Goal: Task Accomplishment & Management: Use online tool/utility

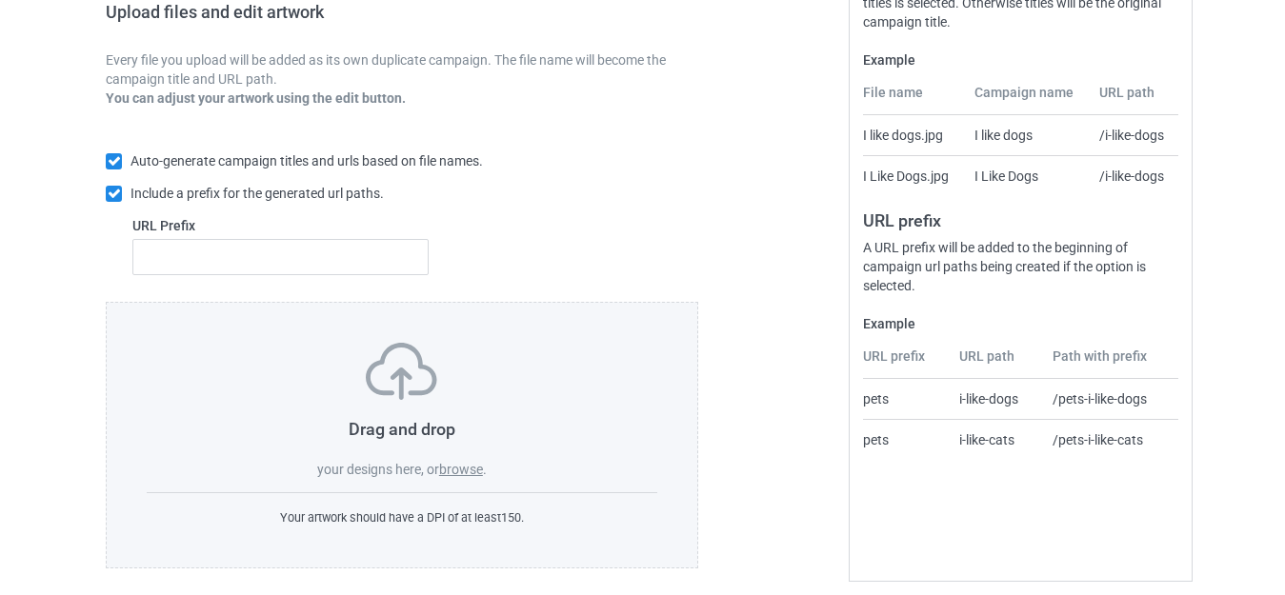
scroll to position [333, 0]
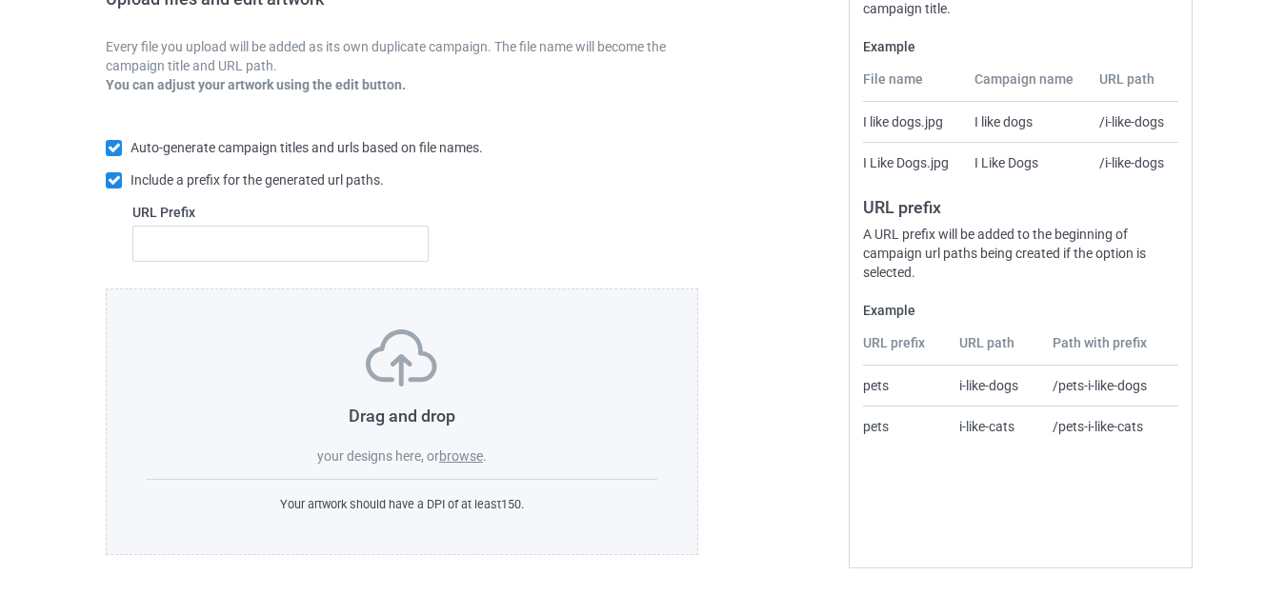
click at [462, 452] on label "browse" at bounding box center [461, 456] width 44 height 15
click at [0, 0] on input "browse" at bounding box center [0, 0] width 0 height 0
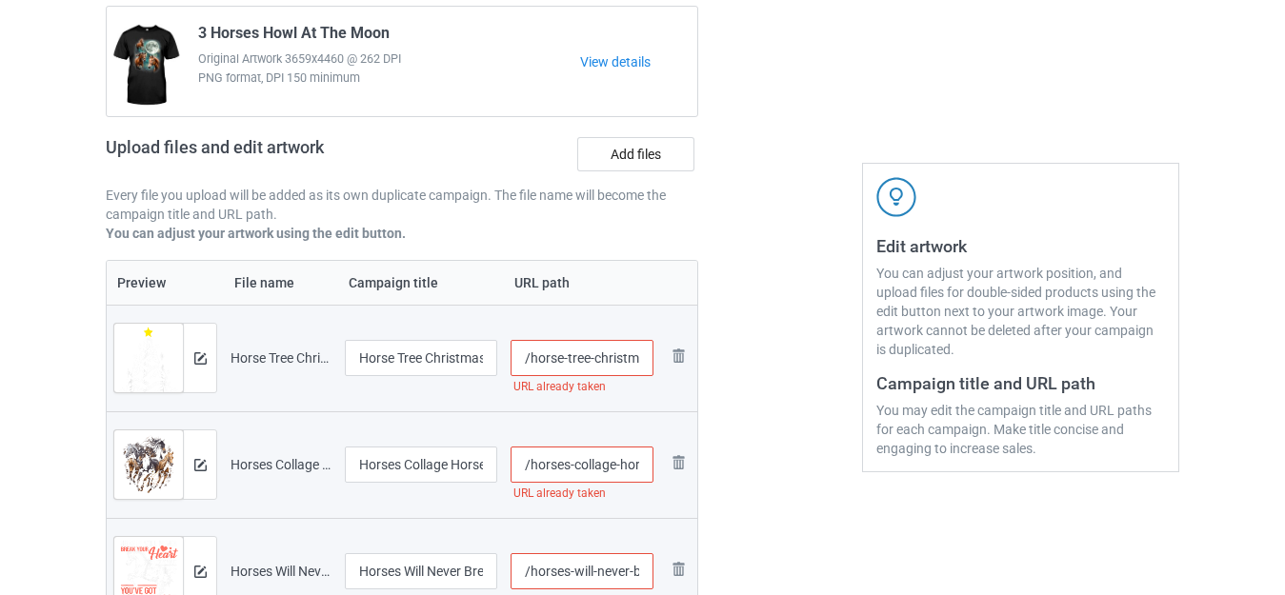
scroll to position [115, 0]
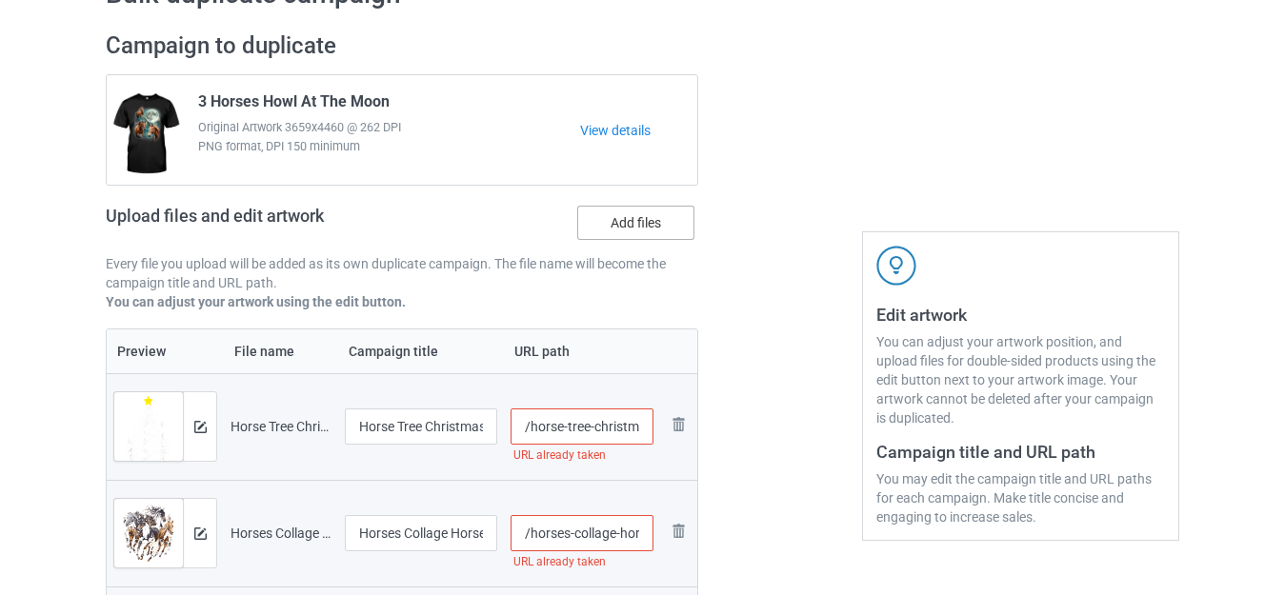
click at [644, 231] on label "Add files" at bounding box center [635, 223] width 117 height 34
click at [0, 0] on input "Add files" at bounding box center [0, 0] width 0 height 0
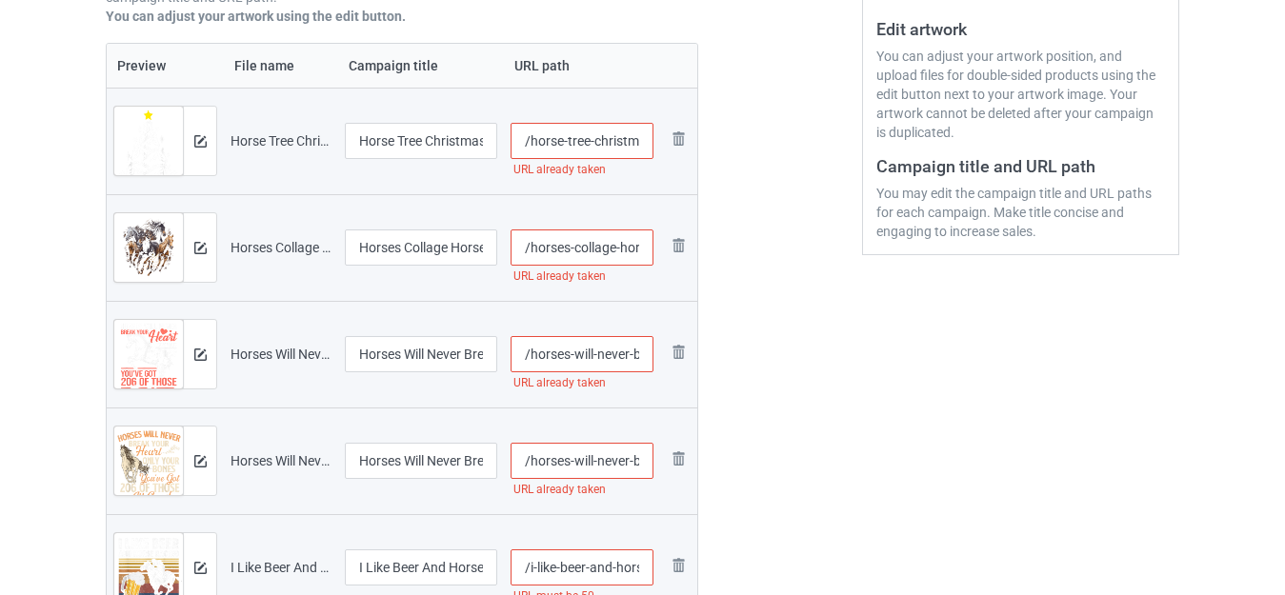
scroll to position [0, 93]
drag, startPoint x: 624, startPoint y: 140, endPoint x: 661, endPoint y: 144, distance: 37.4
click at [661, 144] on tr "Preview and edit artwork Horse Tree Christmas Horses Xmas.png Horse Tree Christ…" at bounding box center [402, 141] width 591 height 107
click at [632, 142] on input "/horse-tree-christmas-horses-xmas" at bounding box center [582, 141] width 143 height 36
click at [640, 137] on input "/horse-tree-christmas-horses-xmas" at bounding box center [582, 141] width 143 height 36
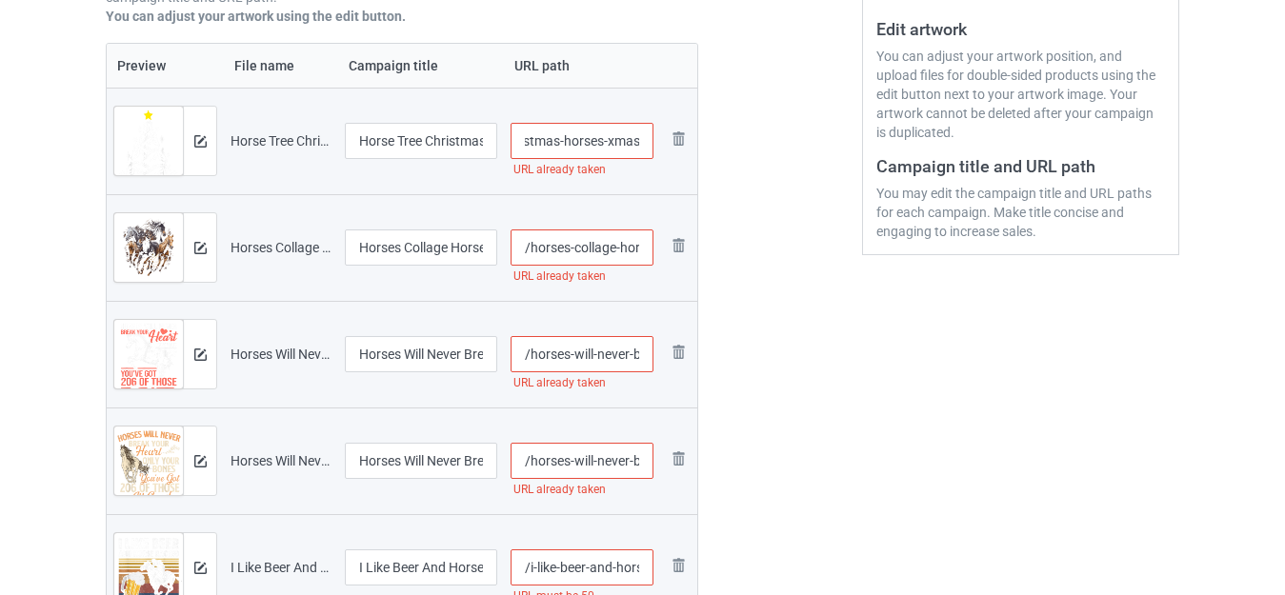
scroll to position [0, 100]
type input "/horse-tree-christmas-horses-xmass"
drag, startPoint x: 625, startPoint y: 250, endPoint x: 656, endPoint y: 252, distance: 30.5
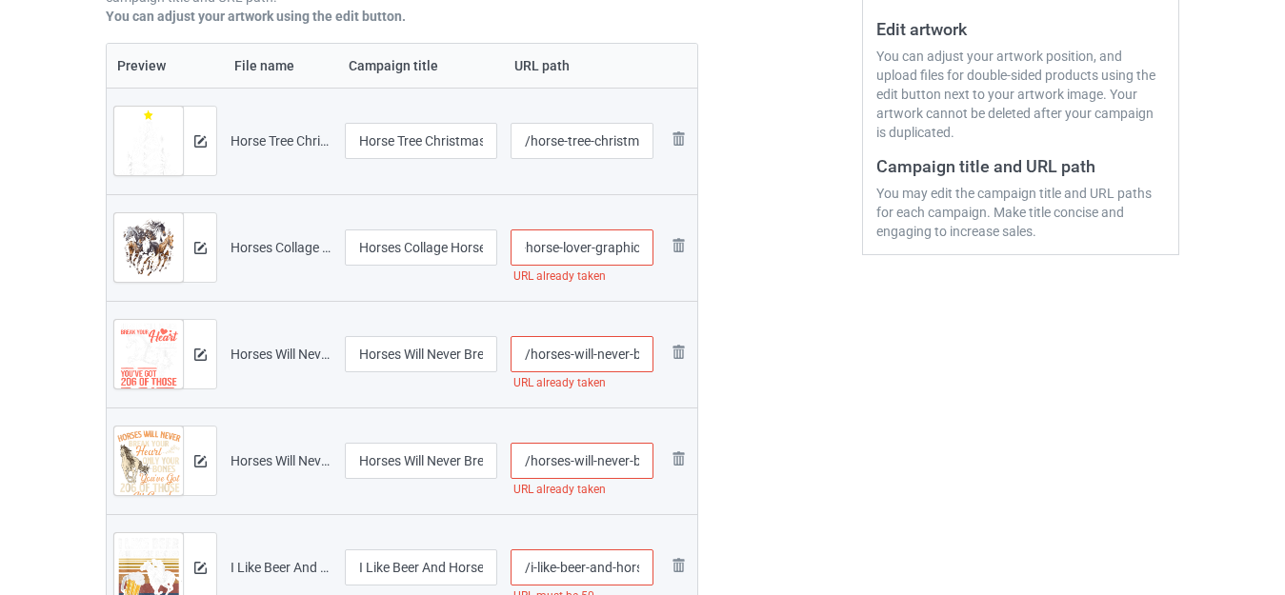
click at [656, 252] on td "/horses-collage-horse-lover-graphic URL already taken" at bounding box center [582, 247] width 156 height 107
click at [646, 248] on input "/horses-collage-horse-lover-graphic" at bounding box center [582, 248] width 143 height 36
type input "/horses-collage-horse-lover-graphics"
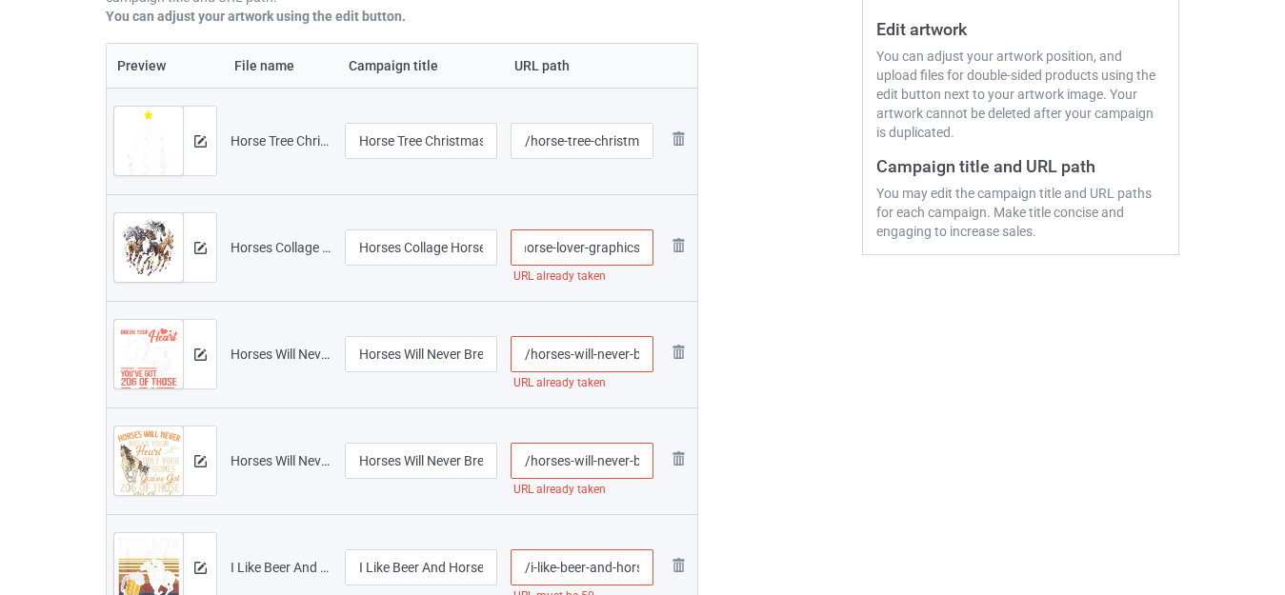
scroll to position [0, 0]
click at [630, 358] on input "/horses-will-never-break-your-heart-horse-riding" at bounding box center [582, 354] width 143 height 36
type input "/horses-will-nevers-break-your-heart-horse-riding"
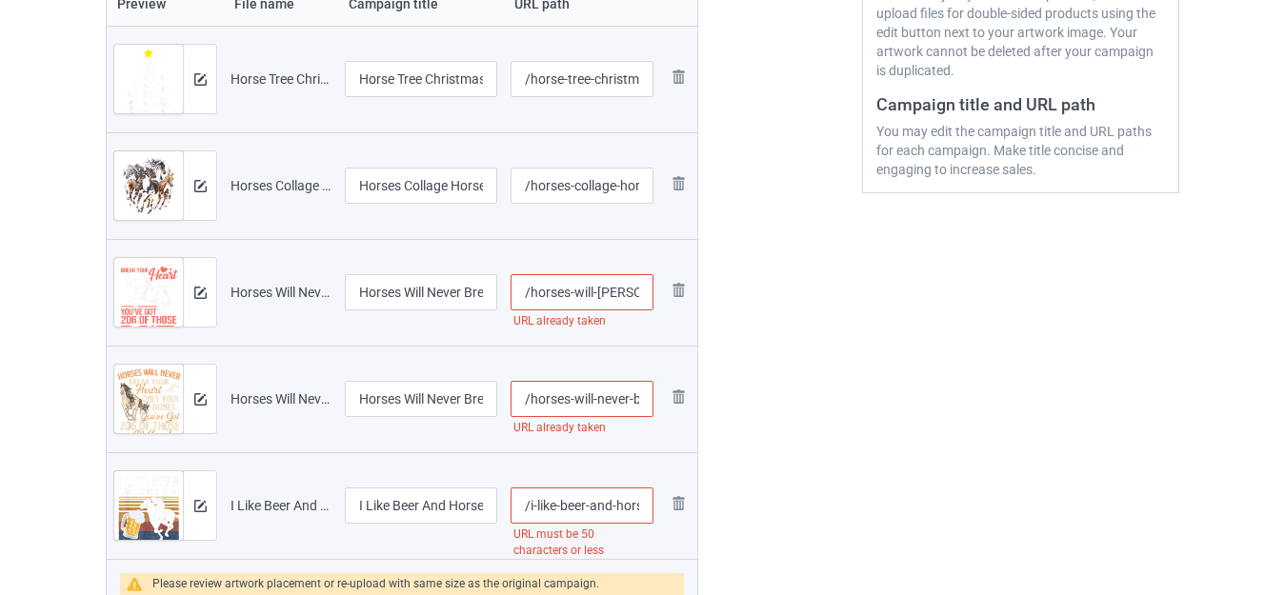
scroll to position [496, 0]
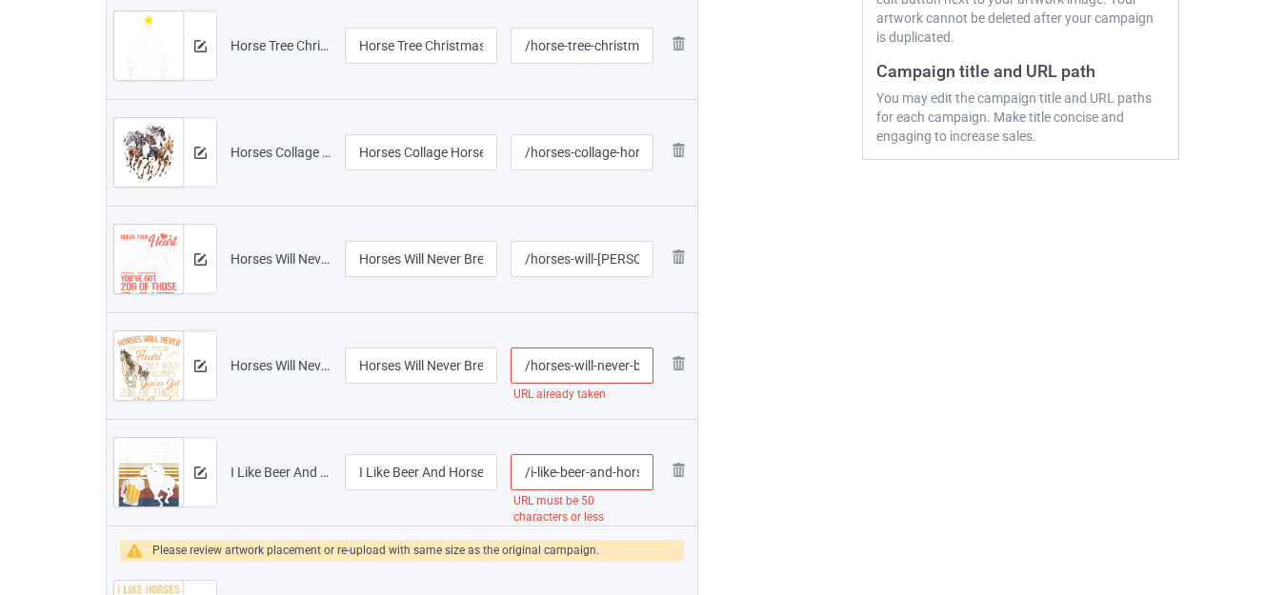
click at [629, 366] on input "/horses-will-never-break-your-heart" at bounding box center [582, 366] width 143 height 36
type input "/horses-will-nevers-break-your-heart"
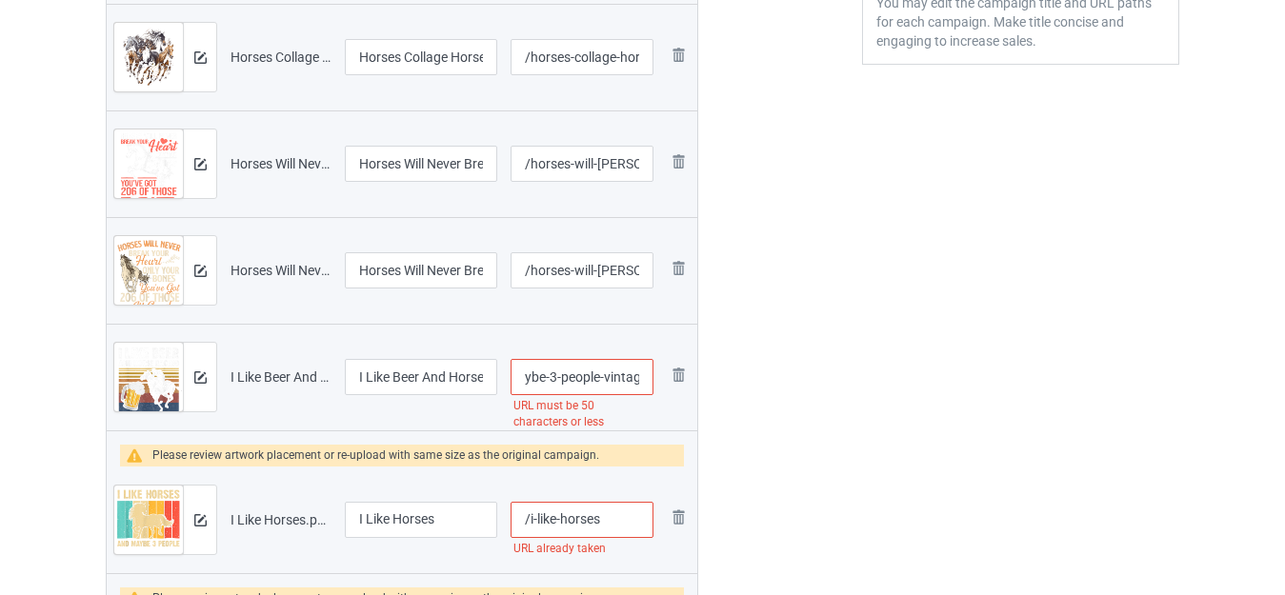
scroll to position [0, 223]
drag, startPoint x: 628, startPoint y: 378, endPoint x: 657, endPoint y: 381, distance: 29.7
click at [657, 381] on td "/i-like-beer-and-horse-racing-and-maybe-3-people-vintage URL must be 50 charact…" at bounding box center [582, 377] width 156 height 107
click at [593, 375] on input "/i-like-beer-and-horse-racing-and-maybe-3-people-vintage" at bounding box center [582, 377] width 143 height 36
drag, startPoint x: 554, startPoint y: 377, endPoint x: 768, endPoint y: 382, distance: 214.4
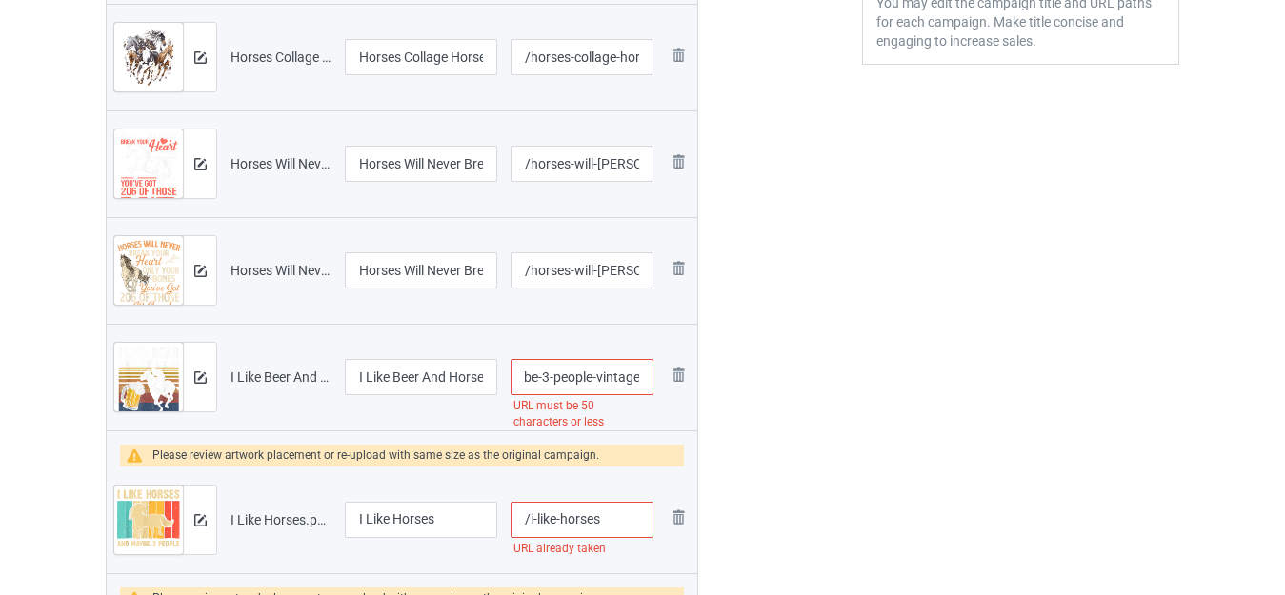
type input "/i-like-beer-and-horse-racing-and-maybe-3-"
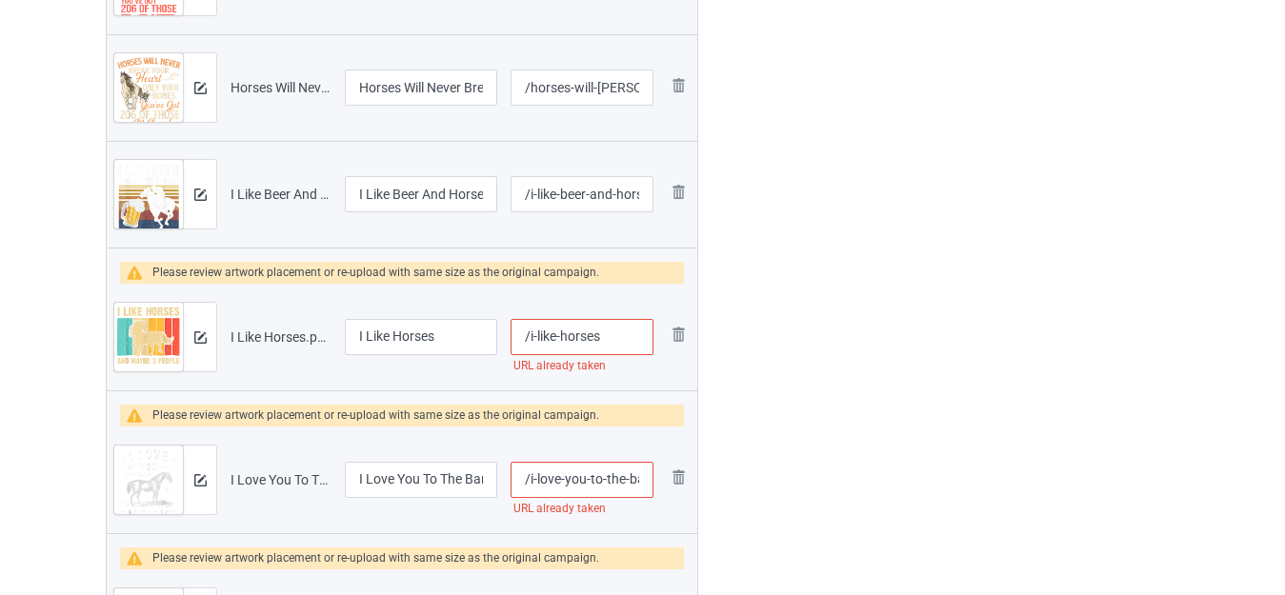
scroll to position [782, 0]
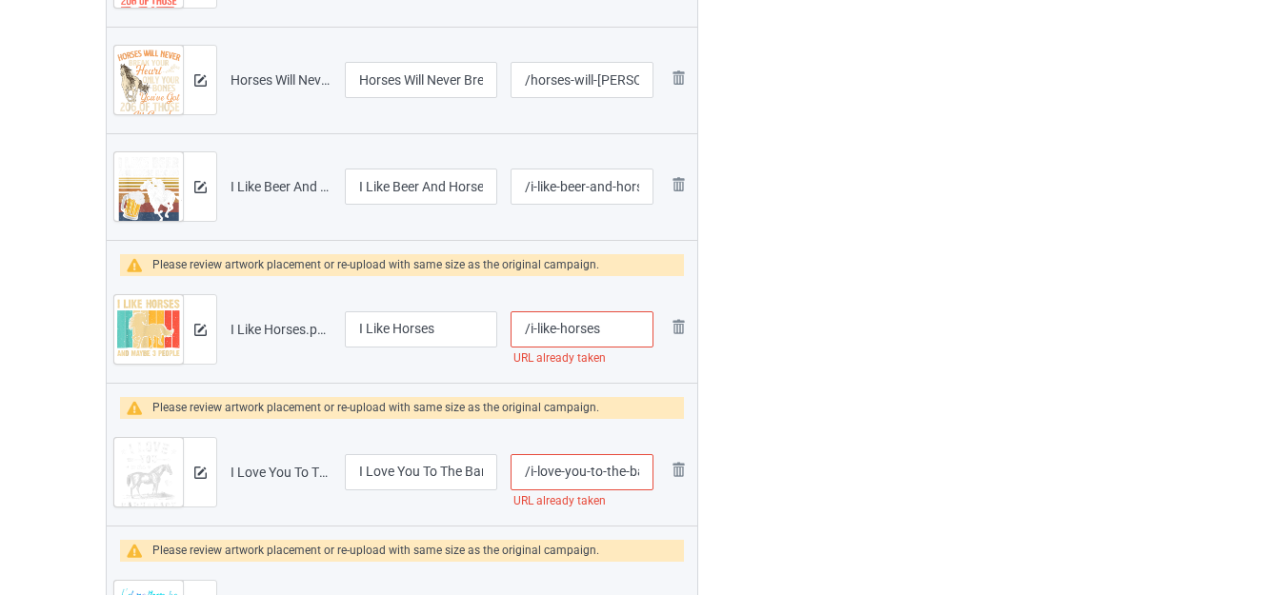
click at [603, 330] on input "/i-like-horses" at bounding box center [582, 330] width 143 height 36
type input "/i-like-horsess"
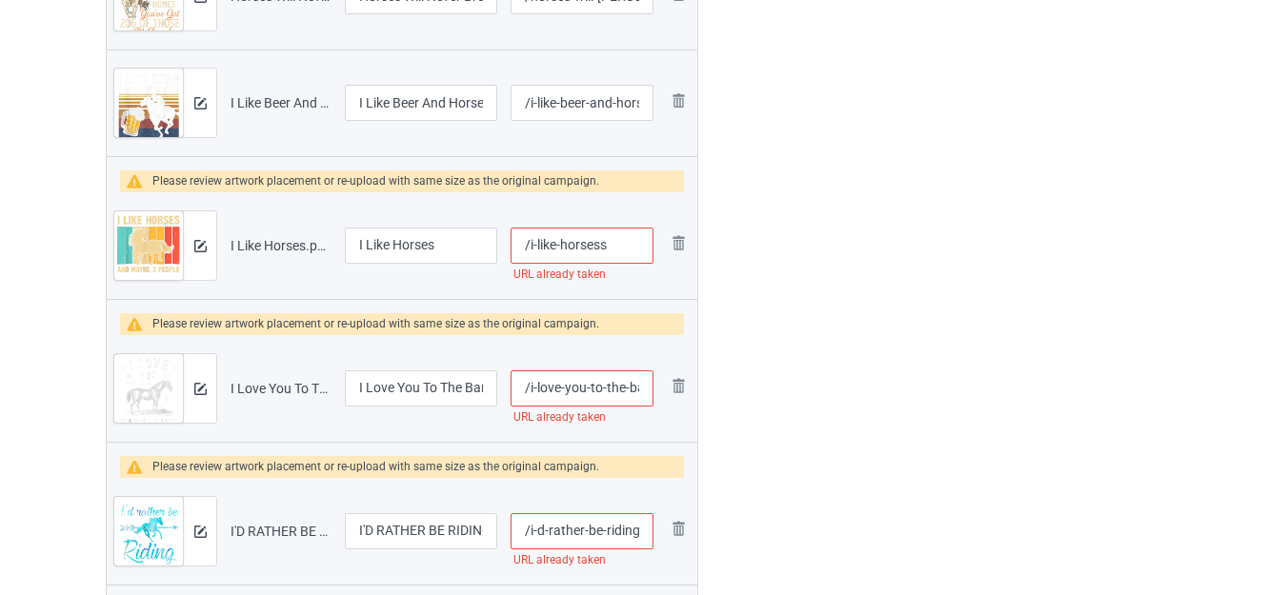
scroll to position [878, 0]
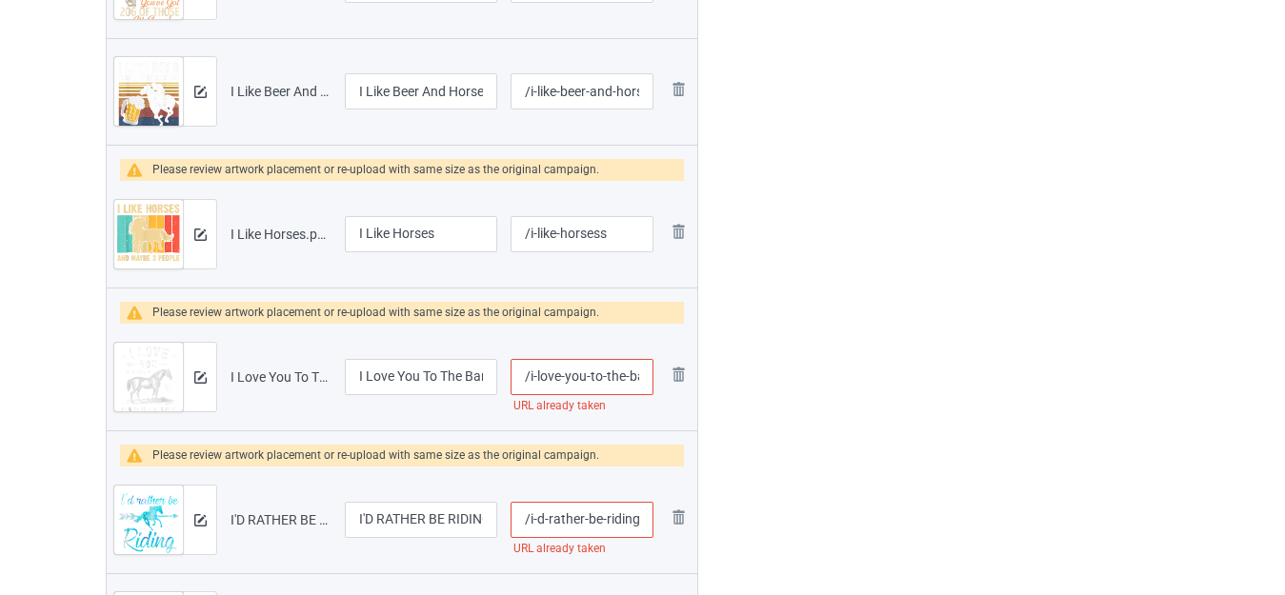
click at [633, 374] on input "/i-love-you-to-the-barn-and-back" at bounding box center [582, 377] width 143 height 36
type input "/i-love-you-to-the-s-and-back"
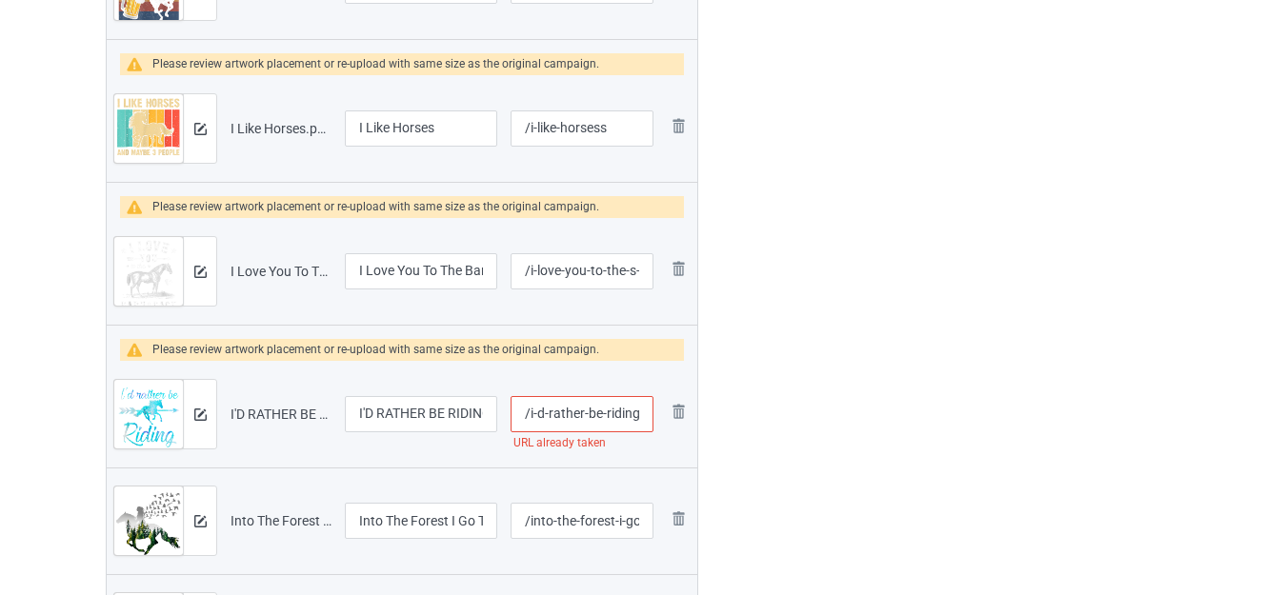
scroll to position [1068, 0]
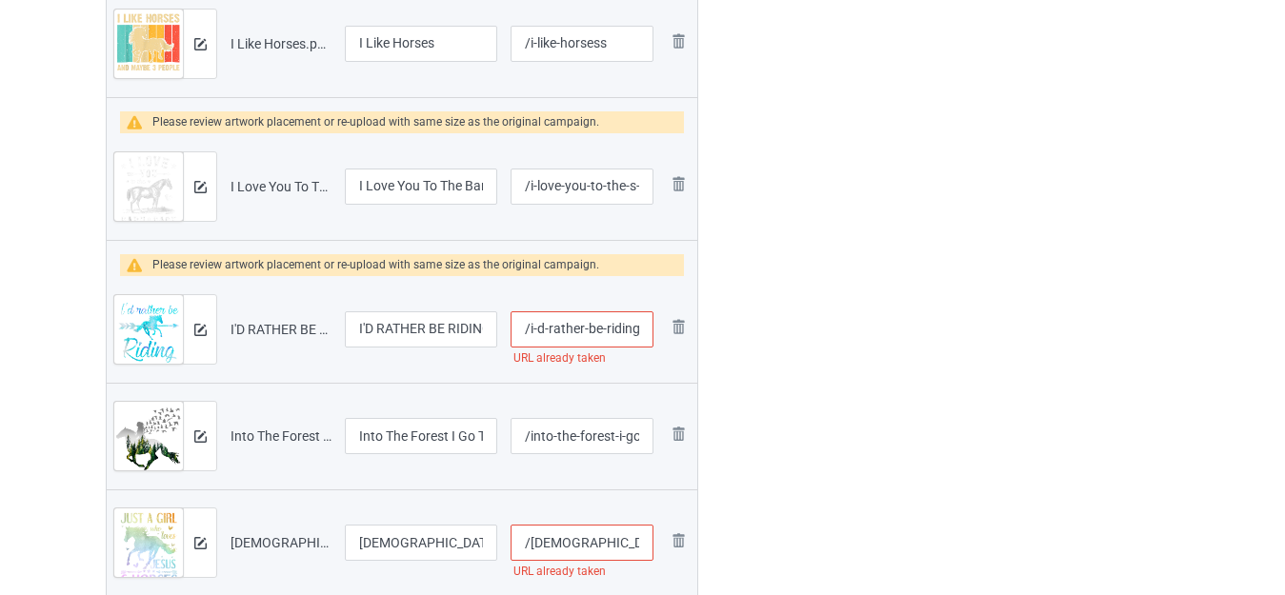
click at [611, 328] on input "/i-d-rather-be-riding-horses" at bounding box center [582, 330] width 143 height 36
click at [636, 328] on input "/i-d-rather-be-riding-horses" at bounding box center [582, 330] width 143 height 36
type input "/i-d-rather-be-ridings-horses"
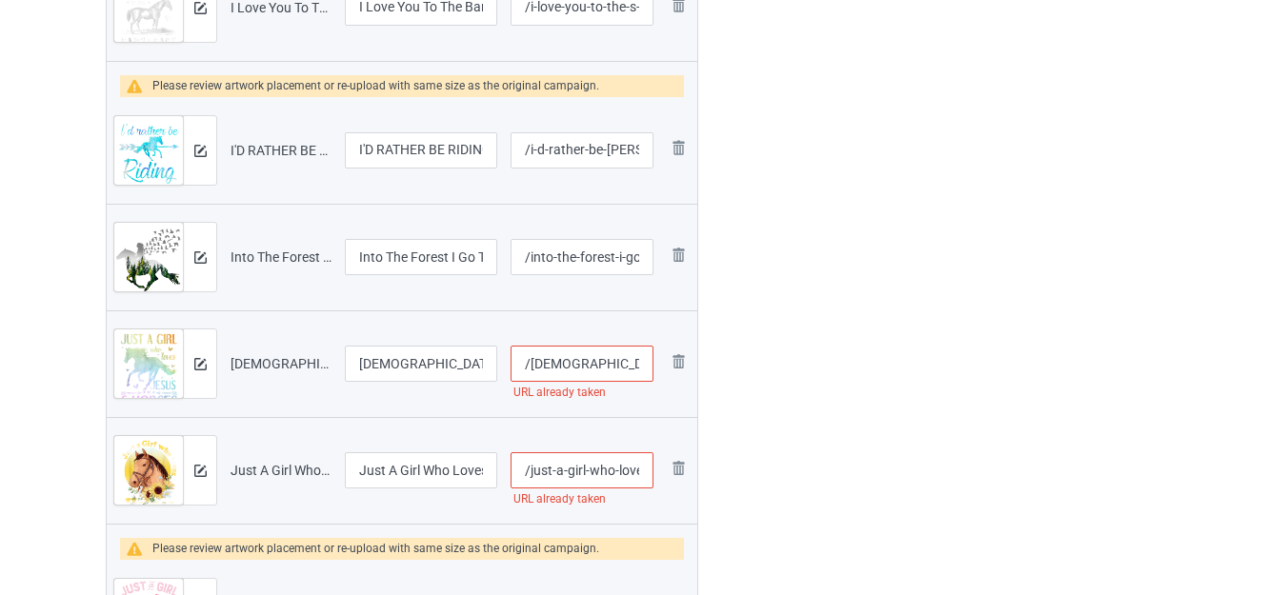
scroll to position [1259, 0]
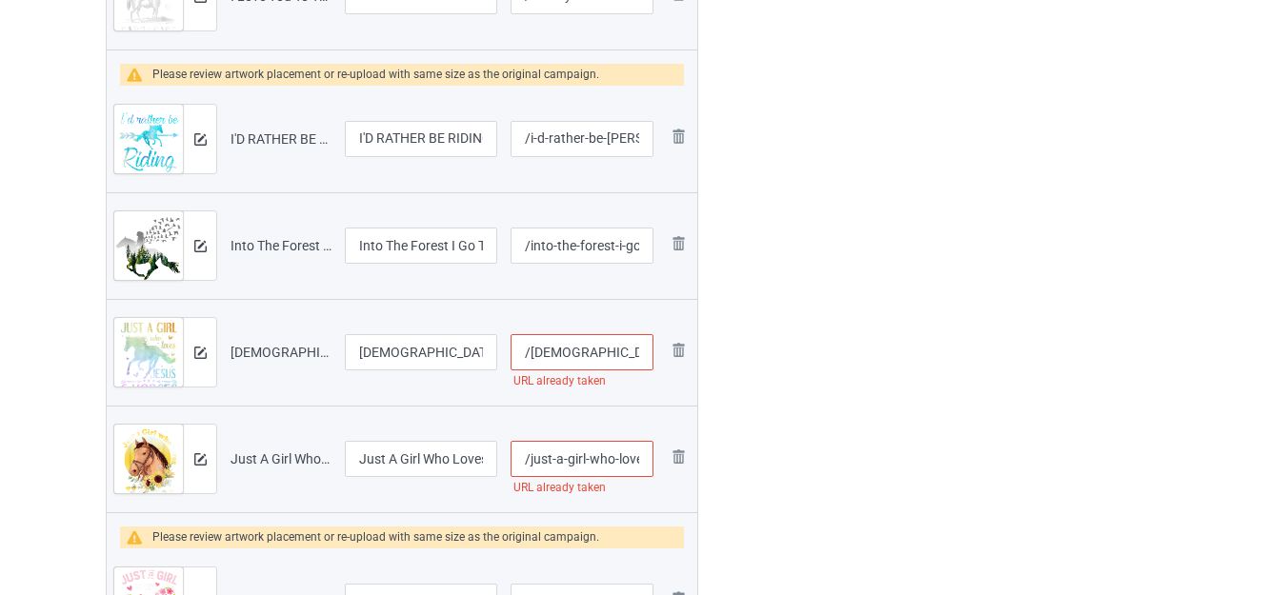
click at [641, 356] on input "/jesus-and-horses" at bounding box center [582, 352] width 143 height 36
type input "/jesus-and-horsess"
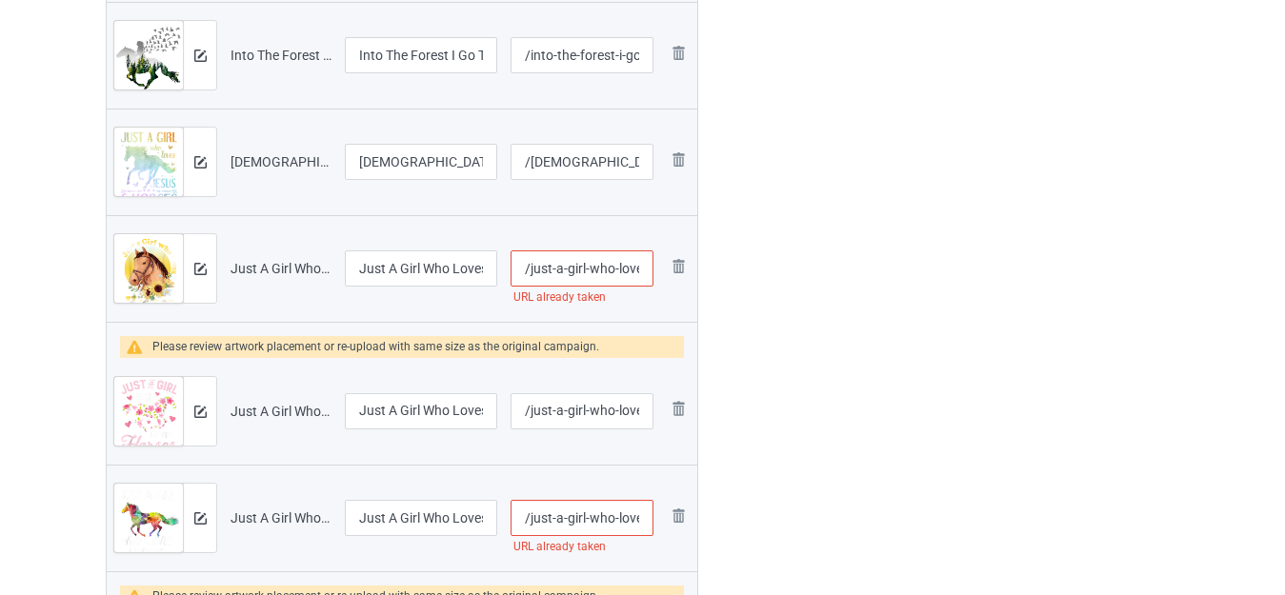
scroll to position [0, 119]
drag, startPoint x: 628, startPoint y: 276, endPoint x: 653, endPoint y: 281, distance: 25.2
click at [653, 281] on input "/just-a-girl-who-loves-horses-riding-girls" at bounding box center [582, 269] width 143 height 36
click at [636, 268] on input "/just-a-girl-who-loves-horses-riding-girls" at bounding box center [582, 269] width 143 height 36
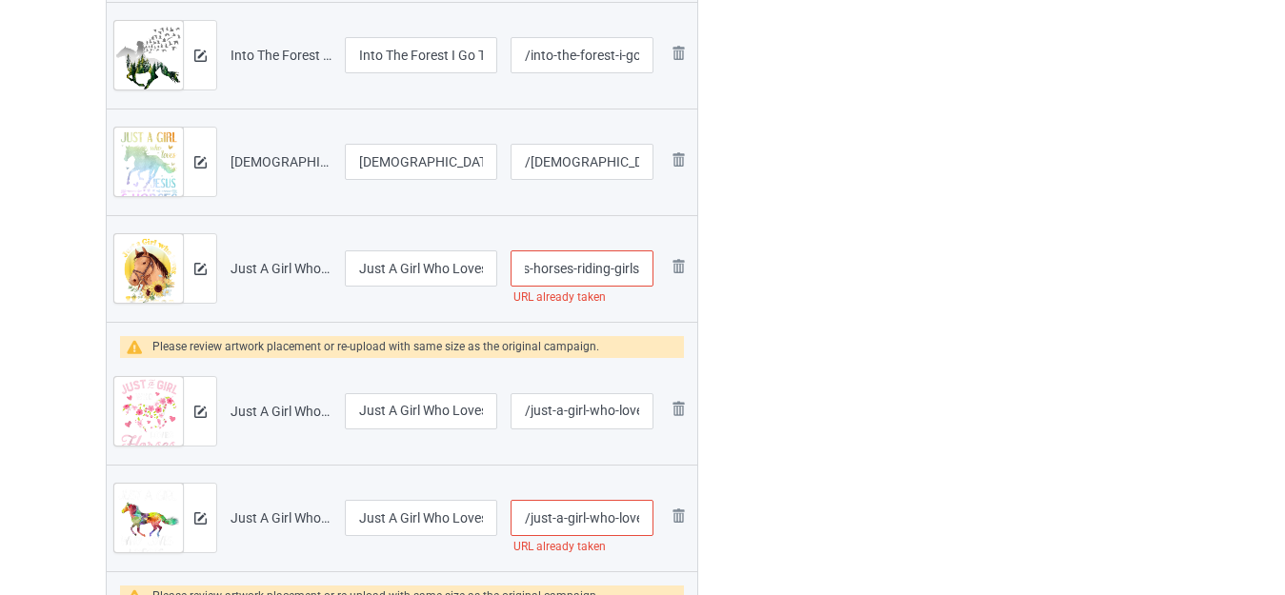
type input "/just-a-girl-who-loves-horses-riding-girlss"
click at [784, 268] on div at bounding box center [780, 565] width 137 height 3763
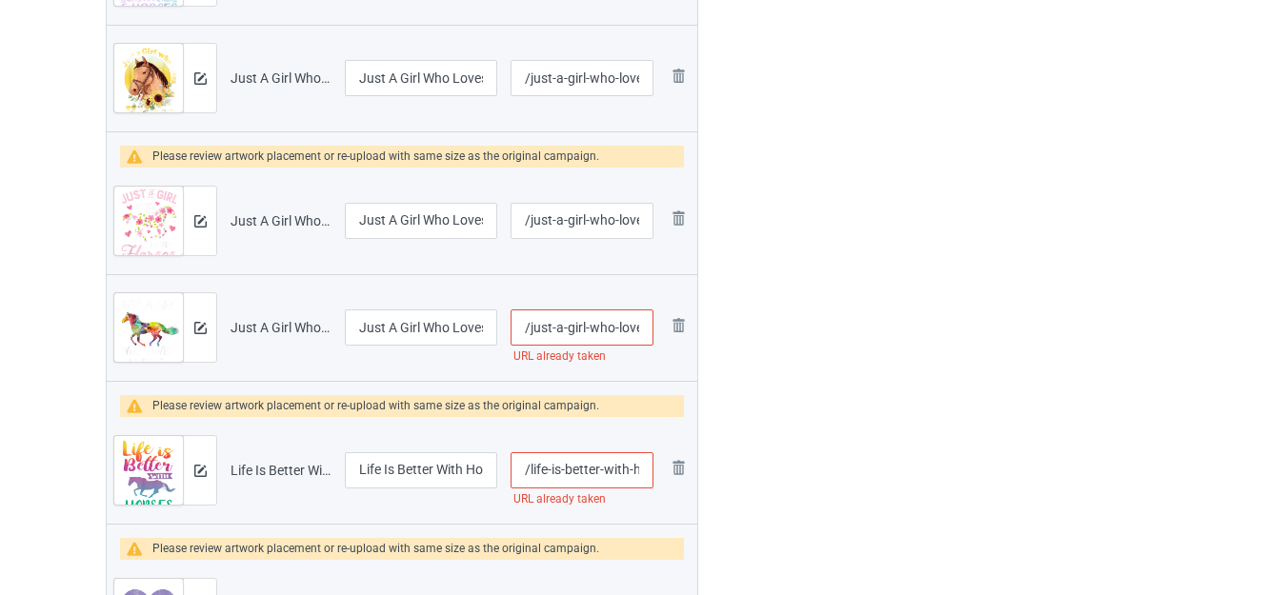
scroll to position [0, 53]
drag, startPoint x: 634, startPoint y: 335, endPoint x: 653, endPoint y: 339, distance: 19.4
click at [653, 339] on input "/just-a-girl-who-loves-horses" at bounding box center [582, 328] width 143 height 36
click at [641, 328] on input "/just-a-girl-who-loves-horses" at bounding box center [582, 328] width 143 height 36
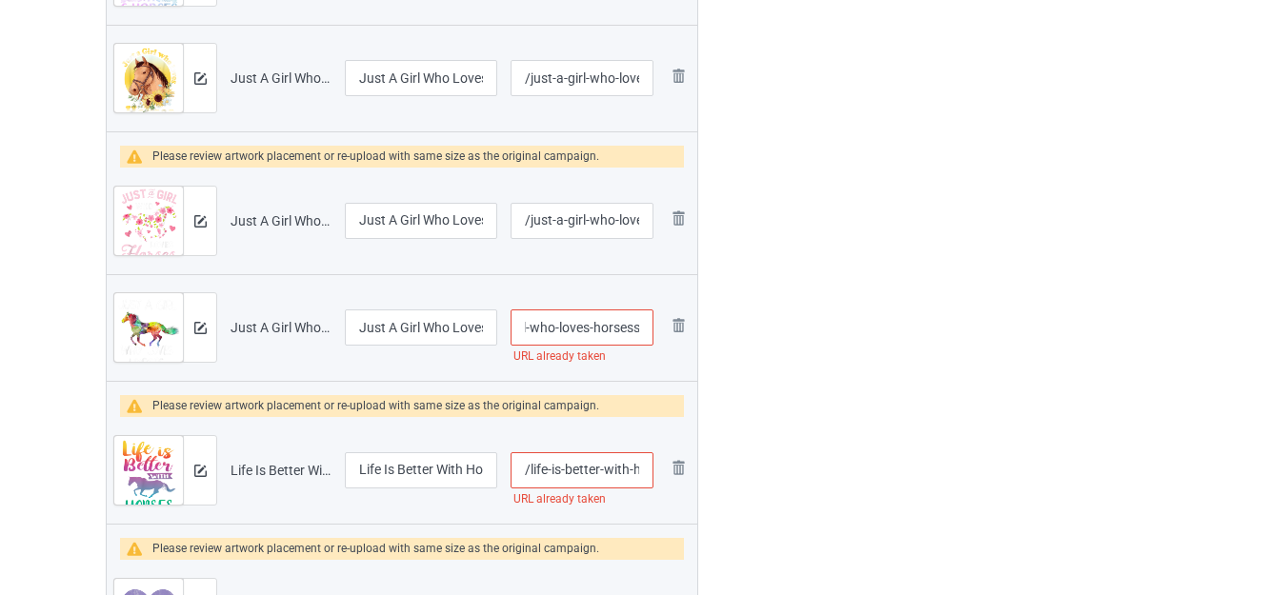
type input "/just-a-girl-who-loves-horsess"
click at [848, 312] on div at bounding box center [780, 375] width 137 height 3763
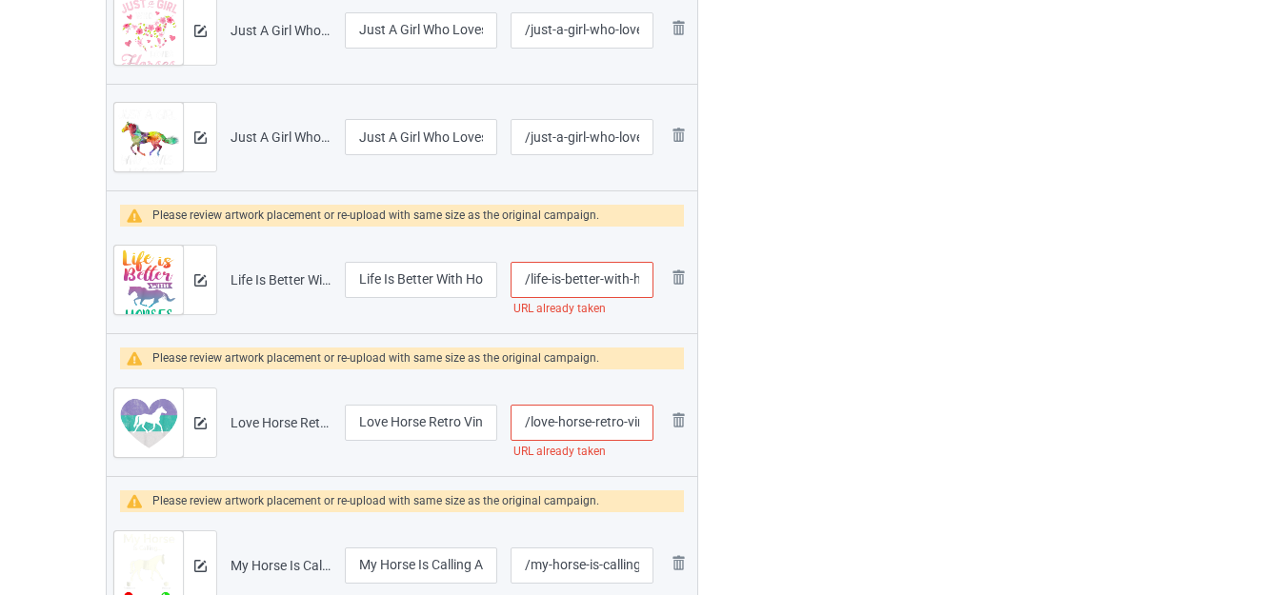
scroll to position [0, 33]
drag, startPoint x: 625, startPoint y: 289, endPoint x: 655, endPoint y: 289, distance: 29.5
click at [655, 289] on td "/life-is-better-with-horses URL already taken" at bounding box center [582, 280] width 156 height 107
click at [640, 277] on input "/life-is-better-with-horses" at bounding box center [582, 280] width 143 height 36
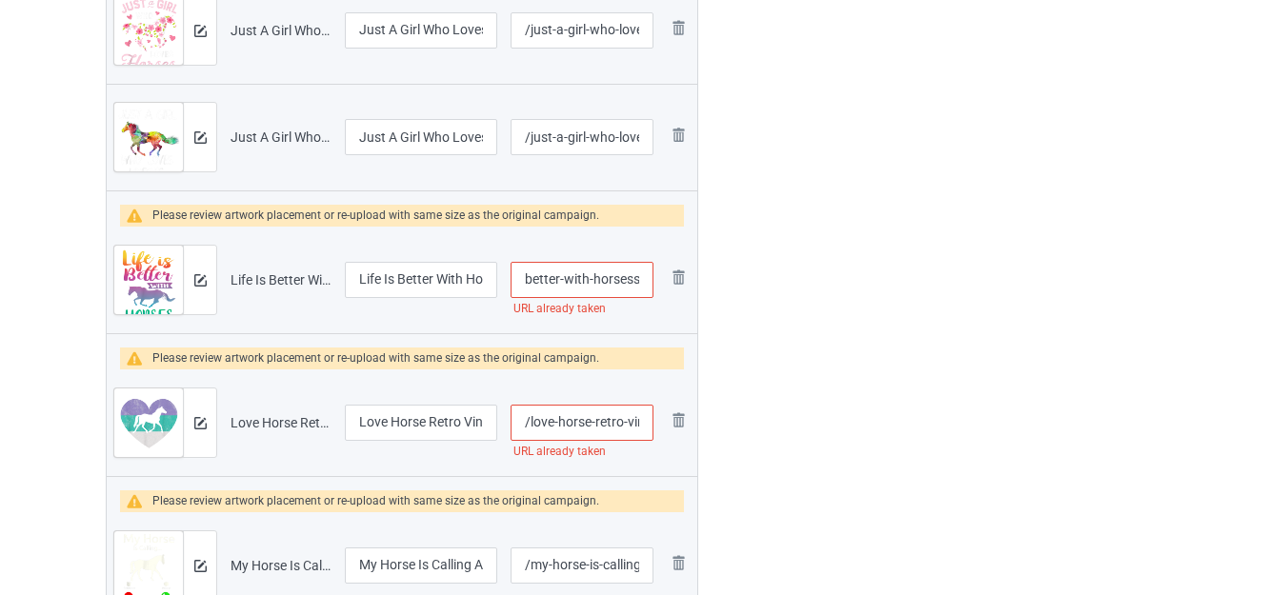
type input "/life-is-better-with-horsess"
click at [789, 274] on div at bounding box center [780, 184] width 137 height 3763
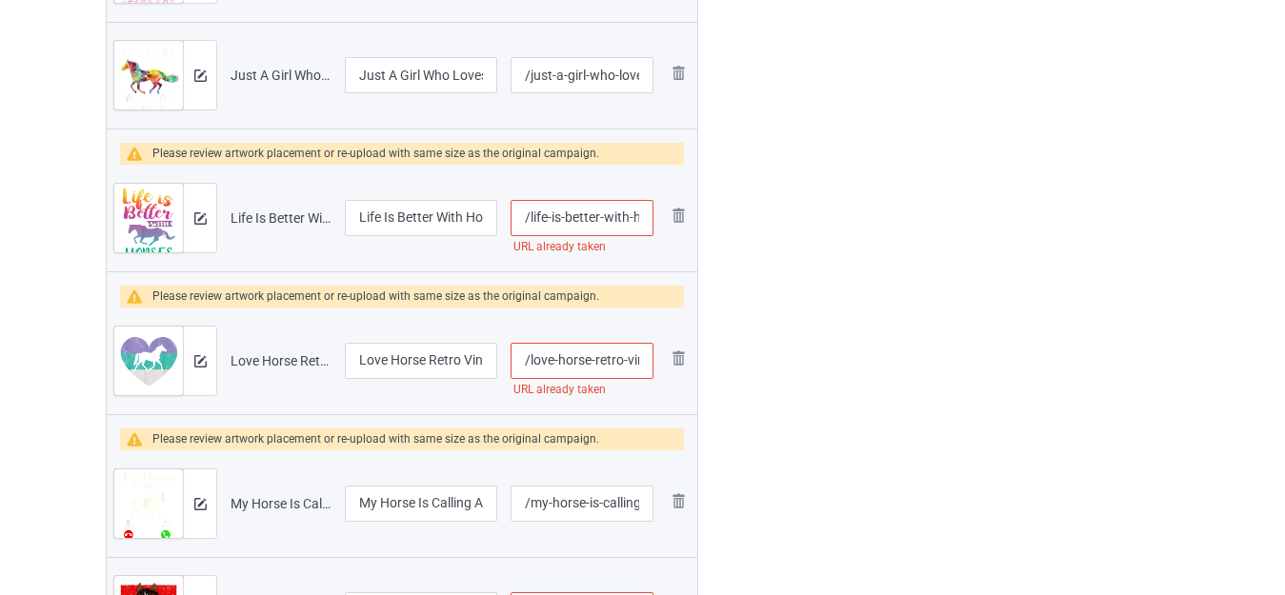
scroll to position [0, 0]
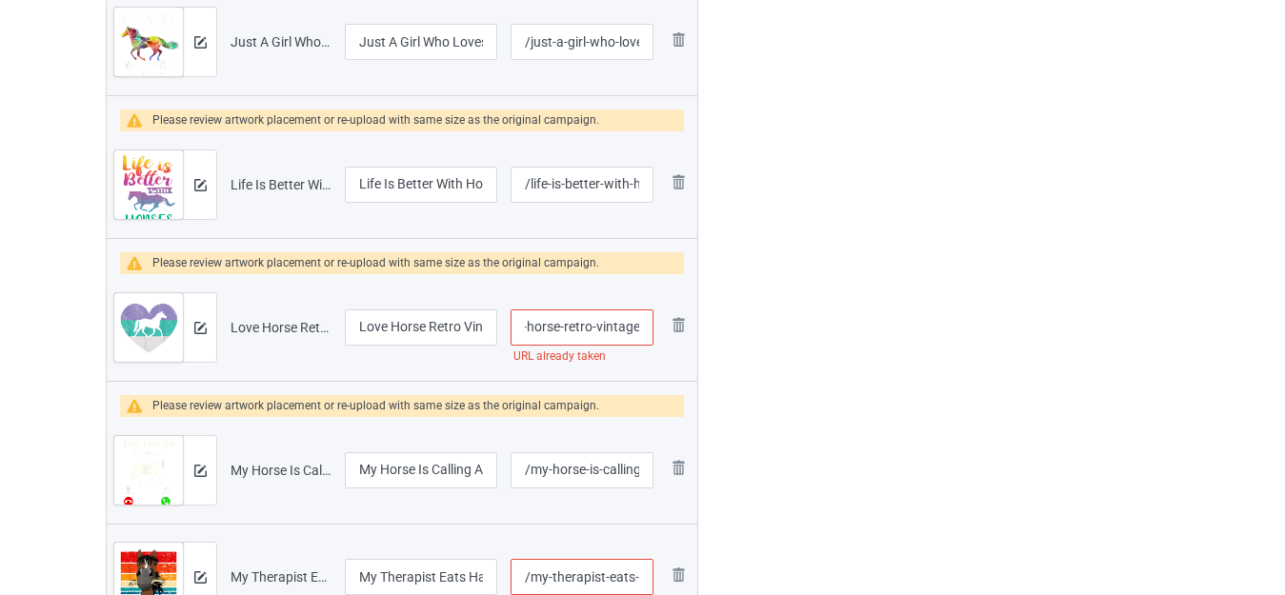
drag, startPoint x: 617, startPoint y: 319, endPoint x: 645, endPoint y: 327, distance: 28.7
click at [645, 327] on input "/love-horse-retro-vintage" at bounding box center [582, 328] width 143 height 36
click at [647, 327] on input "/love-horse-retro-vintage" at bounding box center [582, 328] width 143 height 36
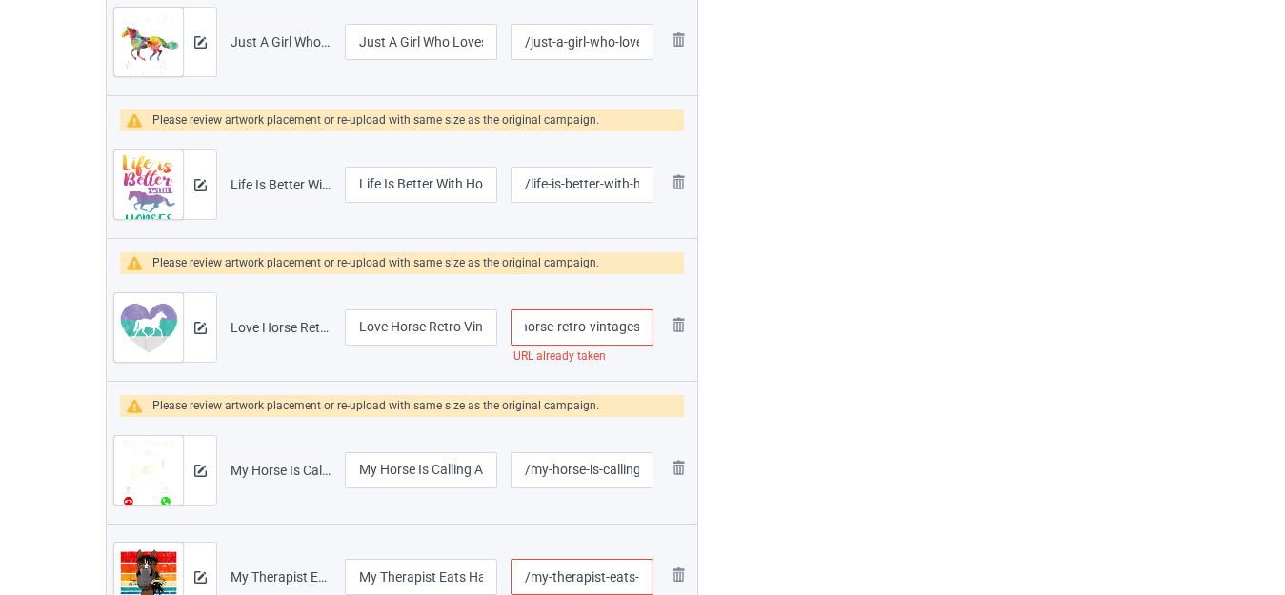
type input "/love-horse-retro-vintages"
click at [809, 302] on div at bounding box center [780, 89] width 137 height 3763
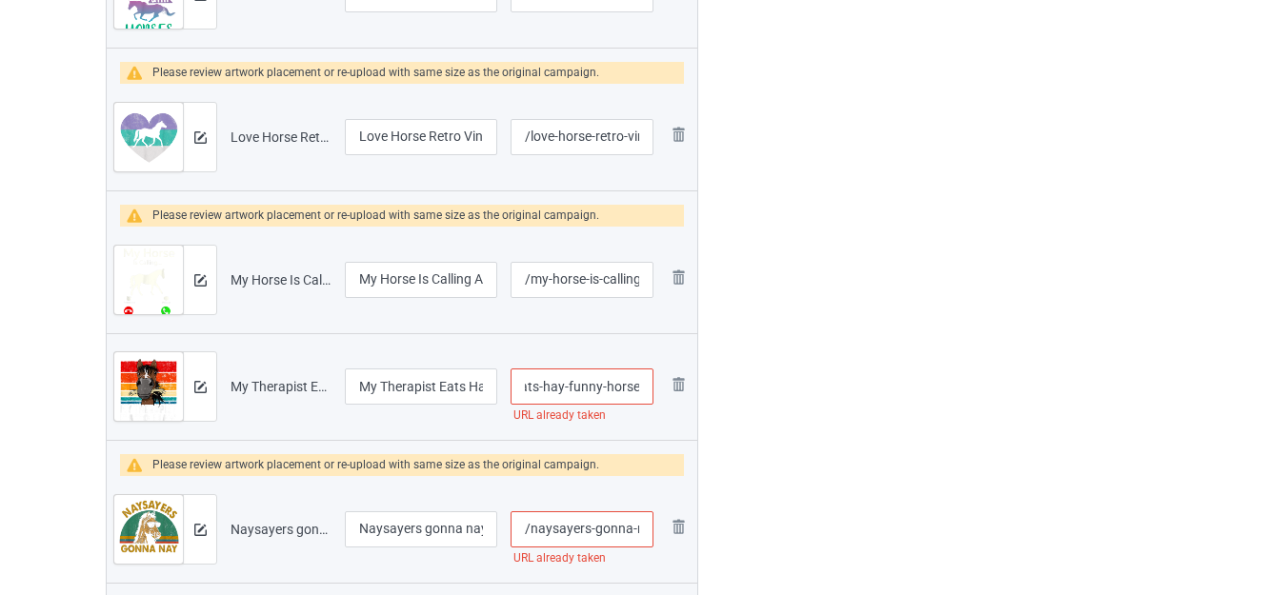
drag, startPoint x: 636, startPoint y: 386, endPoint x: 646, endPoint y: 389, distance: 10.9
click at [646, 389] on input "/my-therapist-eats-hay-funny-horse" at bounding box center [582, 387] width 143 height 36
click at [635, 387] on input "/my-therapist-eats-hay-funny-horse" at bounding box center [582, 387] width 143 height 36
click at [640, 384] on input "/my-therapist-eats-hay-funny-horse" at bounding box center [582, 387] width 143 height 36
type input "/my-therapist-eats-hay-funny-horses"
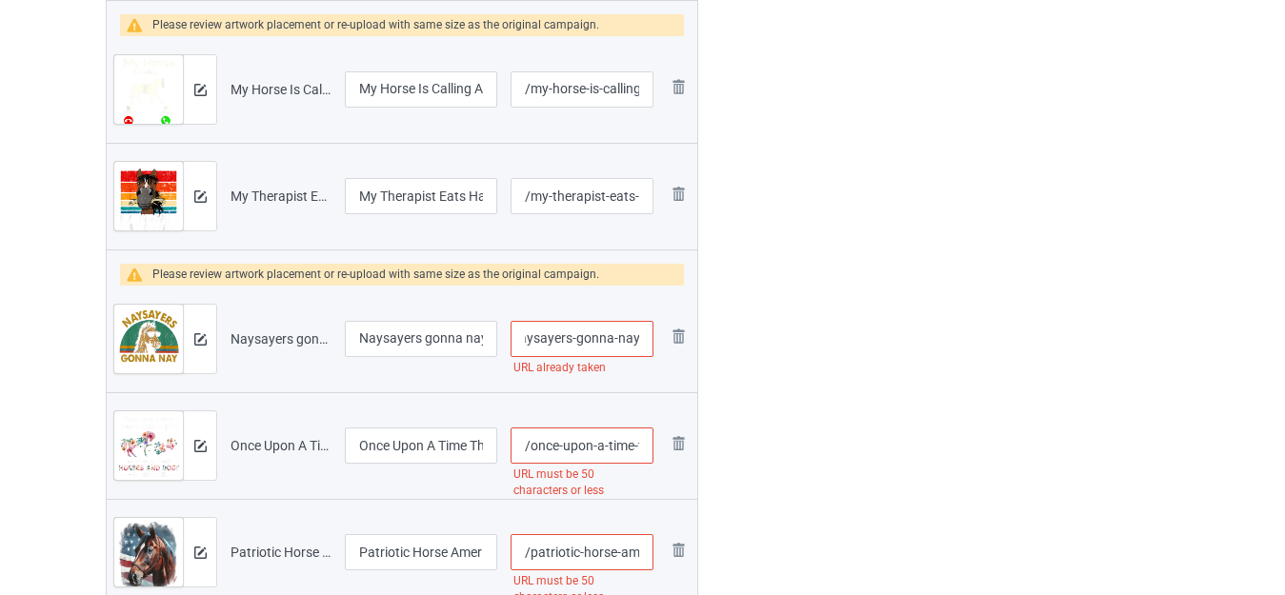
drag, startPoint x: 630, startPoint y: 340, endPoint x: 652, endPoint y: 347, distance: 22.9
click at [649, 347] on input "/naysayers-gonna-nay" at bounding box center [582, 339] width 143 height 36
click at [640, 341] on input "/naysayers-gonna-nay" at bounding box center [582, 339] width 143 height 36
type input "/naysayers-gonna-nays"
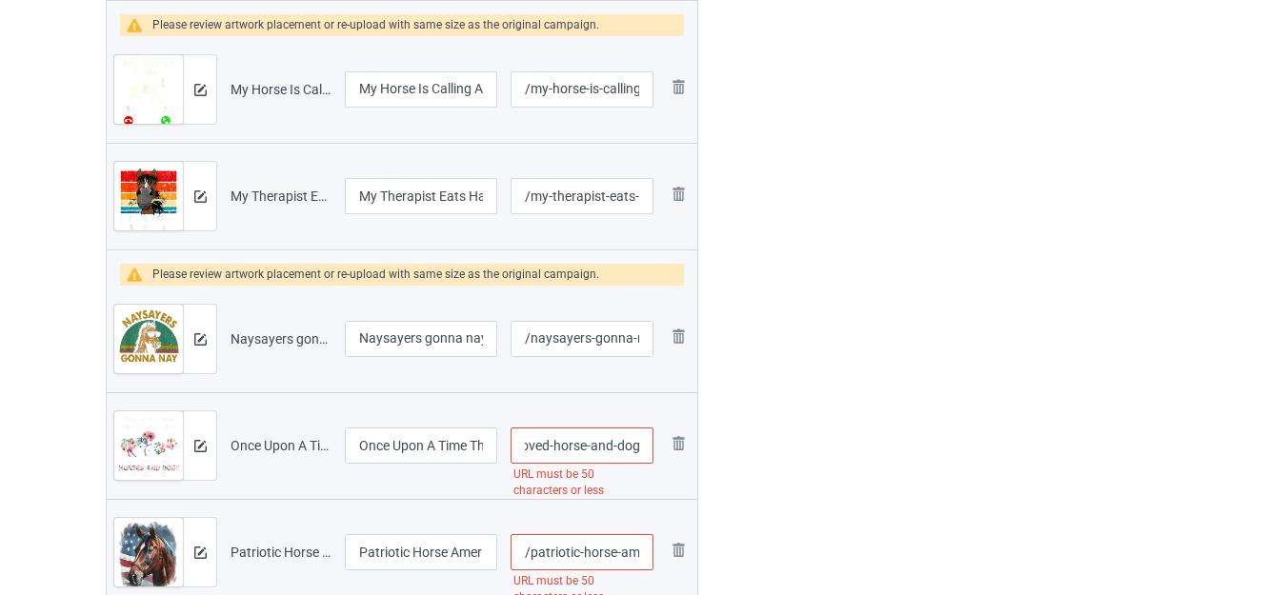
drag, startPoint x: 624, startPoint y: 440, endPoint x: 639, endPoint y: 442, distance: 15.4
click at [639, 442] on input "/once-upon-a-time-there-was-girl-who-loved-horse-and-dog" at bounding box center [582, 446] width 143 height 36
click at [622, 443] on input "/once-upon-a-time-there-was-girl-who-loved-horse-and-dog" at bounding box center [582, 446] width 143 height 36
drag, startPoint x: 586, startPoint y: 446, endPoint x: 784, endPoint y: 444, distance: 198.2
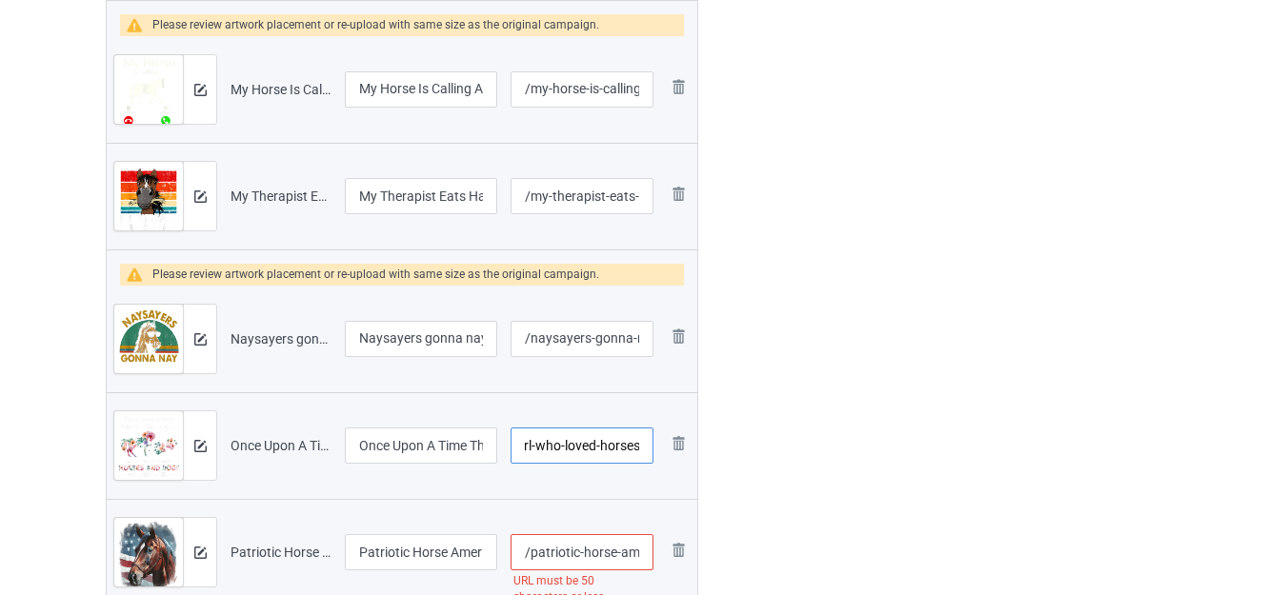
type input "/once-upon-a-time-there-was-girl-who-loved-horses"
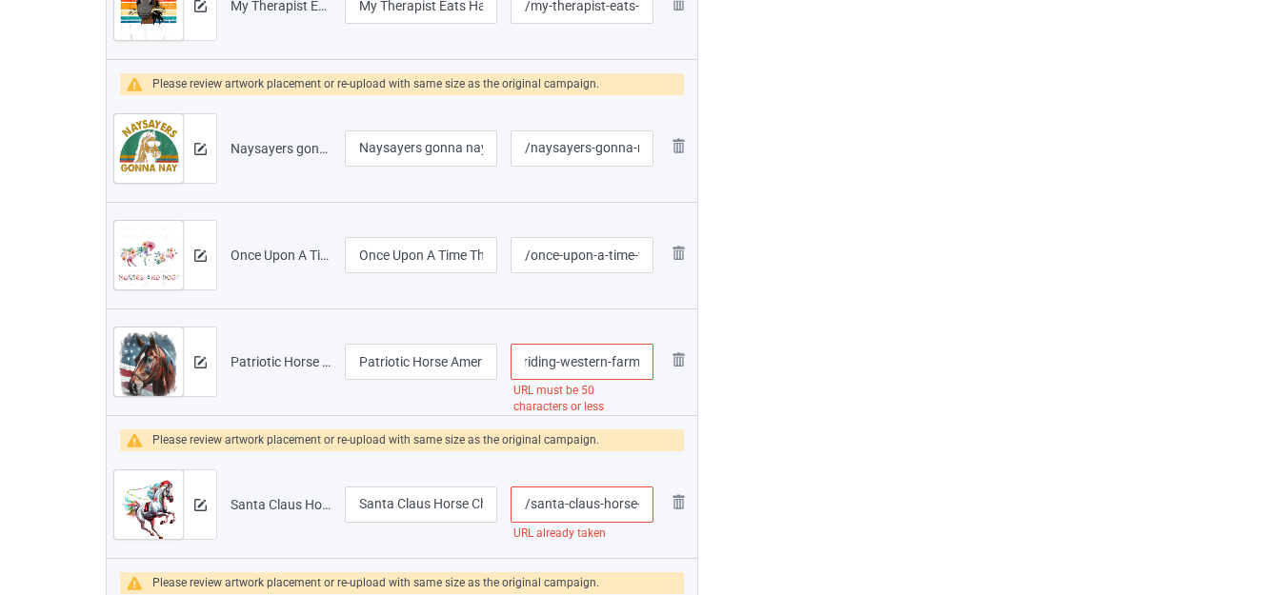
drag, startPoint x: 613, startPoint y: 363, endPoint x: 645, endPoint y: 372, distance: 33.5
click at [645, 372] on input "/patriotic-horse-american-flag-horseback-riding-western-farm" at bounding box center [582, 362] width 143 height 36
click at [603, 362] on input "/patriotic-horse-american-flag-horseback-riding-western-farm" at bounding box center [582, 362] width 143 height 36
drag, startPoint x: 553, startPoint y: 358, endPoint x: 778, endPoint y: 369, distance: 226.1
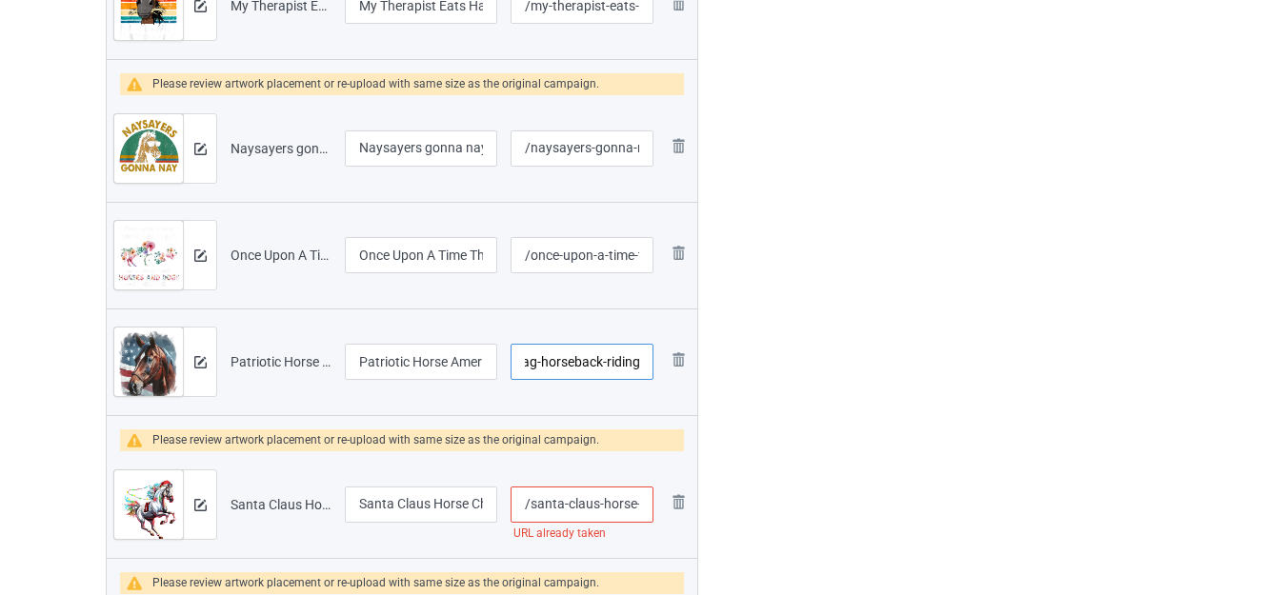
type input "/patriotic-horse-american-flag-horseback-riding"
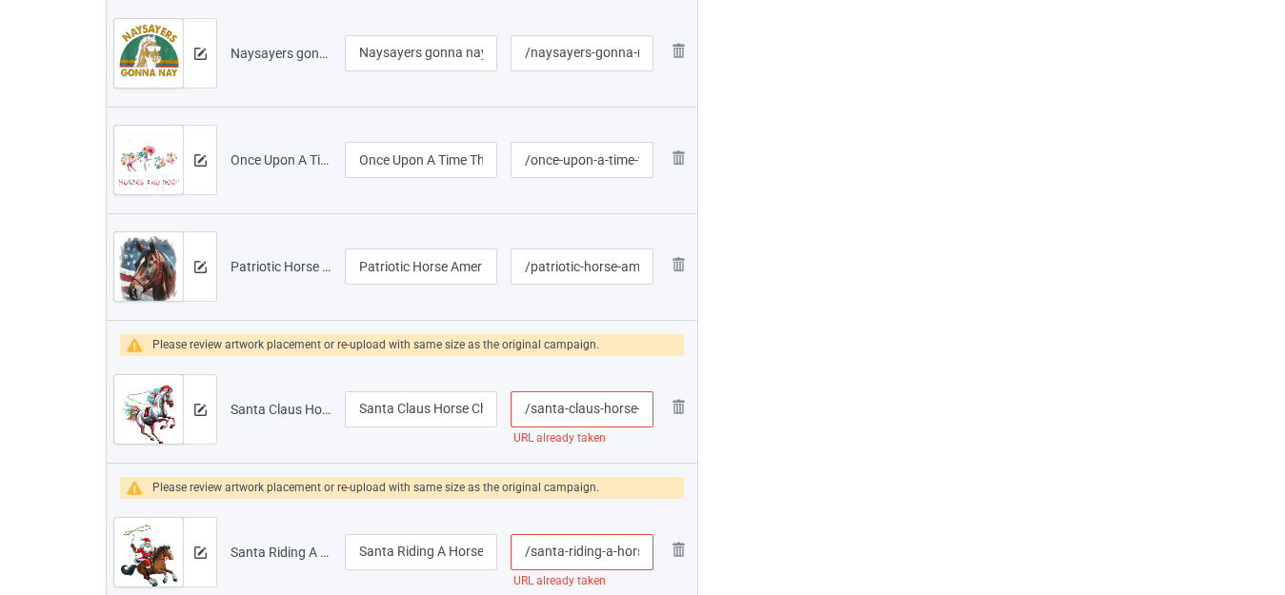
click at [637, 407] on input "/santa-claus-horse-christmas" at bounding box center [582, 410] width 143 height 36
drag, startPoint x: 639, startPoint y: 407, endPoint x: 717, endPoint y: 414, distance: 78.5
click at [637, 409] on input "/santa-claus-horse-christmas" at bounding box center [582, 410] width 143 height 36
drag, startPoint x: 576, startPoint y: 407, endPoint x: 668, endPoint y: 419, distance: 92.3
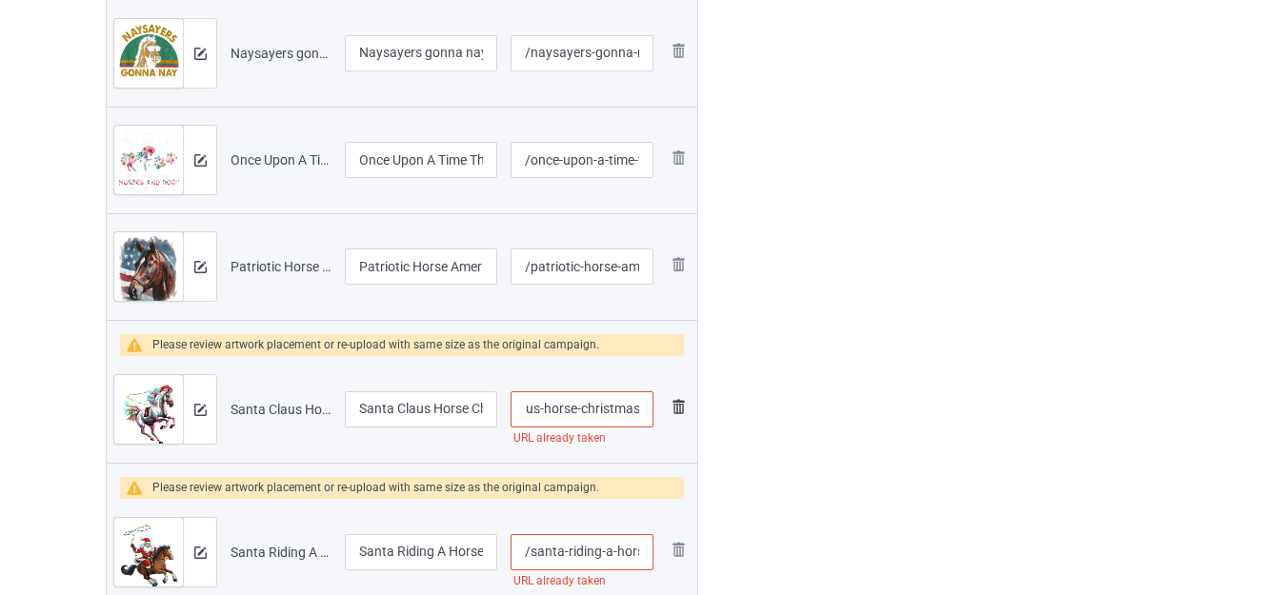
click at [665, 419] on tr "Preview and edit artwork Santa Claus Horse Christmas.png Santa Claus Horse Chri…" at bounding box center [402, 409] width 591 height 107
type input "/santa-claus-horses"
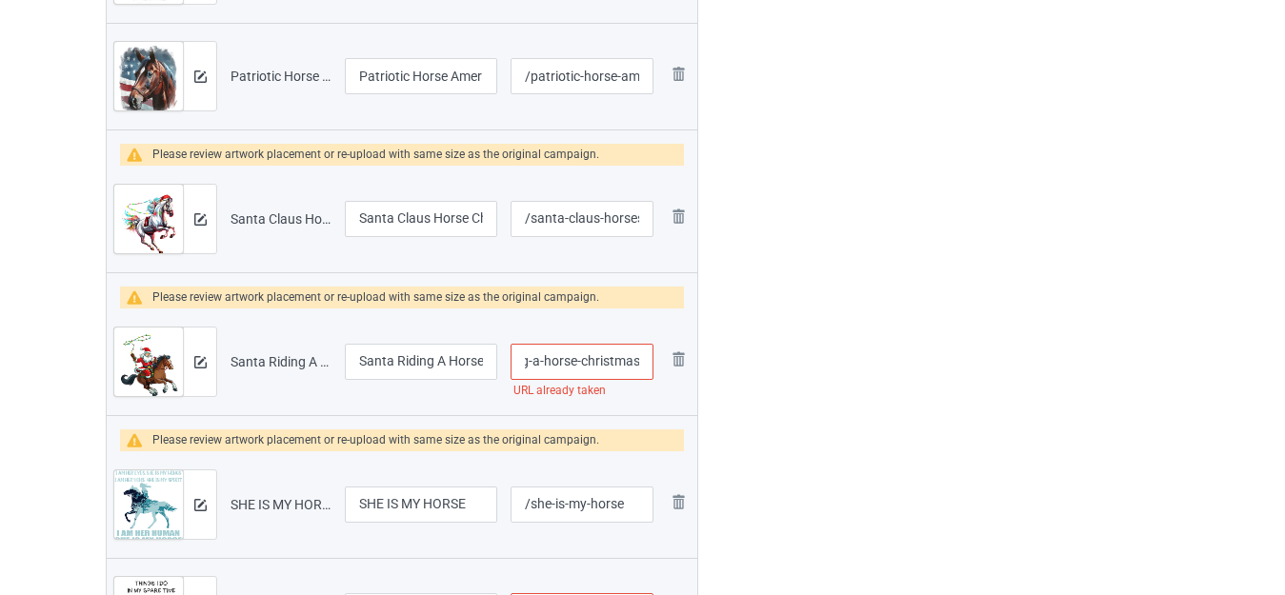
drag, startPoint x: 628, startPoint y: 366, endPoint x: 646, endPoint y: 373, distance: 19.6
click at [646, 373] on input "/santa-riding-a-horse-christmas" at bounding box center [582, 362] width 143 height 36
click at [641, 361] on input "/santa-riding-a-horse-christmas" at bounding box center [582, 362] width 143 height 36
type input "/santa-riding-a-horse-christmass"
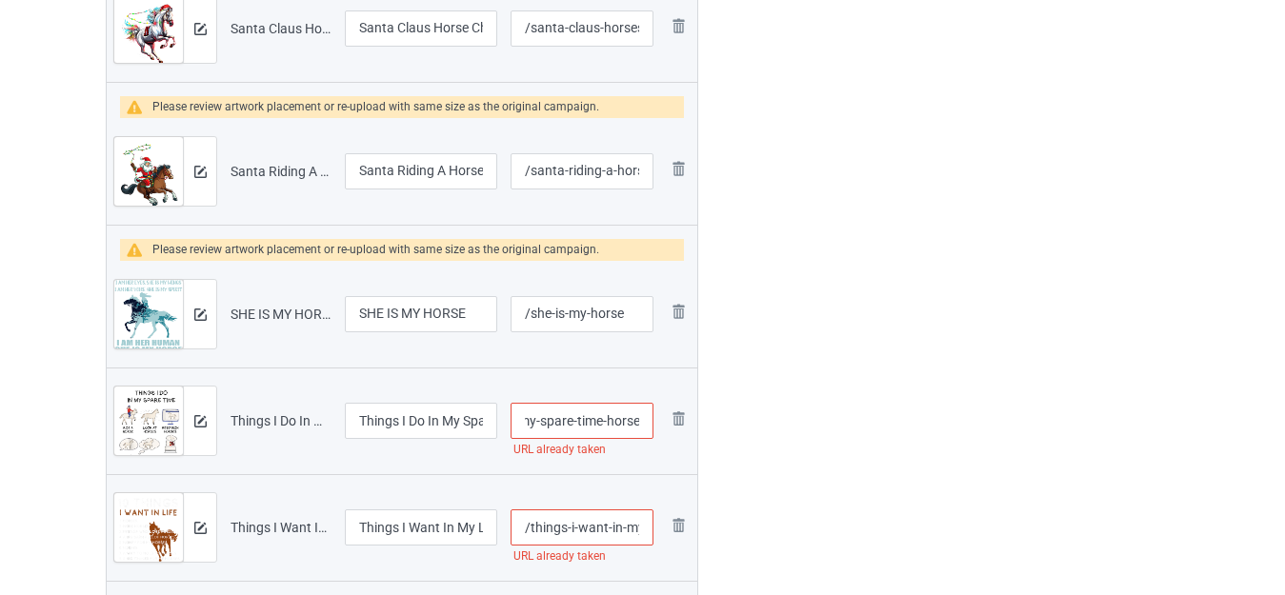
drag, startPoint x: 637, startPoint y: 424, endPoint x: 658, endPoint y: 434, distance: 23.0
click at [658, 434] on td "/things-i-do-in-my-spare-time-horse URL already taken" at bounding box center [582, 421] width 156 height 107
click at [641, 428] on input "/things-i-do-in-my-spare-time-horse" at bounding box center [582, 421] width 143 height 36
type input "/things-i-do-in-my-spare-time-horses"
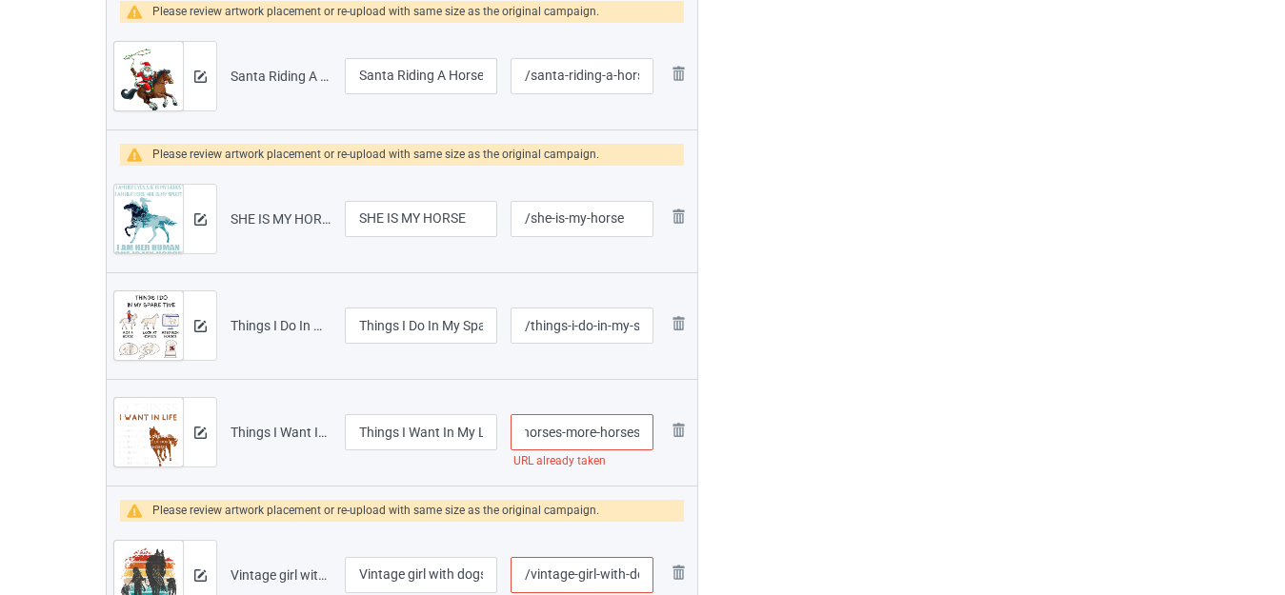
drag, startPoint x: 630, startPoint y: 429, endPoint x: 648, endPoint y: 437, distance: 20.0
click at [648, 437] on input "/things-i-want-in-my-life-horses-more-horses" at bounding box center [582, 432] width 143 height 36
click at [630, 434] on input "/things-i-want-in-my-life-horses-more-horses" at bounding box center [582, 432] width 143 height 36
click at [640, 432] on input "/things-i-want-in-my-life-horses-more-horses" at bounding box center [582, 432] width 143 height 36
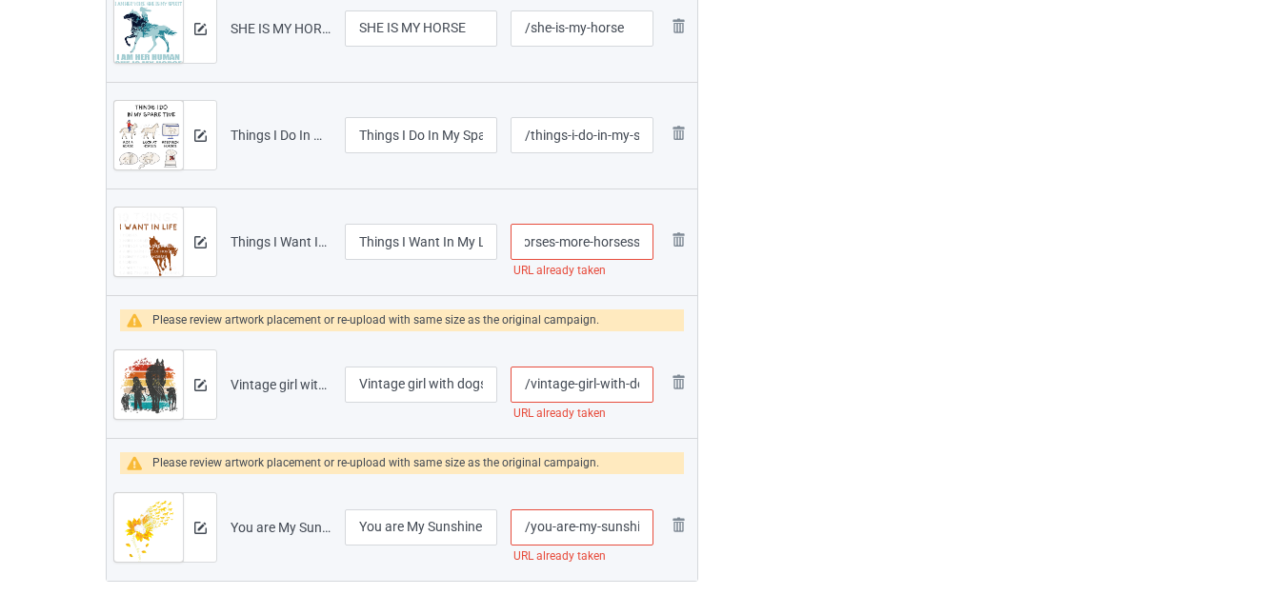
drag, startPoint x: 622, startPoint y: 240, endPoint x: 744, endPoint y: 282, distance: 129.0
click at [584, 251] on input "/things-i-want-in-my-life-horses-more-horsess" at bounding box center [582, 242] width 143 height 36
drag, startPoint x: 558, startPoint y: 240, endPoint x: 859, endPoint y: 273, distance: 302.9
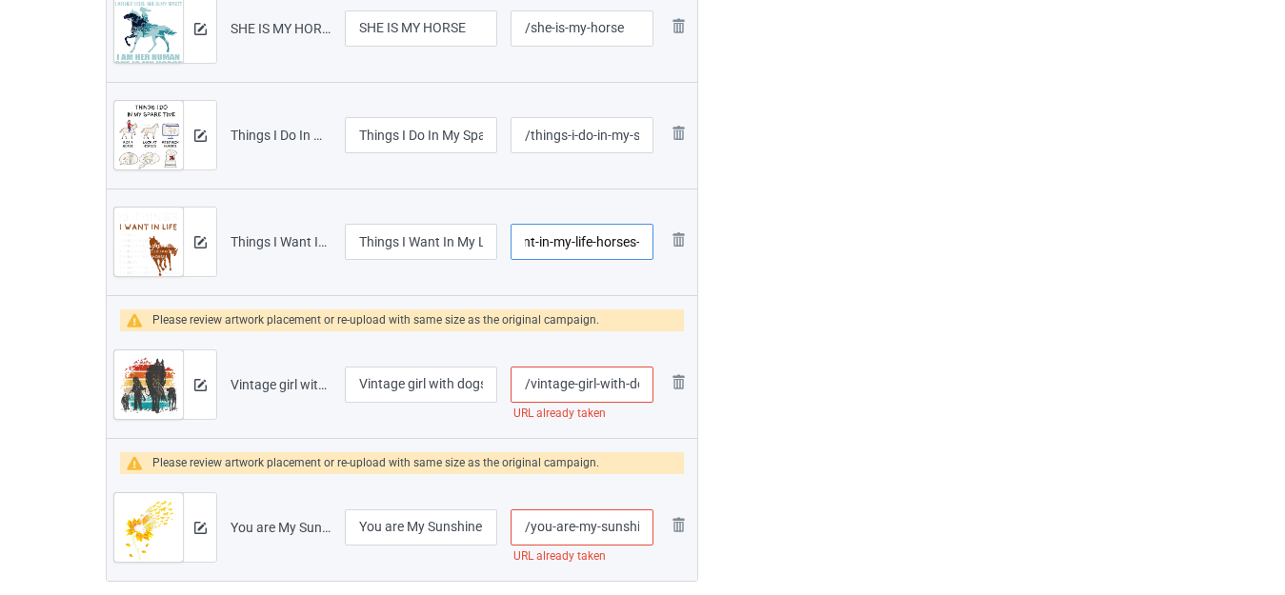
type input "/things-i-want-in-my-life-horses-"
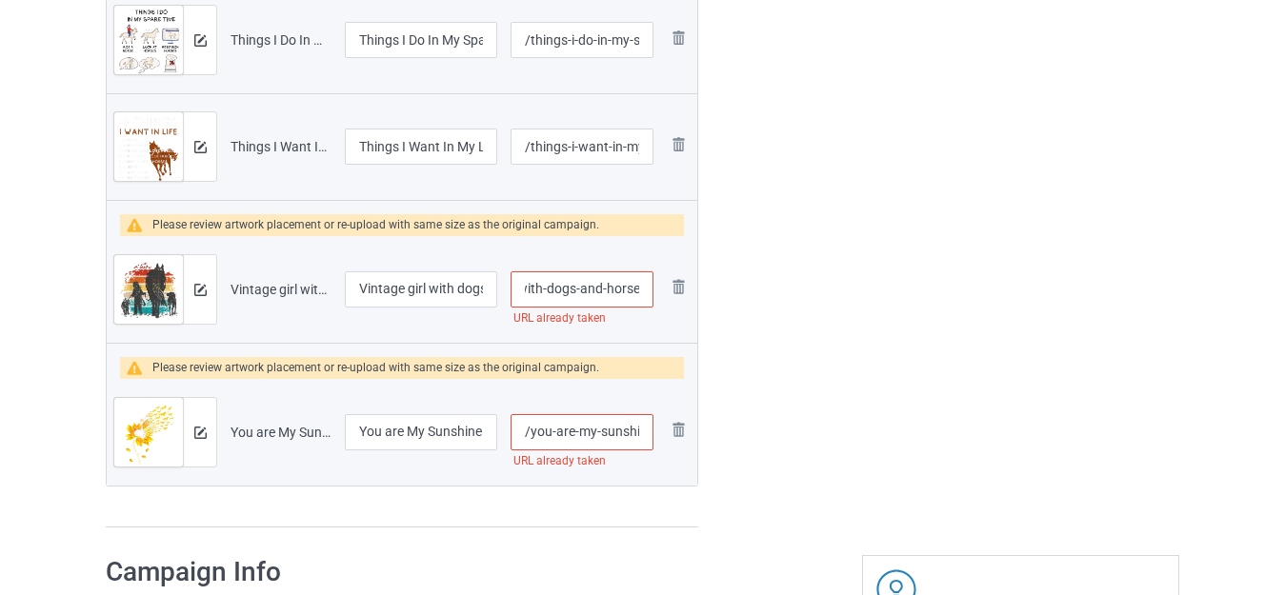
drag, startPoint x: 635, startPoint y: 286, endPoint x: 647, endPoint y: 292, distance: 13.6
click at [647, 292] on input "/vintage-girl-with-dogs-and-horse" at bounding box center [582, 290] width 143 height 36
click at [632, 292] on input "/vintage-girl-with-dogs-and-horse" at bounding box center [582, 290] width 143 height 36
click at [640, 291] on input "/vintage-girl-with-dogs-and-horse" at bounding box center [582, 290] width 143 height 36
type input "/vintage-girl-with-dogs-and-horses"
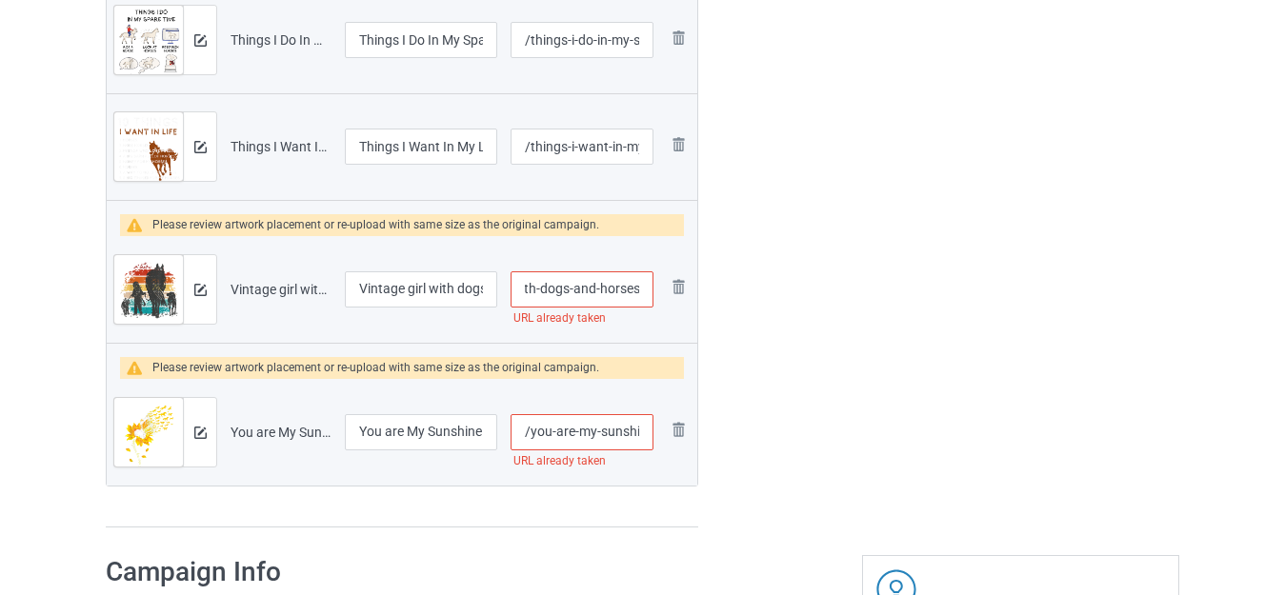
drag, startPoint x: 630, startPoint y: 434, endPoint x: 639, endPoint y: 443, distance: 12.8
click at [639, 443] on input "/you-are-my-sunshine-horse-sunflower" at bounding box center [582, 432] width 143 height 36
click at [638, 432] on input "/you-are-my-sunshine-horse-sunflower" at bounding box center [582, 432] width 143 height 36
drag, startPoint x: 577, startPoint y: 429, endPoint x: 800, endPoint y: 443, distance: 223.4
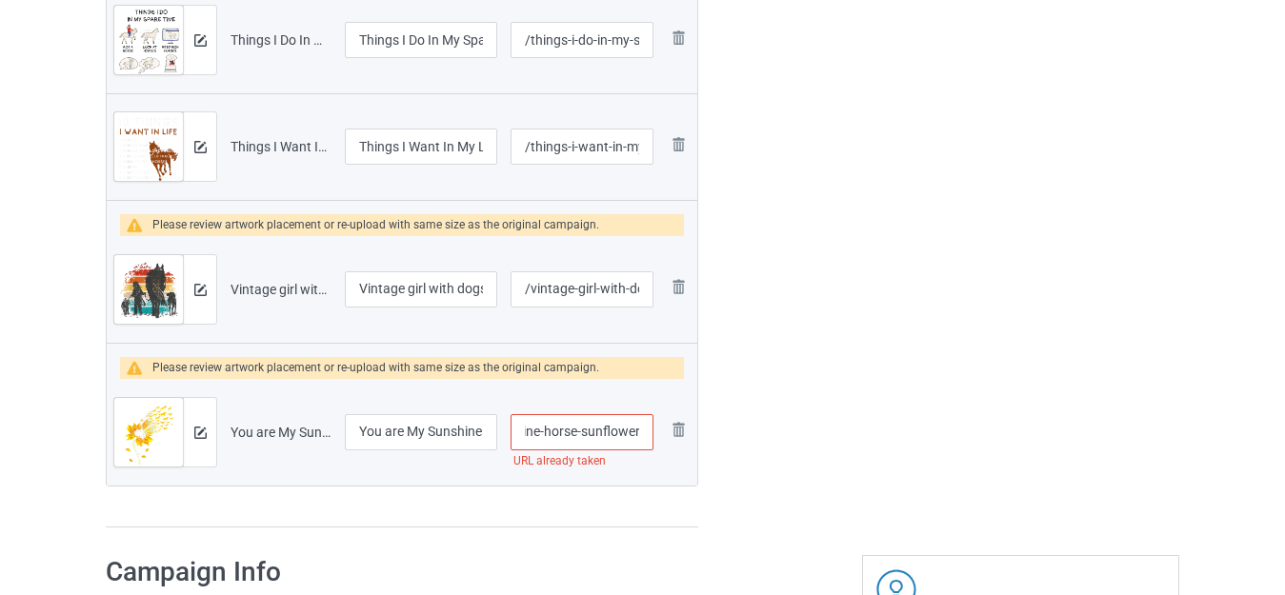
type input "/you-are-my-sunshine-horses"
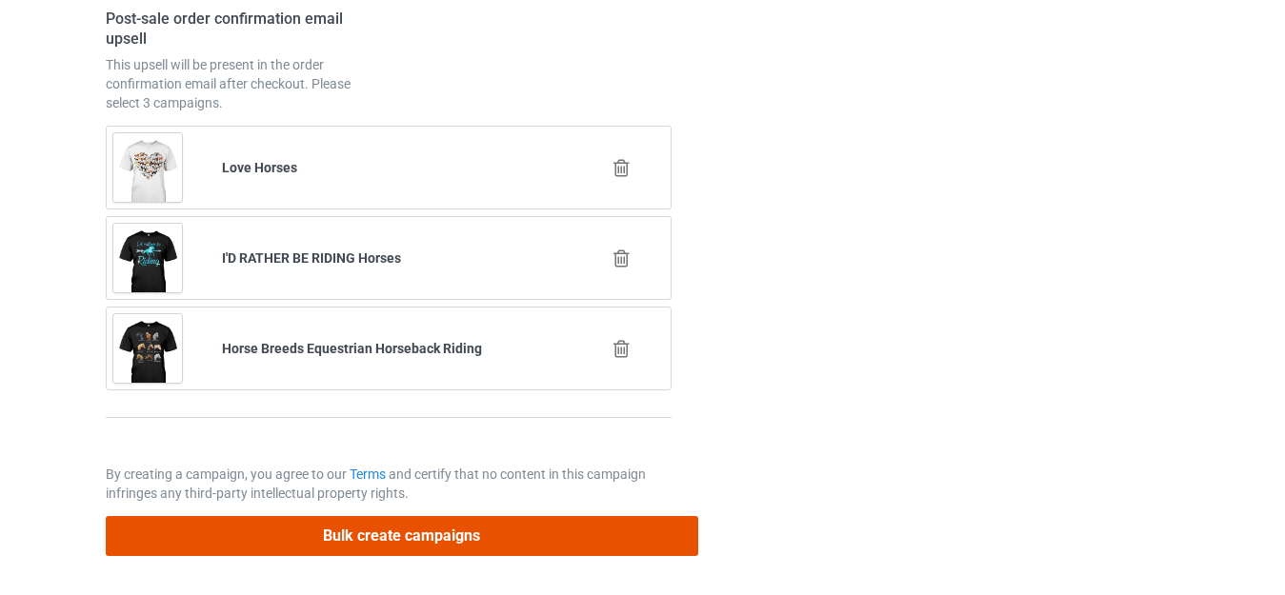
click at [479, 533] on button "Bulk create campaigns" at bounding box center [402, 535] width 593 height 39
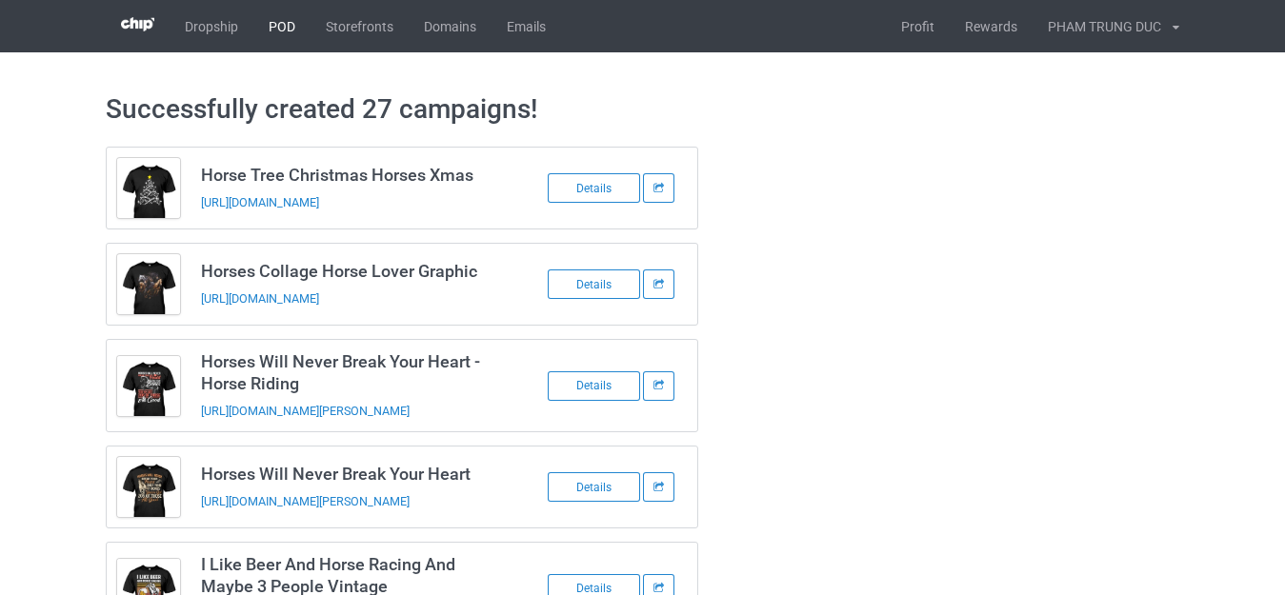
click at [275, 19] on link "POD" at bounding box center [281, 26] width 57 height 52
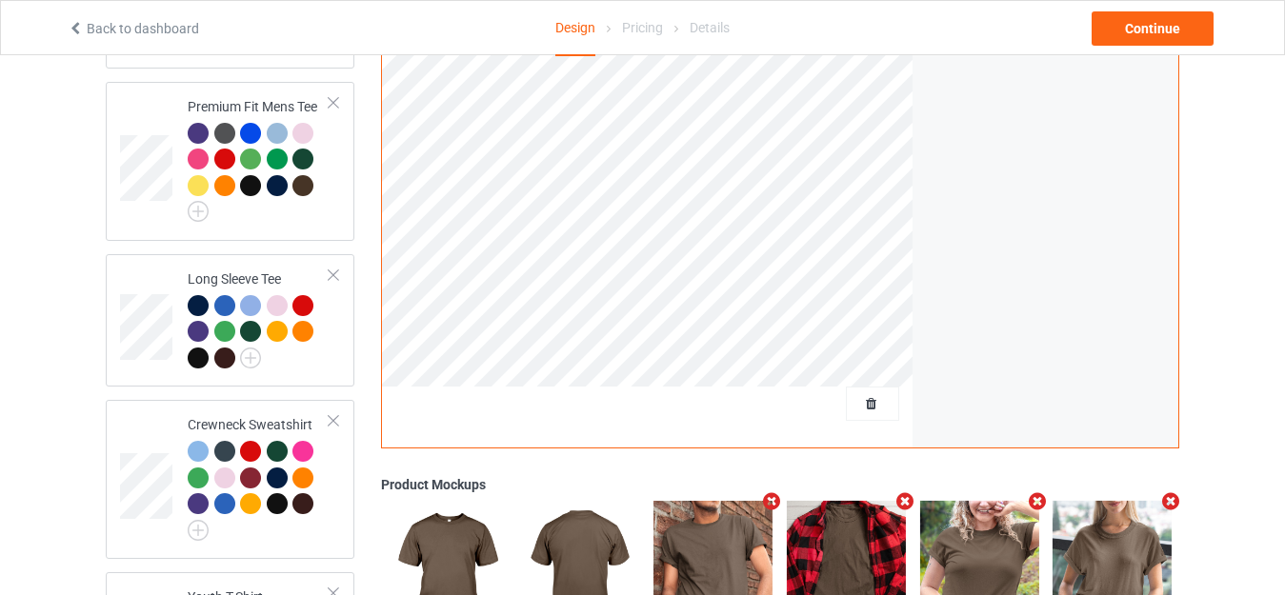
scroll to position [953, 0]
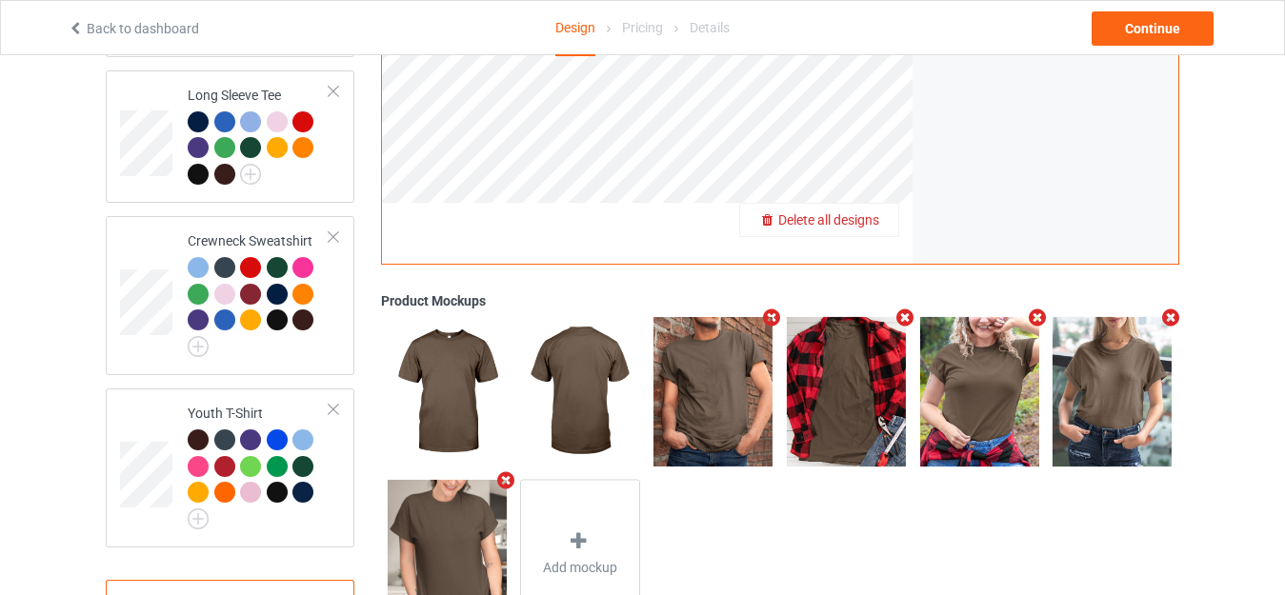
click at [861, 212] on span "Delete all designs" at bounding box center [828, 219] width 101 height 15
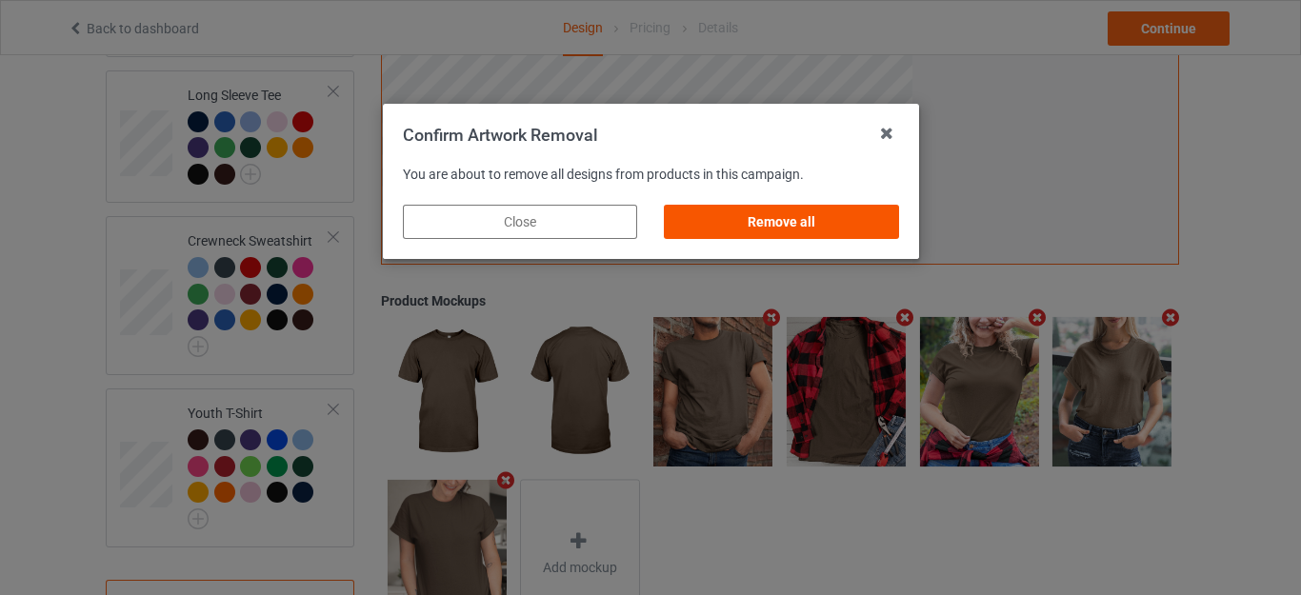
click at [787, 212] on div "Remove all" at bounding box center [781, 222] width 234 height 34
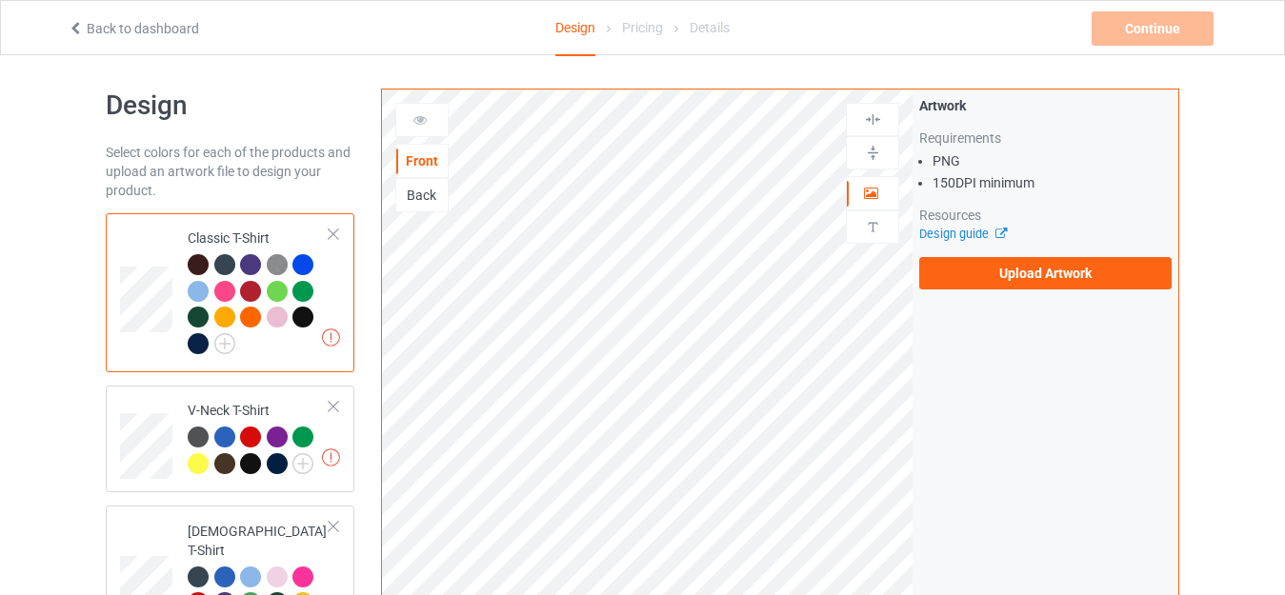
scroll to position [0, 0]
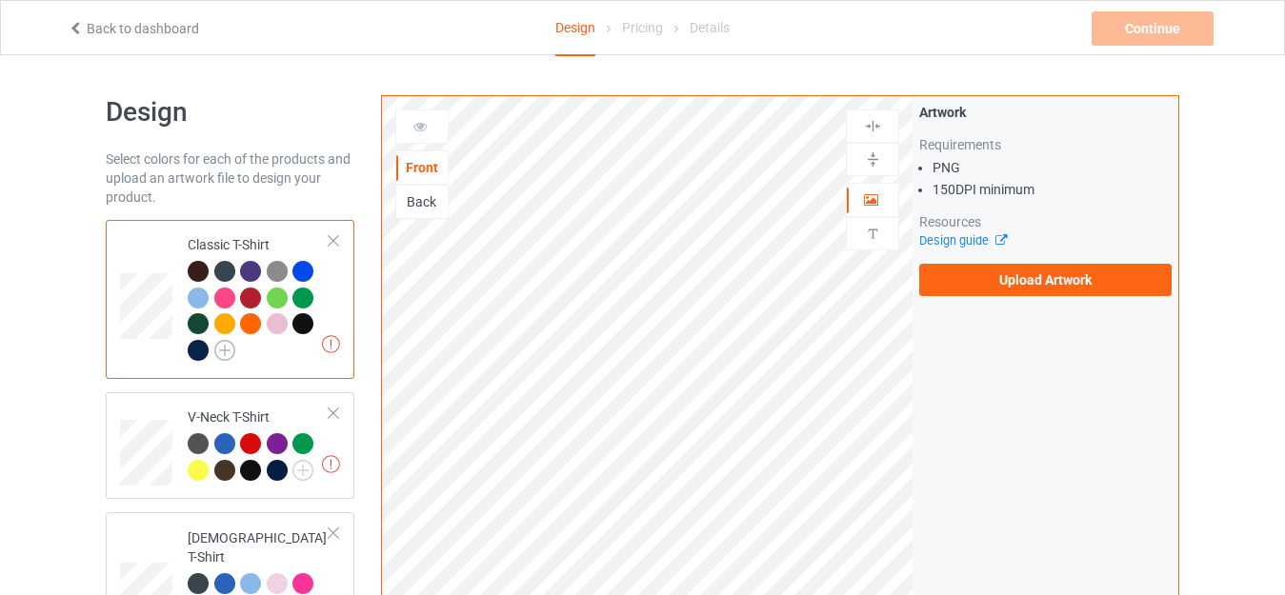
click at [224, 347] on img at bounding box center [224, 350] width 21 height 21
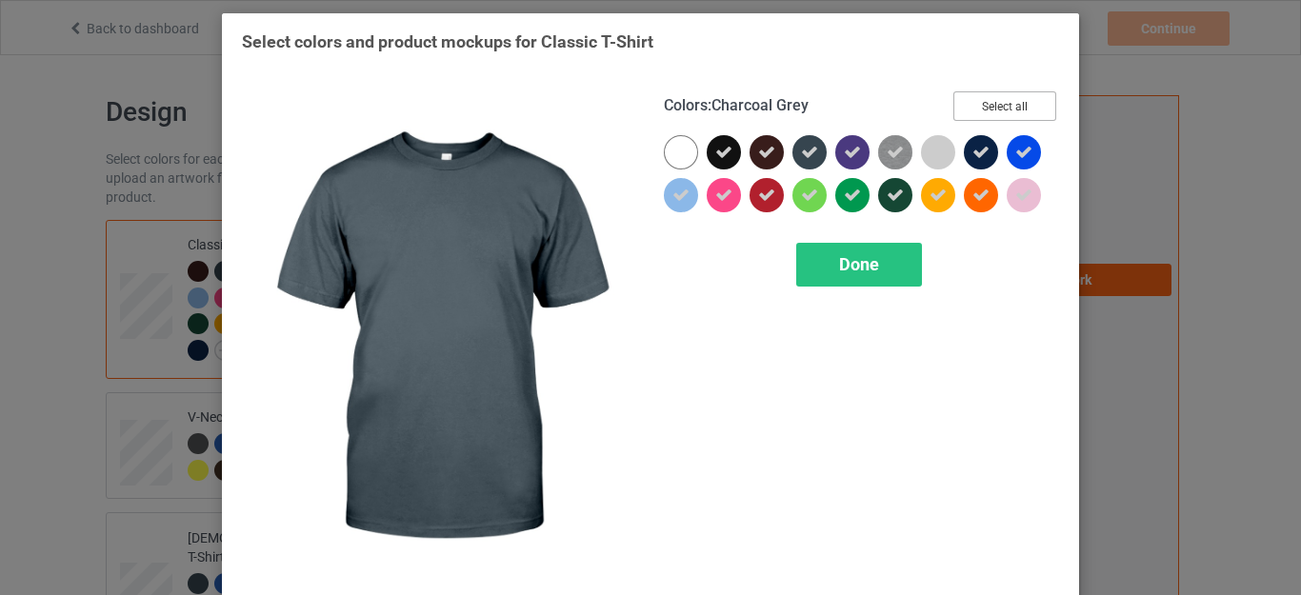
click at [1001, 106] on button "Select all" at bounding box center [1005, 106] width 103 height 30
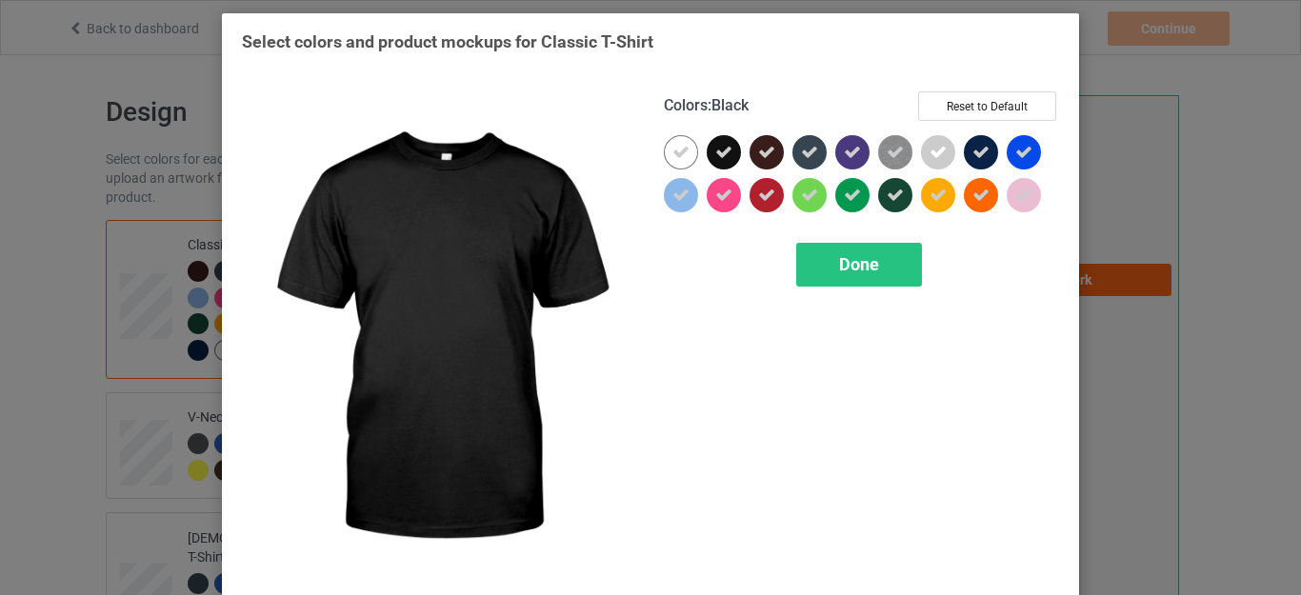
click at [716, 156] on icon at bounding box center [724, 152] width 17 height 17
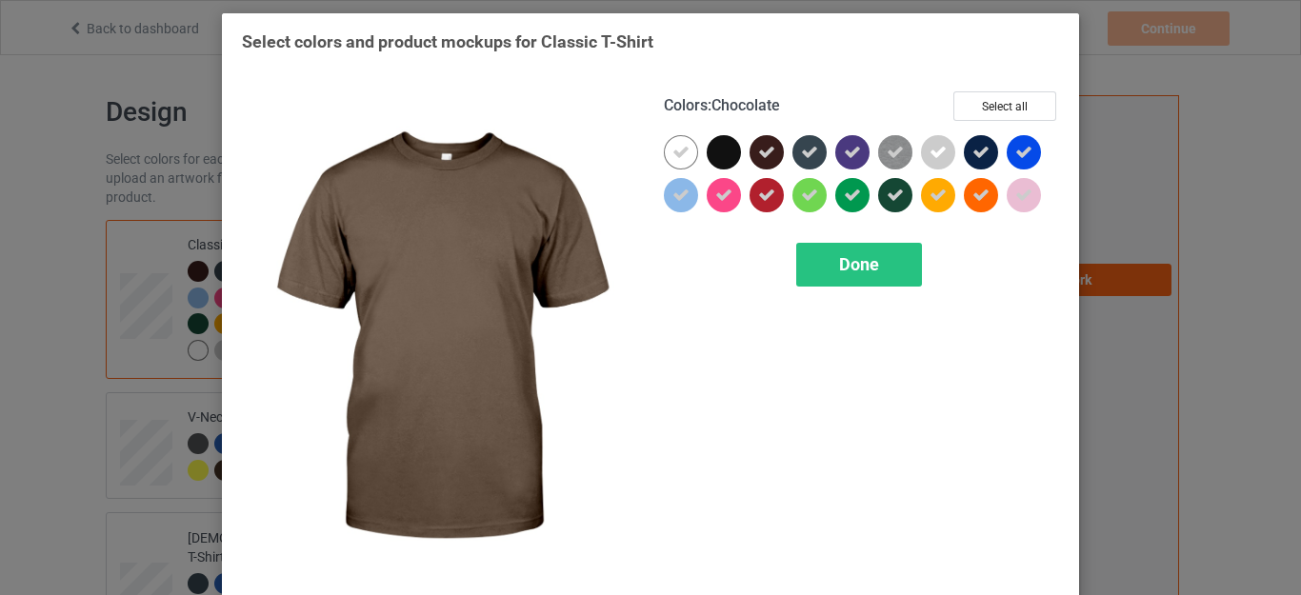
click at [761, 154] on icon at bounding box center [766, 152] width 17 height 17
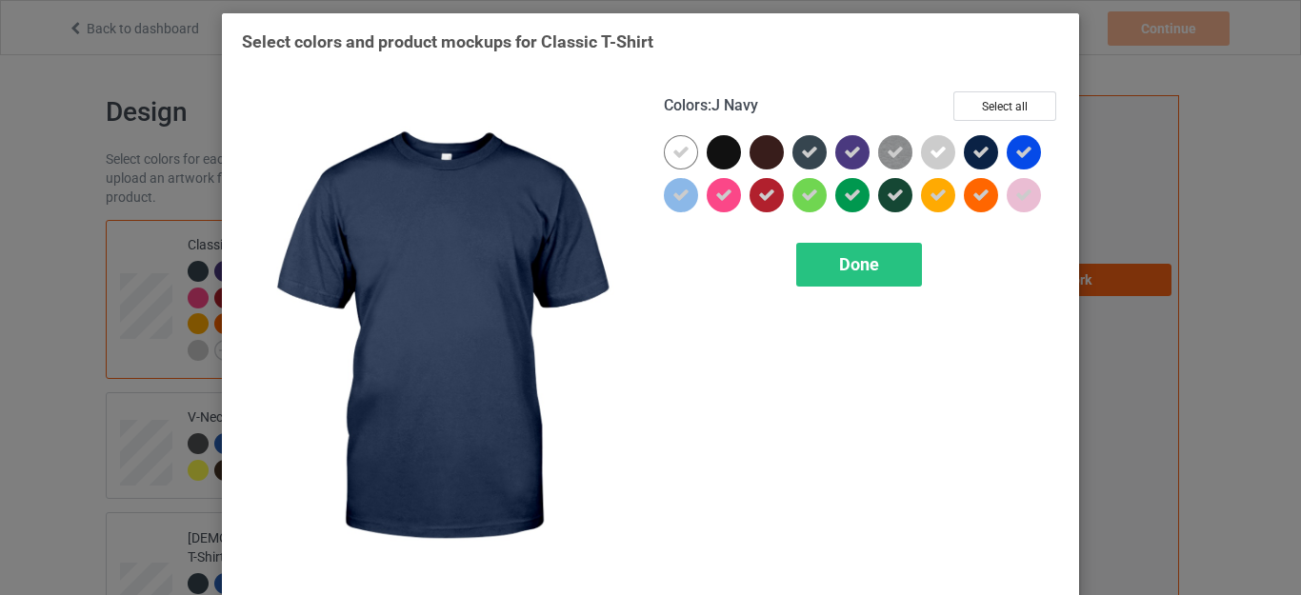
drag, startPoint x: 974, startPoint y: 150, endPoint x: 955, endPoint y: 157, distance: 20.5
click at [974, 150] on icon at bounding box center [981, 152] width 17 height 17
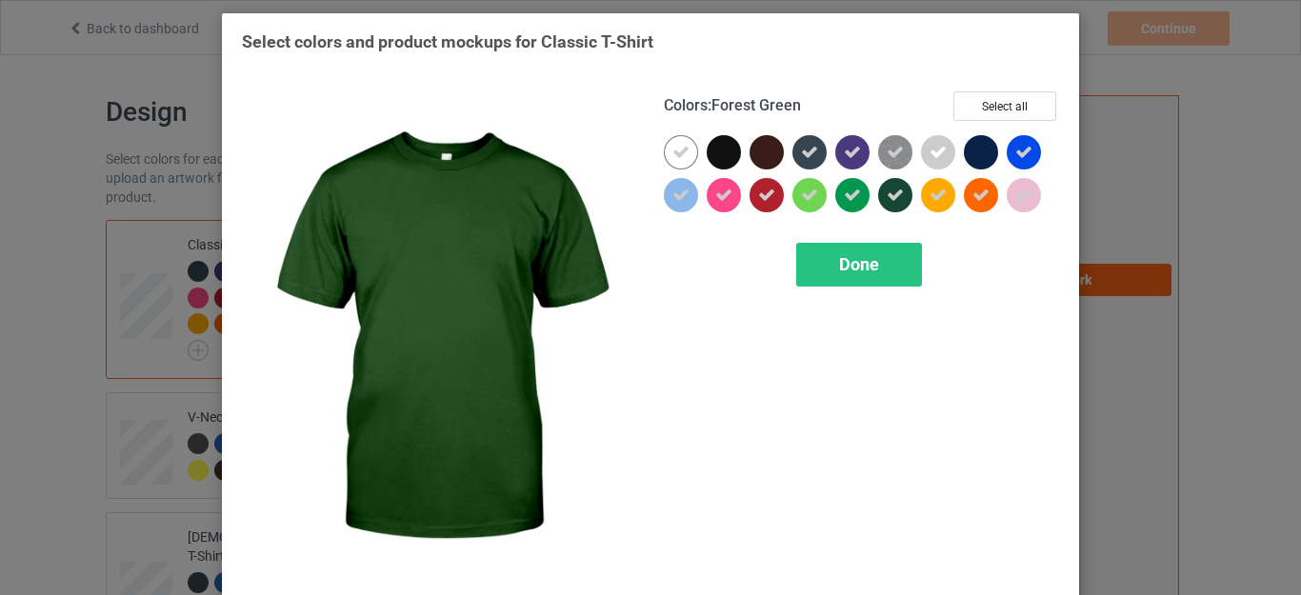
click at [890, 193] on icon at bounding box center [895, 195] width 17 height 17
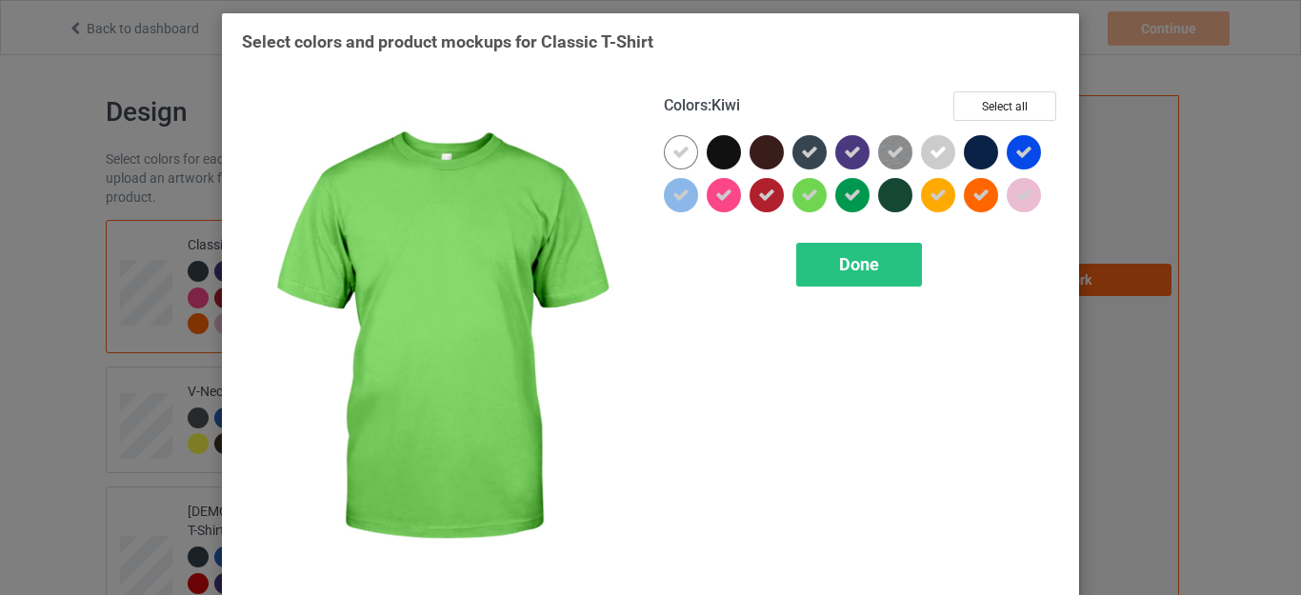
click at [801, 157] on icon at bounding box center [809, 152] width 17 height 17
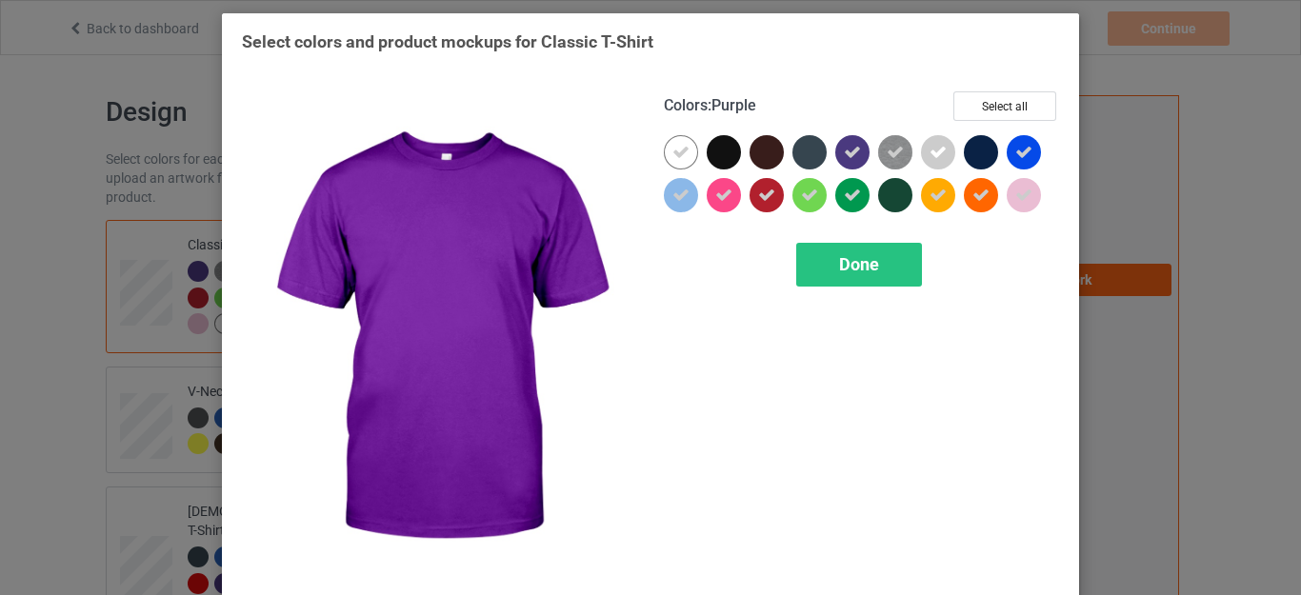
click at [844, 154] on icon at bounding box center [852, 152] width 17 height 17
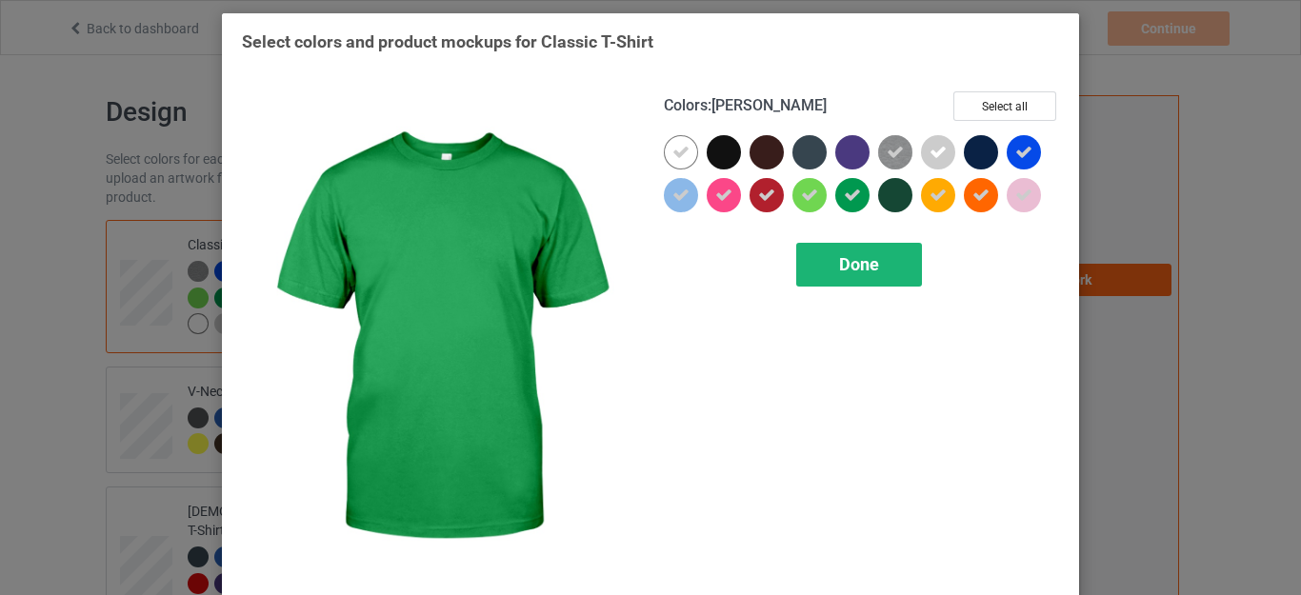
click at [850, 261] on span "Done" at bounding box center [859, 264] width 40 height 20
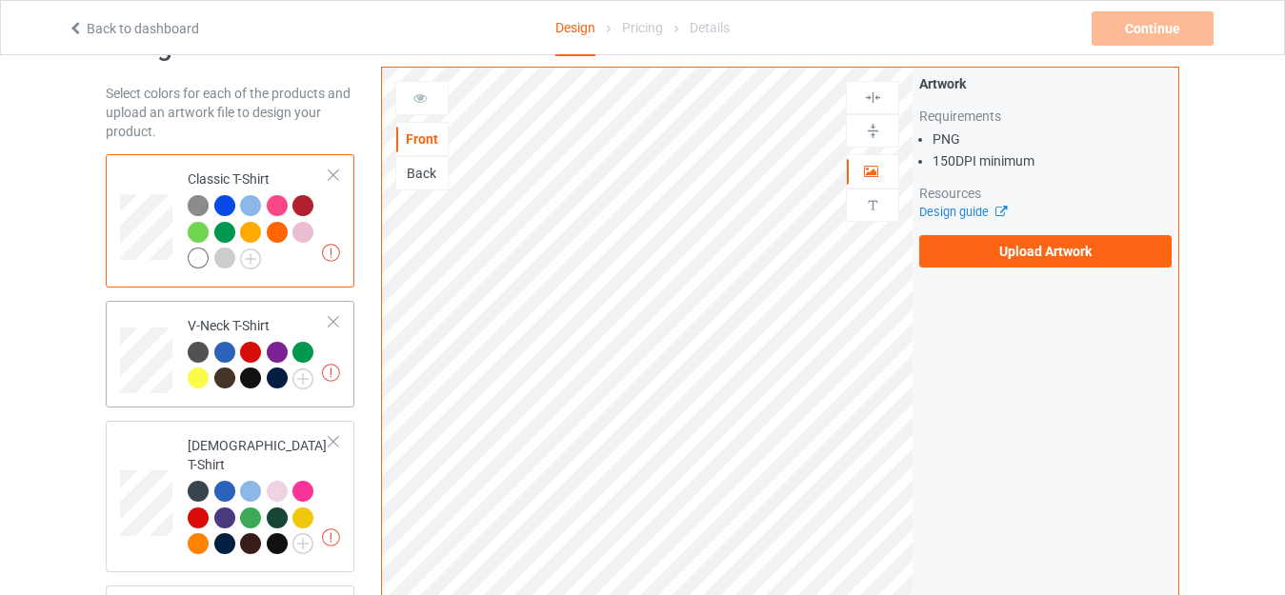
scroll to position [95, 0]
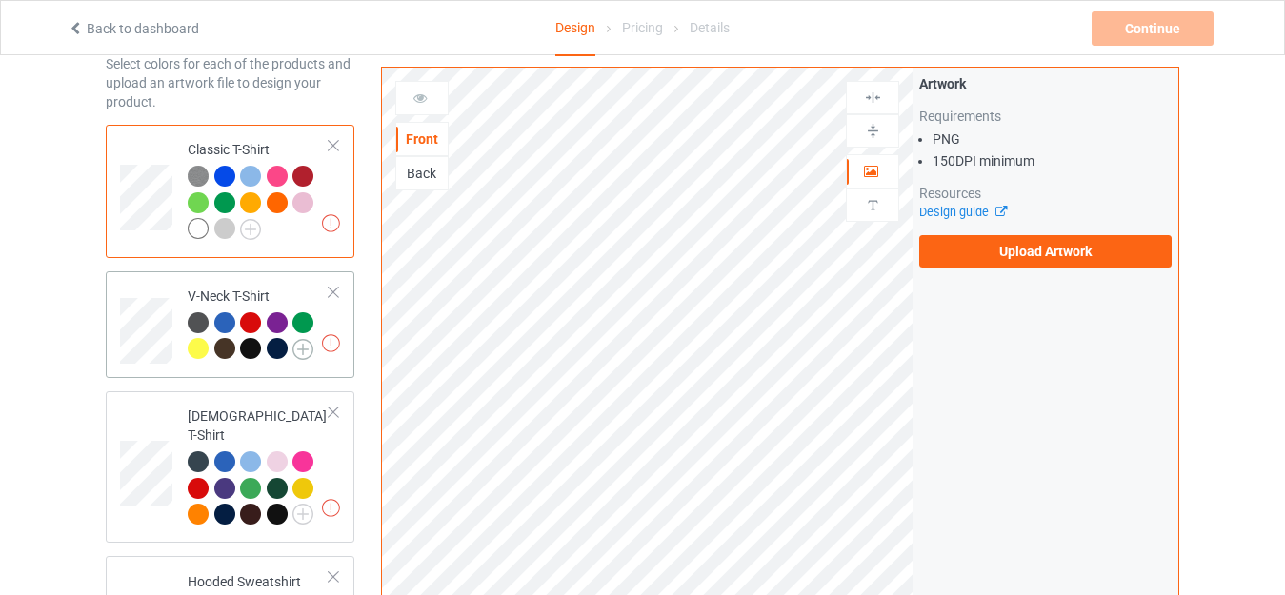
click at [299, 352] on img at bounding box center [303, 349] width 21 height 21
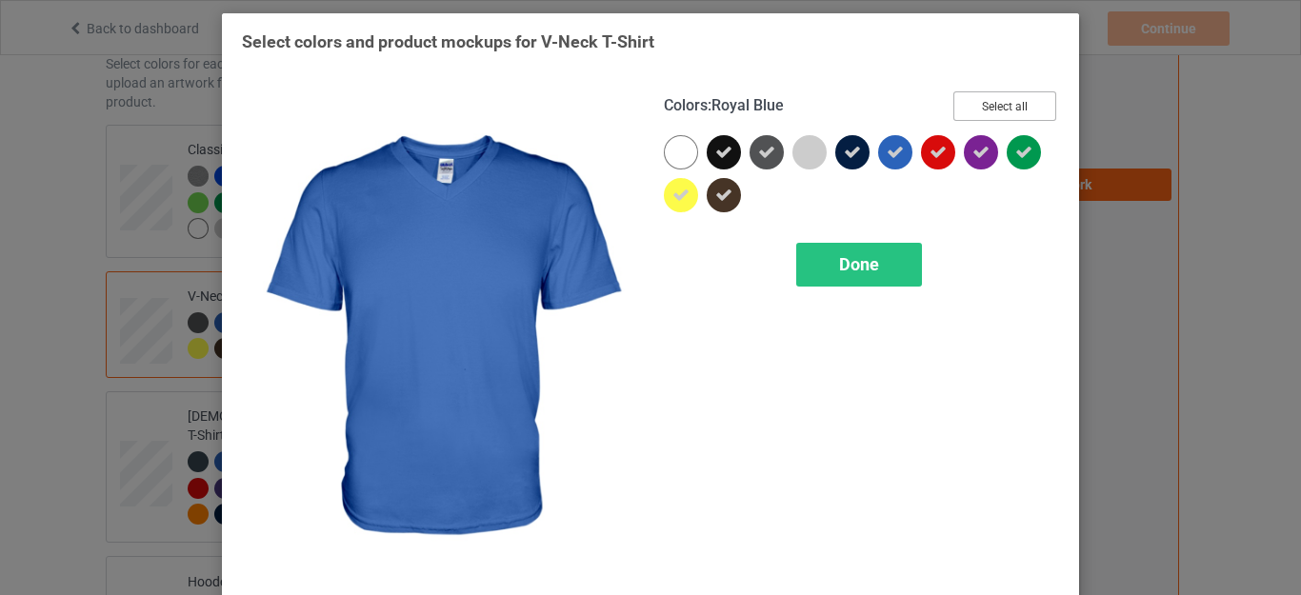
click at [974, 106] on button "Select all" at bounding box center [1005, 106] width 103 height 30
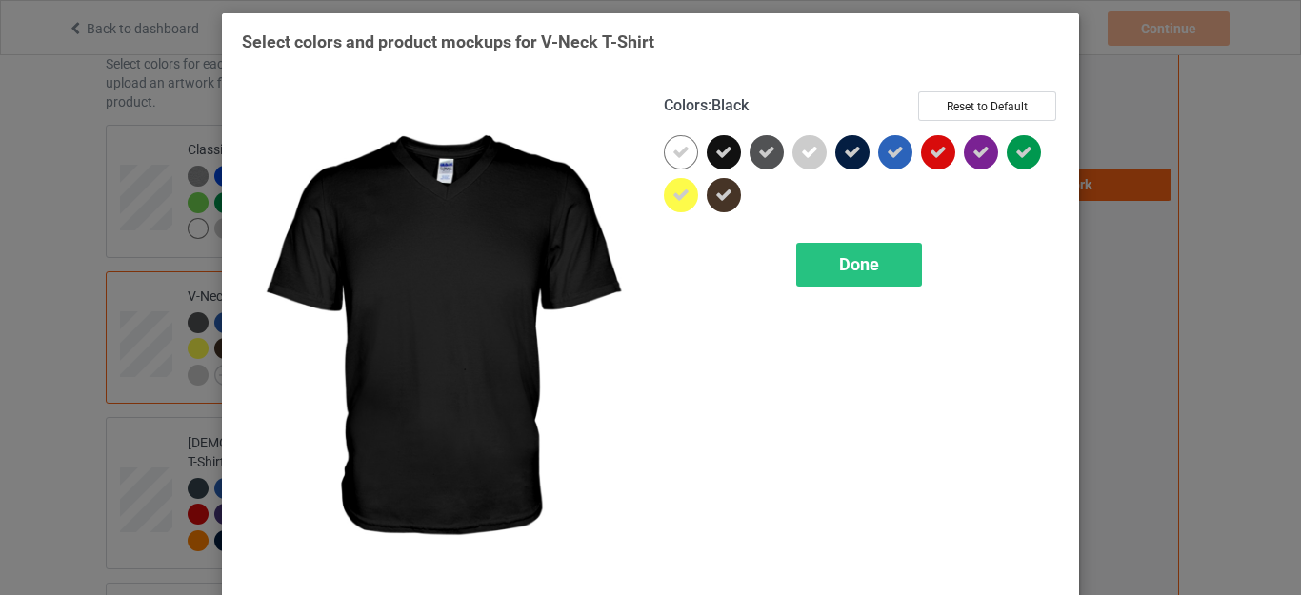
click at [725, 151] on div at bounding box center [724, 152] width 34 height 34
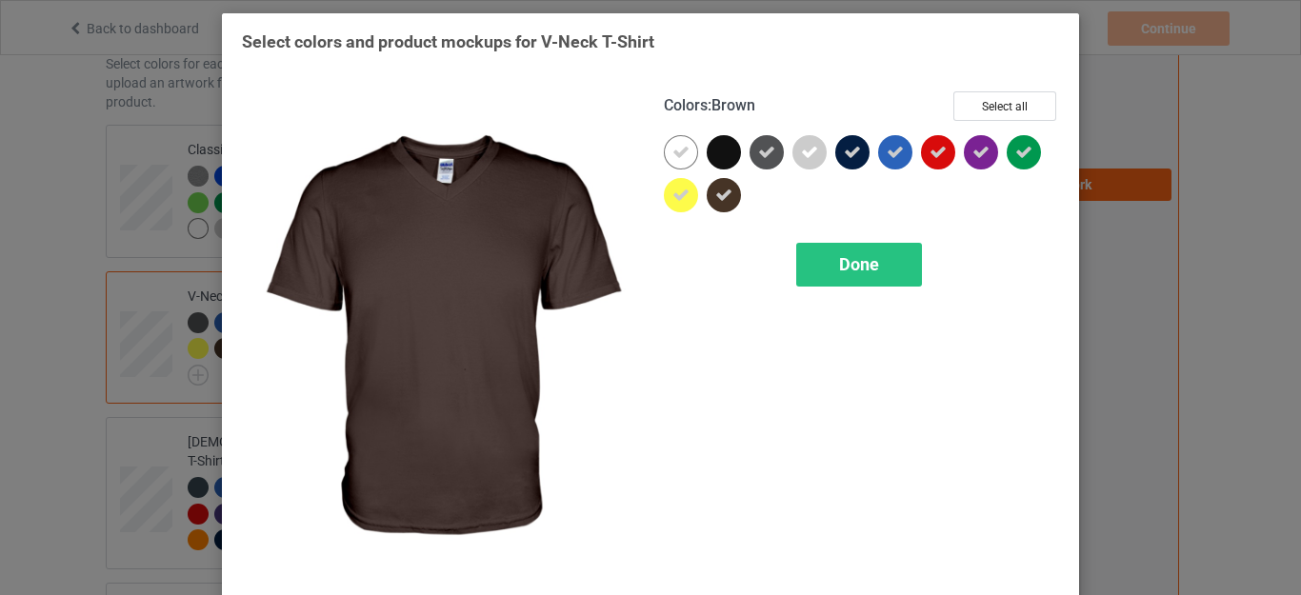
click at [723, 195] on icon at bounding box center [724, 195] width 17 height 17
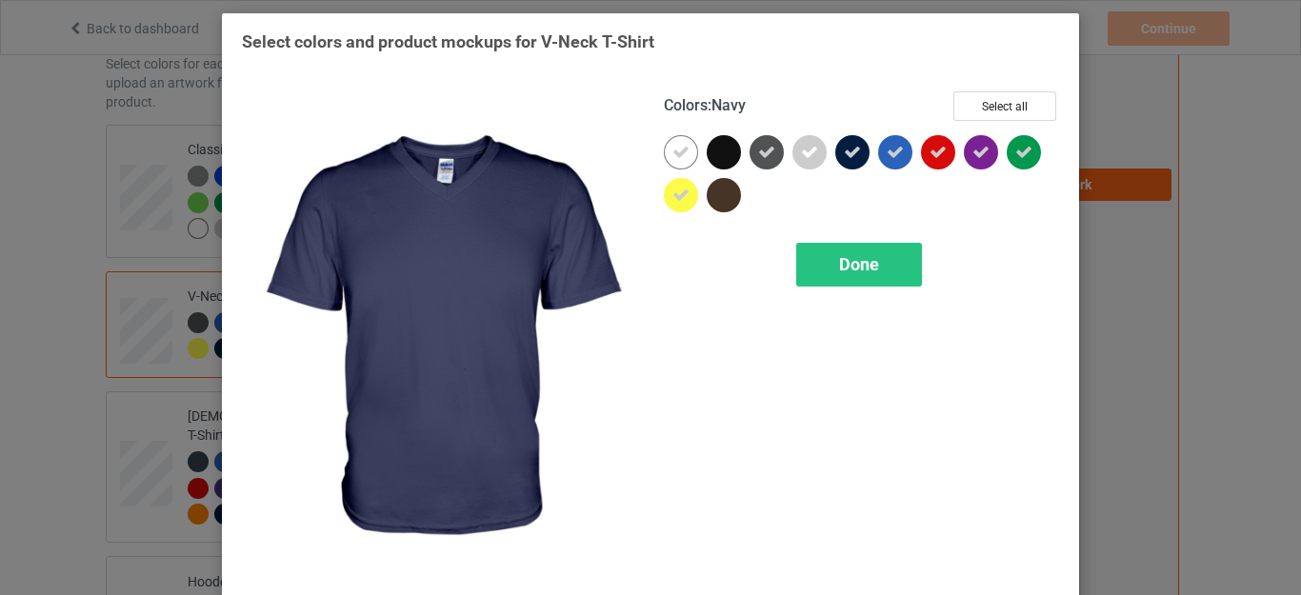
click at [849, 152] on icon at bounding box center [852, 152] width 17 height 17
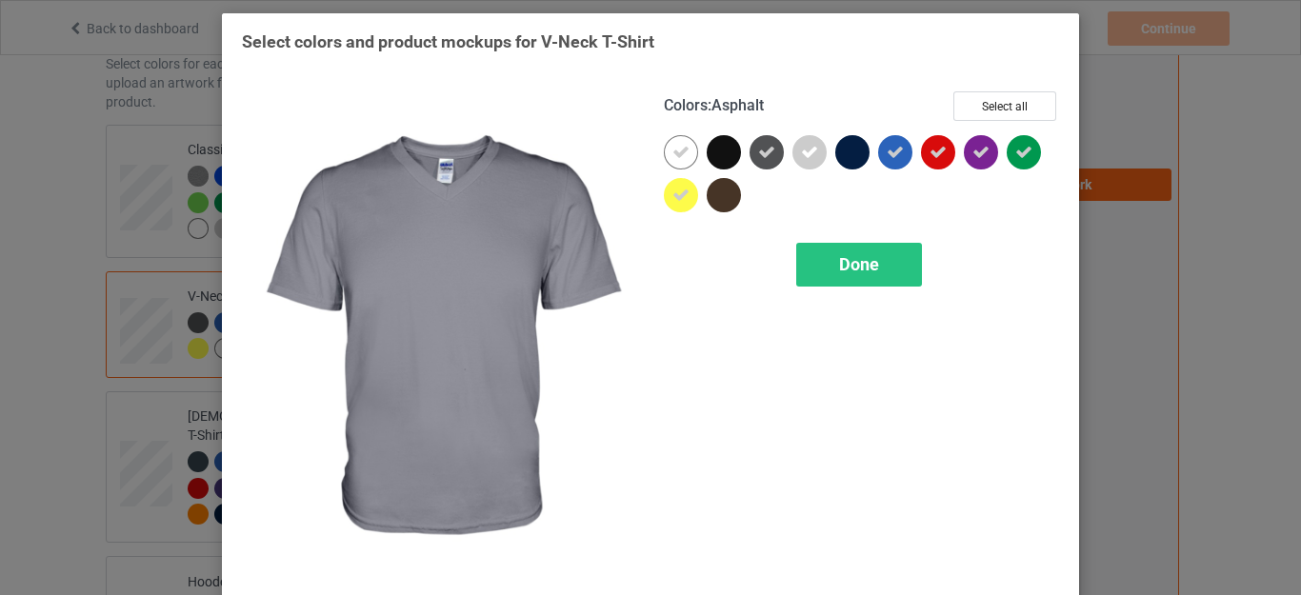
click at [758, 155] on icon at bounding box center [766, 152] width 17 height 17
click at [846, 273] on span "Done" at bounding box center [859, 264] width 40 height 20
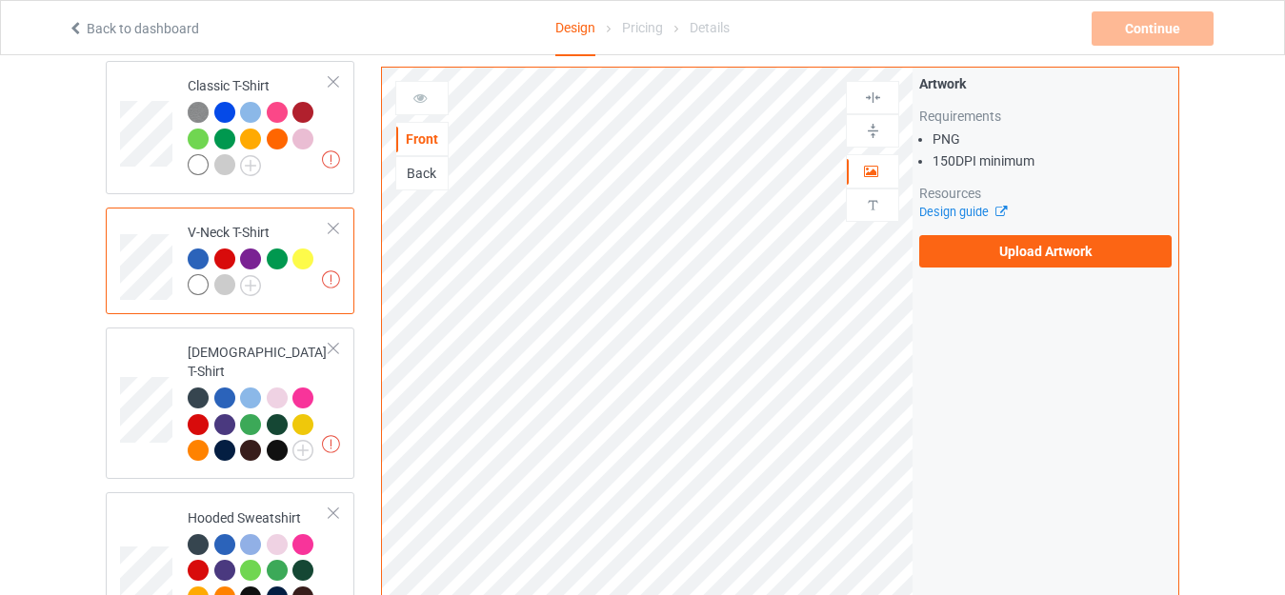
scroll to position [381, 0]
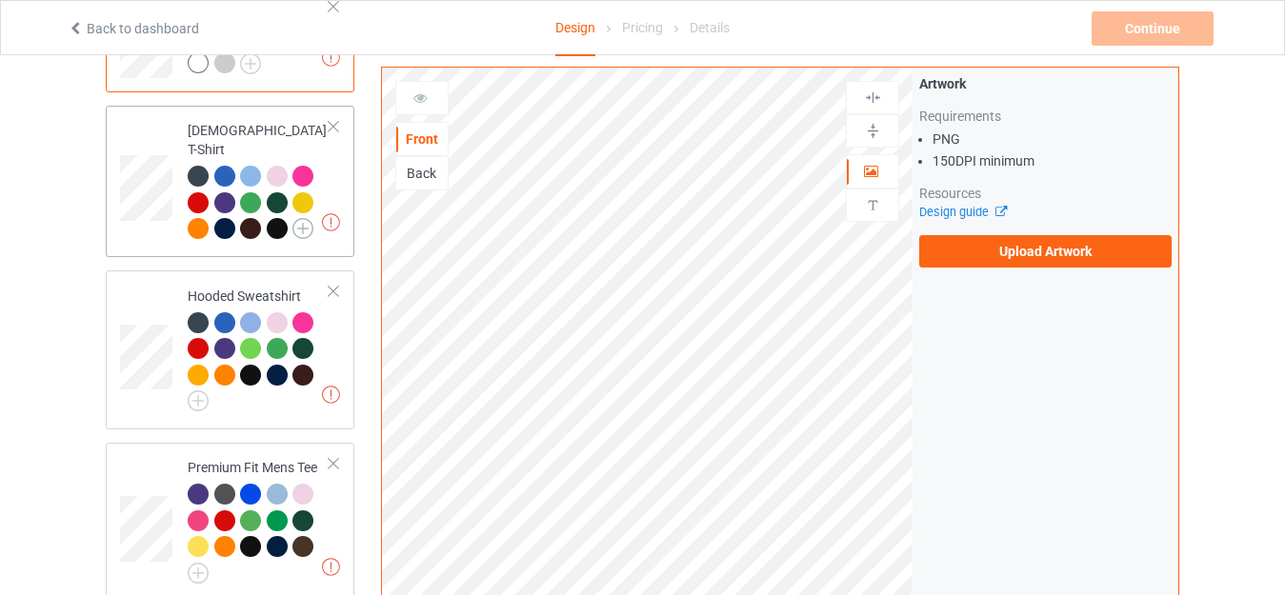
click at [304, 218] on img at bounding box center [303, 228] width 21 height 21
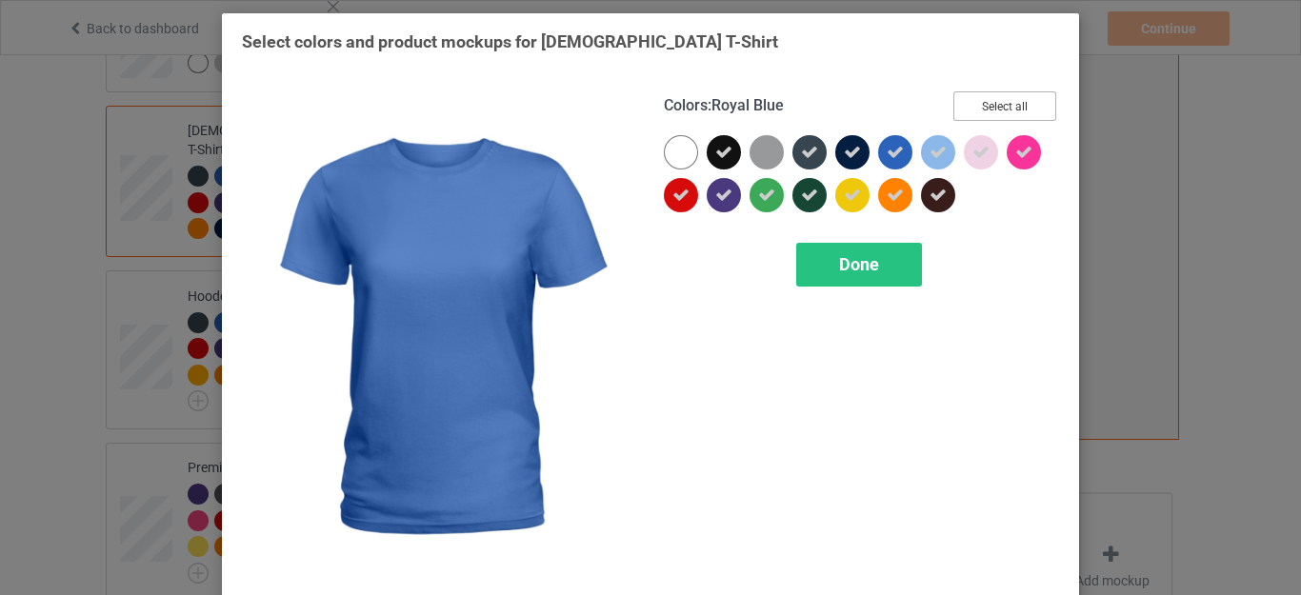
click at [997, 107] on button "Select all" at bounding box center [1005, 106] width 103 height 30
click at [718, 152] on icon at bounding box center [724, 152] width 17 height 17
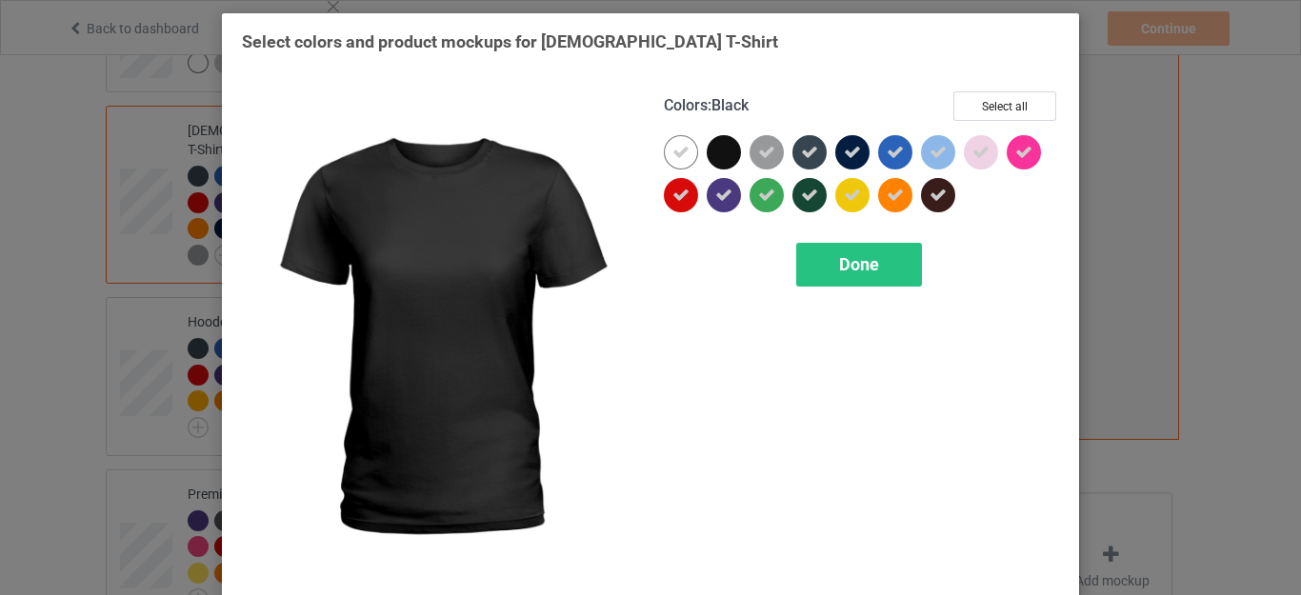
click at [807, 148] on icon at bounding box center [809, 152] width 17 height 17
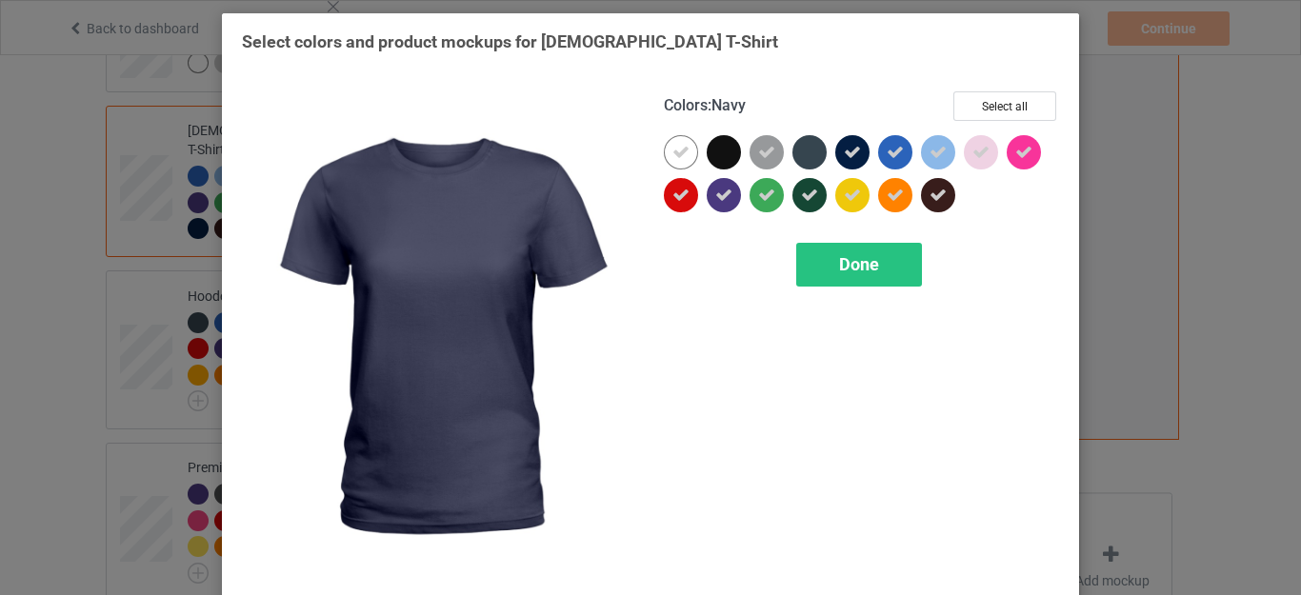
click at [844, 149] on icon at bounding box center [852, 152] width 17 height 17
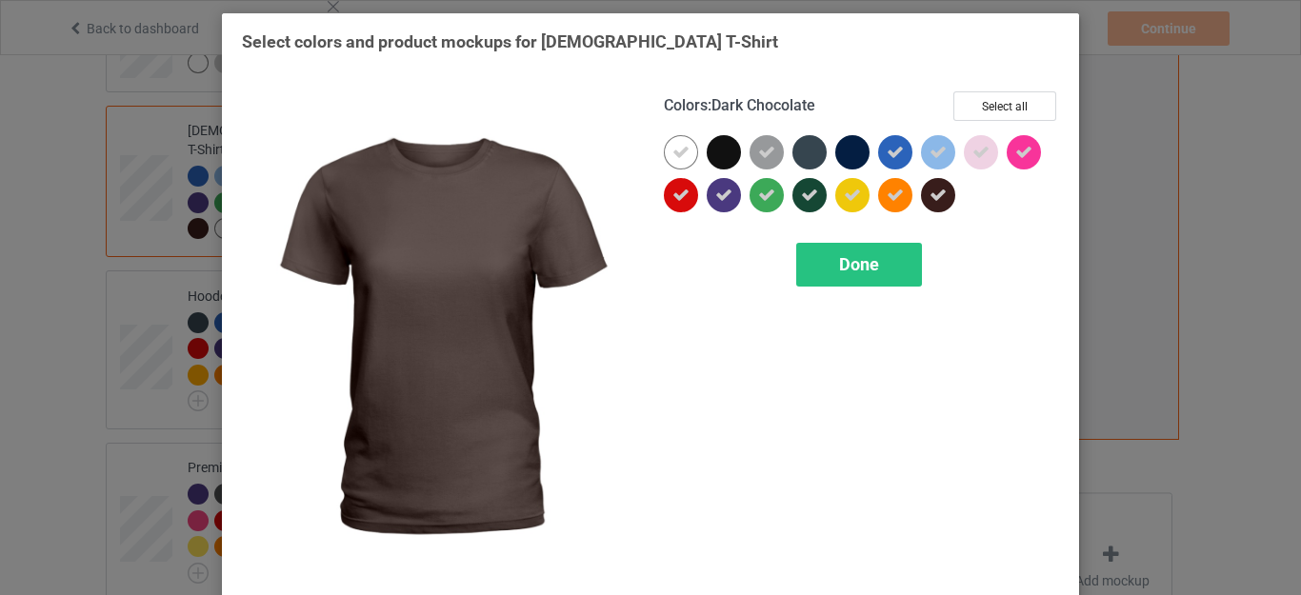
click at [930, 195] on icon at bounding box center [938, 195] width 17 height 17
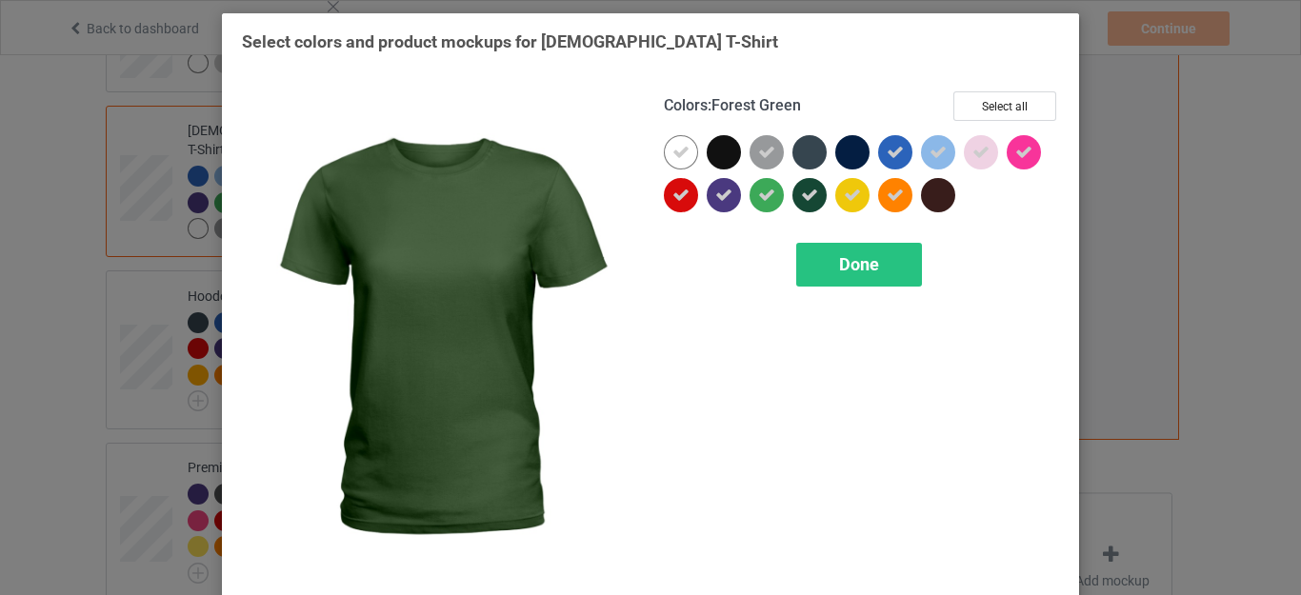
click at [801, 196] on icon at bounding box center [809, 195] width 17 height 17
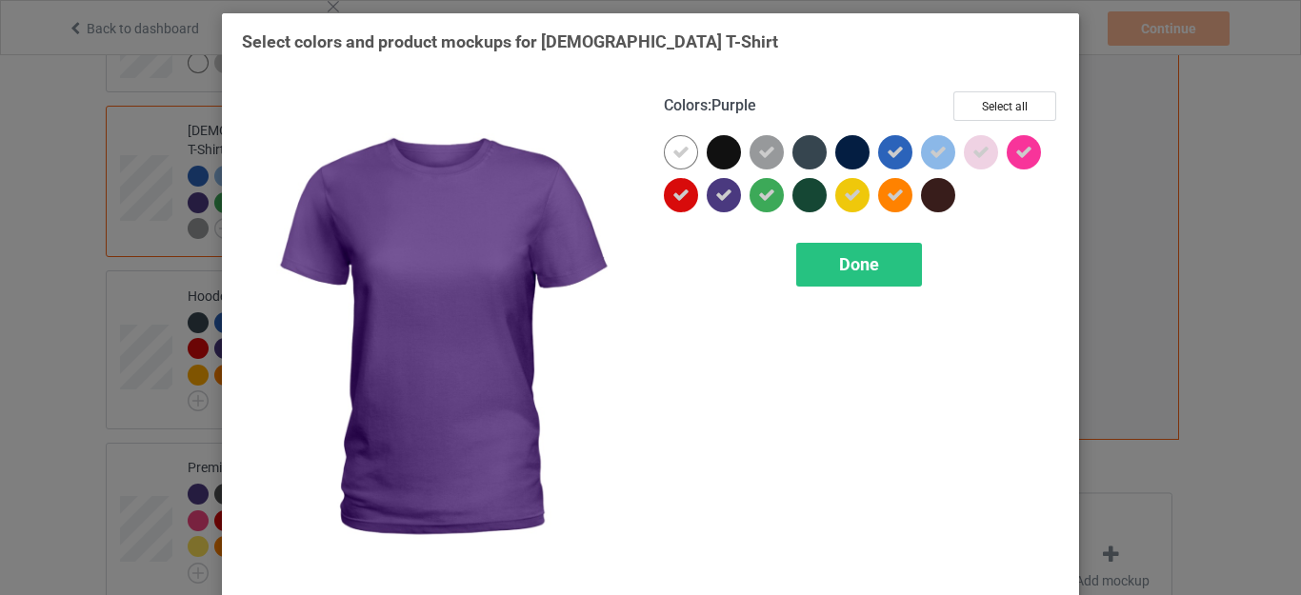
click at [725, 200] on div at bounding box center [724, 195] width 34 height 34
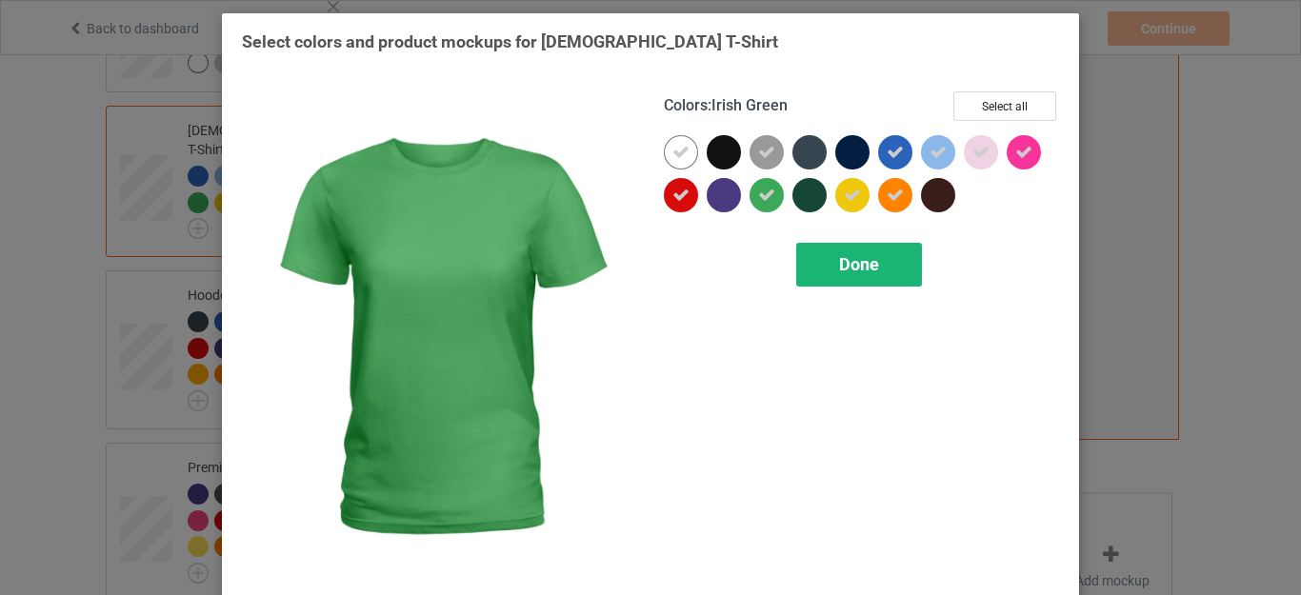
click at [828, 274] on div "Done" at bounding box center [860, 265] width 126 height 44
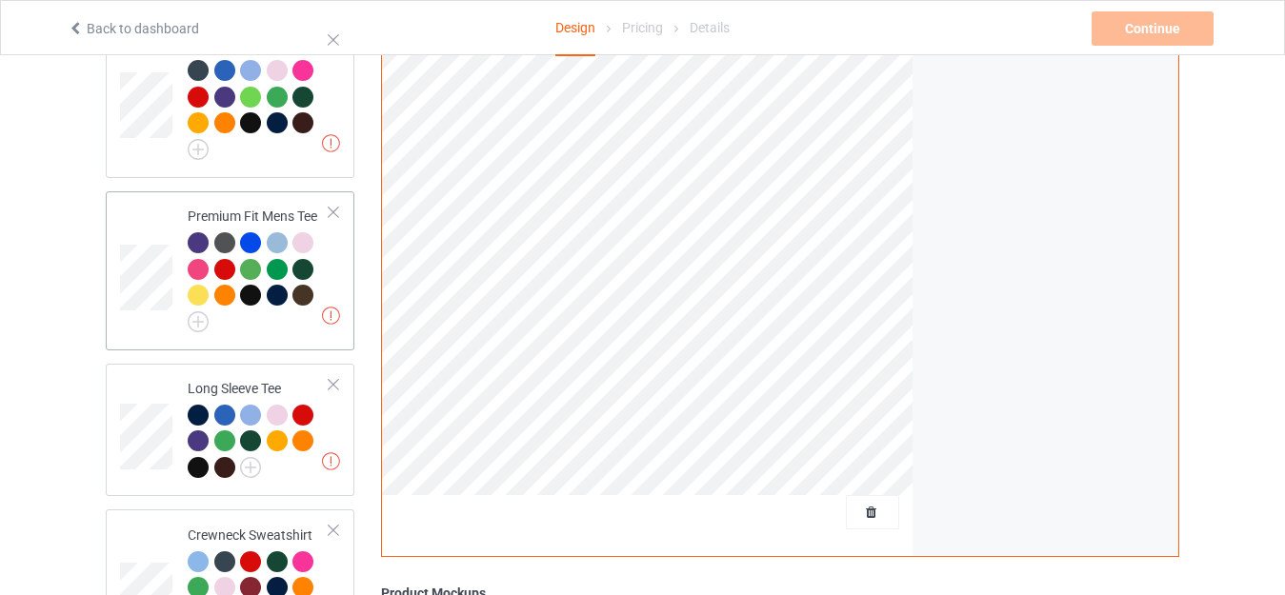
scroll to position [572, 0]
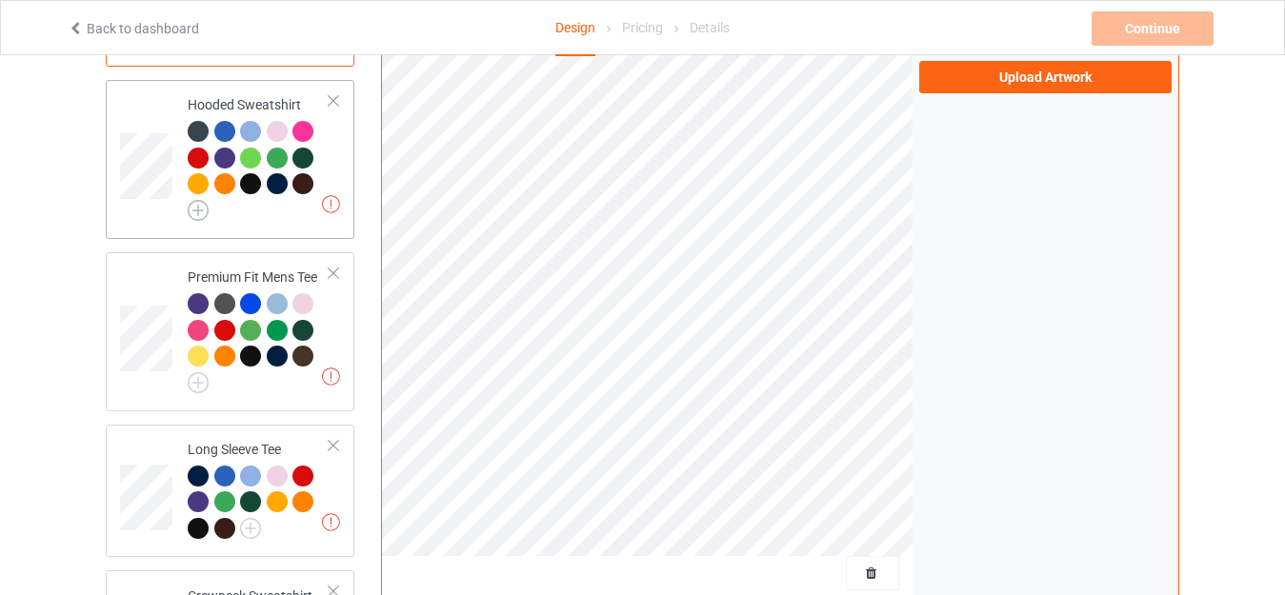
click at [197, 200] on img at bounding box center [198, 210] width 21 height 21
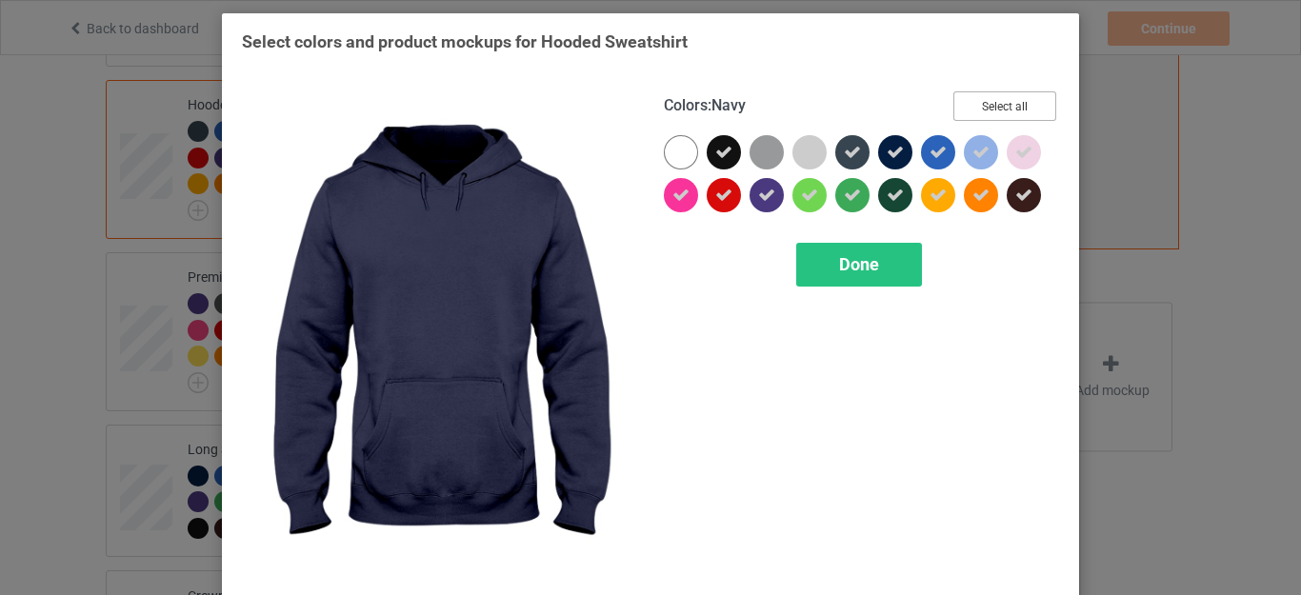
click at [998, 103] on button "Select all" at bounding box center [1005, 106] width 103 height 30
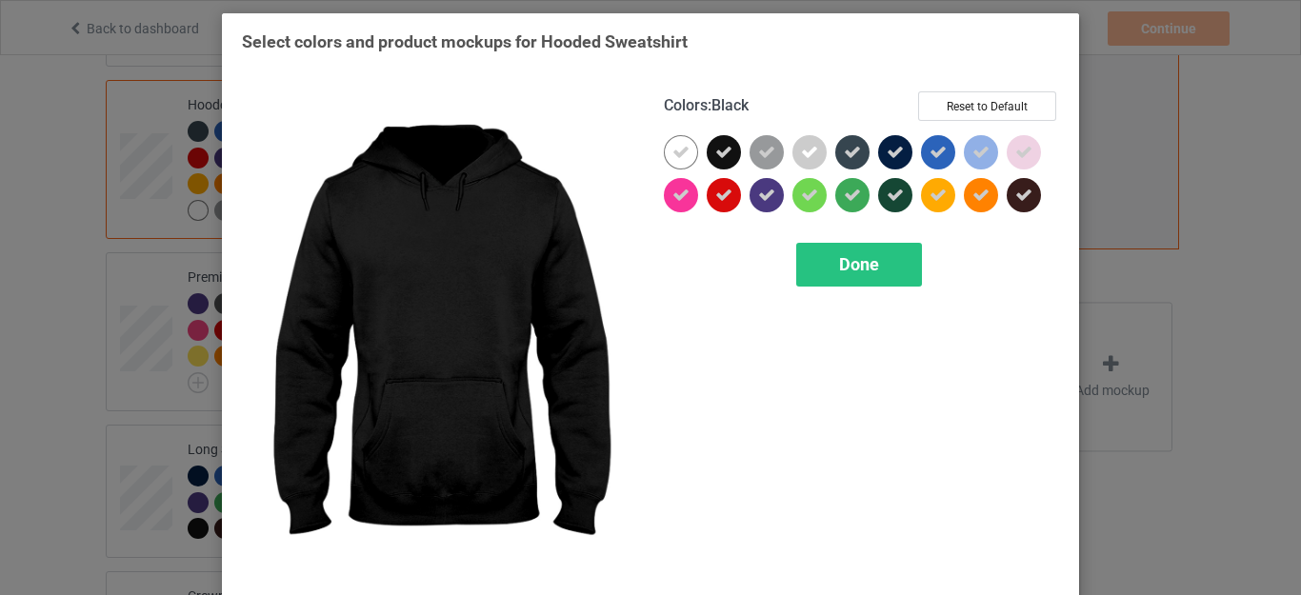
click at [716, 152] on icon at bounding box center [724, 152] width 17 height 17
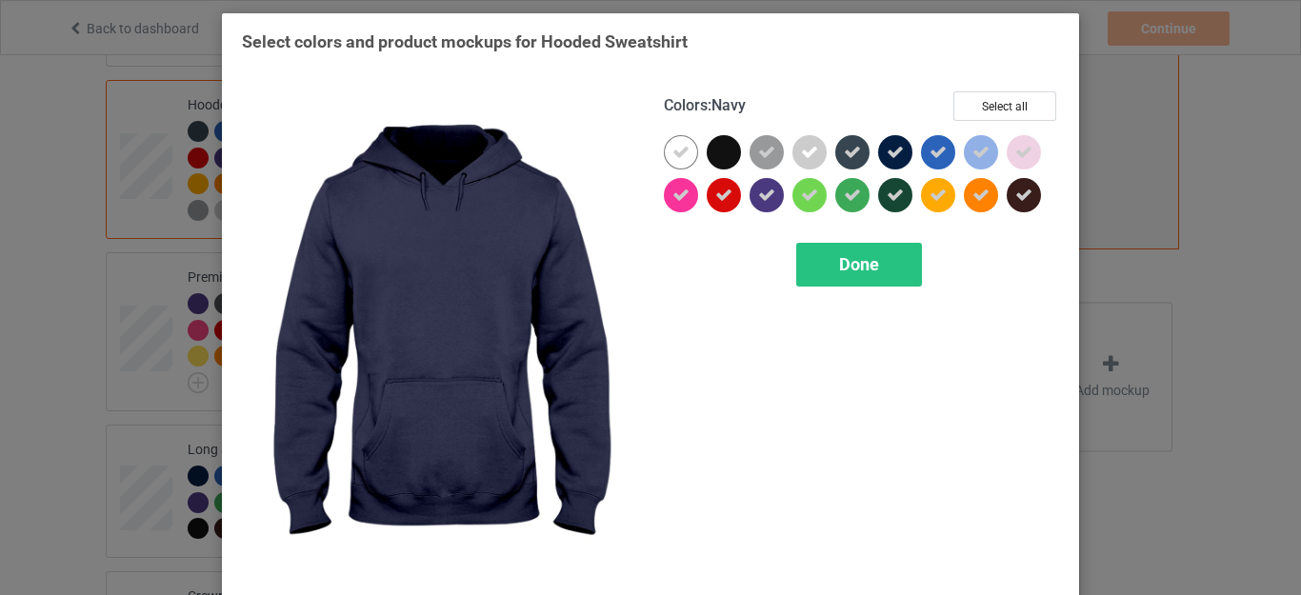
click at [887, 152] on icon at bounding box center [895, 152] width 17 height 17
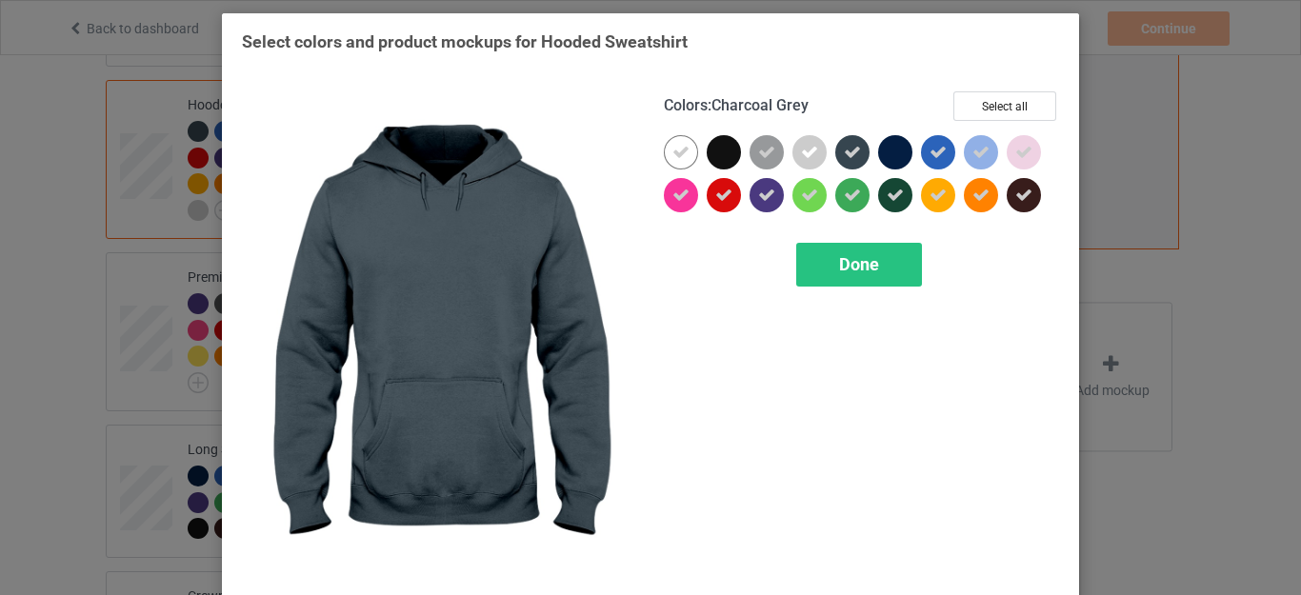
click at [853, 154] on icon at bounding box center [852, 152] width 17 height 17
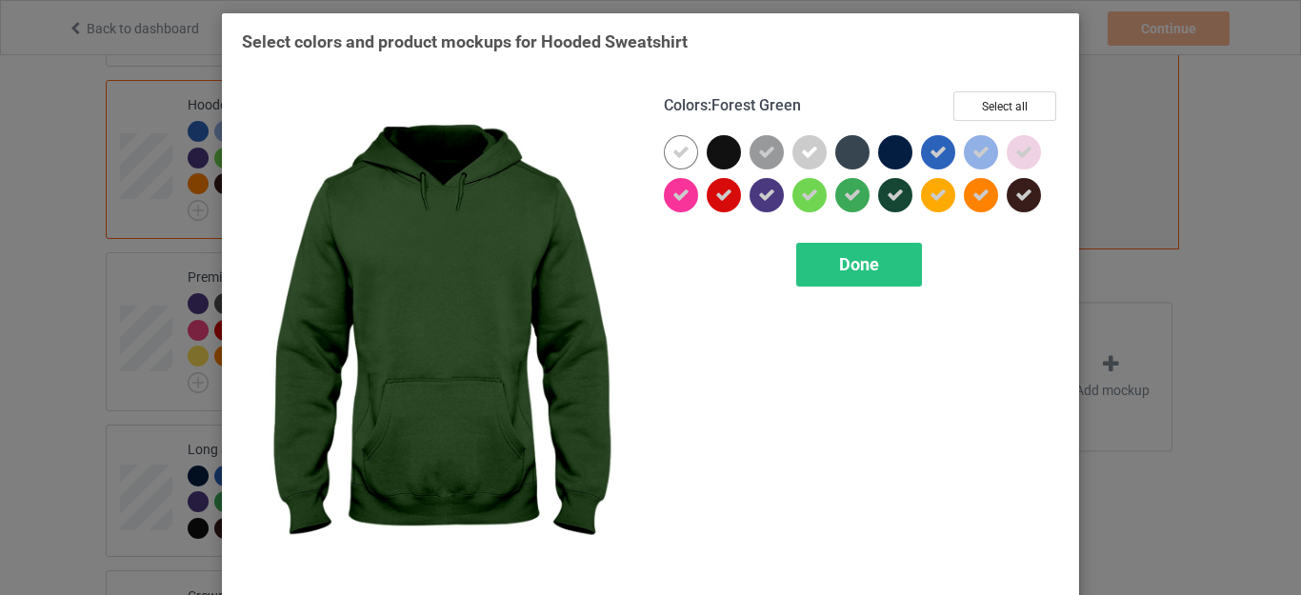
click at [887, 198] on icon at bounding box center [895, 195] width 17 height 17
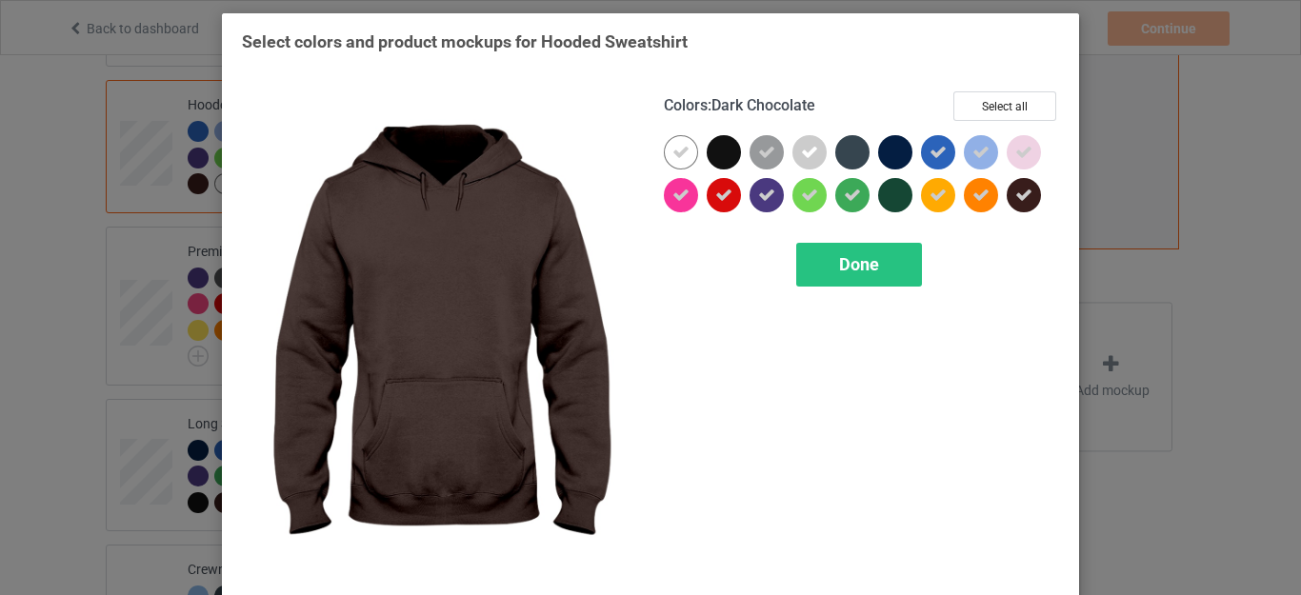
click at [1018, 200] on icon at bounding box center [1024, 195] width 17 height 17
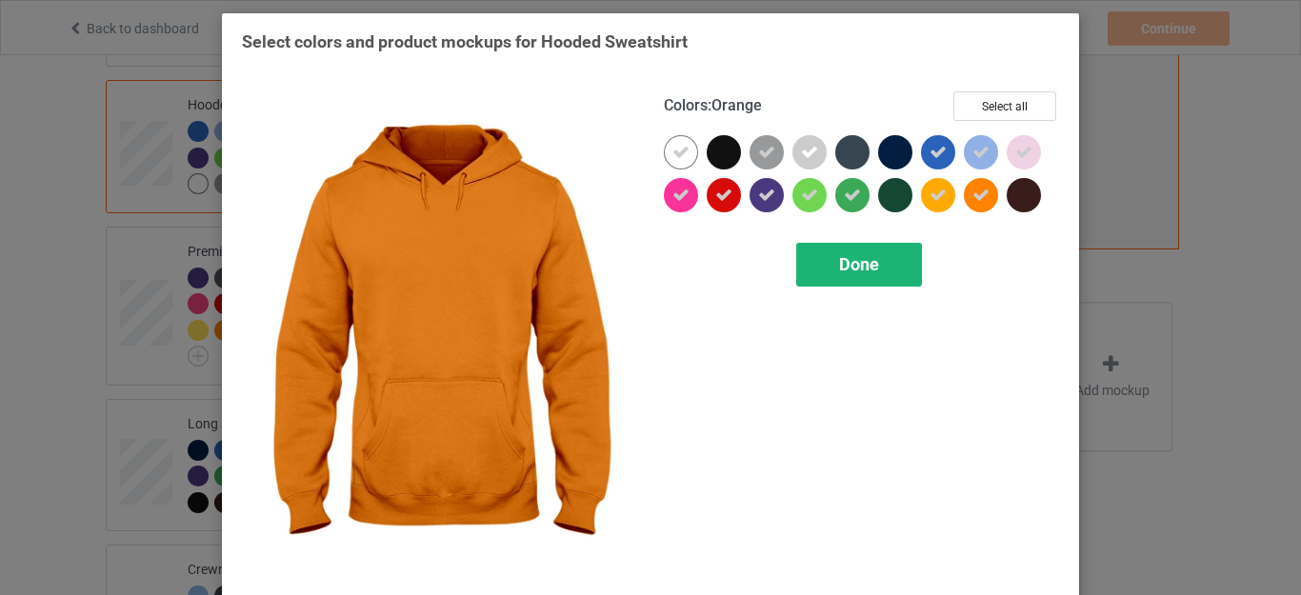
click at [856, 273] on span "Done" at bounding box center [859, 264] width 40 height 20
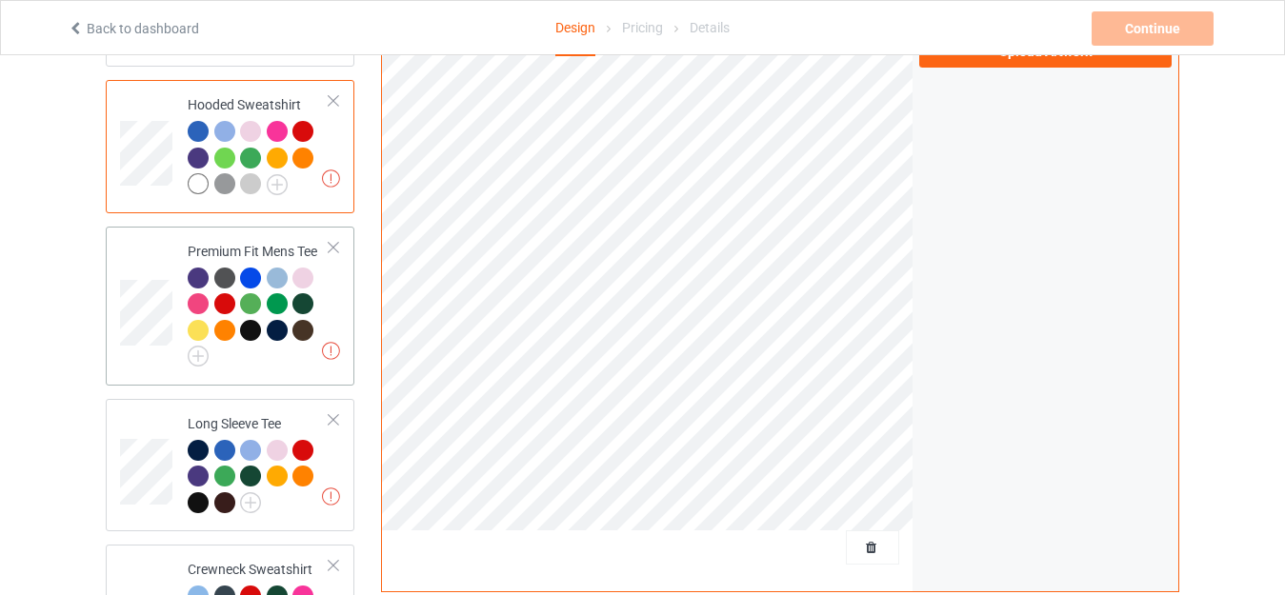
scroll to position [667, 0]
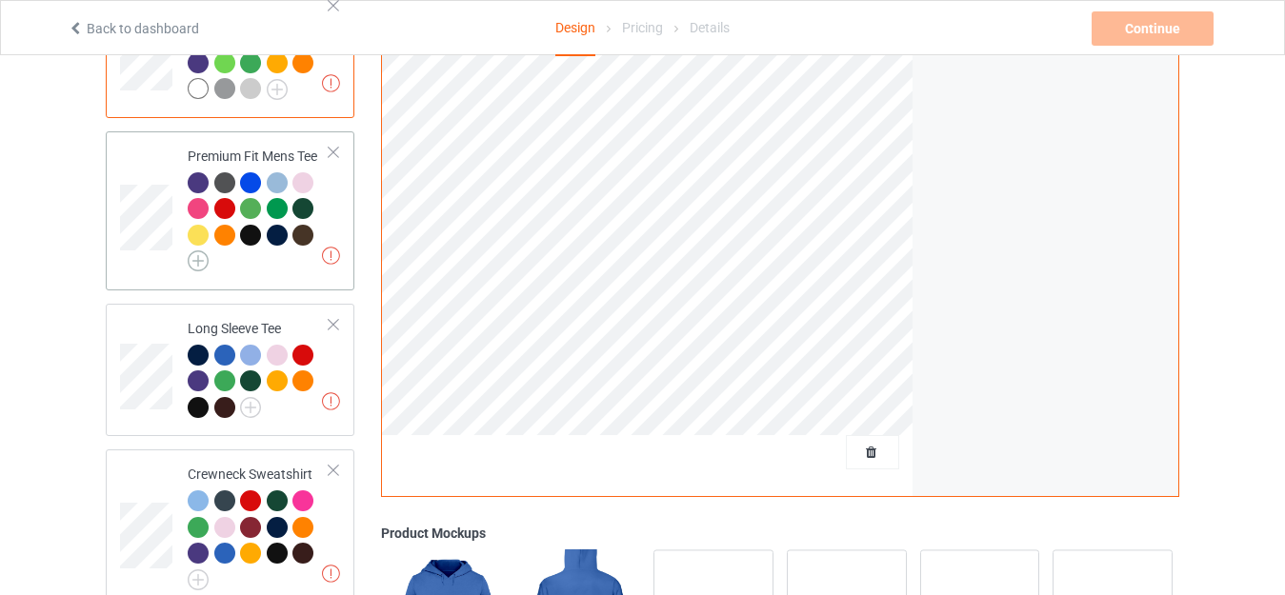
click at [200, 251] on img at bounding box center [198, 261] width 21 height 21
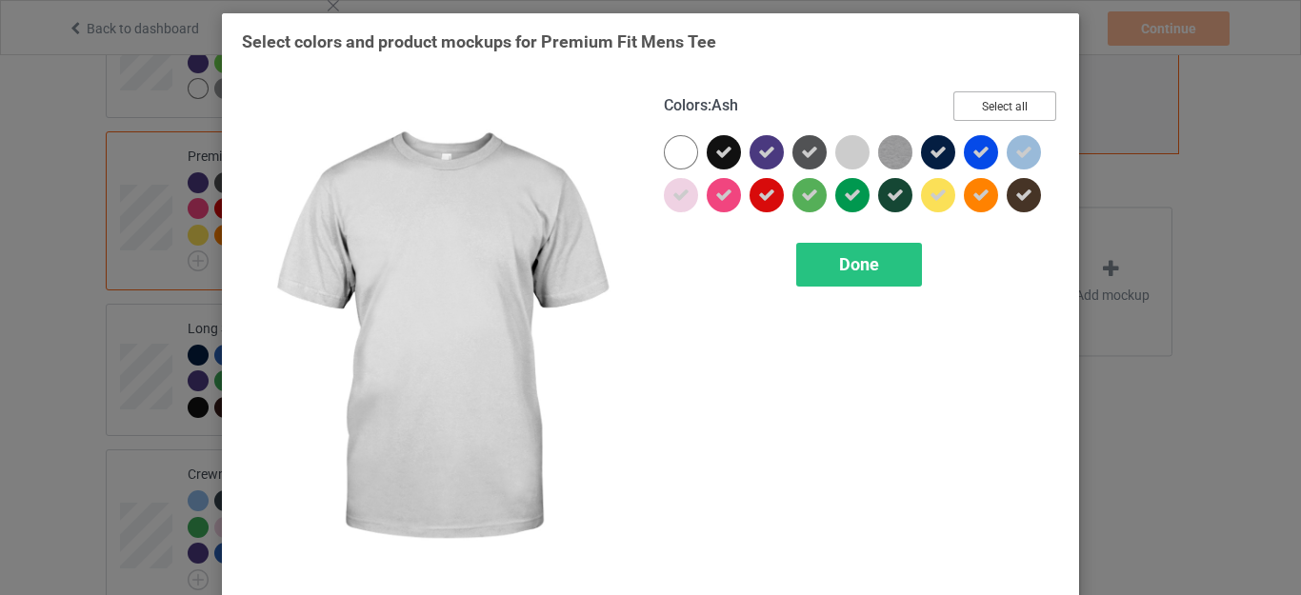
click at [992, 103] on button "Select all" at bounding box center [1005, 106] width 103 height 30
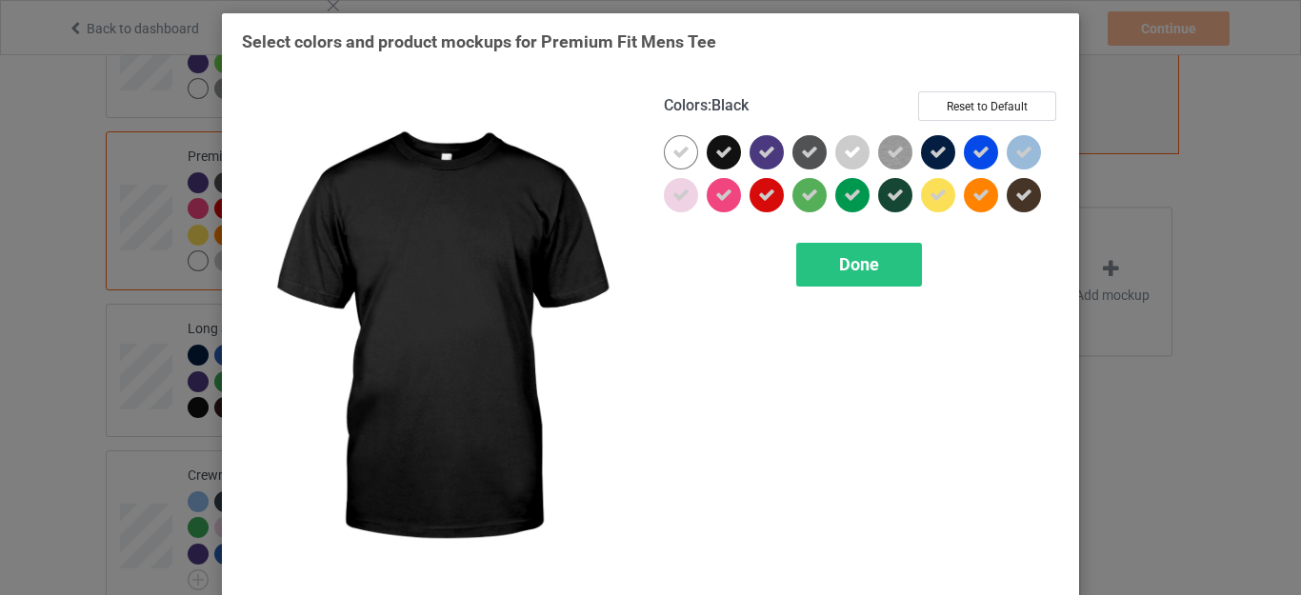
click at [716, 149] on icon at bounding box center [724, 152] width 17 height 17
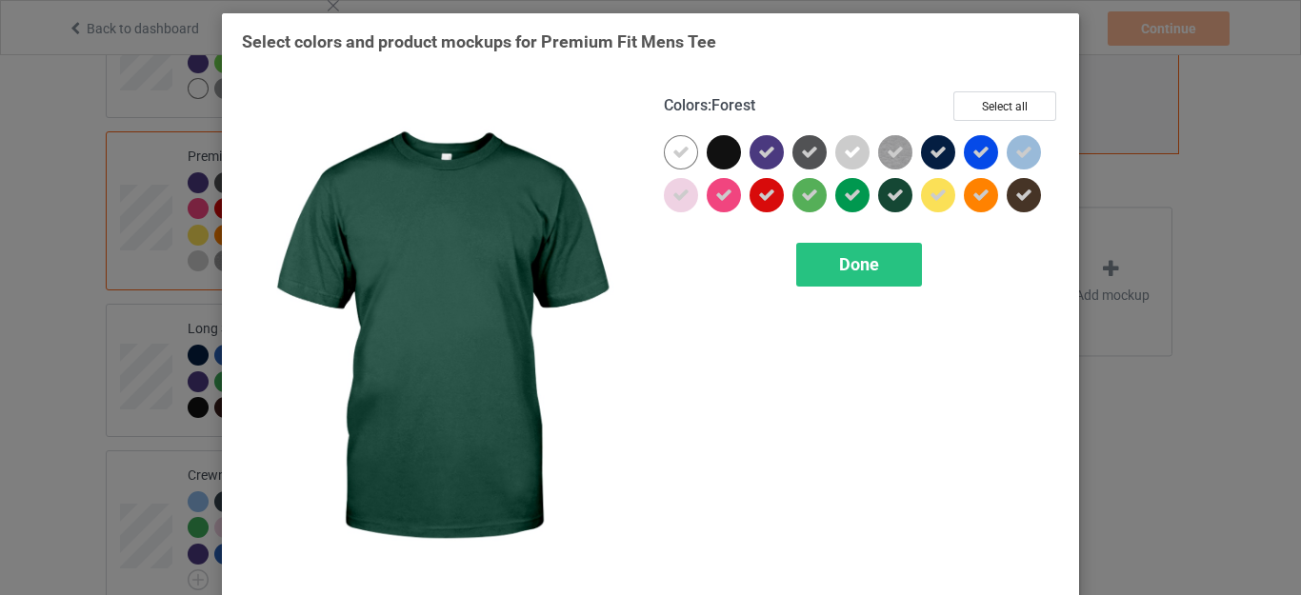
drag, startPoint x: 890, startPoint y: 182, endPoint x: 913, endPoint y: 168, distance: 27.0
click at [890, 182] on div at bounding box center [895, 195] width 34 height 34
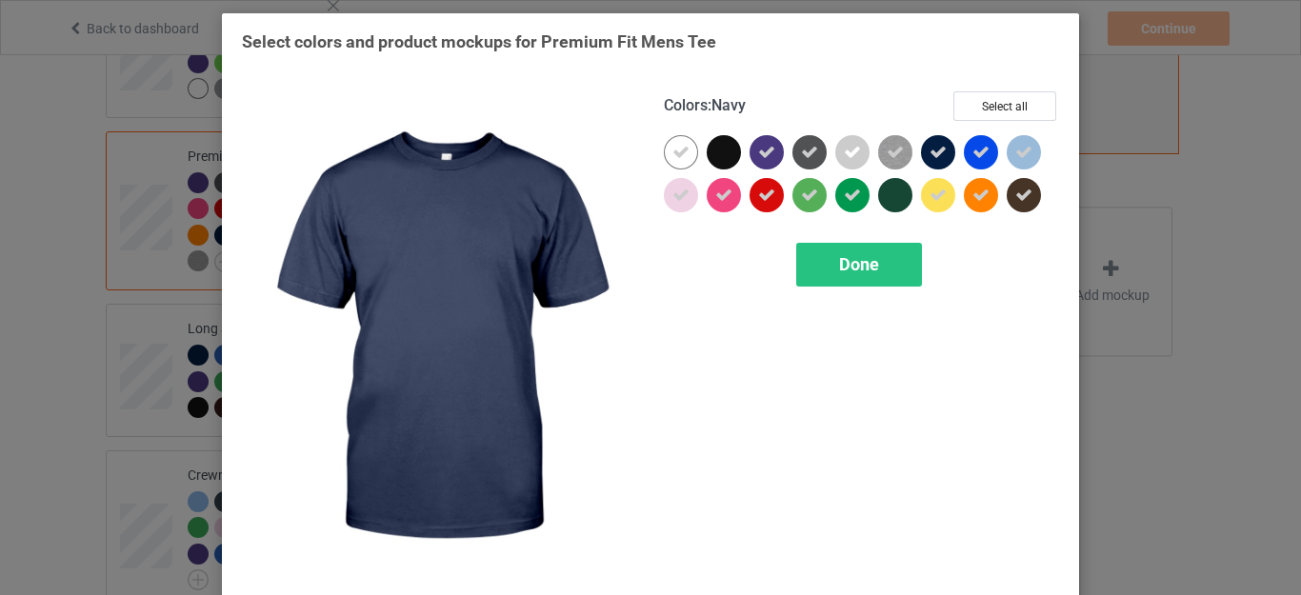
click at [930, 151] on icon at bounding box center [938, 152] width 17 height 17
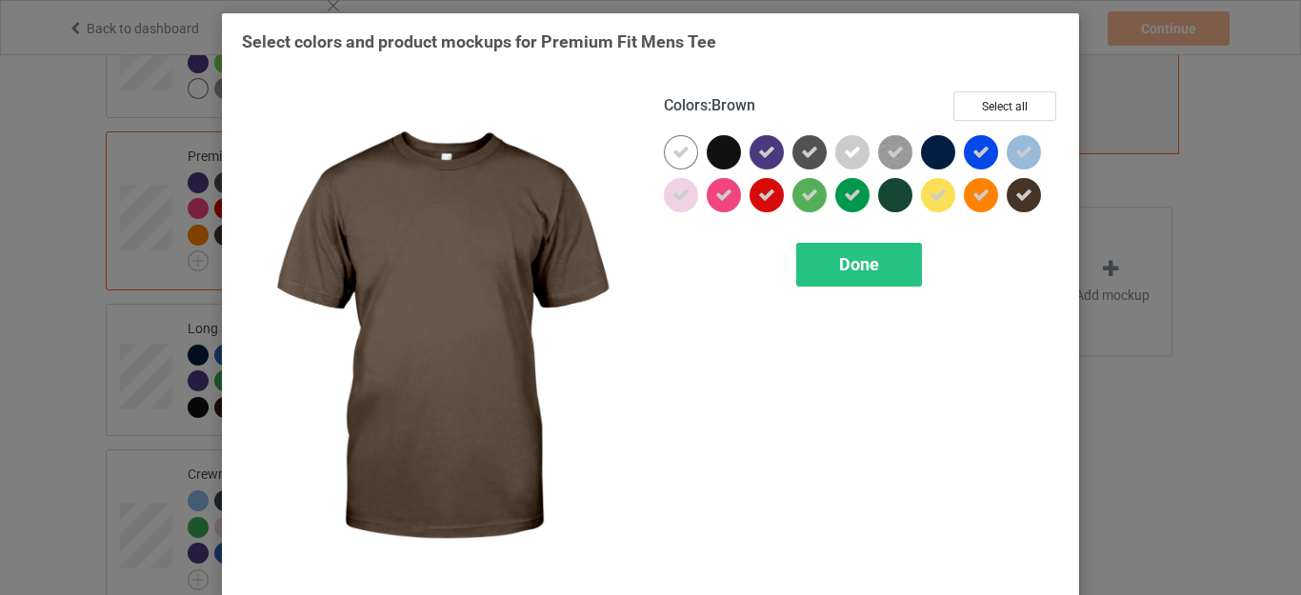
click at [1017, 195] on icon at bounding box center [1024, 195] width 17 height 17
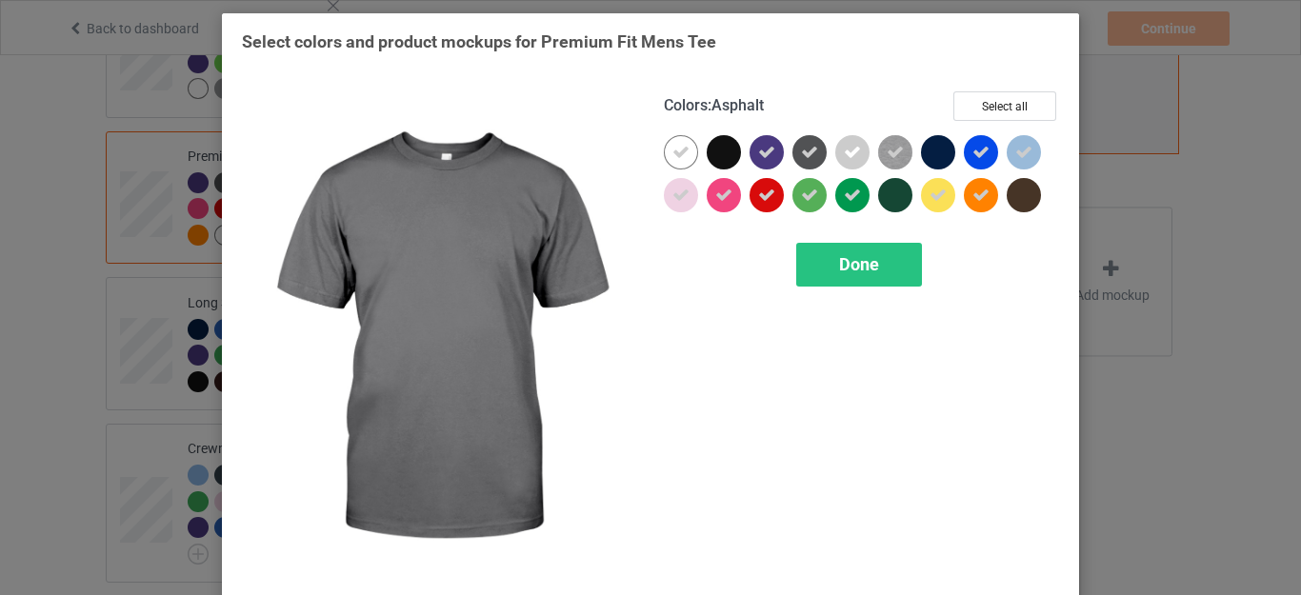
click at [804, 154] on icon at bounding box center [809, 152] width 17 height 17
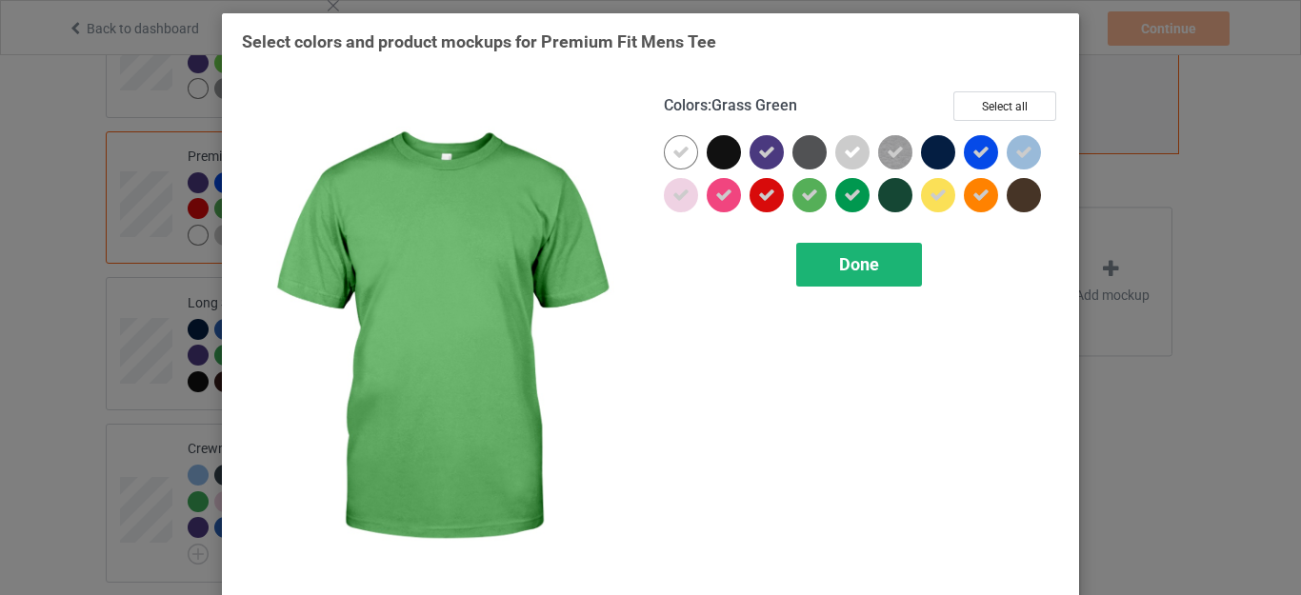
click at [851, 265] on span "Done" at bounding box center [859, 264] width 40 height 20
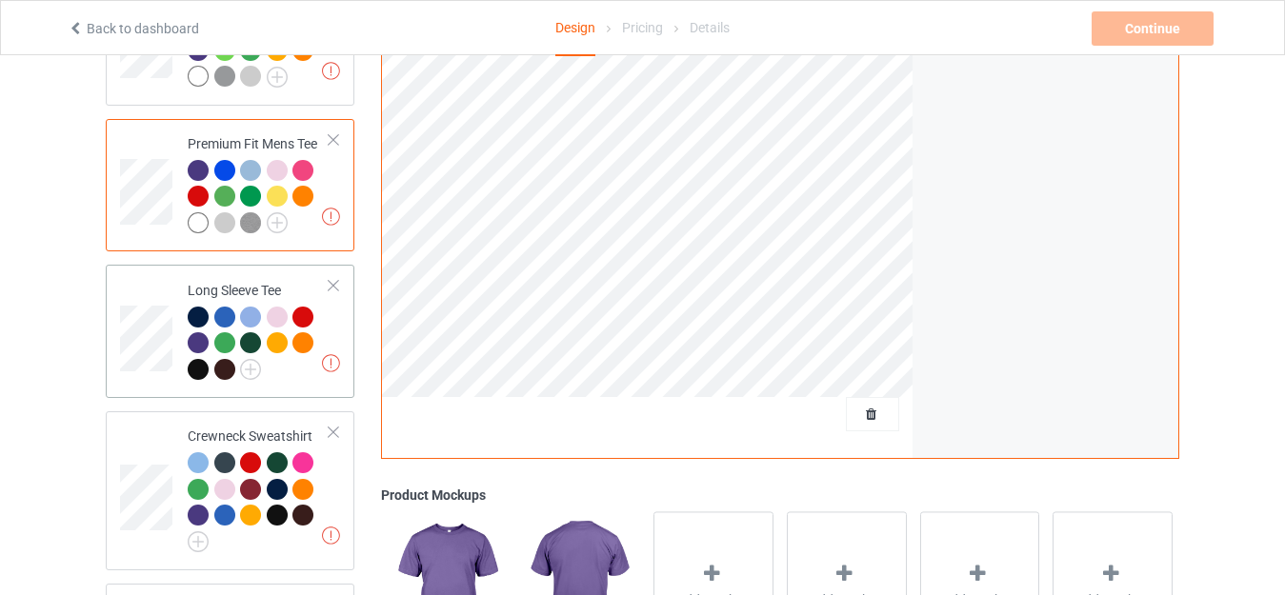
scroll to position [762, 0]
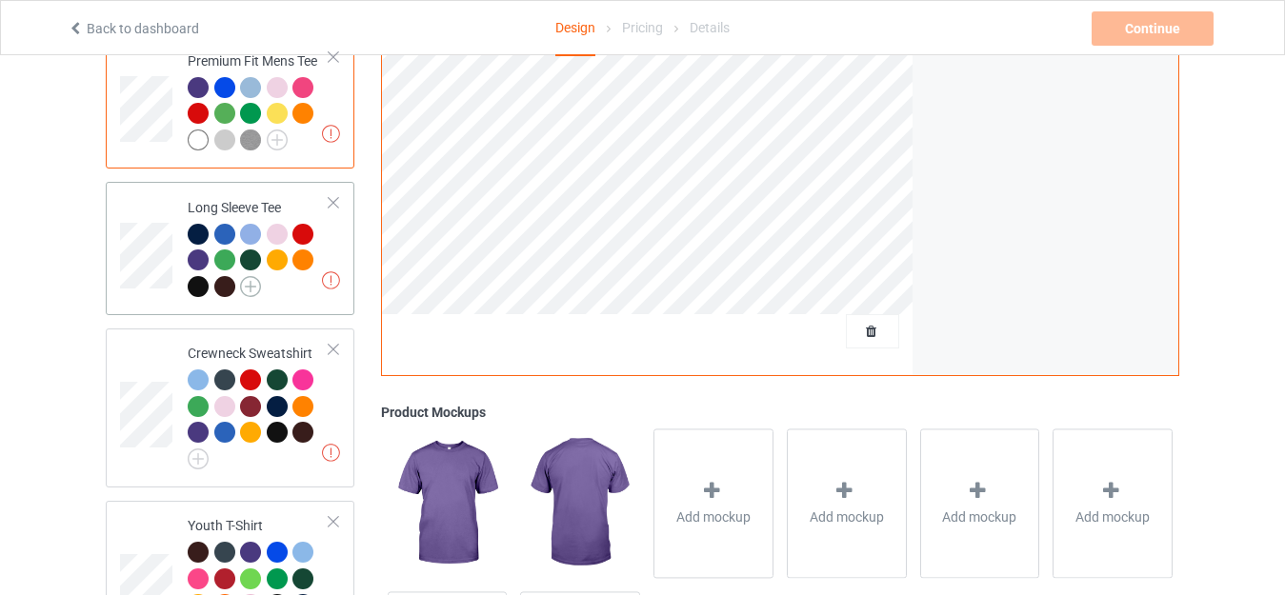
click at [247, 276] on img at bounding box center [250, 286] width 21 height 21
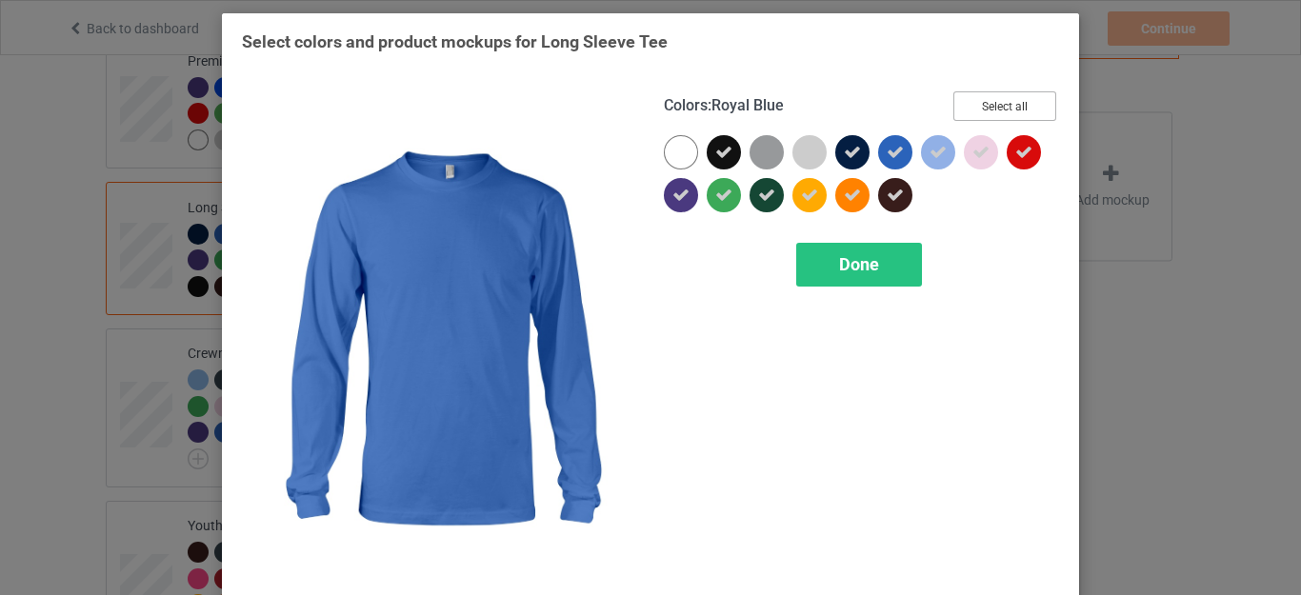
click at [981, 109] on button "Select all" at bounding box center [1005, 106] width 103 height 30
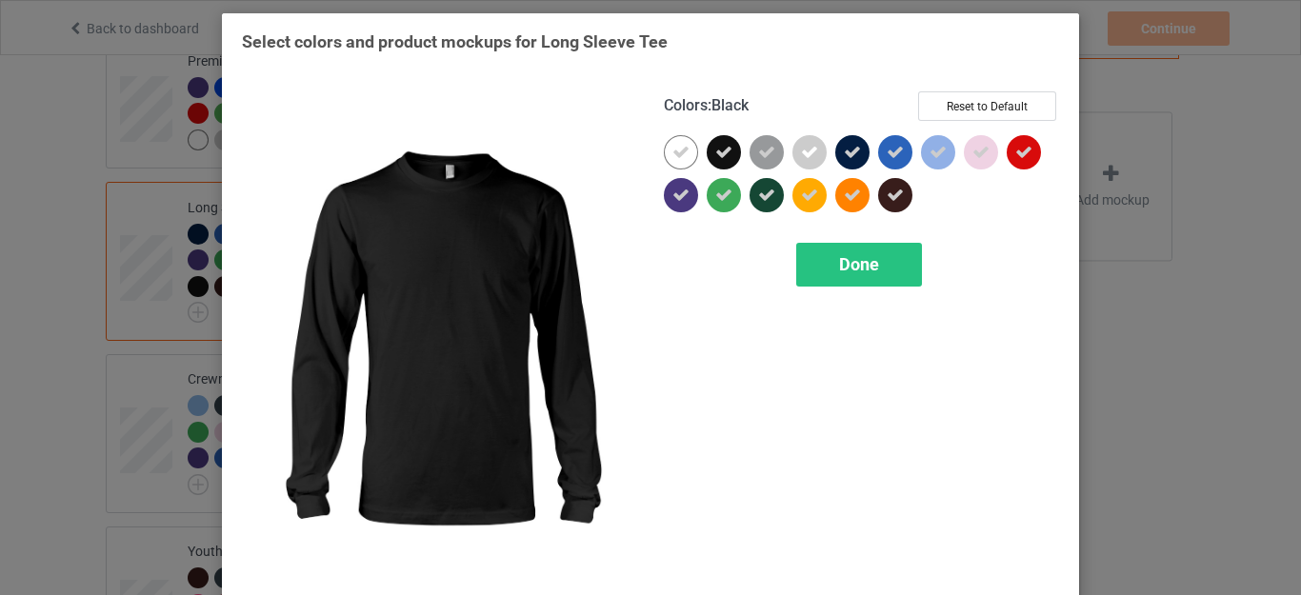
click at [716, 151] on icon at bounding box center [724, 152] width 17 height 17
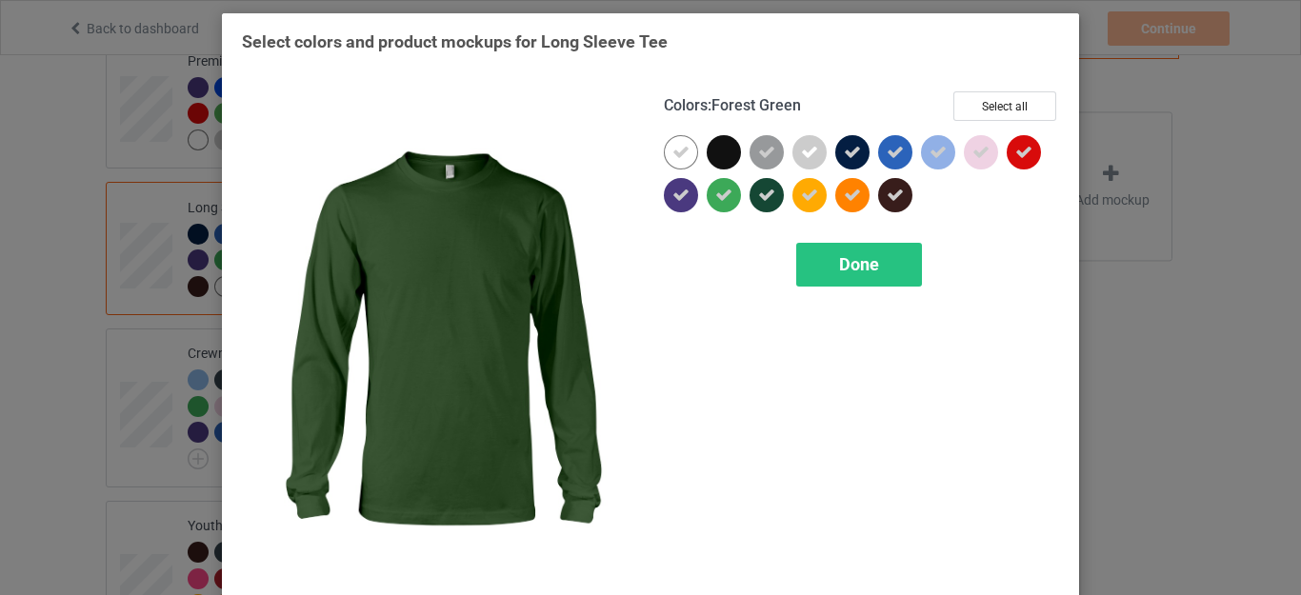
click at [758, 197] on icon at bounding box center [766, 195] width 17 height 17
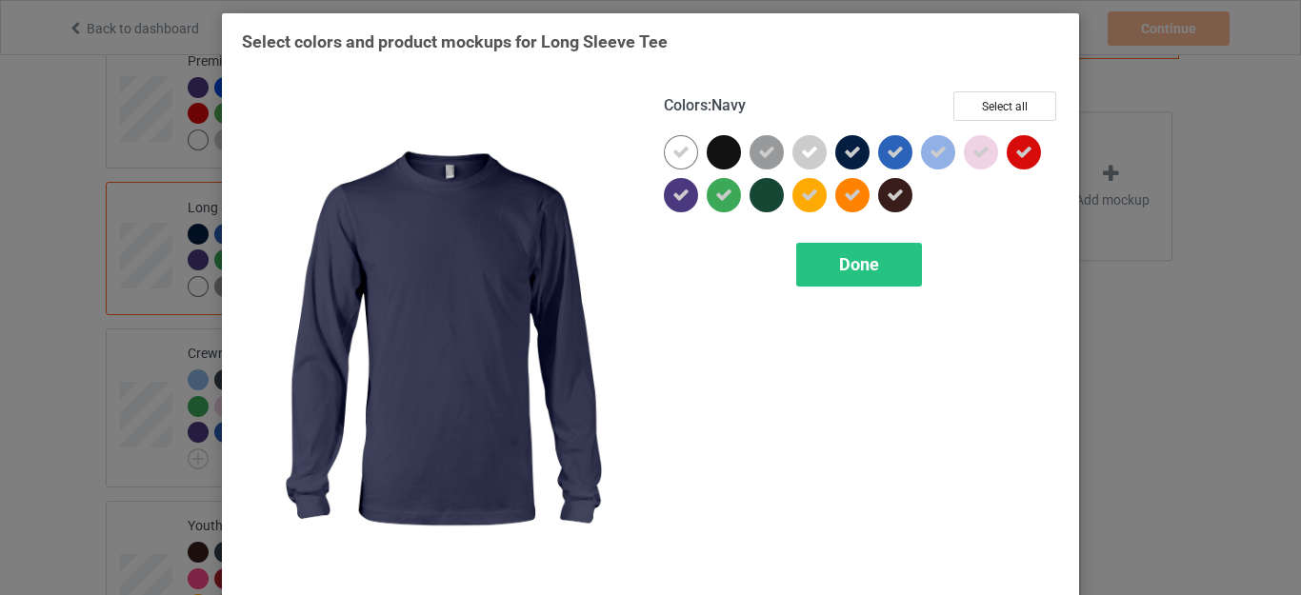
click at [856, 156] on div at bounding box center [853, 152] width 34 height 34
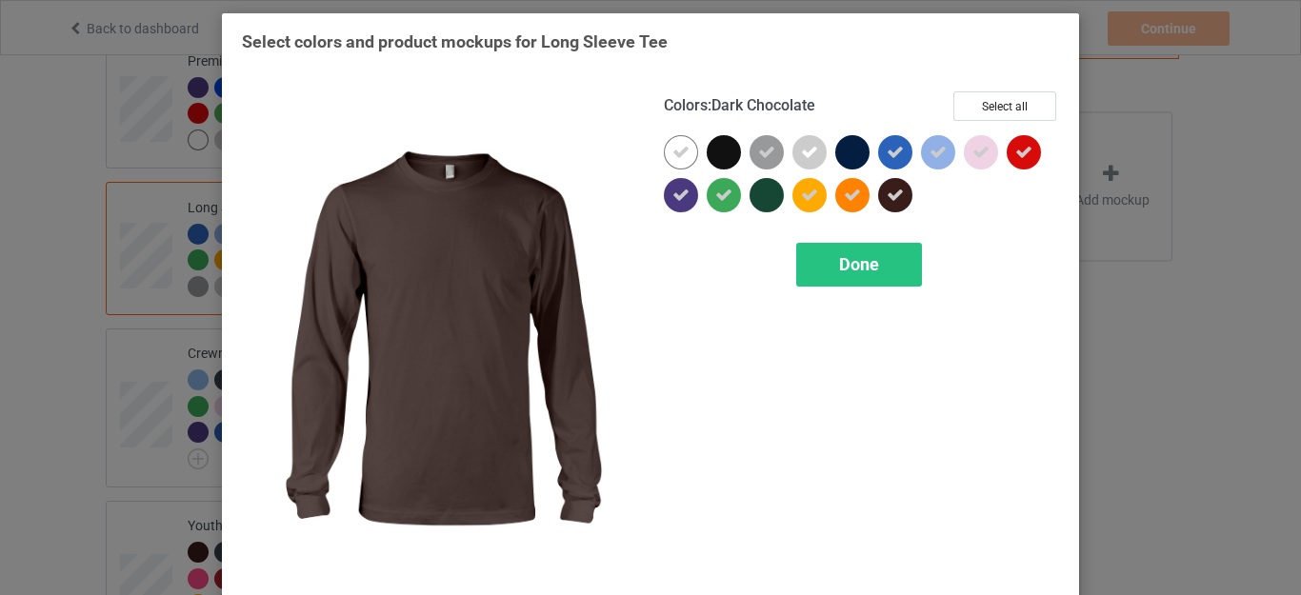
click at [887, 192] on icon at bounding box center [895, 195] width 17 height 17
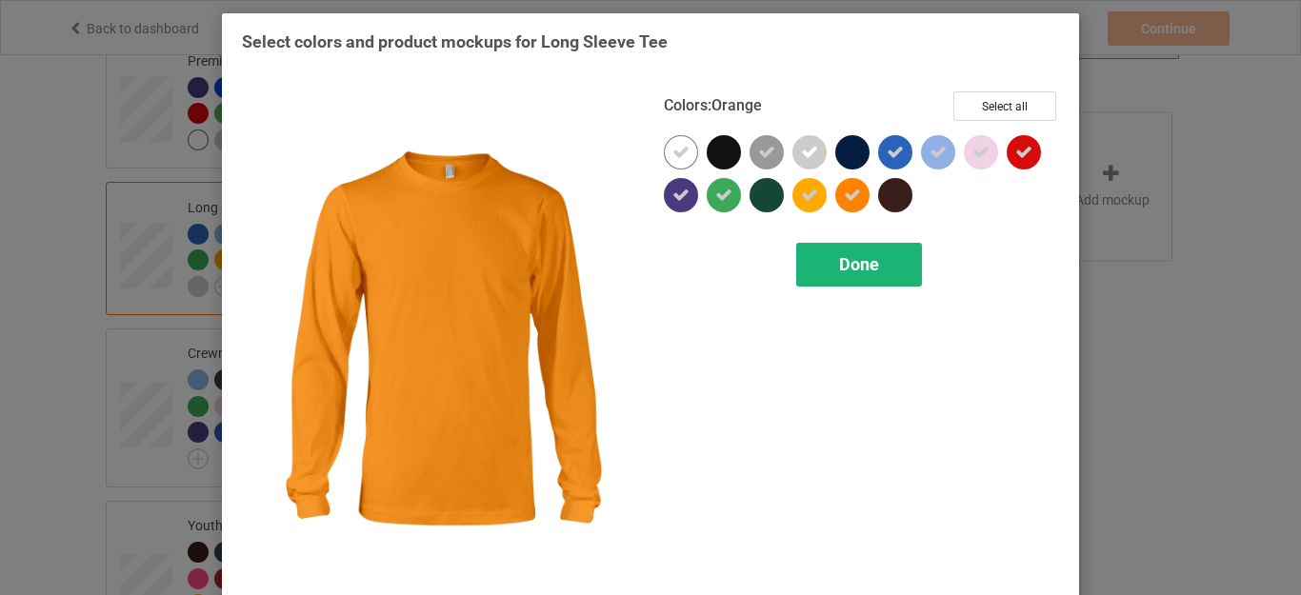
click at [839, 256] on span "Done" at bounding box center [859, 264] width 40 height 20
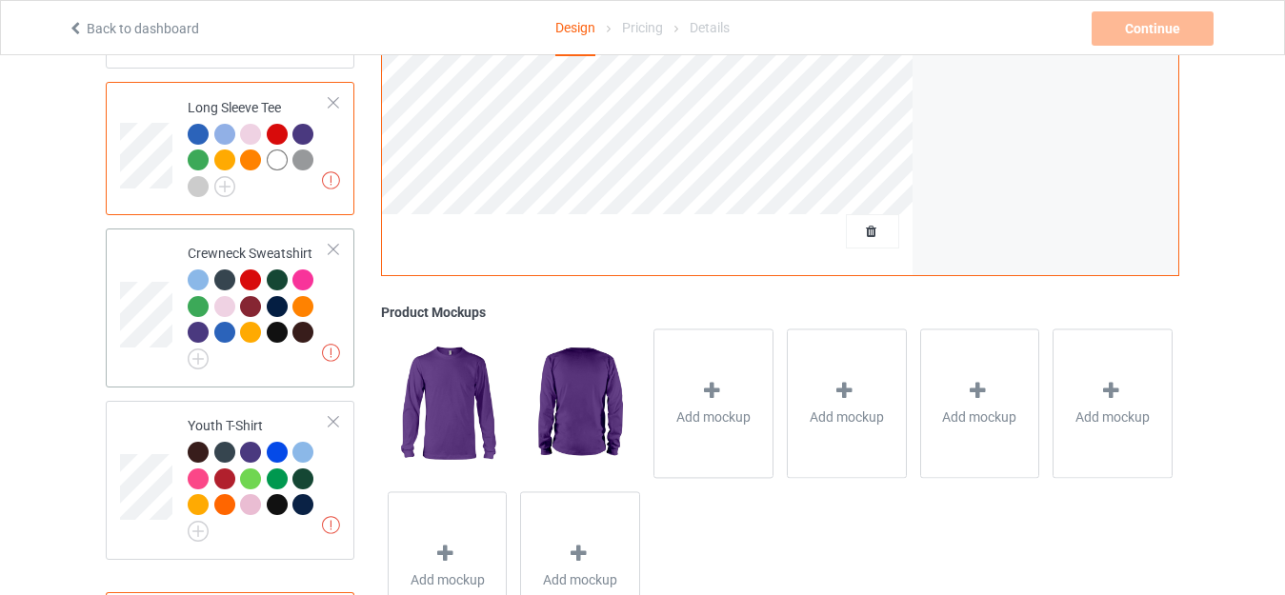
scroll to position [753, 0]
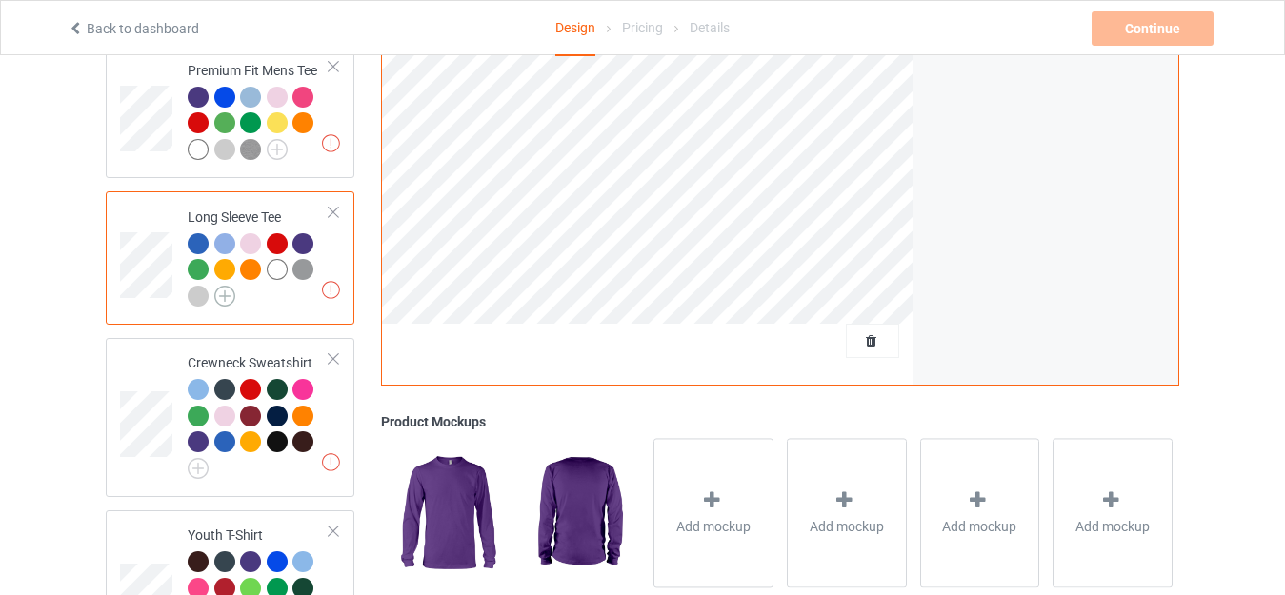
click at [222, 286] on img at bounding box center [224, 296] width 21 height 21
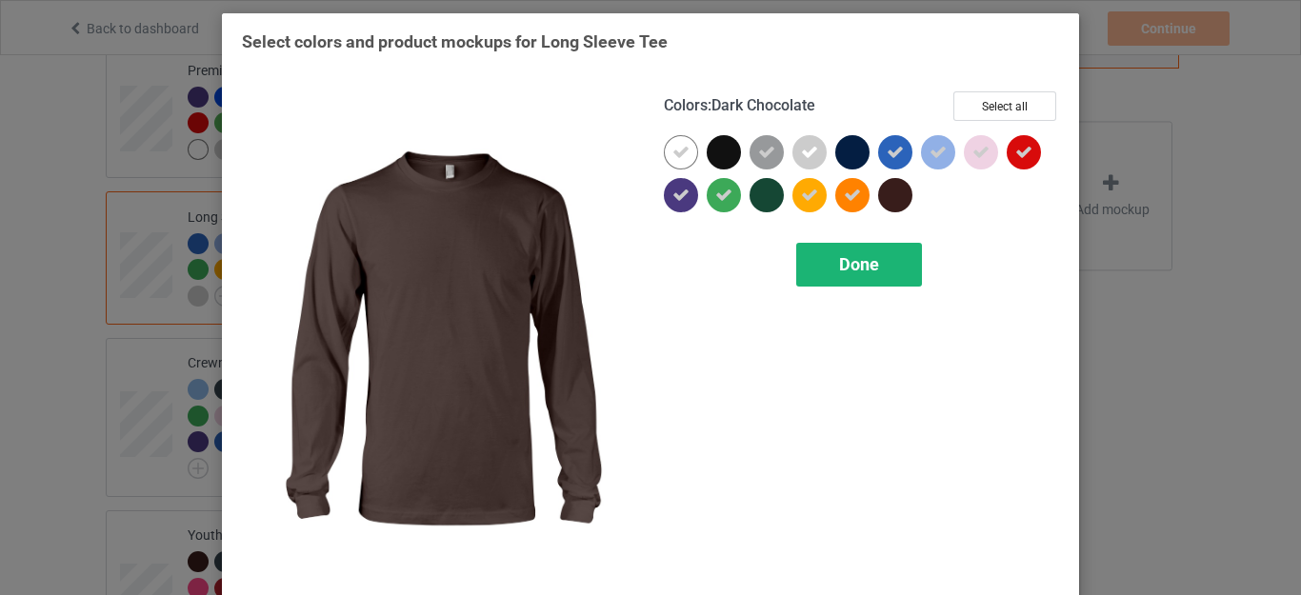
click at [853, 262] on span "Done" at bounding box center [859, 264] width 40 height 20
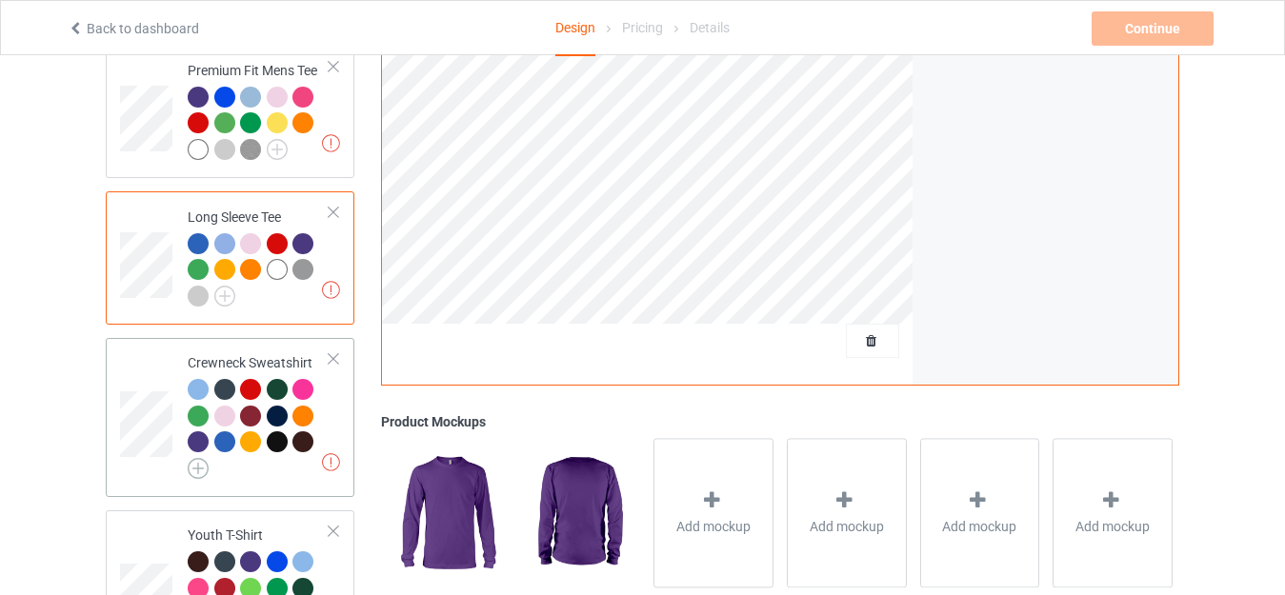
click at [202, 458] on img at bounding box center [198, 468] width 21 height 21
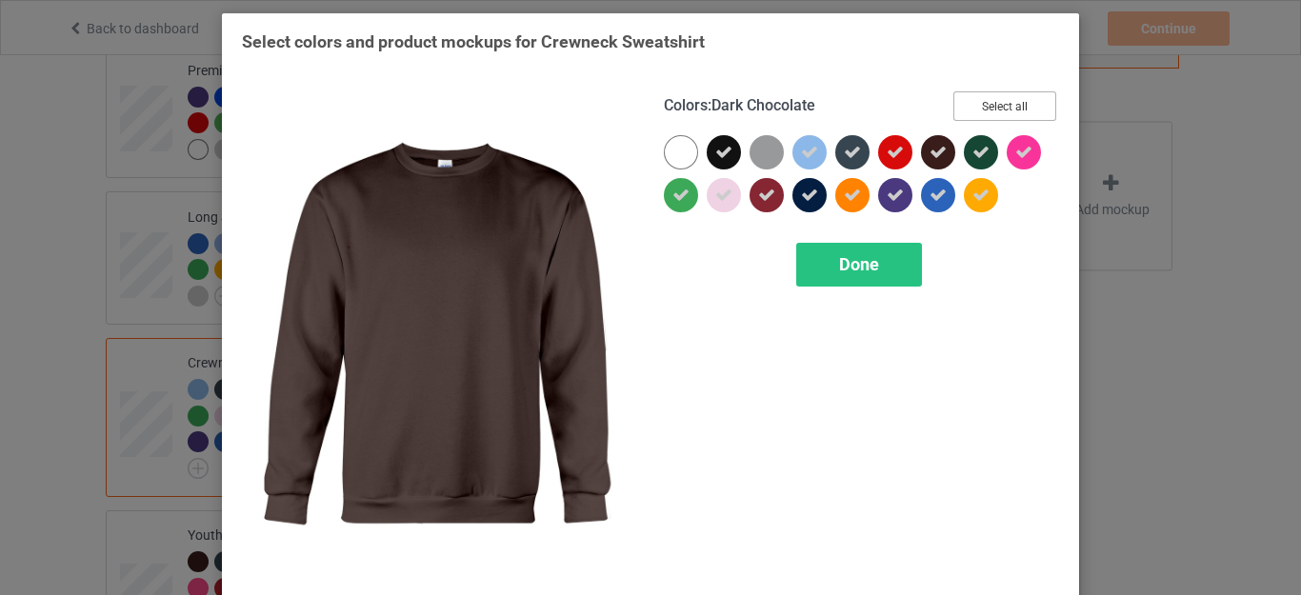
click at [1005, 101] on button "Select all" at bounding box center [1005, 106] width 103 height 30
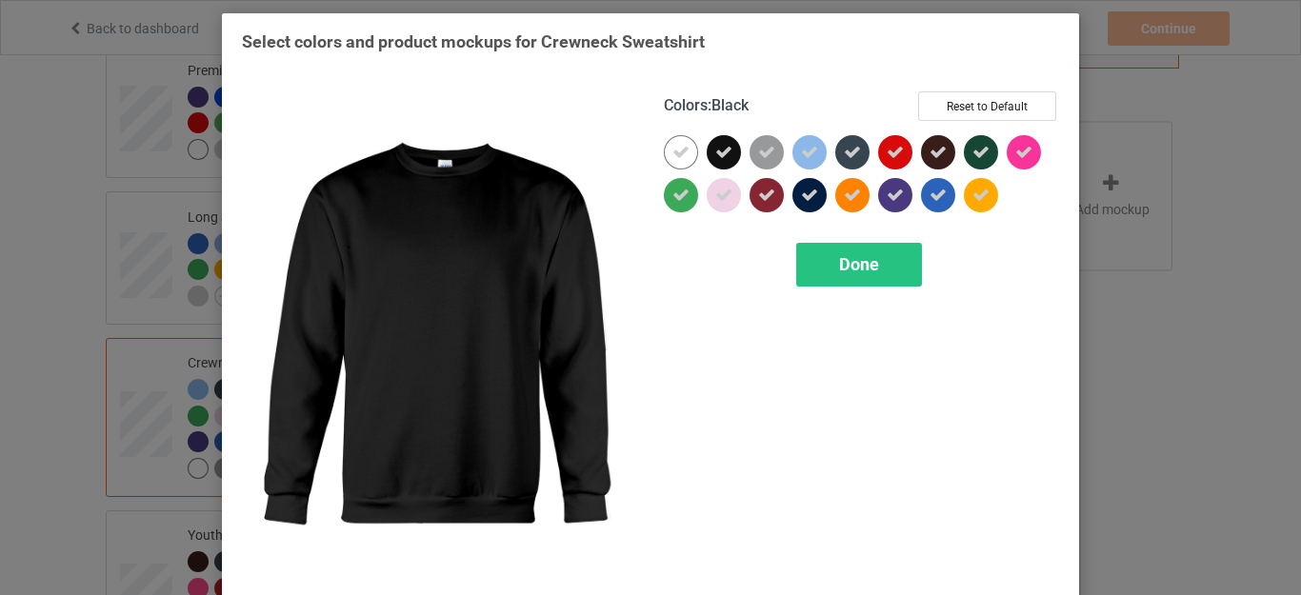
click at [717, 152] on icon at bounding box center [724, 152] width 17 height 17
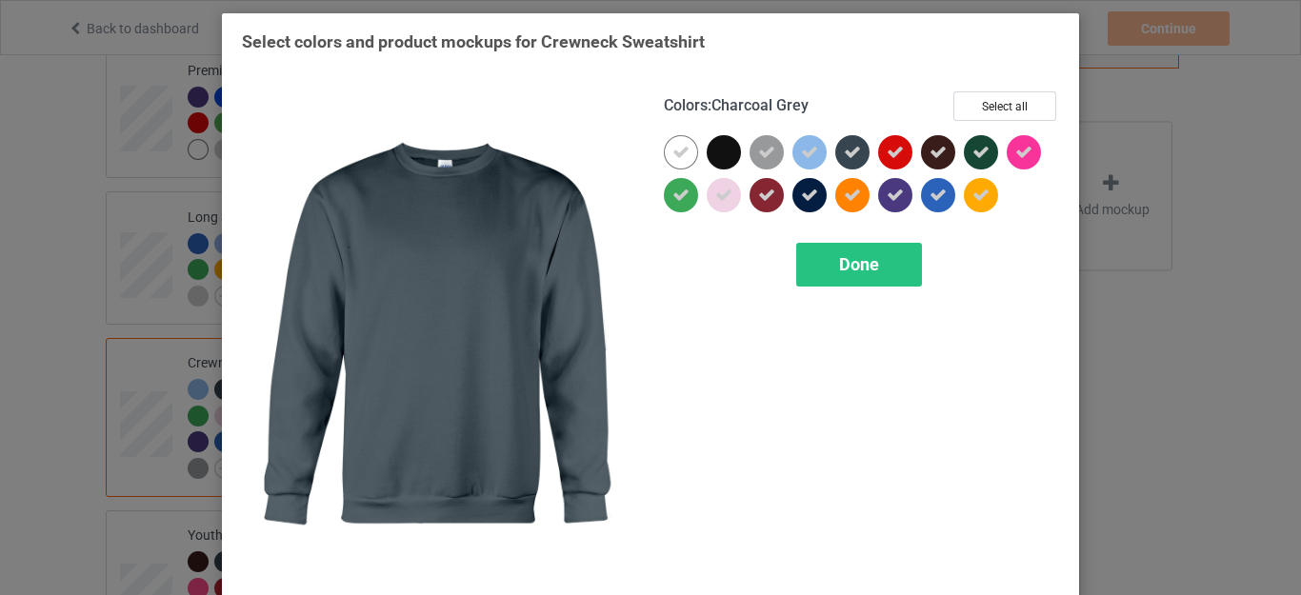
click at [849, 155] on icon at bounding box center [852, 152] width 17 height 17
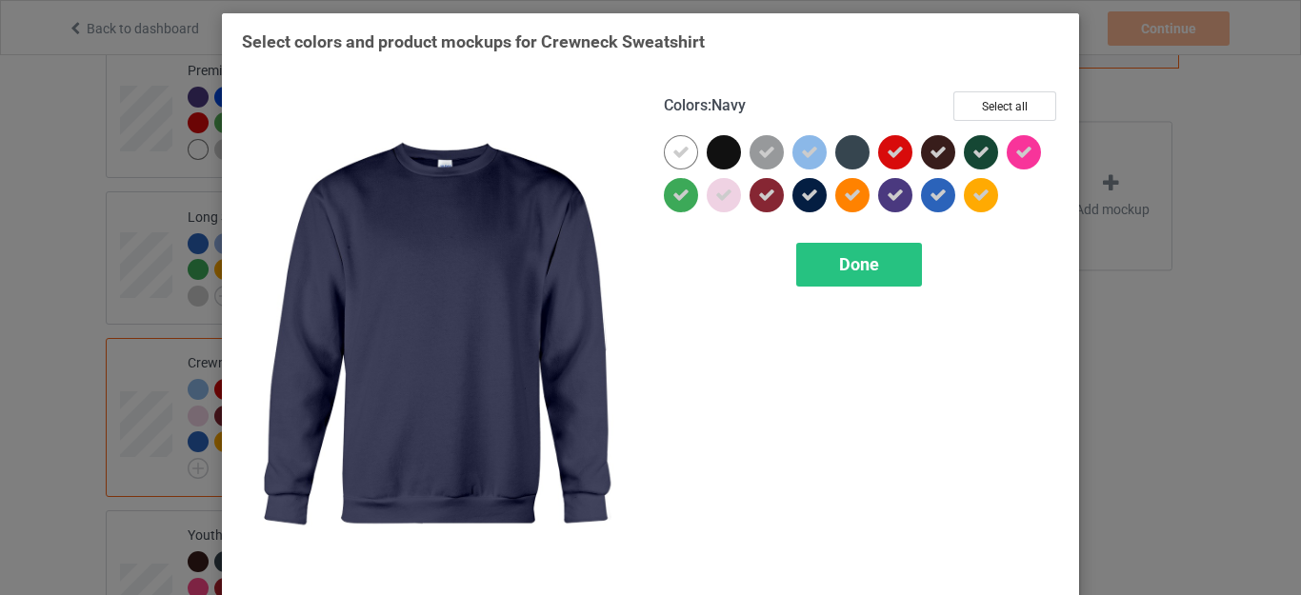
click at [801, 198] on icon at bounding box center [809, 195] width 17 height 17
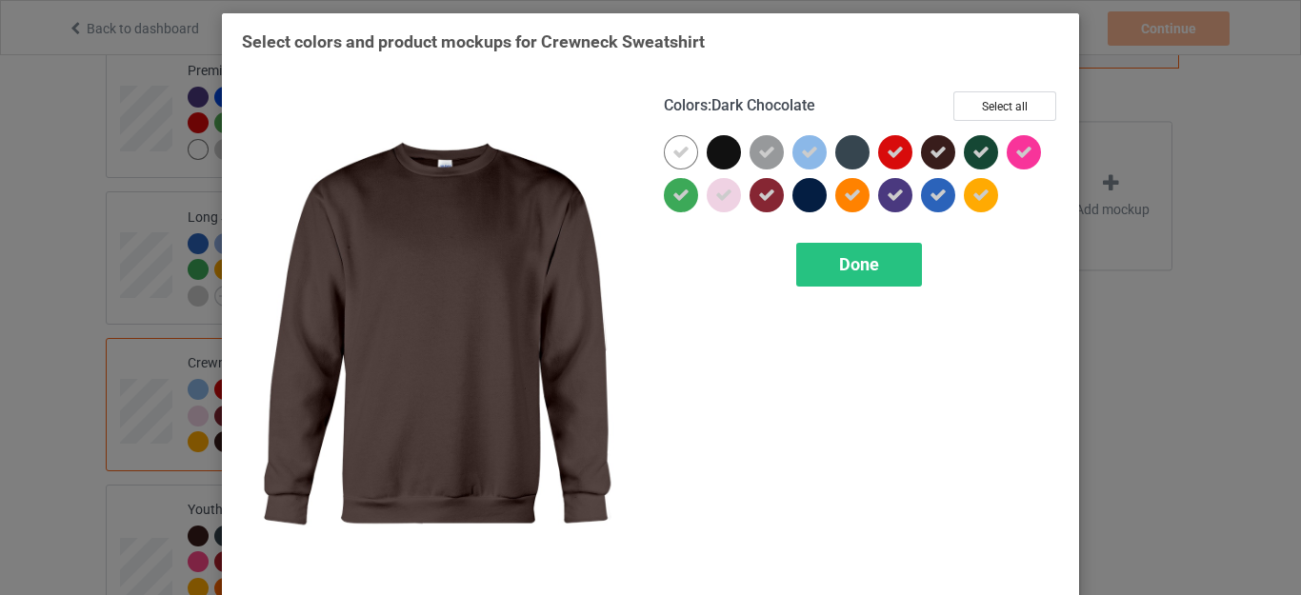
click at [932, 153] on icon at bounding box center [938, 152] width 17 height 17
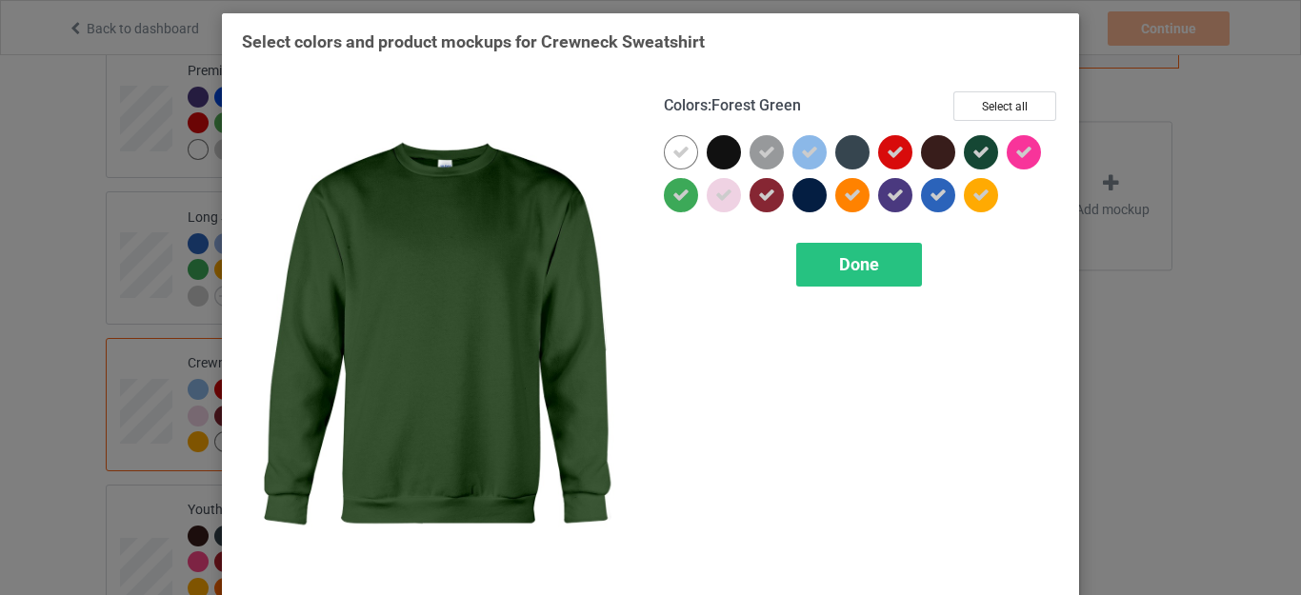
click at [973, 151] on icon at bounding box center [981, 152] width 17 height 17
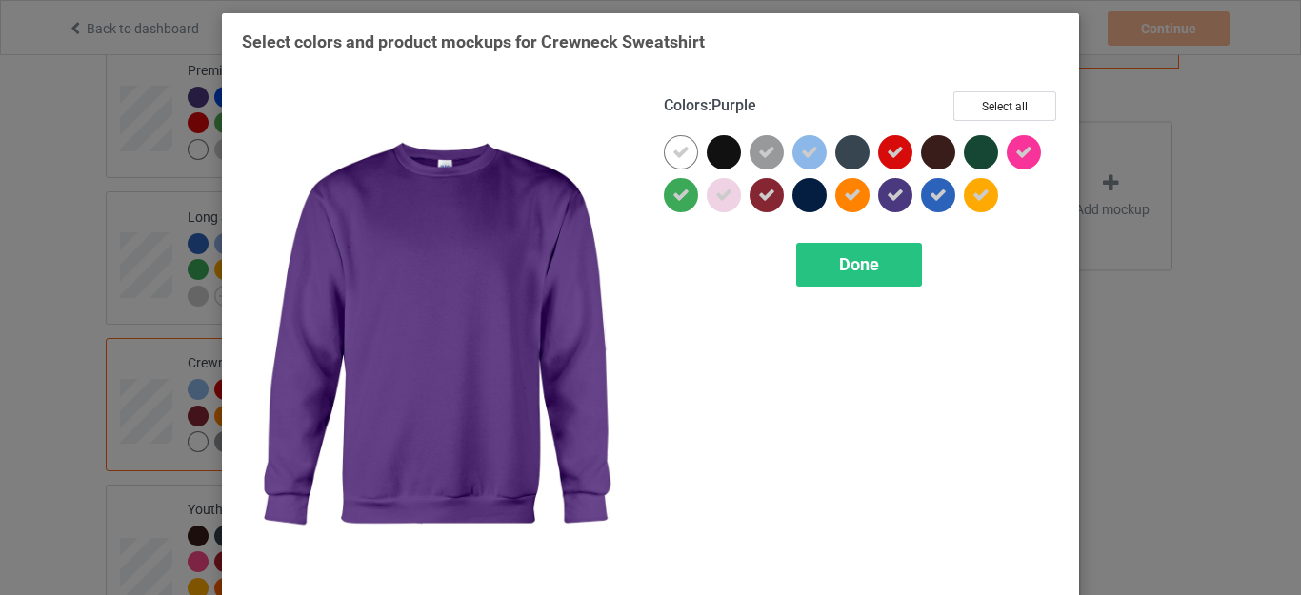
click at [887, 202] on icon at bounding box center [895, 195] width 17 height 17
click at [876, 265] on div "Done" at bounding box center [860, 265] width 126 height 44
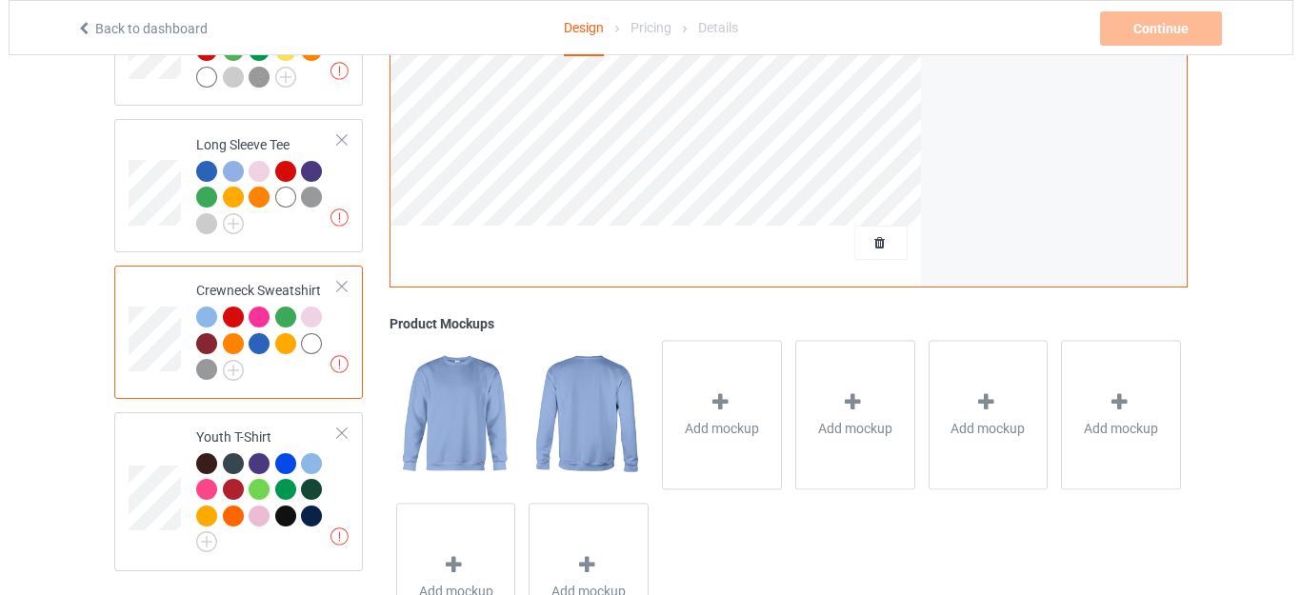
scroll to position [918, 0]
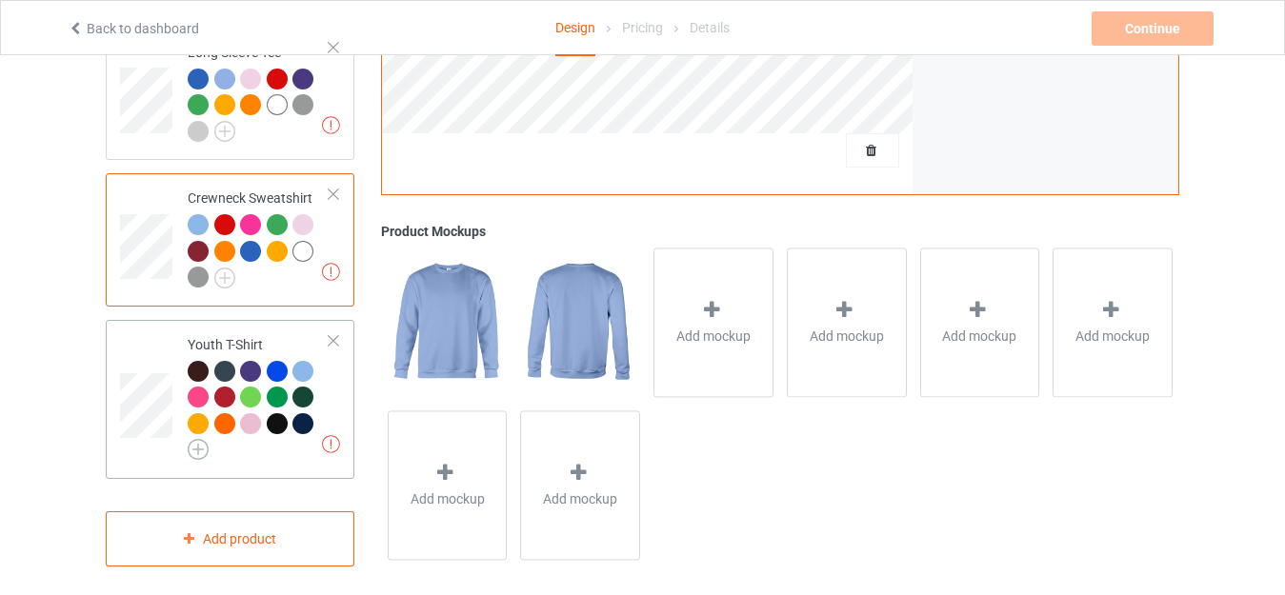
click at [197, 439] on img at bounding box center [198, 449] width 21 height 21
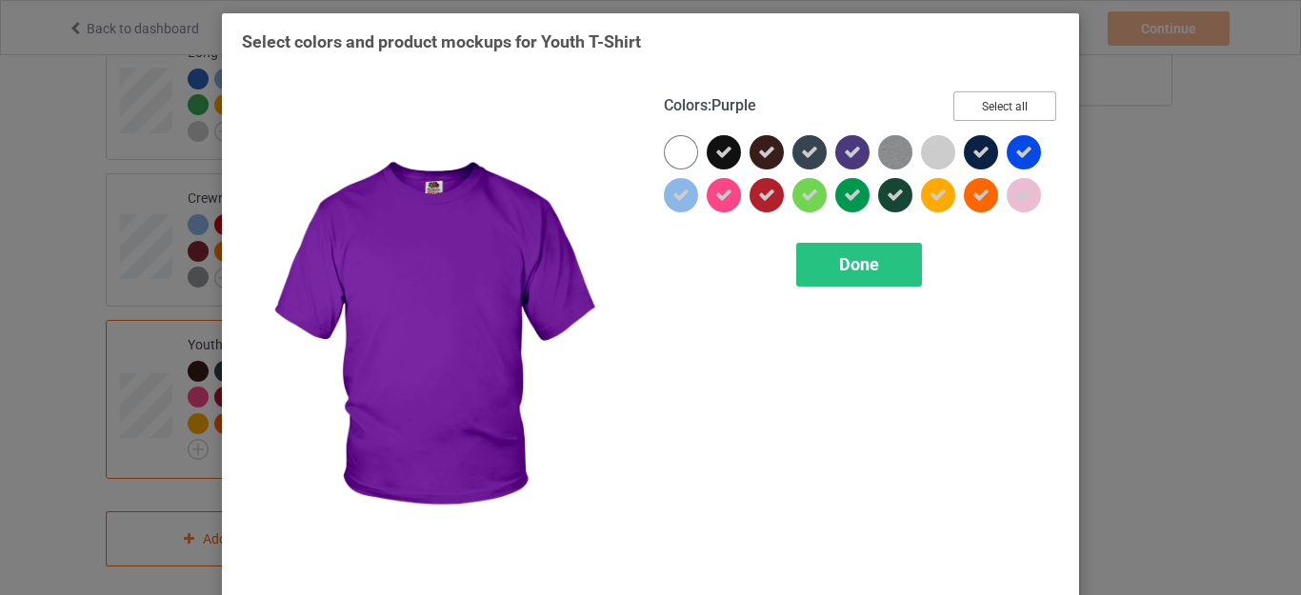
click at [994, 108] on button "Select all" at bounding box center [1005, 106] width 103 height 30
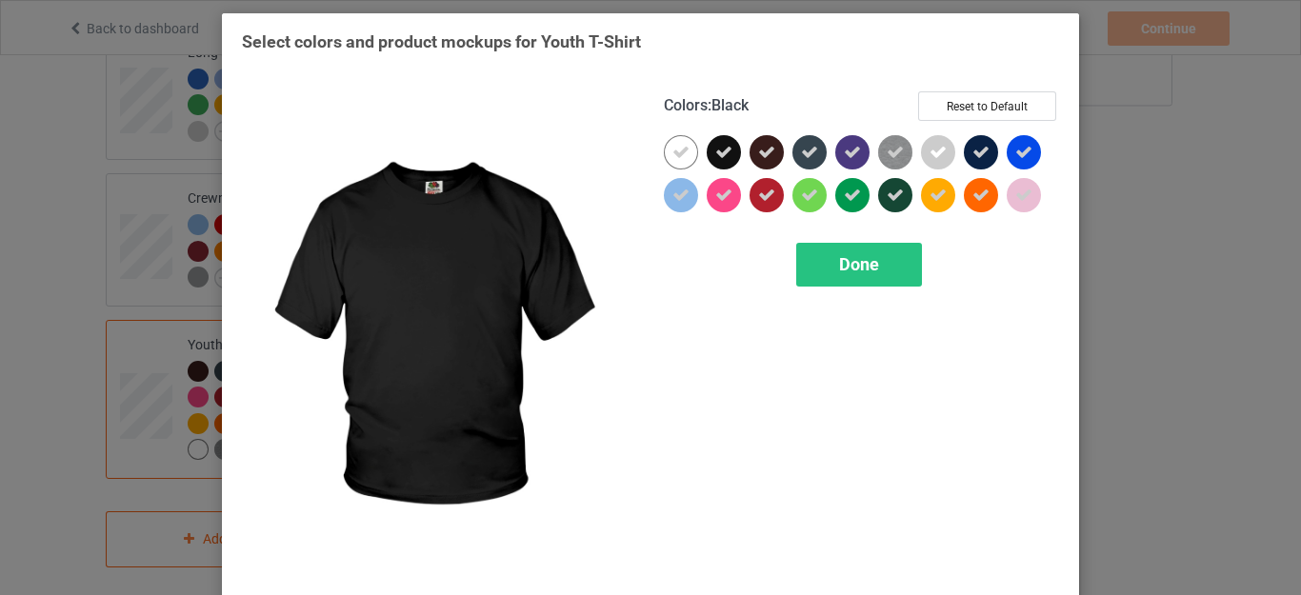
click at [716, 152] on icon at bounding box center [724, 152] width 17 height 17
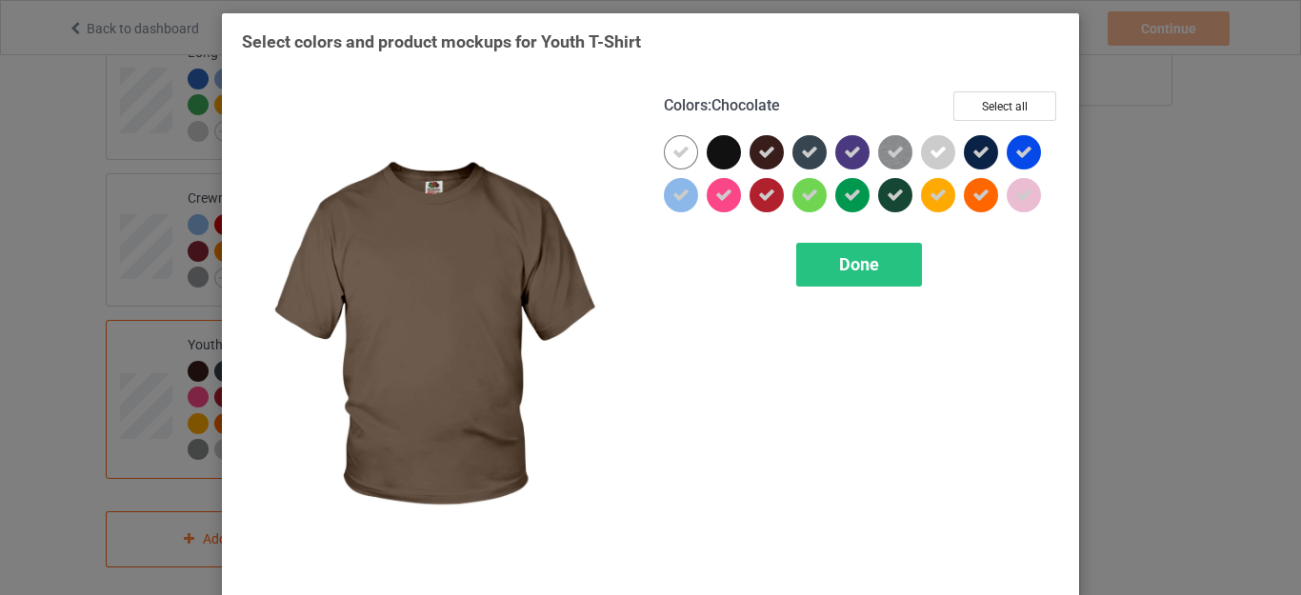
click at [757, 141] on div at bounding box center [767, 152] width 34 height 34
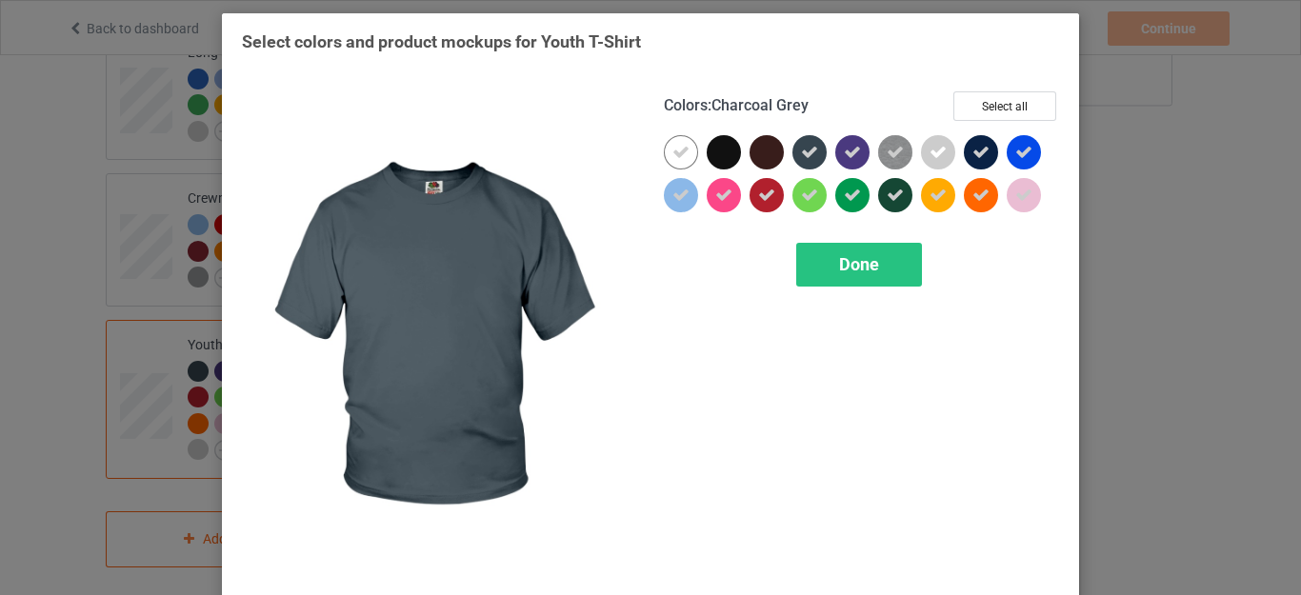
click at [801, 156] on icon at bounding box center [809, 152] width 17 height 17
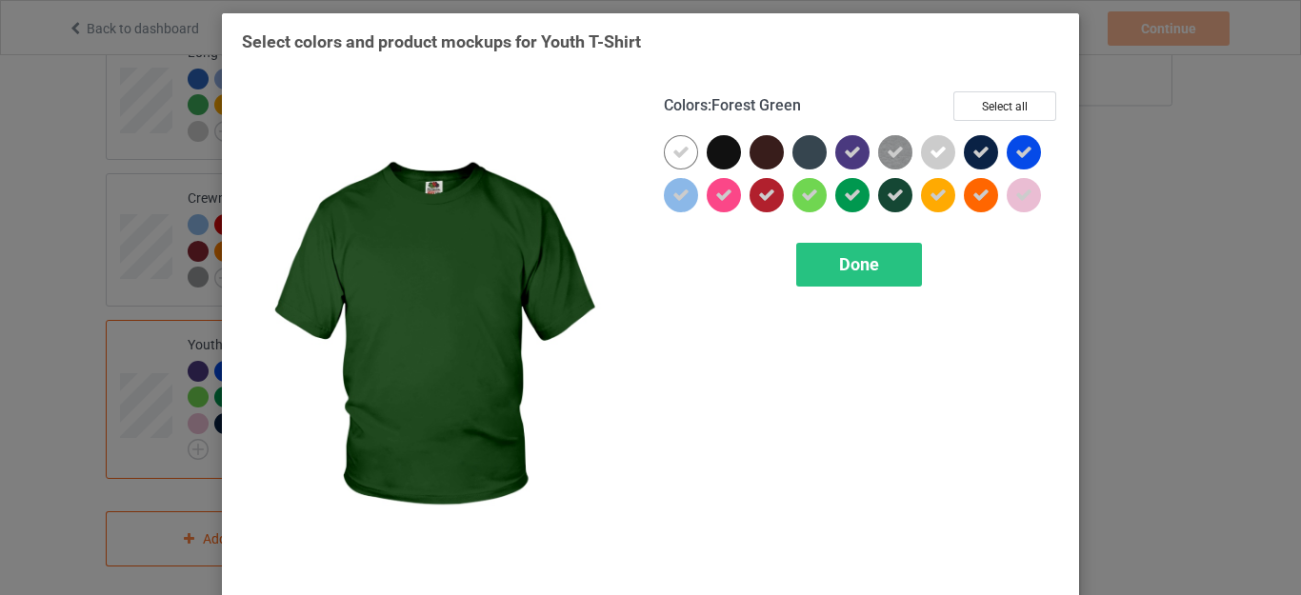
click at [887, 190] on icon at bounding box center [895, 195] width 17 height 17
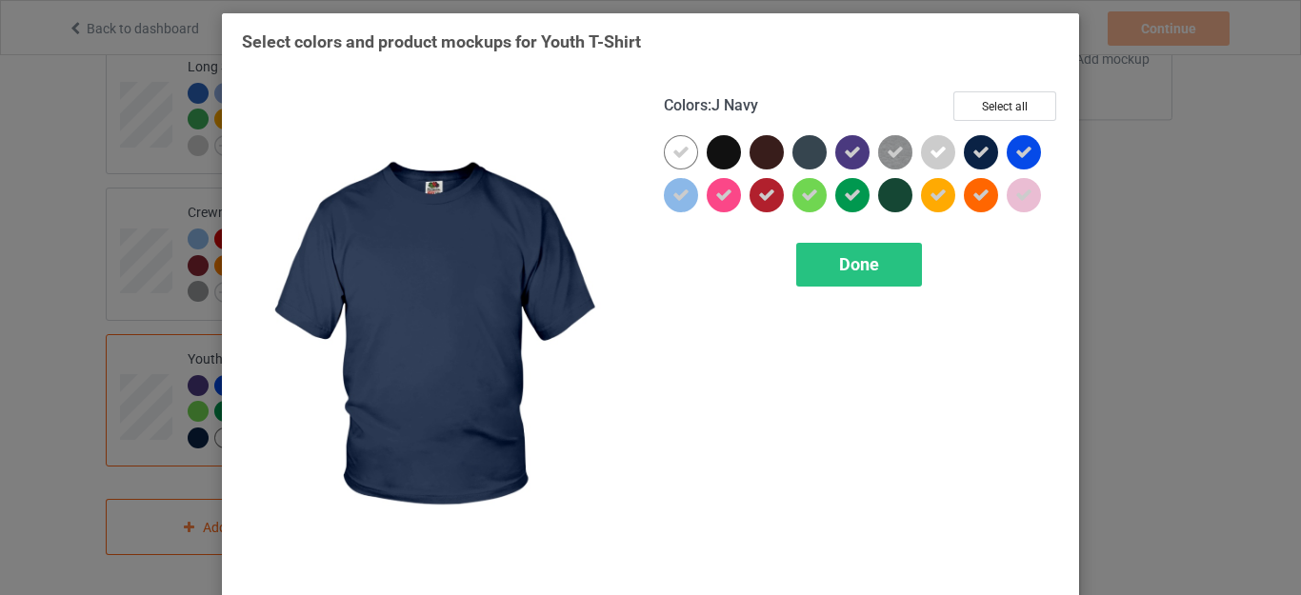
scroll to position [892, 0]
click at [973, 144] on icon at bounding box center [981, 152] width 17 height 17
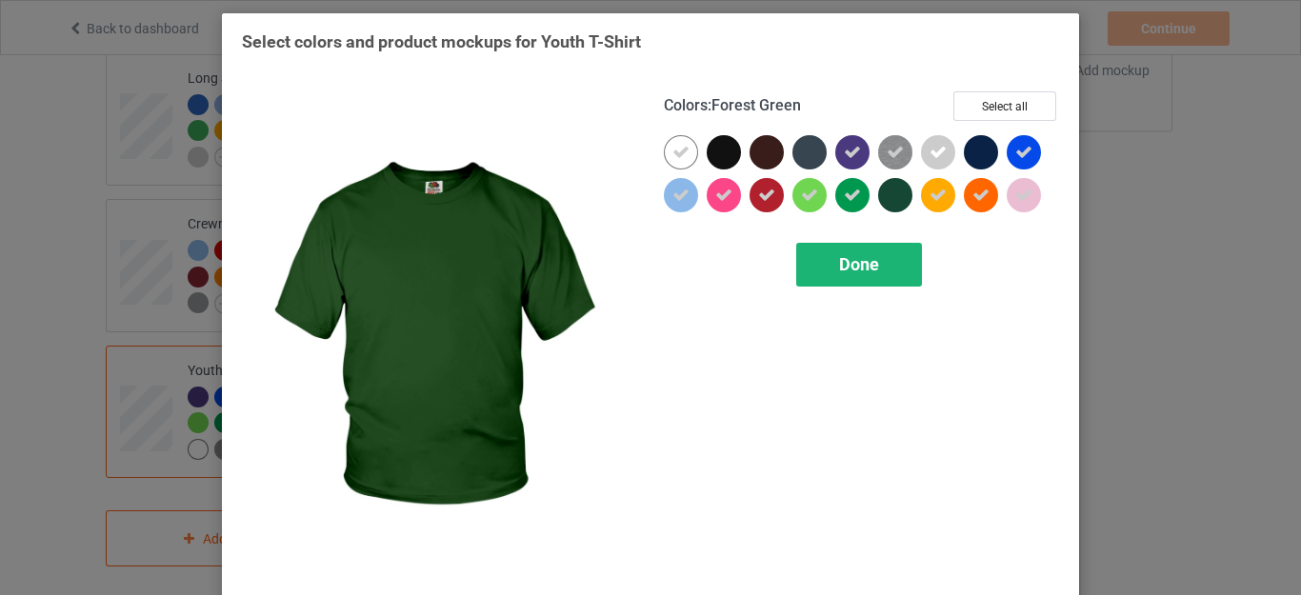
click at [839, 272] on span "Done" at bounding box center [859, 264] width 40 height 20
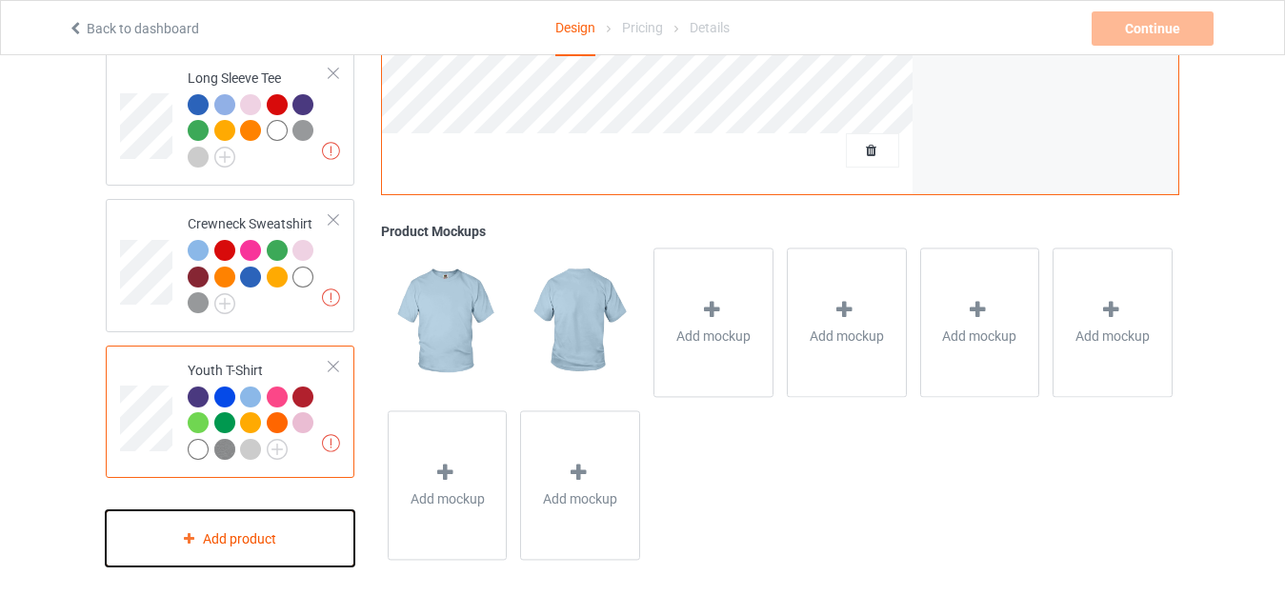
click at [235, 511] on div "Add product" at bounding box center [230, 539] width 249 height 56
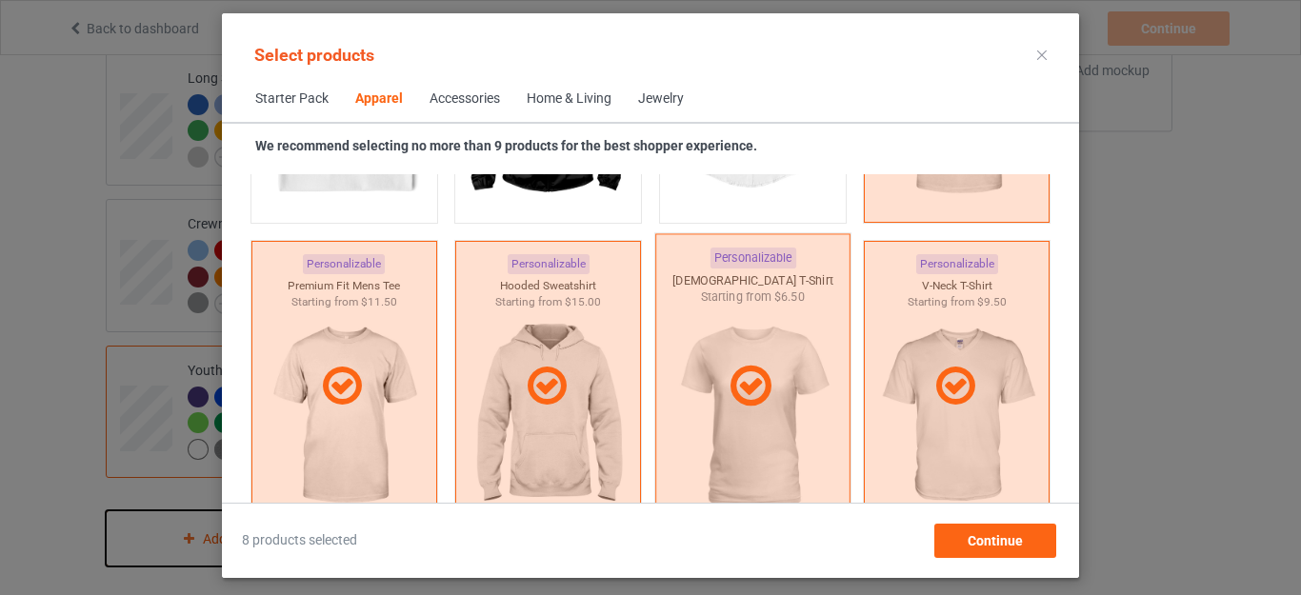
scroll to position [1377, 0]
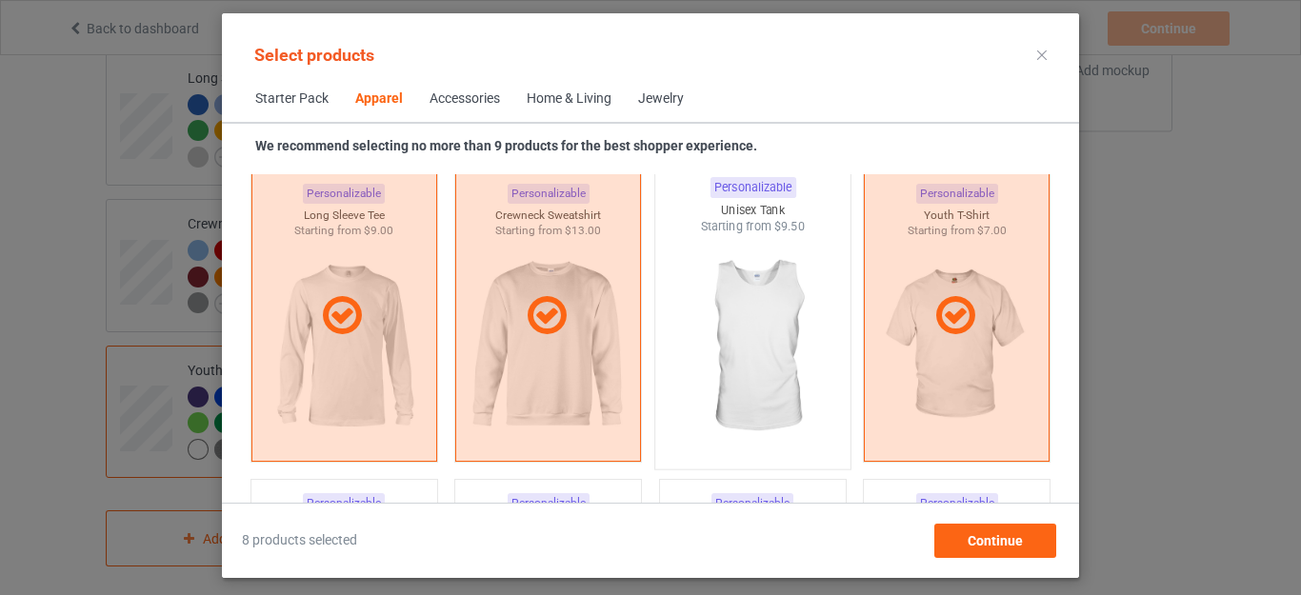
click at [735, 332] on img at bounding box center [752, 347] width 179 height 224
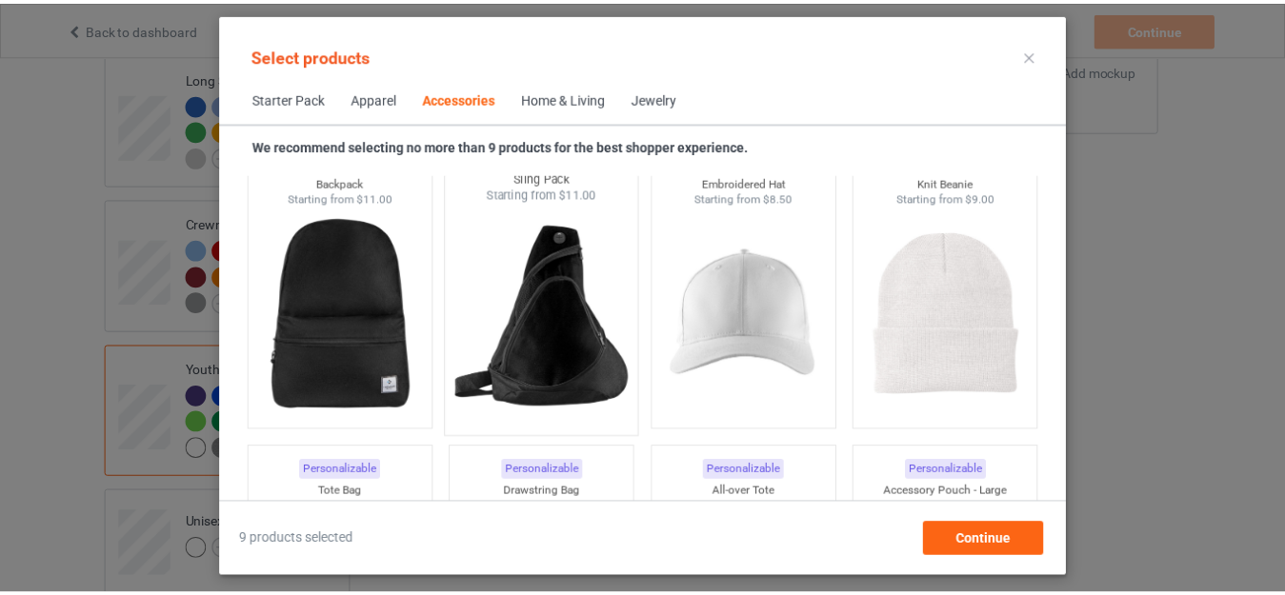
scroll to position [5760, 0]
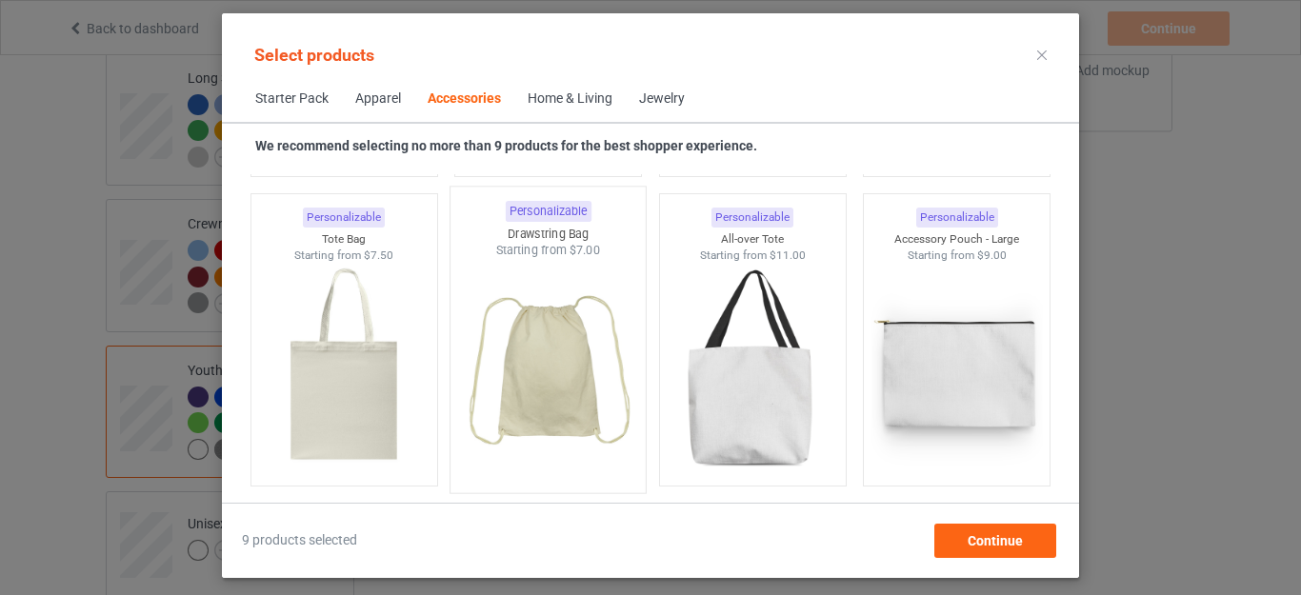
click at [538, 363] on img at bounding box center [548, 371] width 179 height 224
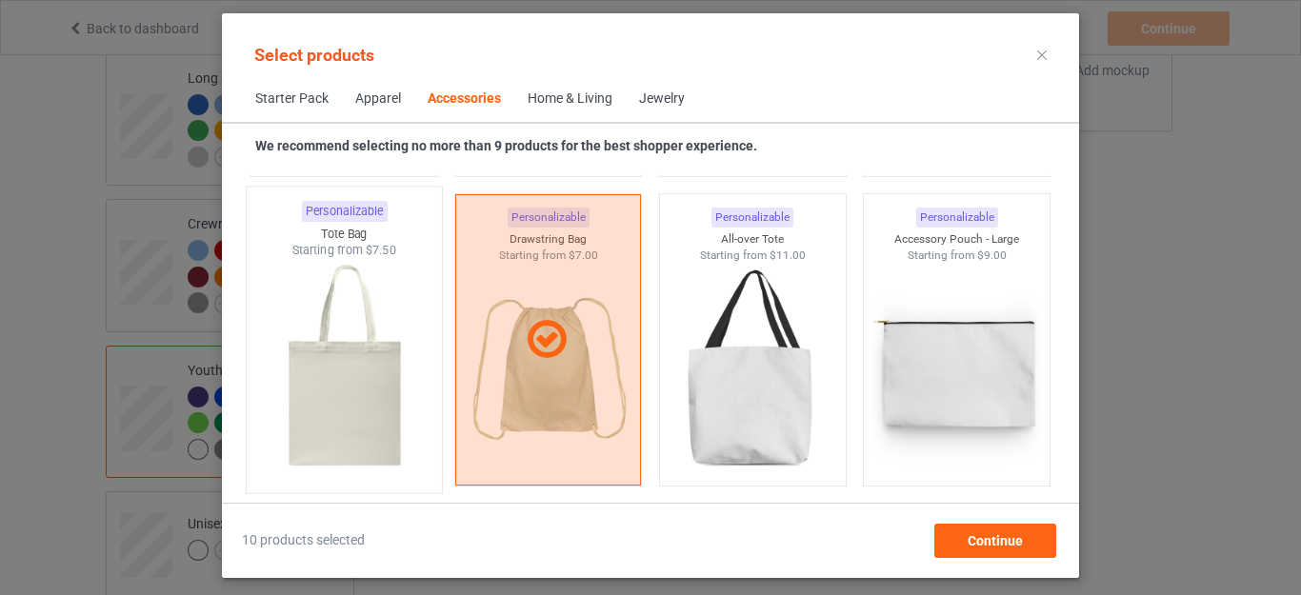
click at [383, 380] on img at bounding box center [343, 371] width 179 height 224
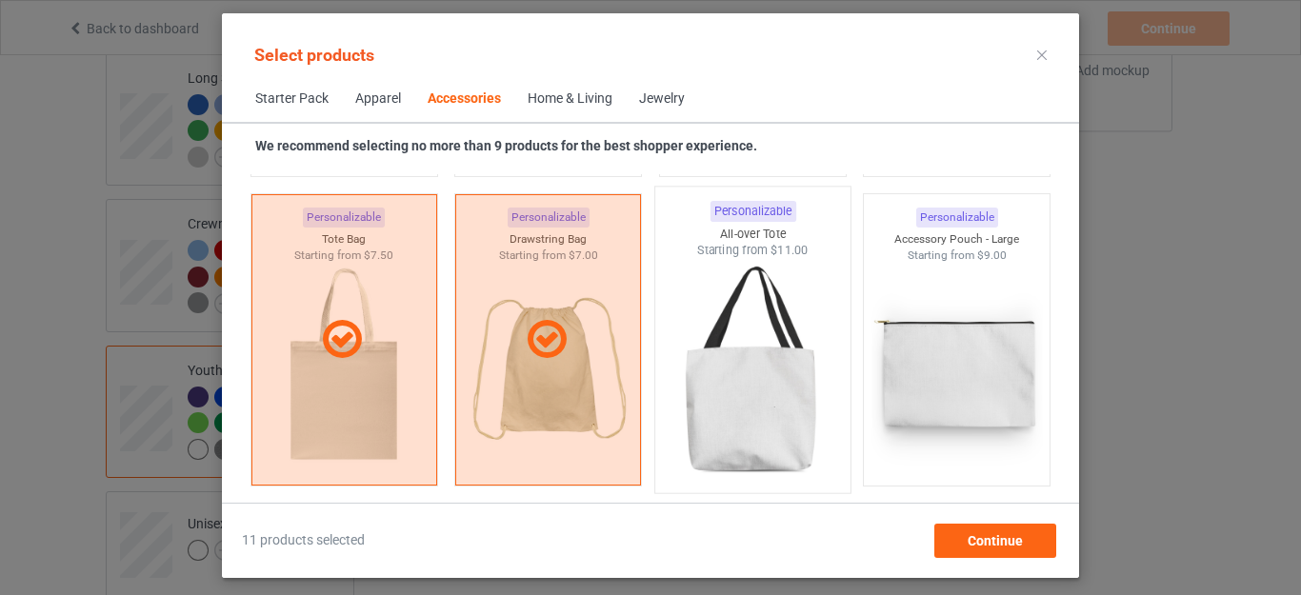
click at [757, 393] on img at bounding box center [752, 371] width 179 height 224
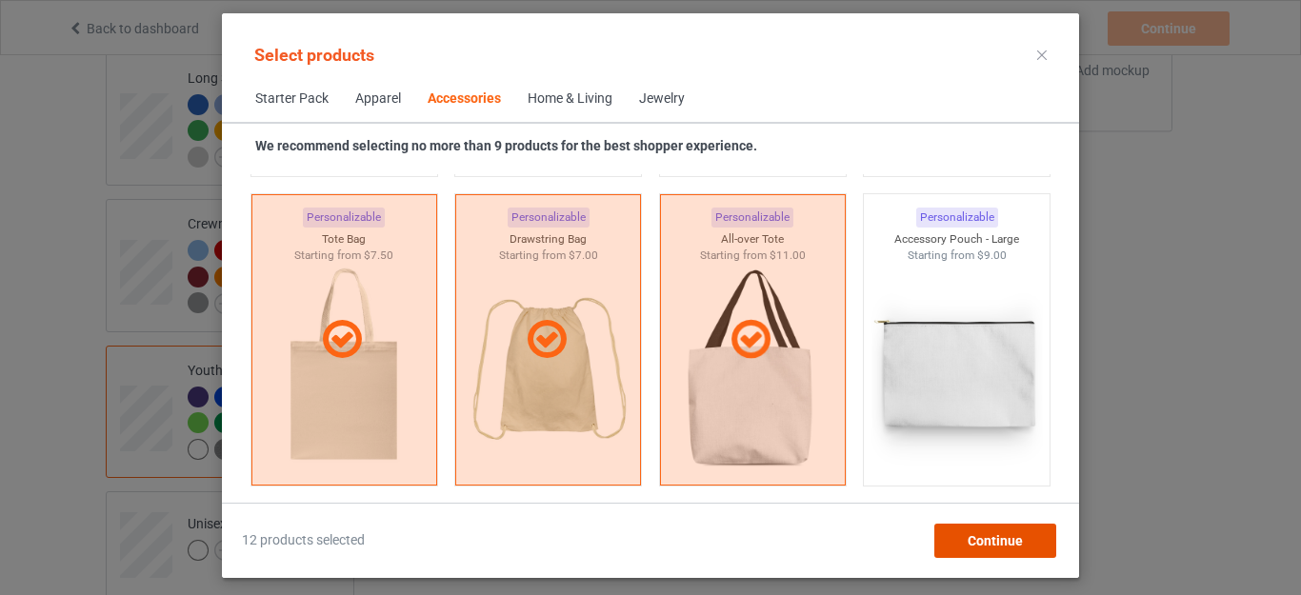
click at [979, 532] on div "Continue" at bounding box center [996, 541] width 122 height 34
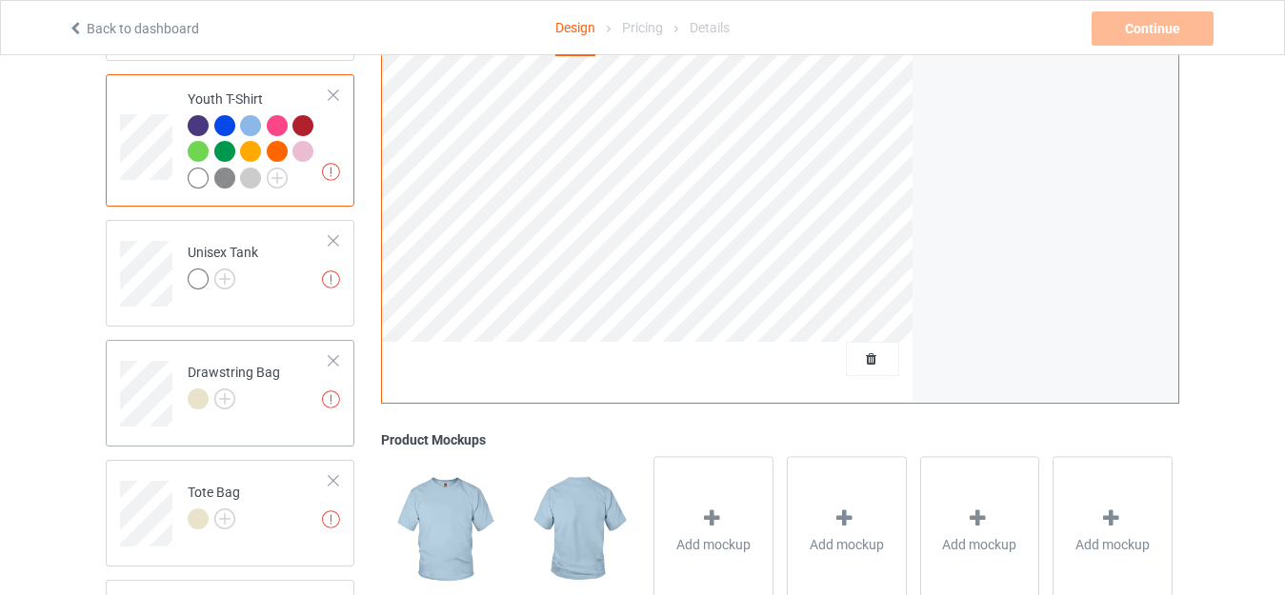
scroll to position [1178, 0]
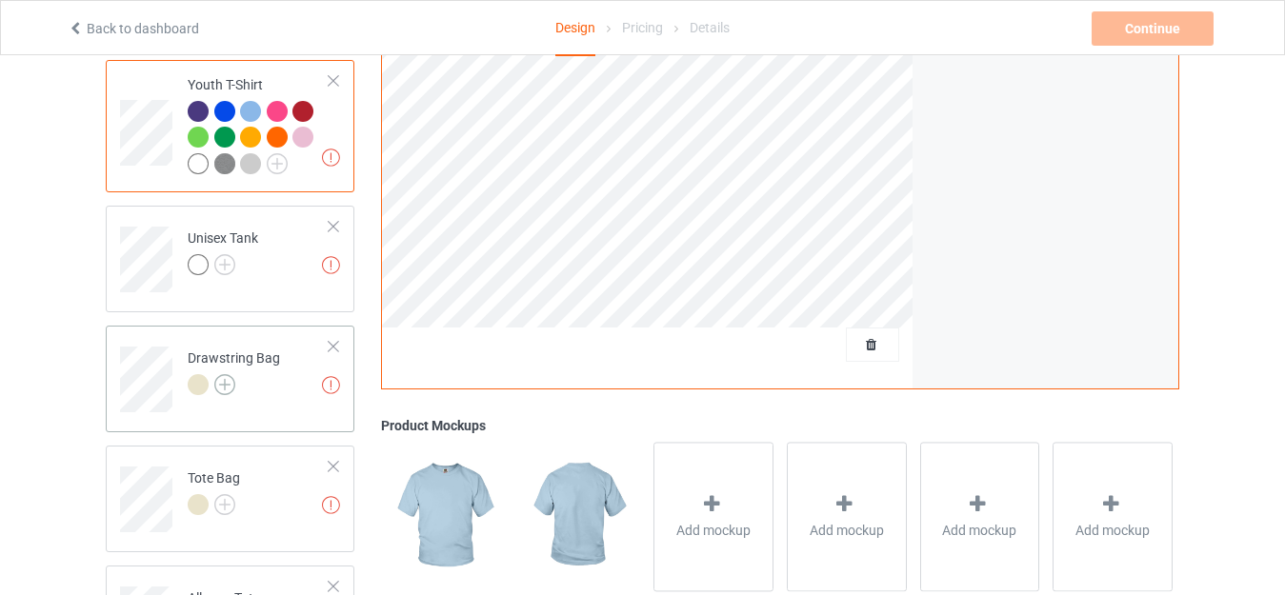
click at [225, 374] on img at bounding box center [224, 384] width 21 height 21
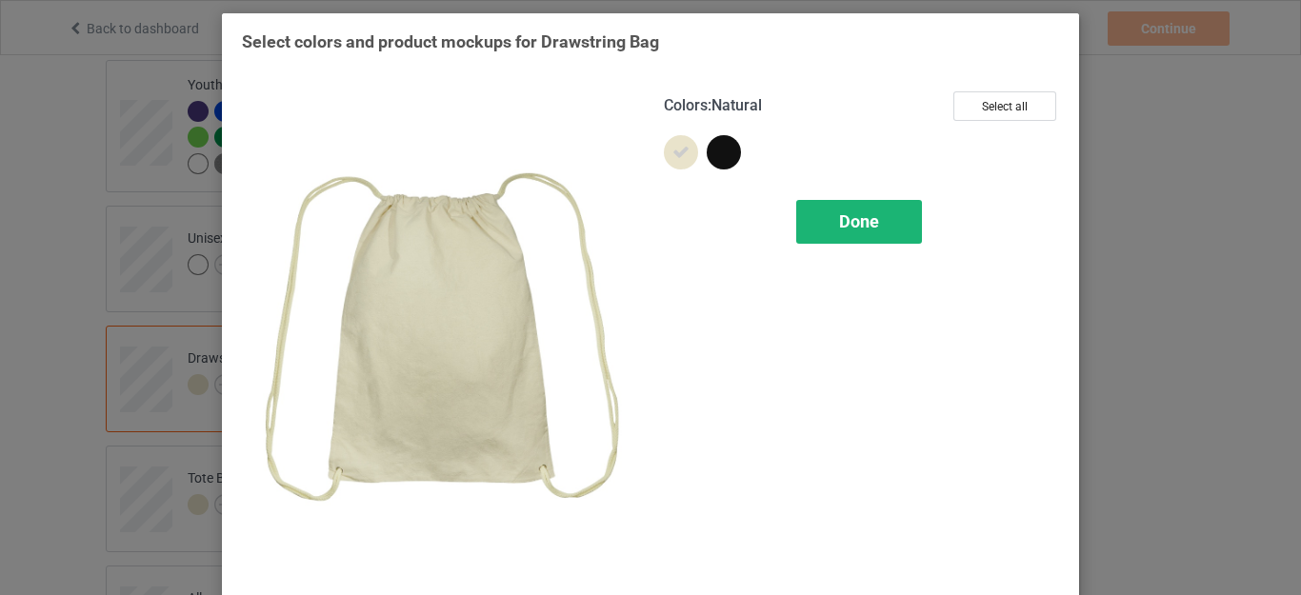
click at [837, 232] on div "Done" at bounding box center [860, 222] width 126 height 44
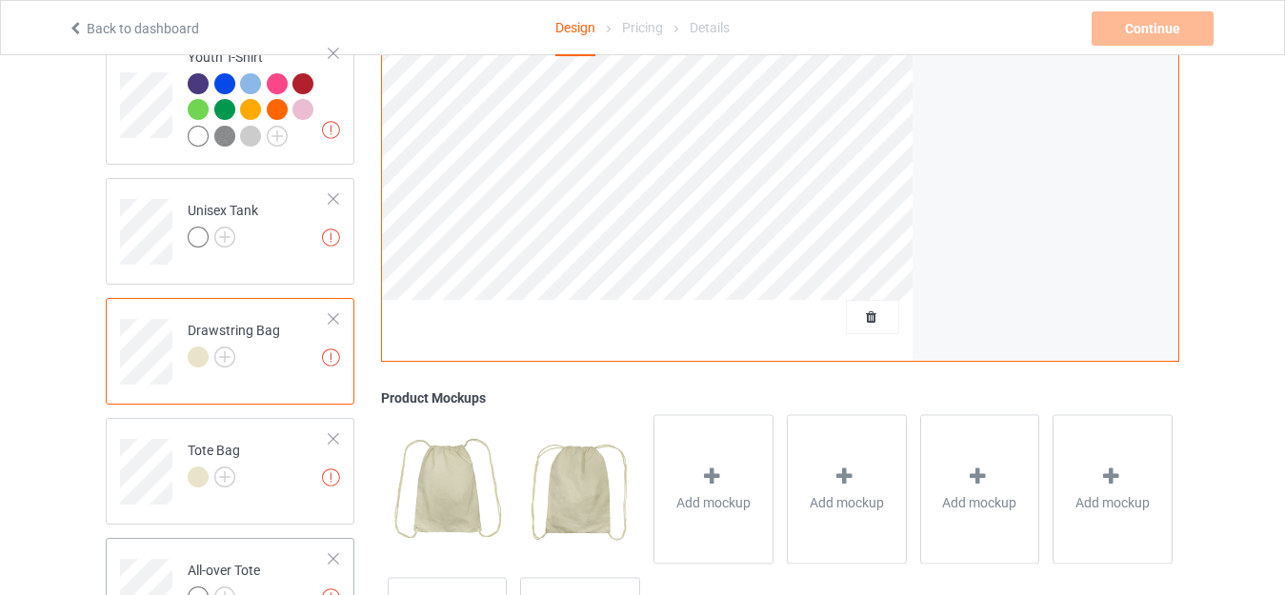
scroll to position [1368, 0]
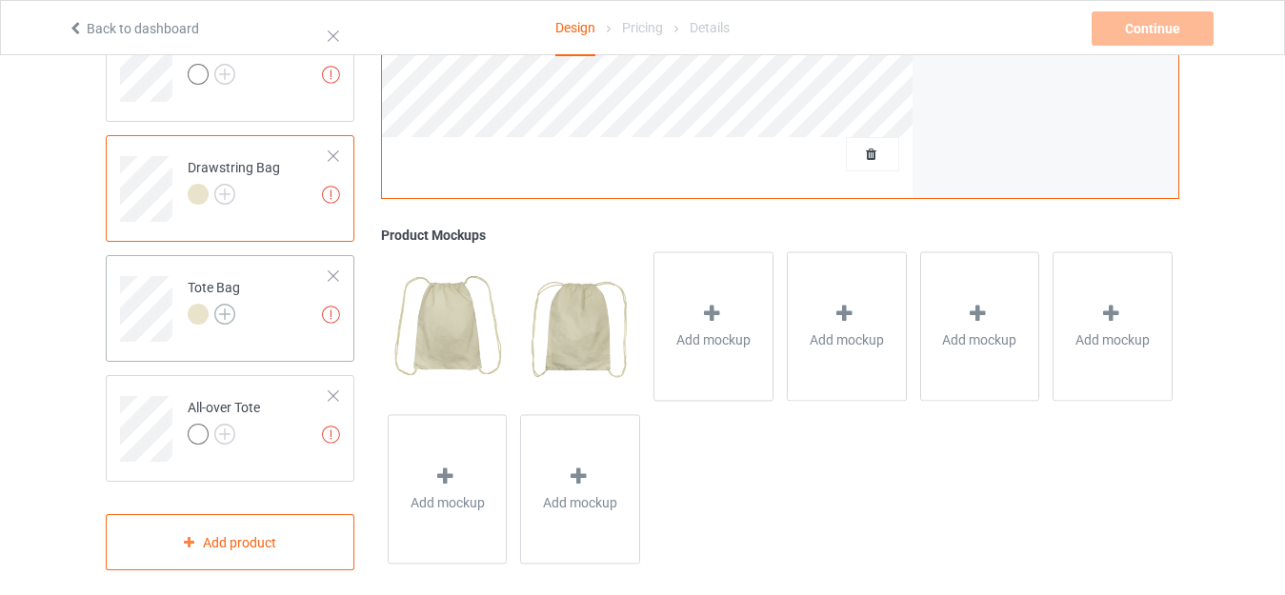
click at [218, 304] on img at bounding box center [224, 314] width 21 height 21
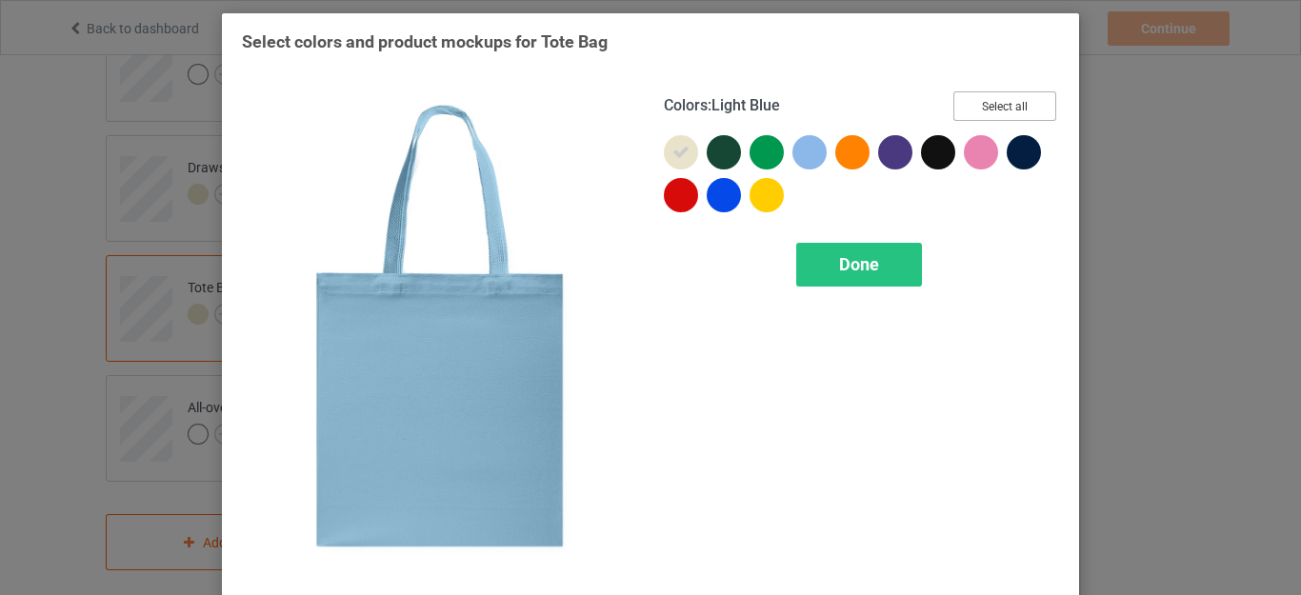
click at [1009, 94] on button "Select all" at bounding box center [1005, 106] width 103 height 30
click at [981, 108] on button "Select all" at bounding box center [1005, 106] width 103 height 30
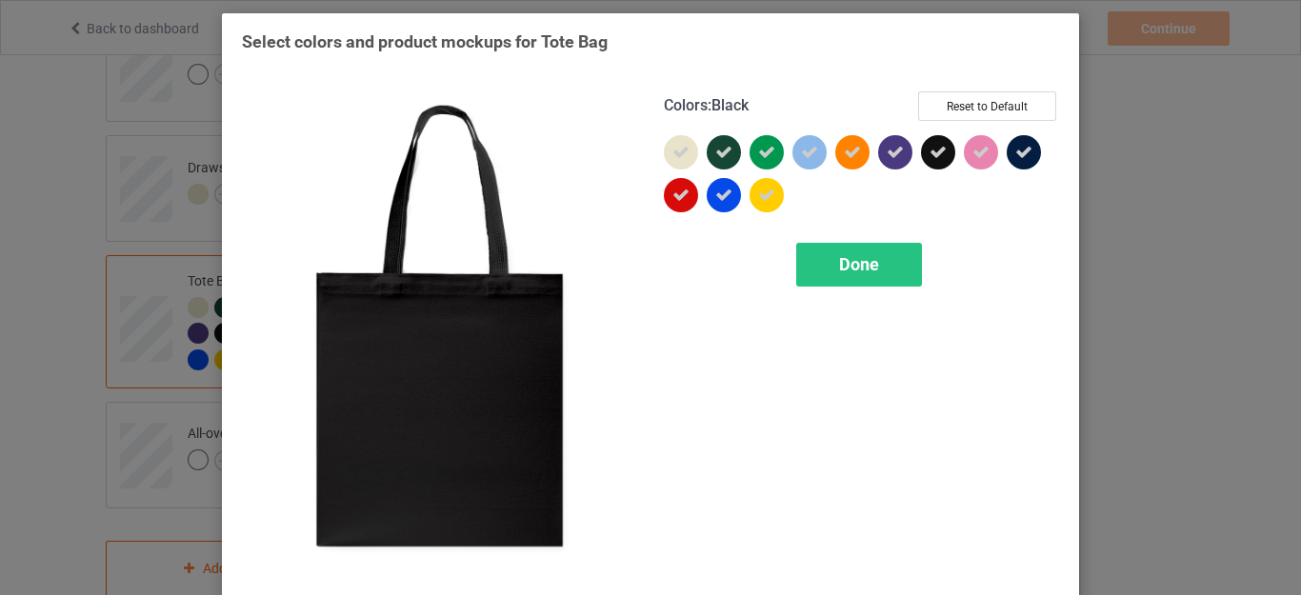
click at [930, 150] on icon at bounding box center [938, 152] width 17 height 17
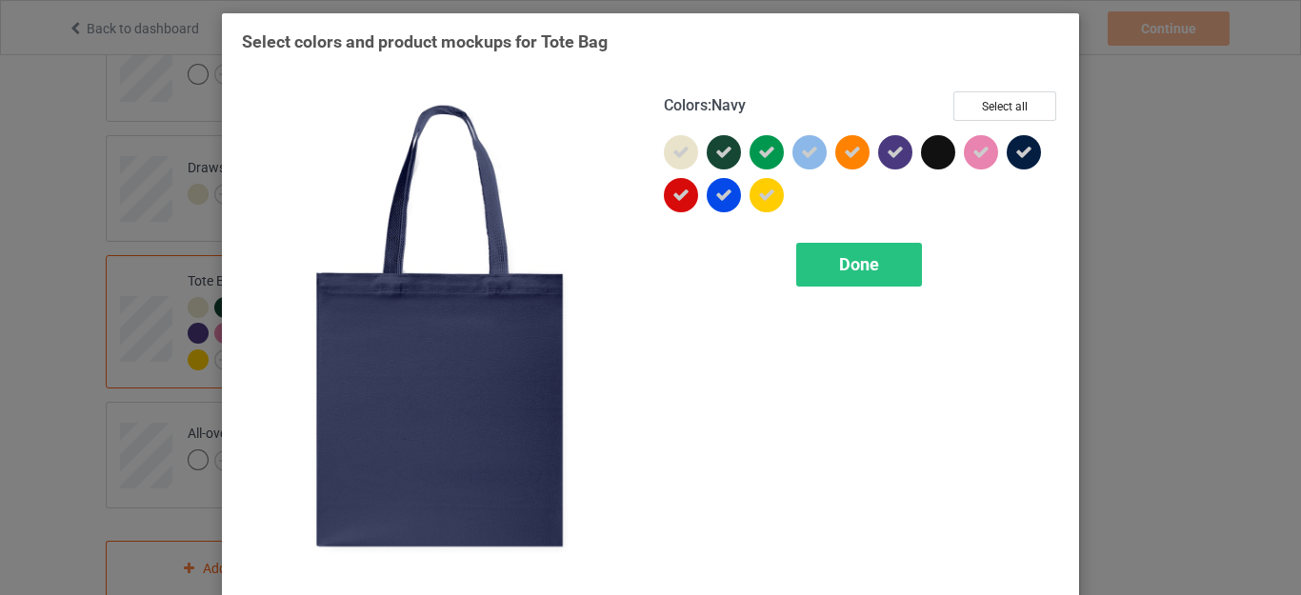
click at [1007, 151] on div at bounding box center [1024, 152] width 34 height 34
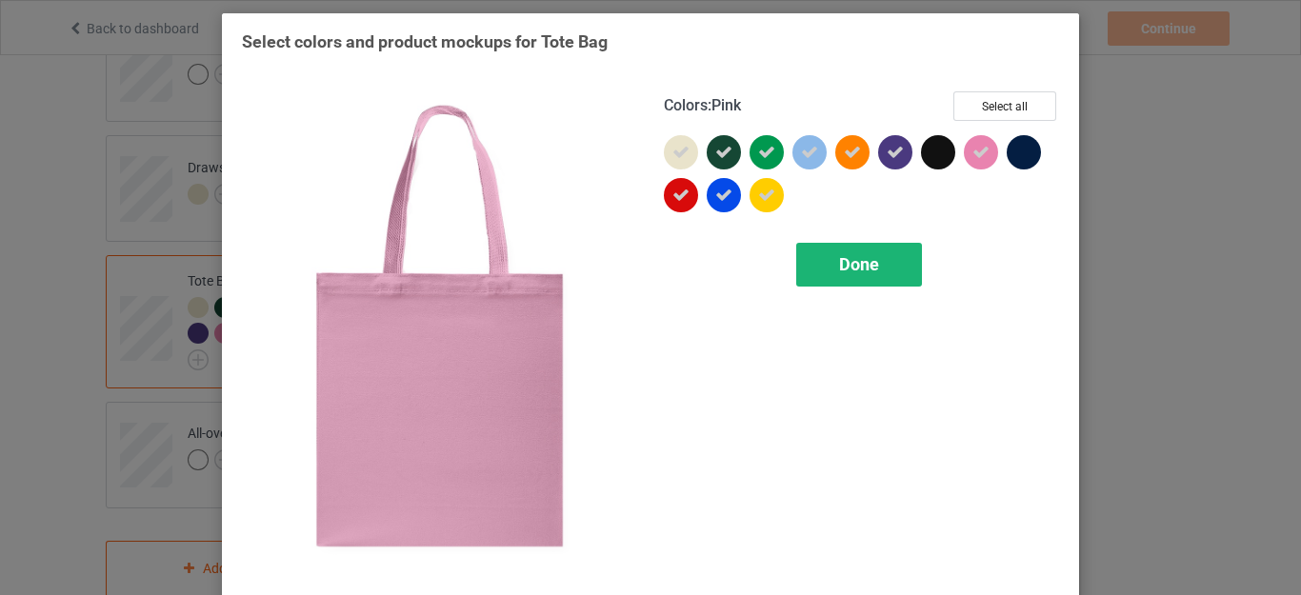
click at [845, 250] on div "Done" at bounding box center [860, 265] width 126 height 44
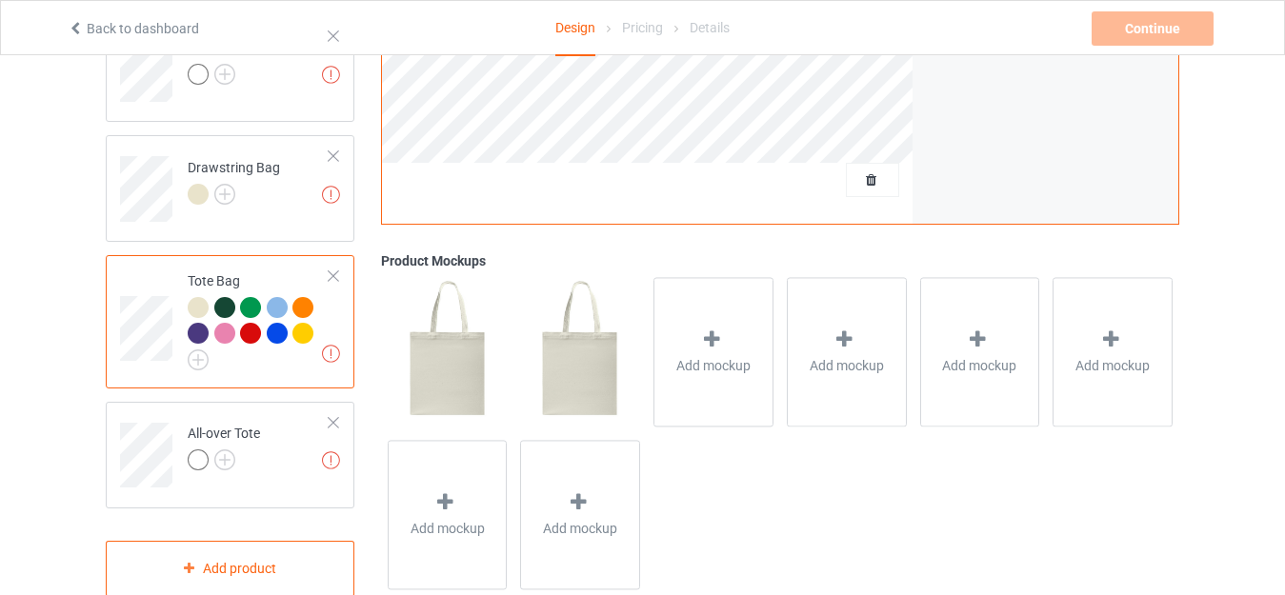
scroll to position [1399, 0]
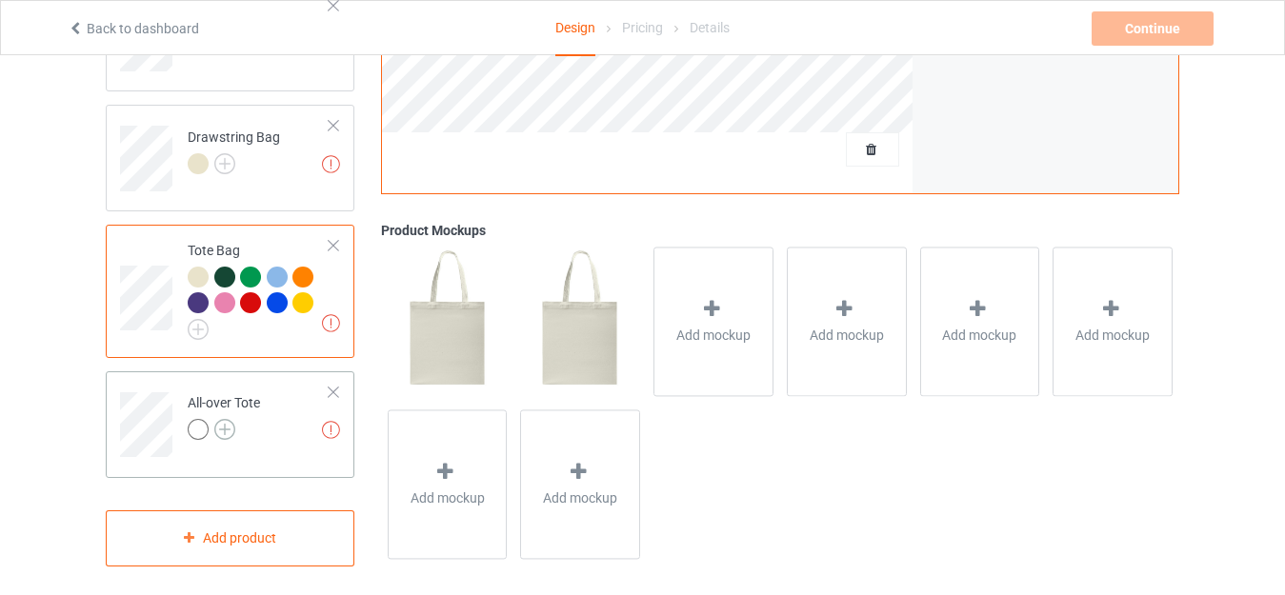
click at [233, 419] on img at bounding box center [224, 429] width 21 height 21
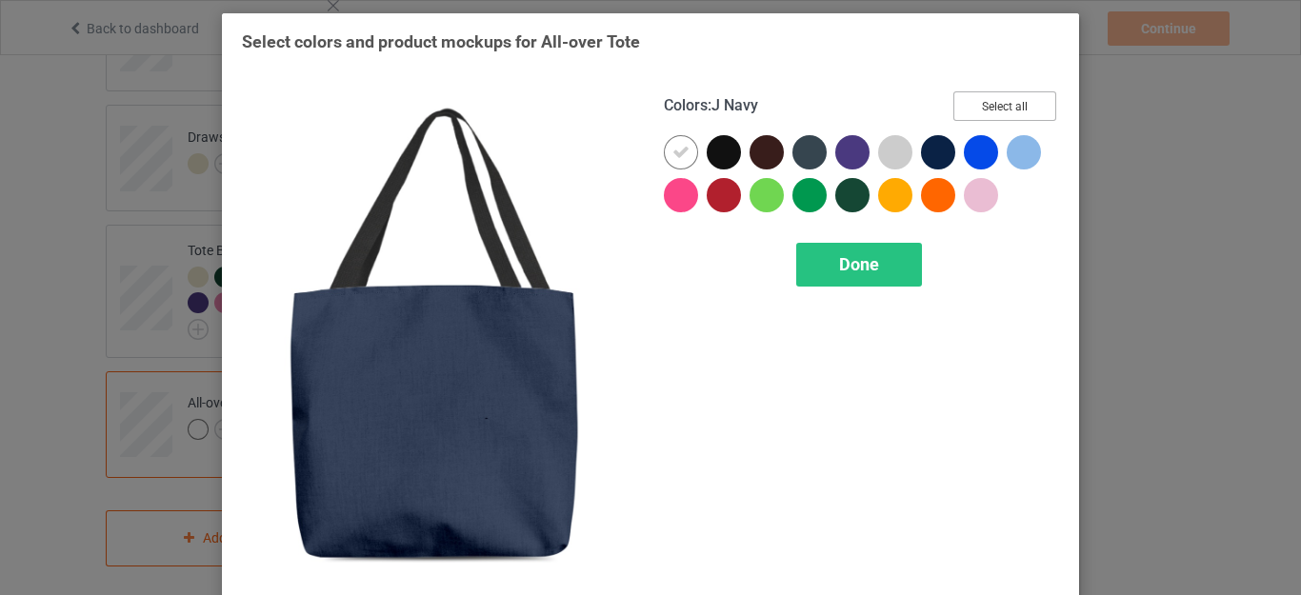
click at [999, 99] on button "Select all" at bounding box center [1005, 106] width 103 height 30
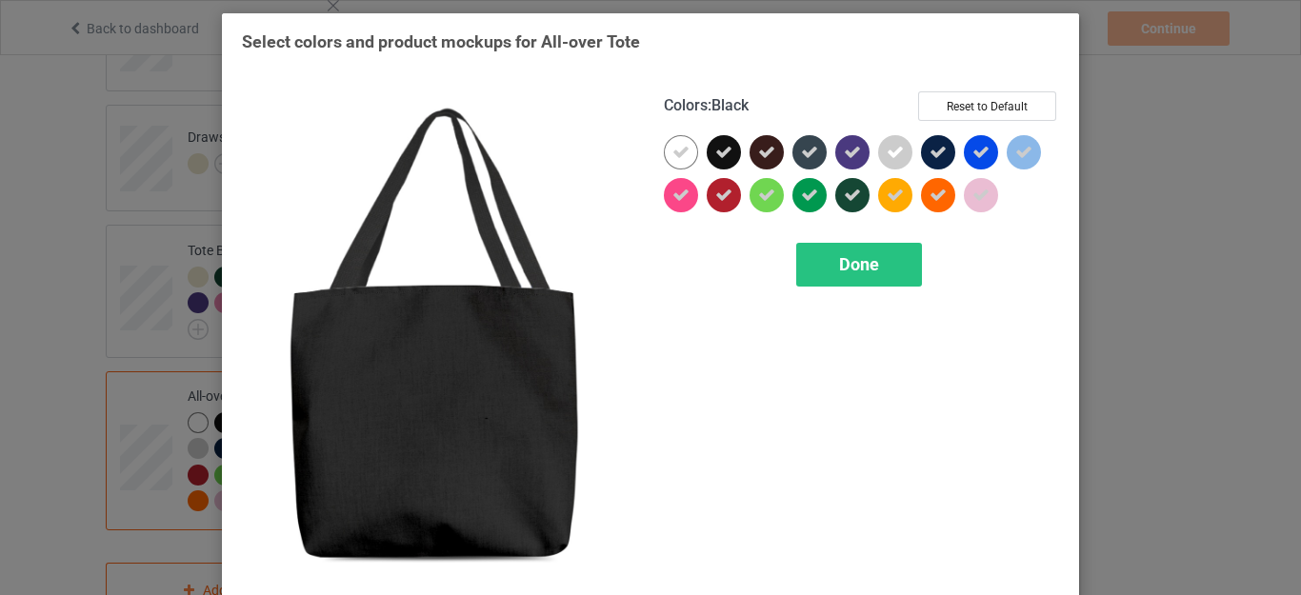
click at [725, 156] on div at bounding box center [724, 152] width 34 height 34
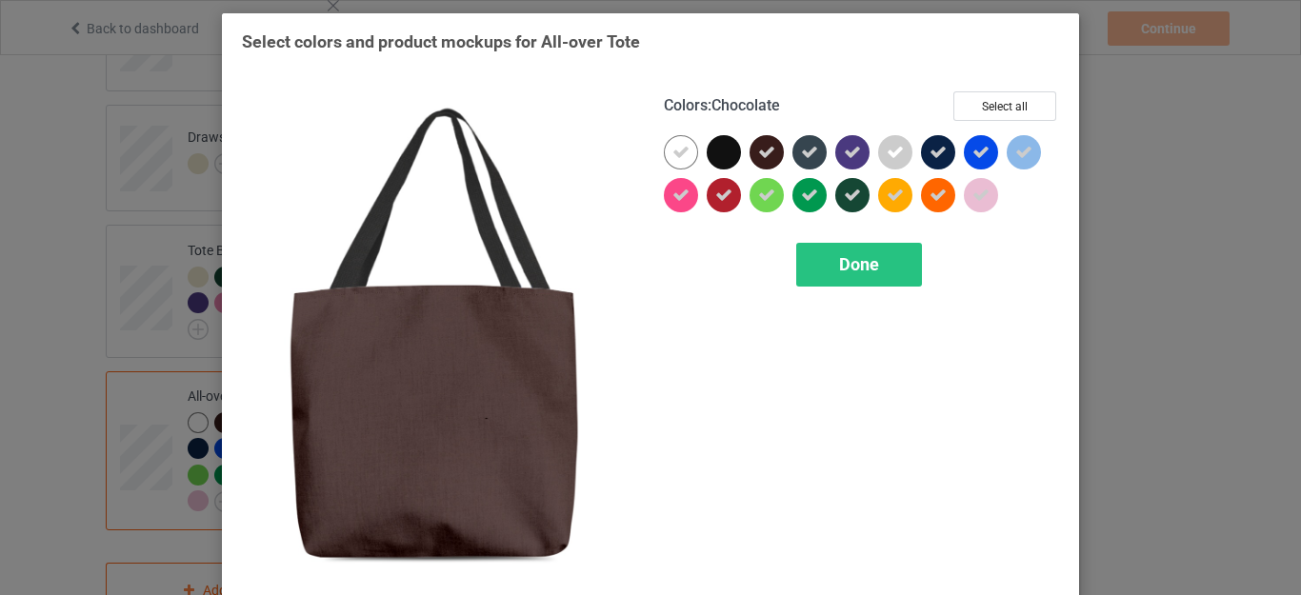
click at [750, 154] on div at bounding box center [767, 152] width 34 height 34
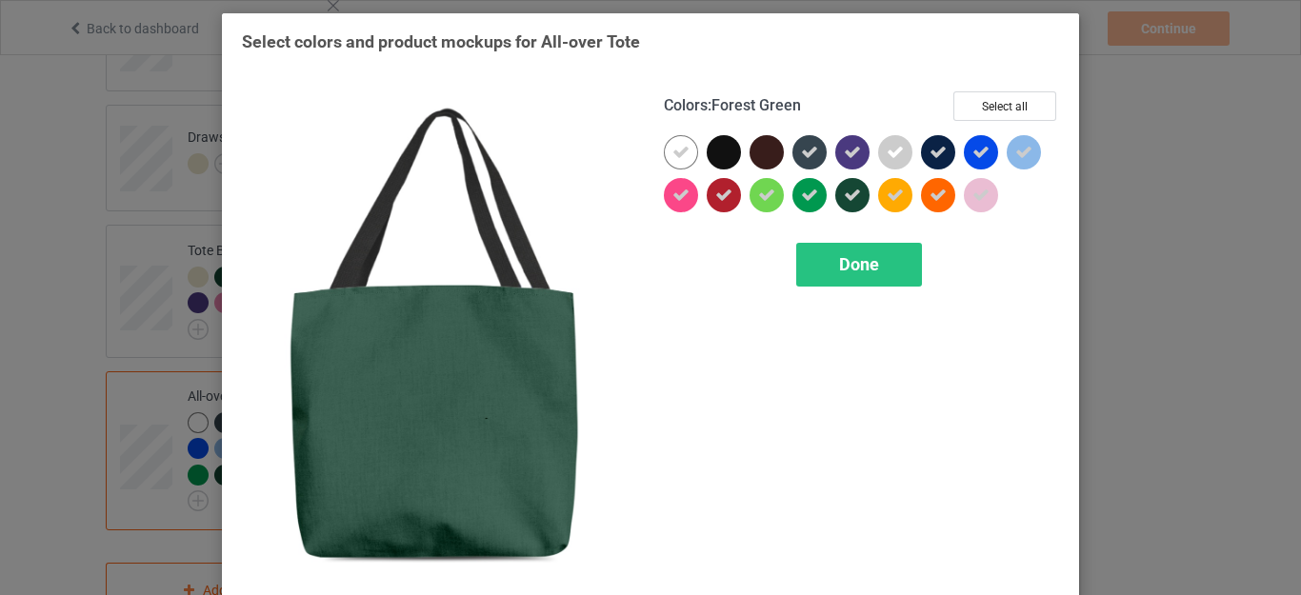
click at [849, 192] on icon at bounding box center [852, 195] width 17 height 17
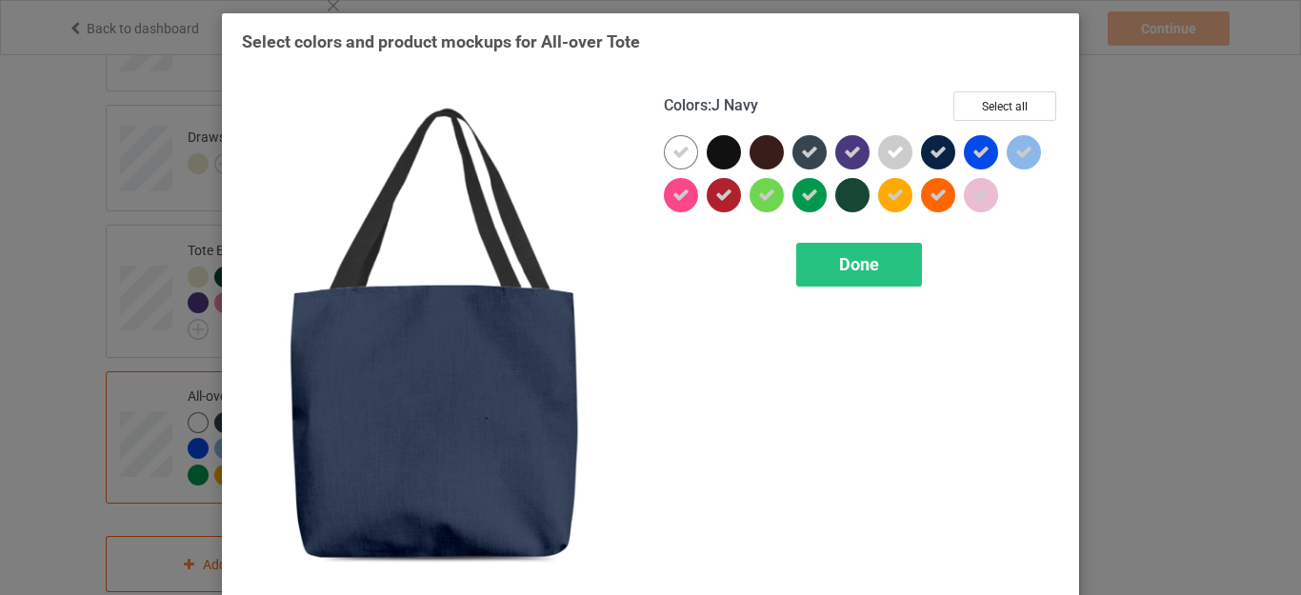
click at [930, 158] on icon at bounding box center [938, 152] width 17 height 17
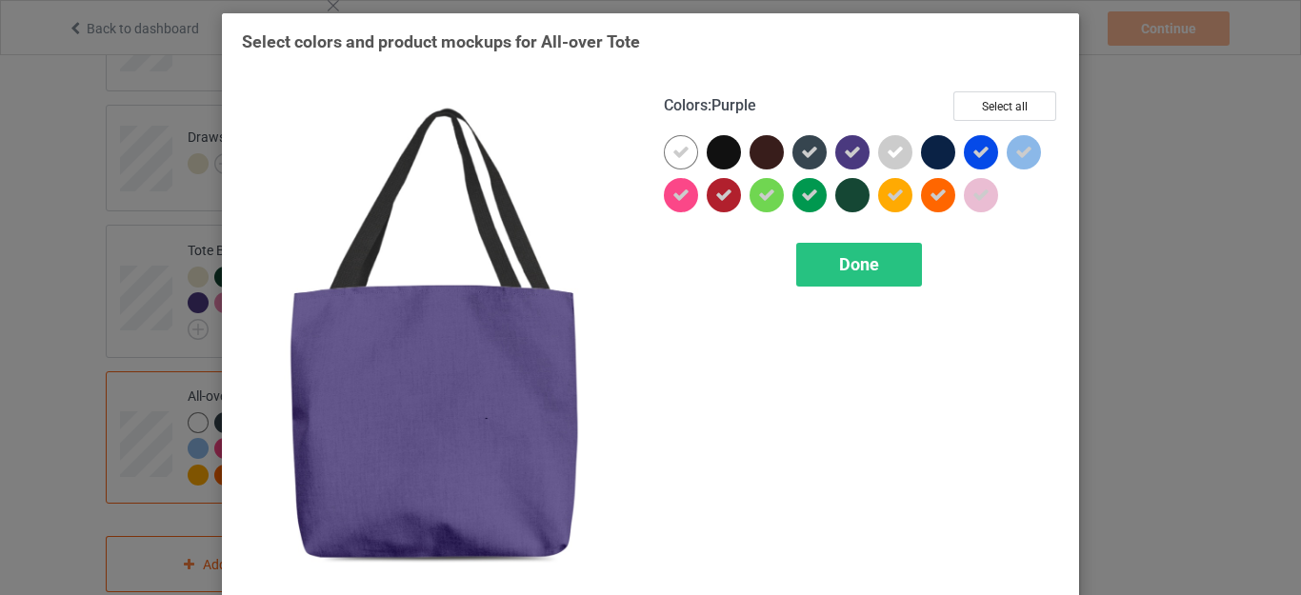
click at [846, 153] on icon at bounding box center [852, 152] width 17 height 17
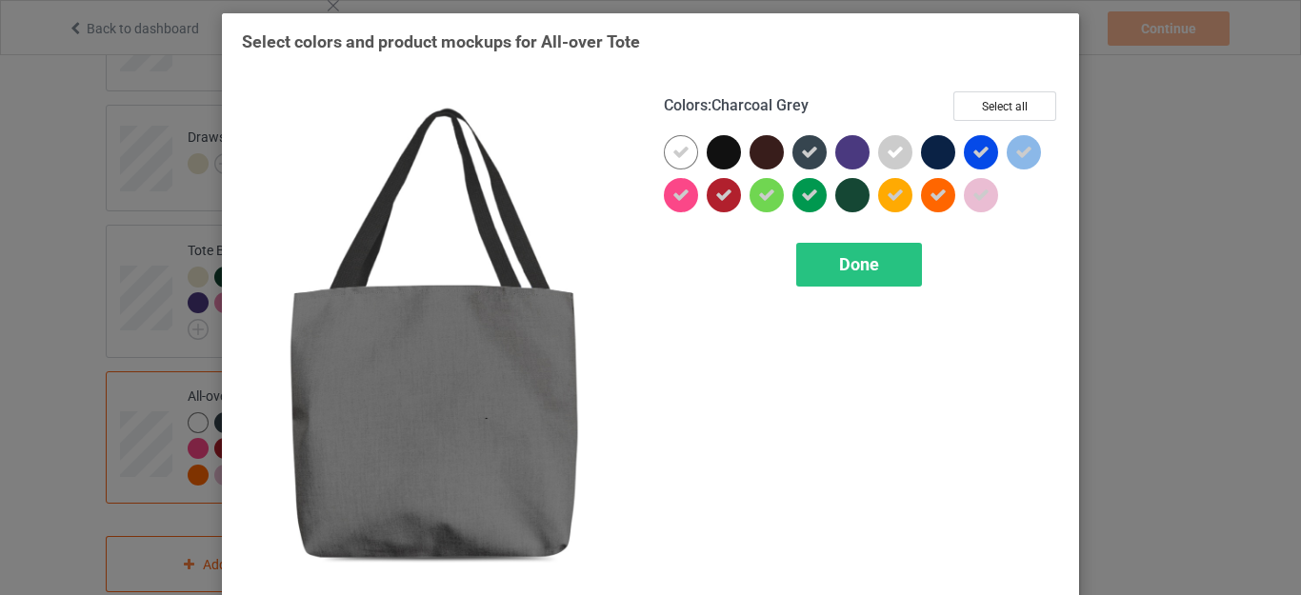
click at [809, 151] on icon at bounding box center [809, 152] width 17 height 17
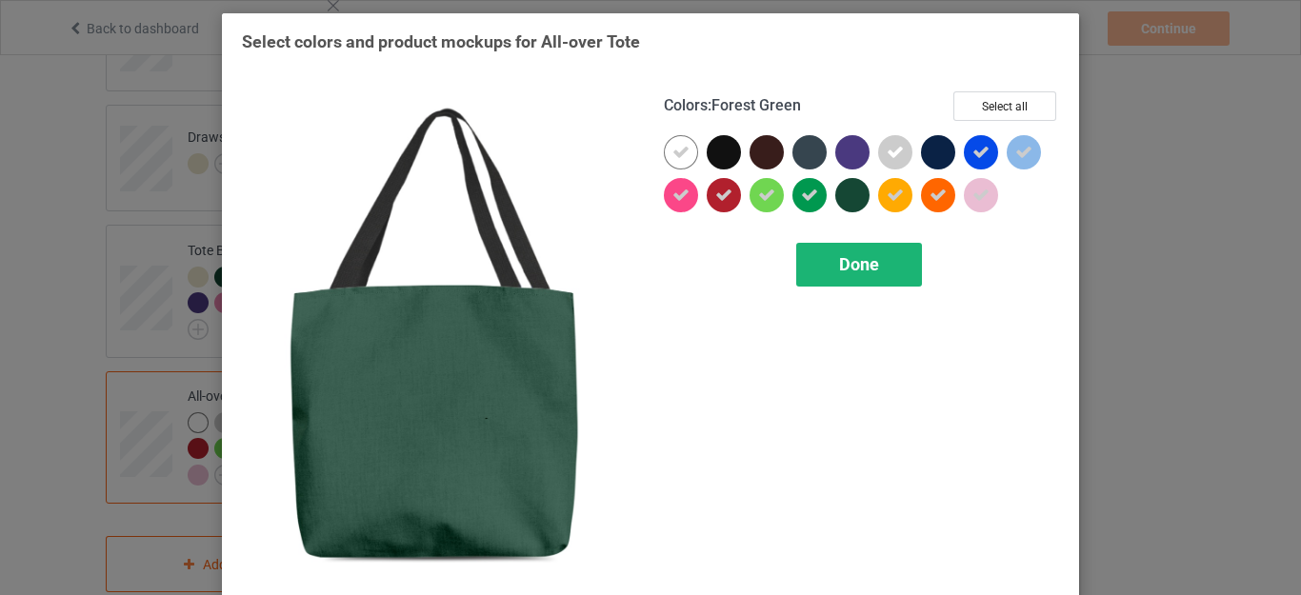
click at [855, 247] on div "Done" at bounding box center [860, 265] width 126 height 44
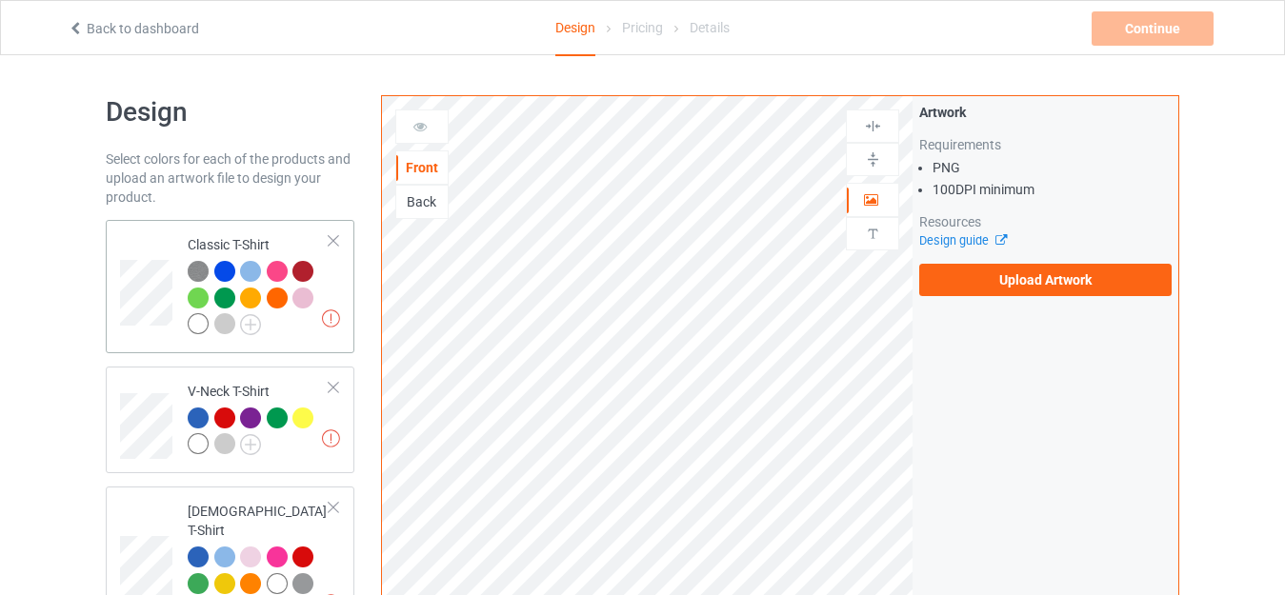
click at [246, 250] on div "Classic T-Shirt" at bounding box center [259, 284] width 142 height 98
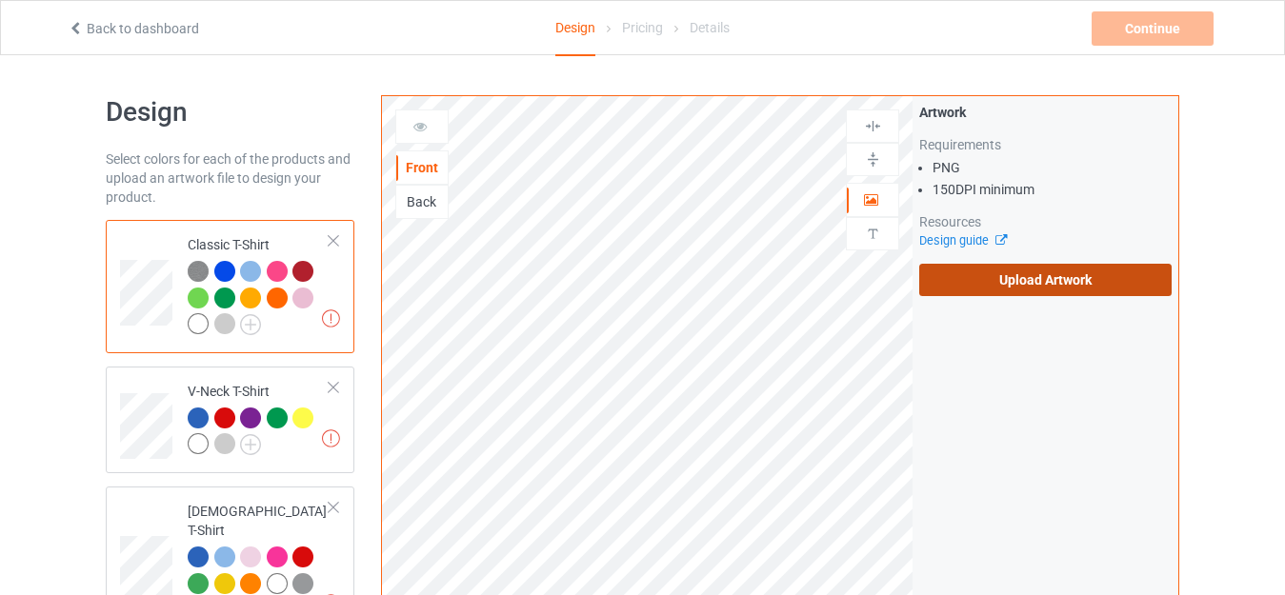
click at [1013, 272] on label "Upload Artwork" at bounding box center [1045, 280] width 252 height 32
click at [0, 0] on input "Upload Artwork" at bounding box center [0, 0] width 0 height 0
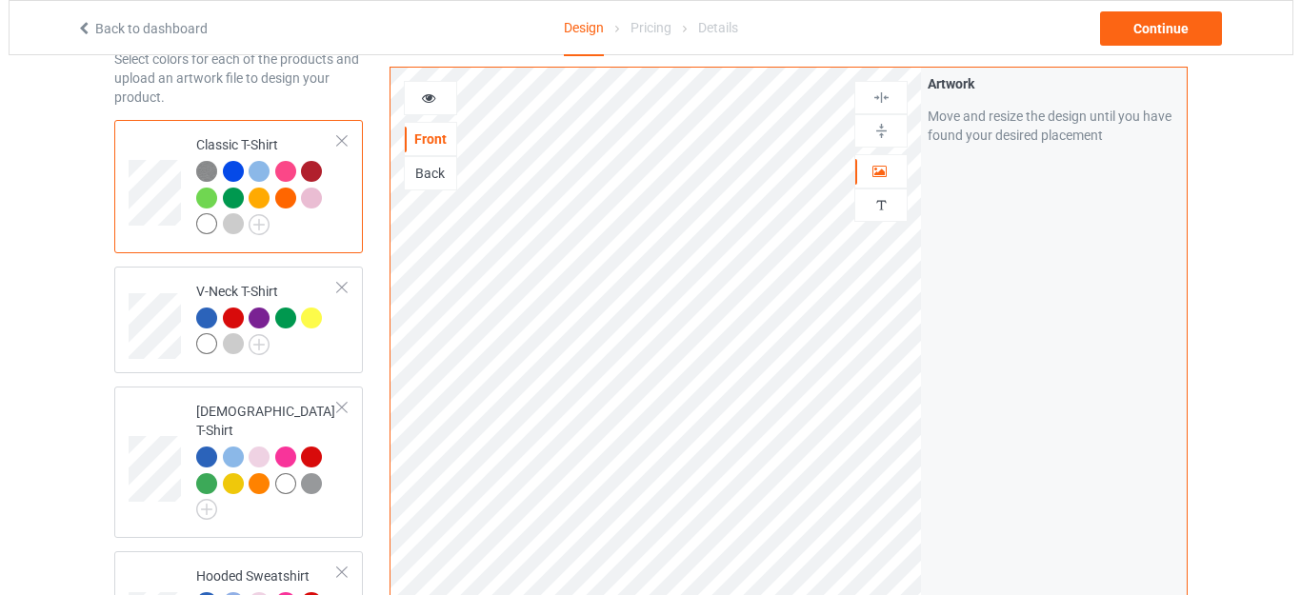
scroll to position [92, 0]
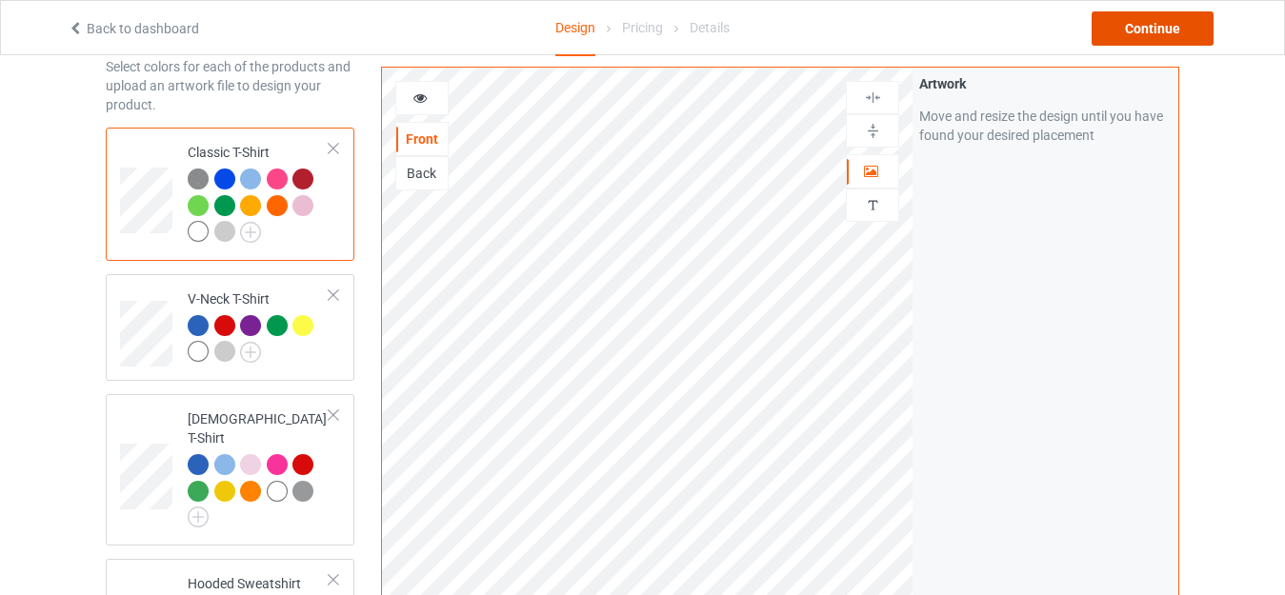
click at [1159, 16] on div "Continue" at bounding box center [1153, 28] width 122 height 34
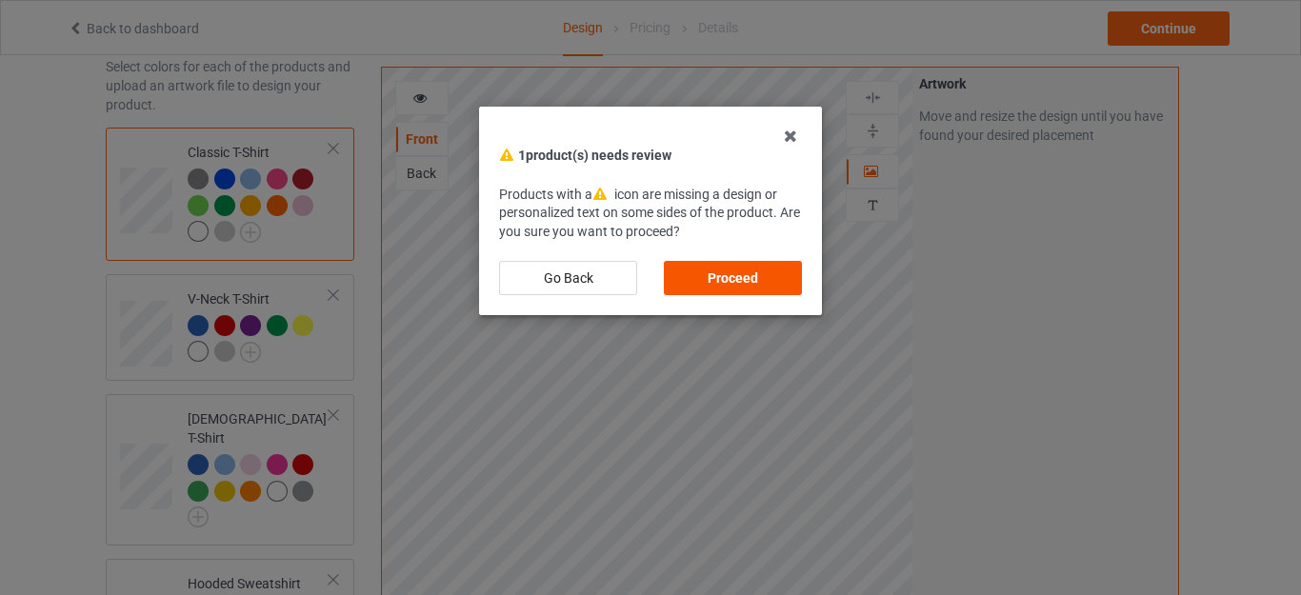
click at [735, 272] on div "Proceed" at bounding box center [733, 278] width 138 height 34
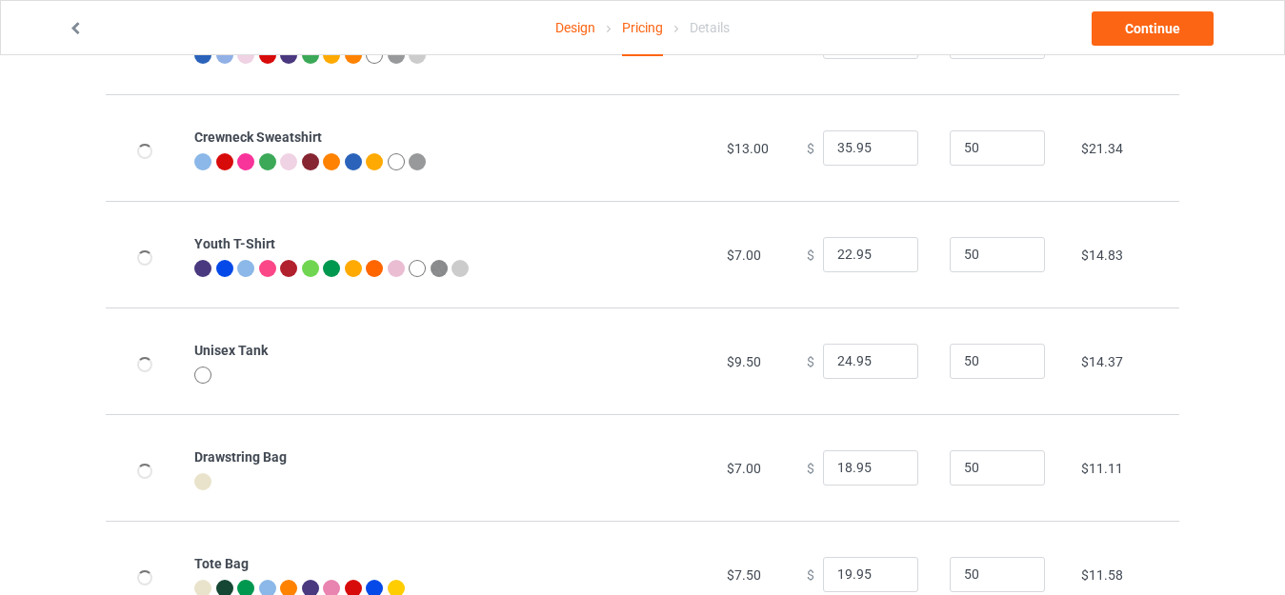
scroll to position [913, 0]
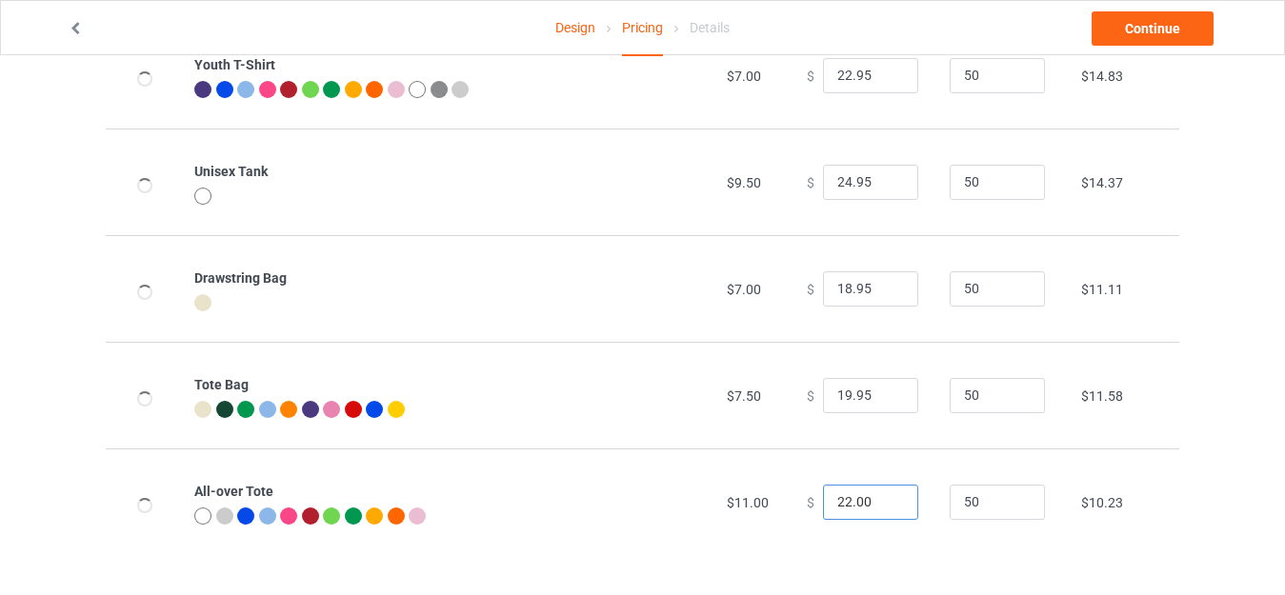
click at [832, 497] on input "22.00" at bounding box center [870, 503] width 95 height 36
drag, startPoint x: 848, startPoint y: 499, endPoint x: 868, endPoint y: 502, distance: 20.2
click at [868, 502] on input "27.00" at bounding box center [870, 503] width 95 height 36
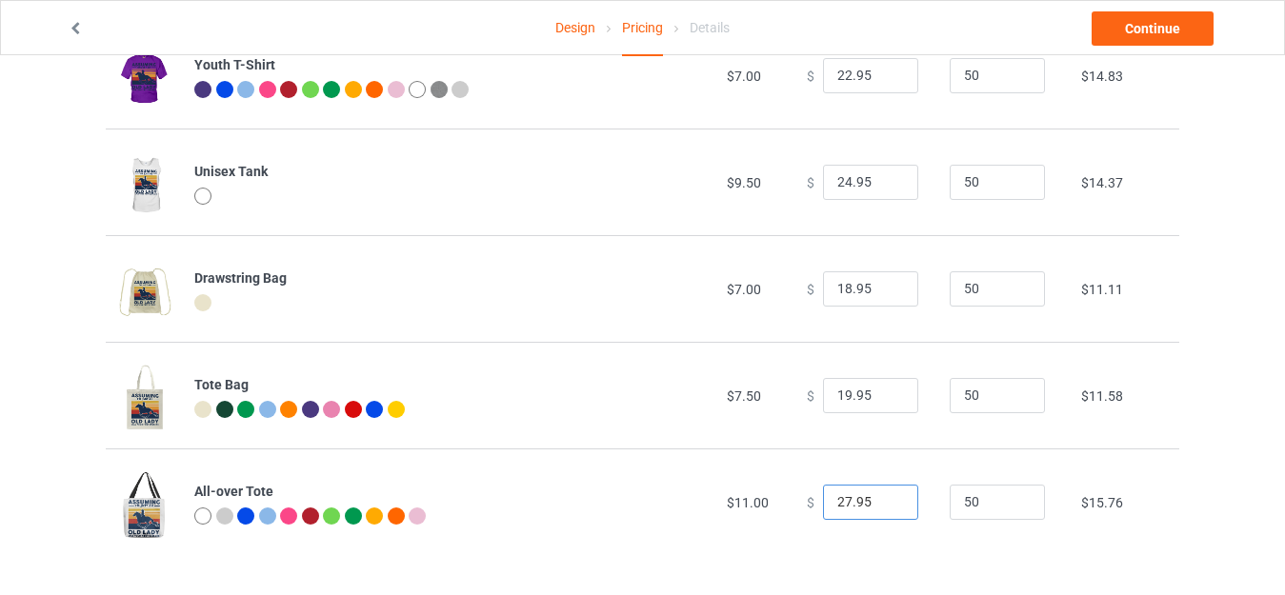
type input "27.95"
drag, startPoint x: 840, startPoint y: 392, endPoint x: 746, endPoint y: 395, distance: 94.4
click at [746, 395] on tr "Tote Bag $7.50 $ 19.95 50 $11.58" at bounding box center [643, 395] width 1074 height 107
type input "23.95"
drag, startPoint x: 840, startPoint y: 284, endPoint x: 748, endPoint y: 290, distance: 92.6
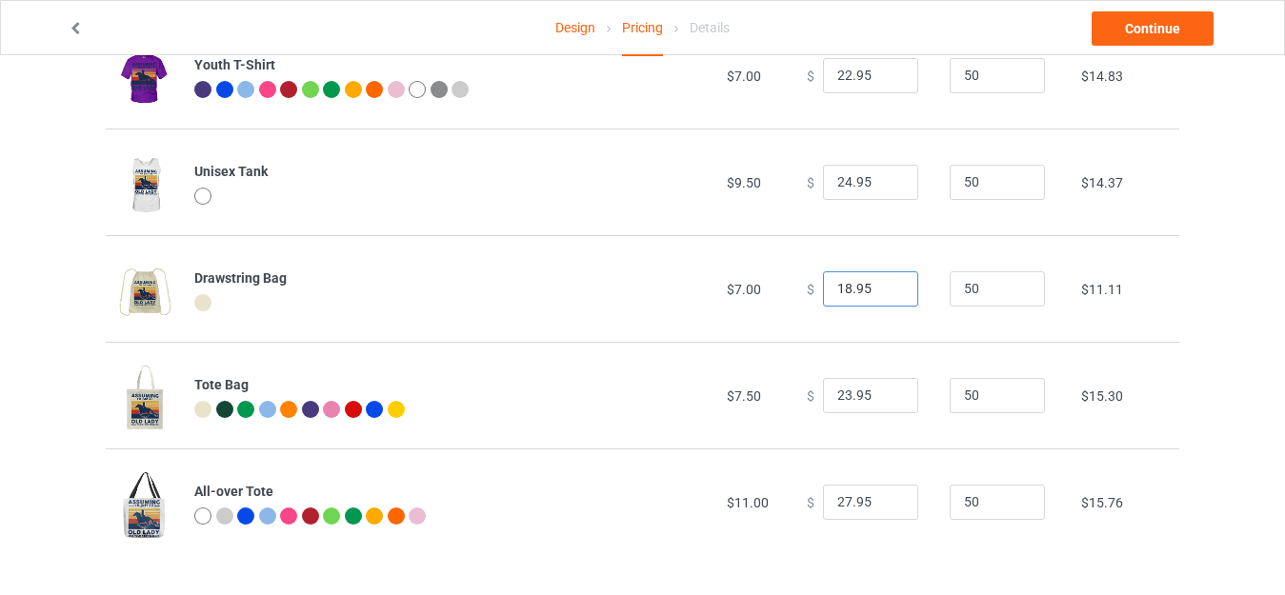
click at [749, 290] on tr "Drawstring Bag $7.00 $ 18.95 50 $11.11" at bounding box center [643, 288] width 1074 height 107
type input "23.95"
click at [837, 181] on input "24.95" at bounding box center [870, 183] width 95 height 36
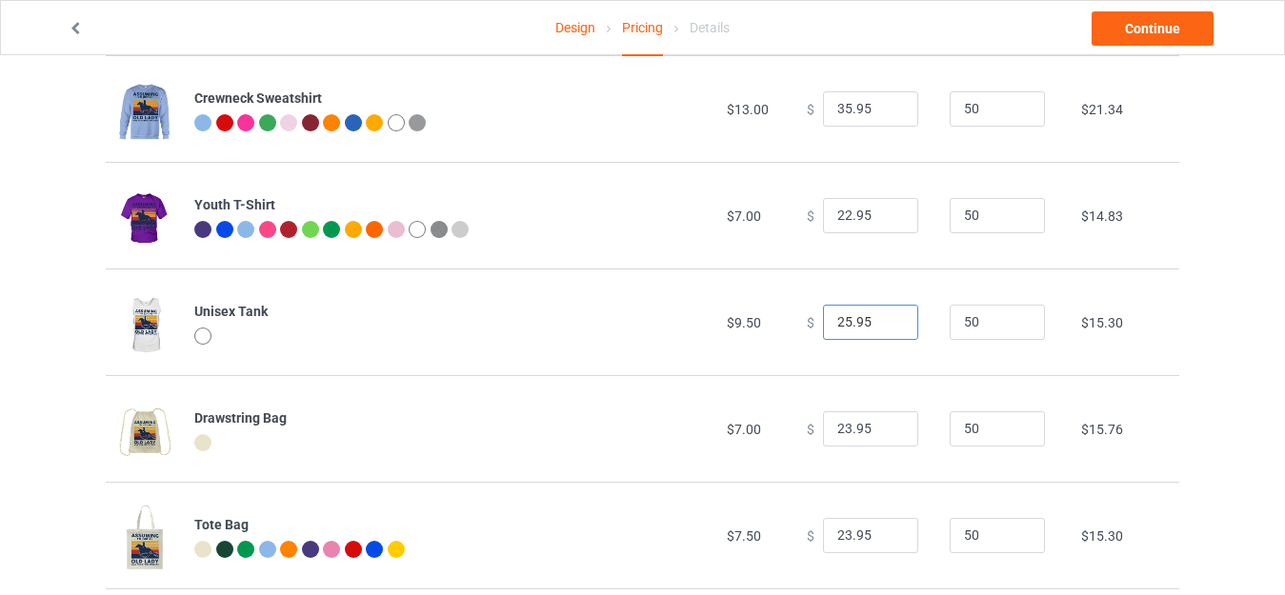
scroll to position [762, 0]
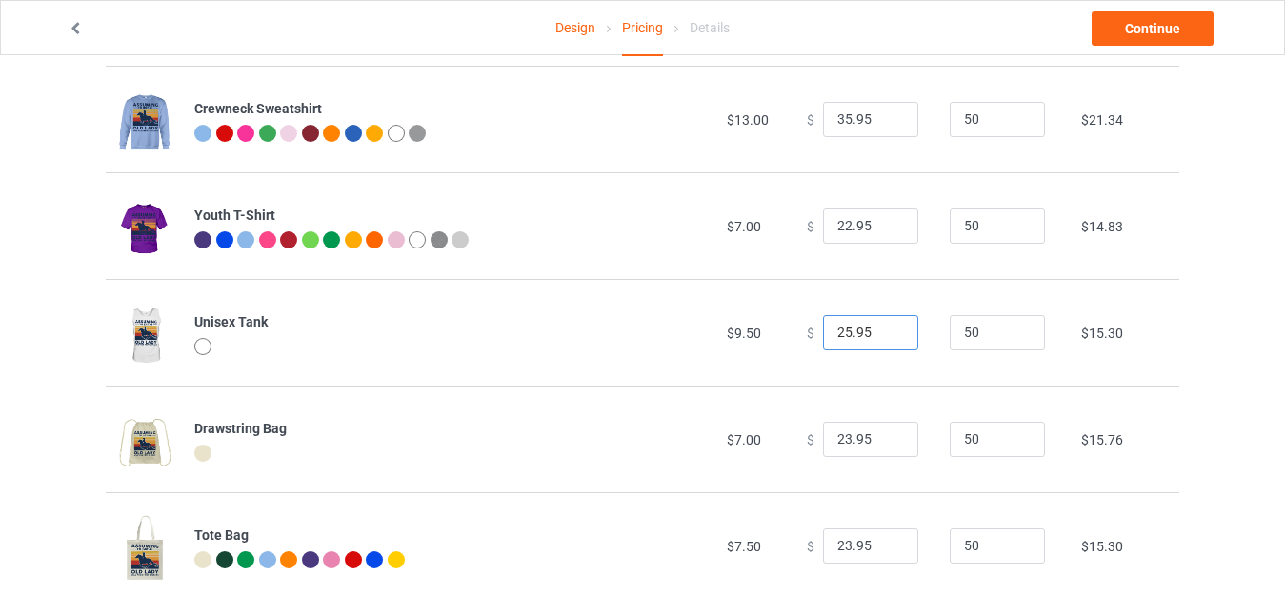
type input "25.95"
click at [838, 220] on input "22.95" at bounding box center [870, 227] width 95 height 36
type input "23.95"
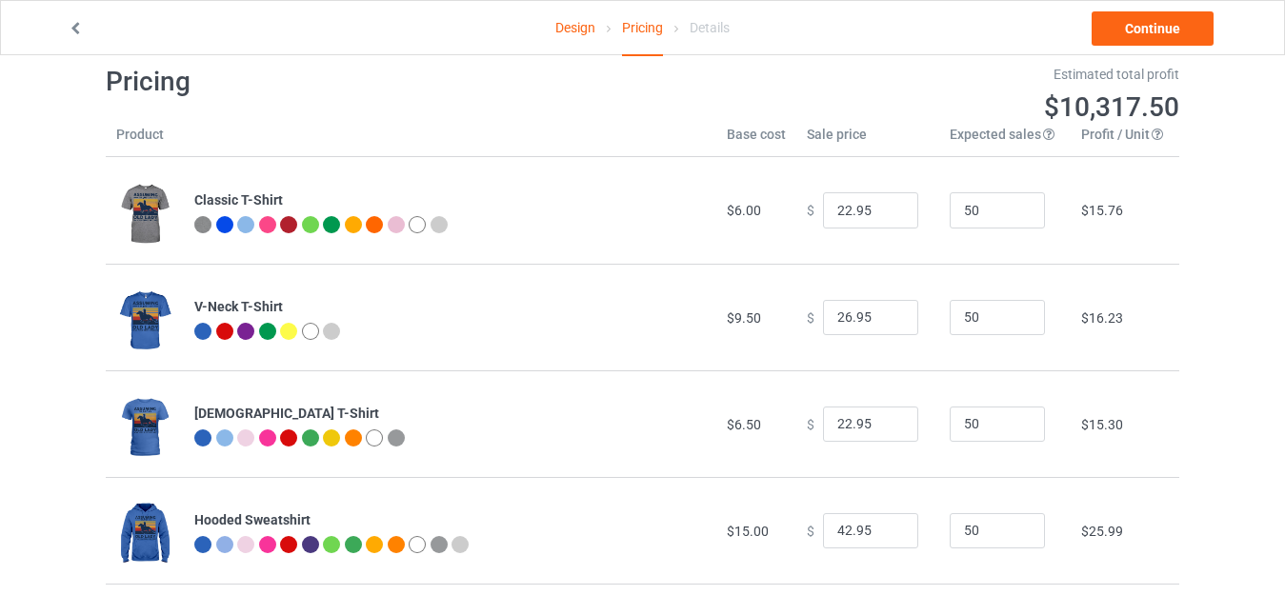
scroll to position [0, 0]
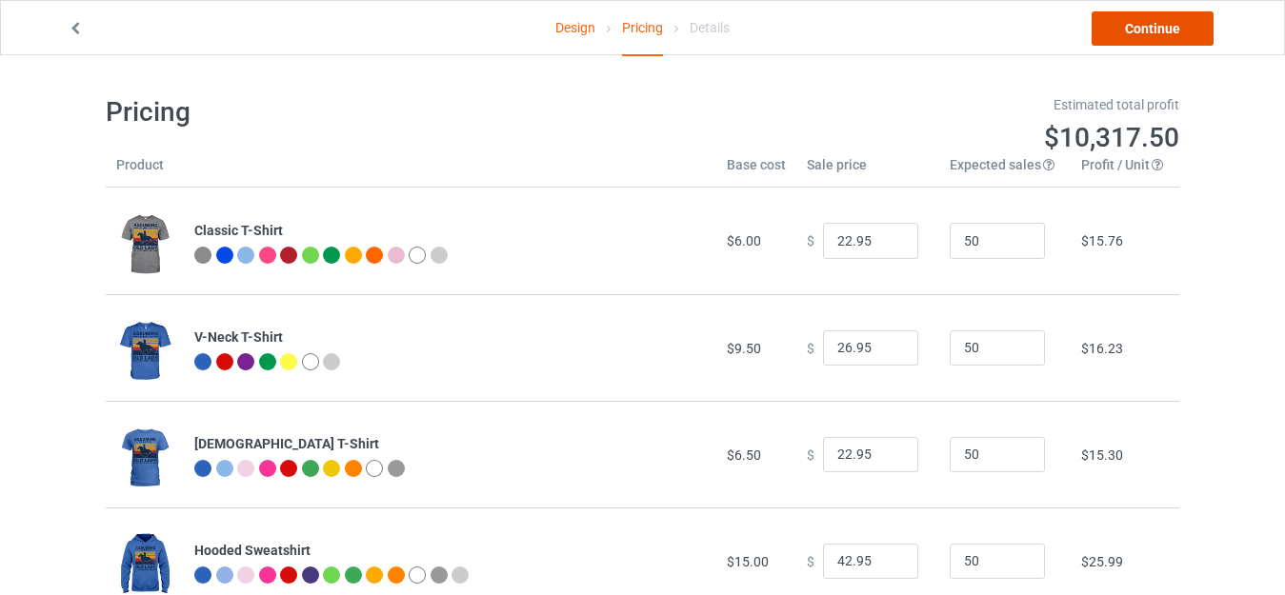
click at [1133, 20] on link "Continue" at bounding box center [1153, 28] width 122 height 34
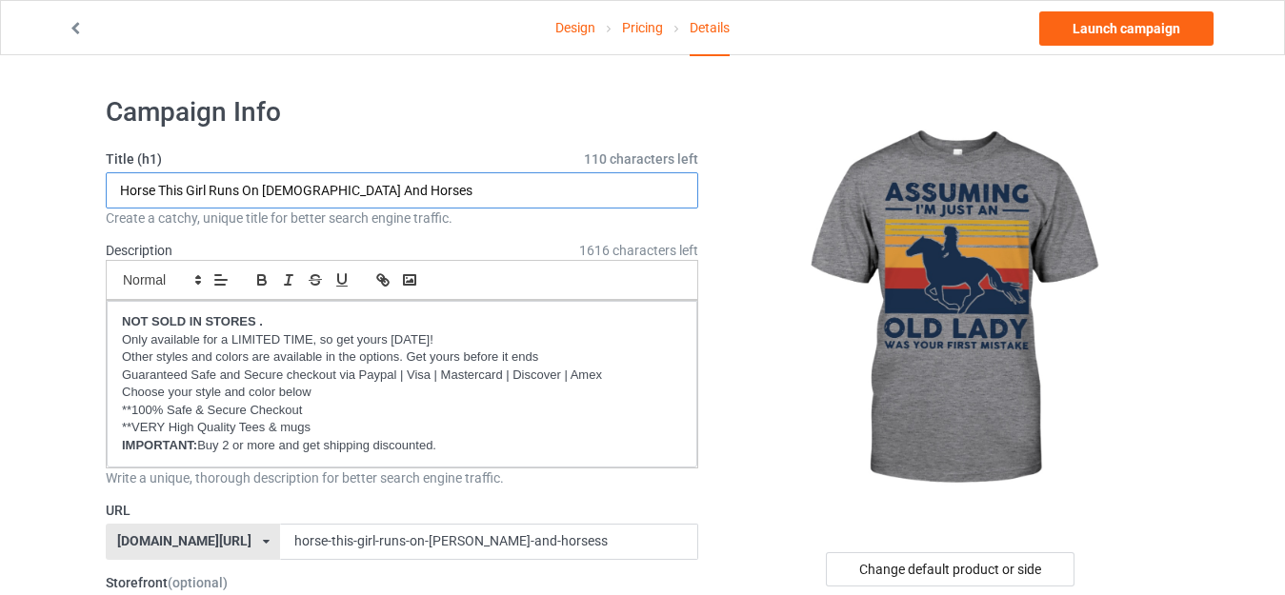
click at [393, 183] on input "Horse This Girl Runs On Jesus And Horses" at bounding box center [402, 190] width 593 height 36
paste input "Assuming I'm Just An Old Lady - Horse Riding.png"
click at [512, 191] on input "Assuming I'm Just An Old Lady - Horse Riding.png" at bounding box center [402, 190] width 593 height 36
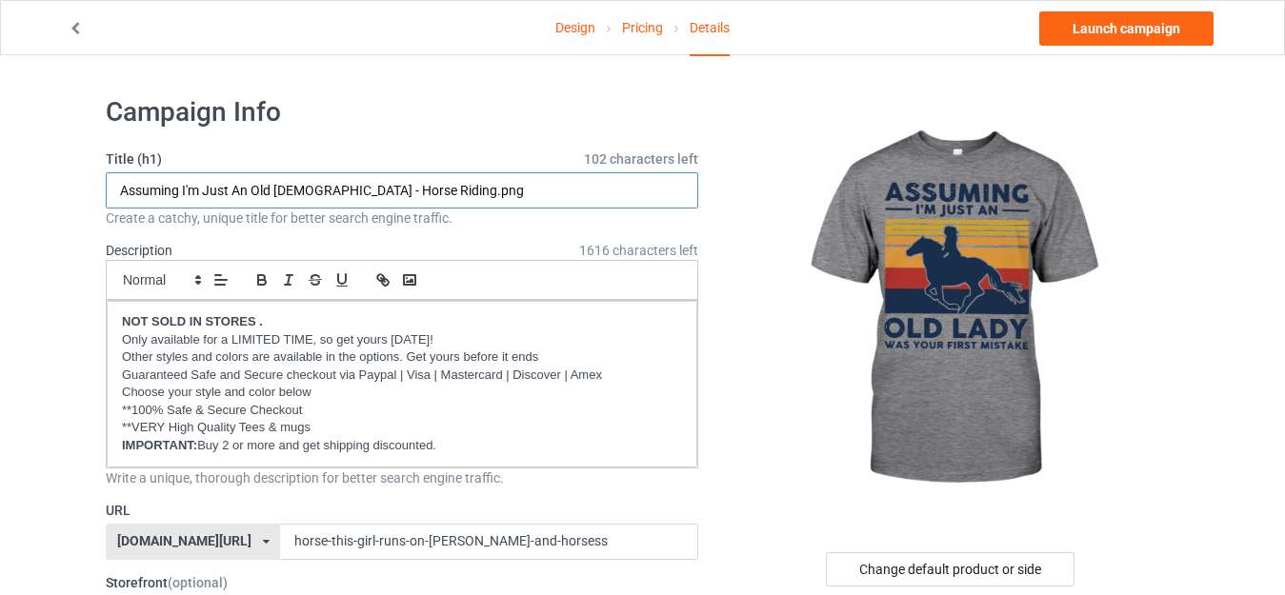
click at [512, 191] on input "Assuming I'm Just An Old Lady - Horse Riding.png" at bounding box center [402, 190] width 593 height 36
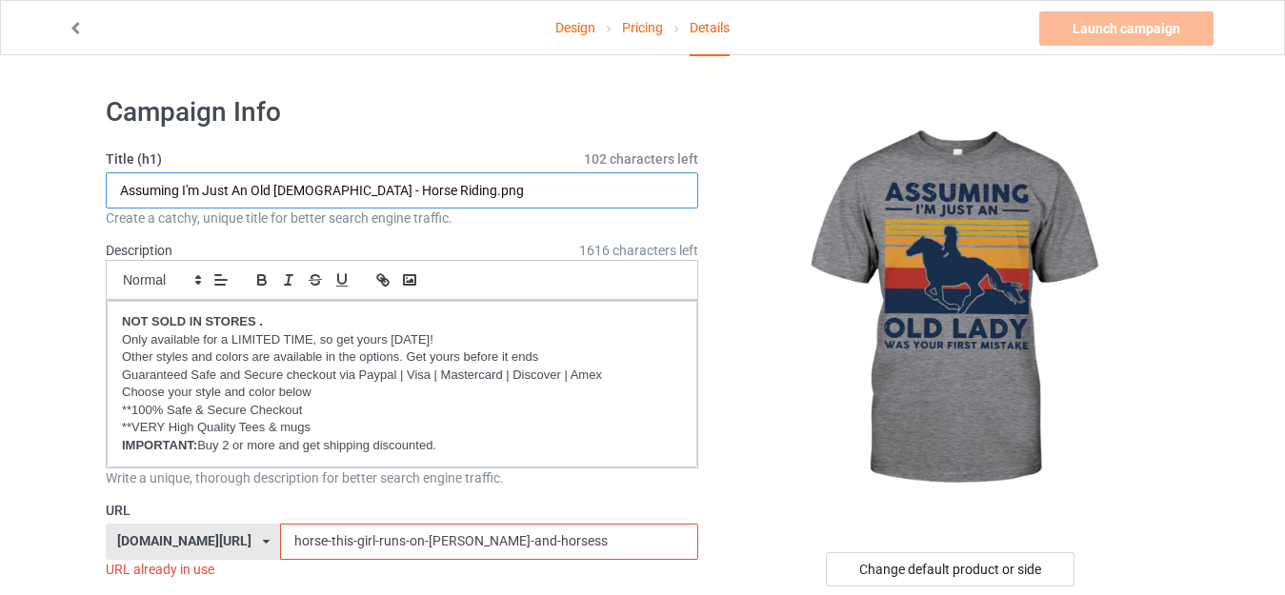
drag, startPoint x: 387, startPoint y: 186, endPoint x: 519, endPoint y: 191, distance: 132.5
click at [507, 192] on input "Assuming I'm Just An Old Lady - Horse Riding.png" at bounding box center [402, 190] width 593 height 36
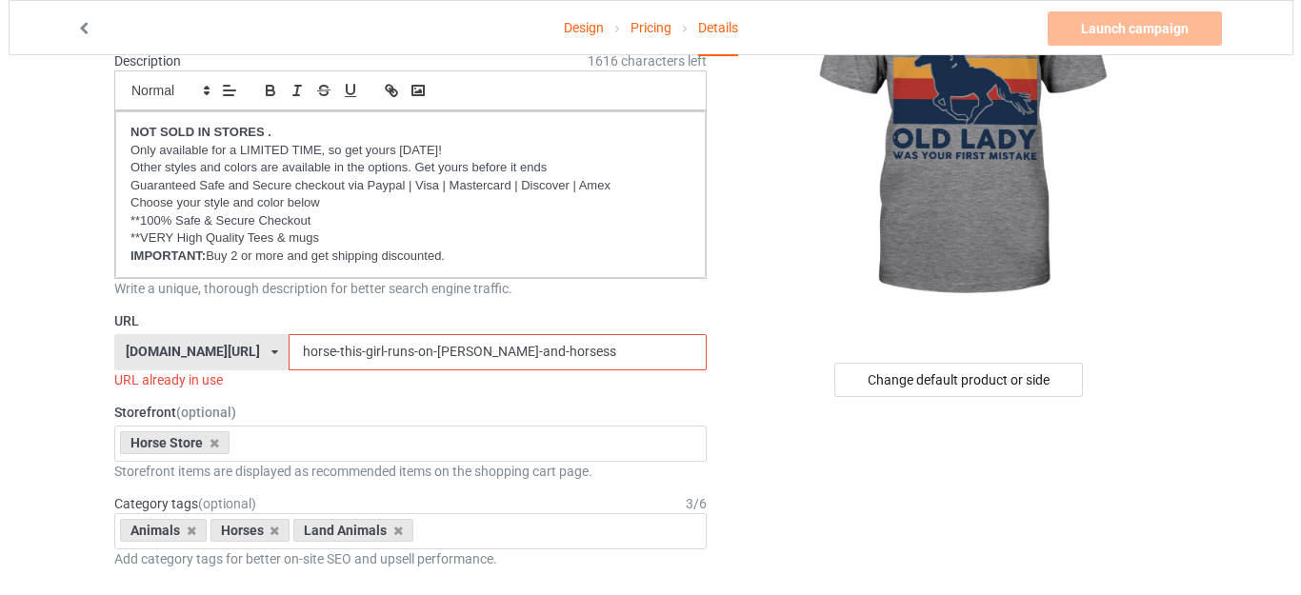
scroll to position [191, 0]
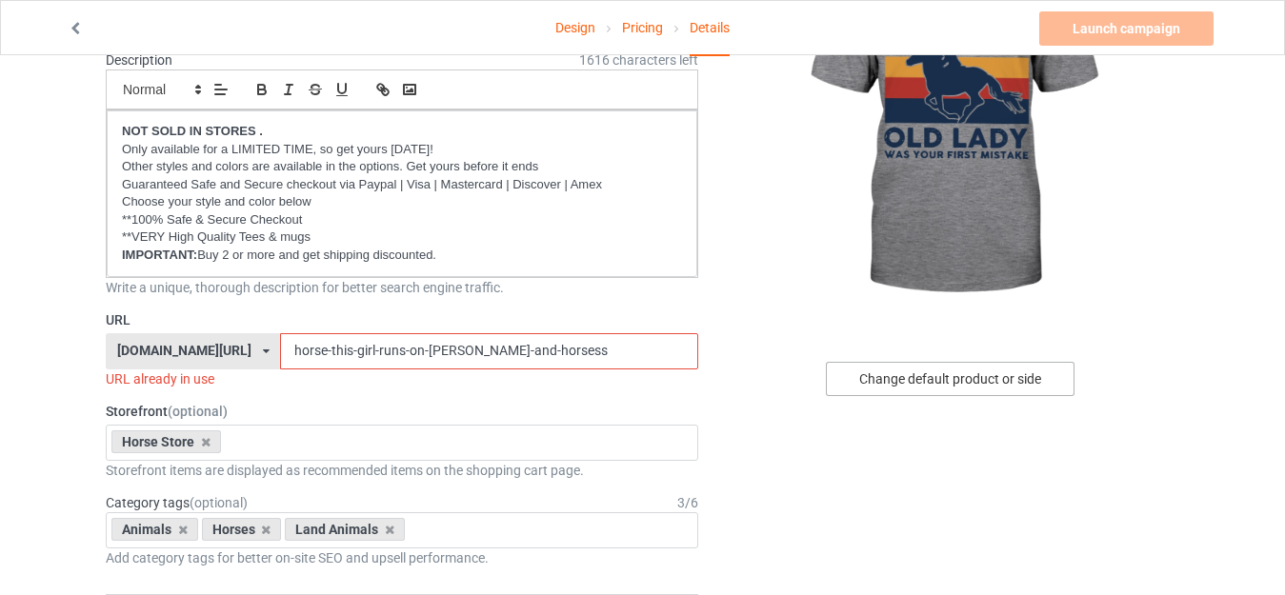
type input "Assuming I'm Just An Old [DEMOGRAPHIC_DATA] - Horse Riding"
click at [922, 371] on div "Change default product or side" at bounding box center [950, 379] width 249 height 34
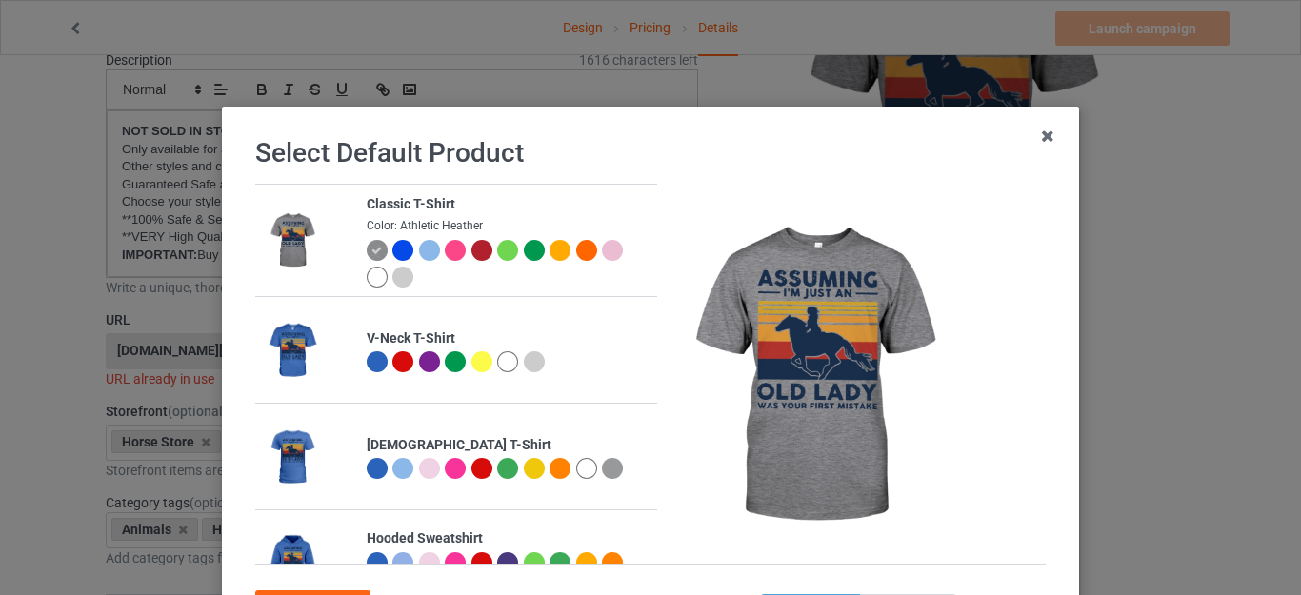
click at [397, 277] on div at bounding box center [403, 277] width 21 height 21
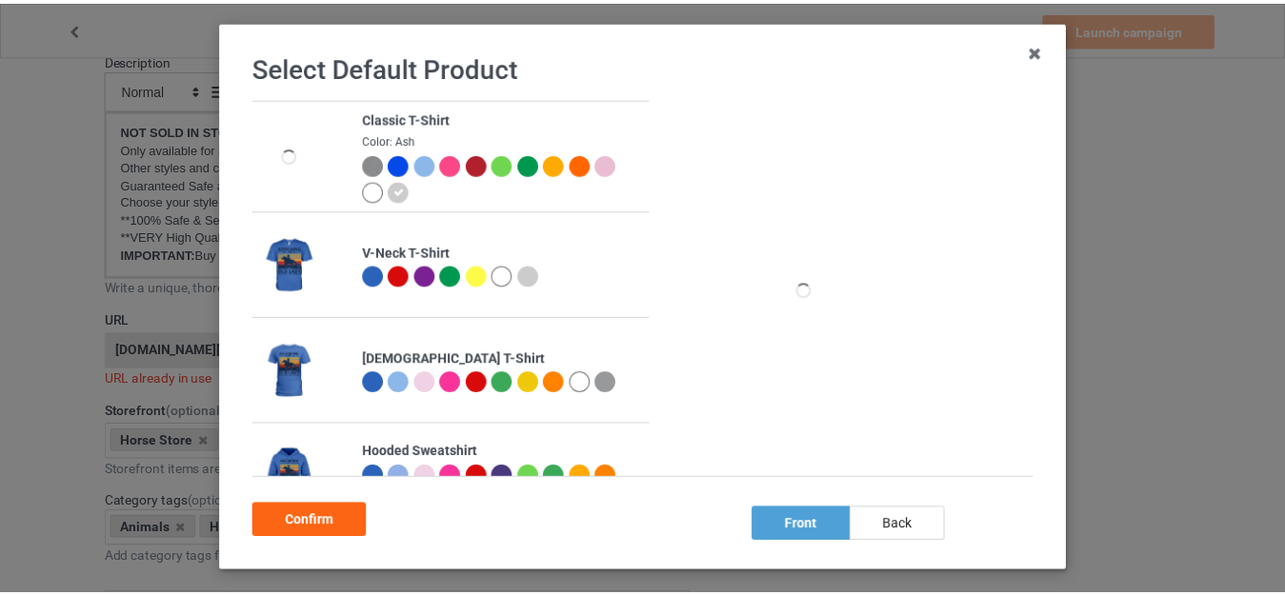
scroll to position [170, 0]
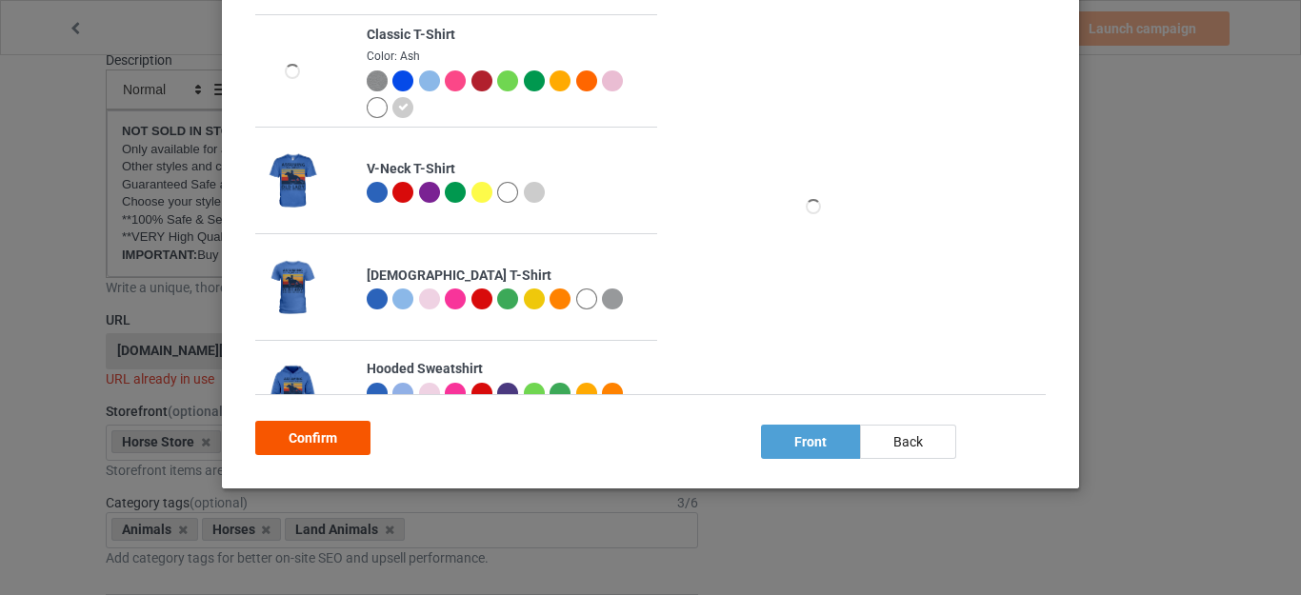
click at [321, 430] on div "Confirm" at bounding box center [312, 438] width 115 height 34
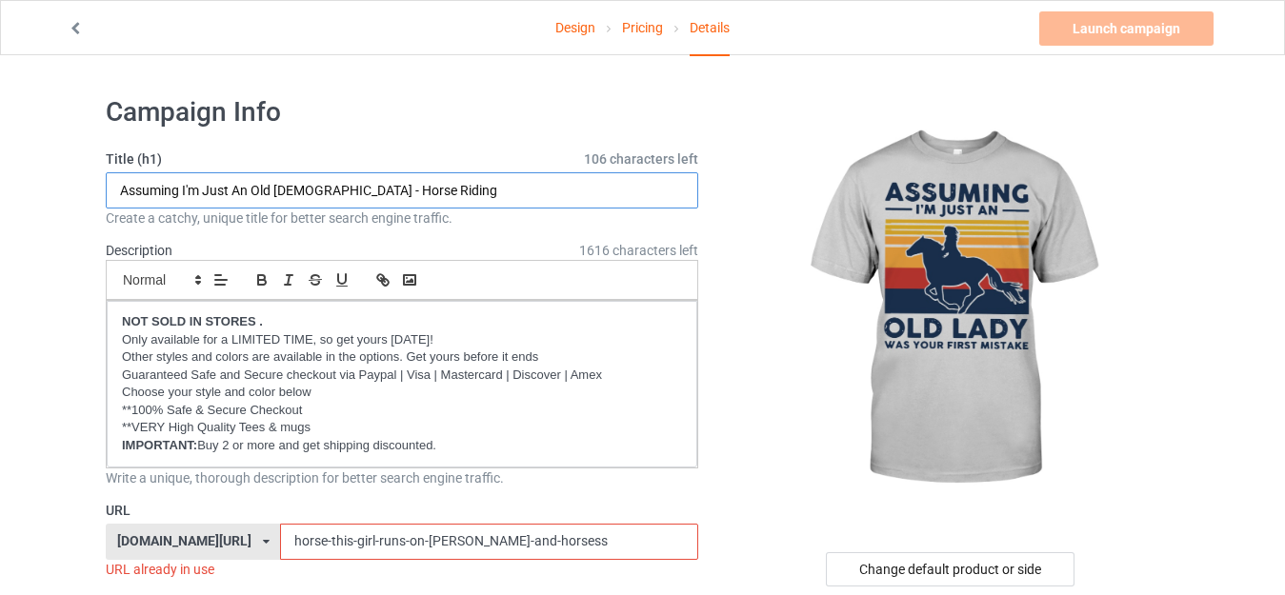
drag, startPoint x: 314, startPoint y: 182, endPoint x: 464, endPoint y: 181, distance: 149.6
click at [464, 181] on input "Assuming I'm Just An Old [DEMOGRAPHIC_DATA] - Horse Riding" at bounding box center [402, 190] width 593 height 36
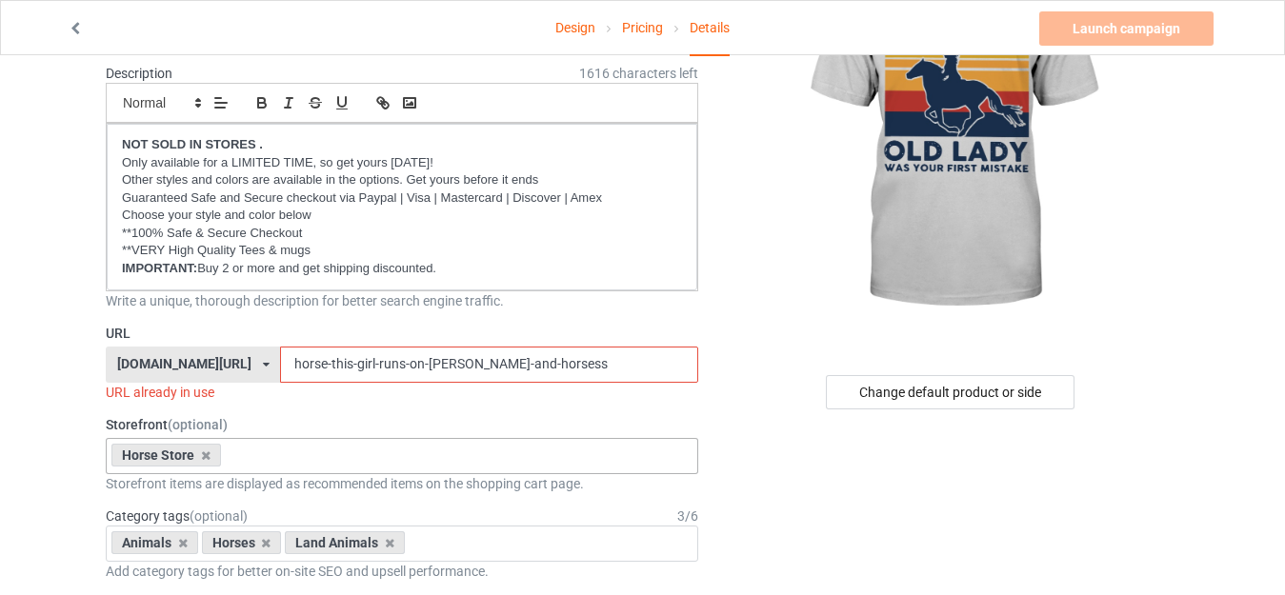
scroll to position [191, 0]
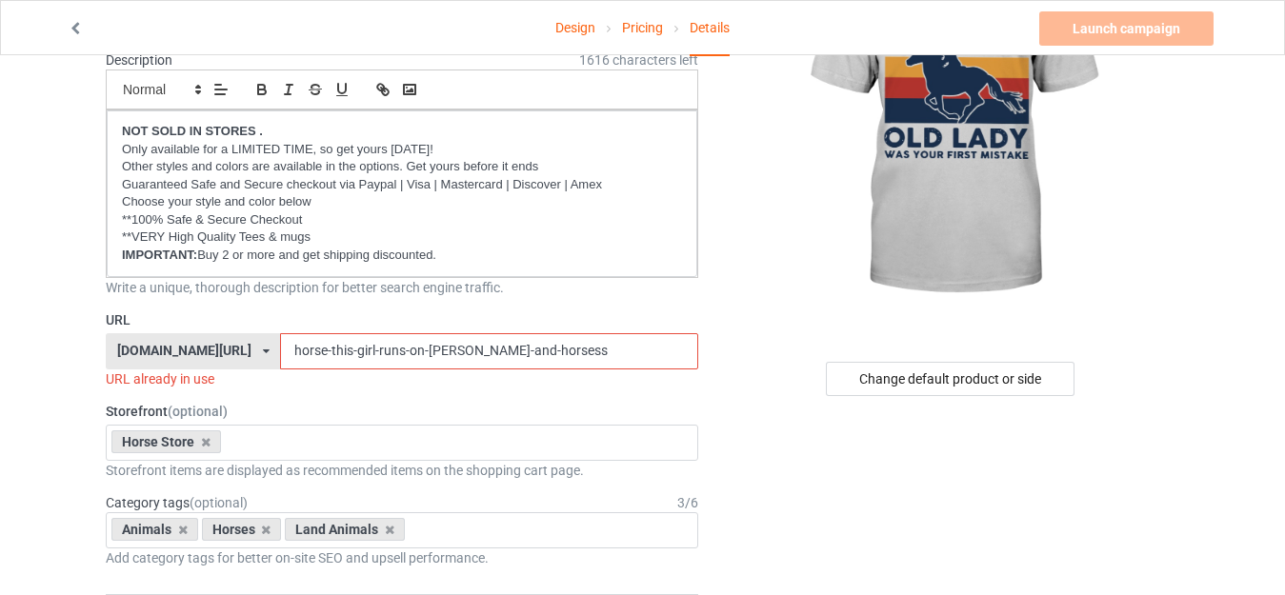
click at [525, 341] on input "horse-this-girl-runs-on-jesus-and-horsess" at bounding box center [488, 351] width 417 height 36
paste input "Horse Riding"
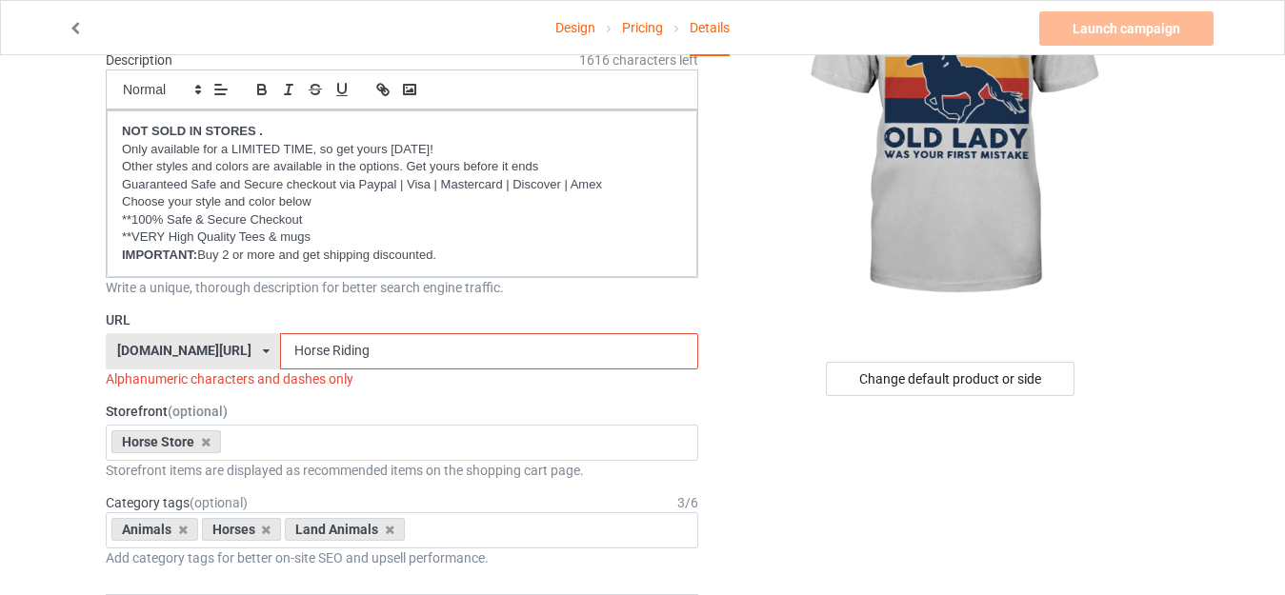
click at [289, 348] on input "Horse Riding" at bounding box center [488, 351] width 417 height 36
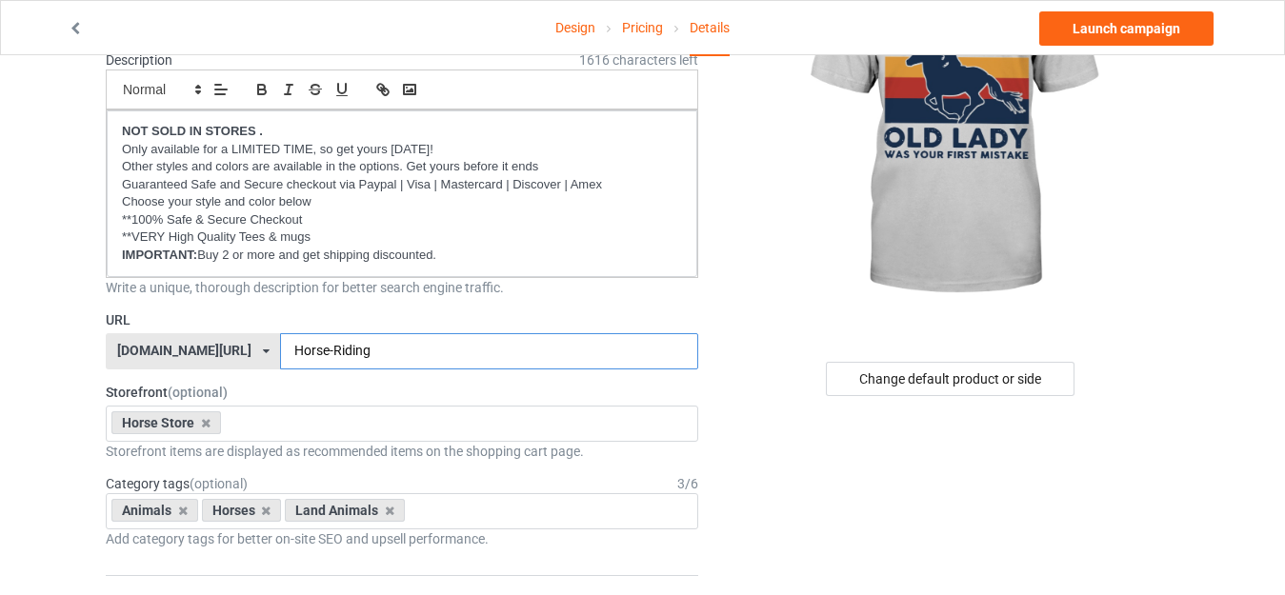
click at [332, 342] on input "Horse-Riding" at bounding box center [488, 351] width 417 height 36
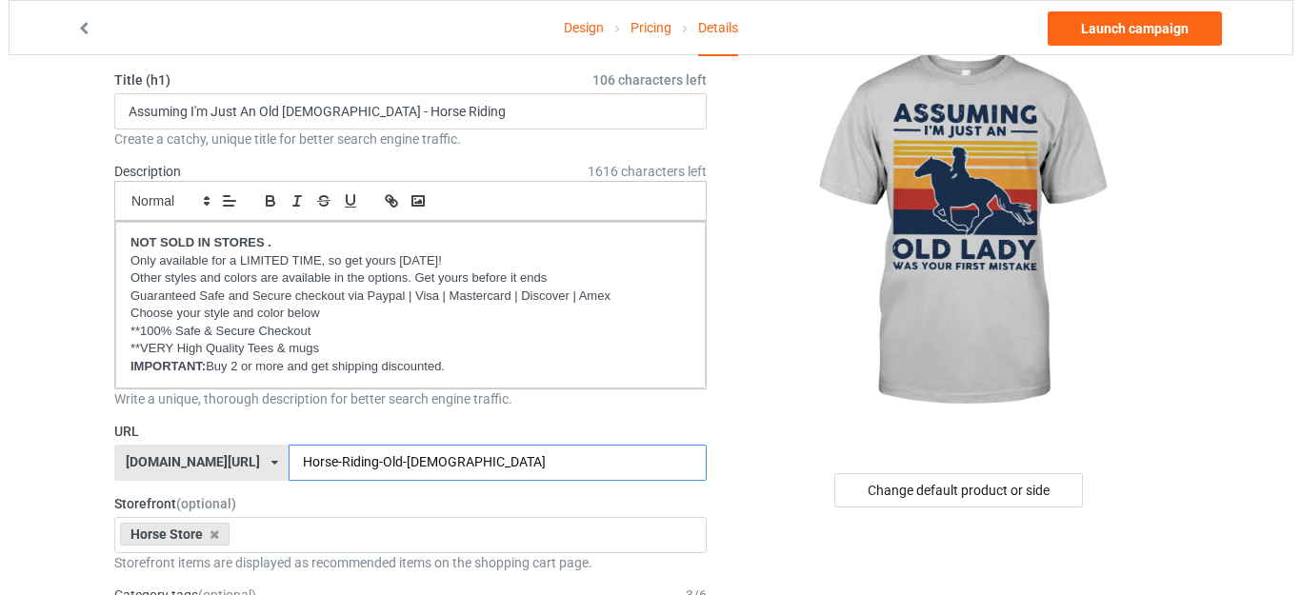
scroll to position [0, 0]
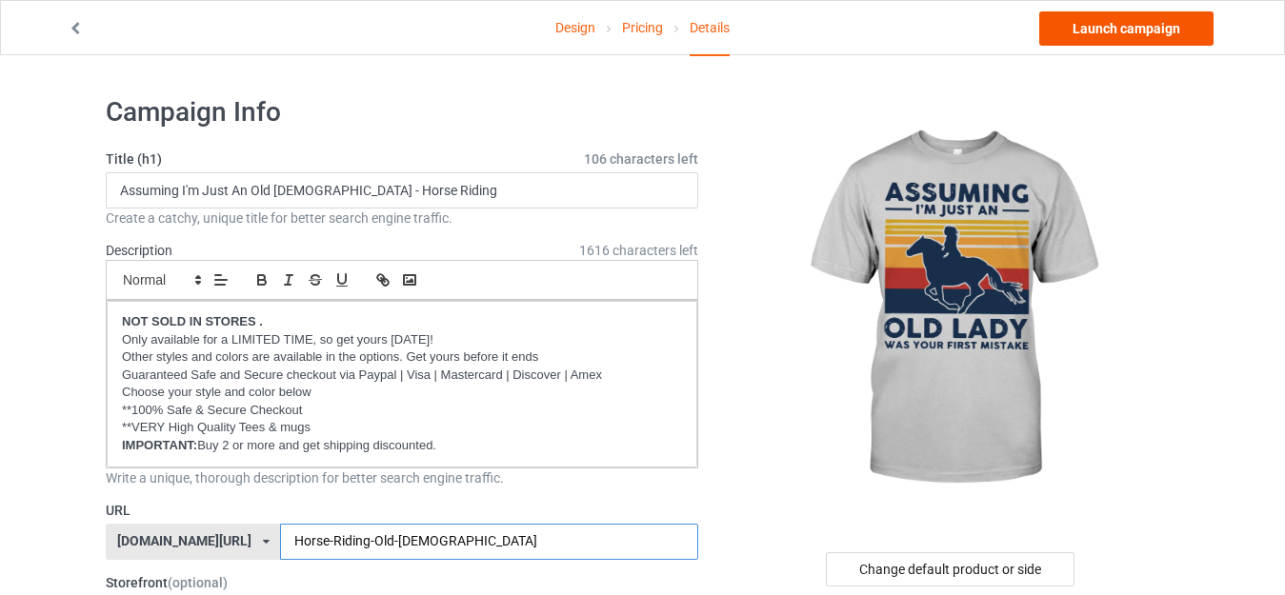
type input "Horse-Riding-Old-Lady"
click at [1153, 31] on link "Launch campaign" at bounding box center [1126, 28] width 174 height 34
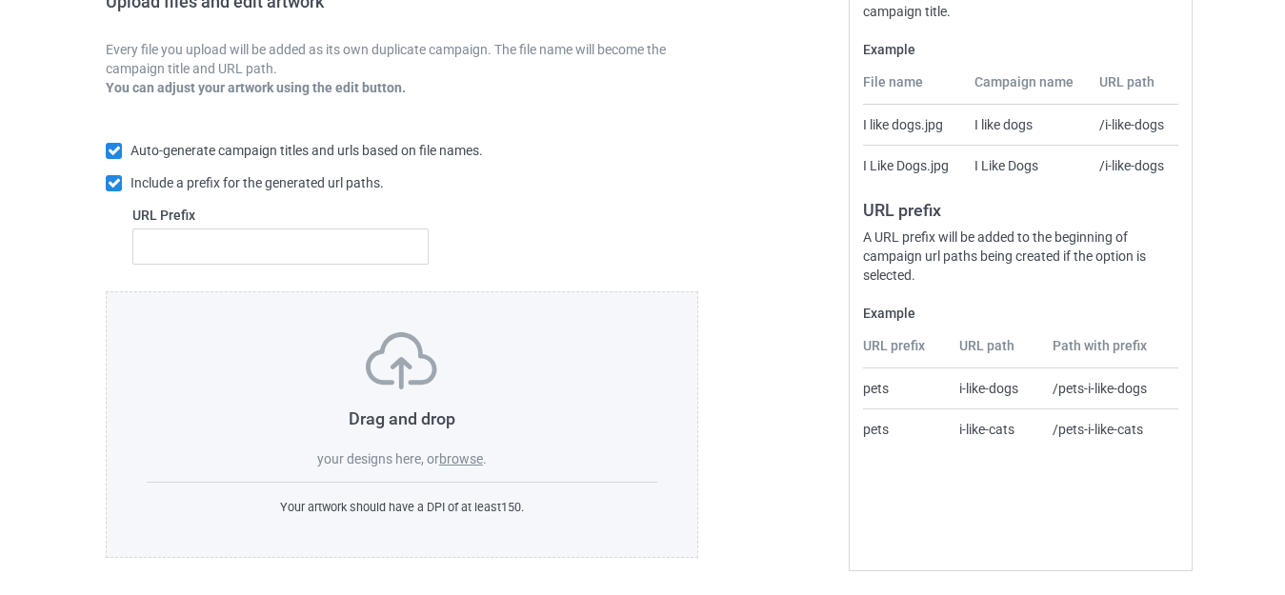
scroll to position [333, 0]
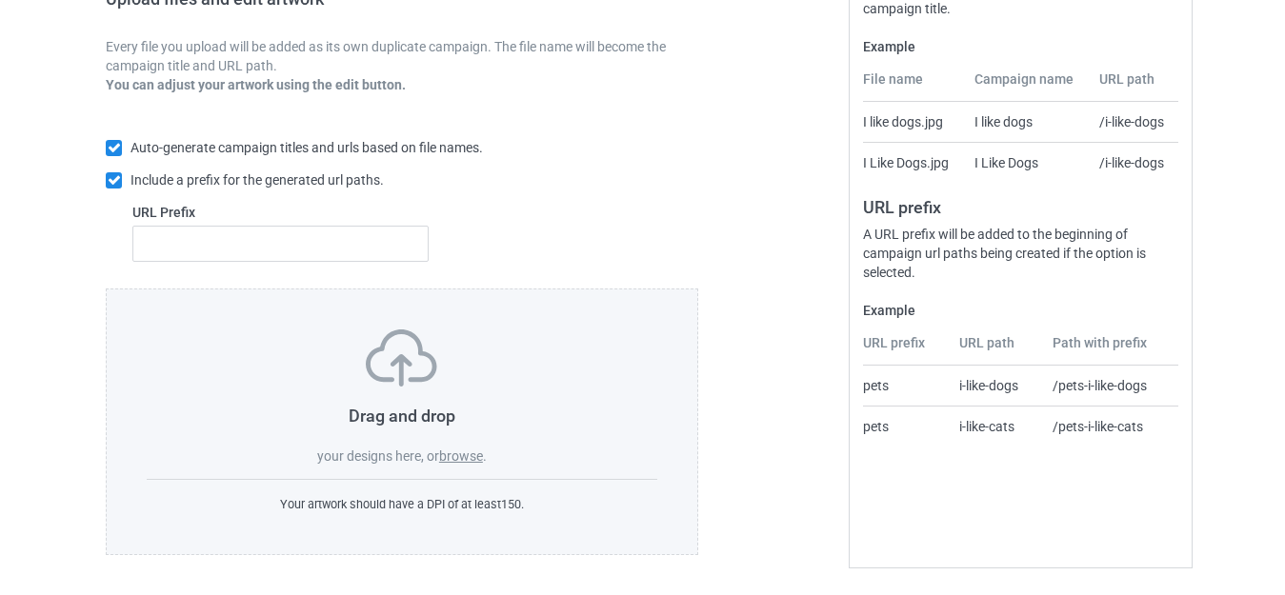
click at [466, 456] on label "browse" at bounding box center [461, 456] width 44 height 15
click at [0, 0] on input "browse" at bounding box center [0, 0] width 0 height 0
click at [465, 453] on label "browse" at bounding box center [461, 456] width 44 height 15
click at [0, 0] on input "browse" at bounding box center [0, 0] width 0 height 0
click at [453, 459] on label "browse" at bounding box center [461, 456] width 44 height 15
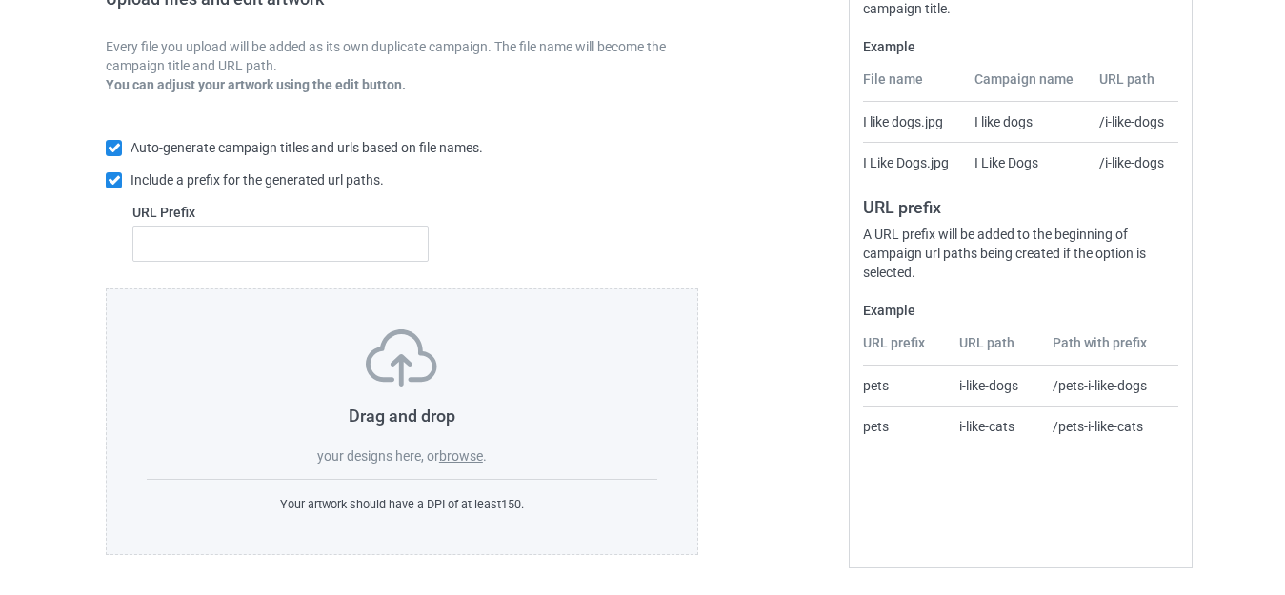
click at [0, 0] on input "browse" at bounding box center [0, 0] width 0 height 0
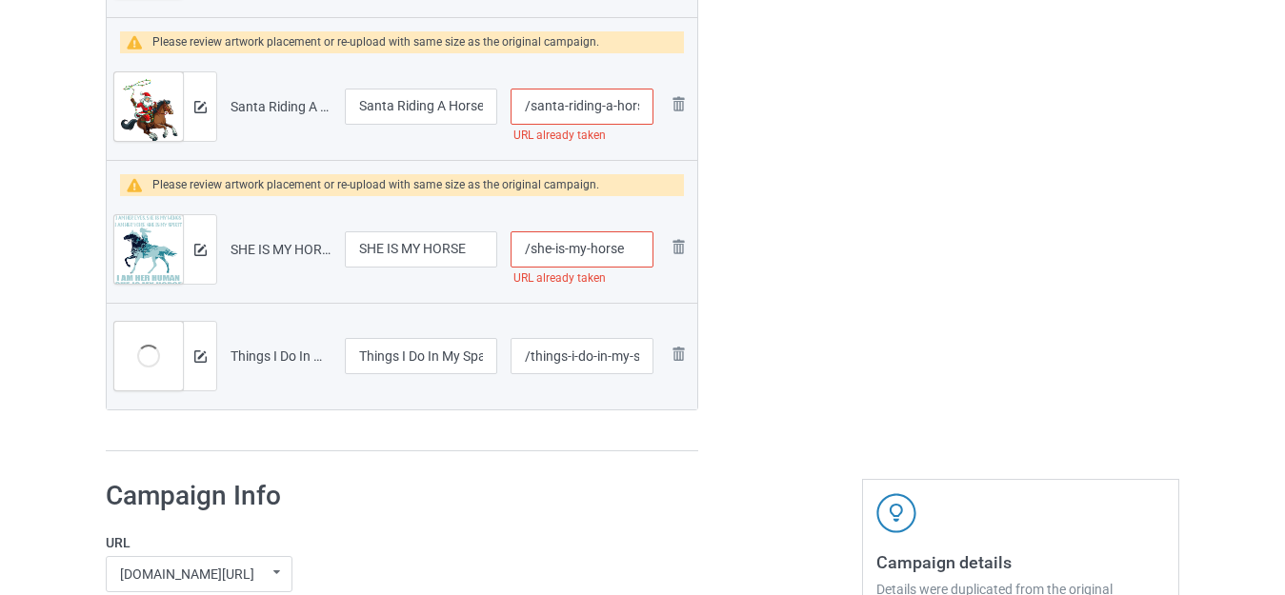
scroll to position [6604, 0]
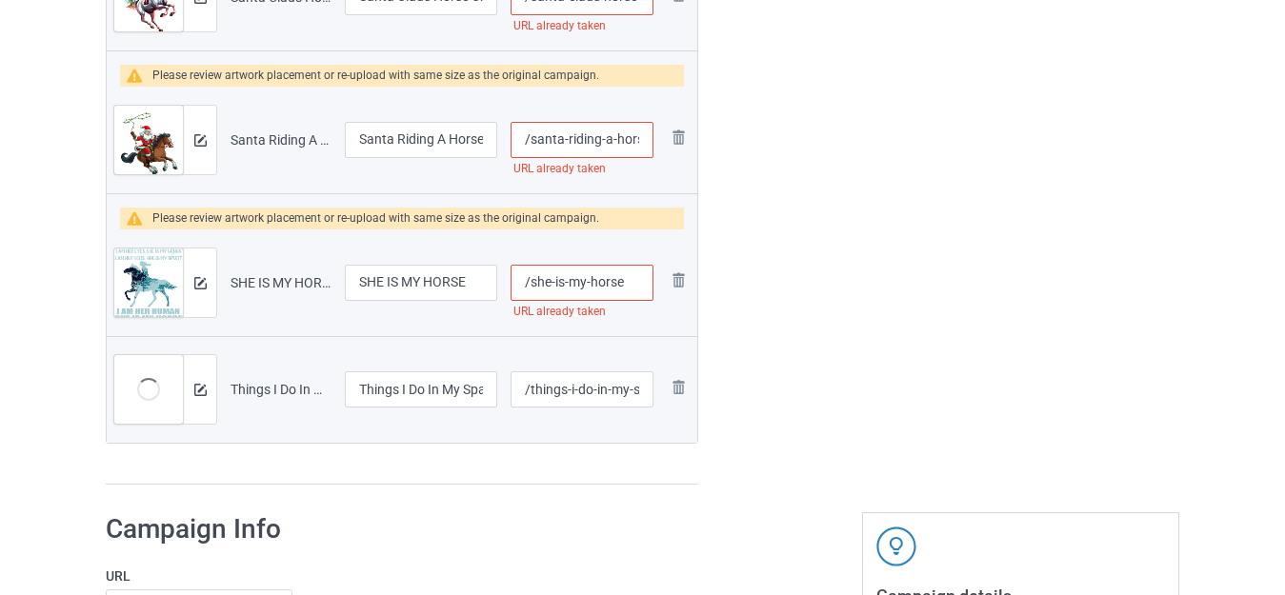
click at [631, 289] on input "/she-is-my-horse" at bounding box center [582, 283] width 143 height 36
type input "/she-is-my-horses"
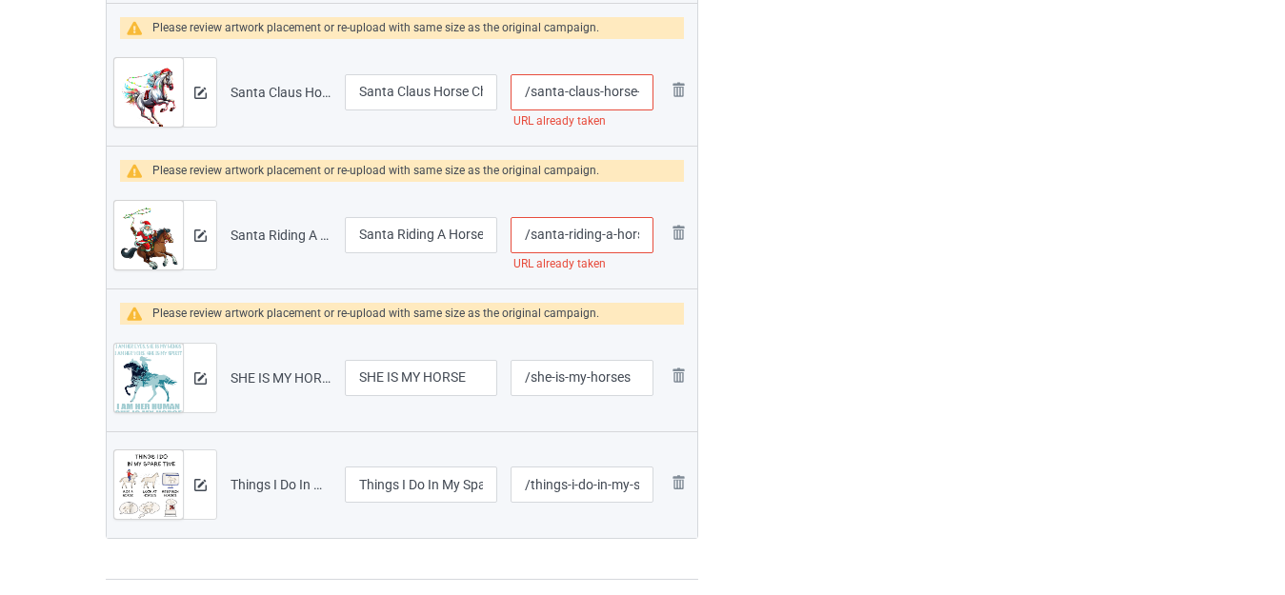
scroll to position [0, 73]
drag, startPoint x: 617, startPoint y: 242, endPoint x: 644, endPoint y: 246, distance: 26.9
click at [644, 246] on input "/santa-riding-a-horse-christmas" at bounding box center [582, 235] width 143 height 36
click at [642, 234] on input "/santa-riding-a-horse-christmas" at bounding box center [582, 235] width 143 height 36
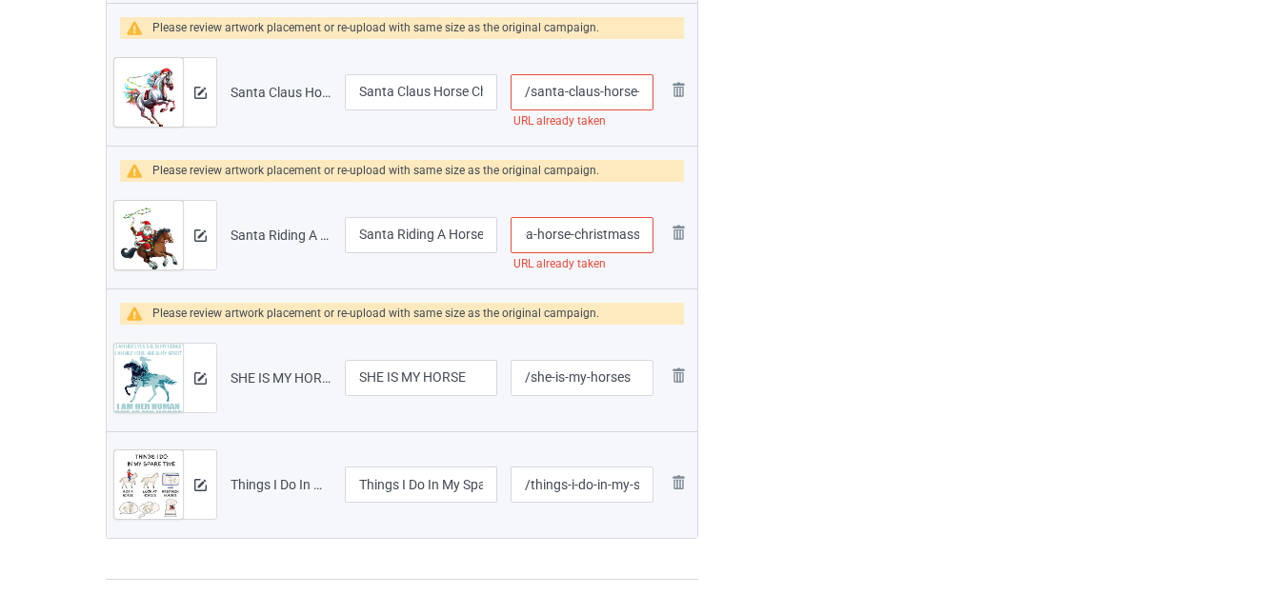
type input "/santa-riding-a-horse-christmass"
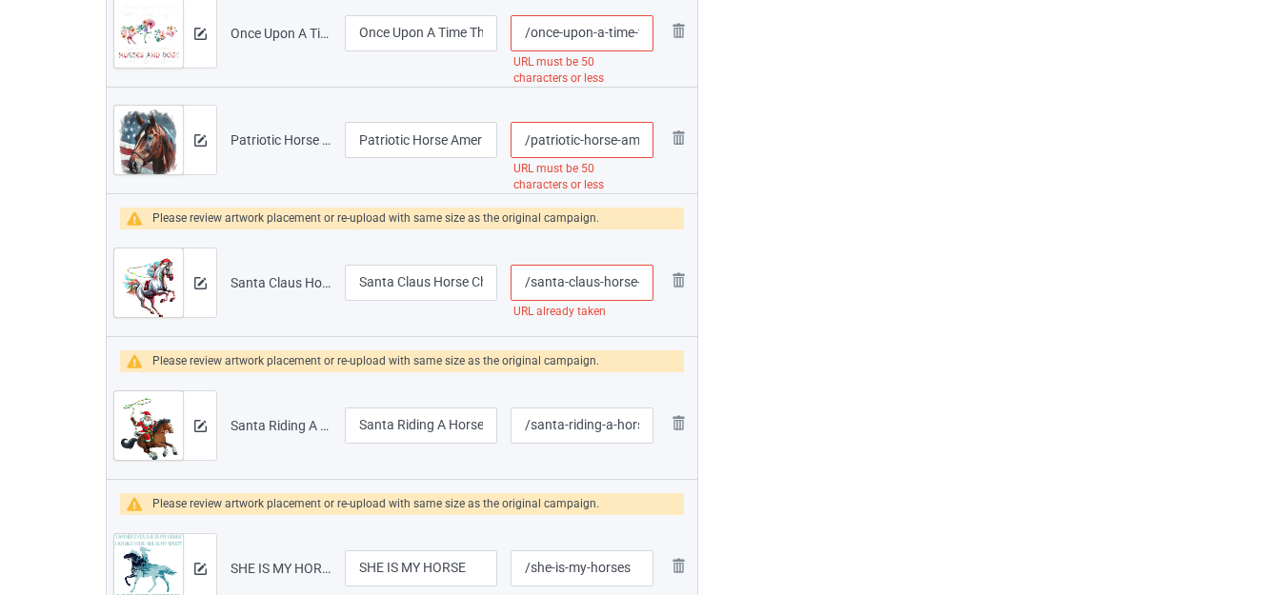
scroll to position [0, 60]
drag, startPoint x: 633, startPoint y: 286, endPoint x: 642, endPoint y: 295, distance: 13.5
click at [642, 295] on input "/santa-claus-horse-christmas" at bounding box center [582, 283] width 143 height 36
click at [641, 284] on input "/santa-claus-horse-christmas" at bounding box center [582, 283] width 143 height 36
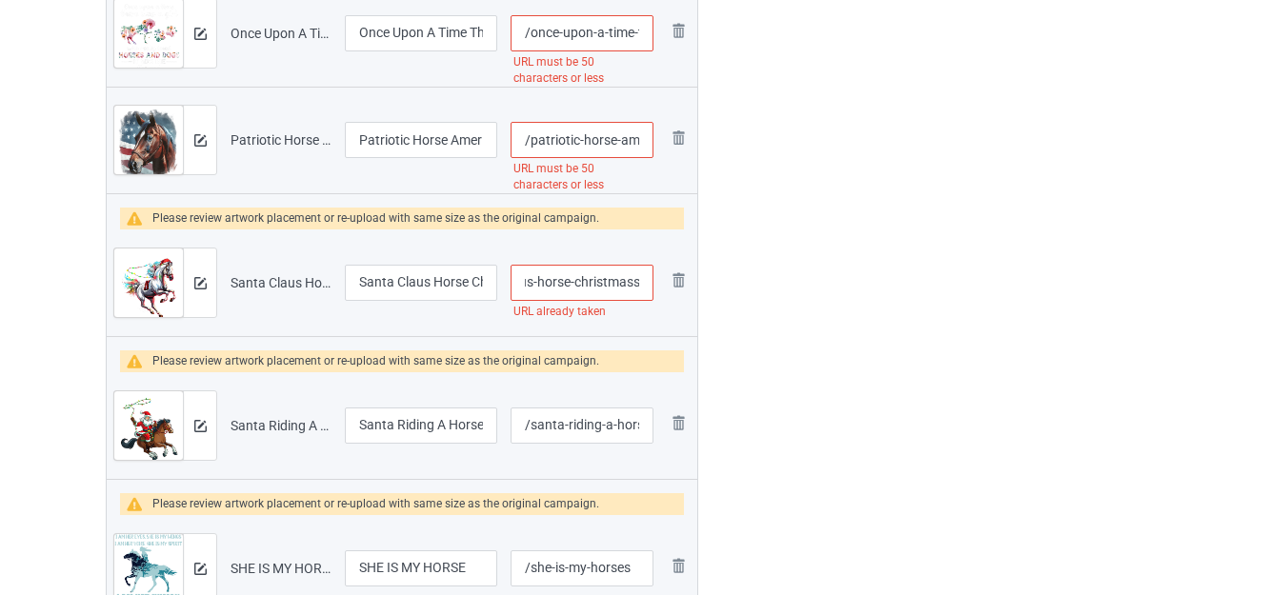
type input "/santa-claus-horse-christmass"
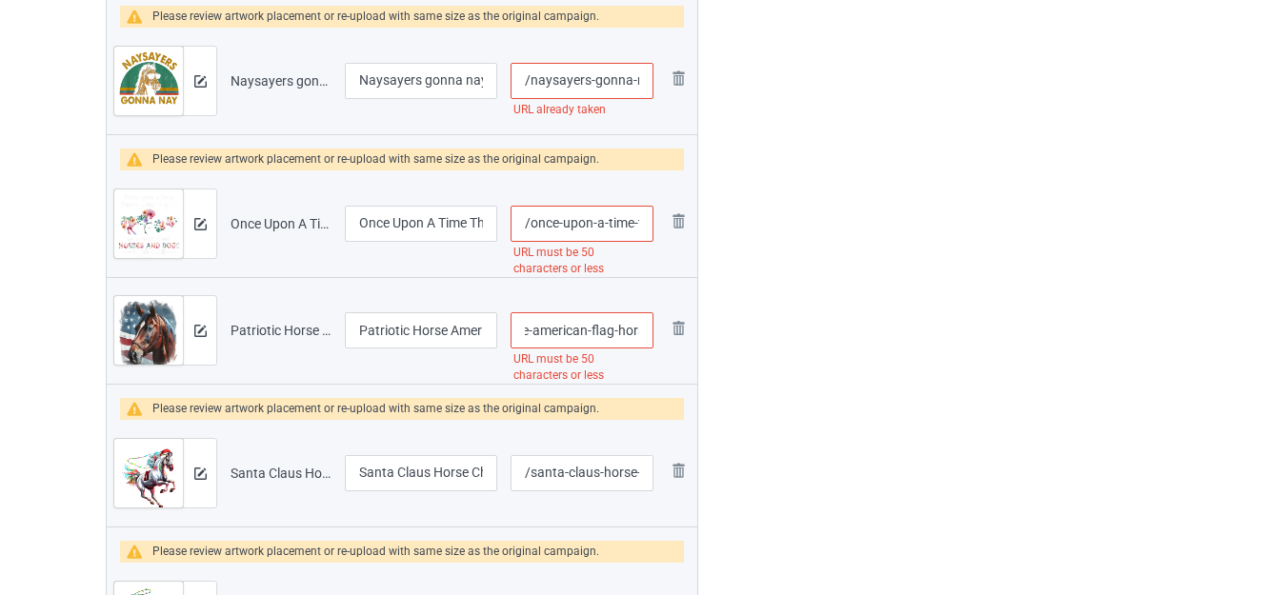
scroll to position [0, 250]
drag, startPoint x: 623, startPoint y: 335, endPoint x: 648, endPoint y: 342, distance: 25.7
click at [648, 342] on input "/patriotic-horse-american-flag-horseback-riding-western-farm" at bounding box center [582, 331] width 143 height 36
click at [589, 333] on input "/patriotic-horse-american-flag-horseback-riding-western-farm" at bounding box center [582, 331] width 143 height 36
drag, startPoint x: 556, startPoint y: 328, endPoint x: 782, endPoint y: 330, distance: 225.8
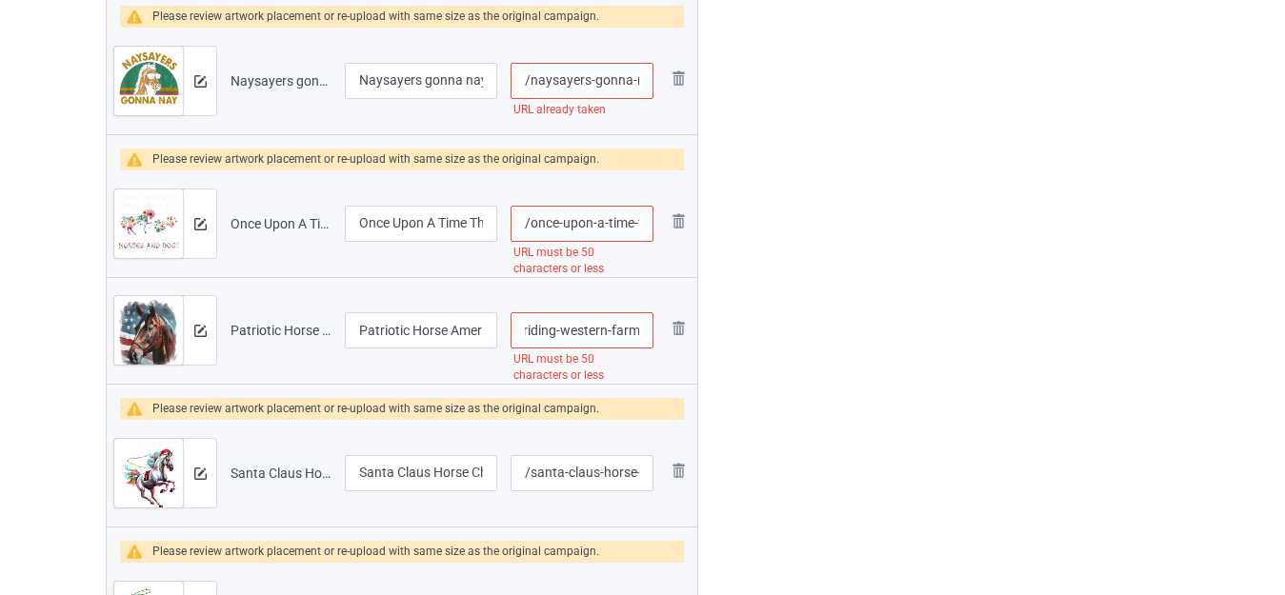
drag, startPoint x: 635, startPoint y: 333, endPoint x: 652, endPoint y: 346, distance: 21.7
click at [652, 346] on input "/patriotic-horse-american-flag-horseback-riding" at bounding box center [582, 331] width 143 height 36
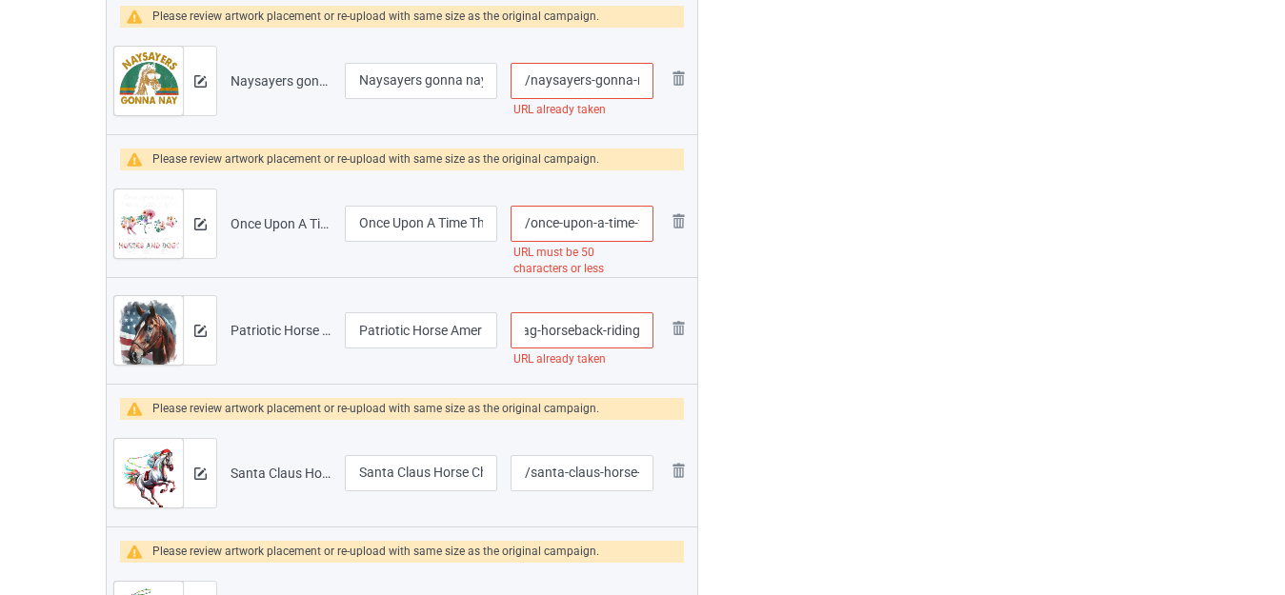
click at [607, 330] on input "/patriotic-horse-american-flag-horseback-riding" at bounding box center [582, 331] width 143 height 36
drag, startPoint x: 539, startPoint y: 331, endPoint x: 793, endPoint y: 347, distance: 254.0
click at [642, 333] on input "/patriotic-horse-american-flag" at bounding box center [582, 331] width 143 height 36
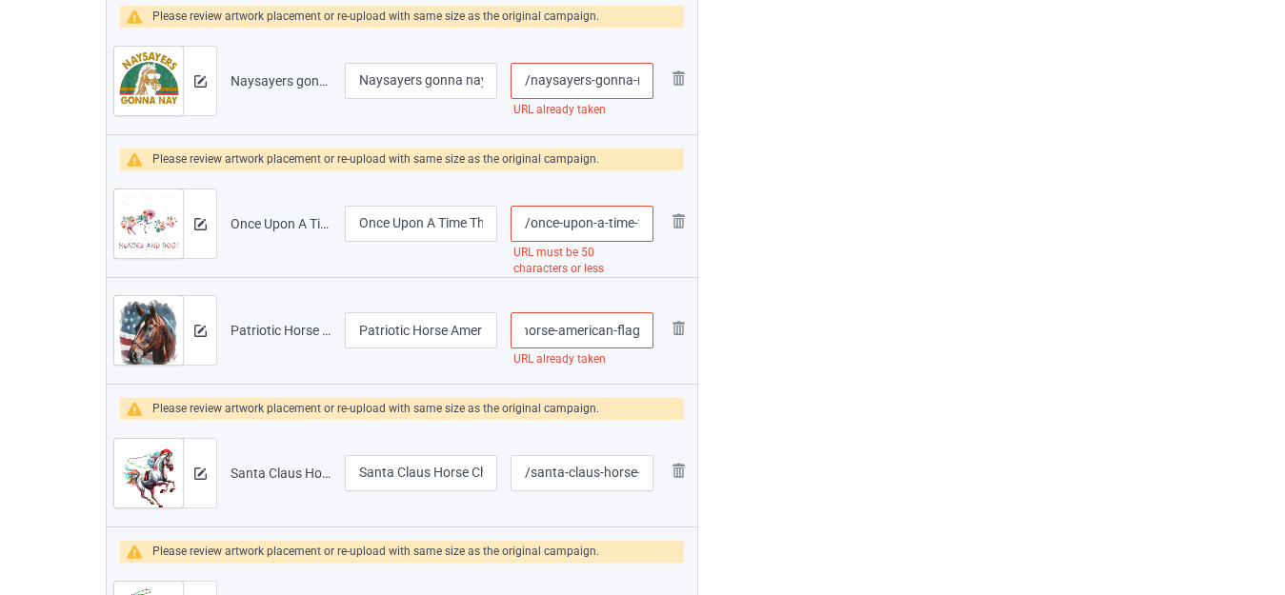
click at [636, 330] on input "/patriotic-horse-american-flag" at bounding box center [582, 331] width 143 height 36
type input "/patriotic-horse-american-flags"
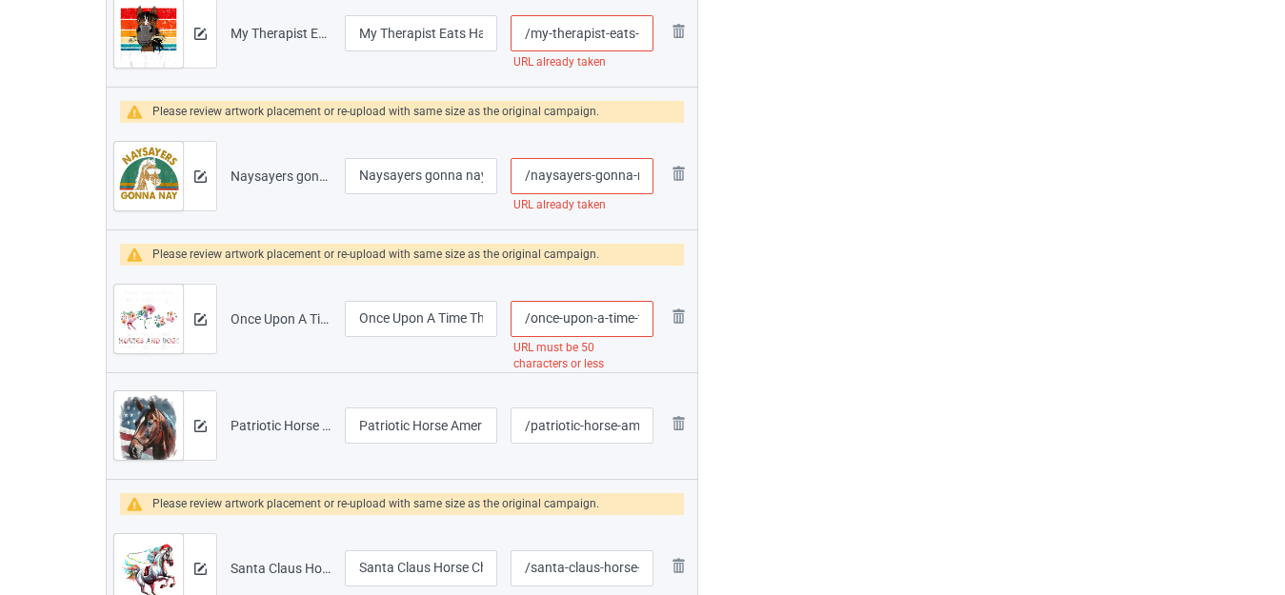
scroll to position [0, 234]
drag, startPoint x: 633, startPoint y: 318, endPoint x: 660, endPoint y: 323, distance: 28.0
click at [660, 323] on tr "Preview and edit artwork Once Upon A Time There Was Girl Who Loved Horse And Do…" at bounding box center [402, 319] width 591 height 107
click at [622, 320] on input "/once-upon-a-time-there-was-girl-who-loved-horse-and-dog" at bounding box center [582, 319] width 143 height 36
drag, startPoint x: 583, startPoint y: 315, endPoint x: 775, endPoint y: 311, distance: 191.6
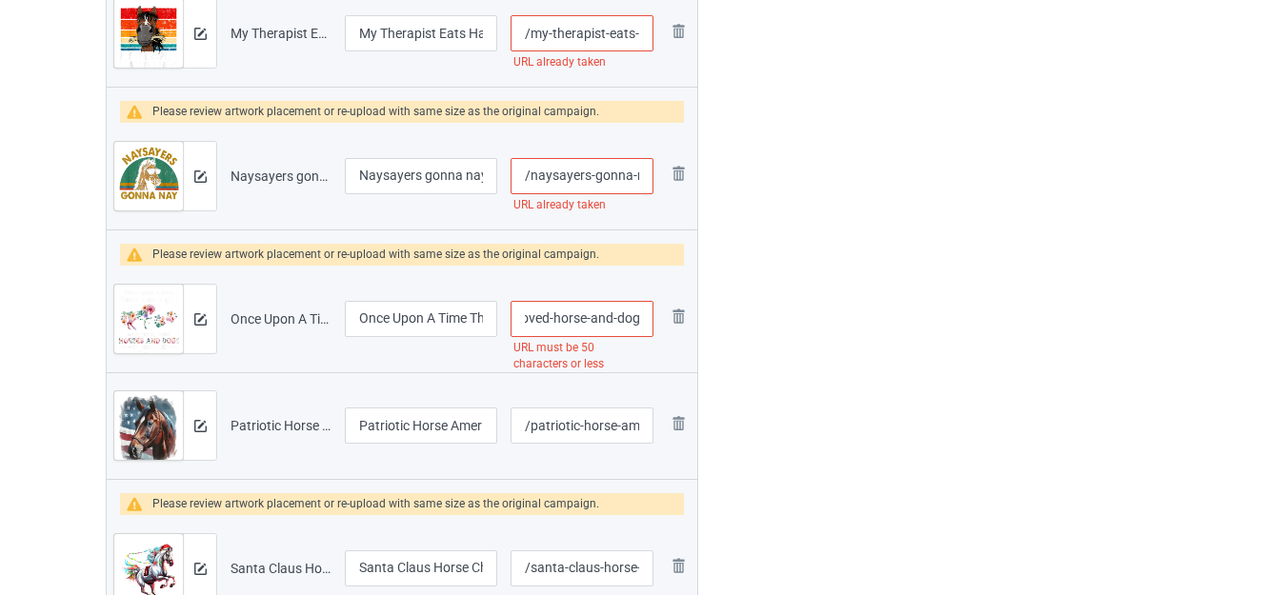
type input "/once-upon-a-time-there-was-girl-who-loved-horses"
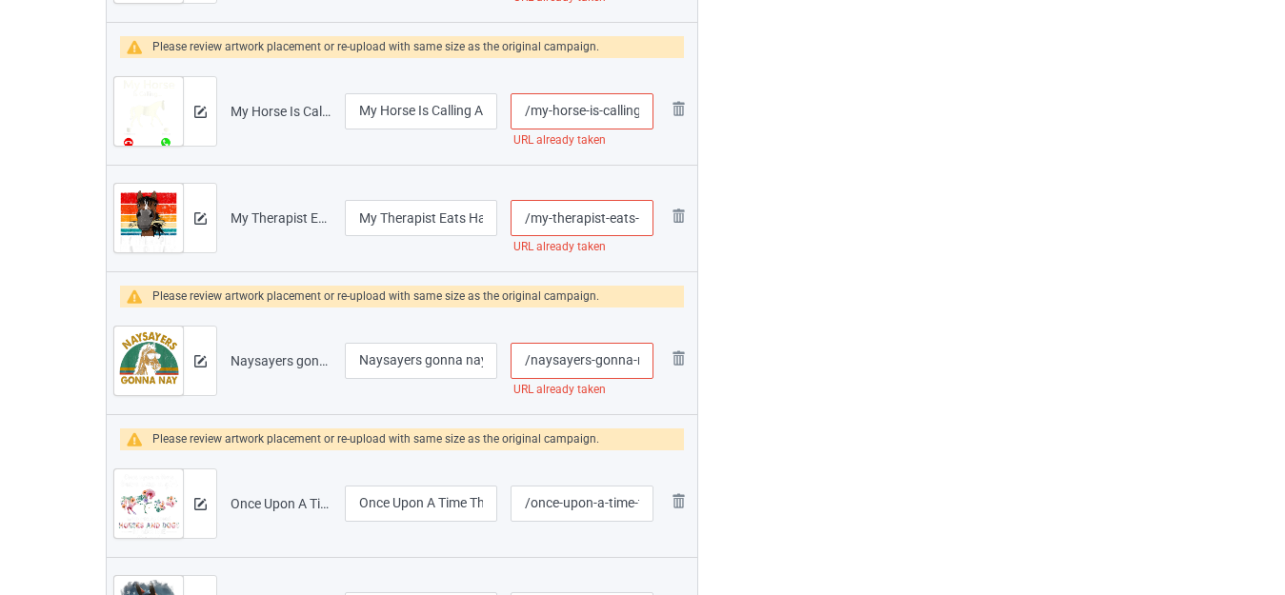
scroll to position [5841, 0]
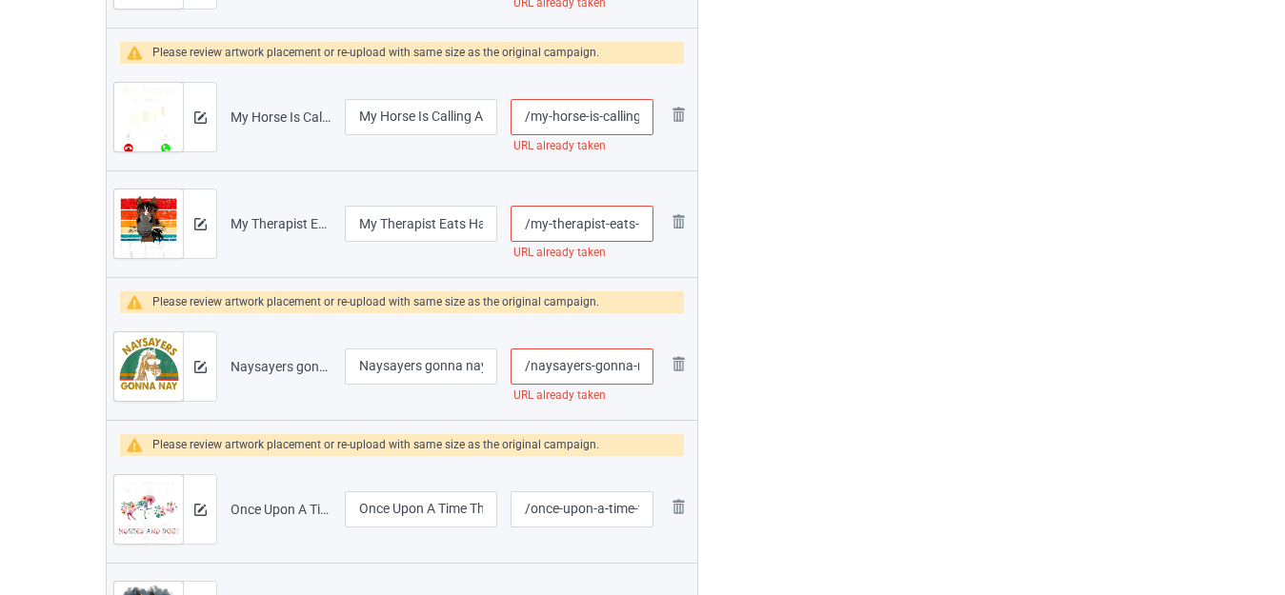
drag, startPoint x: 635, startPoint y: 372, endPoint x: 662, endPoint y: 377, distance: 28.2
click at [662, 377] on tr "Preview and edit artwork Naysayers gonna nay.png Naysayers gonna nay /naysayers…" at bounding box center [402, 366] width 591 height 107
click at [641, 368] on input "/naysayers-gonna-nay" at bounding box center [582, 367] width 143 height 36
type input "/naysayers-gonna-nsay"
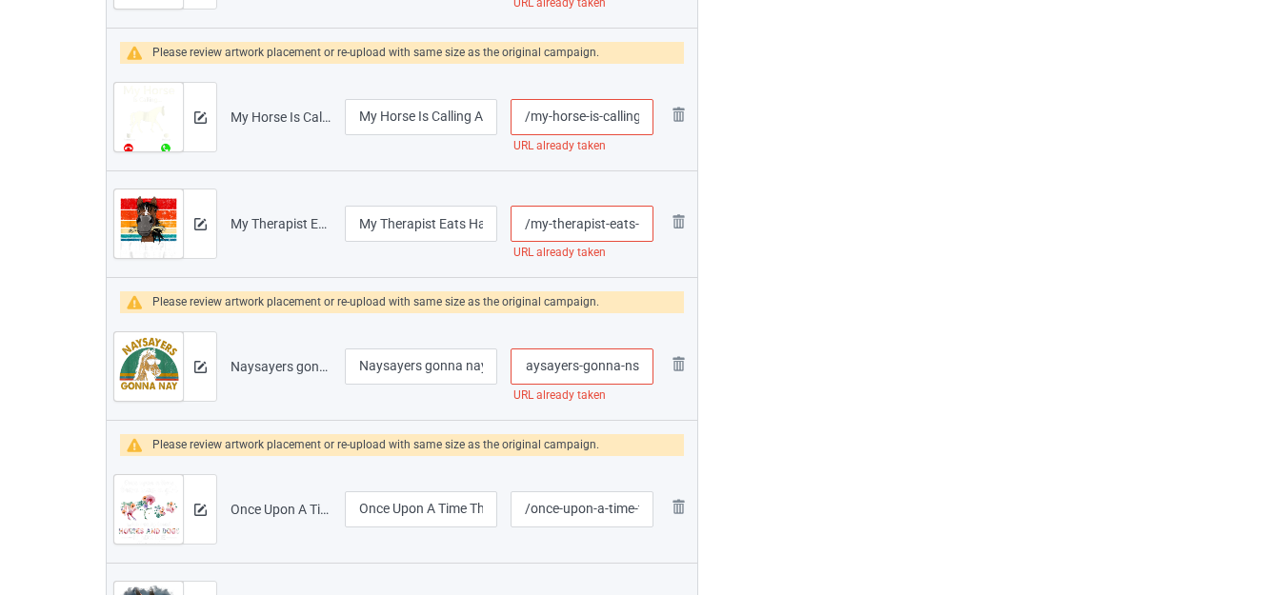
click at [630, 218] on input "/my-therapist-eats-hay-funny-horse" at bounding box center [582, 224] width 143 height 36
type input "/my-therapist-eatss-hay-funny-horse"
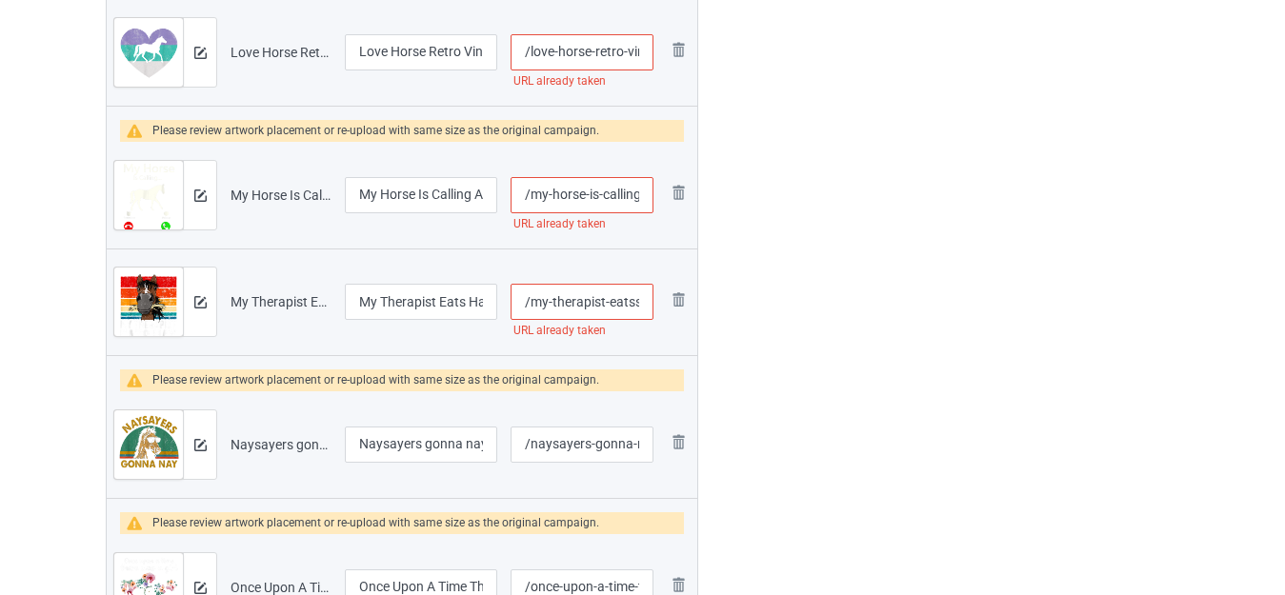
scroll to position [5651, 0]
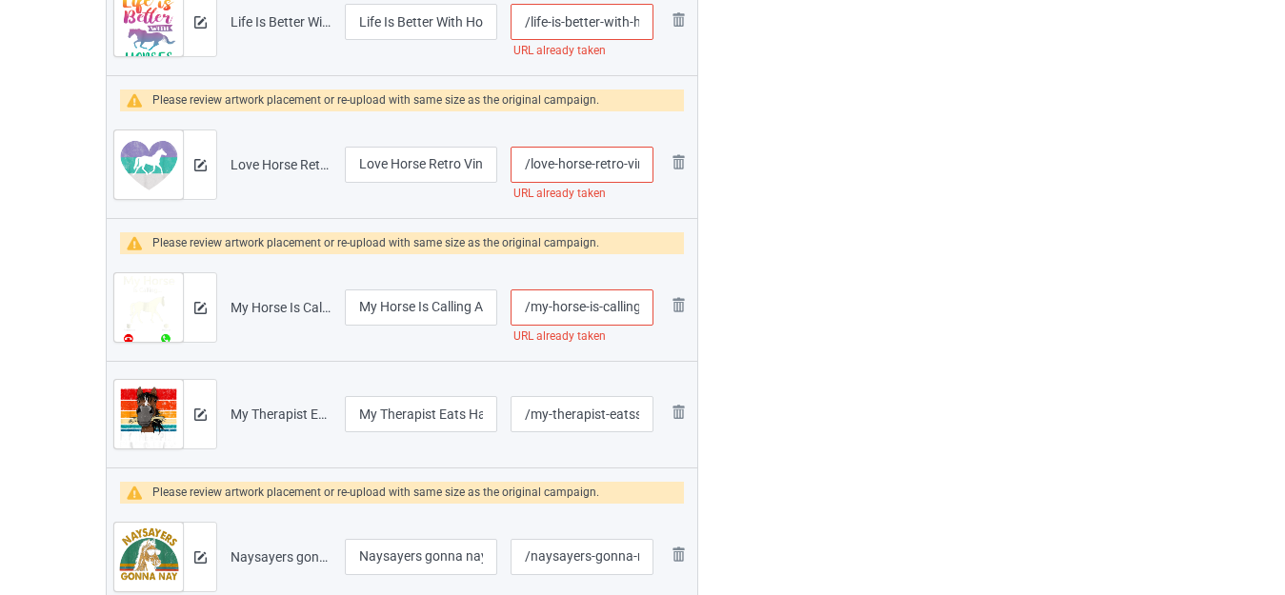
click at [642, 304] on input "/my-horse-is-calling-and-i-must-go" at bounding box center [582, 308] width 143 height 36
type input "/my-horse-is-callings-and-i-must-go"
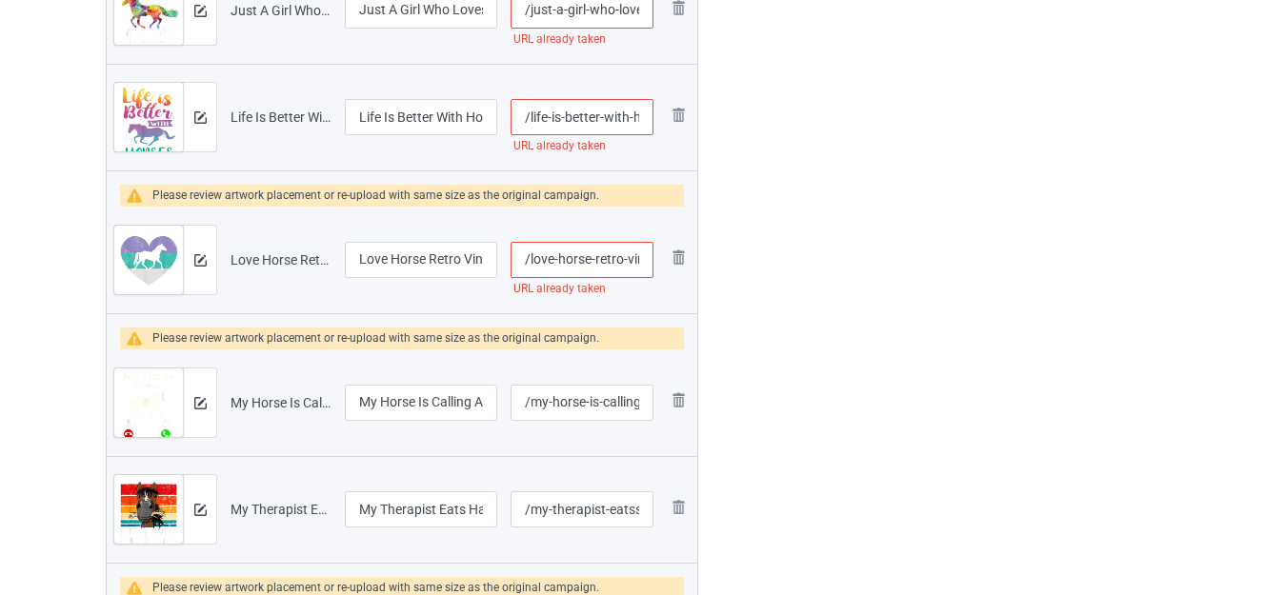
scroll to position [0, 31]
drag, startPoint x: 632, startPoint y: 262, endPoint x: 644, endPoint y: 263, distance: 12.4
click at [644, 263] on input "/love-horse-retro-vintage" at bounding box center [582, 260] width 143 height 36
click at [646, 263] on input "/love-horse-retro-vintage" at bounding box center [582, 260] width 143 height 36
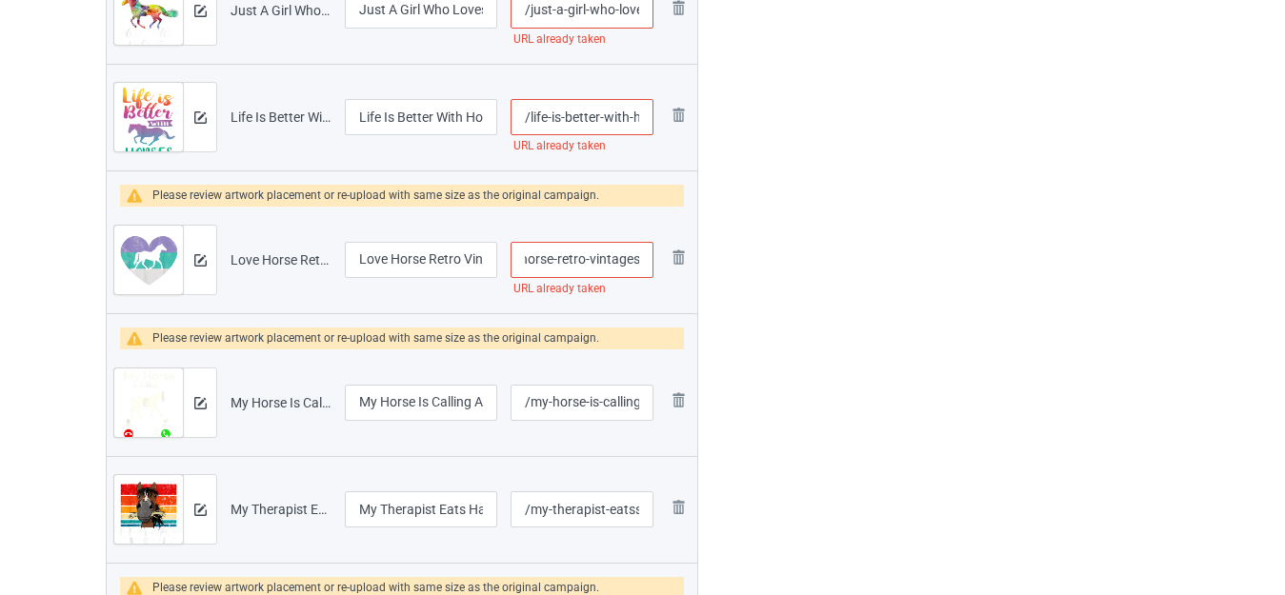
type input "/love-horse-retro-vintages"
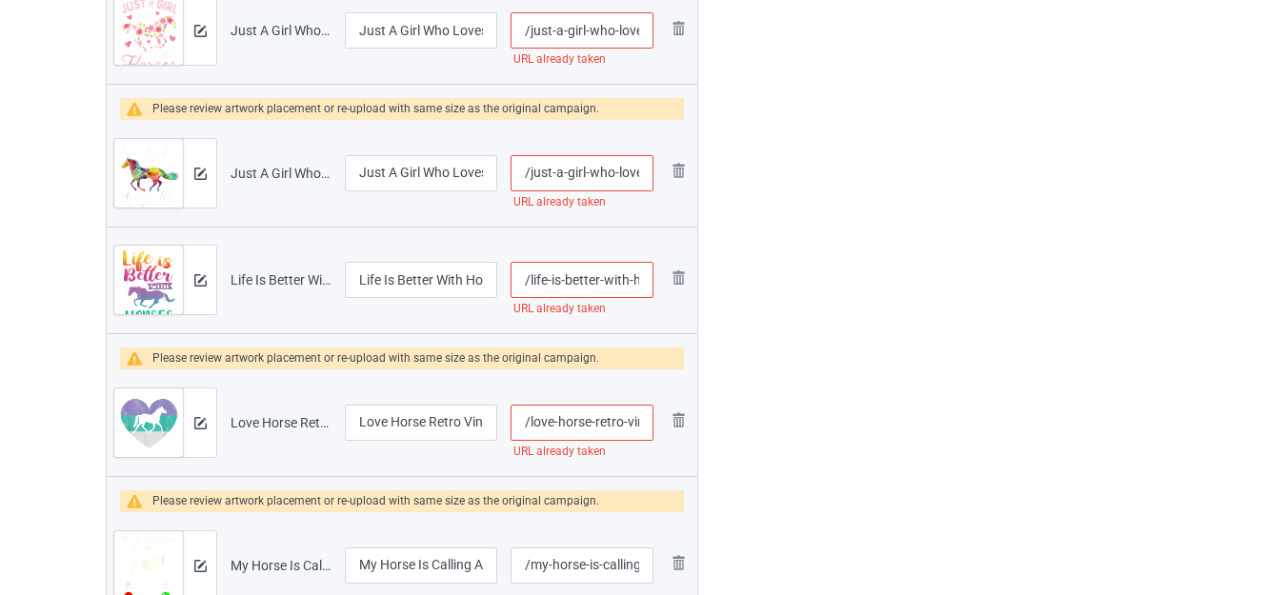
scroll to position [0, 0]
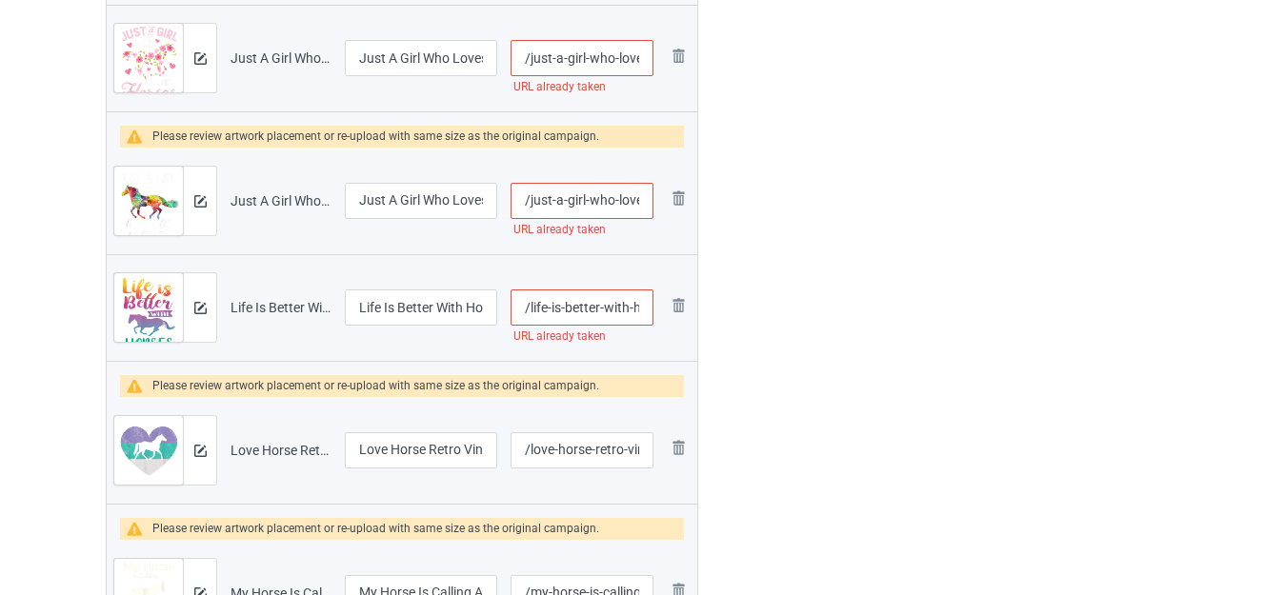
click at [629, 309] on input "/life-is-better-with-horses" at bounding box center [582, 308] width 143 height 36
type input "/life-is-better-withs-horses"
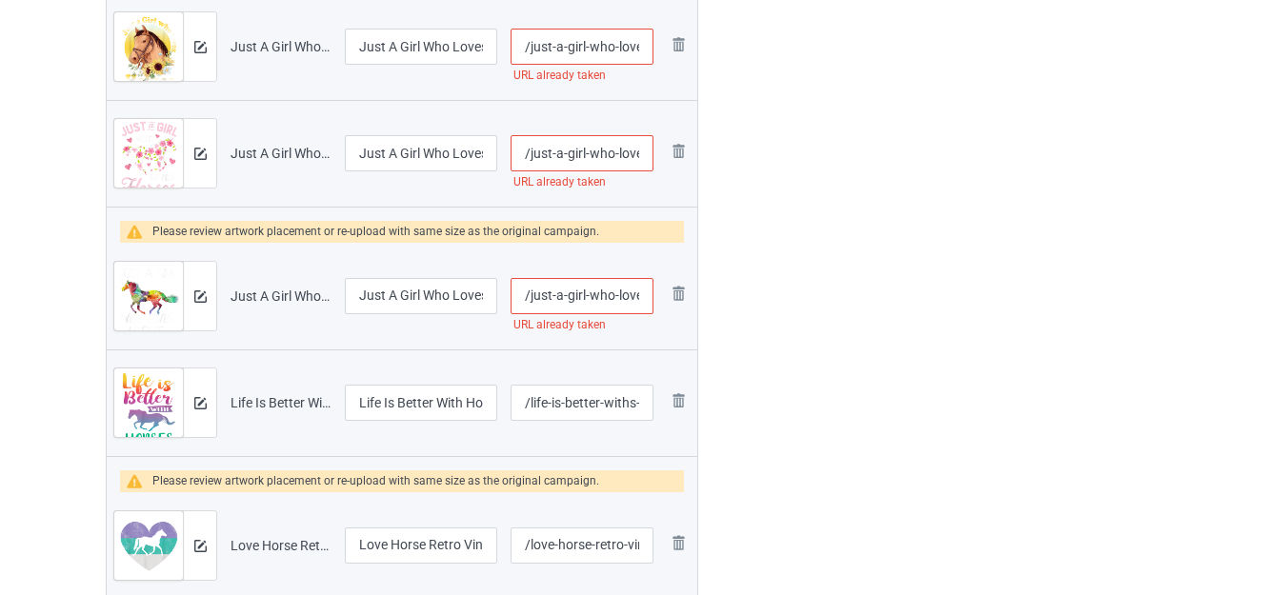
click at [617, 298] on input "/just-a-girl-who-loves-horses" at bounding box center [582, 296] width 143 height 36
type input "/just-a-girl-who-sloves-horses"
click at [614, 152] on input "/just-a-girl-who-loves-horses-shirt" at bounding box center [582, 153] width 143 height 36
type input "/just-a-girl-who--loves-horses-shirt"
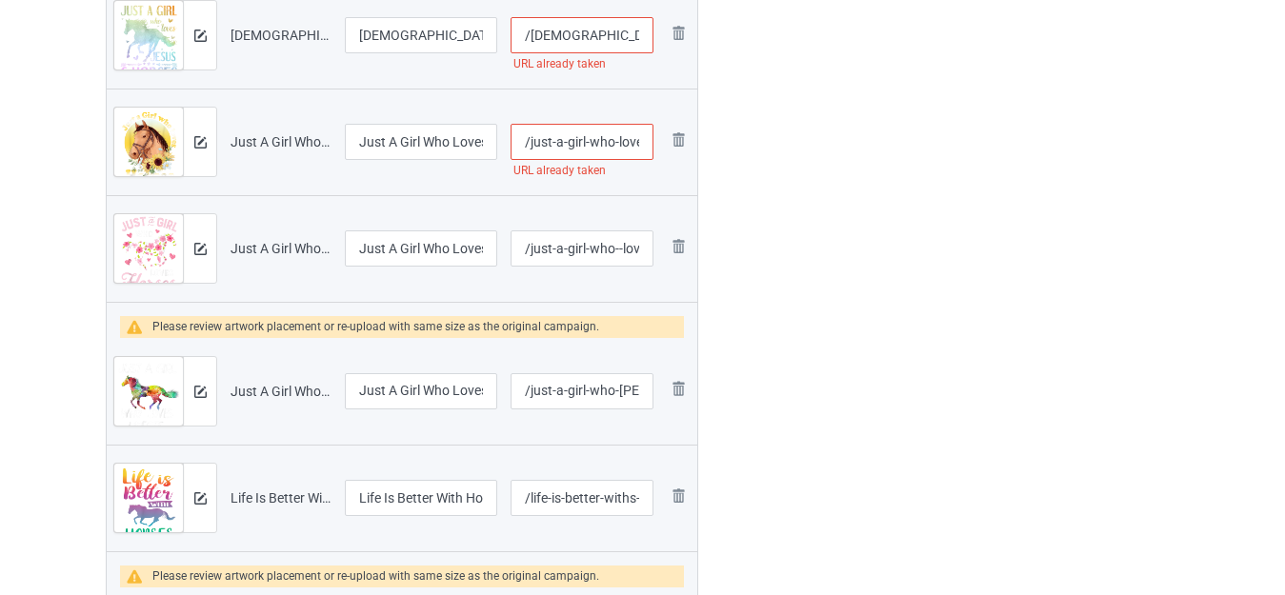
click at [614, 140] on input "/just-a-girl-who-loves-horses-riding-girls" at bounding box center [582, 142] width 143 height 36
type input "/just-a-girl-who--loves-horses-riding-girls"
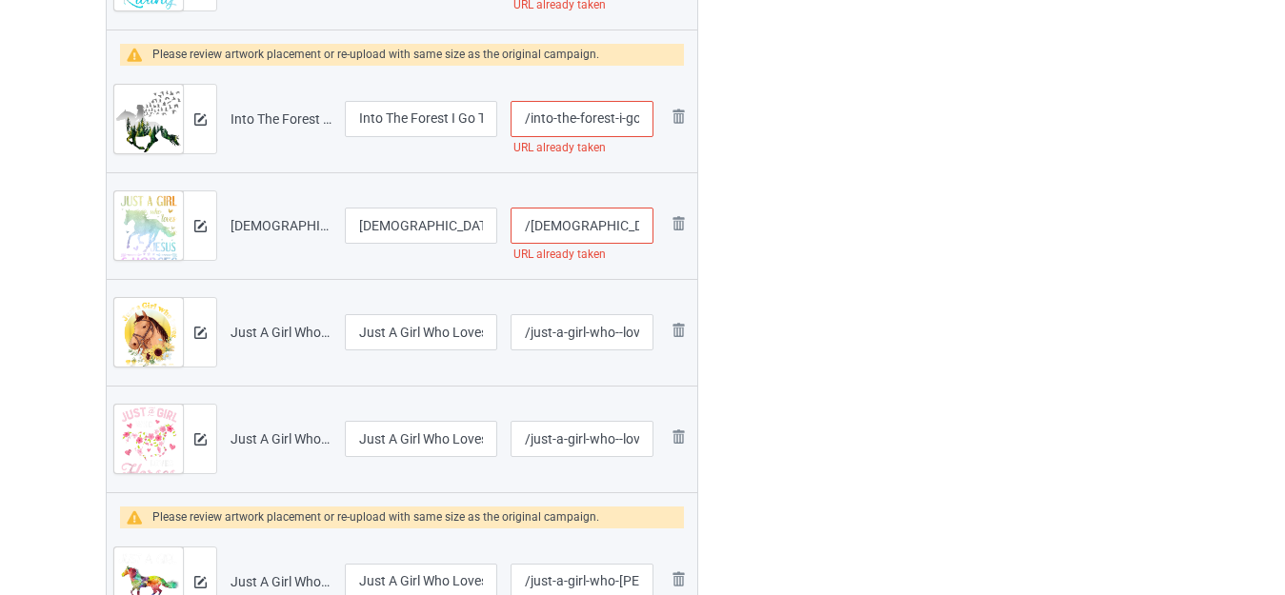
click at [637, 219] on input "/jesus-and-horses" at bounding box center [582, 226] width 143 height 36
type input "/jesus-and-horses-"
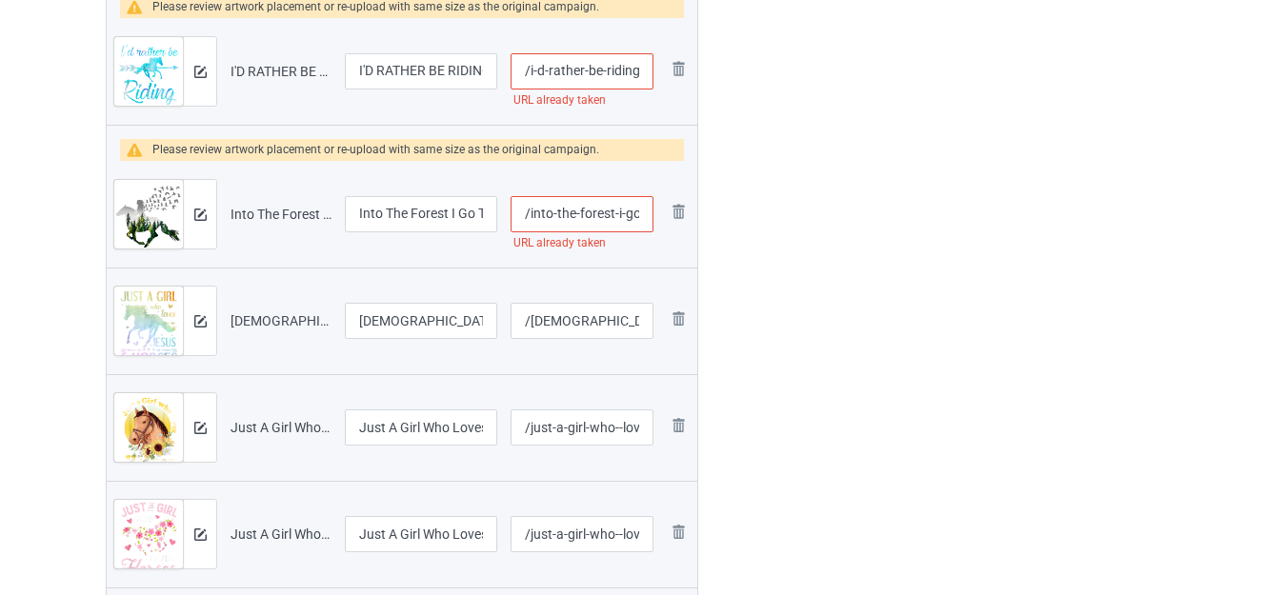
click at [626, 216] on input "/into-the-forest-i-go-to-lose-my-mind" at bounding box center [582, 214] width 143 height 36
type input "/into-the-forest-i--go-to-lose-my-mind"
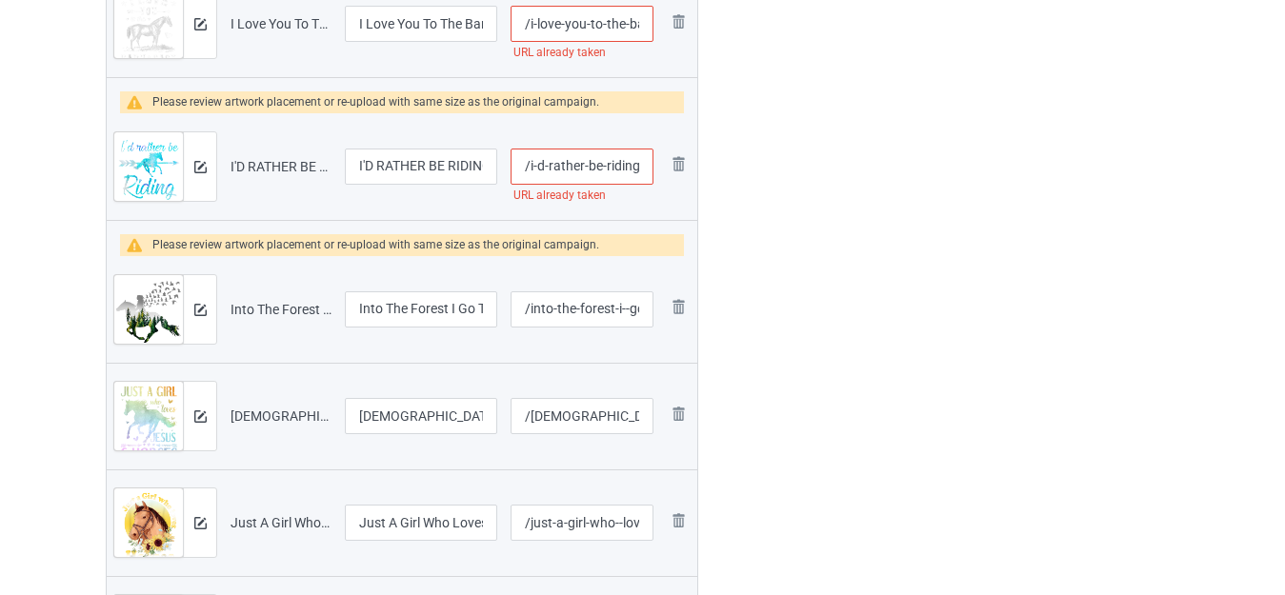
click at [640, 164] on input "/i-d-rather-be-riding-horses" at bounding box center [582, 167] width 143 height 36
type input "/i-d-rather-be-riding--horses"
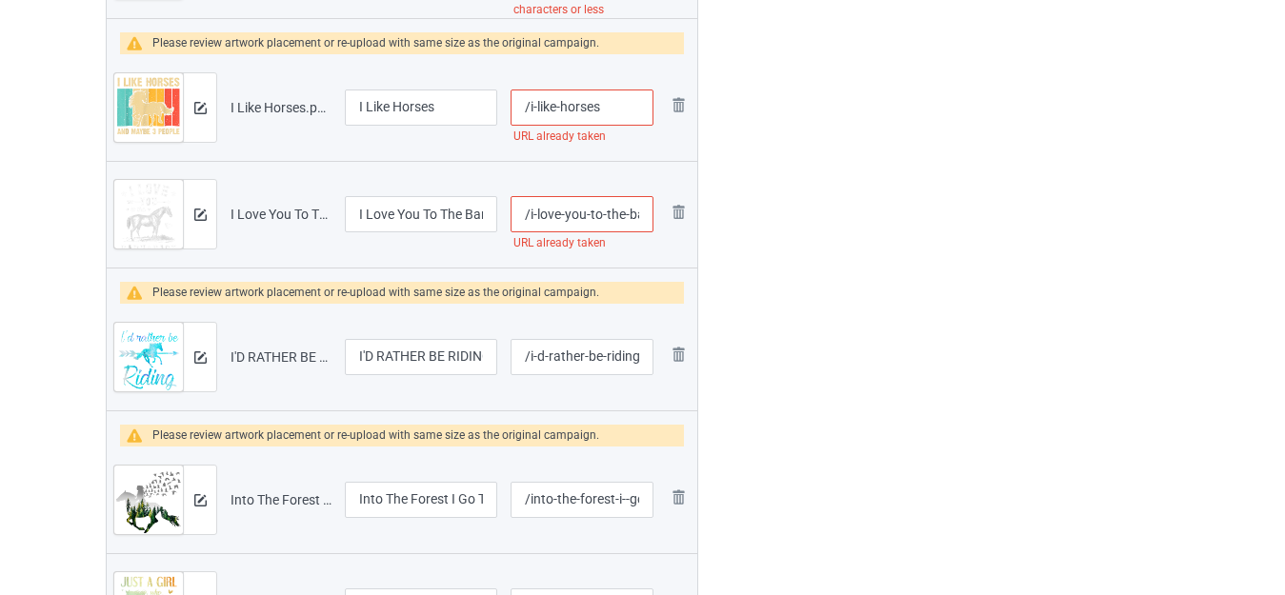
click at [628, 214] on input "/i-love-you-to-the-barn-and-back" at bounding box center [582, 214] width 143 height 36
type input "/i-love-you-to-the--barn-and-back"
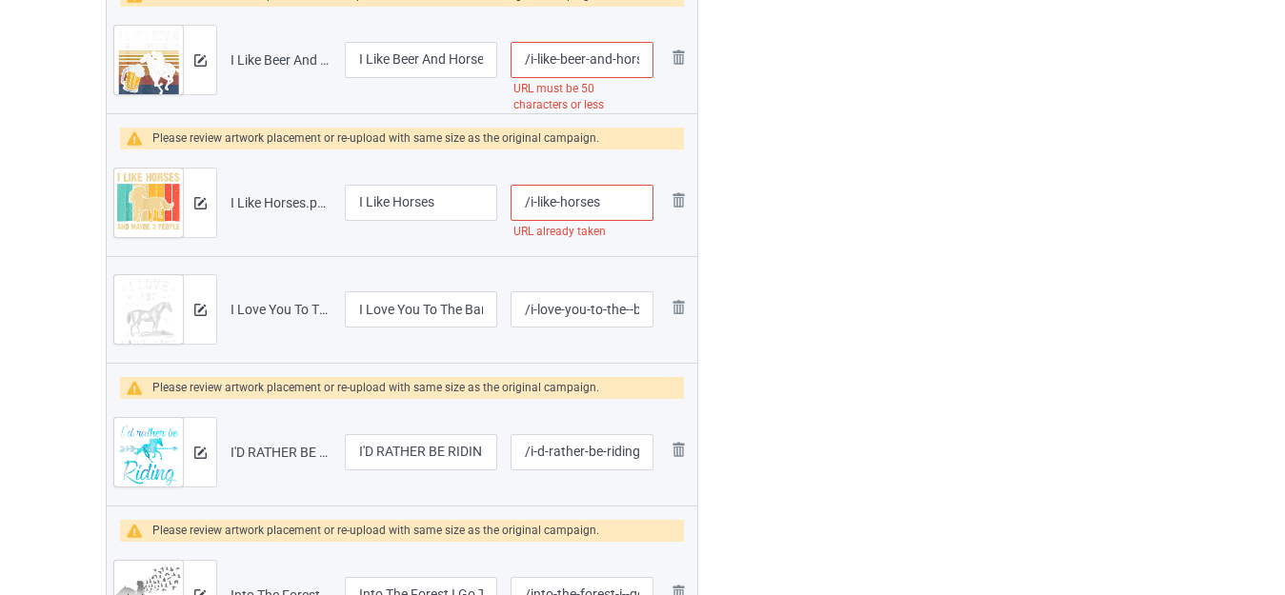
click at [620, 203] on input "/i-like-horses" at bounding box center [582, 203] width 143 height 36
type input "/i-like-horses-"
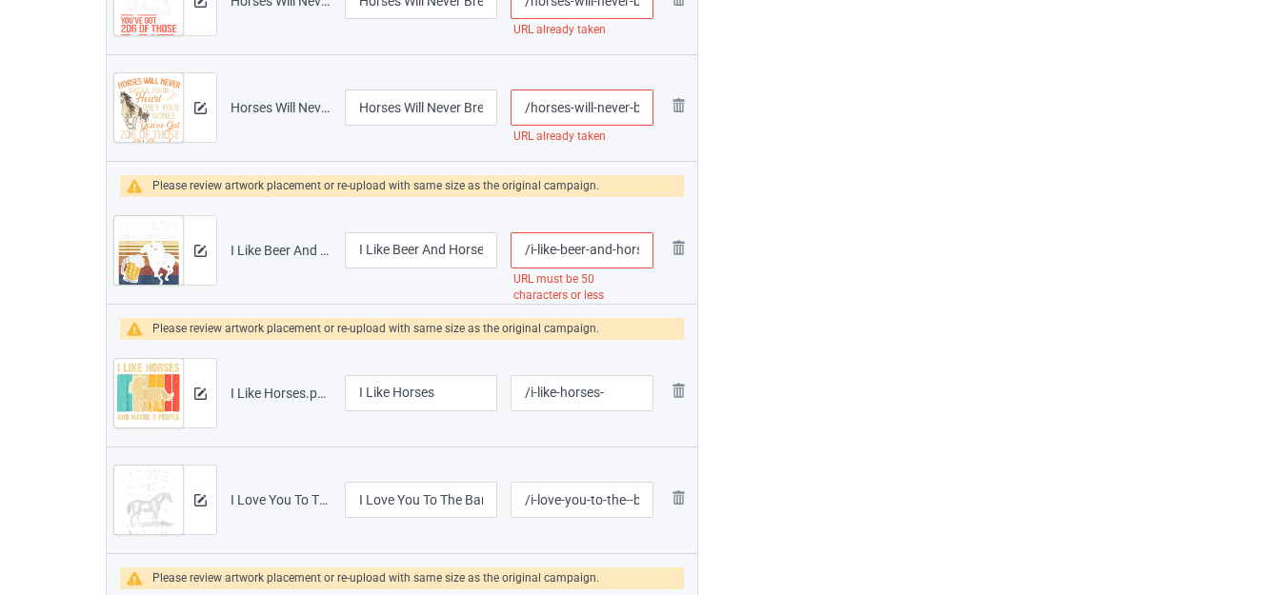
click at [615, 248] on input "/i-like-beer-and-horse-racing-and-maybe-3-people-vintage" at bounding box center [582, 250] width 143 height 36
type input "/i-like-beer-and--horse-racing-and-maybe-3-people-vintage"
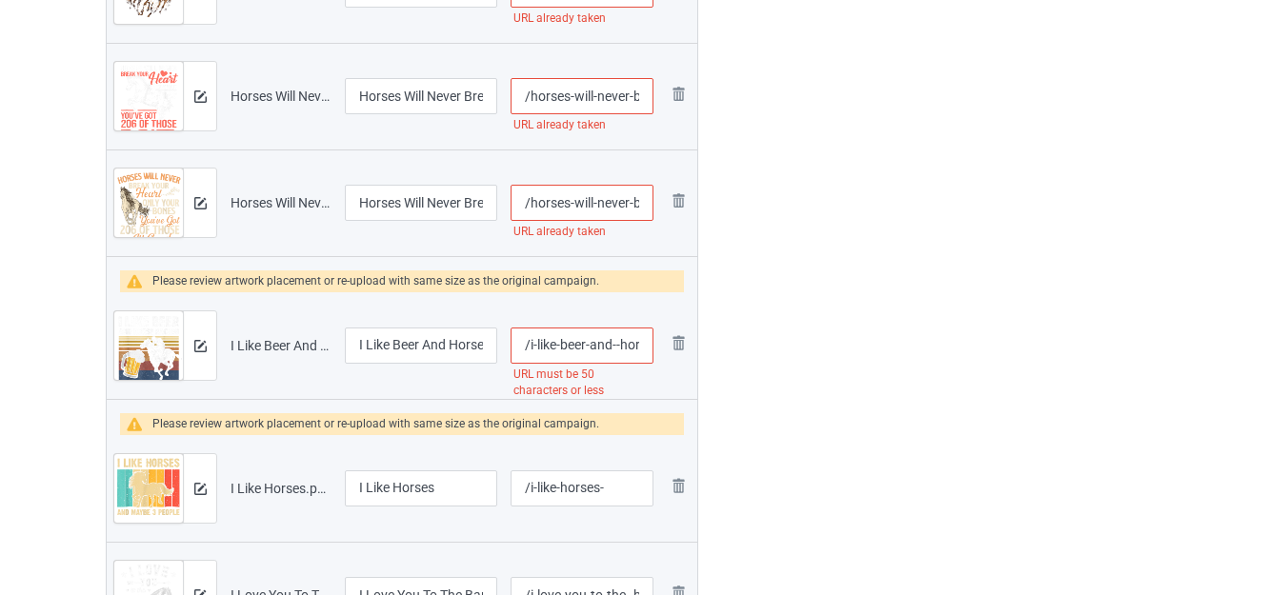
click at [627, 198] on input "/horses-will-never-break-your-heart" at bounding box center [582, 203] width 143 height 36
type input "/horses-will-neve-r-break-your-heart"
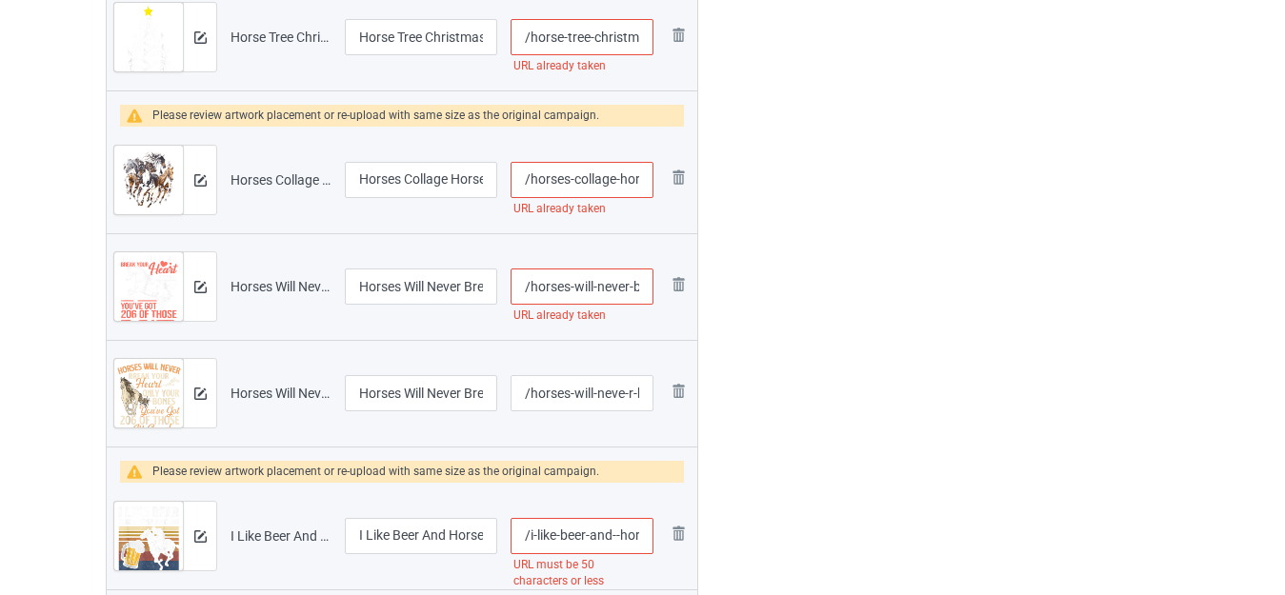
click at [630, 287] on input "/horses-will-never-break-your-heart-horse-riding" at bounding box center [582, 287] width 143 height 36
type input "/horses-will-never--break-your-heart-horse-riding"
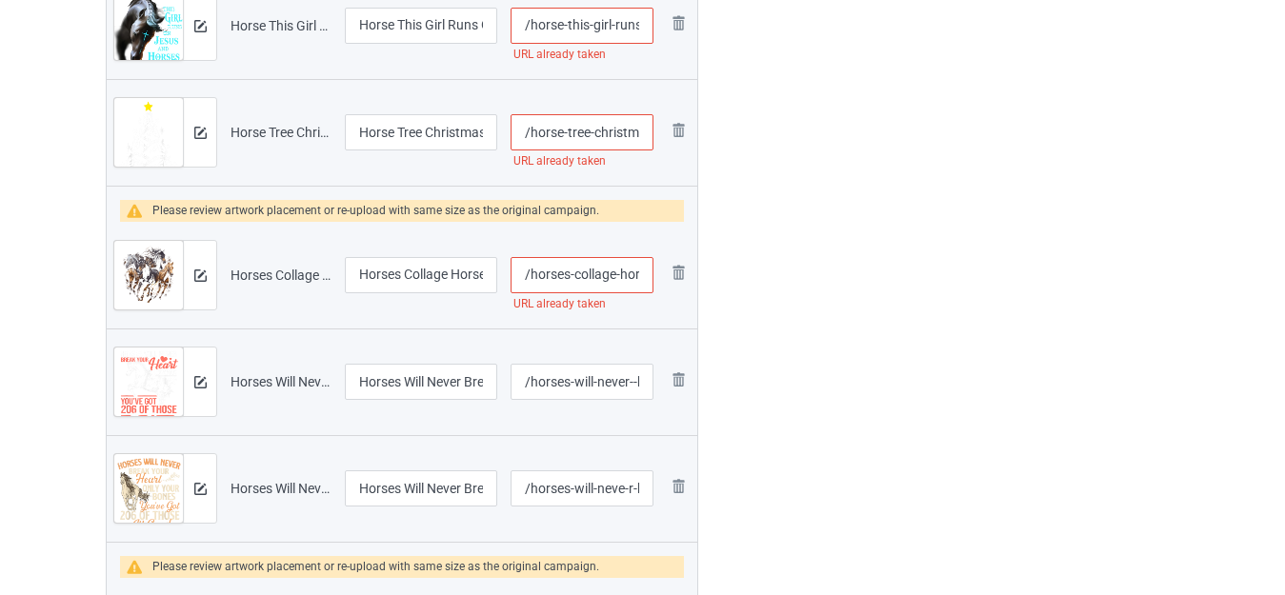
click at [616, 274] on input "/horses-collage-horse-lover-graphic" at bounding box center [582, 275] width 143 height 36
type input "/horses-collage--horse-lover-graphic"
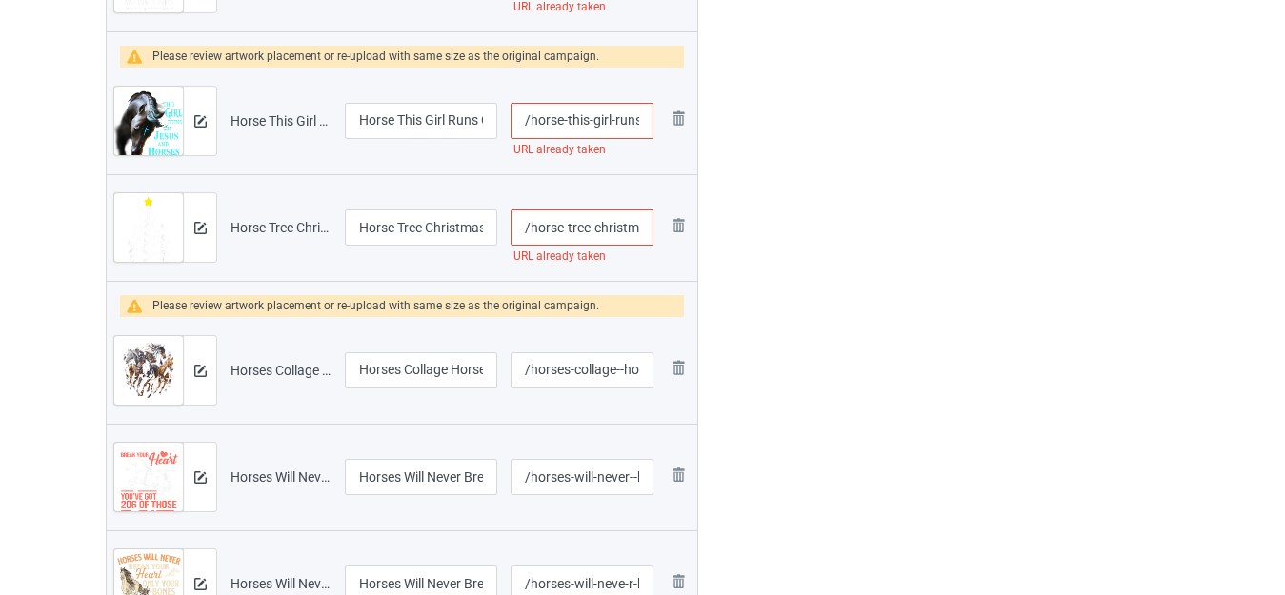
click at [589, 231] on input "/horse-tree-christmas-horses-xmas" at bounding box center [582, 228] width 143 height 36
type input "/horse-tree--christmas-horses-xmas"
click at [617, 118] on input "/horse-this-girl-runs-on-jesus-and-horses" at bounding box center [582, 121] width 143 height 36
type input "/horse-this-girl--runs-on-jesus-and-horses"
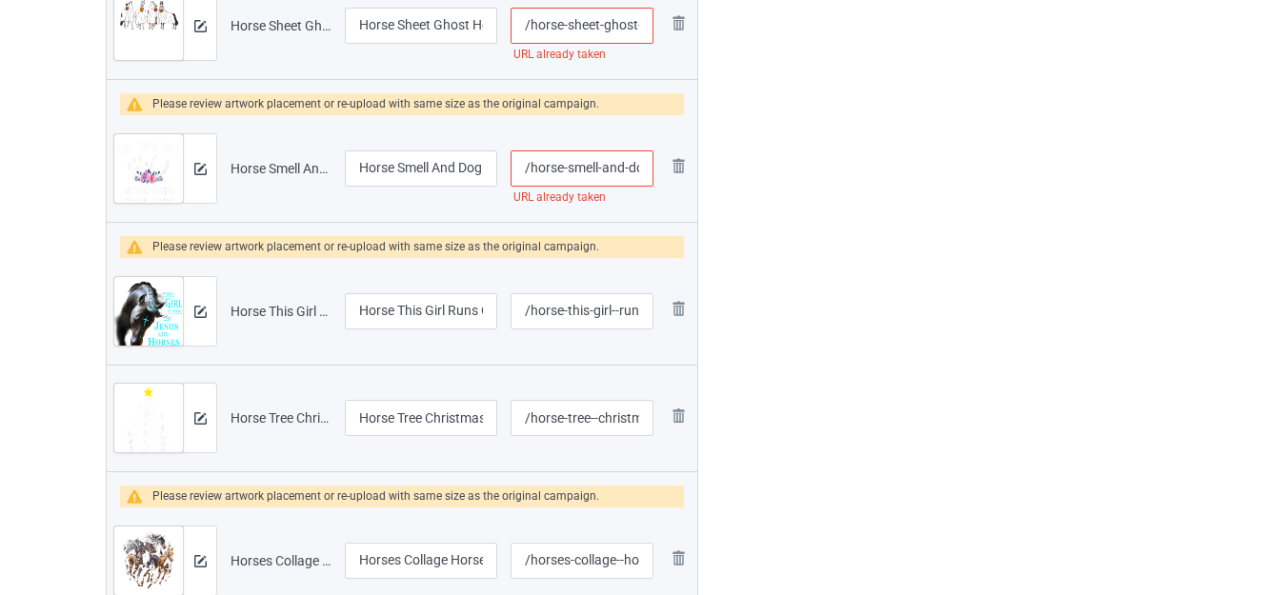
click at [598, 167] on input "/horse-smell-and-dog-slobber" at bounding box center [582, 169] width 143 height 36
type input "/horse-smell--and-dog-slobber"
click at [774, 191] on div at bounding box center [780, 18] width 137 height 6870
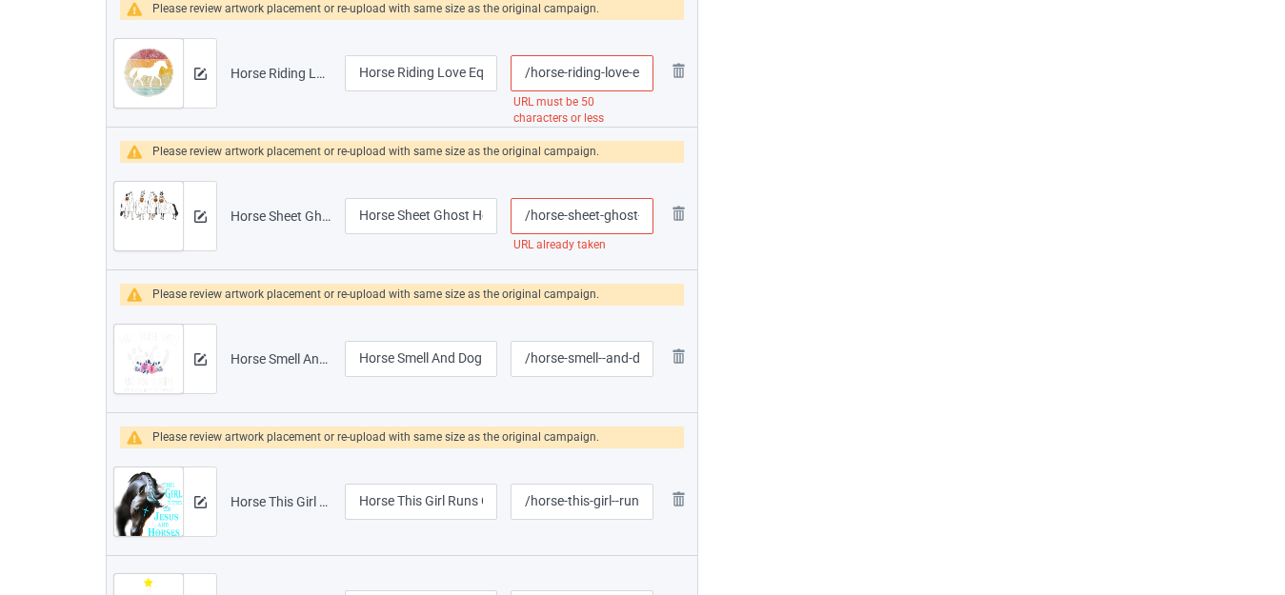
click at [598, 215] on input "/horse-sheet-ghost-horse-halloween" at bounding box center [582, 216] width 143 height 36
type input "/horse-sheet--ghost-horse-halloween"
drag, startPoint x: 633, startPoint y: 69, endPoint x: 651, endPoint y: 79, distance: 20.9
click at [651, 79] on input "/horse-riding-love-equestrian-girl-vintage-distressed-retro" at bounding box center [582, 73] width 143 height 36
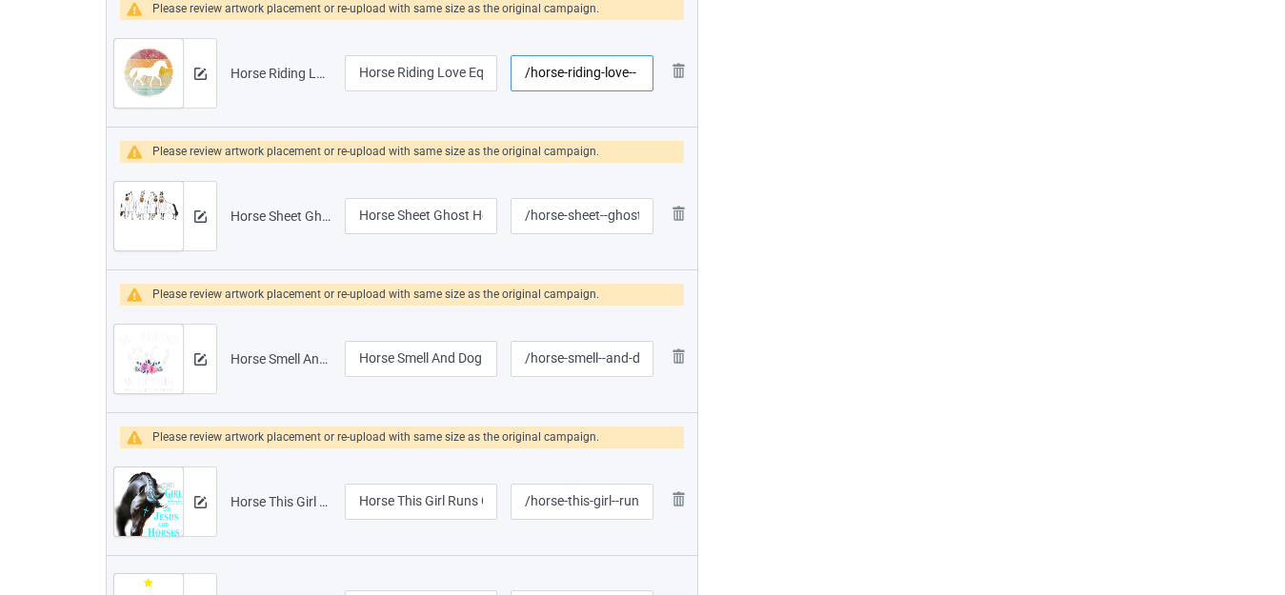
type input "/horse-riding-love--"
click at [758, 101] on div at bounding box center [780, 209] width 137 height 6870
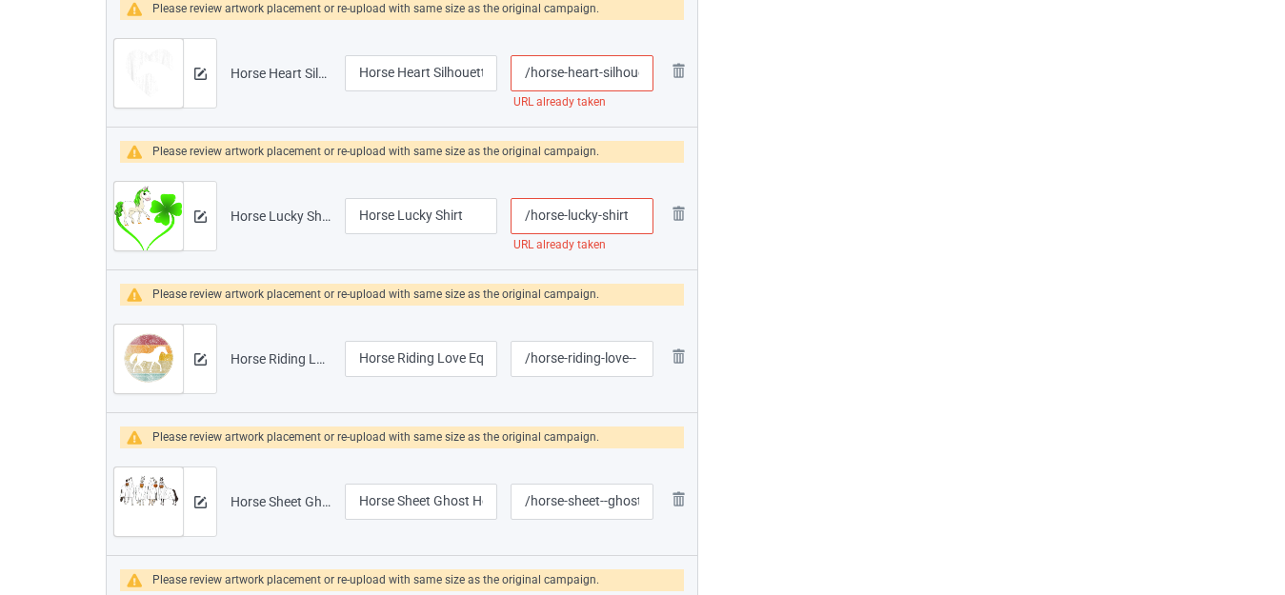
click at [635, 215] on input "/horse-lucky-shirt" at bounding box center [582, 216] width 143 height 36
type input "/horse-lucky-shirt-"
drag, startPoint x: 434, startPoint y: 211, endPoint x: 478, endPoint y: 215, distance: 45.0
click at [478, 215] on input "Horse Lucky Shirt" at bounding box center [421, 216] width 152 height 36
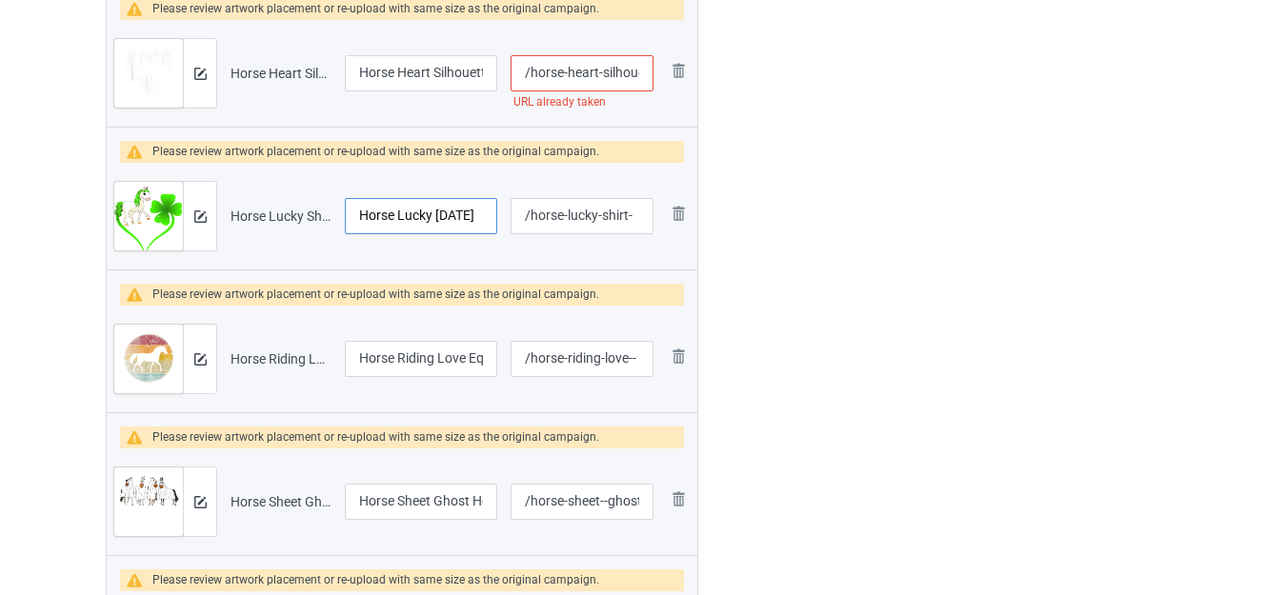
type input "Horse Lucky St Patrick's Day"
click at [599, 76] on input "/horse-heart-silhouette" at bounding box center [582, 73] width 143 height 36
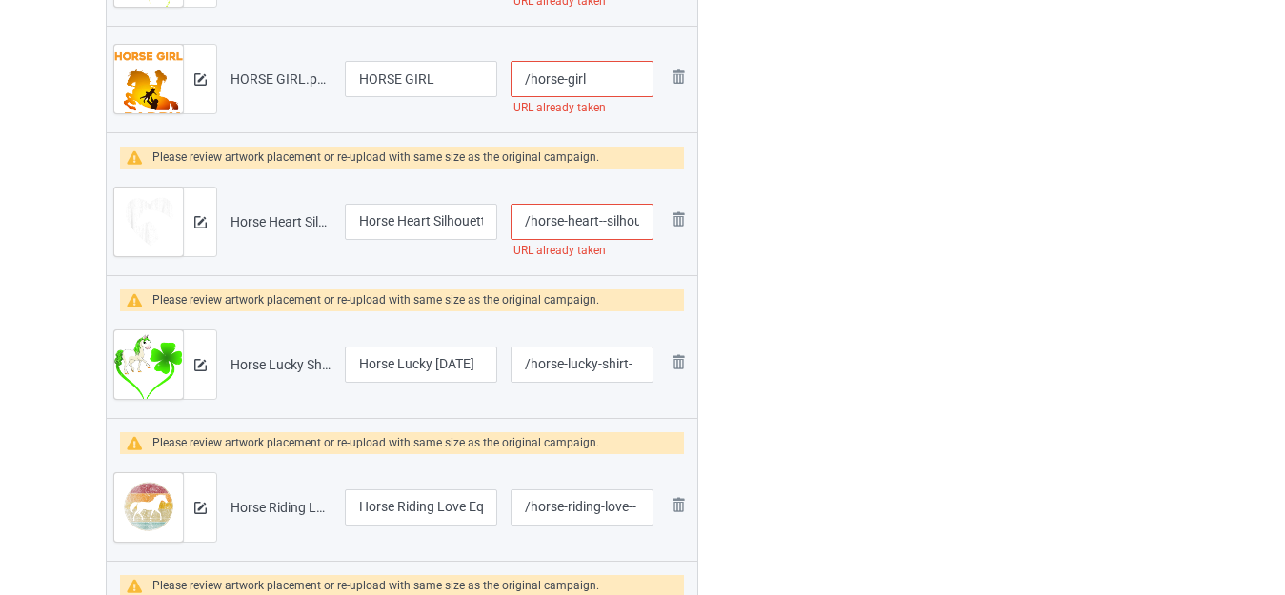
scroll to position [2983, 0]
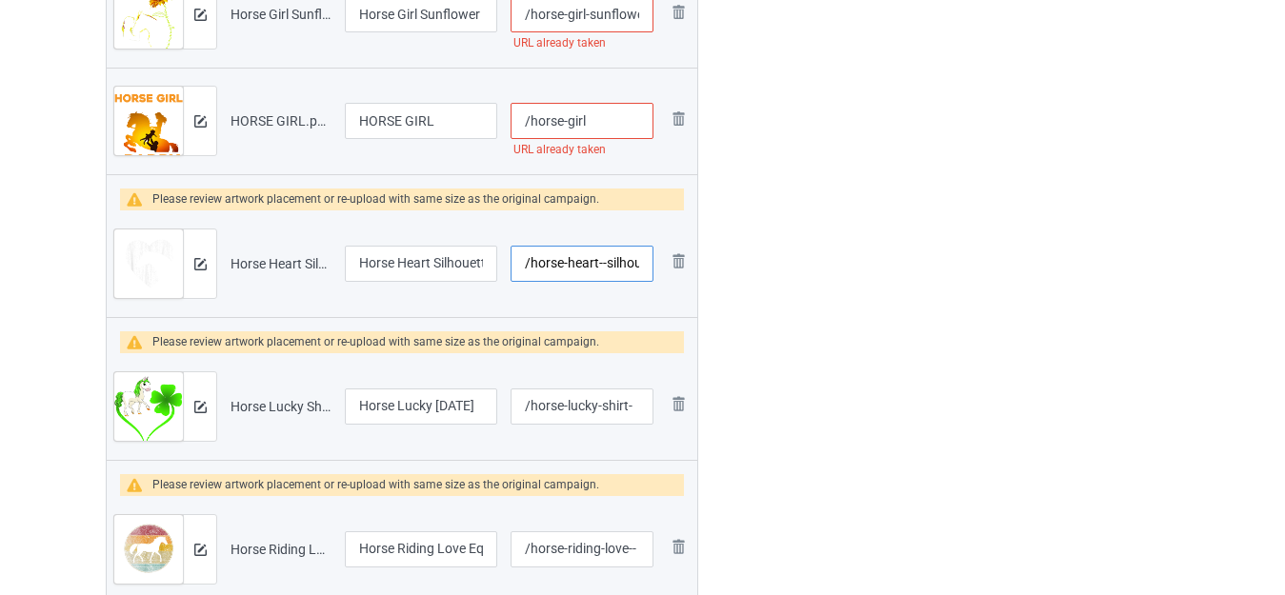
type input "/horse-heart--silhouette"
click at [604, 122] on input "/horse-girl" at bounding box center [582, 121] width 143 height 36
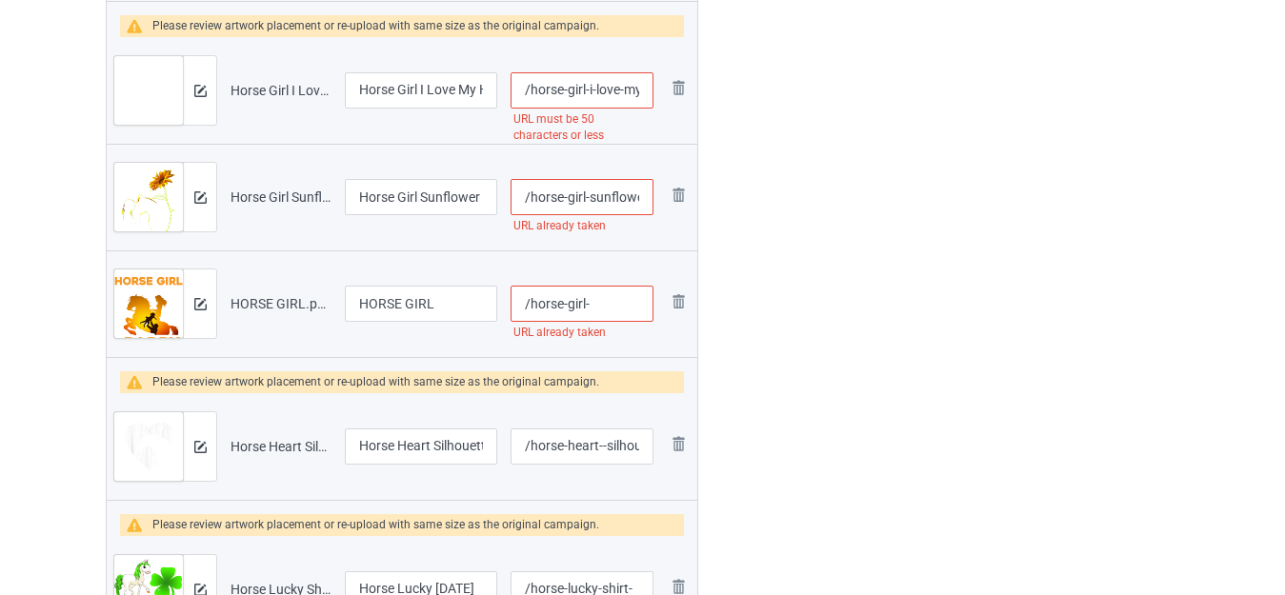
scroll to position [2793, 0]
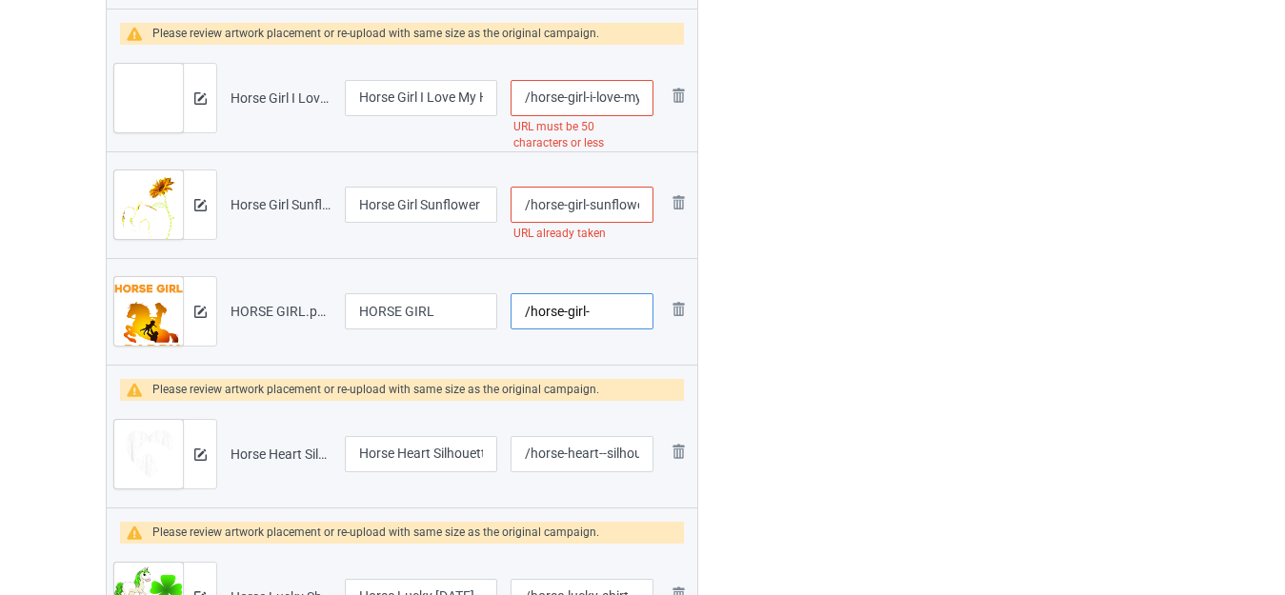
type input "/horse-girl-"
click at [589, 203] on input "/horse-girl-sunflower" at bounding box center [582, 205] width 143 height 36
type input "/horse-girl--sunflower"
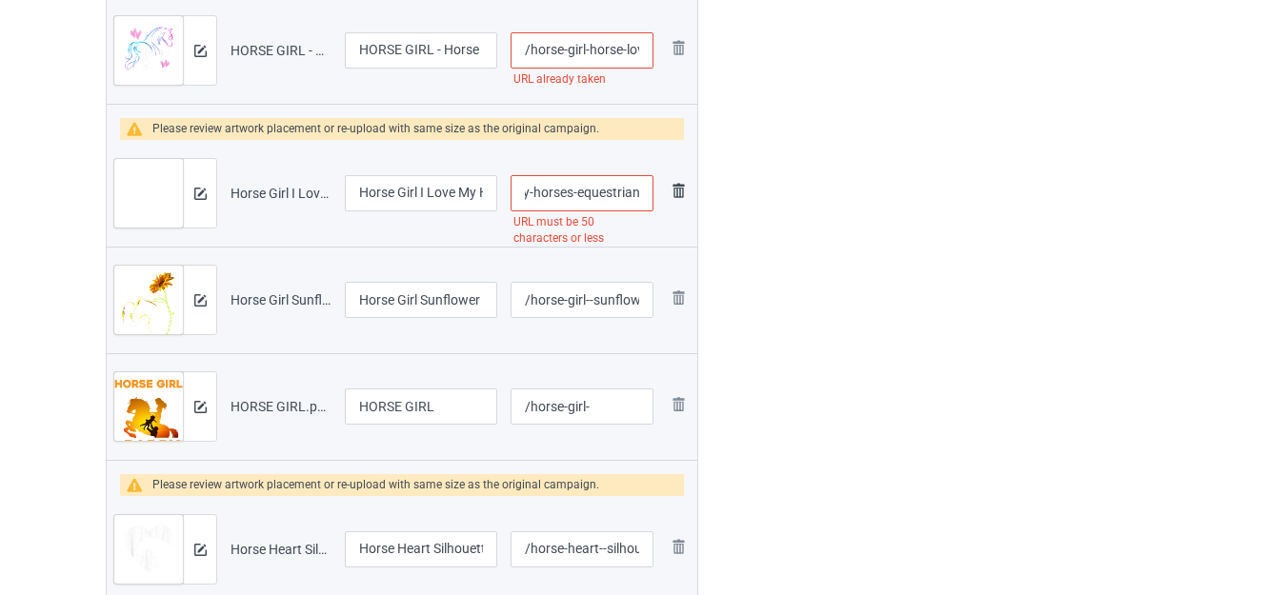
scroll to position [0, 215]
drag, startPoint x: 617, startPoint y: 191, endPoint x: 686, endPoint y: 198, distance: 69.0
click at [680, 198] on tr "Preview and edit artwork Horse Girl I Love My Horses Equestrian Horseback Ridin…" at bounding box center [402, 193] width 591 height 107
type input "/horse-girl-i-love-"
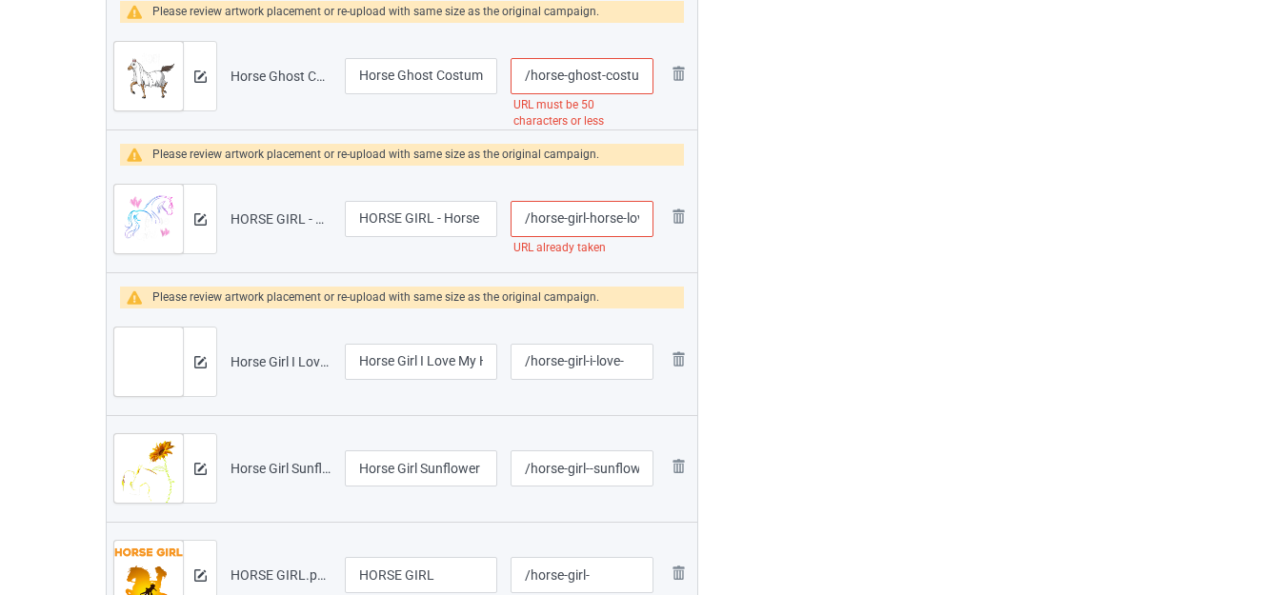
scroll to position [2507, 0]
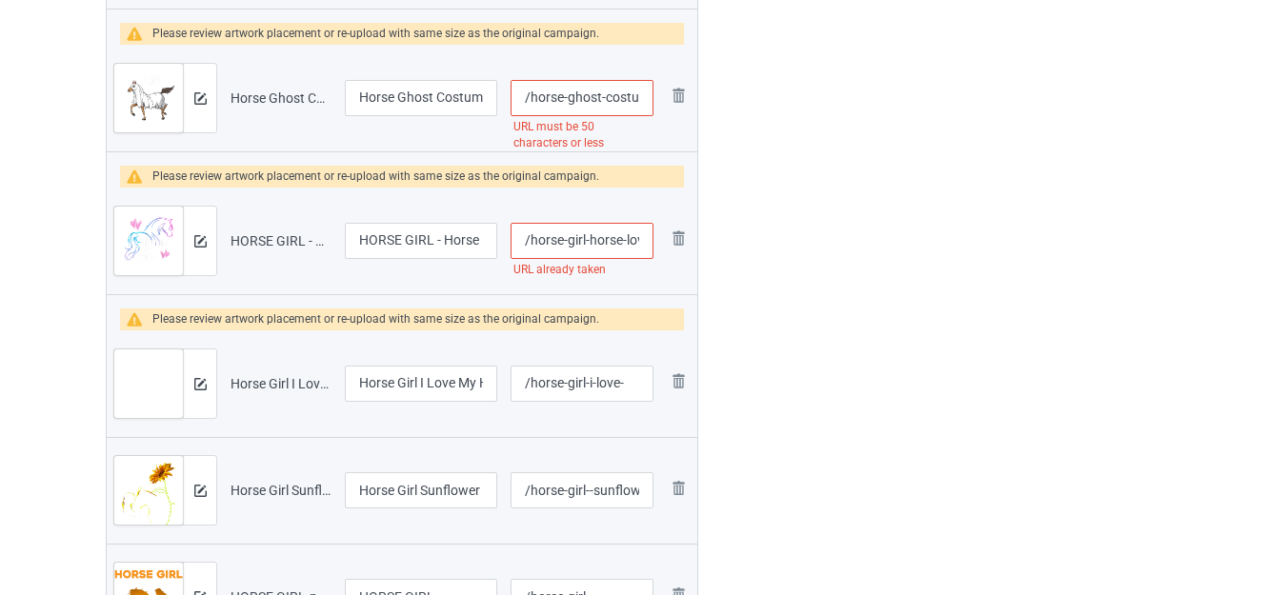
click at [621, 240] on input "/horse-girl-horse-lovers" at bounding box center [582, 241] width 143 height 36
type input "/horse-girl-horse--lovers"
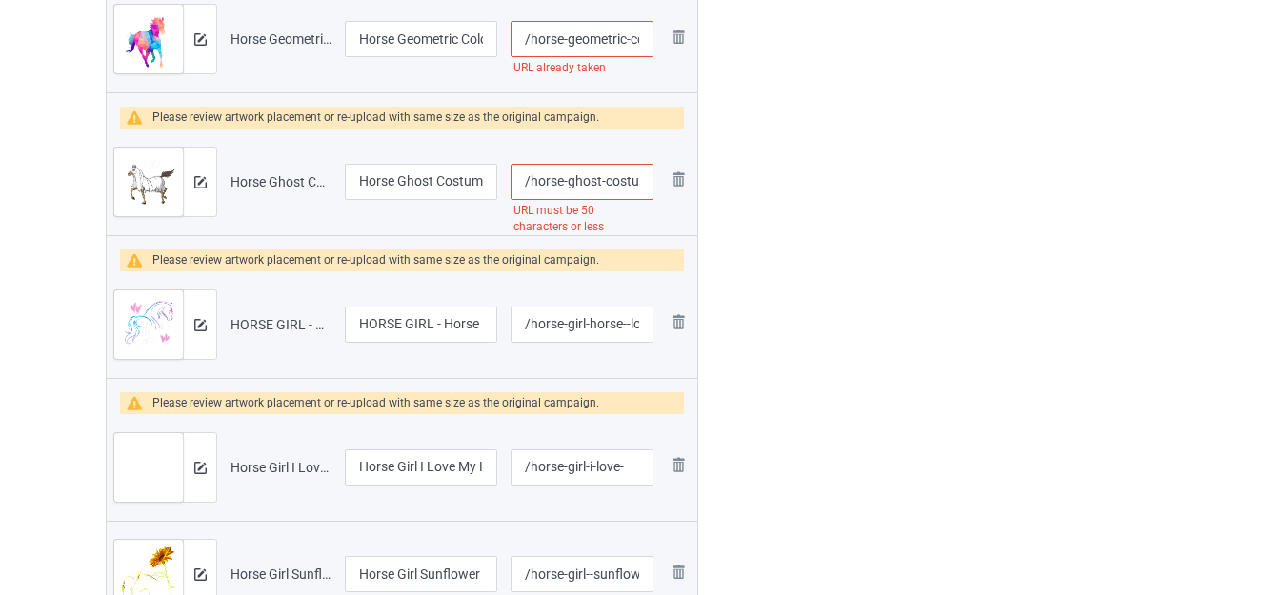
scroll to position [2411, 0]
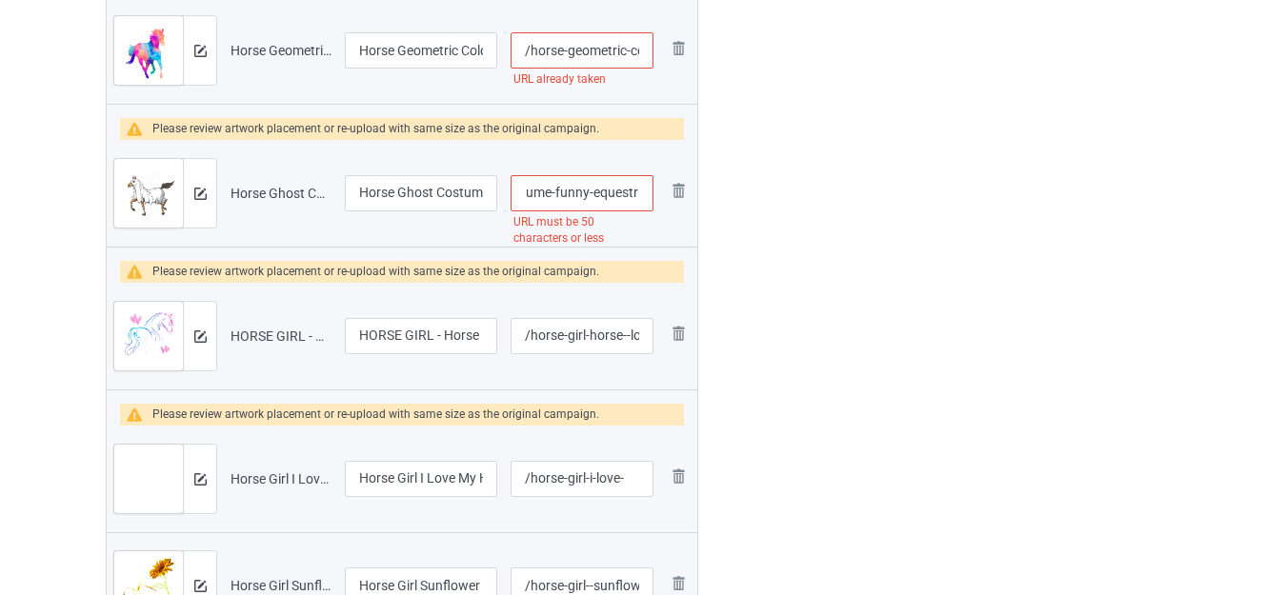
click at [643, 193] on input "/horse-ghost-costume-funny-equestrian-horse-lover-halloween" at bounding box center [582, 193] width 143 height 36
click at [618, 193] on input "/horse-ghost-costume-funny-equestrian-horse-lover-halloween" at bounding box center [582, 193] width 143 height 36
drag, startPoint x: 582, startPoint y: 192, endPoint x: 842, endPoint y: 223, distance: 262.0
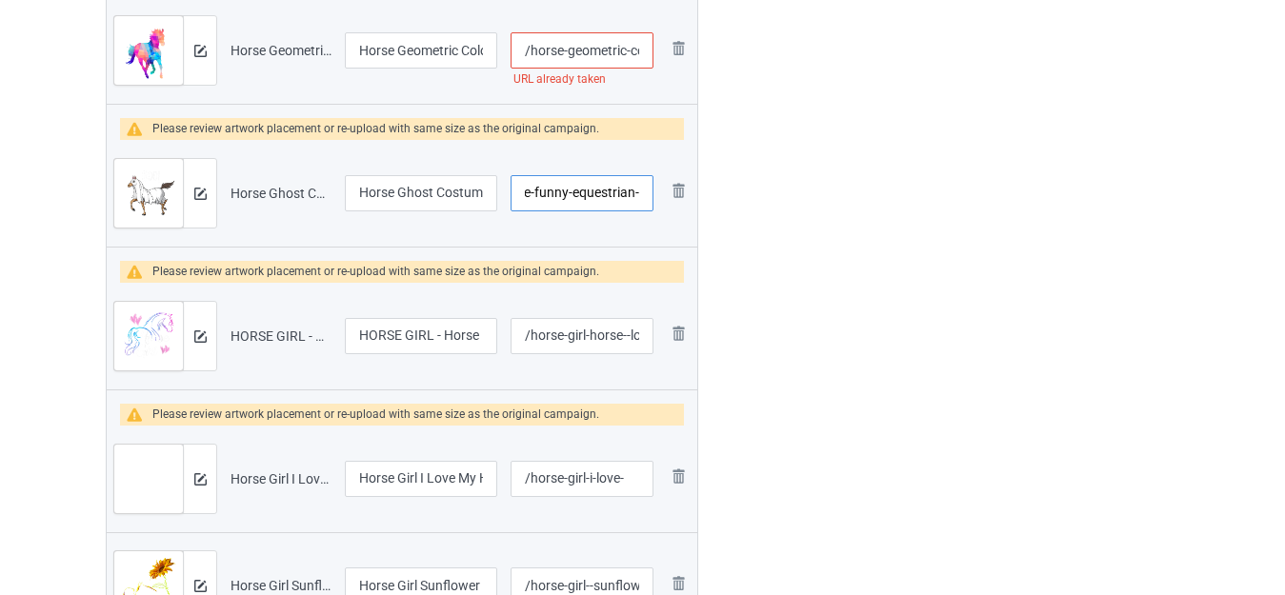
scroll to position [0, 126]
type input "/horse-ghost-costume-funny-equestrian-"
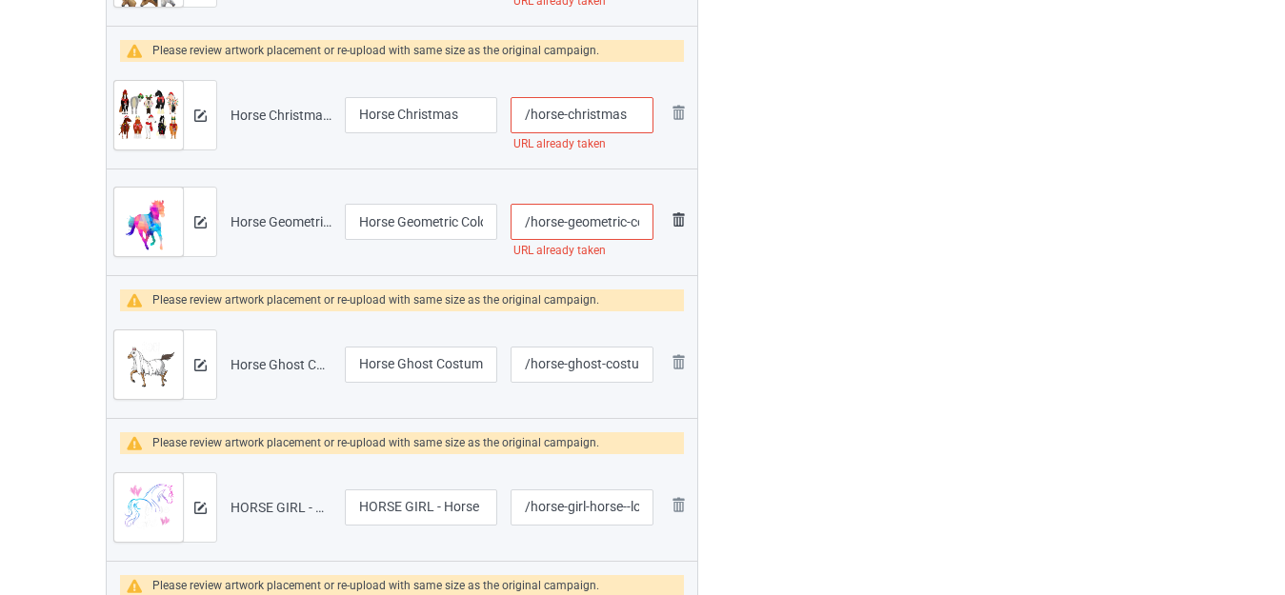
scroll to position [2221, 0]
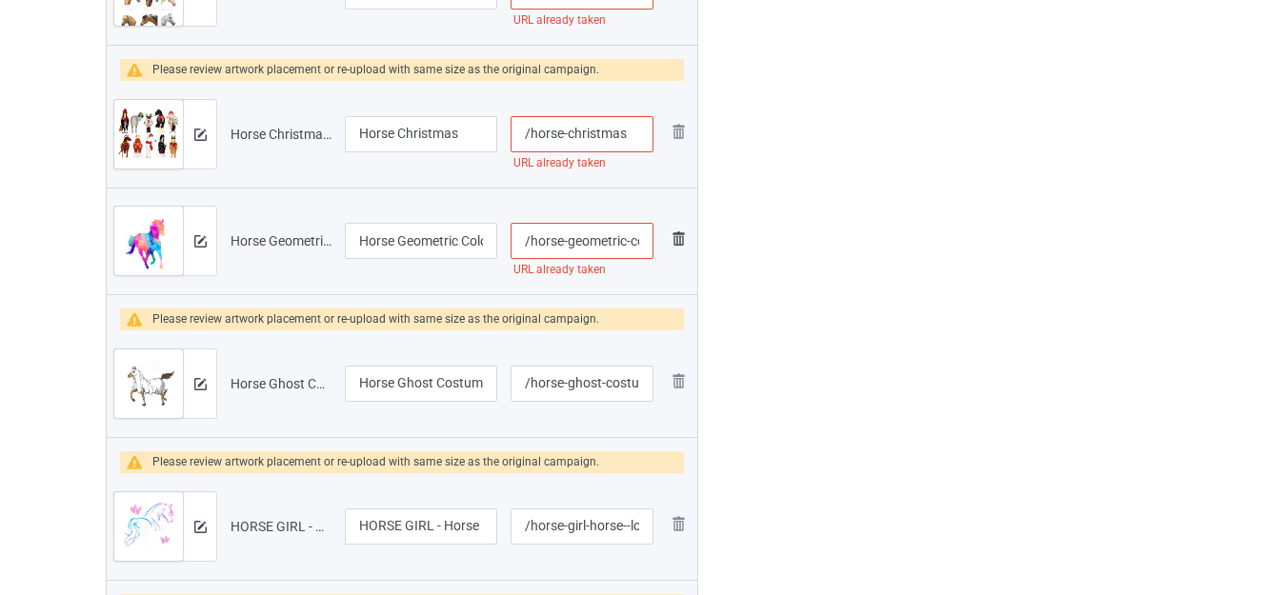
drag, startPoint x: 625, startPoint y: 238, endPoint x: 685, endPoint y: 256, distance: 62.7
click at [626, 245] on input "/horse-geometric-colorful-equestrian-graphic" at bounding box center [582, 241] width 143 height 36
click at [622, 237] on input "/horse-geometric-colorful-equestrian-graphic" at bounding box center [582, 241] width 143 height 36
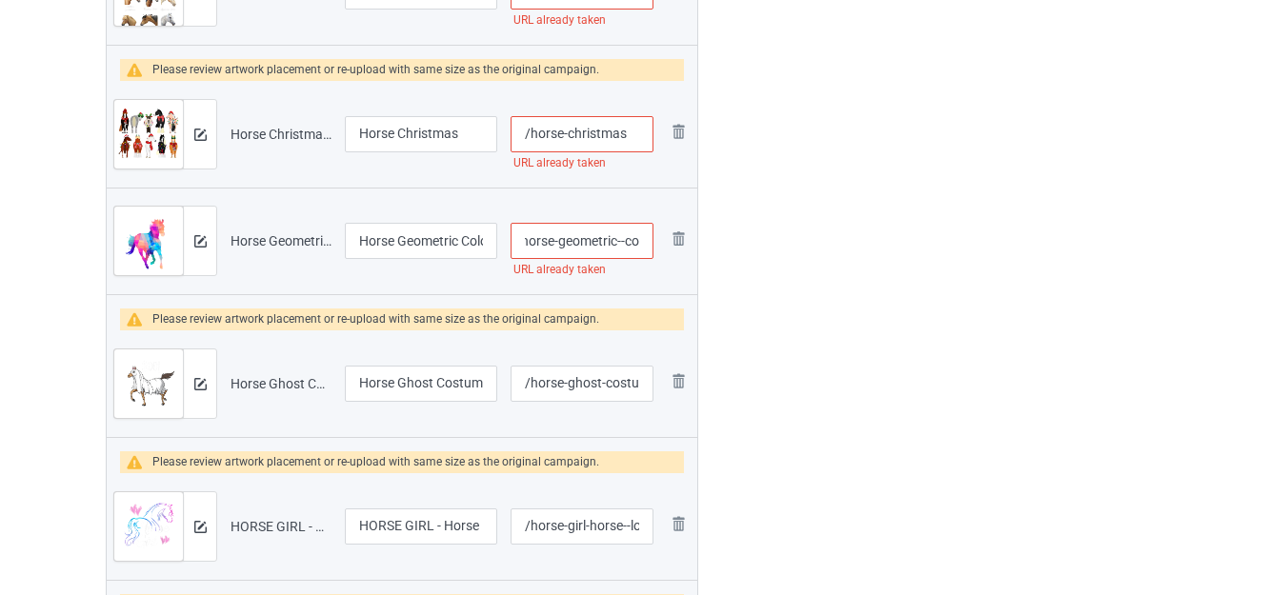
type input "/horse-geometric--colorful-equestrian-graphic"
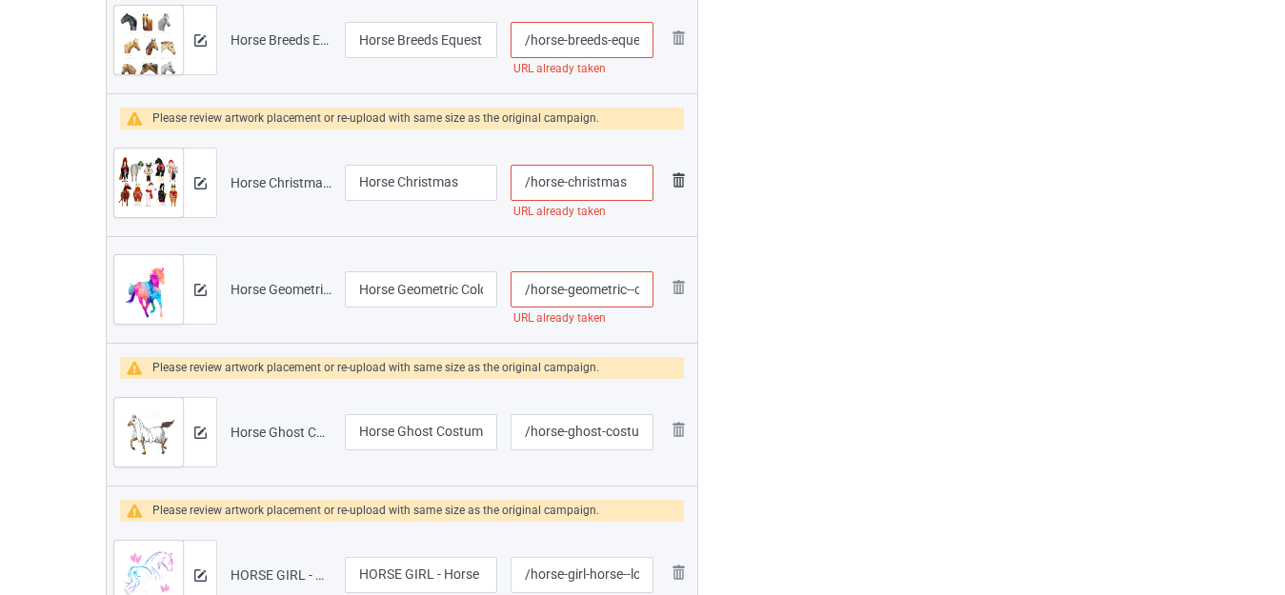
scroll to position [2126, 0]
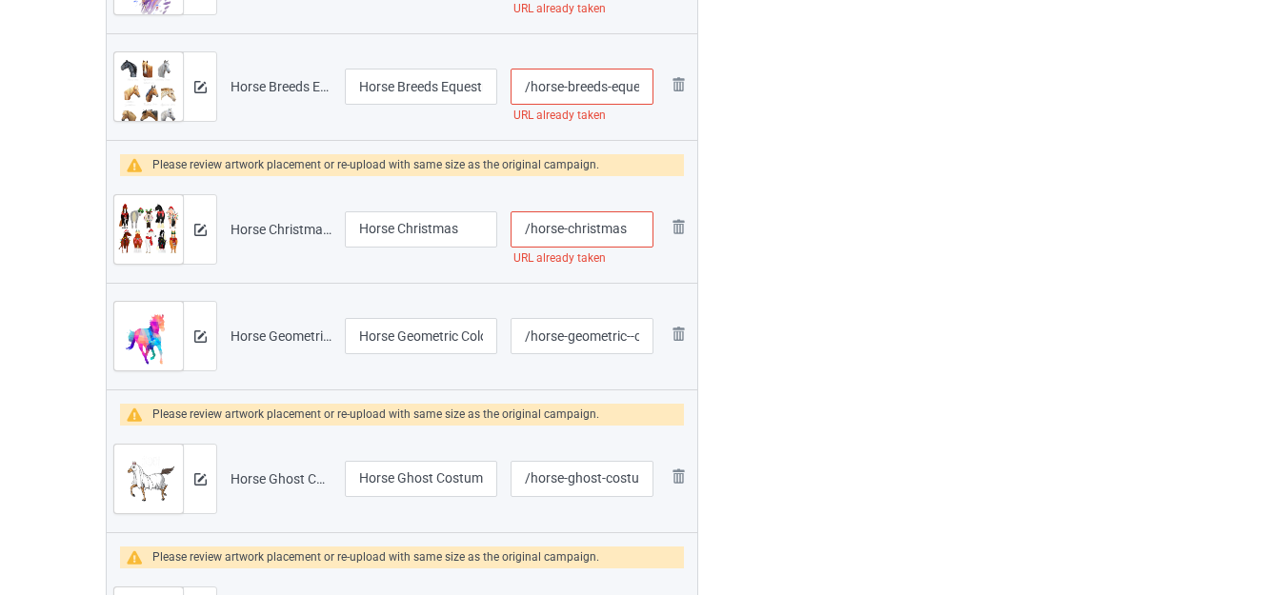
click at [635, 229] on input "/horse-christmas" at bounding box center [582, 230] width 143 height 36
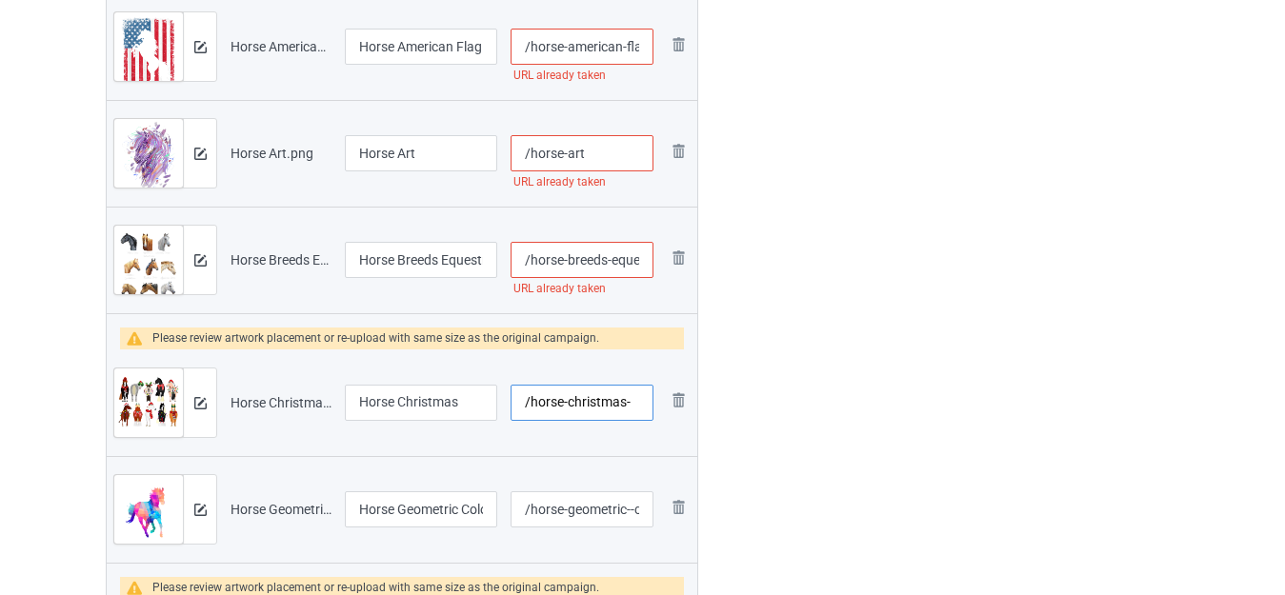
scroll to position [1935, 0]
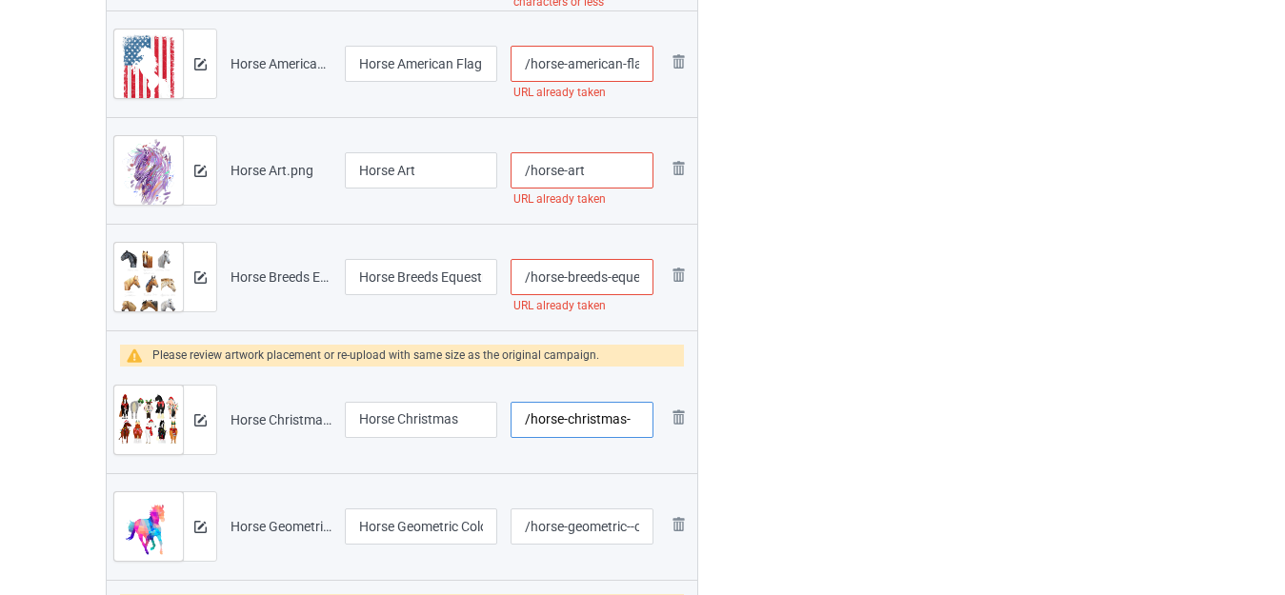
type input "/horse-christmas-"
drag, startPoint x: 636, startPoint y: 283, endPoint x: 649, endPoint y: 285, distance: 12.5
click at [649, 285] on input "/horse-breeds-equestrian-horseback-riding" at bounding box center [582, 277] width 143 height 36
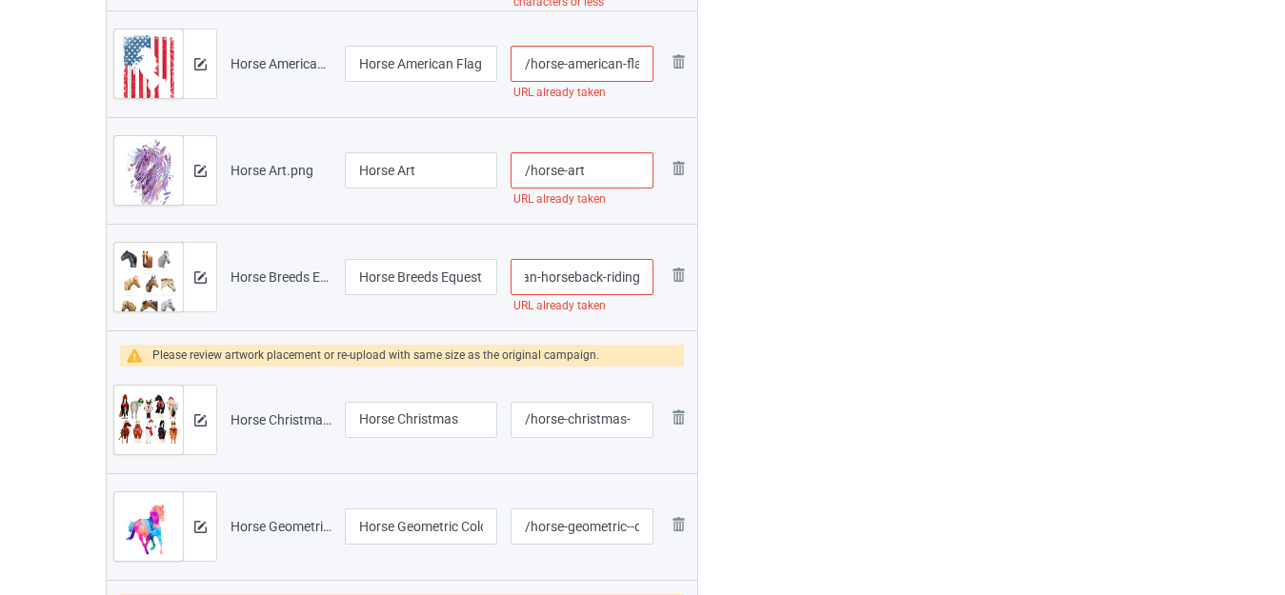
click at [608, 283] on input "/horse-breeds-equestrian-horseback-riding" at bounding box center [582, 277] width 143 height 36
click at [600, 277] on input "/horse-breeds-equestrian-horseback-riding" at bounding box center [582, 277] width 143 height 36
type input "/horse-breeds-equestrian-horseback--riding"
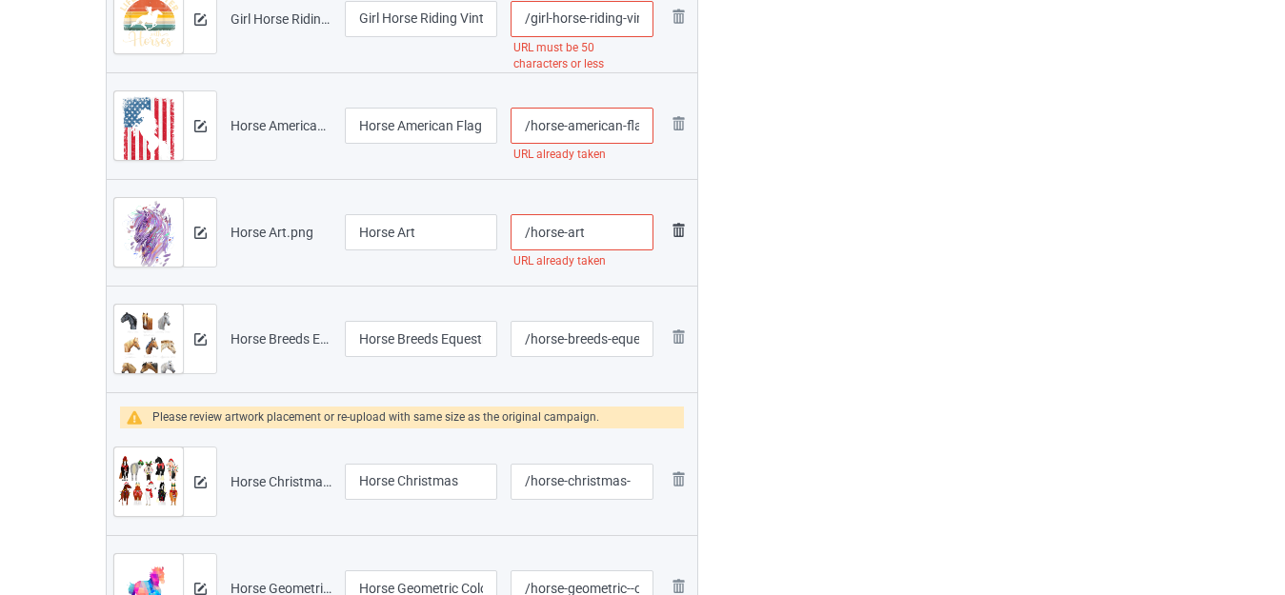
scroll to position [1840, 0]
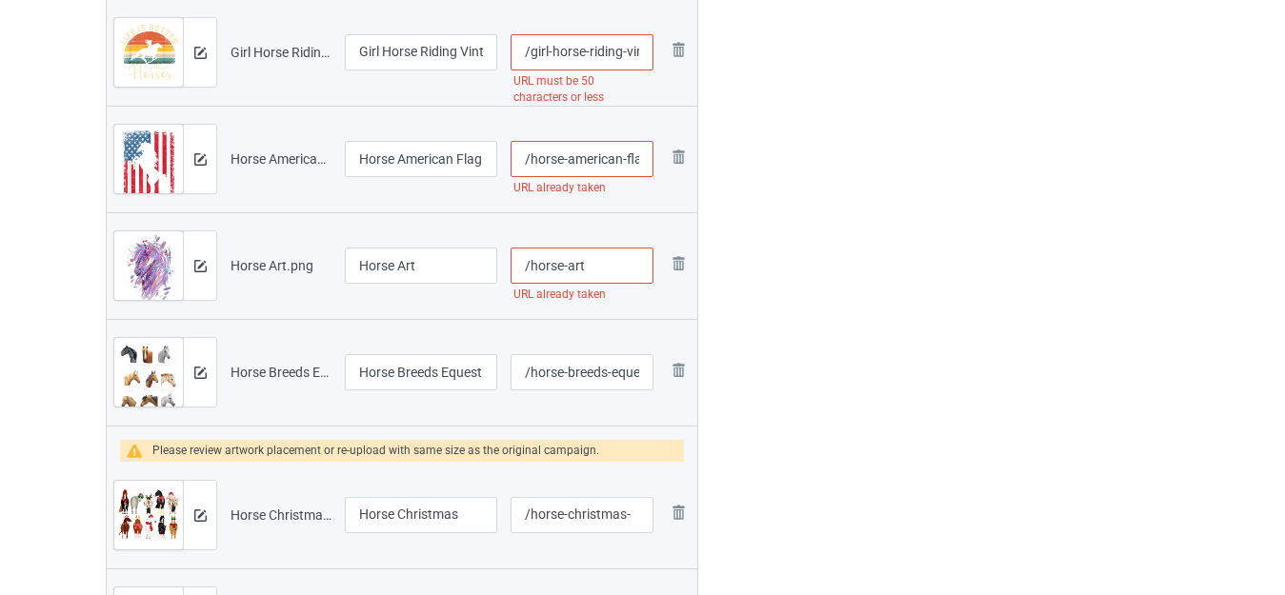
click at [621, 255] on input "/horse-art" at bounding box center [582, 266] width 143 height 36
type input "/horse-art-"
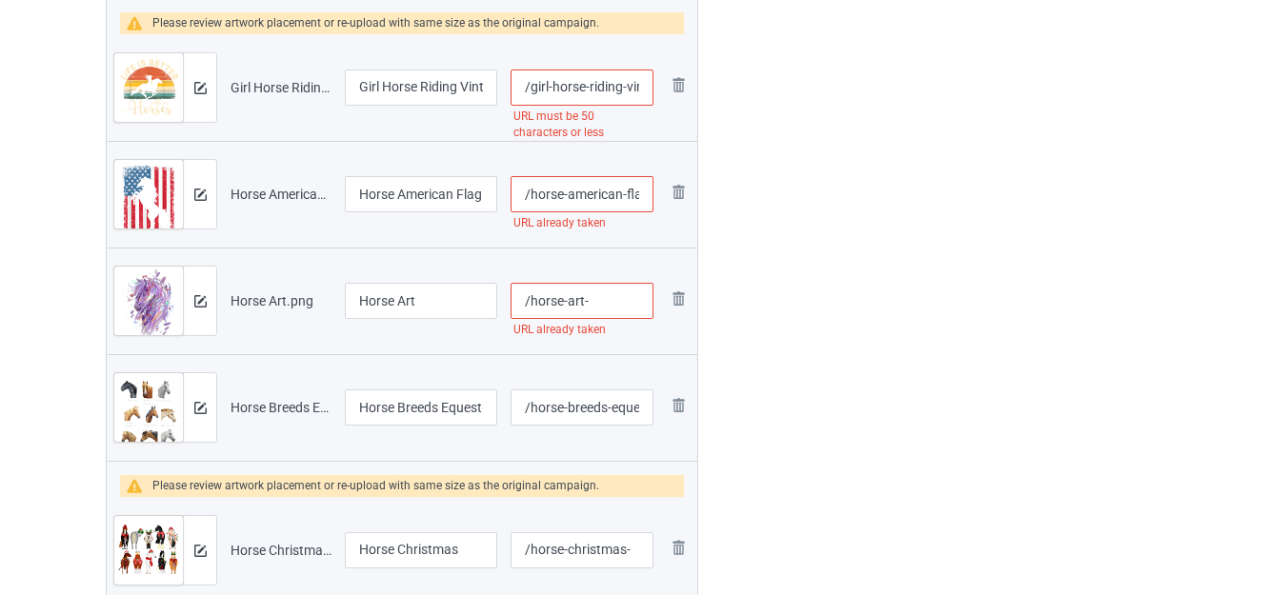
scroll to position [1745, 0]
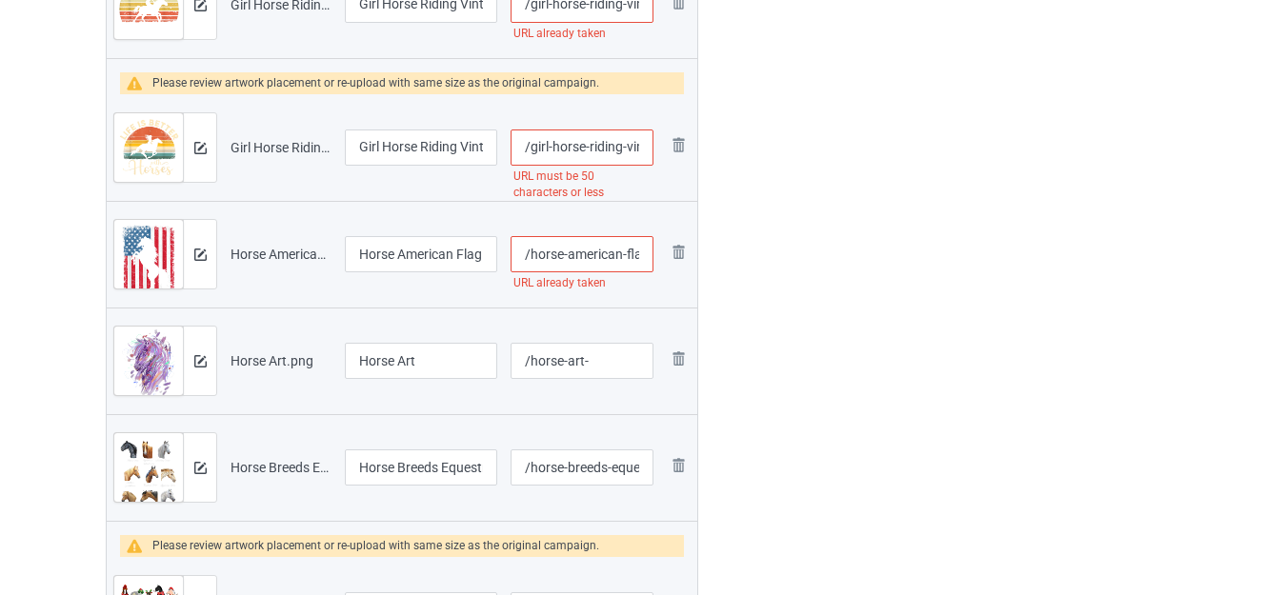
click at [623, 258] on input "/horse-american-flag-usa-4-th-of-july" at bounding box center [582, 254] width 143 height 36
type input "/horse-american--flag-usa-4-th-of-july"
drag, startPoint x: 617, startPoint y: 149, endPoint x: 638, endPoint y: 154, distance: 21.7
click at [638, 154] on input "/girl-horse-riding-vintage-life-is-better-with-horses" at bounding box center [582, 148] width 143 height 36
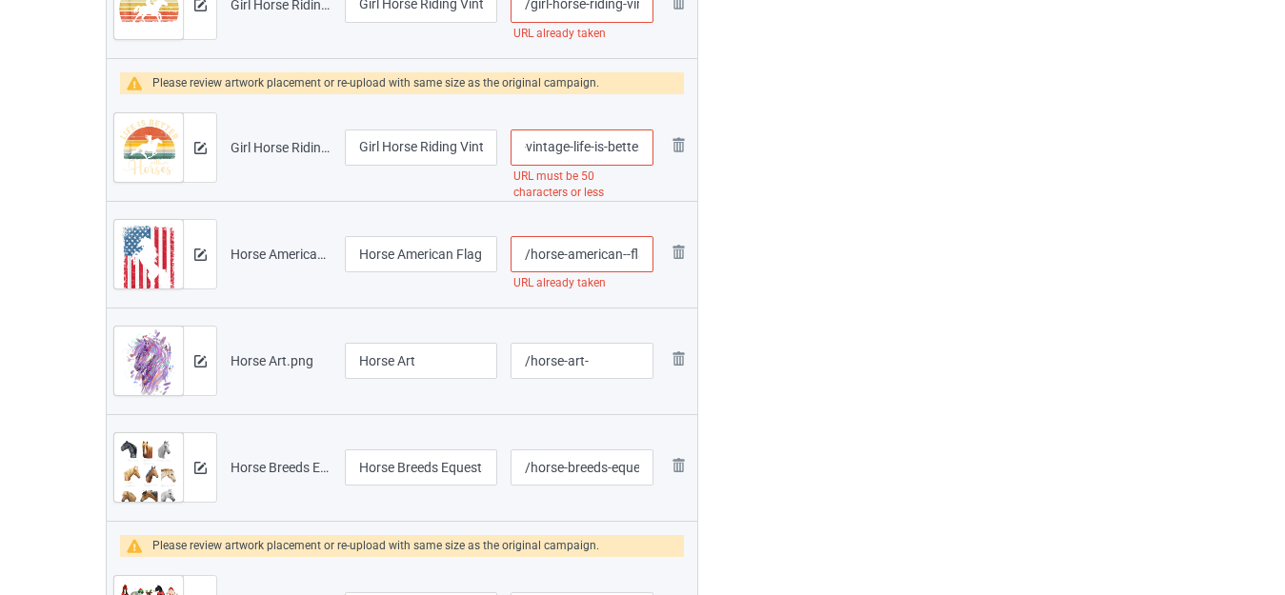
scroll to position [0, 177]
click at [616, 155] on input "/girl-horse-riding-vintage-life-is-better-with-horses" at bounding box center [582, 148] width 143 height 36
drag, startPoint x: 566, startPoint y: 143, endPoint x: 774, endPoint y: 160, distance: 208.4
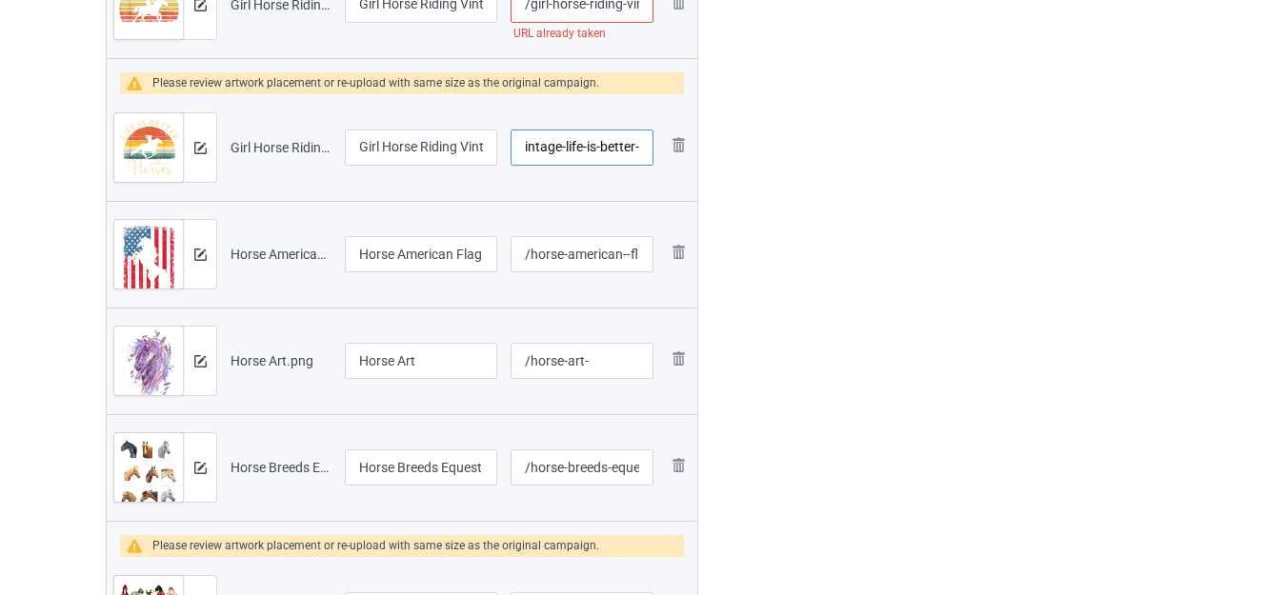
scroll to position [0, 108]
type input "/girl-horse-riding-vintage-life-is-better-"
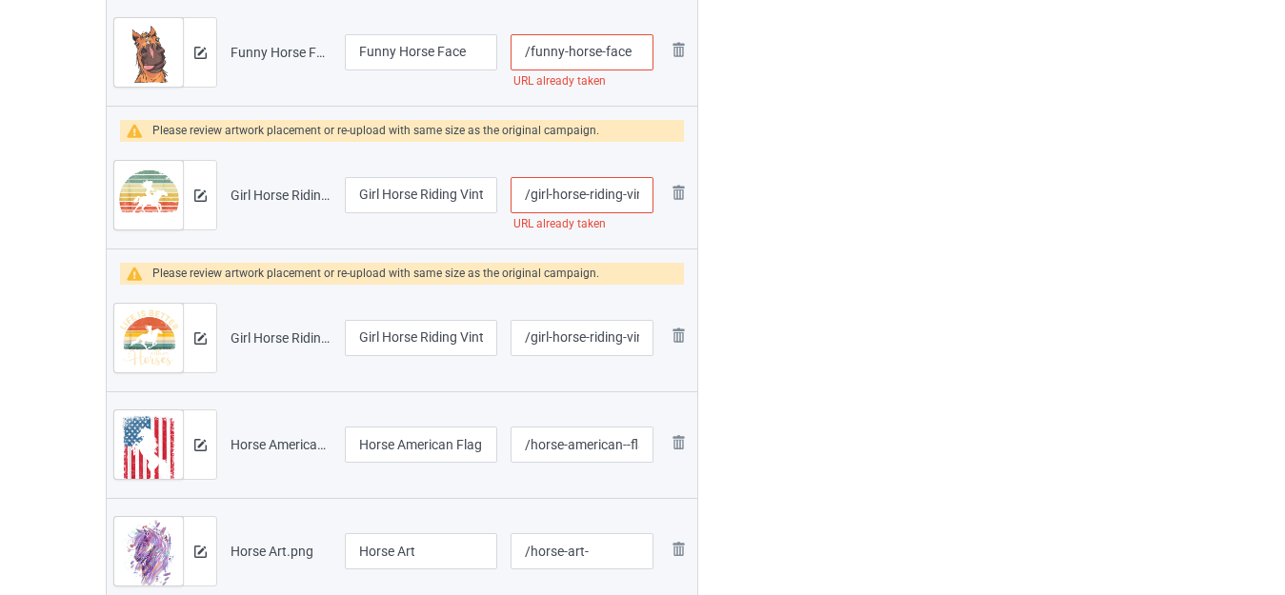
scroll to position [0, 77]
drag, startPoint x: 624, startPoint y: 192, endPoint x: 647, endPoint y: 196, distance: 23.2
click at [647, 196] on input "/girl-horse-riding-vintage-cowgirl" at bounding box center [582, 195] width 143 height 36
click at [626, 196] on input "/girl-horse-riding-vintage-cowgirl" at bounding box center [582, 195] width 143 height 36
click at [595, 195] on input "/girl-horse-riding-vintage-cowgirl" at bounding box center [582, 195] width 143 height 36
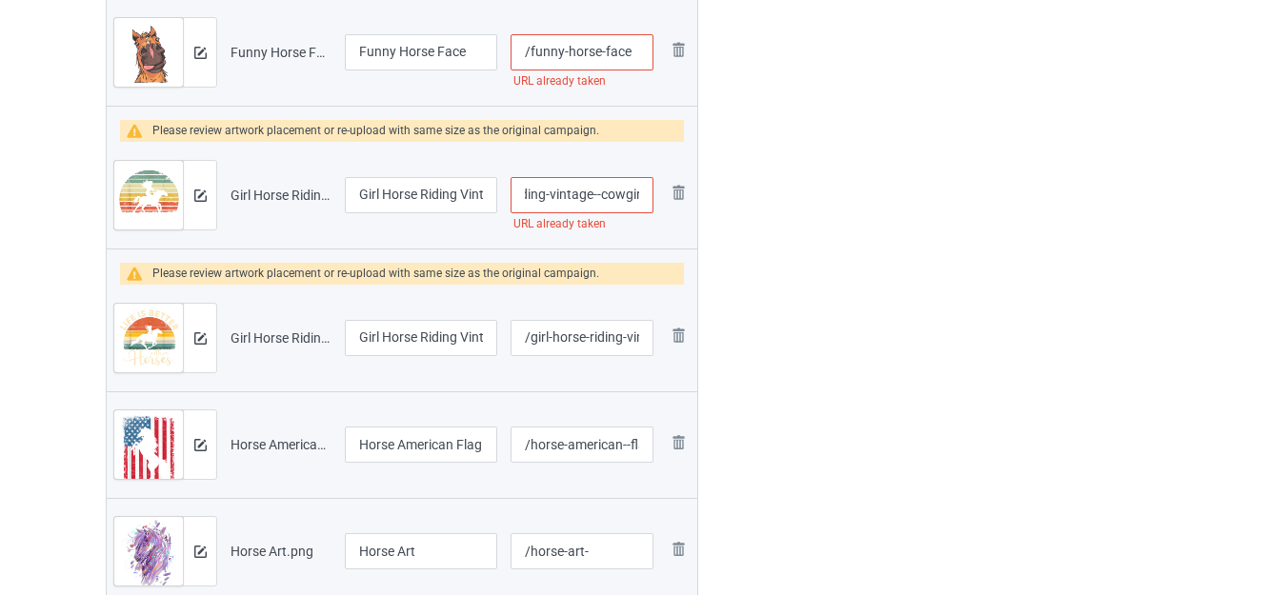
type input "/girl-horse-riding-vintage--cowgirl"
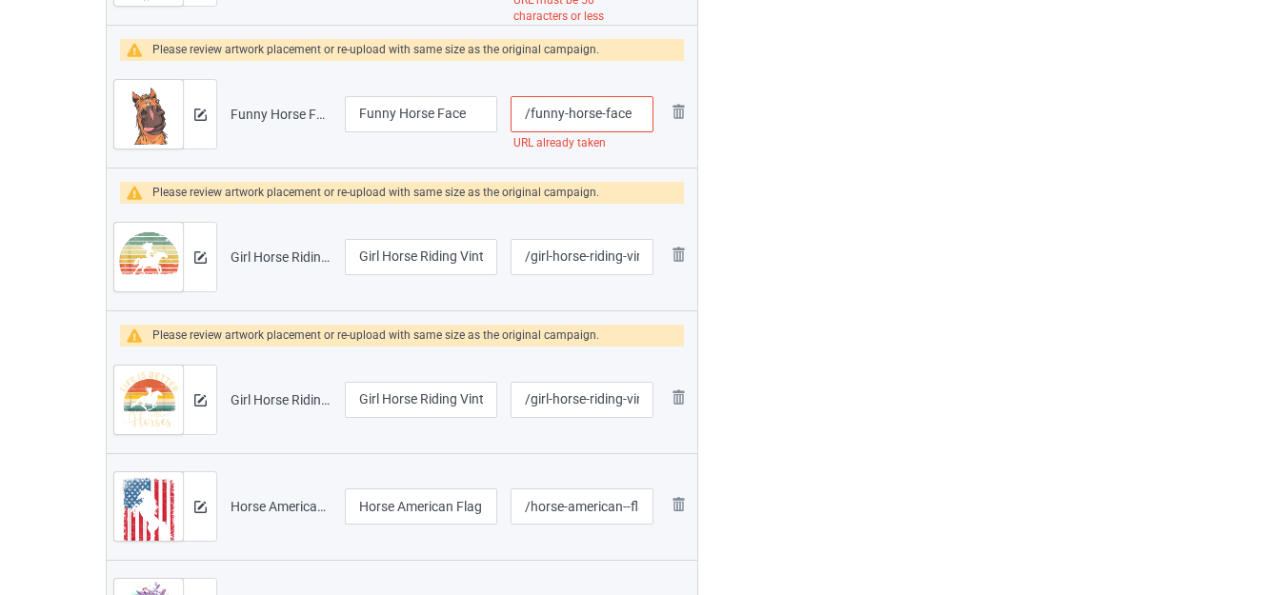
scroll to position [1459, 0]
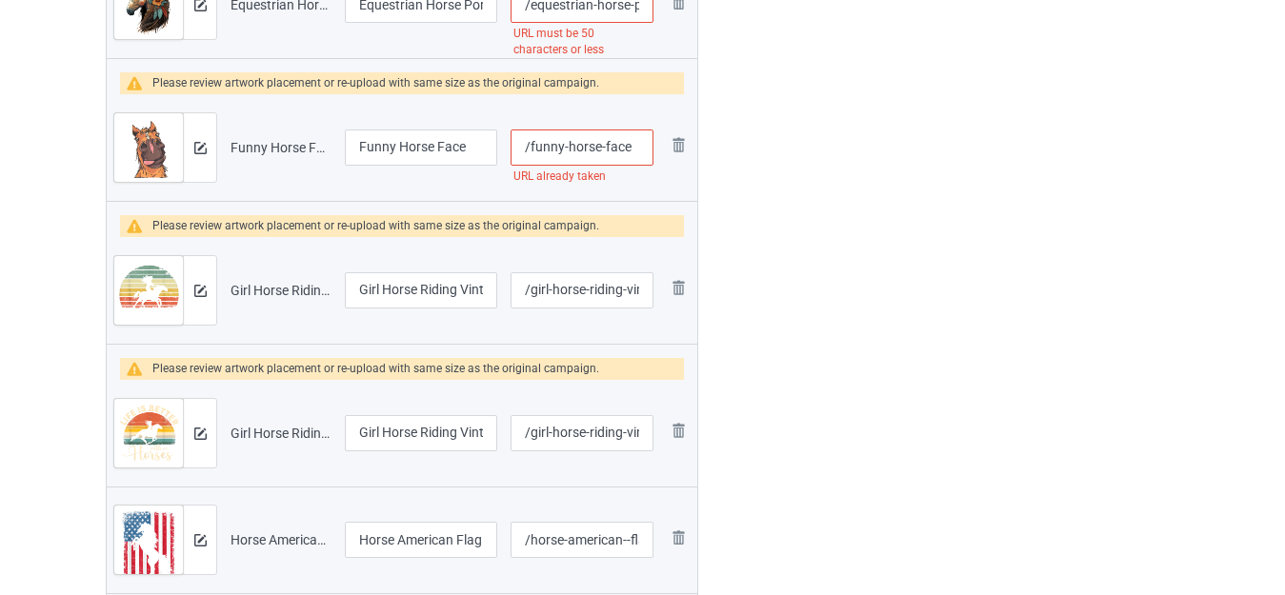
click at [638, 144] on input "/funny-horse-face" at bounding box center [582, 148] width 143 height 36
type input "/funny-horse-face-"
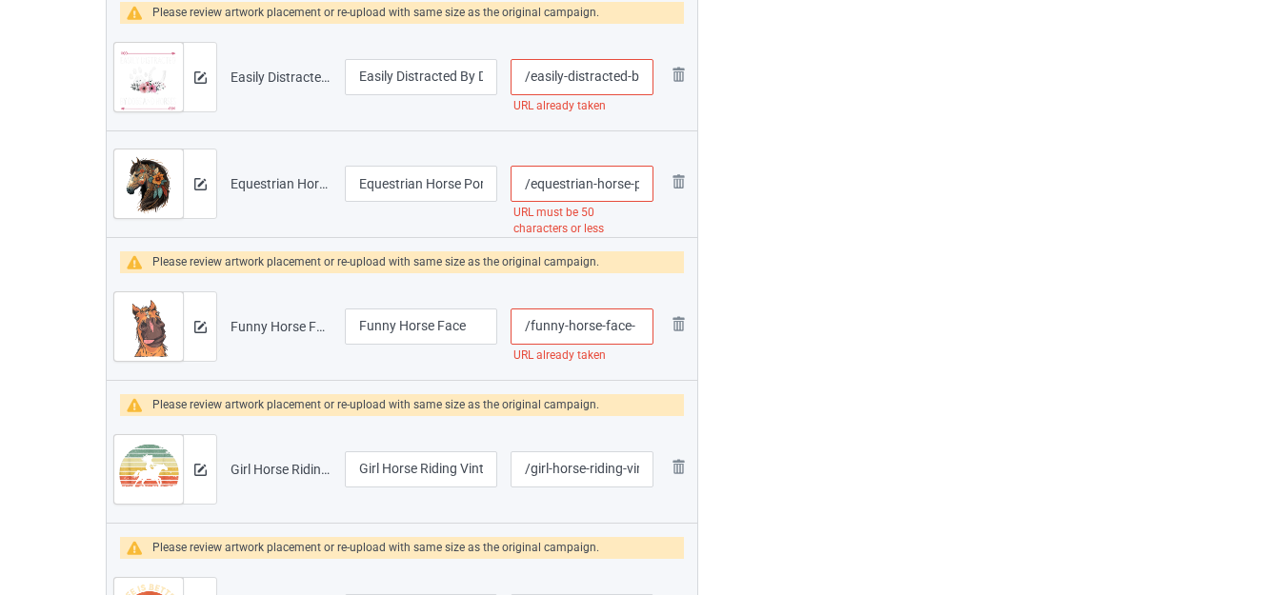
scroll to position [1268, 0]
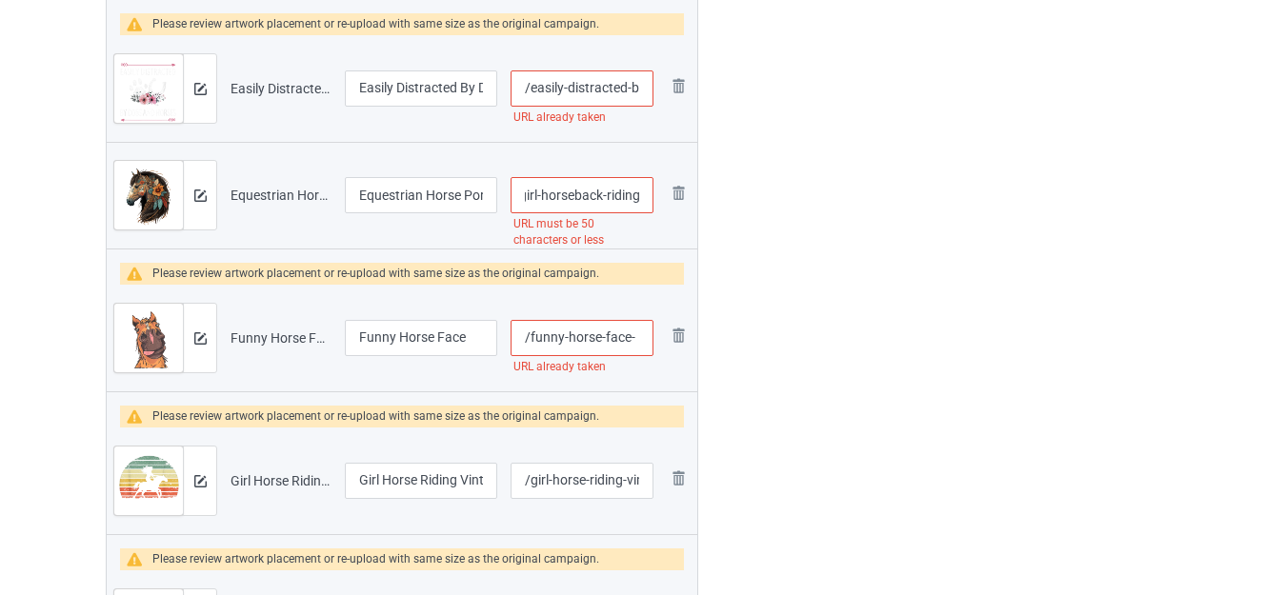
drag, startPoint x: 636, startPoint y: 193, endPoint x: 646, endPoint y: 199, distance: 11.9
click at [646, 199] on input "/equestrian-horse-portrait-western-cowgirl-horseback-riding" at bounding box center [582, 195] width 143 height 36
click at [623, 198] on input "/equestrian-horse-portrait-western-cowgirl-horseback-riding" at bounding box center [582, 195] width 143 height 36
drag, startPoint x: 604, startPoint y: 193, endPoint x: 705, endPoint y: 212, distance: 102.6
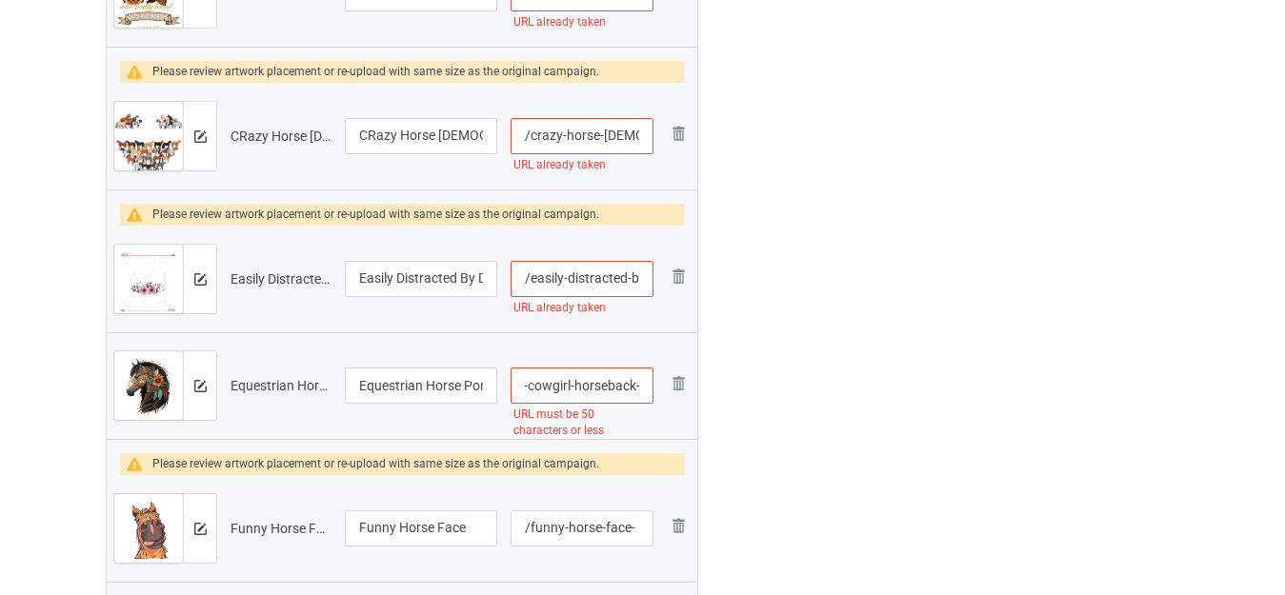
drag, startPoint x: 634, startPoint y: 388, endPoint x: 645, endPoint y: 388, distance: 11.4
click at [645, 388] on input "/equestrian-horse-portrait-western-cowgirl-horseback-" at bounding box center [582, 386] width 143 height 36
click at [623, 388] on input "/equestrian-horse-portrait-western-cowgirl-horseback-" at bounding box center [582, 386] width 143 height 36
click at [638, 386] on input "/equestrian-horse-portrait-western-cowgirl-horseback-" at bounding box center [582, 386] width 143 height 36
click at [639, 384] on input "/equestrian-horse-portrait-western-cowgirl-horseback-" at bounding box center [582, 386] width 143 height 36
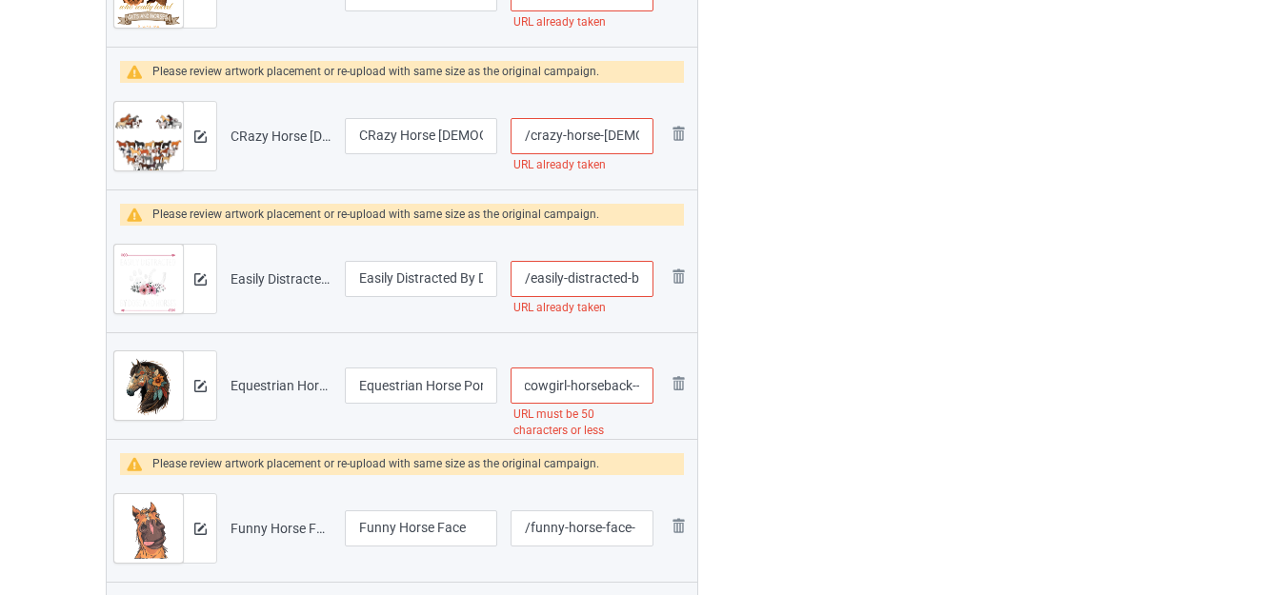
type input "/equestrian-horse-portrait-western-cowgirl-horseback--"
drag, startPoint x: 633, startPoint y: 384, endPoint x: 659, endPoint y: 394, distance: 28.7
click at [659, 394] on td "/equestrian-horse-portrait-western-cowgirl-horseback-- URL must be 50 character…" at bounding box center [582, 386] width 156 height 107
click at [622, 393] on input "/equestrian-horse-portrait-western-cowgirl-horseback--" at bounding box center [582, 386] width 143 height 36
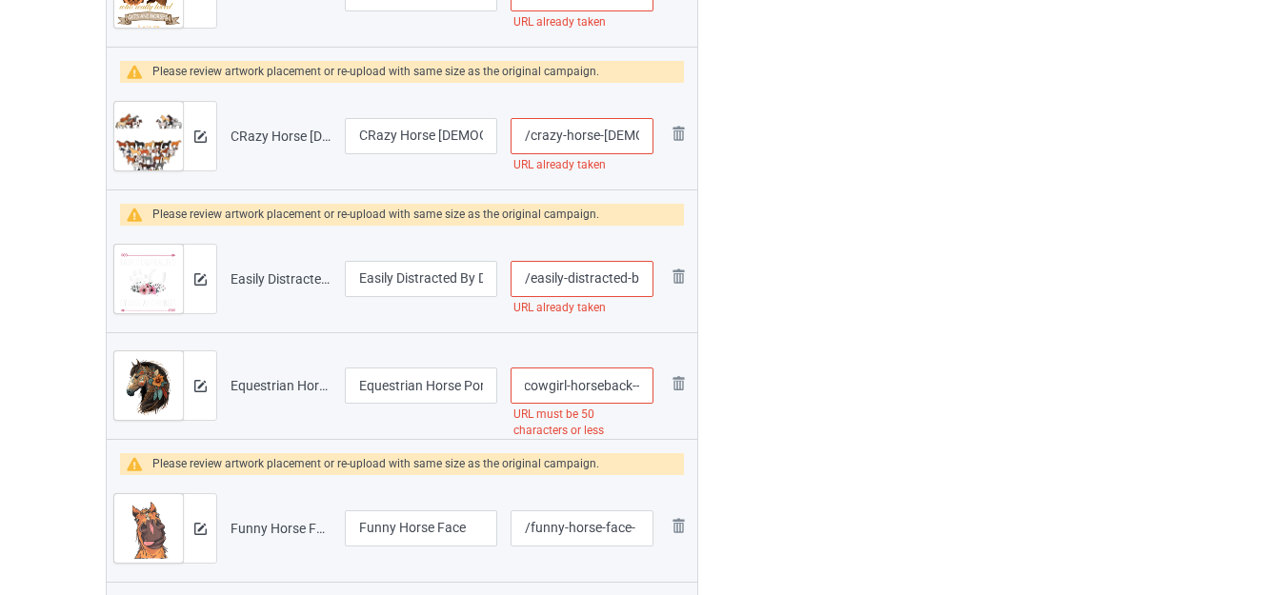
drag, startPoint x: 566, startPoint y: 383, endPoint x: 757, endPoint y: 404, distance: 191.7
click at [682, 396] on tr "Preview and edit artwork Equestrian Horse Portrait Western CowGirl Horseback Ri…" at bounding box center [402, 386] width 591 height 107
click at [687, 396] on link at bounding box center [678, 387] width 23 height 28
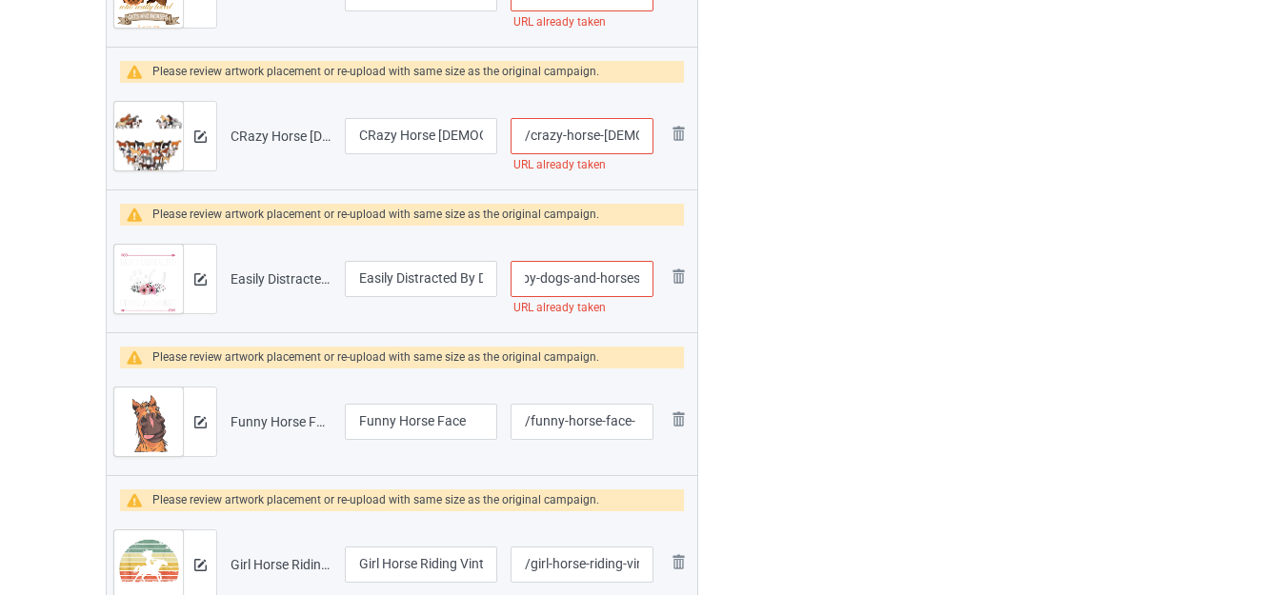
drag, startPoint x: 636, startPoint y: 274, endPoint x: 658, endPoint y: 285, distance: 25.2
click at [658, 285] on td "/easily-distracted-by-dogs-and-horses URL already taken" at bounding box center [582, 279] width 156 height 107
click at [643, 276] on input "/easily-distracted-by-dogs-and-horses" at bounding box center [582, 279] width 143 height 36
type input "/easily-distracted-by-dogs-and-horses-"
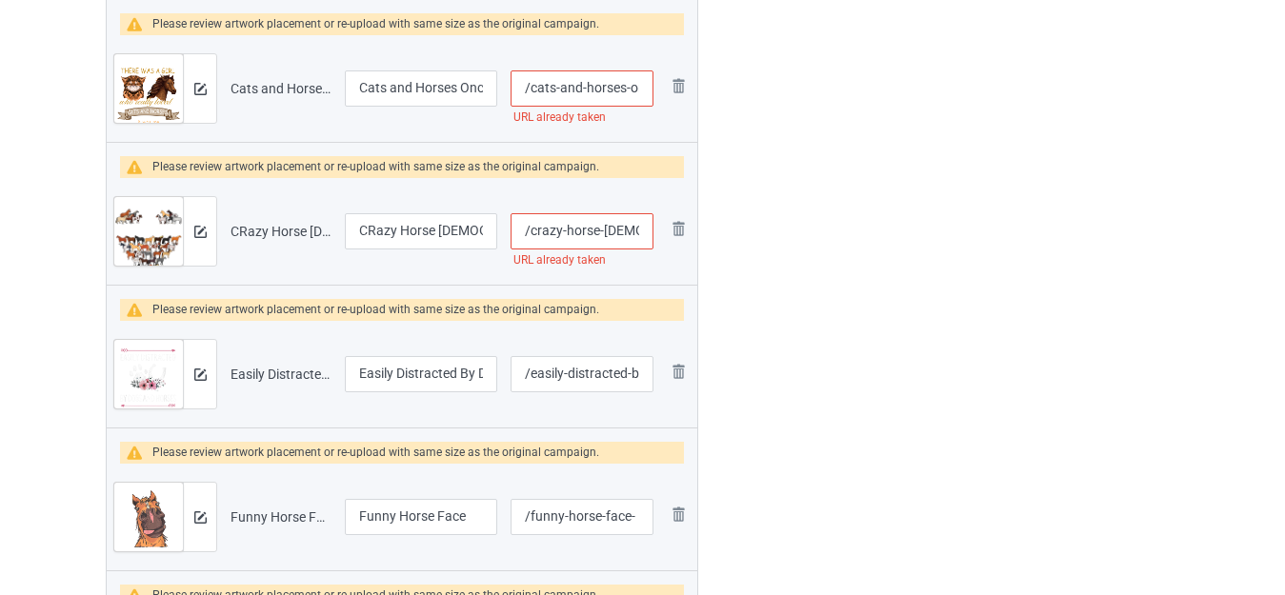
click at [644, 232] on input "/crazy-horse-lady" at bounding box center [582, 231] width 143 height 36
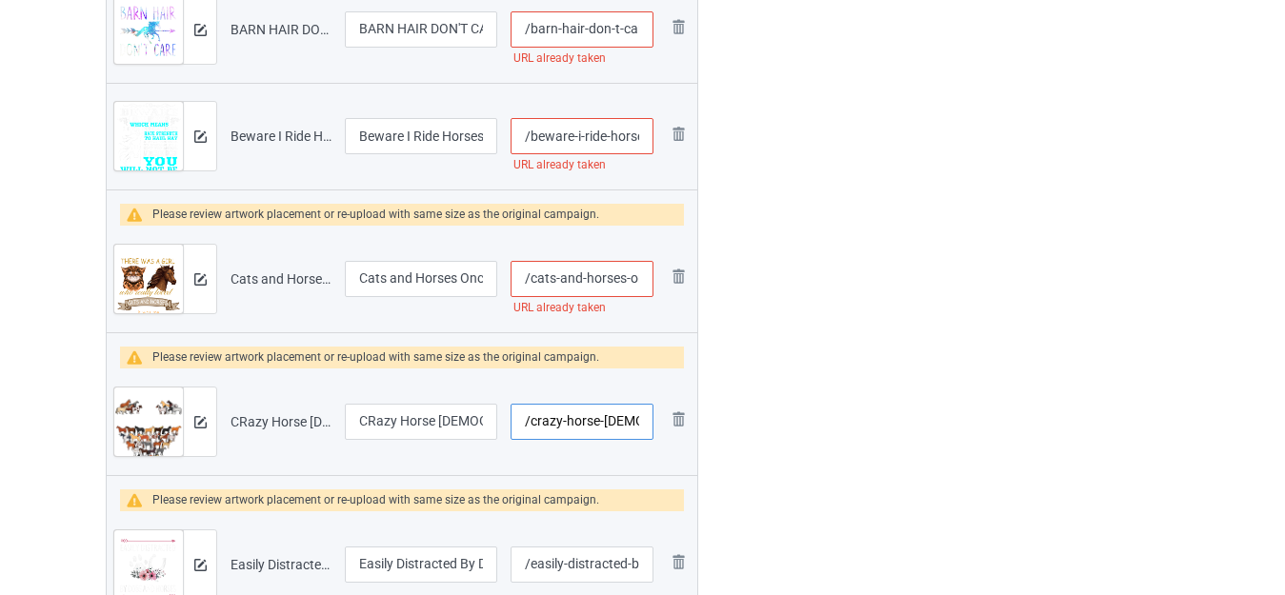
type input "/crazy-horse-lady-"
click at [630, 278] on input "/cats-and-horses-once-upon-a-time" at bounding box center [582, 279] width 143 height 36
type input "/cats-and-horses--once-upon-a-time"
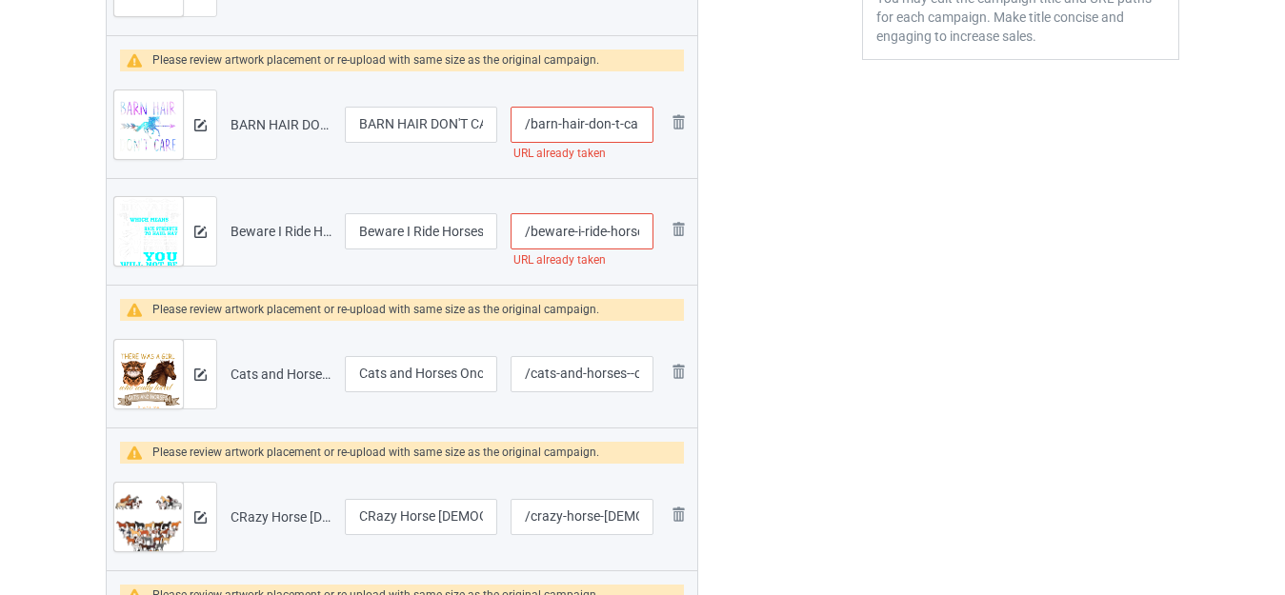
click at [611, 230] on input "/beware-i-ride-horses" at bounding box center [582, 231] width 143 height 36
type input "/beware-i-ride--horses"
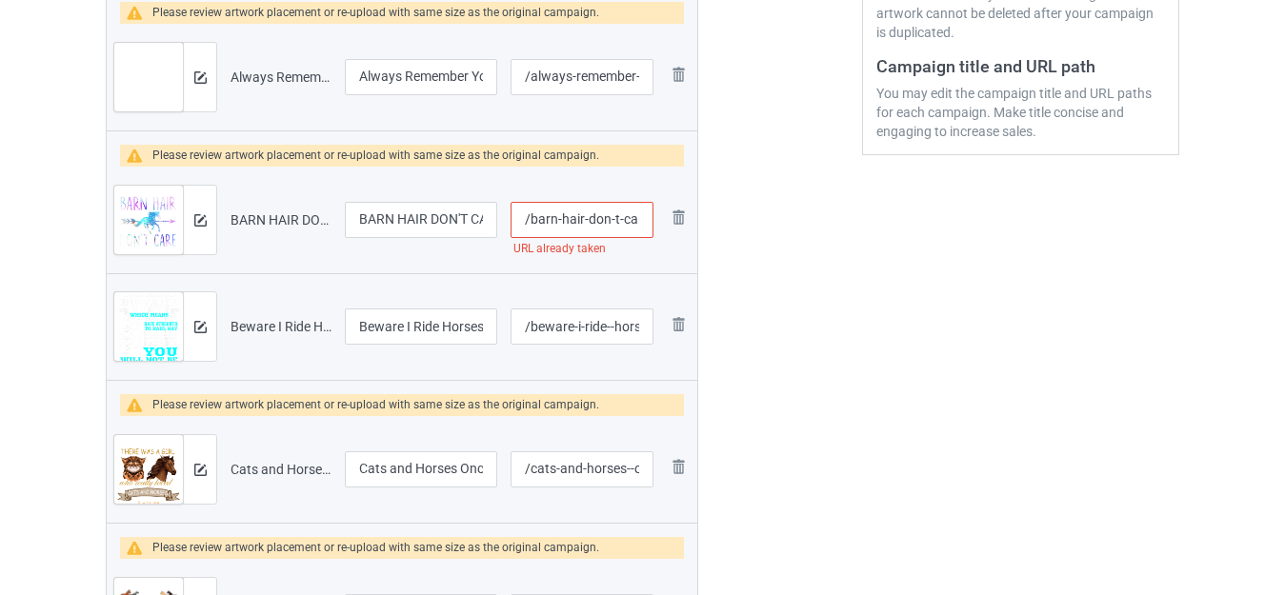
click at [613, 217] on input "/barn-hair-don-t-care" at bounding box center [582, 220] width 143 height 36
type input "/barn-hair-don--t-care"
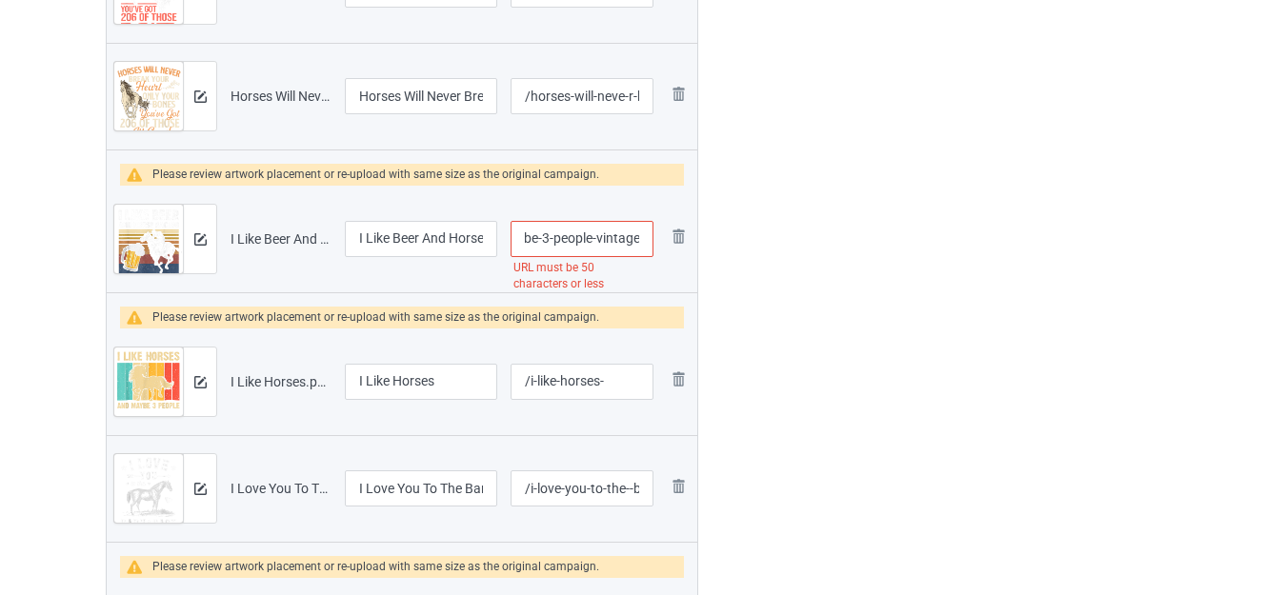
drag, startPoint x: 618, startPoint y: 235, endPoint x: 651, endPoint y: 245, distance: 33.8
click at [648, 245] on input "/i-like-beer-and--horse-racing-and-maybe-3-people-vintage" at bounding box center [582, 239] width 143 height 36
click at [615, 239] on input "/i-like-beer-and--horse-racing-and-maybe-3-people-vintage" at bounding box center [582, 239] width 143 height 36
drag, startPoint x: 550, startPoint y: 236, endPoint x: 828, endPoint y: 247, distance: 278.4
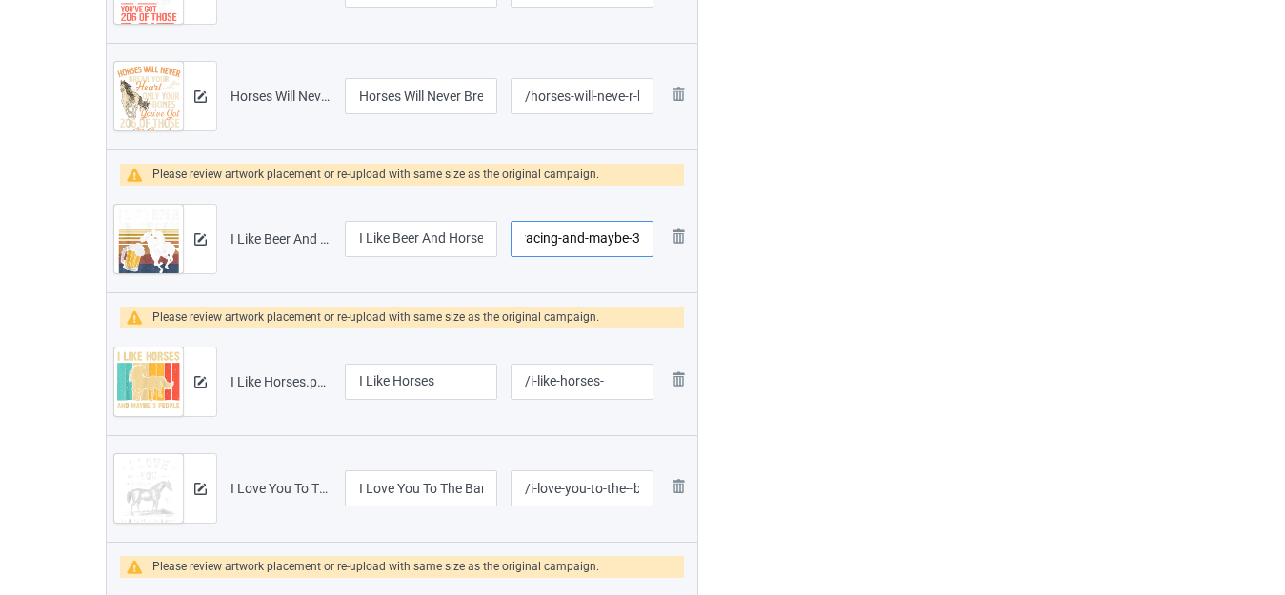
type input "/i-like-beer-and--horse-racing-and-maybe-3"
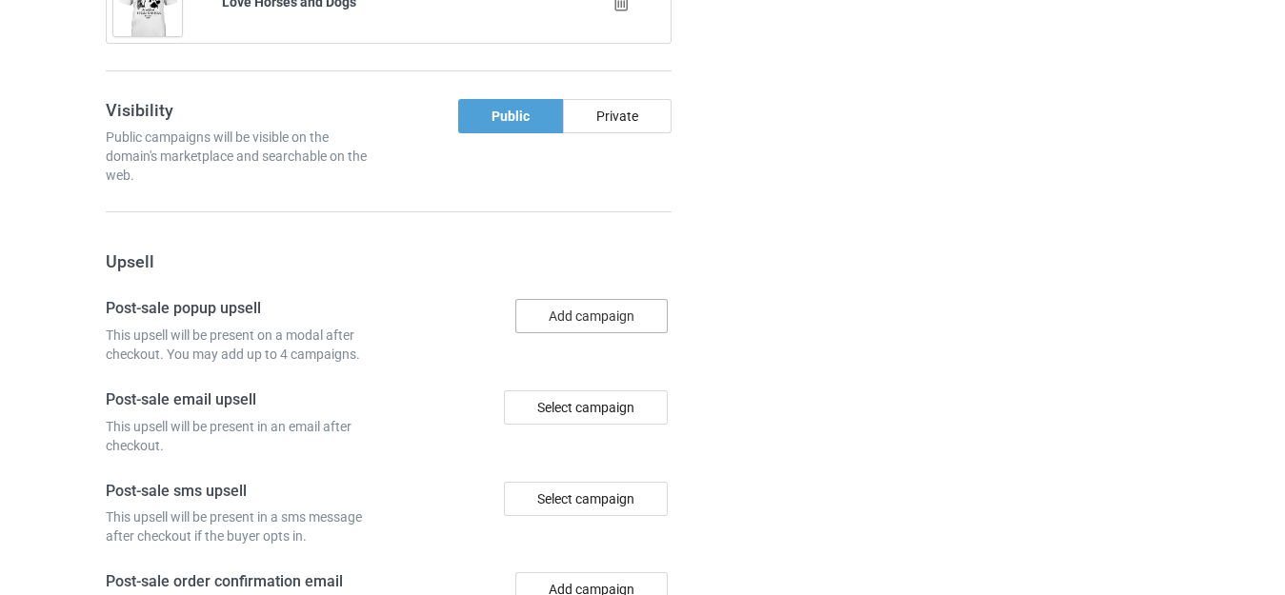
click at [595, 310] on button "Add campaign" at bounding box center [591, 316] width 152 height 34
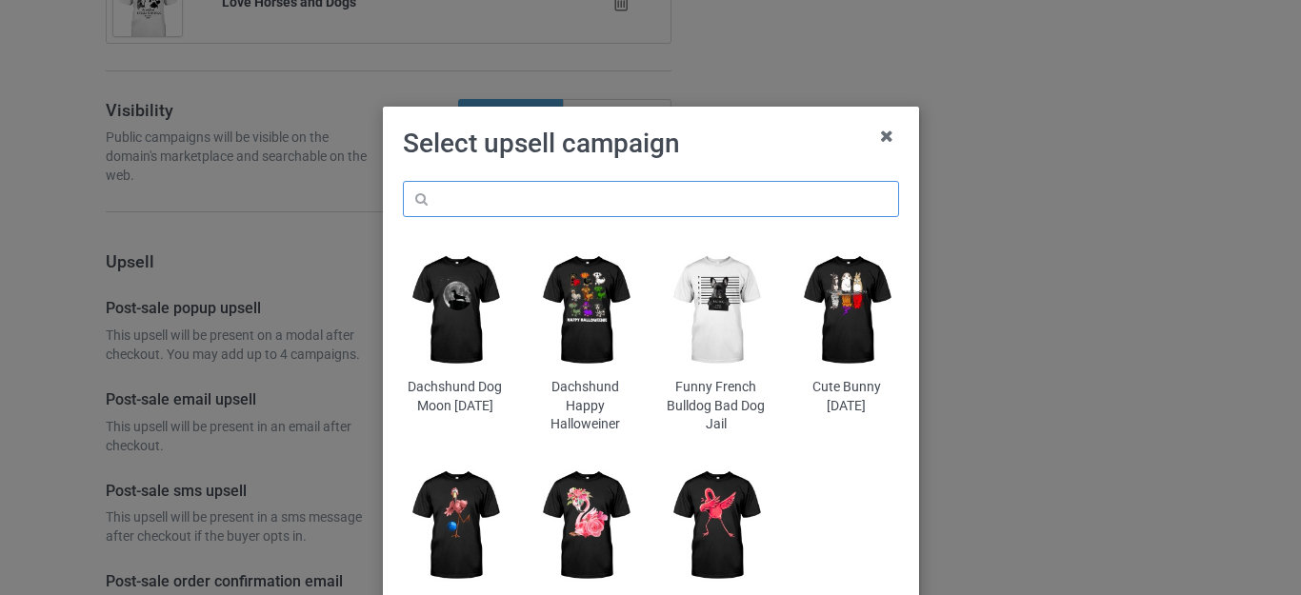
click at [515, 196] on input "text" at bounding box center [651, 199] width 496 height 36
type input "horse"
click at [722, 168] on div "horse Dachshund Dog Moon Halloween Dachshund Happy Halloweiner Funny French Bul…" at bounding box center [651, 425] width 523 height 514
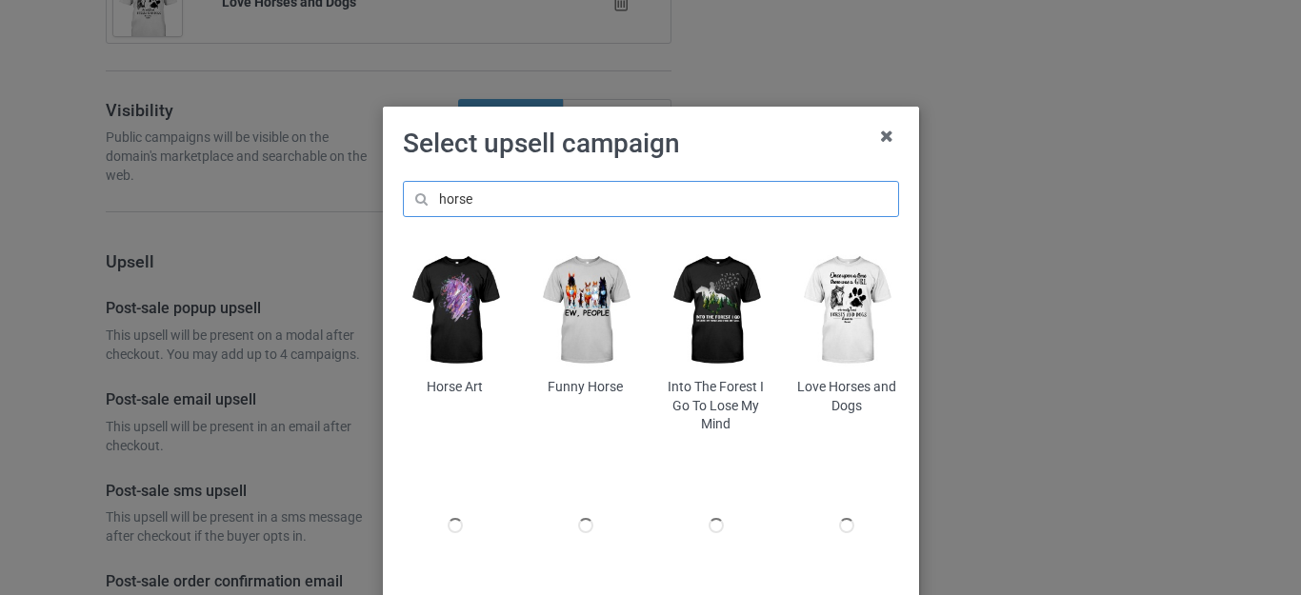
click at [475, 196] on input "horse" at bounding box center [651, 199] width 496 height 36
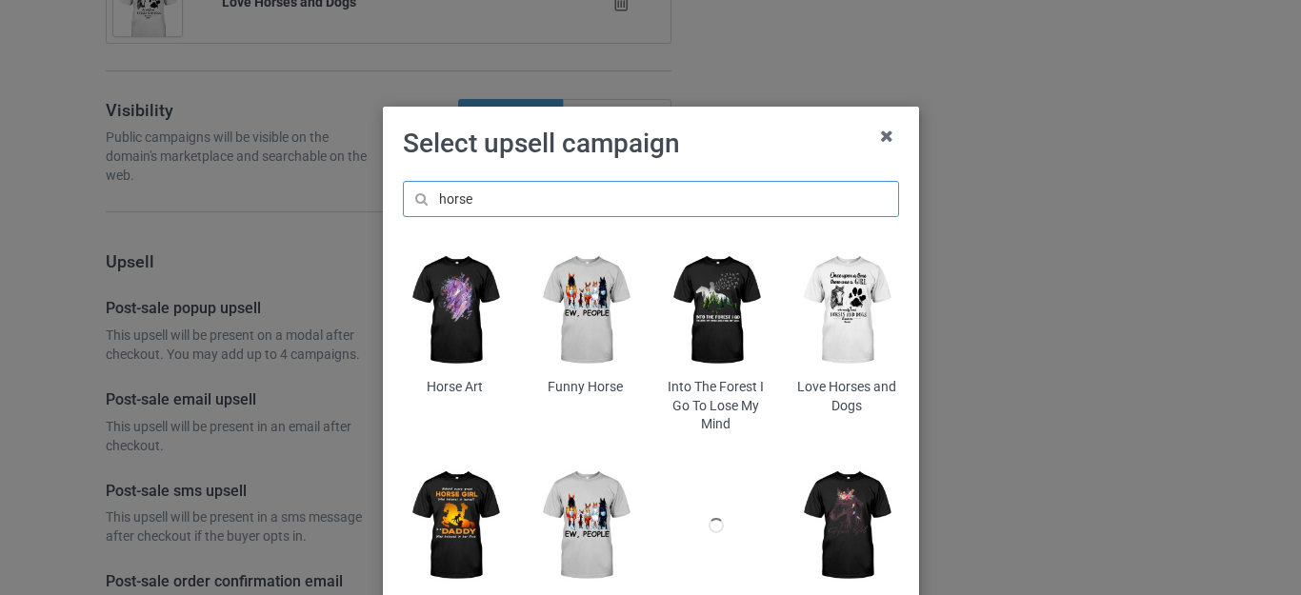
click at [475, 196] on input "horse" at bounding box center [651, 199] width 496 height 36
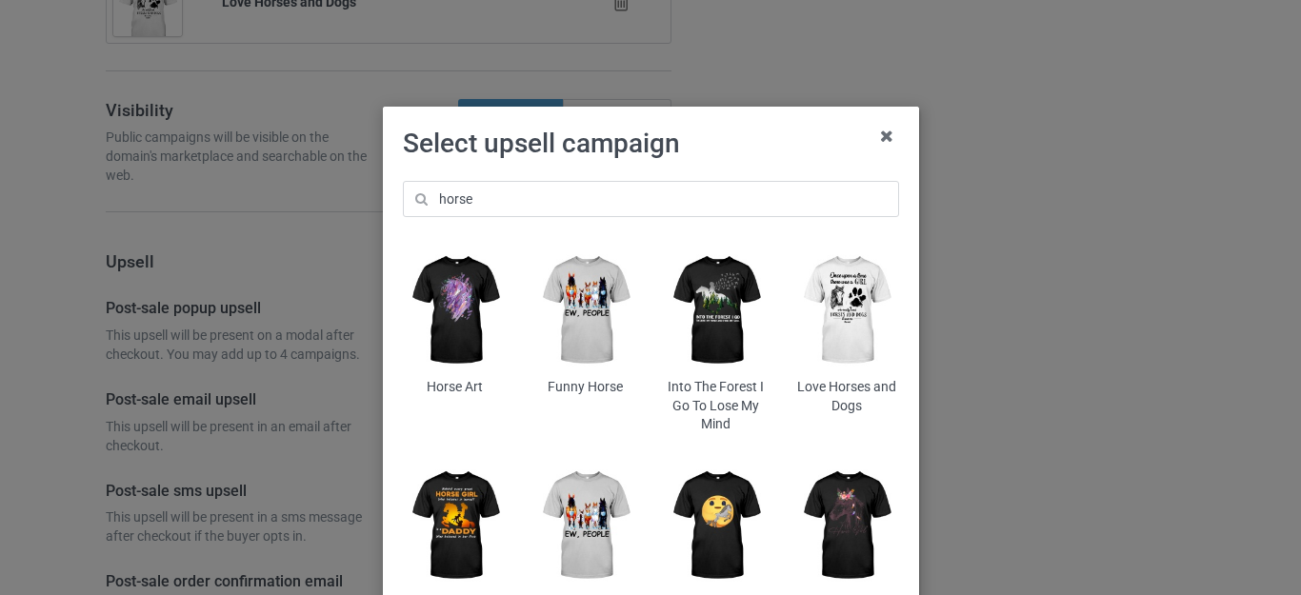
click at [577, 310] on img at bounding box center [586, 311] width 104 height 130
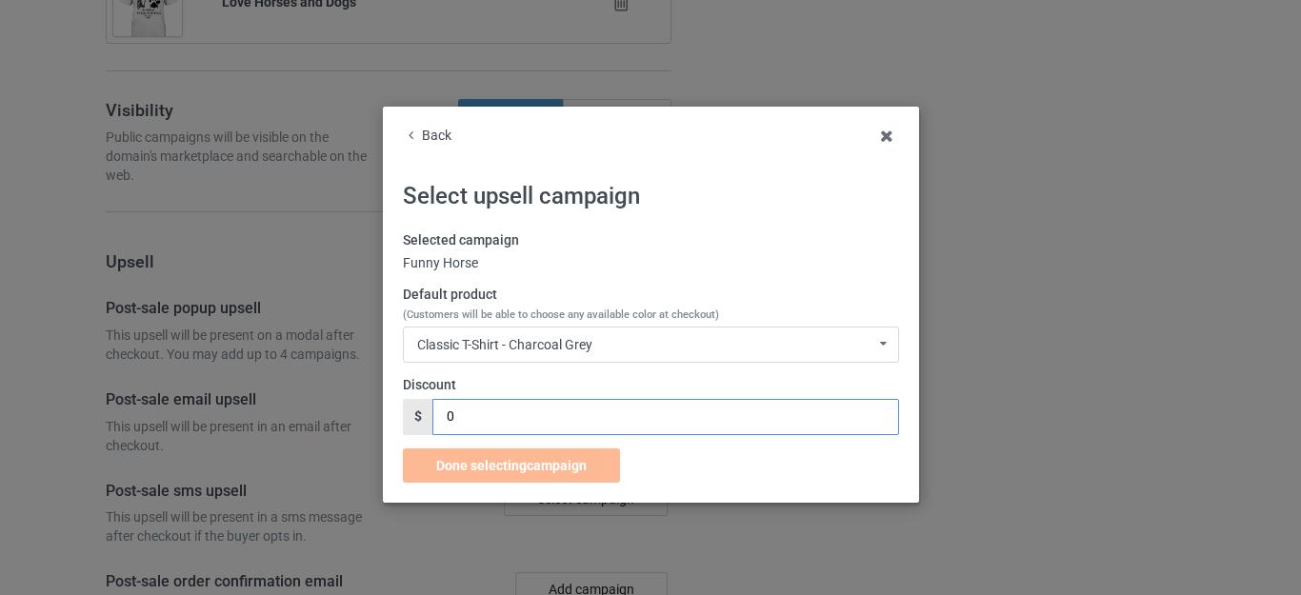
drag, startPoint x: 469, startPoint y: 424, endPoint x: 432, endPoint y: 424, distance: 37.2
click at [433, 424] on input "0" at bounding box center [666, 417] width 466 height 36
click at [557, 350] on div "Classic T-Shirt - Charcoal Grey" at bounding box center [504, 344] width 175 height 13
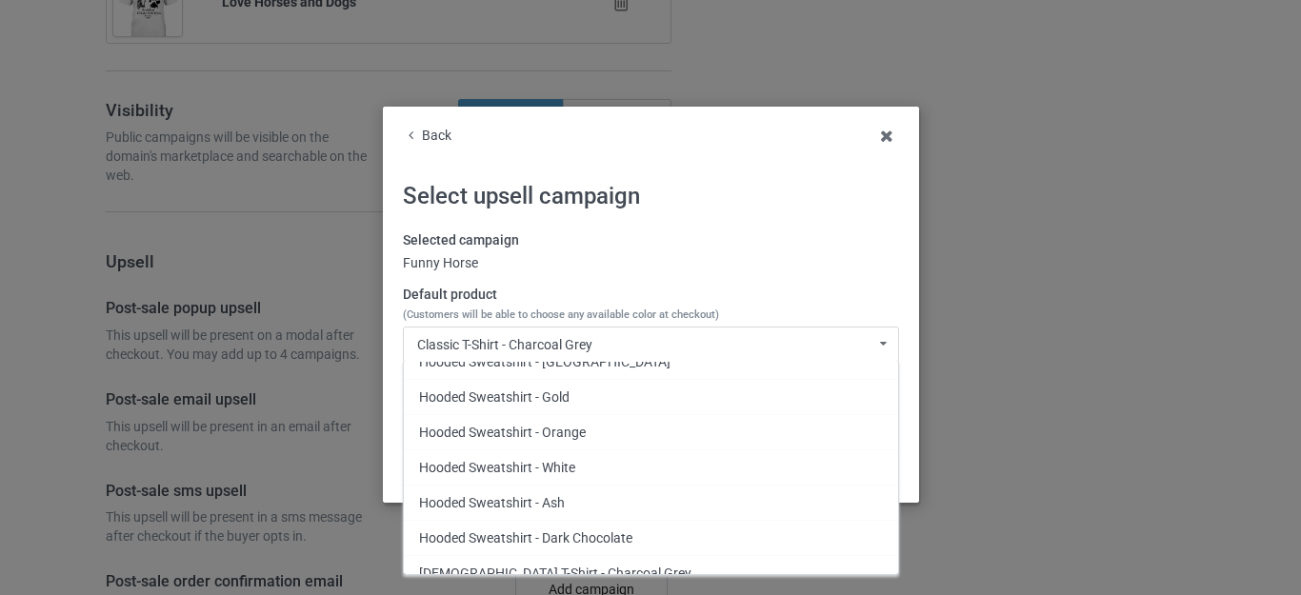
scroll to position [1319, 0]
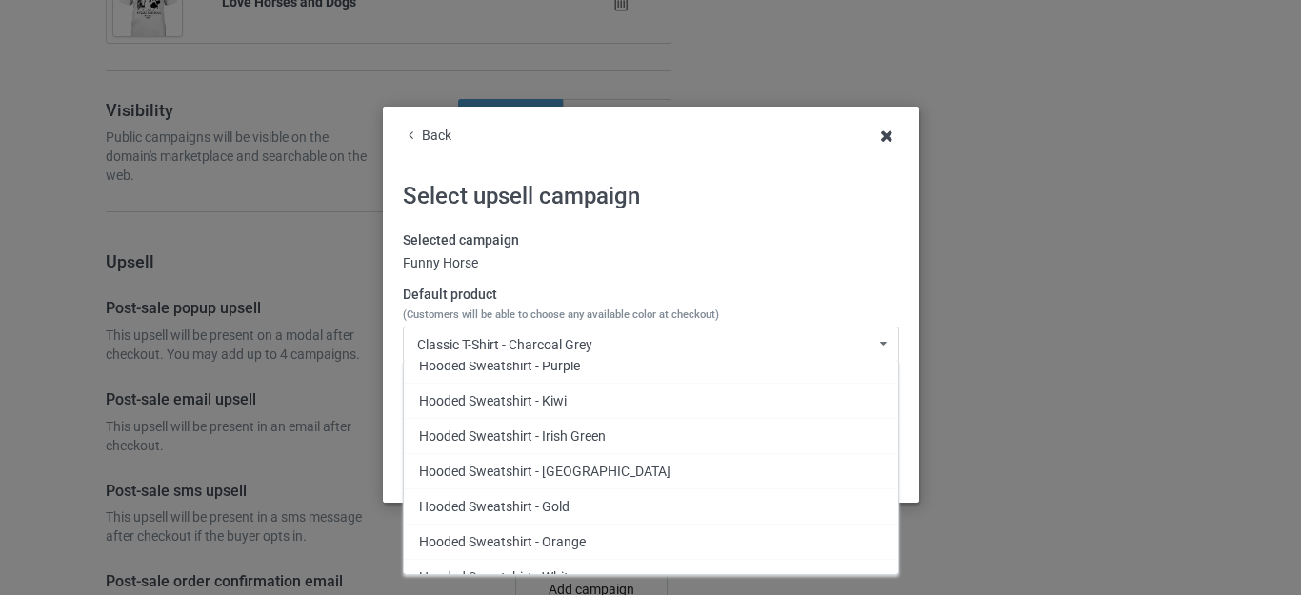
click at [872, 131] on icon at bounding box center [887, 136] width 30 height 30
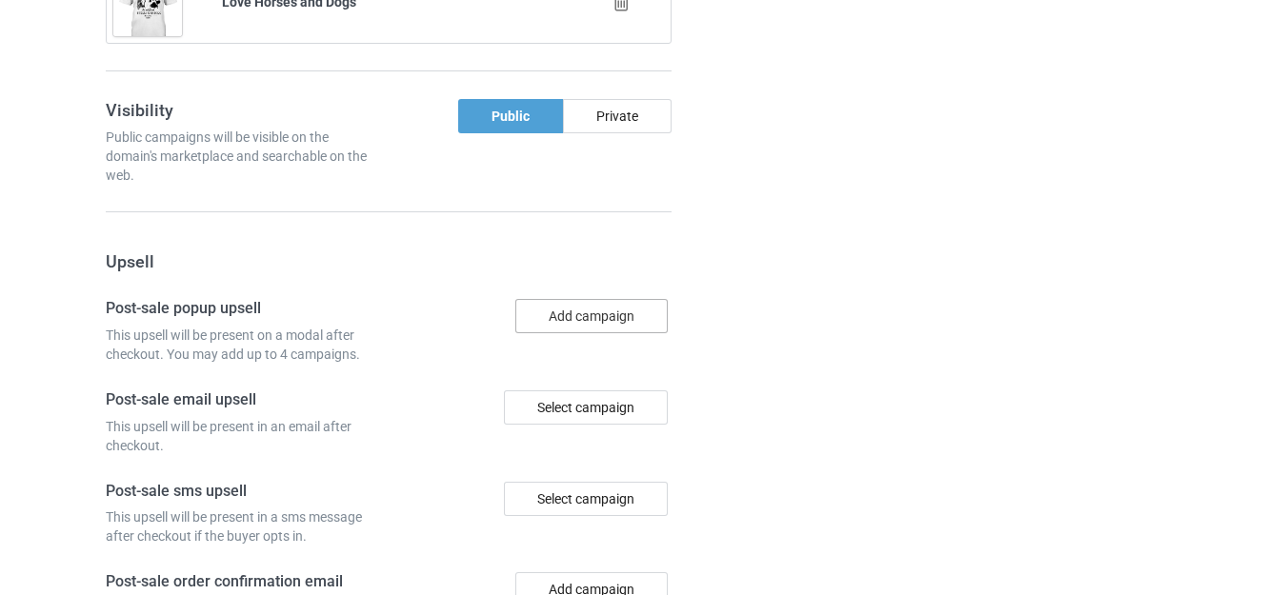
click at [568, 305] on button "Add campaign" at bounding box center [591, 316] width 152 height 34
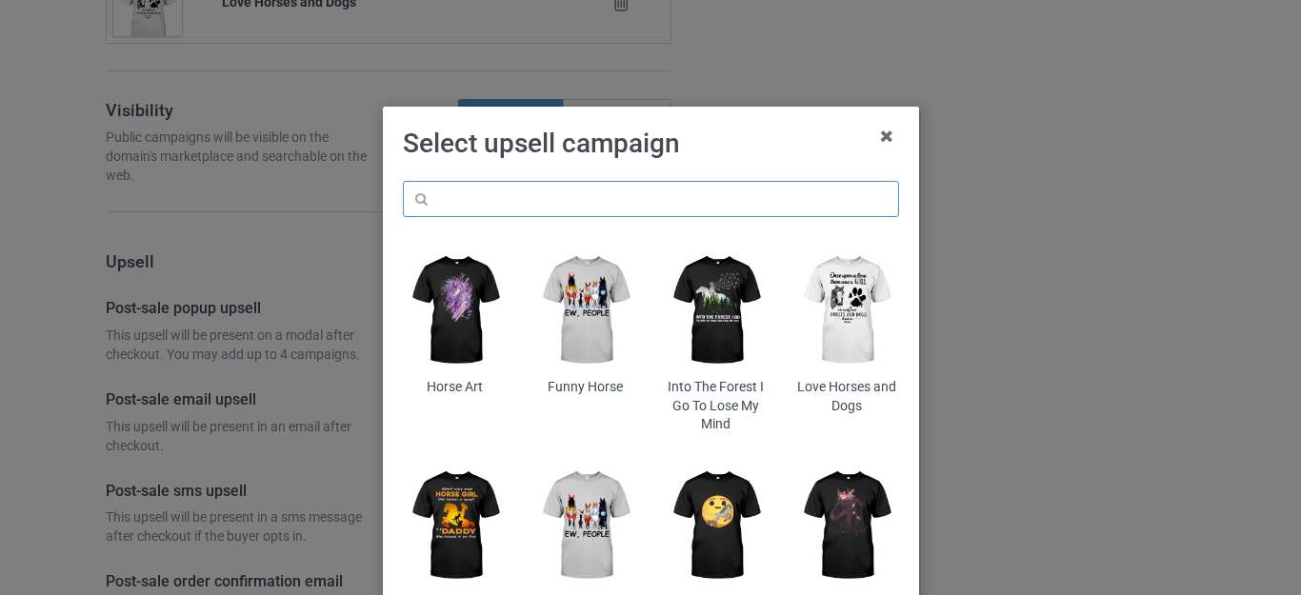
click at [495, 203] on input "text" at bounding box center [651, 199] width 496 height 36
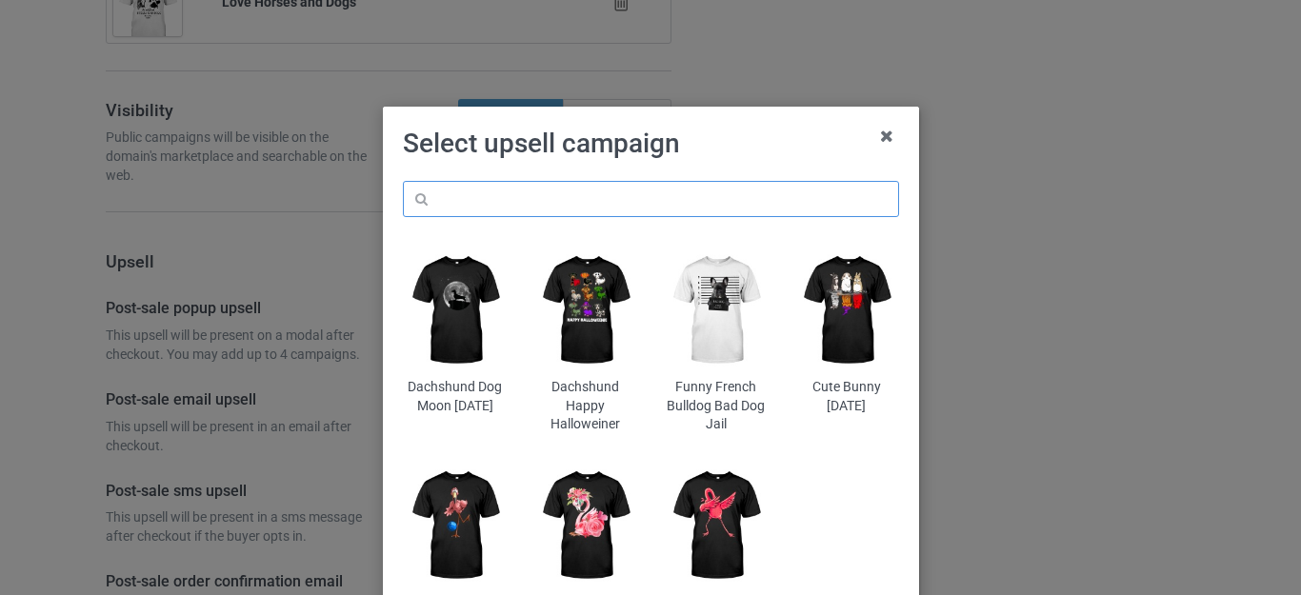
paste input "horse"
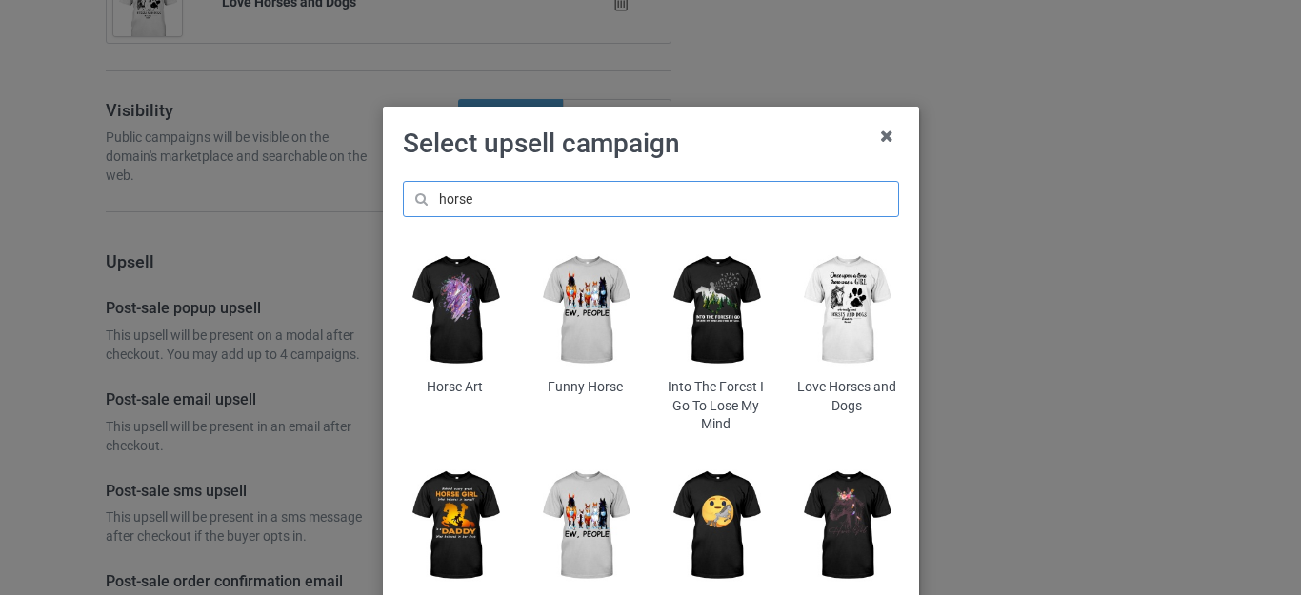
type input "horse"
click at [739, 149] on h1 "Select upsell campaign" at bounding box center [651, 144] width 496 height 34
click at [596, 291] on img at bounding box center [586, 311] width 104 height 130
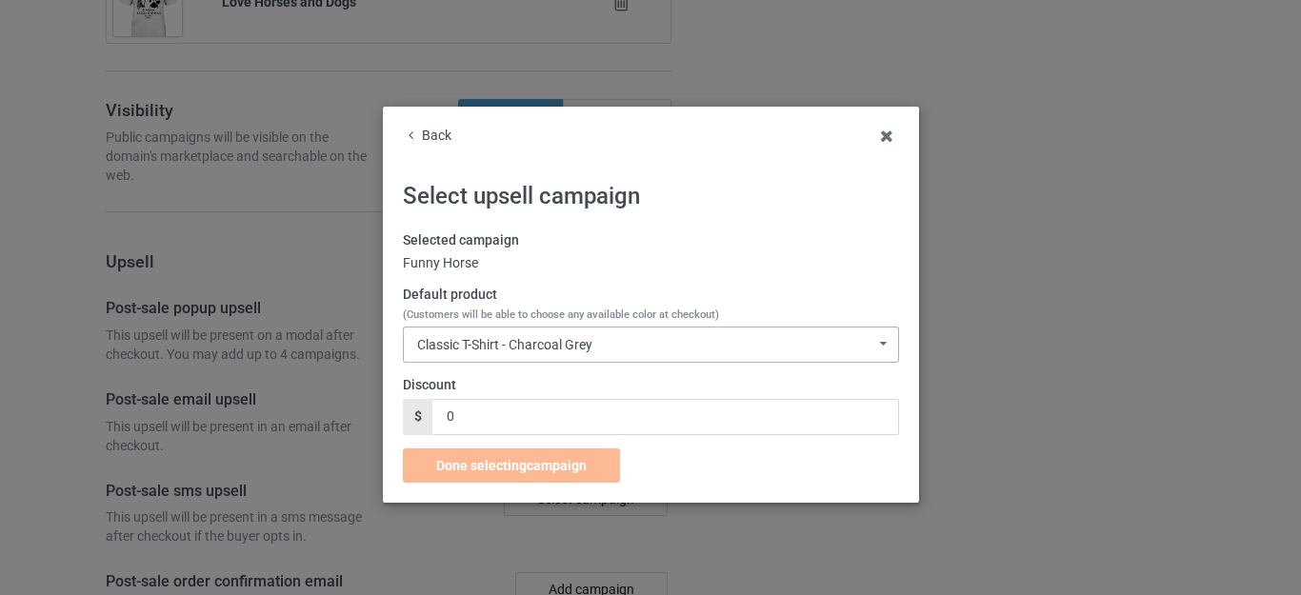
click at [568, 334] on div "Classic T-Shirt - Charcoal Grey Classic T-Shirt - Charcoal Grey Classic T-Shirt…" at bounding box center [651, 345] width 496 height 36
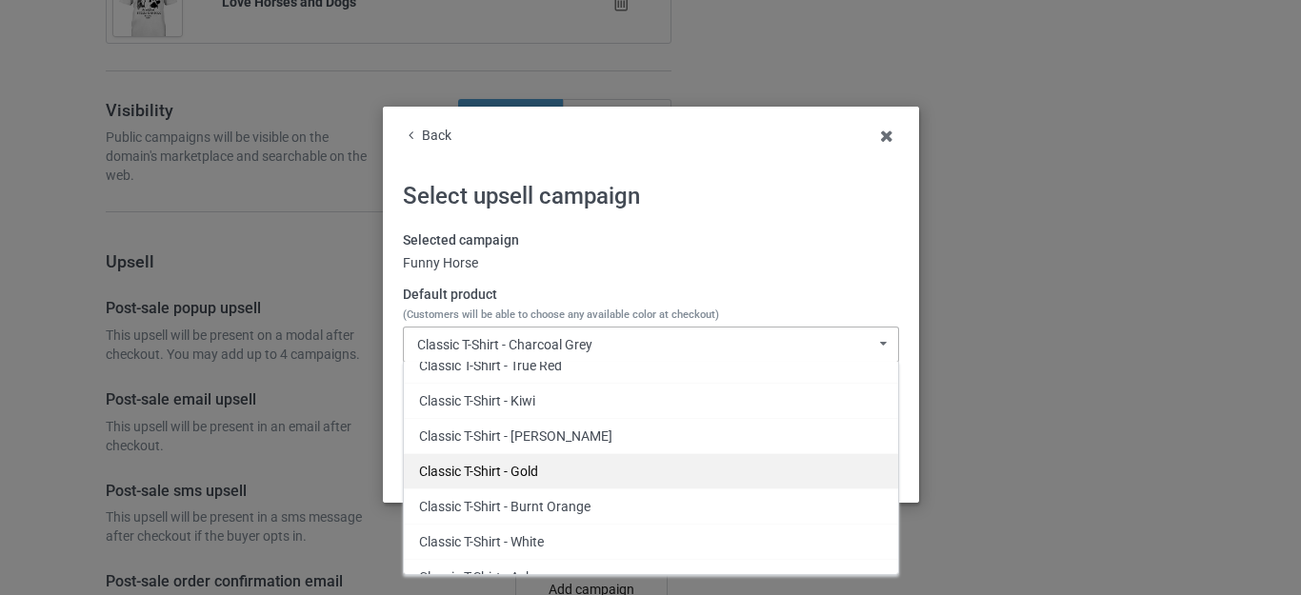
scroll to position [286, 0]
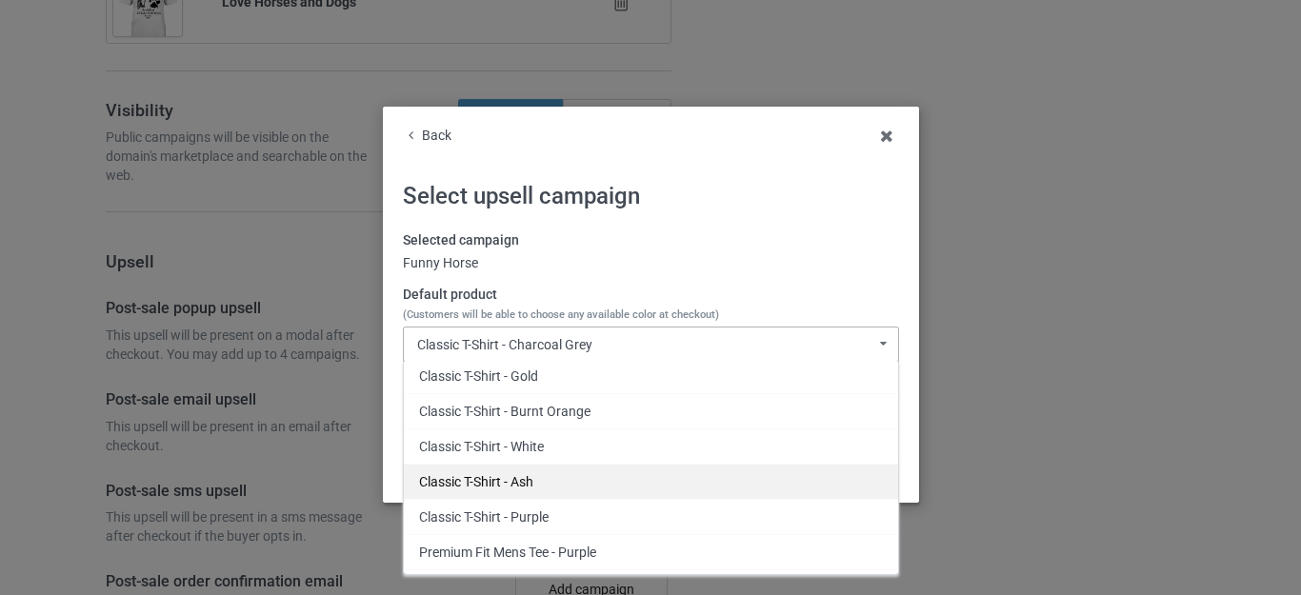
click at [503, 464] on div "Classic T-Shirt - Ash" at bounding box center [651, 481] width 494 height 35
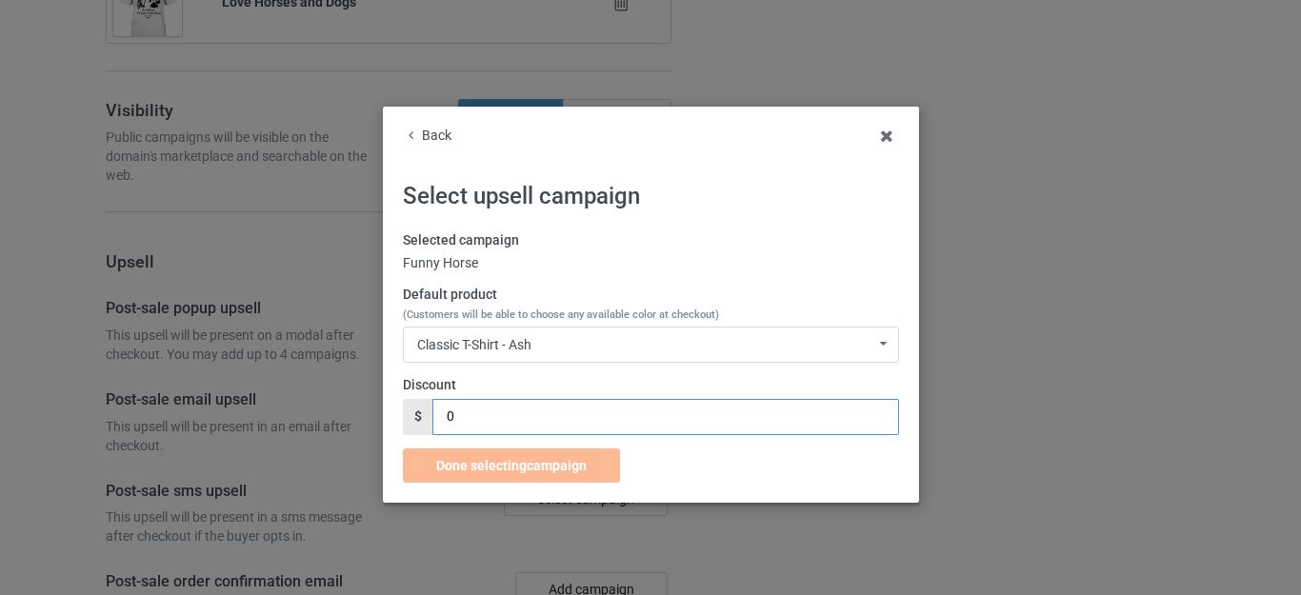
drag, startPoint x: 483, startPoint y: 404, endPoint x: 398, endPoint y: 405, distance: 84.8
click at [403, 405] on div "$ 0" at bounding box center [651, 417] width 496 height 36
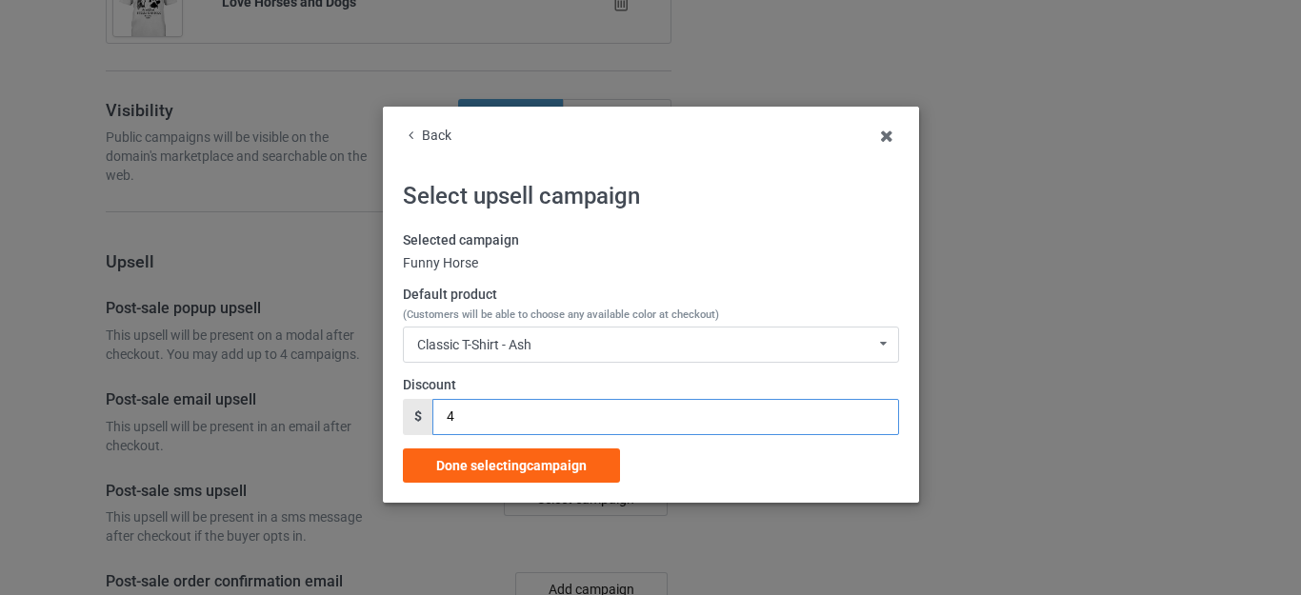
drag, startPoint x: 458, startPoint y: 422, endPoint x: 341, endPoint y: 402, distance: 118.9
click at [348, 410] on div "Back Select upsell campaign Selected campaign Funny Horse Default product (Cust…" at bounding box center [650, 297] width 1301 height 595
type input "5"
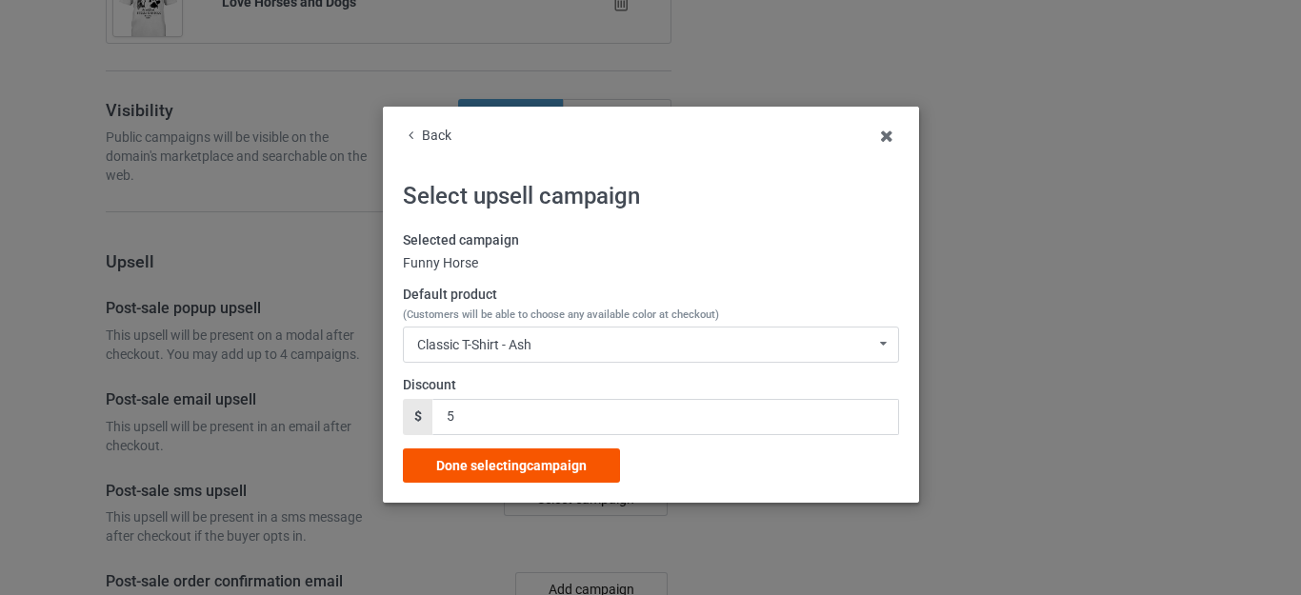
click at [488, 453] on div "Done selecting campaign" at bounding box center [511, 466] width 217 height 34
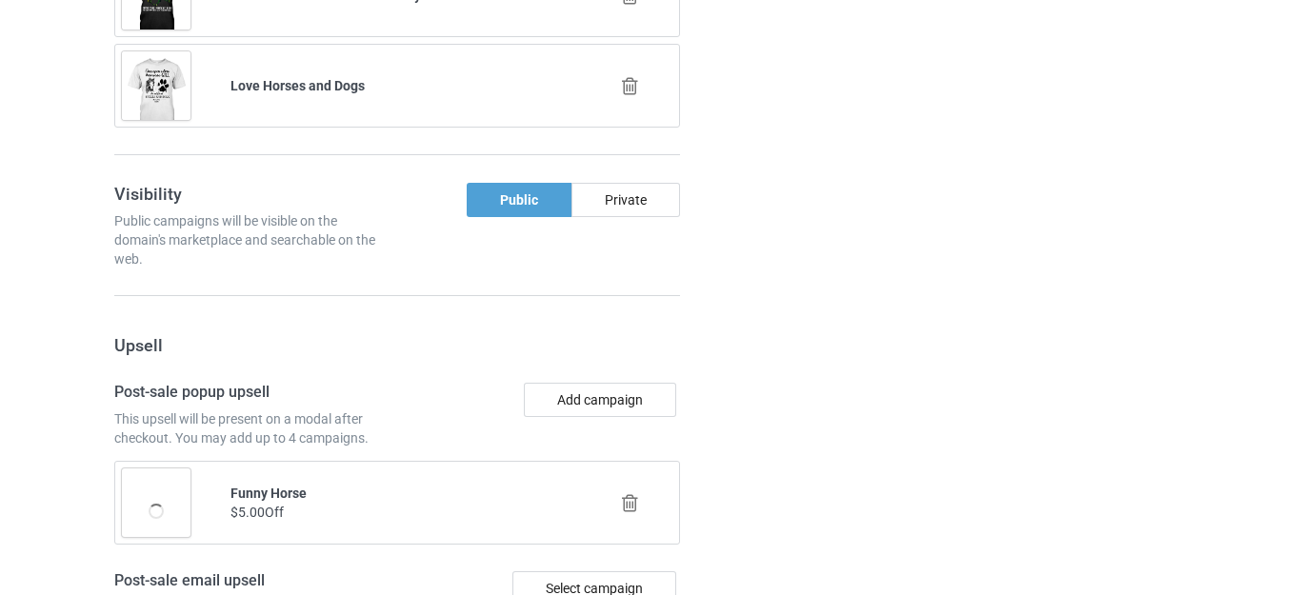
scroll to position [8363, 0]
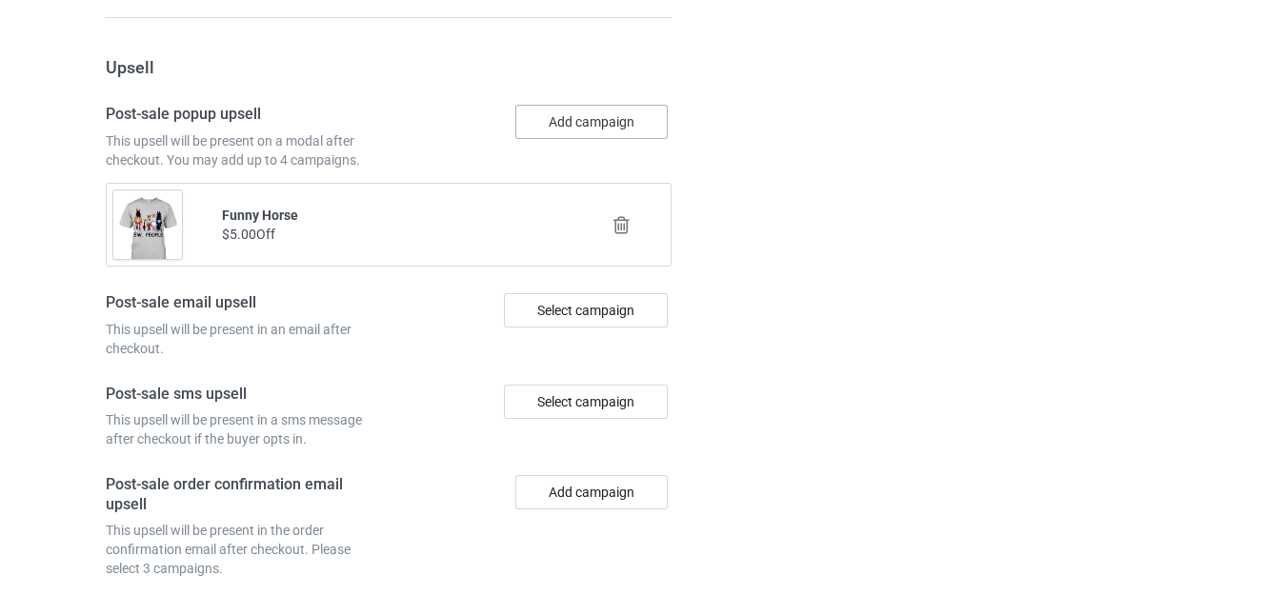
click at [605, 124] on button "Add campaign" at bounding box center [591, 122] width 152 height 34
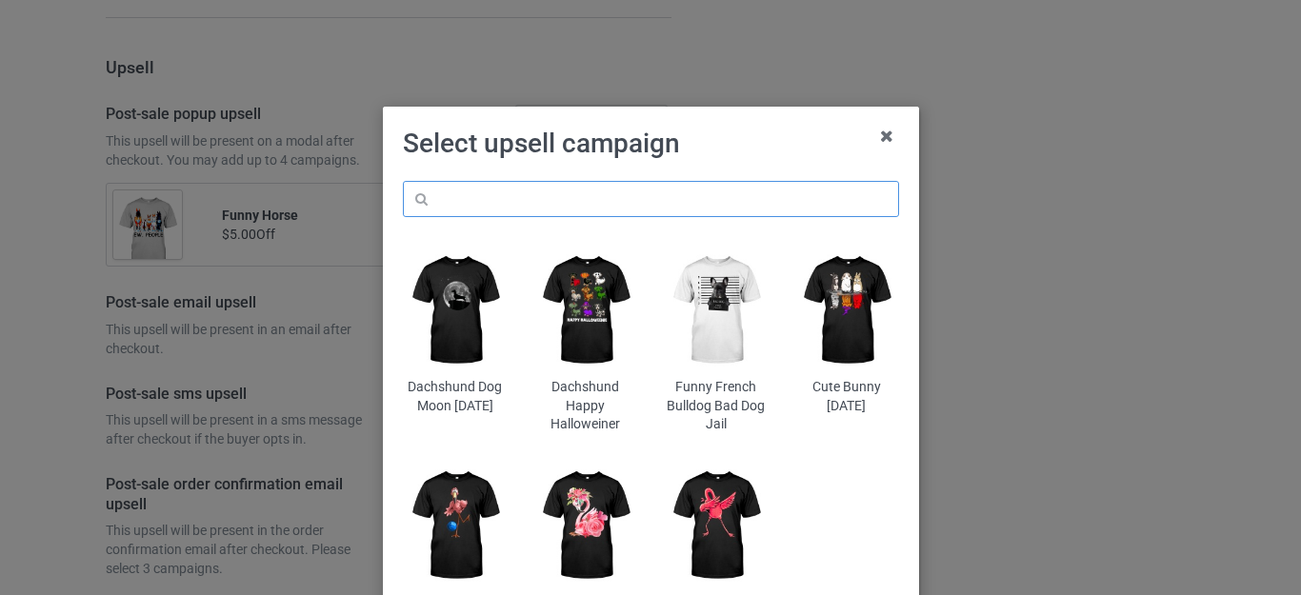
click at [533, 193] on input "text" at bounding box center [651, 199] width 496 height 36
paste input "horse"
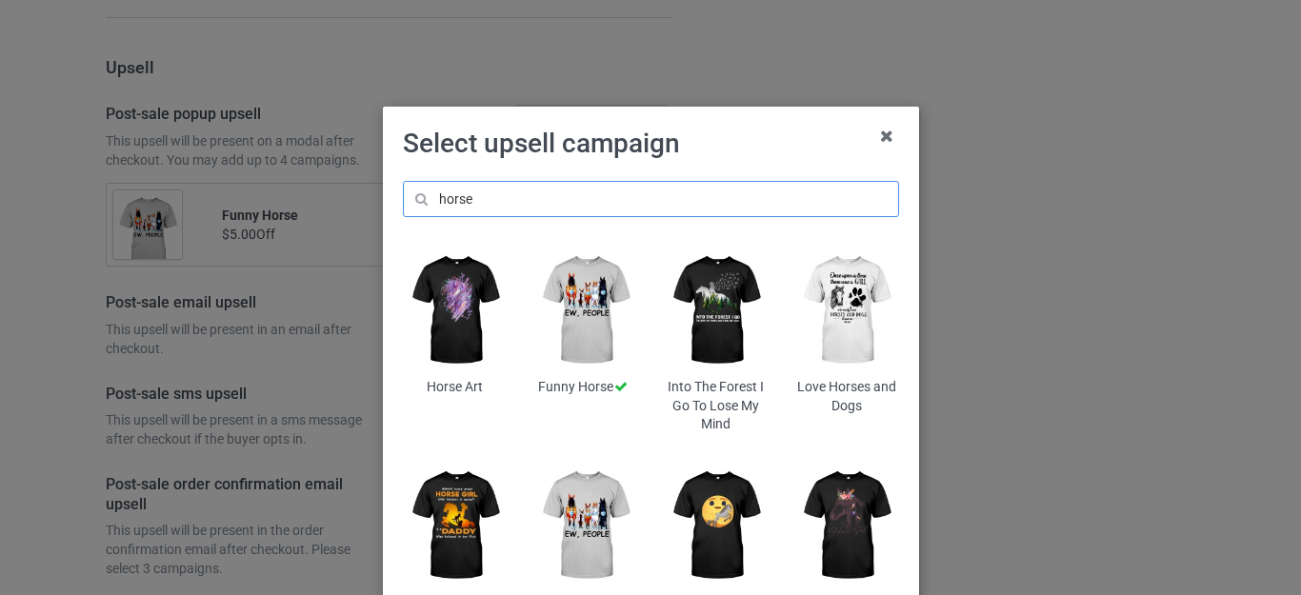
type input "horse"
click at [693, 151] on h1 "Select upsell campaign" at bounding box center [651, 144] width 496 height 34
click at [838, 302] on img at bounding box center [847, 311] width 104 height 130
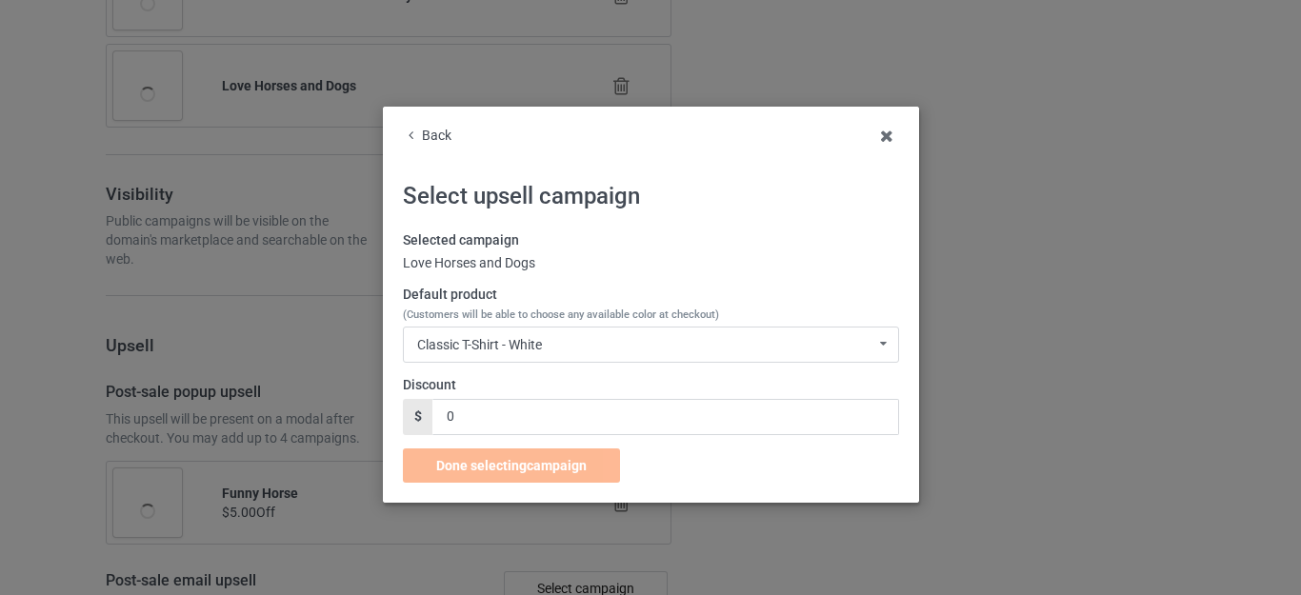
scroll to position [8363, 0]
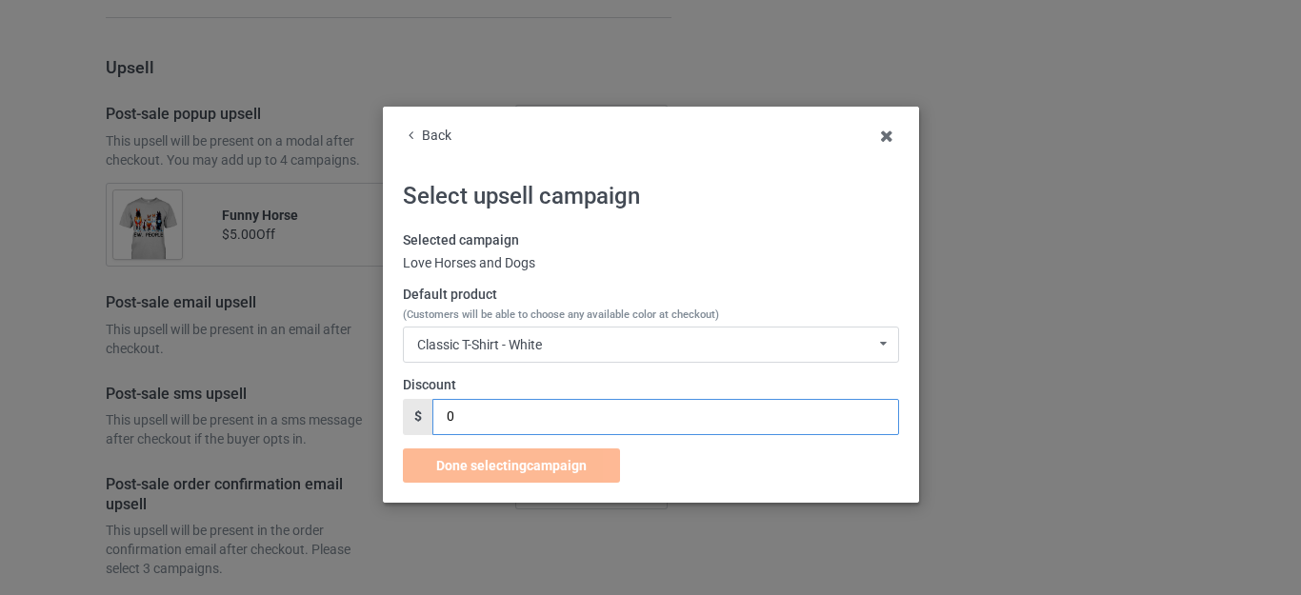
drag, startPoint x: 450, startPoint y: 424, endPoint x: 416, endPoint y: 419, distance: 33.7
click at [416, 419] on div "$ 0" at bounding box center [651, 417] width 496 height 36
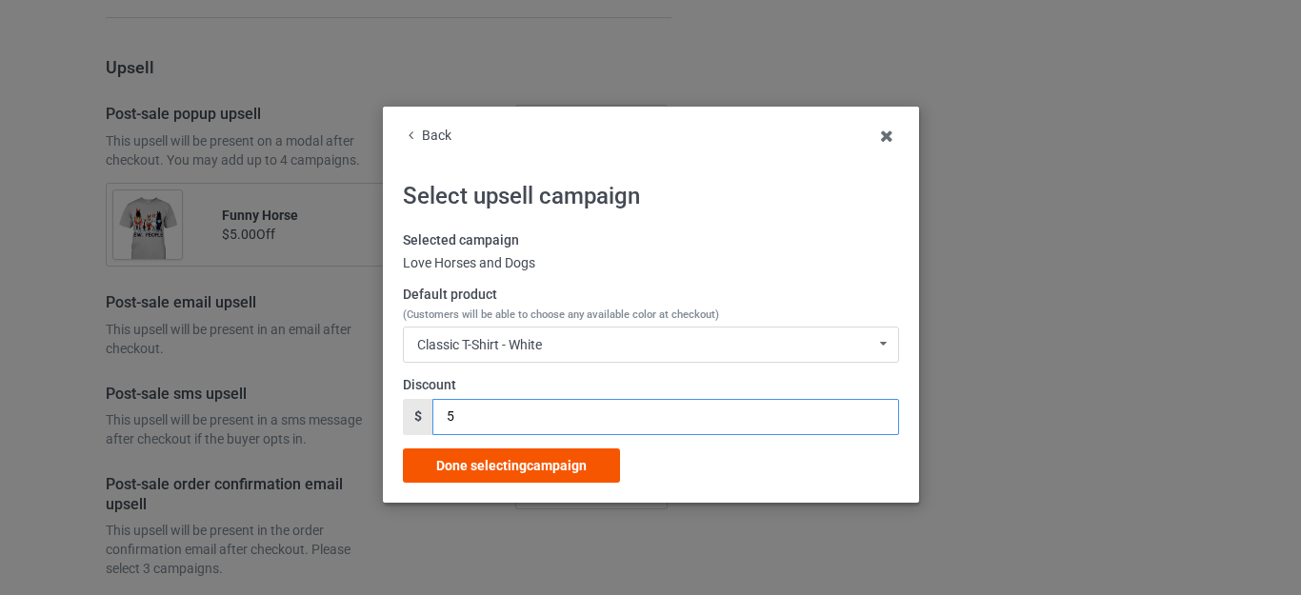
type input "5"
click at [512, 455] on div "Done selecting campaign" at bounding box center [511, 466] width 217 height 34
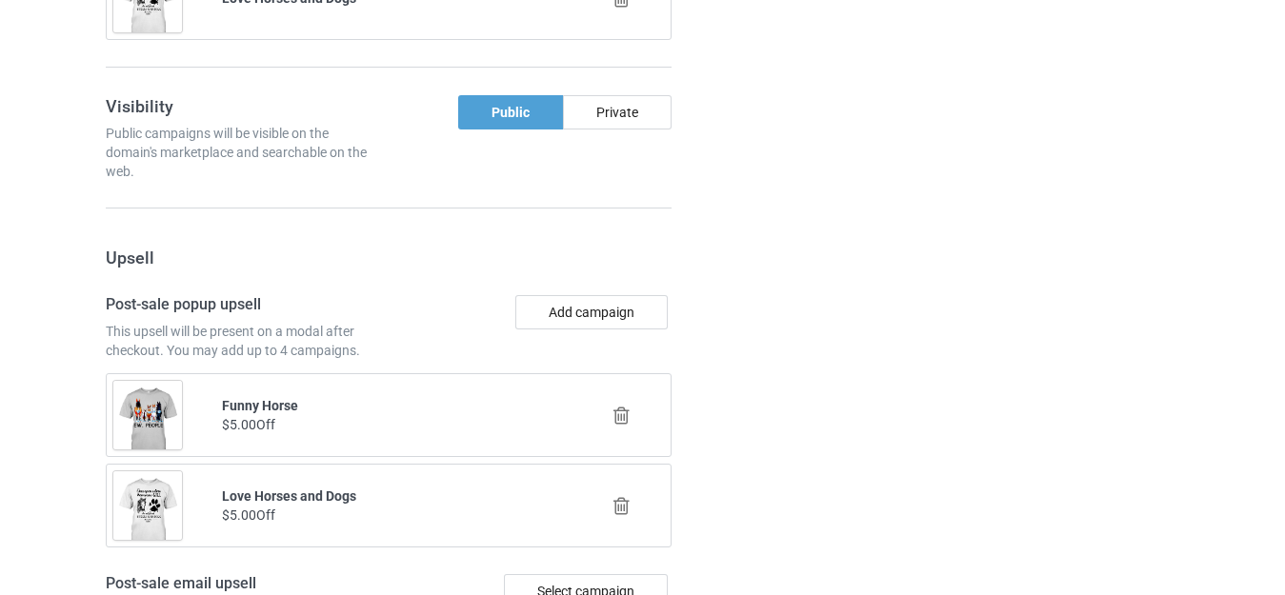
scroll to position [8077, 0]
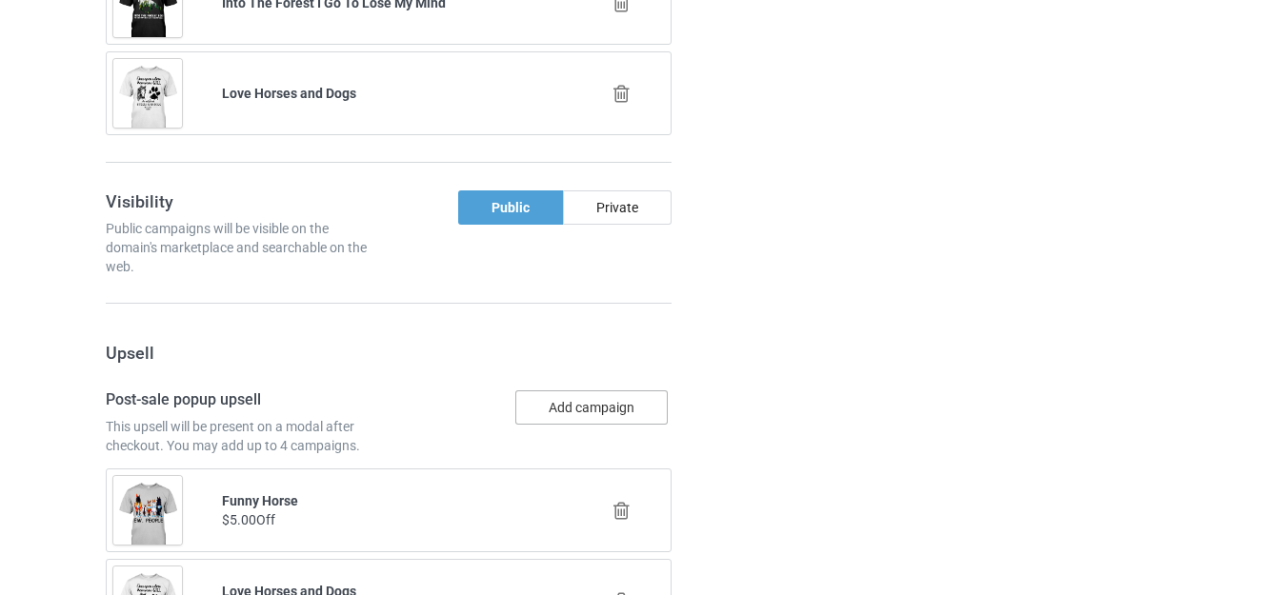
click at [565, 402] on button "Add campaign" at bounding box center [591, 408] width 152 height 34
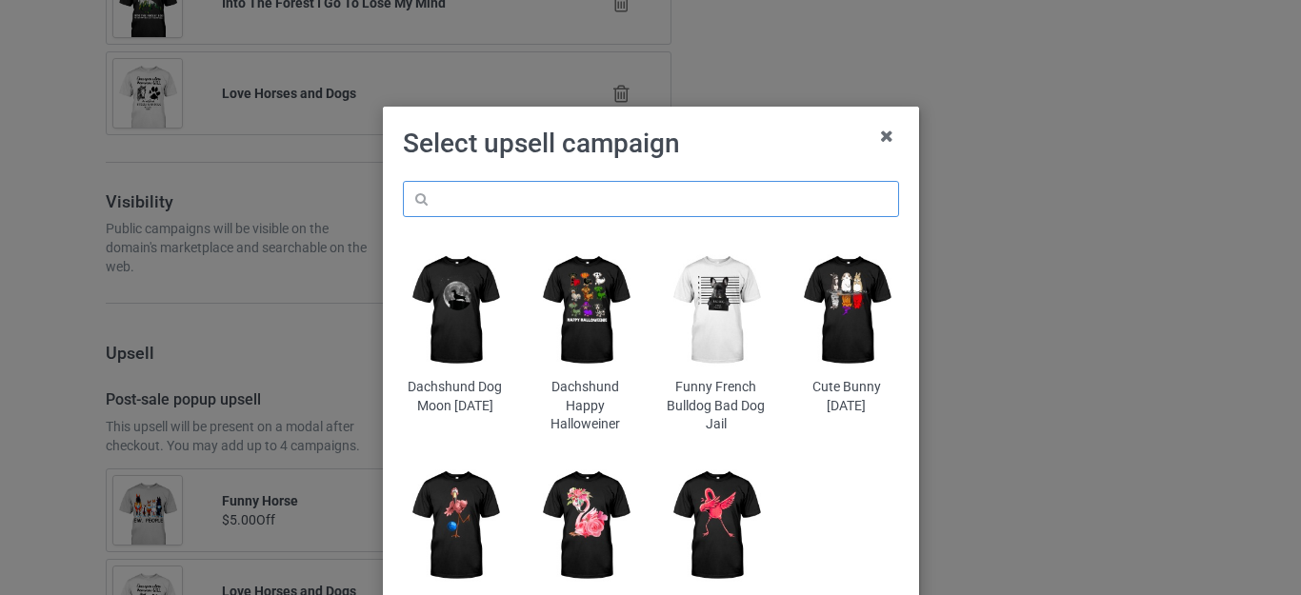
click at [528, 212] on input "text" at bounding box center [651, 199] width 496 height 36
paste input "horse"
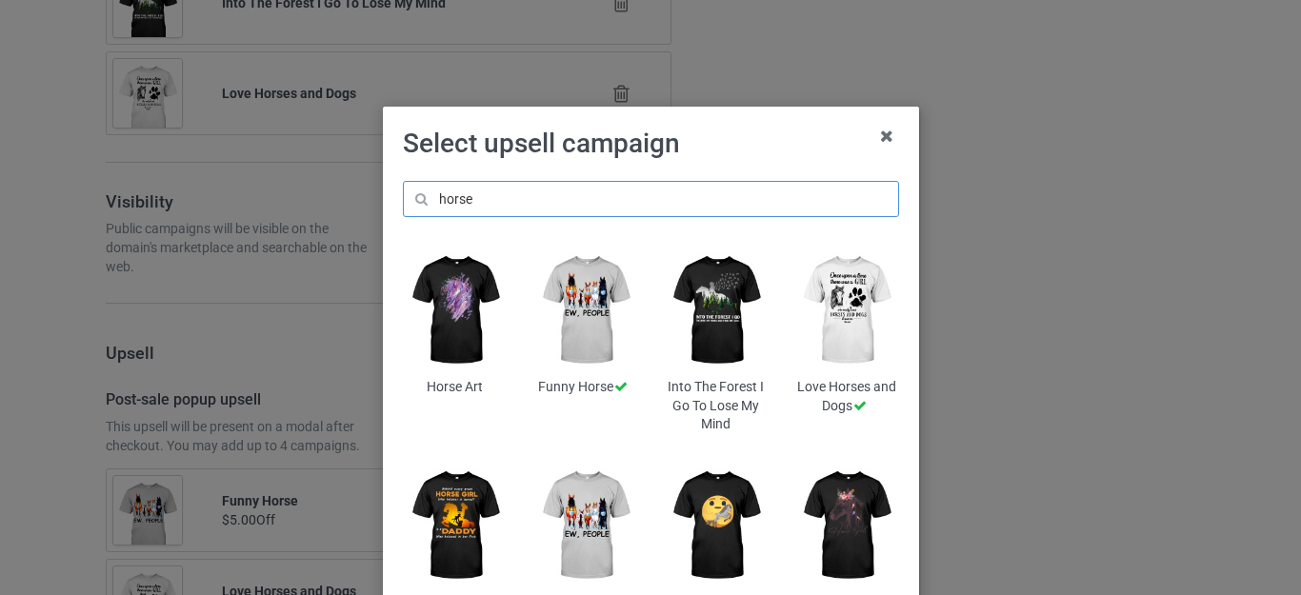
type input "horse"
click at [712, 144] on h1 "Select upsell campaign" at bounding box center [651, 144] width 496 height 34
click at [701, 293] on img at bounding box center [716, 311] width 104 height 130
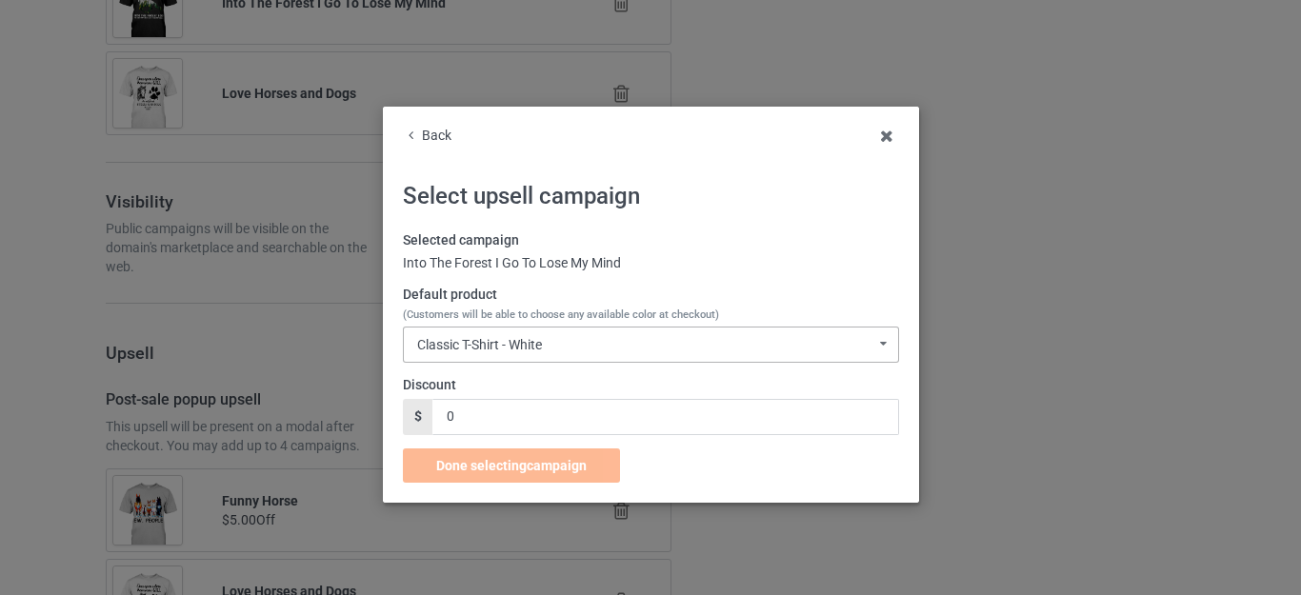
click at [534, 335] on div "Classic T-Shirt - White Classic T-Shirt - White Classic T-Shirt - Black Classic…" at bounding box center [651, 345] width 496 height 36
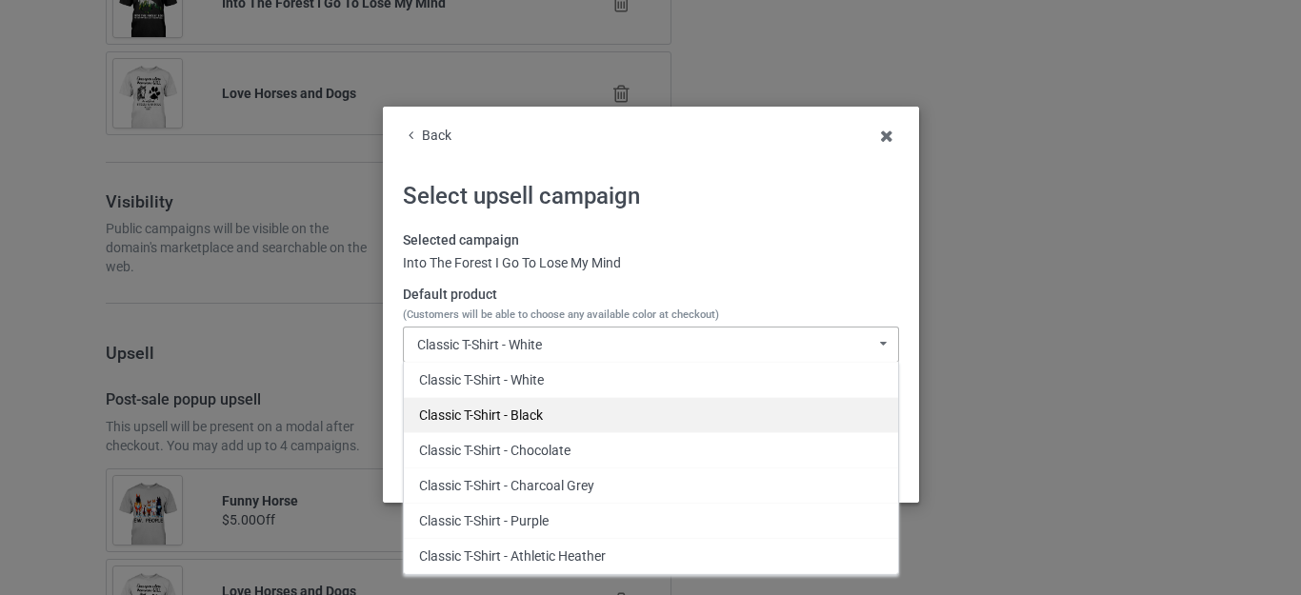
click at [522, 410] on div "Classic T-Shirt - Black" at bounding box center [651, 414] width 494 height 35
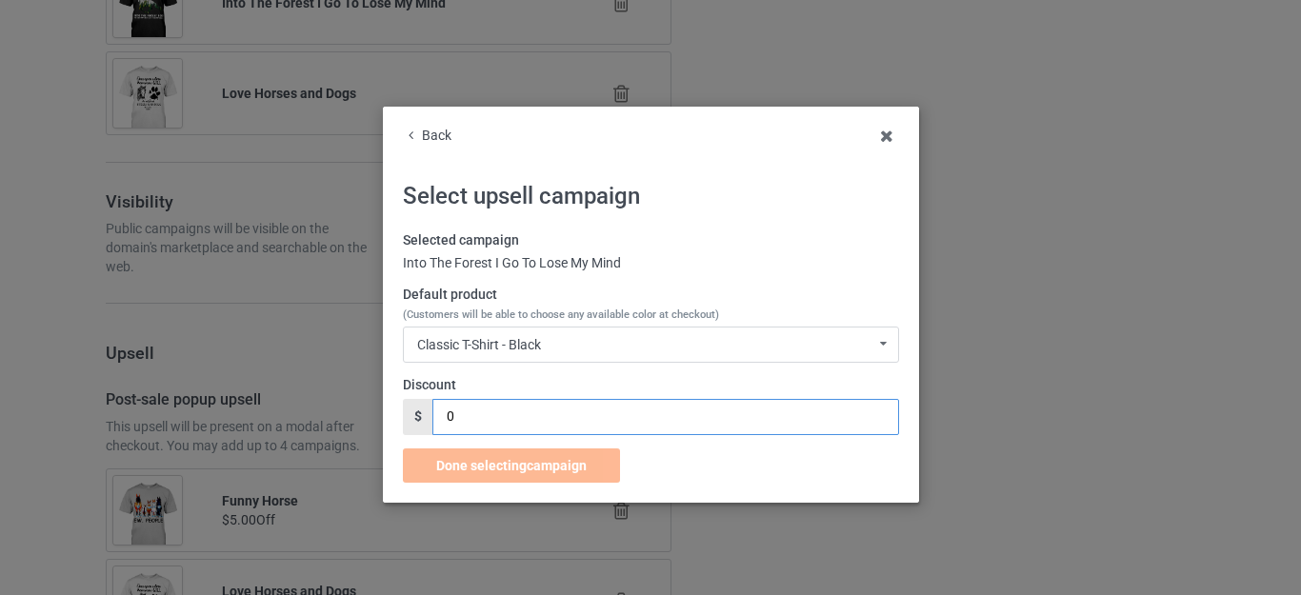
drag, startPoint x: 457, startPoint y: 415, endPoint x: 371, endPoint y: 413, distance: 86.7
click at [383, 414] on div "Back Select upsell campaign Selected campaign Into The Forest I Go To Lose My M…" at bounding box center [651, 305] width 536 height 396
type input "5"
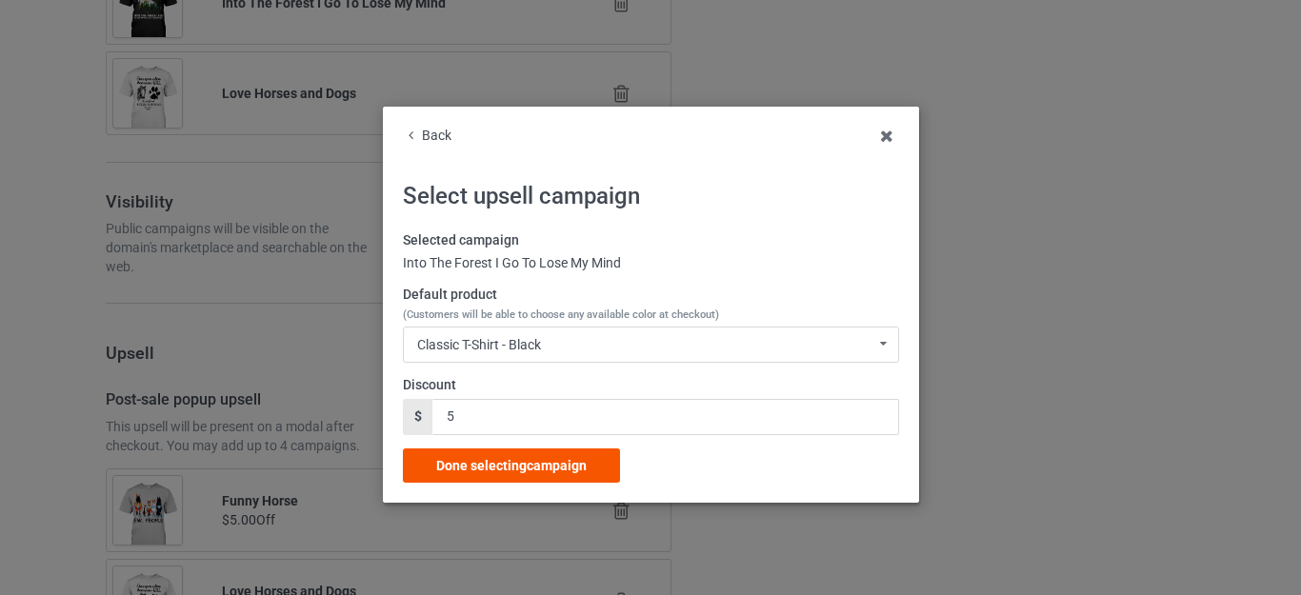
click at [532, 465] on span "Done selecting campaign" at bounding box center [511, 465] width 151 height 15
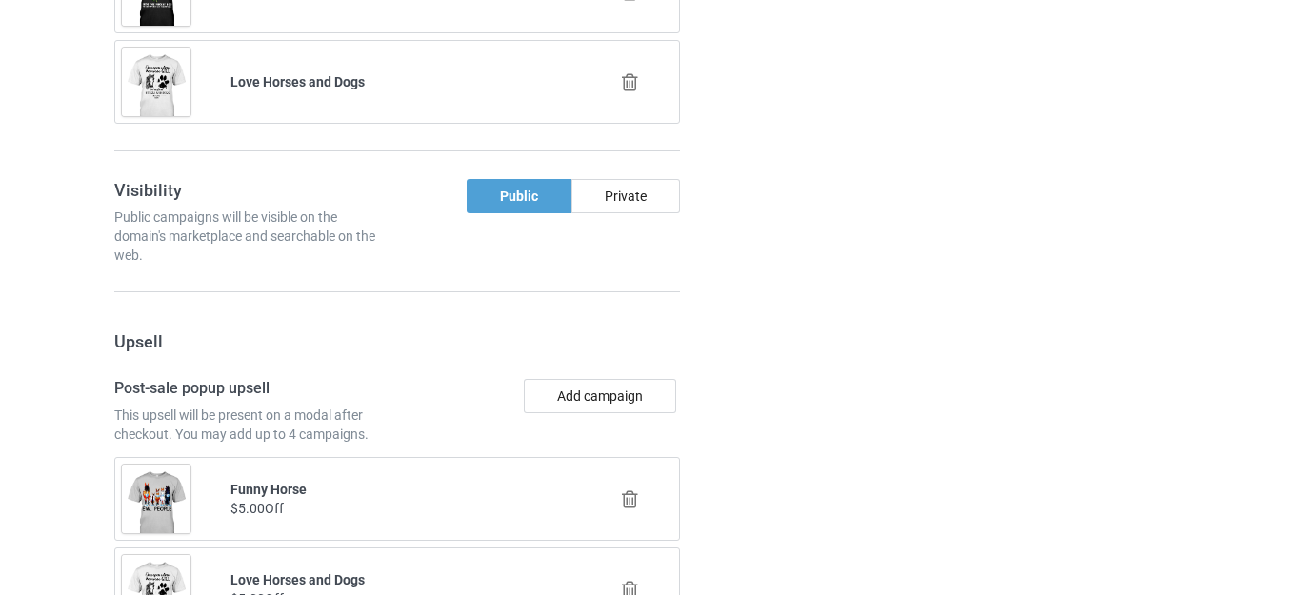
scroll to position [8267, 0]
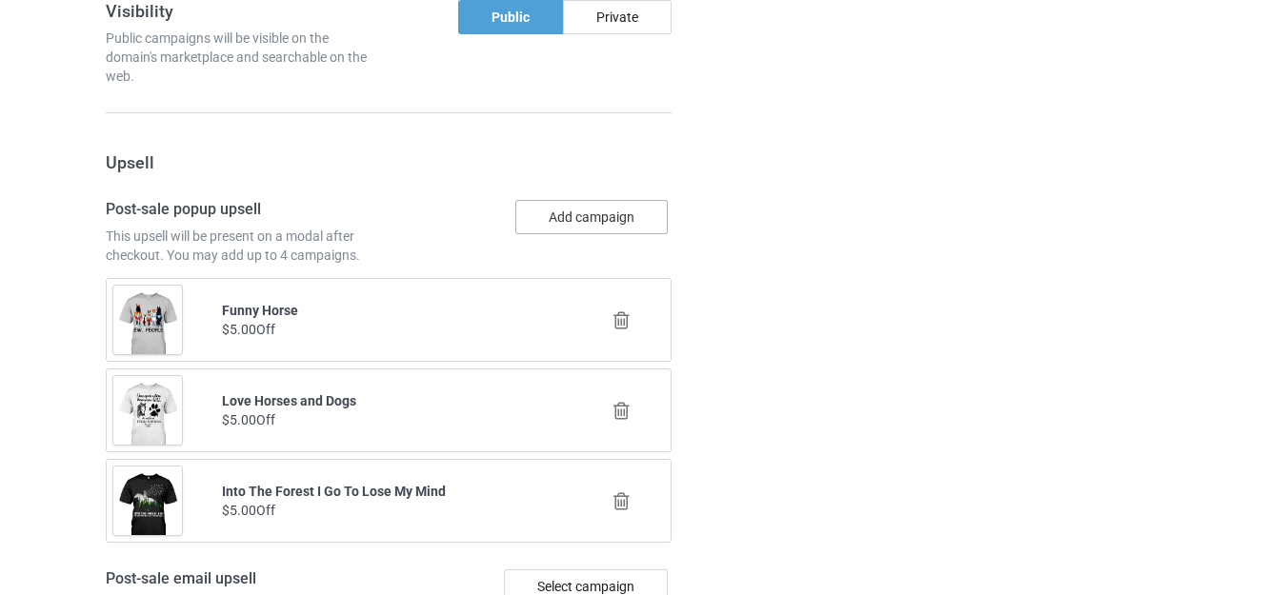
click at [574, 201] on button "Add campaign" at bounding box center [591, 217] width 152 height 34
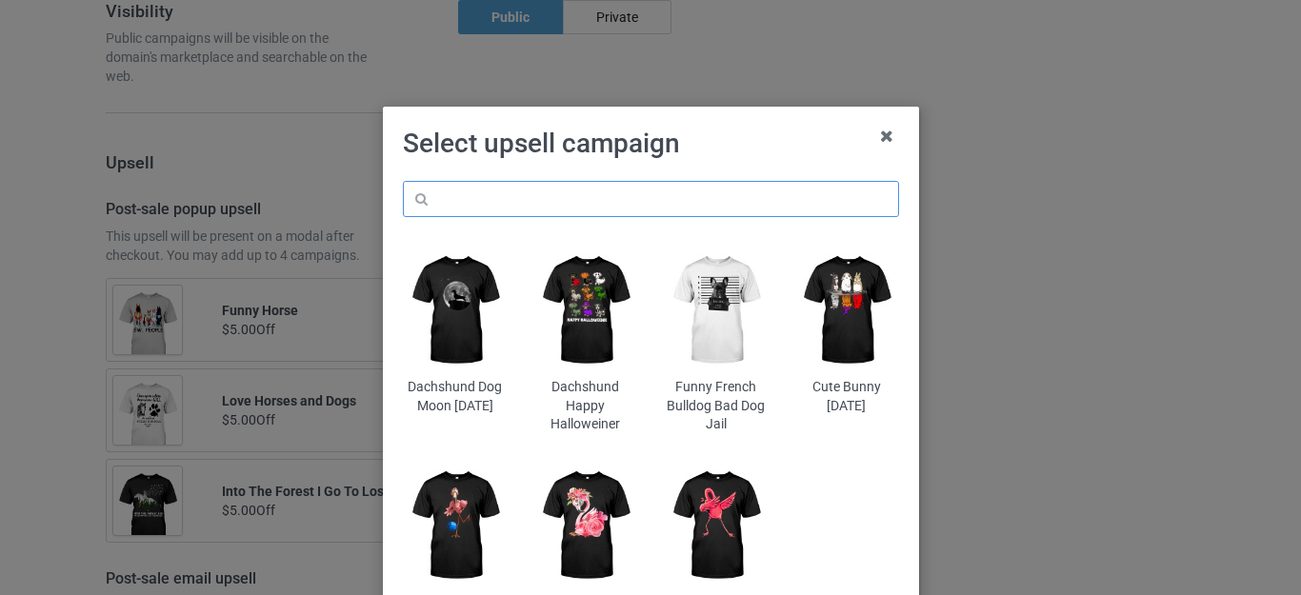
click at [538, 205] on input "text" at bounding box center [651, 199] width 496 height 36
paste input "horse"
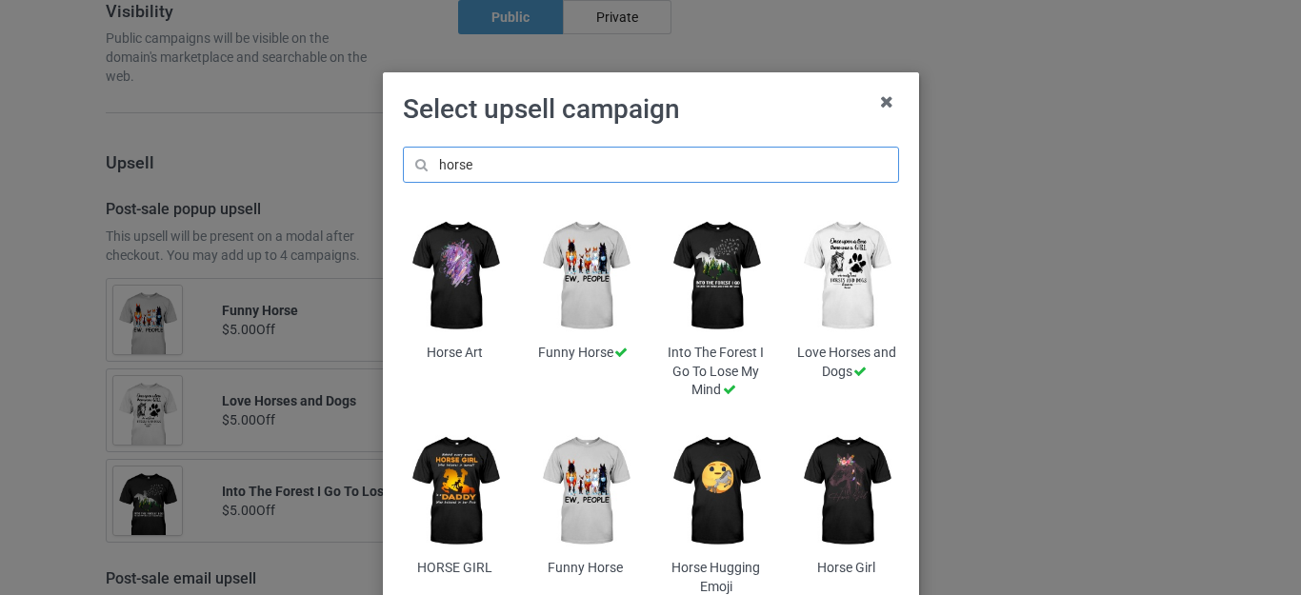
scroll to position [95, 0]
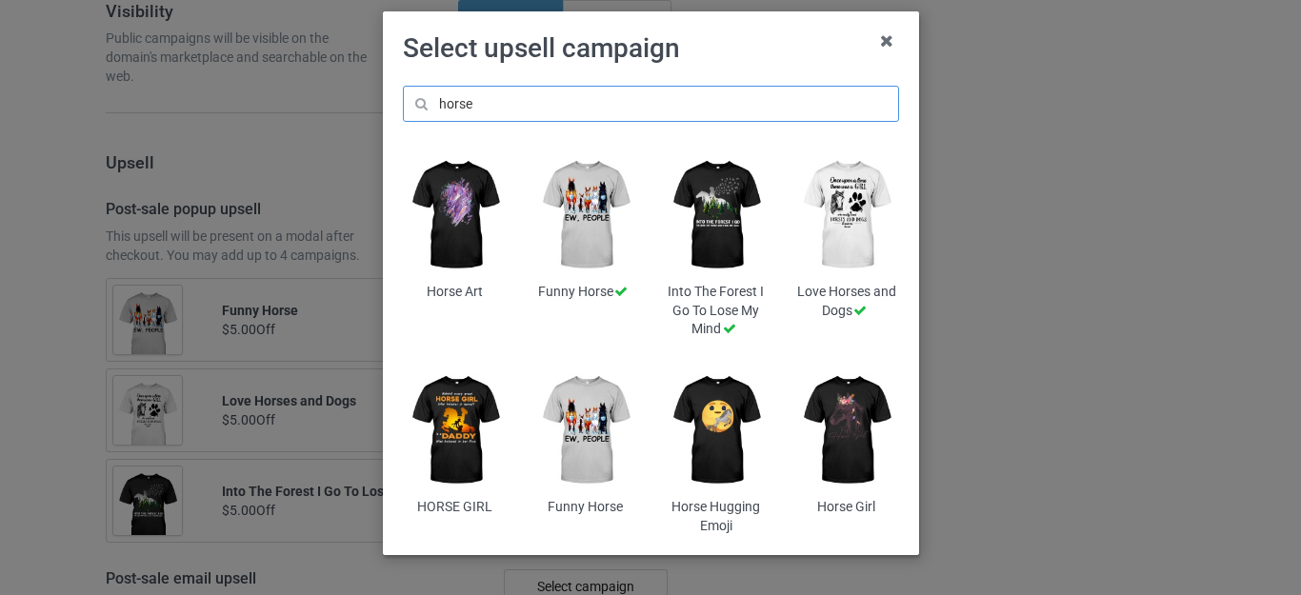
type input "horse"
click at [417, 414] on img at bounding box center [455, 431] width 104 height 130
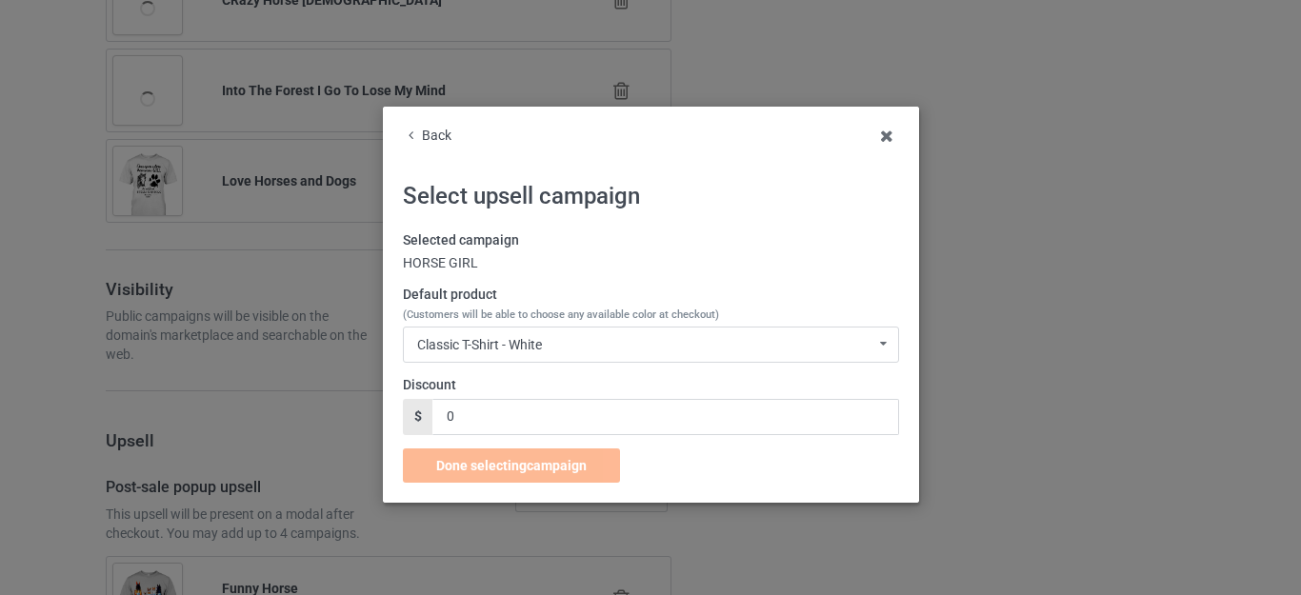
scroll to position [8267, 0]
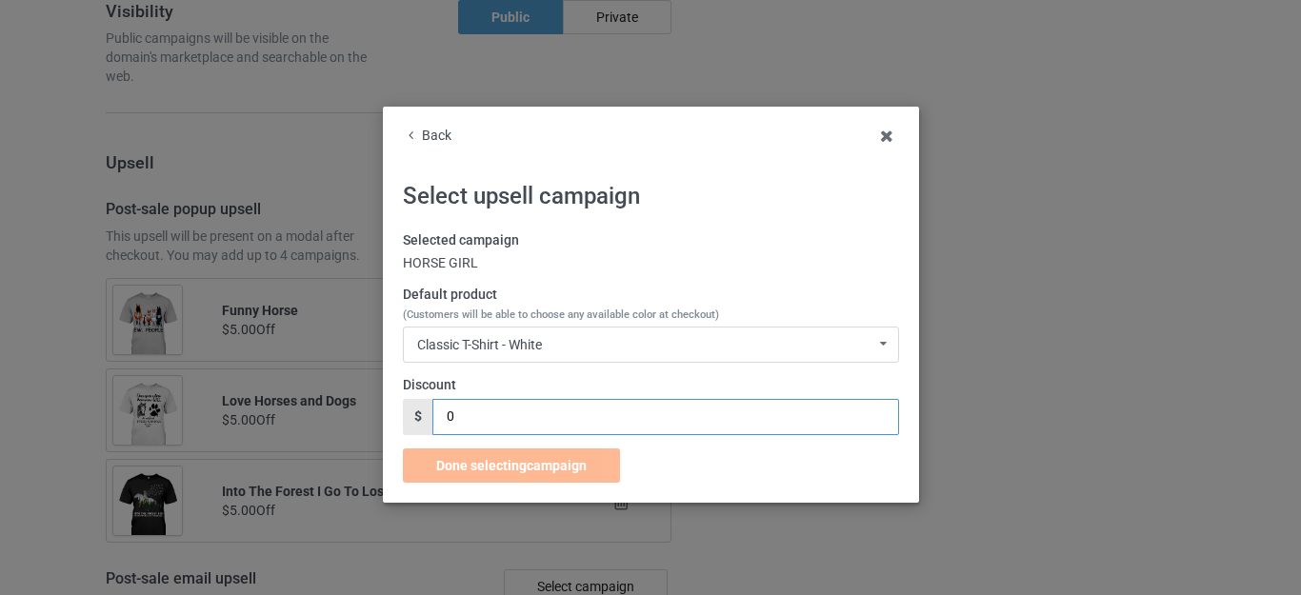
drag, startPoint x: 465, startPoint y: 414, endPoint x: 387, endPoint y: 414, distance: 78.1
click at [403, 414] on div "$ 0" at bounding box center [651, 417] width 496 height 36
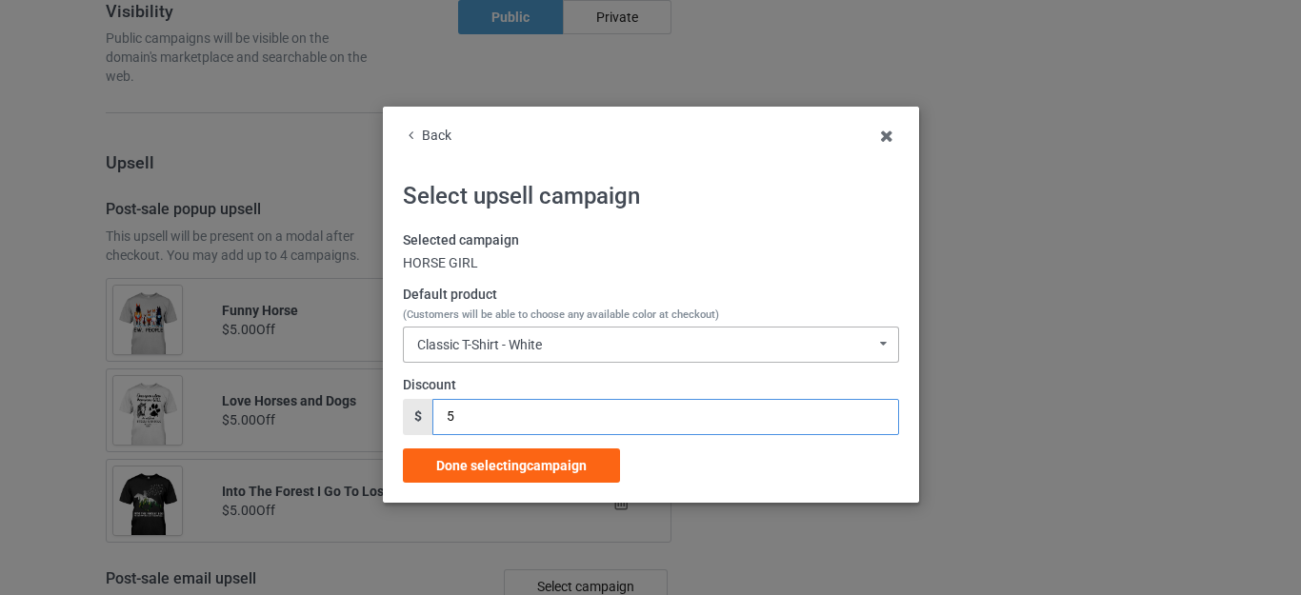
type input "5"
click at [553, 340] on div "Classic T-Shirt - White Classic T-Shirt - White Classic T-Shirt - Black Classic…" at bounding box center [651, 345] width 496 height 36
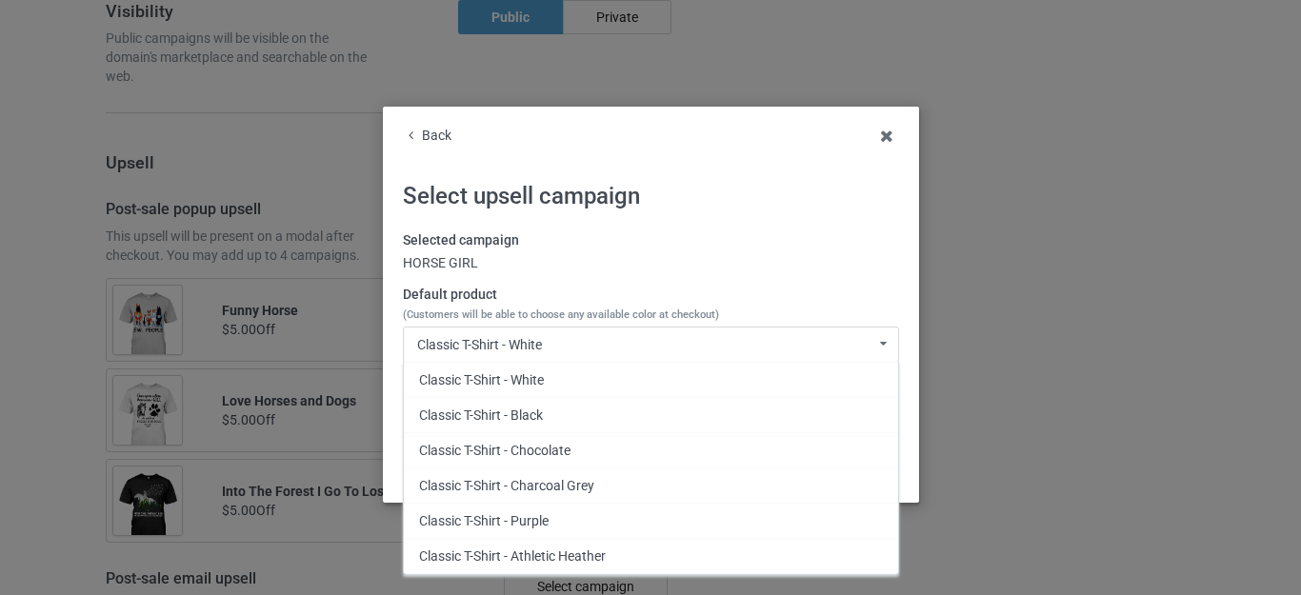
click at [536, 414] on div "Classic T-Shirt - Black" at bounding box center [651, 414] width 494 height 35
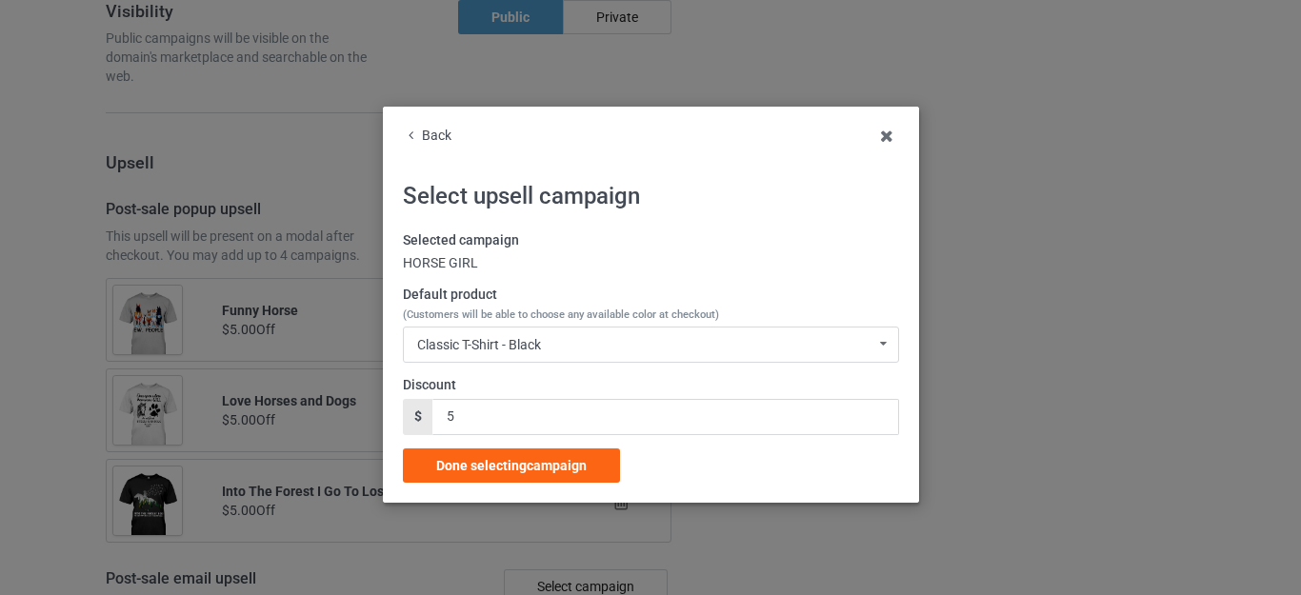
click at [511, 466] on span "Done selecting campaign" at bounding box center [511, 465] width 151 height 15
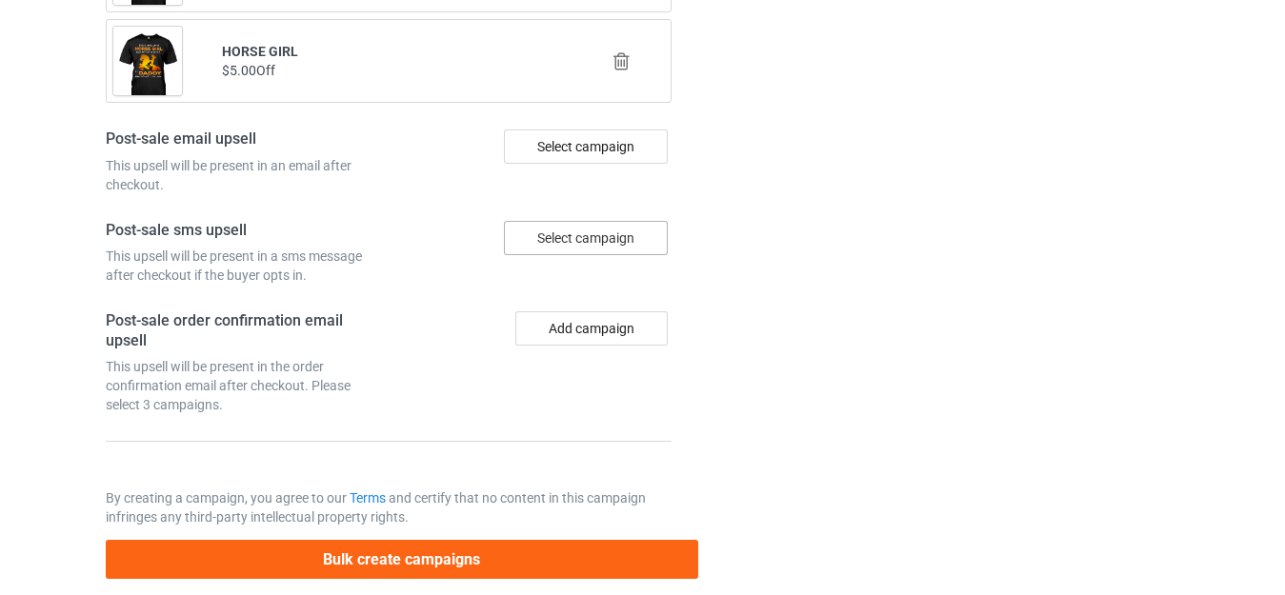
scroll to position [8823, 0]
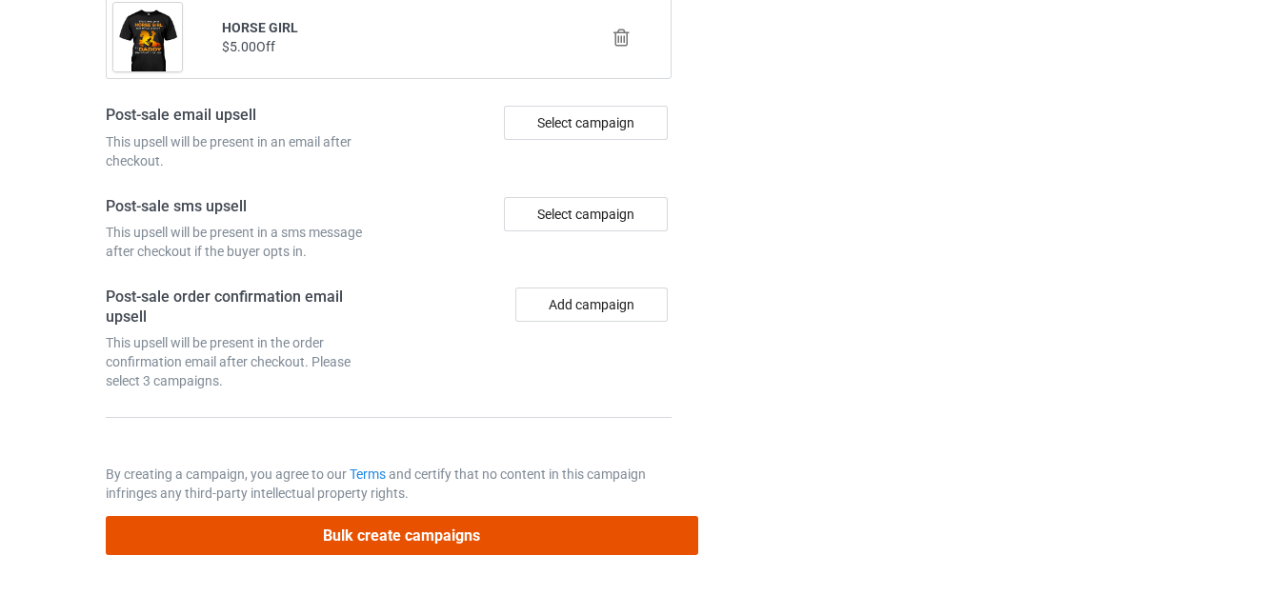
click at [435, 525] on button "Bulk create campaigns" at bounding box center [402, 535] width 593 height 39
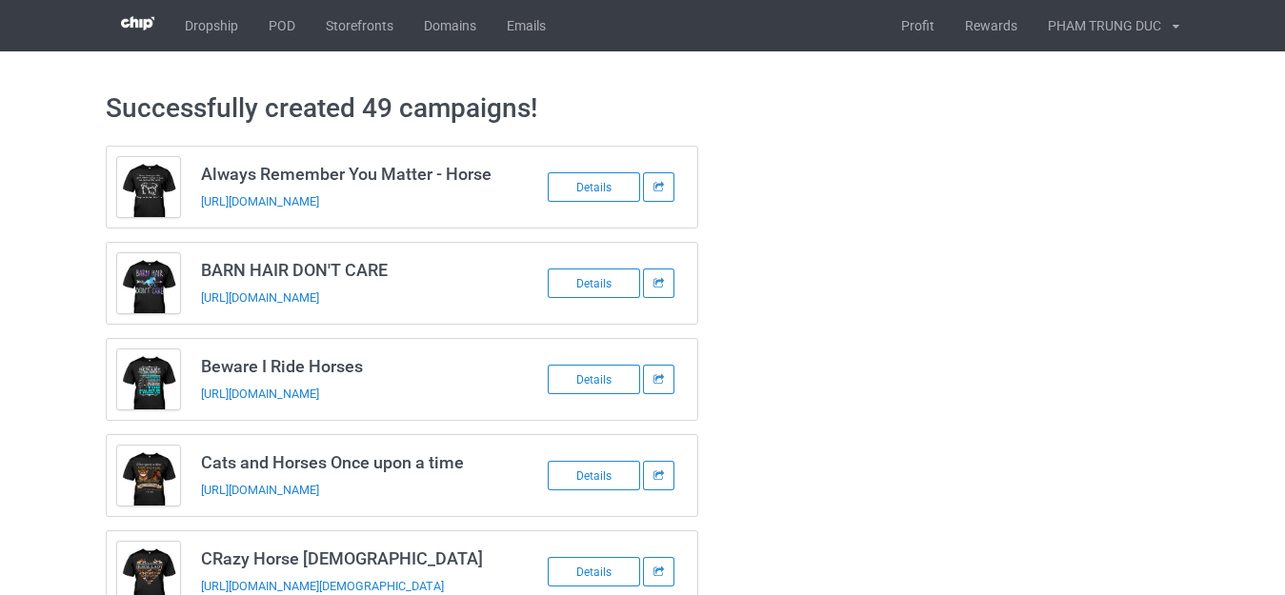
scroll to position [0, 0]
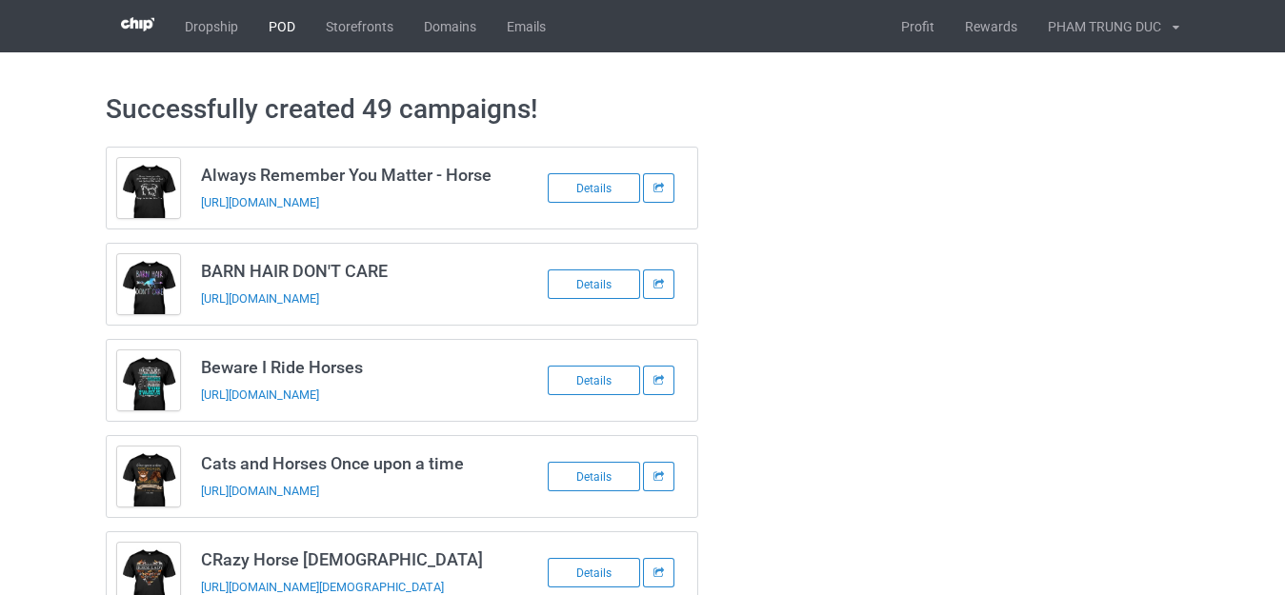
click at [285, 23] on link "POD" at bounding box center [281, 26] width 57 height 52
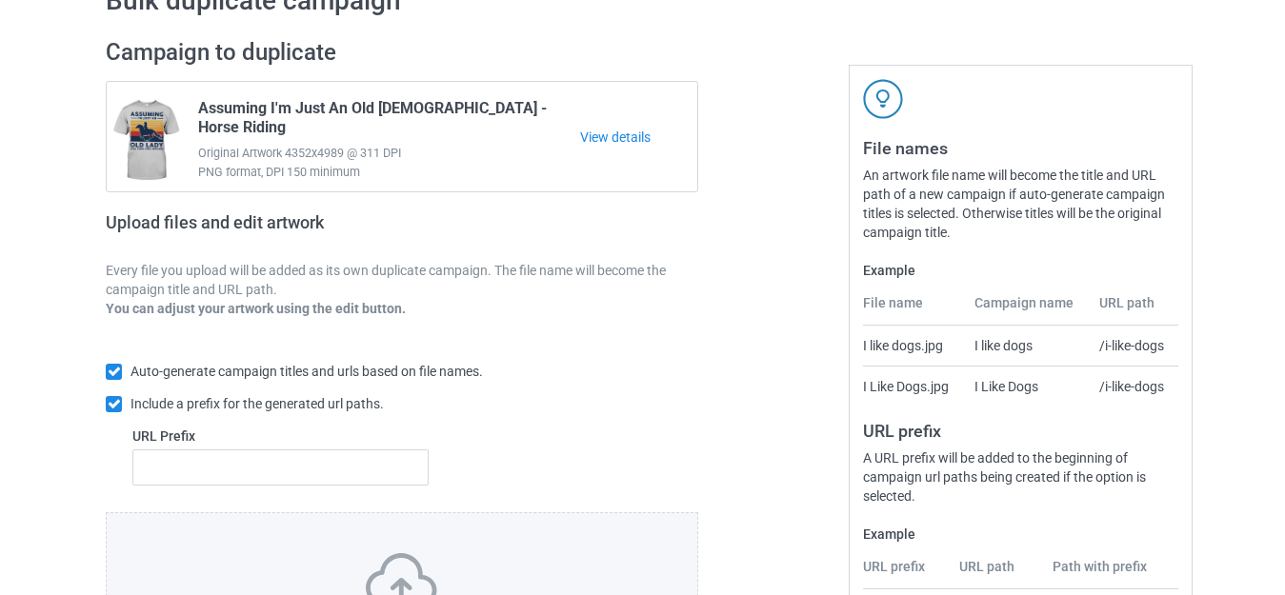
scroll to position [333, 0]
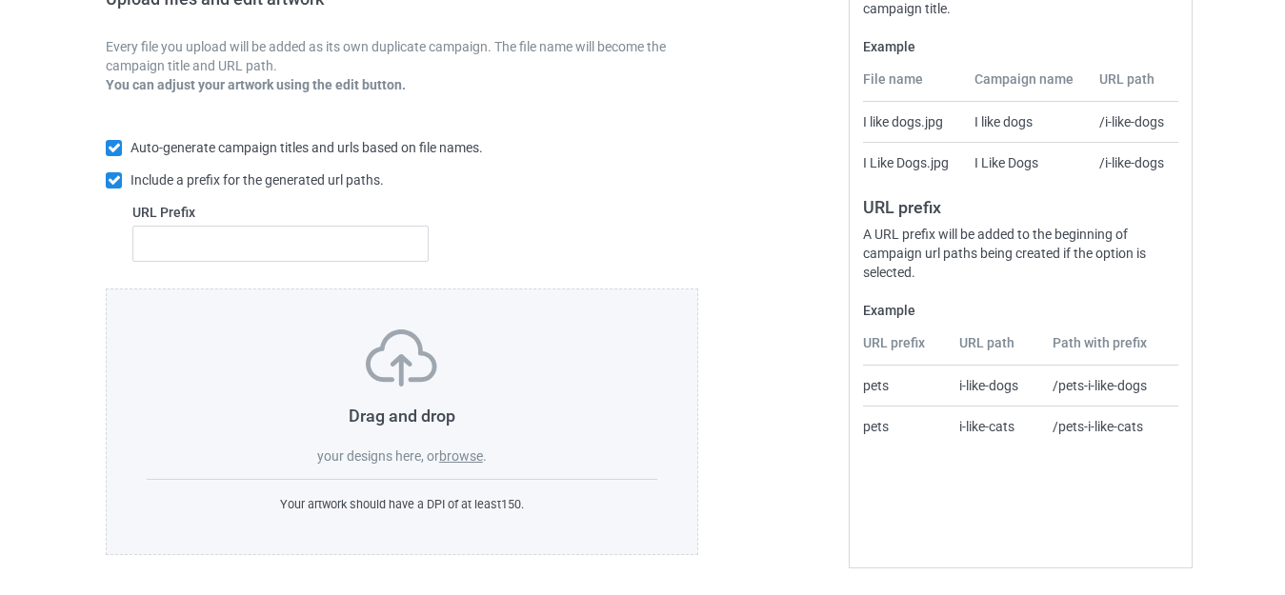
click at [459, 457] on label "browse" at bounding box center [461, 456] width 44 height 15
click at [0, 0] on input "browse" at bounding box center [0, 0] width 0 height 0
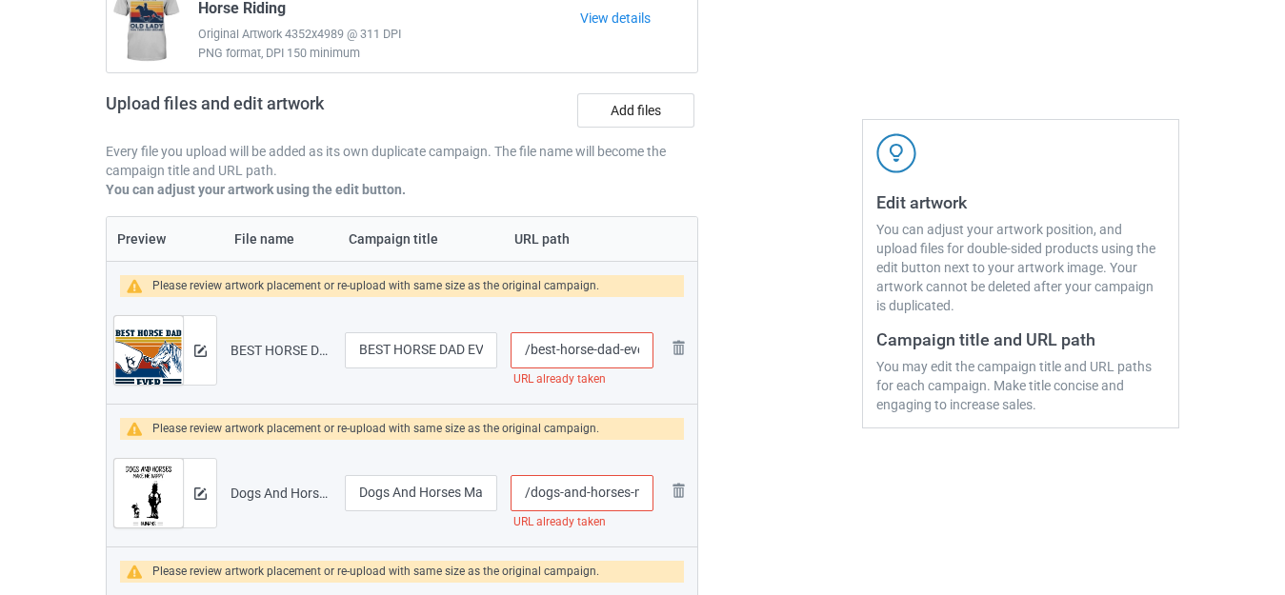
scroll to position [0, 9]
drag, startPoint x: 621, startPoint y: 347, endPoint x: 648, endPoint y: 359, distance: 29.4
click at [648, 359] on input "/best-horse-dad-ever" at bounding box center [582, 351] width 143 height 36
click at [638, 350] on input "/best-horse-dad-ever" at bounding box center [582, 351] width 143 height 36
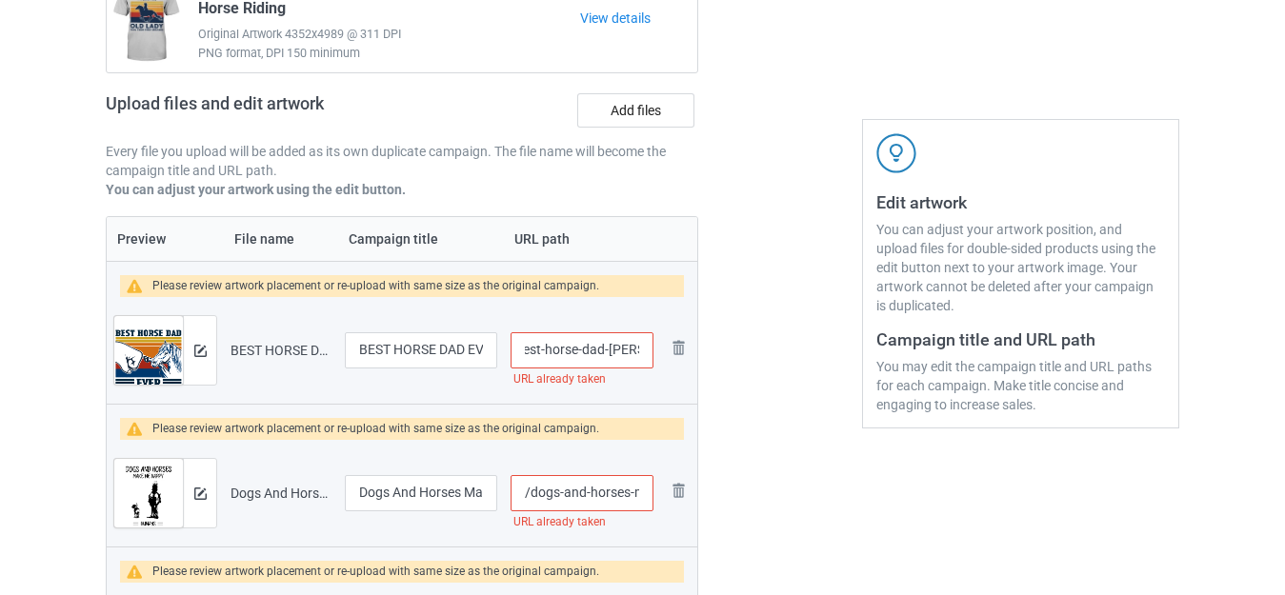
type input "/best-horse-dad-[PERSON_NAME]"
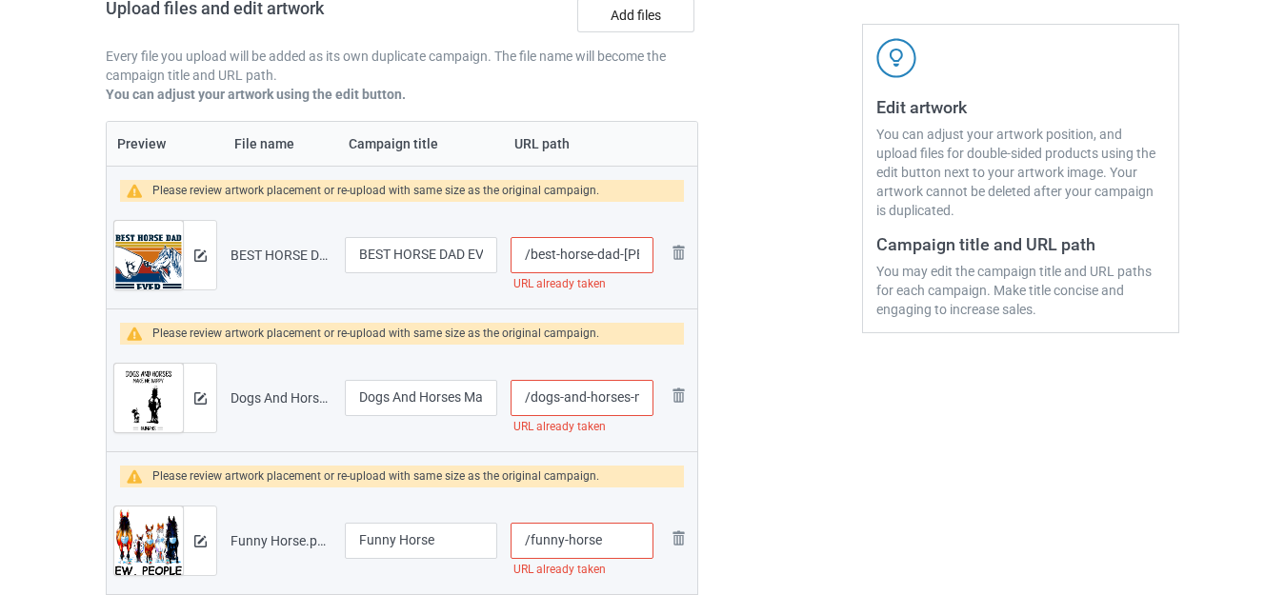
scroll to position [0, 90]
drag, startPoint x: 633, startPoint y: 396, endPoint x: 656, endPoint y: 401, distance: 23.4
click at [656, 401] on td "/dogs-and-horses-make-me-happy URL already taken" at bounding box center [582, 398] width 156 height 107
click at [644, 394] on input "/dogs-and-horses-make-me-happy" at bounding box center [582, 398] width 143 height 36
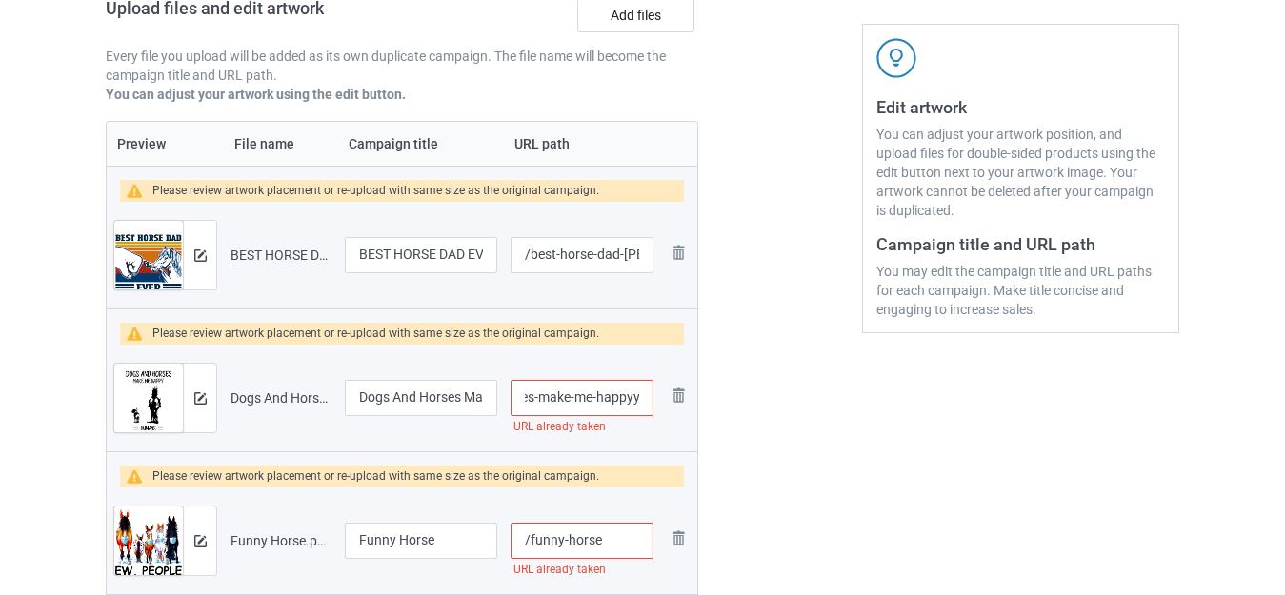
type input "/dogs-and-horses-make-me-happyy"
drag, startPoint x: 815, startPoint y: 354, endPoint x: 797, endPoint y: 352, distance: 17.4
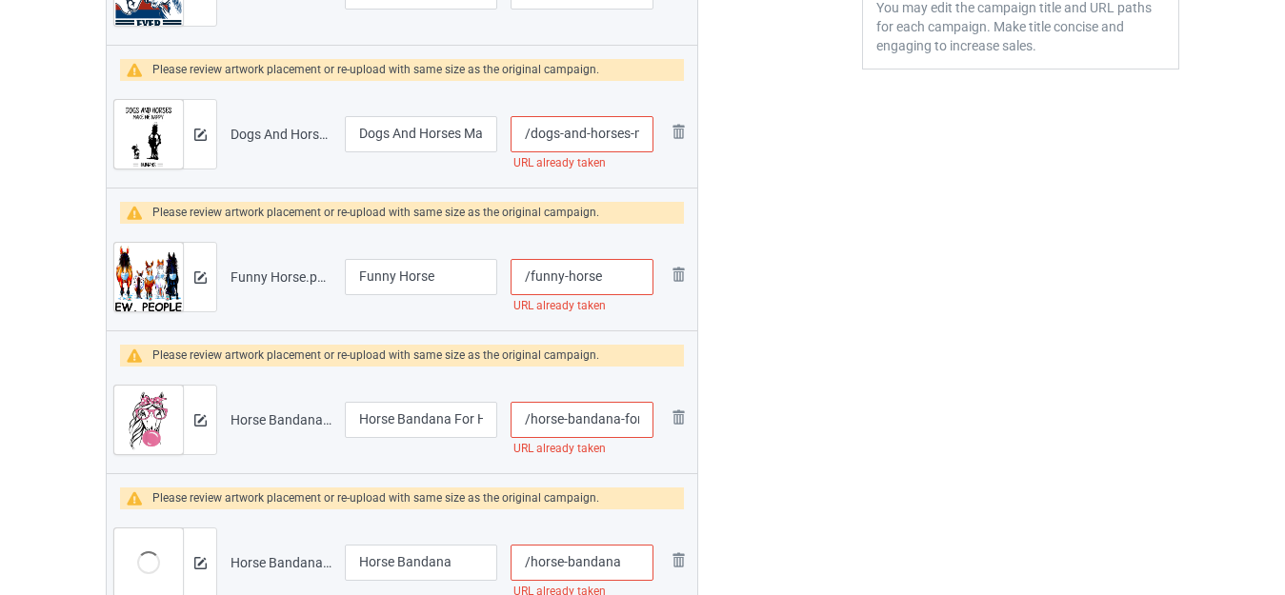
scroll to position [609, 0]
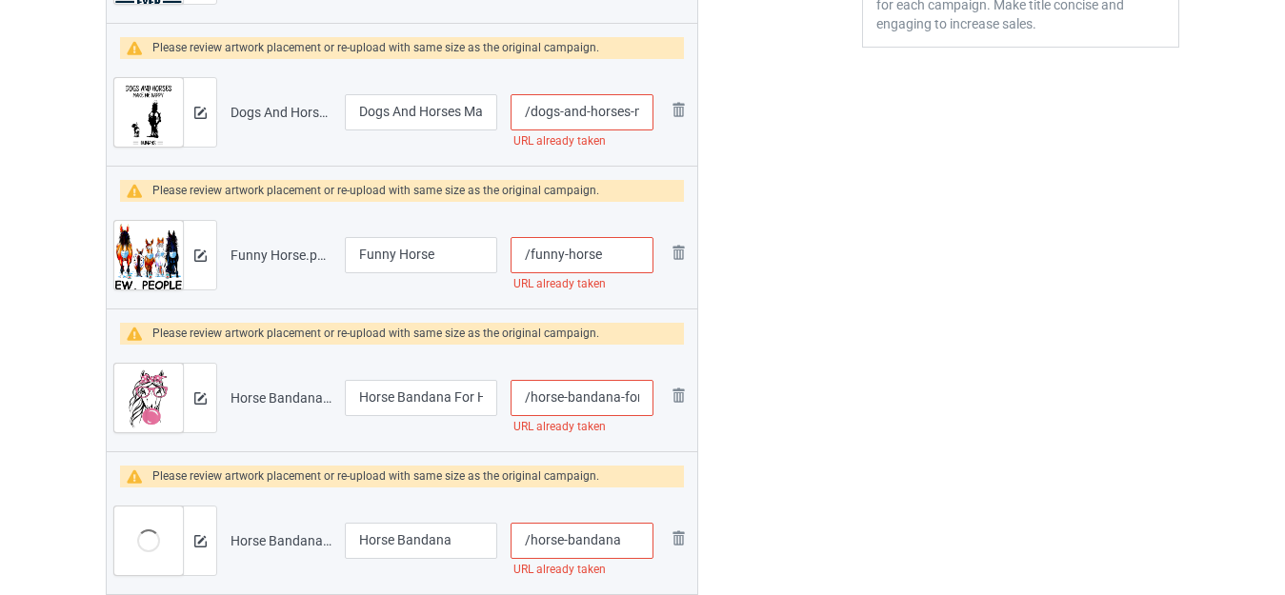
click at [617, 258] on input "/funny-horse" at bounding box center [582, 255] width 143 height 36
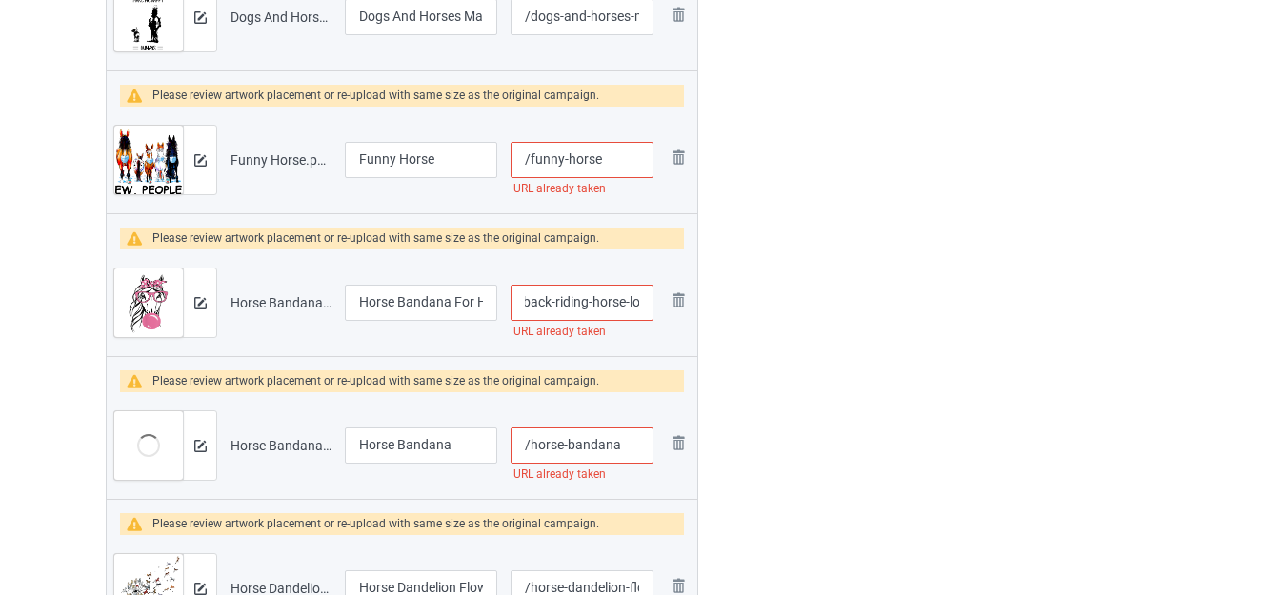
scroll to position [0, 174]
drag, startPoint x: 634, startPoint y: 301, endPoint x: 657, endPoint y: 309, distance: 25.0
click at [657, 309] on td "/horse-bandana-for-horseback-riding-horse-lover URL already taken" at bounding box center [582, 303] width 156 height 107
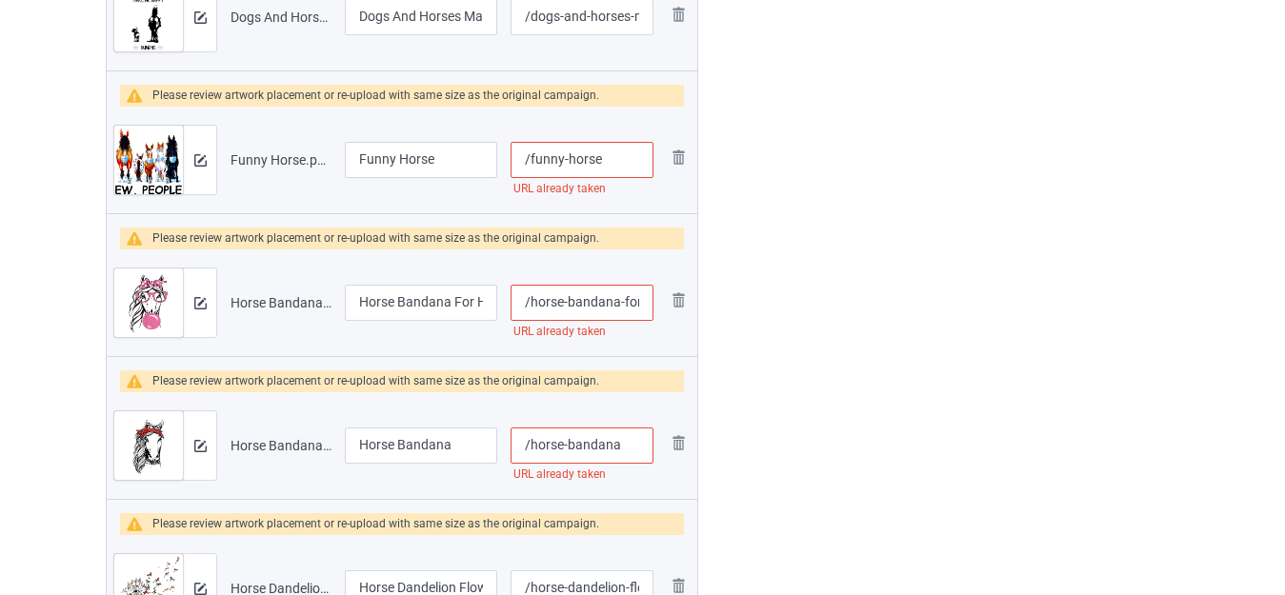
click at [625, 301] on input "/horse-bandana-for-horseback-riding-horse-lover" at bounding box center [582, 303] width 143 height 36
type input "/funny-horses"
type input "/horse-bandana--for-horseback-riding-horse-lover"
click at [624, 445] on input "/horse-bandana" at bounding box center [582, 446] width 143 height 36
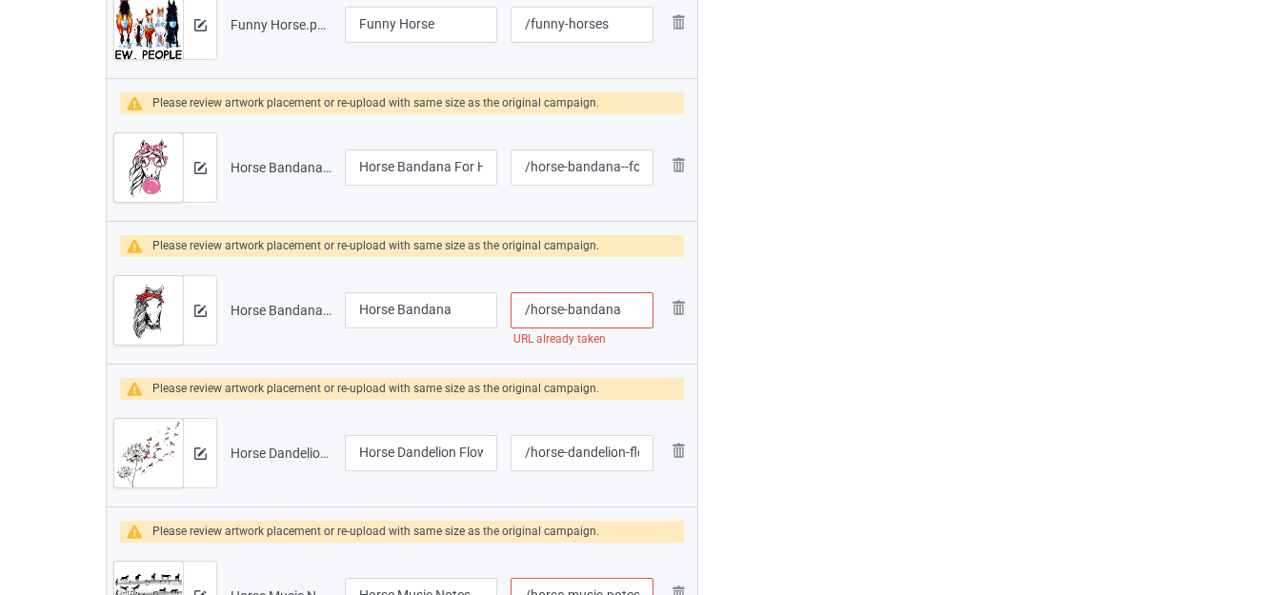
scroll to position [990, 0]
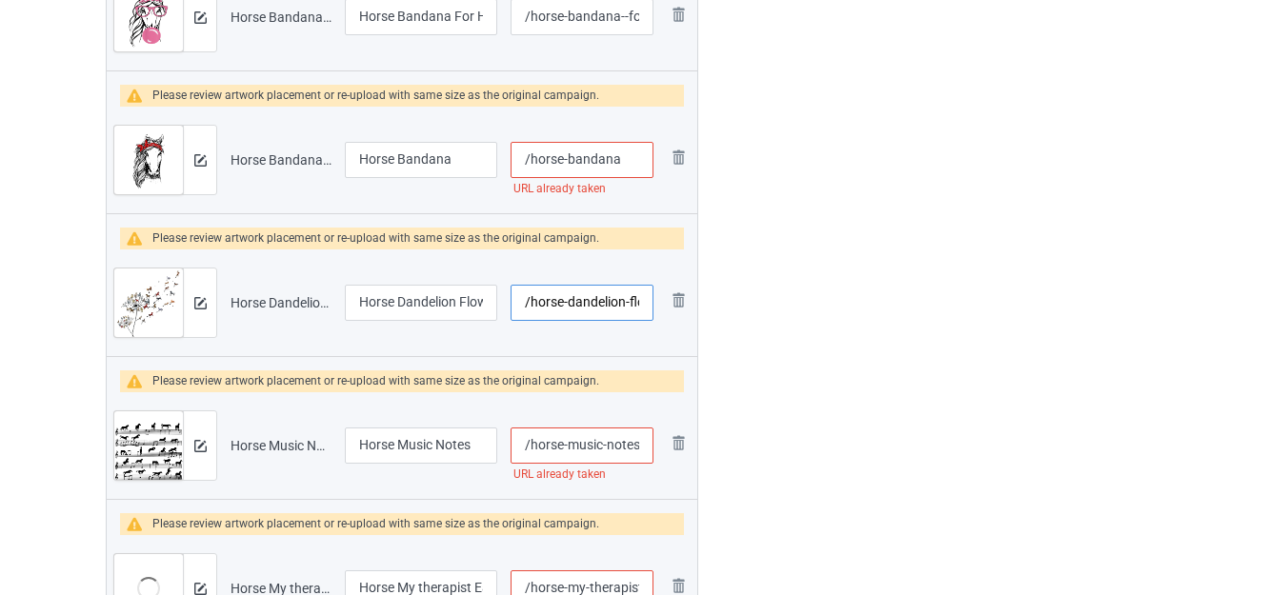
click at [628, 308] on input "/horse-dandelion-flower" at bounding box center [582, 303] width 143 height 36
type input "/horse-bandana-"
type input "/horse-dandelion--flower"
click at [874, 320] on div "Edit artwork You can adjust your artwork position, and upload files for double-…" at bounding box center [1021, 492] width 344 height 2698
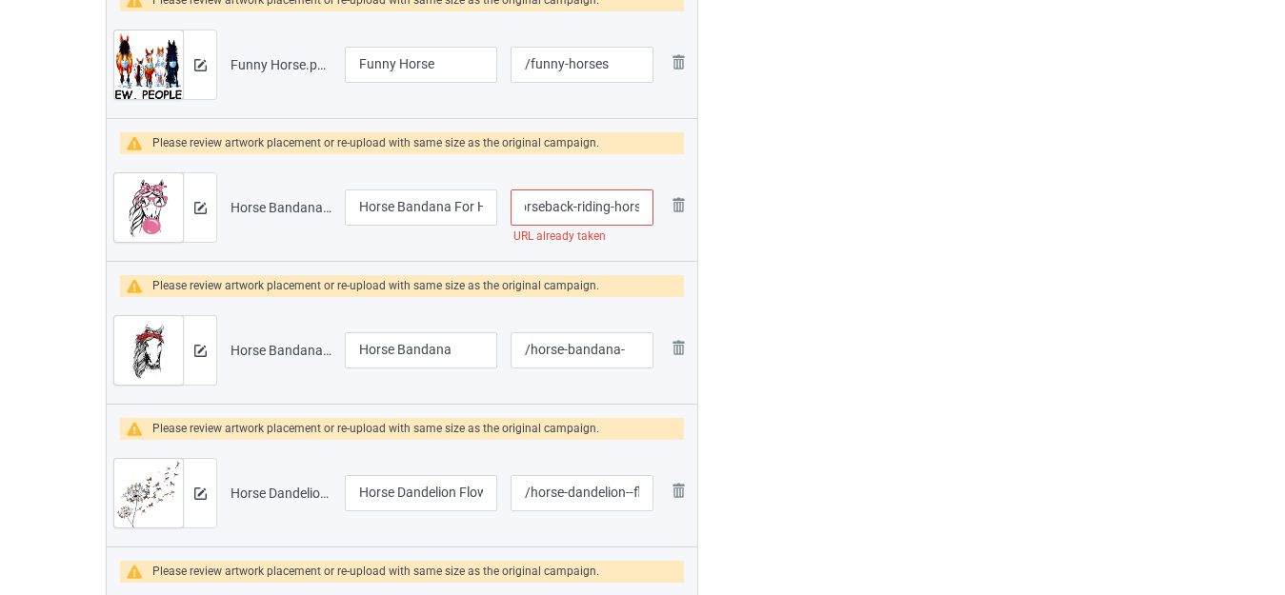
scroll to position [0, 178]
drag, startPoint x: 628, startPoint y: 213, endPoint x: 644, endPoint y: 216, distance: 16.4
click at [644, 216] on input "/horse-bandana--for-horseback-riding-horse-lover" at bounding box center [582, 208] width 143 height 36
click at [642, 205] on input "/horse-bandana--for-horseback-riding-horse-lover" at bounding box center [582, 208] width 143 height 36
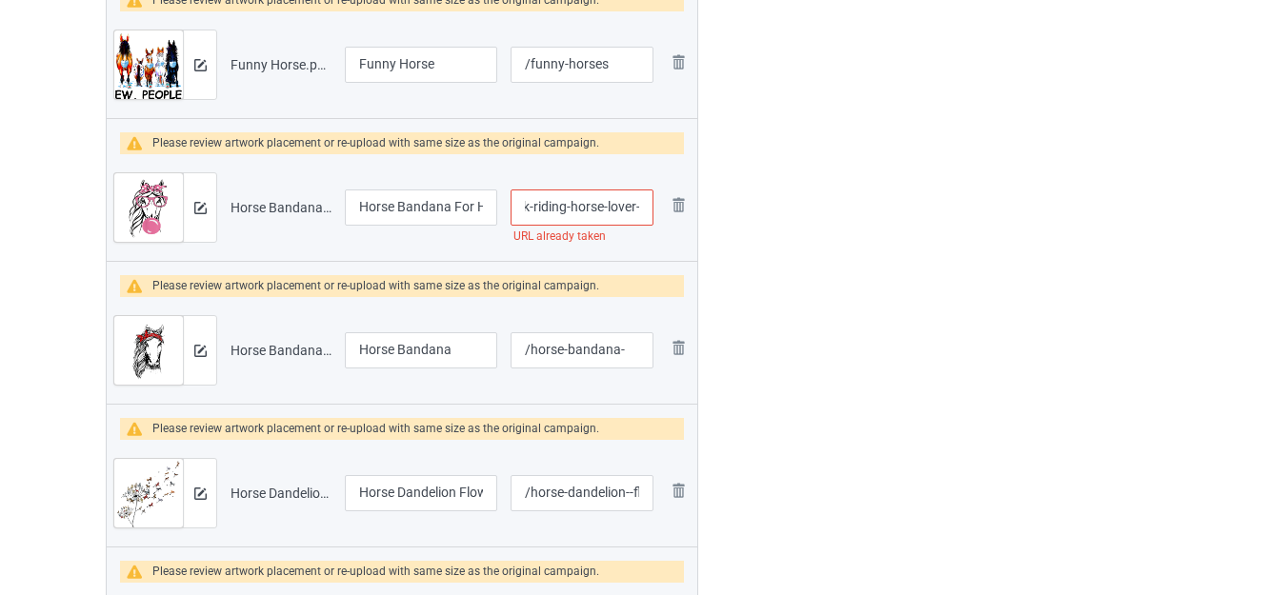
type input "/horse-bandana--for-horseback-riding-horse-lover-"
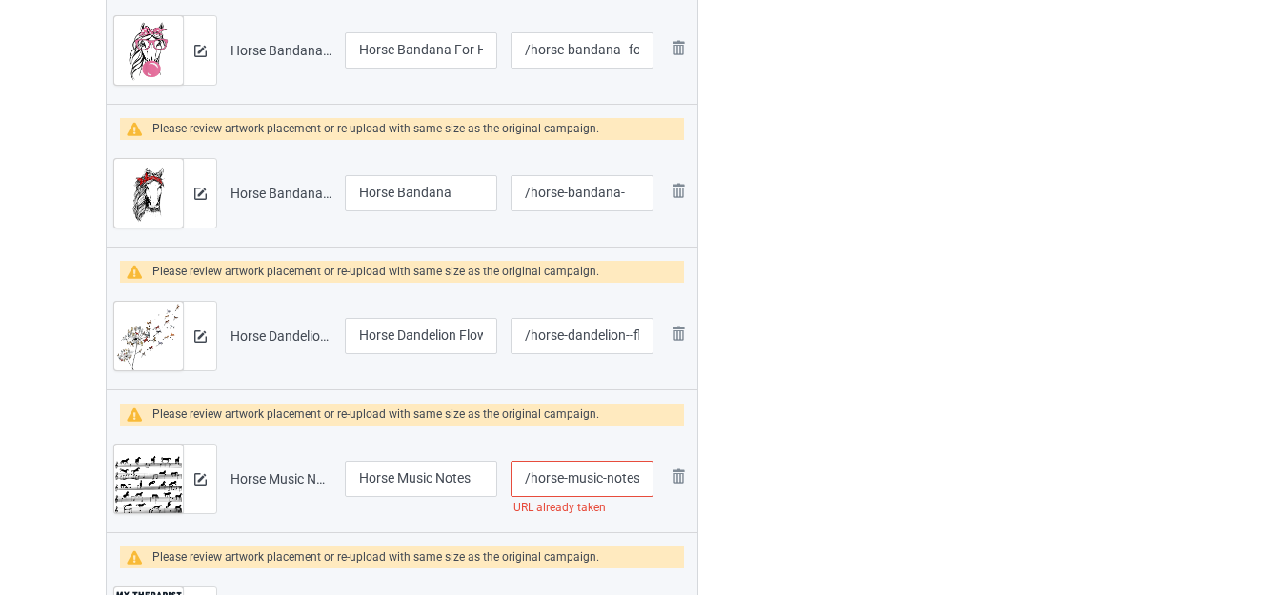
scroll to position [1085, 0]
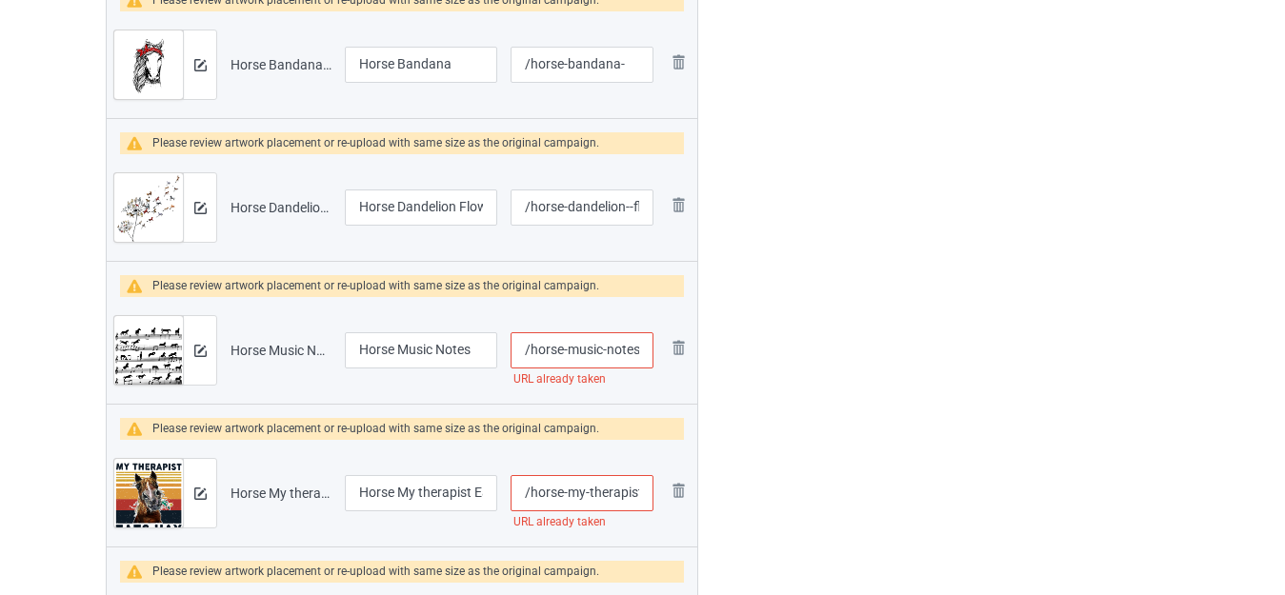
click at [609, 346] on input "/horse-music-notes" at bounding box center [582, 351] width 143 height 36
click at [793, 333] on div at bounding box center [780, 397] width 137 height 2698
click at [638, 347] on input "/horse-music--" at bounding box center [582, 351] width 143 height 36
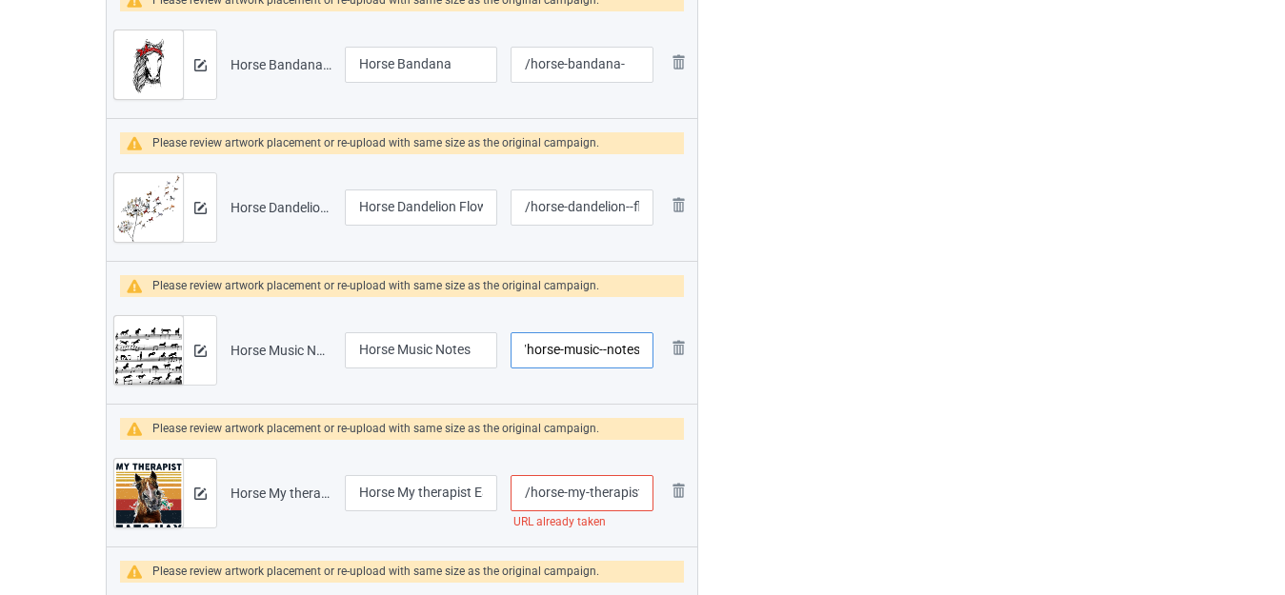
type input "/horse-music--notes"
click at [828, 331] on div at bounding box center [780, 397] width 137 height 2698
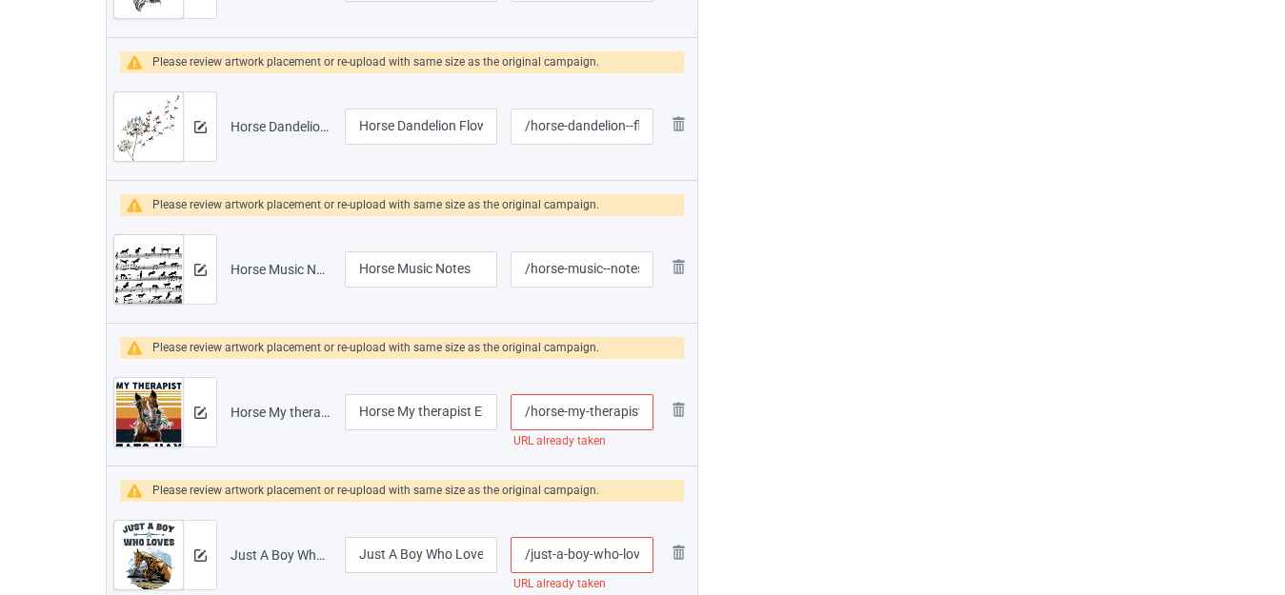
scroll to position [1276, 0]
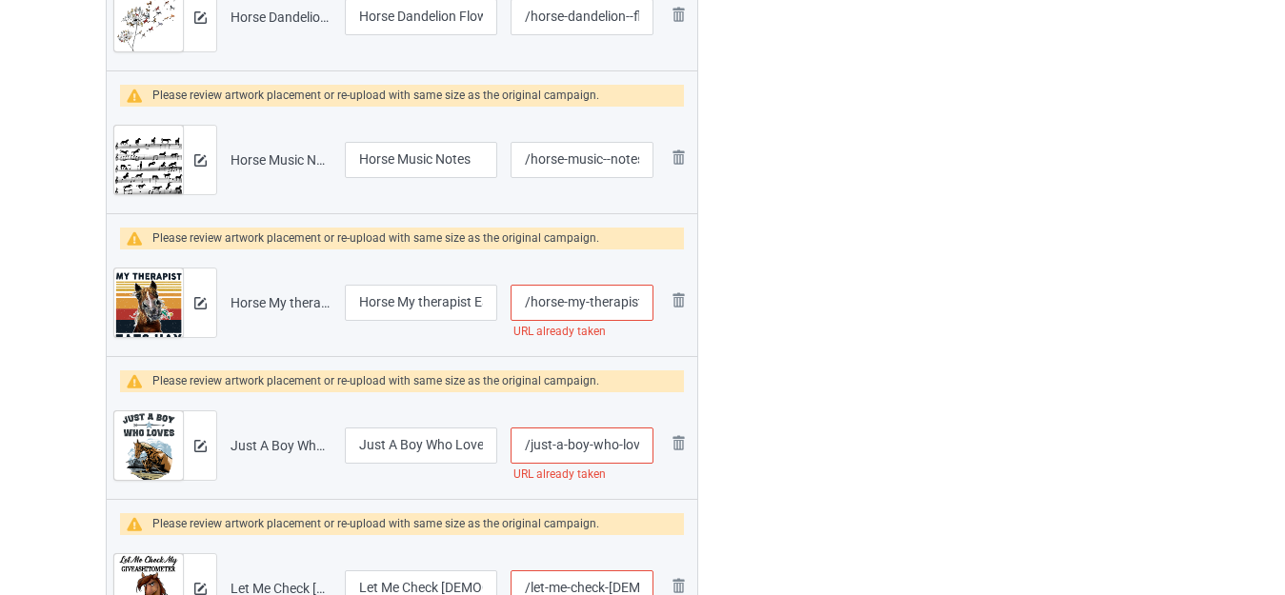
click at [584, 304] on input "/horse-my-therapist-eats-hay" at bounding box center [582, 303] width 143 height 36
type input "/horse-my--therapist-eats-hay"
click at [837, 279] on div at bounding box center [780, 207] width 137 height 2698
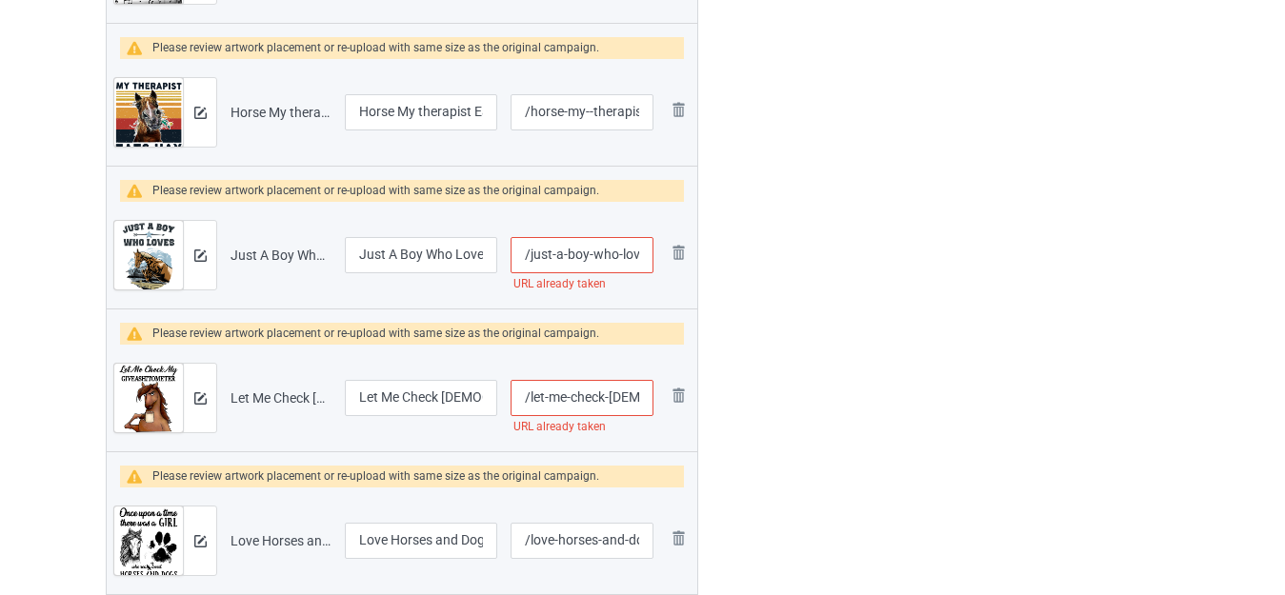
click at [625, 258] on input "/just-a-boy-who-loves-horses" at bounding box center [582, 255] width 143 height 36
click at [618, 252] on input "/just-a-boy-who-loves-horses" at bounding box center [582, 255] width 143 height 36
type input "/just-a-boy-who--loves-horses"
click at [815, 270] on div at bounding box center [780, 16] width 137 height 2698
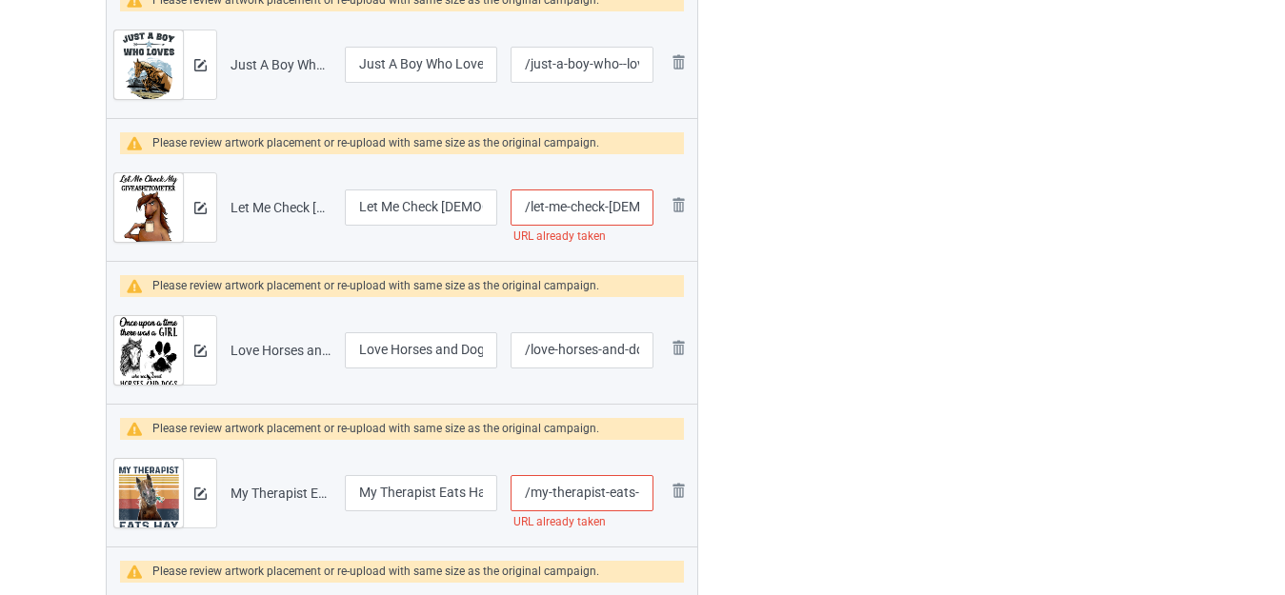
click at [605, 203] on input "/let-me-check-ladies" at bounding box center [582, 208] width 143 height 36
type input "/let-me-check--ladies"
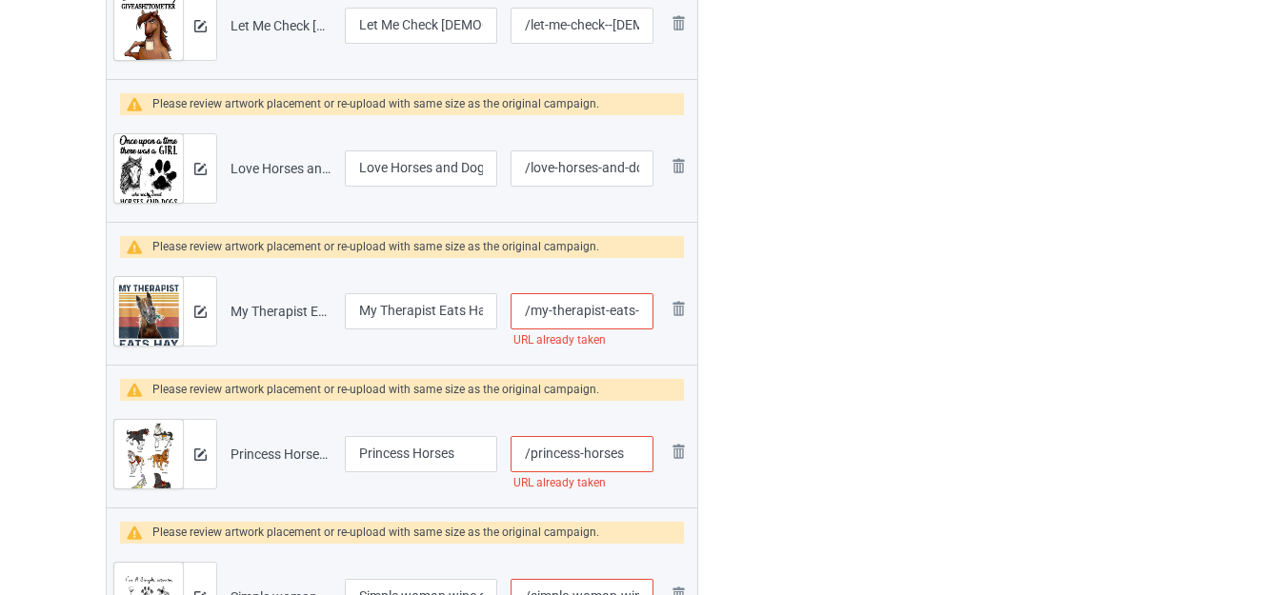
scroll to position [1847, 0]
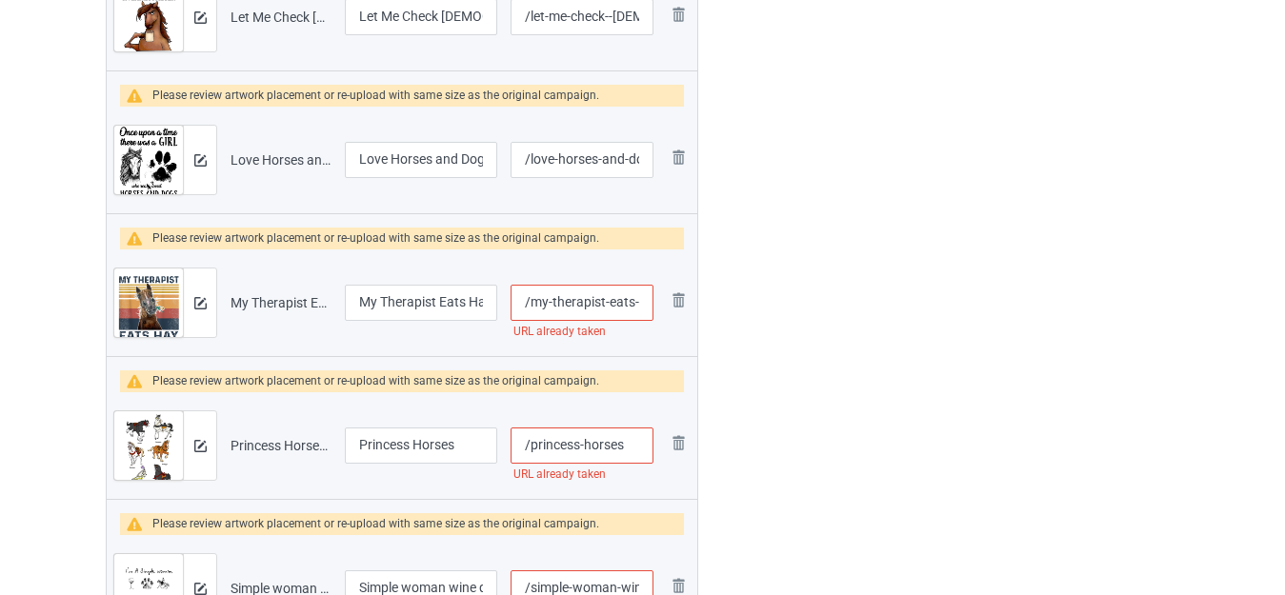
click at [607, 300] on input "/my-therapist-eats-hay-funny-horse" at bounding box center [582, 303] width 143 height 36
type input "/my-therapist--eats-hay-funny-horse"
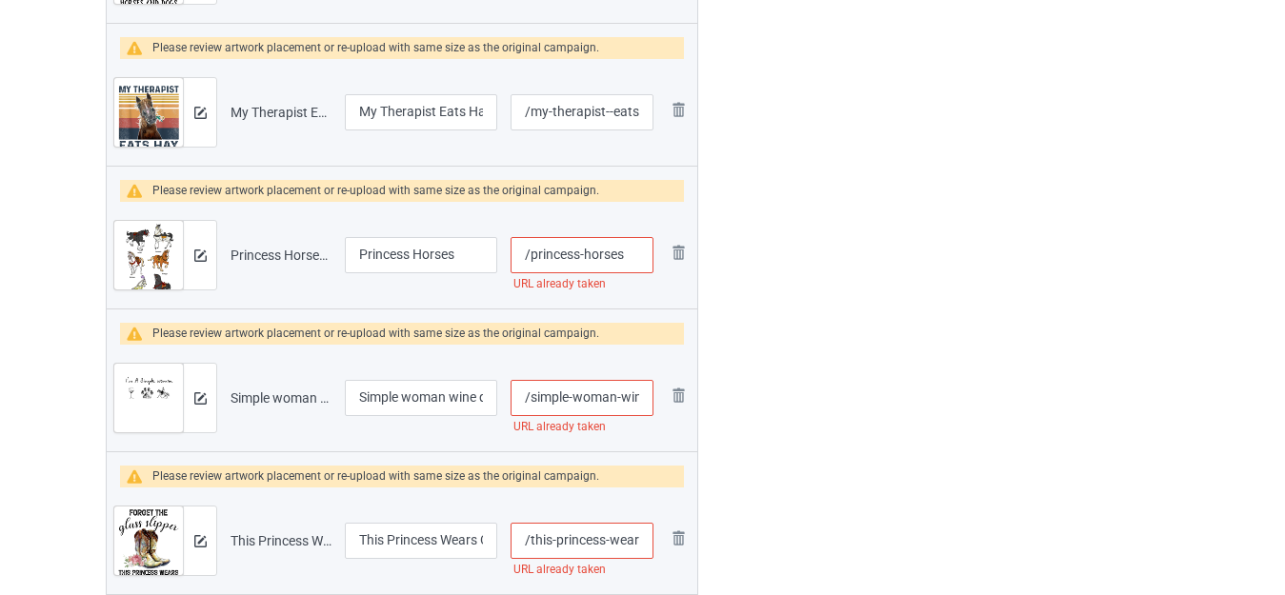
click at [635, 256] on input "/princess-horses" at bounding box center [582, 255] width 143 height 36
type input "/princess-horses-"
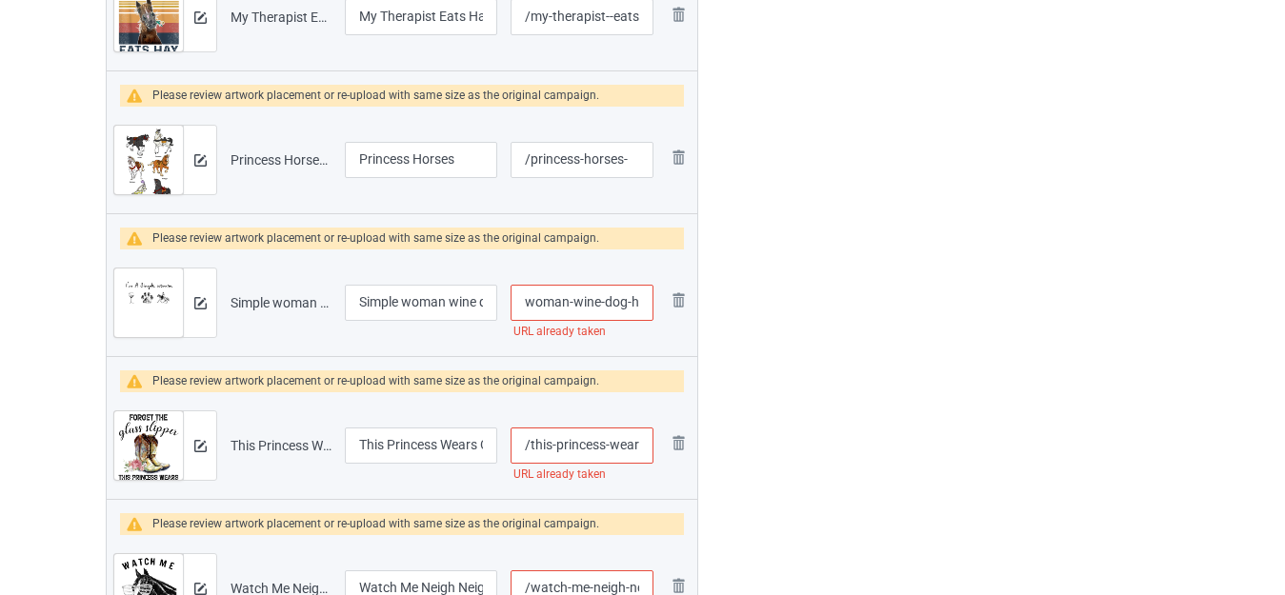
scroll to position [0, 72]
drag, startPoint x: 615, startPoint y: 303, endPoint x: 628, endPoint y: 307, distance: 13.0
click at [628, 307] on input "/simple-woman-wine-dog-horse" at bounding box center [582, 303] width 143 height 36
click at [606, 298] on input "/simple-woman-wine-dog-horse" at bounding box center [582, 303] width 143 height 36
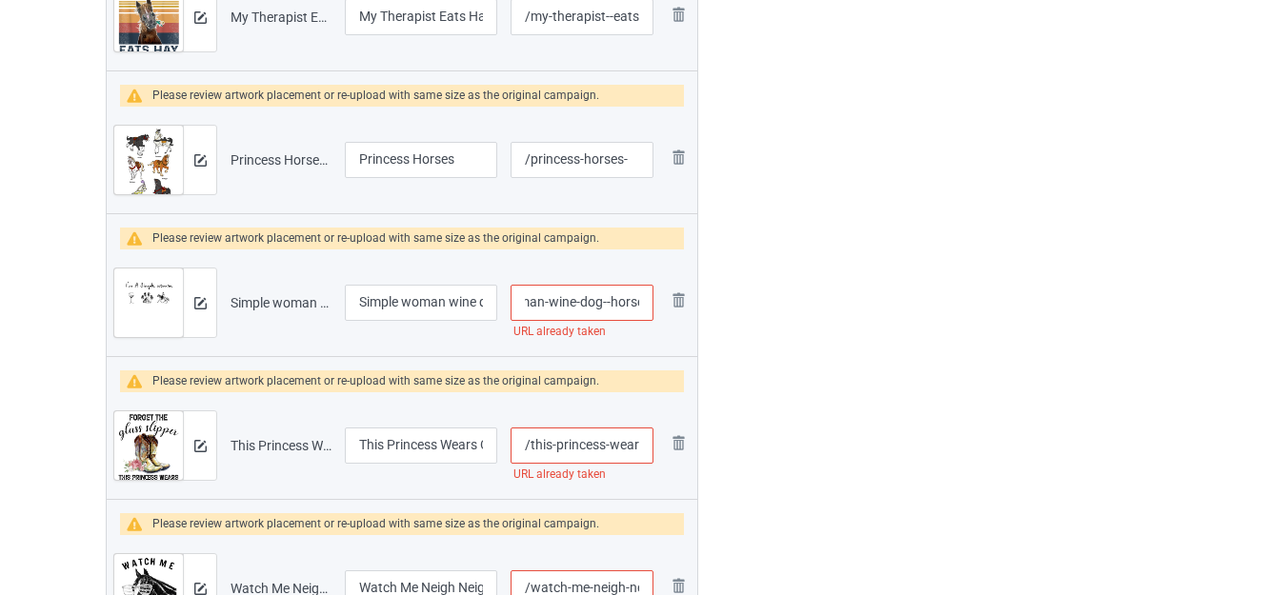
type input "/simple-woman-wine-dog--horse"
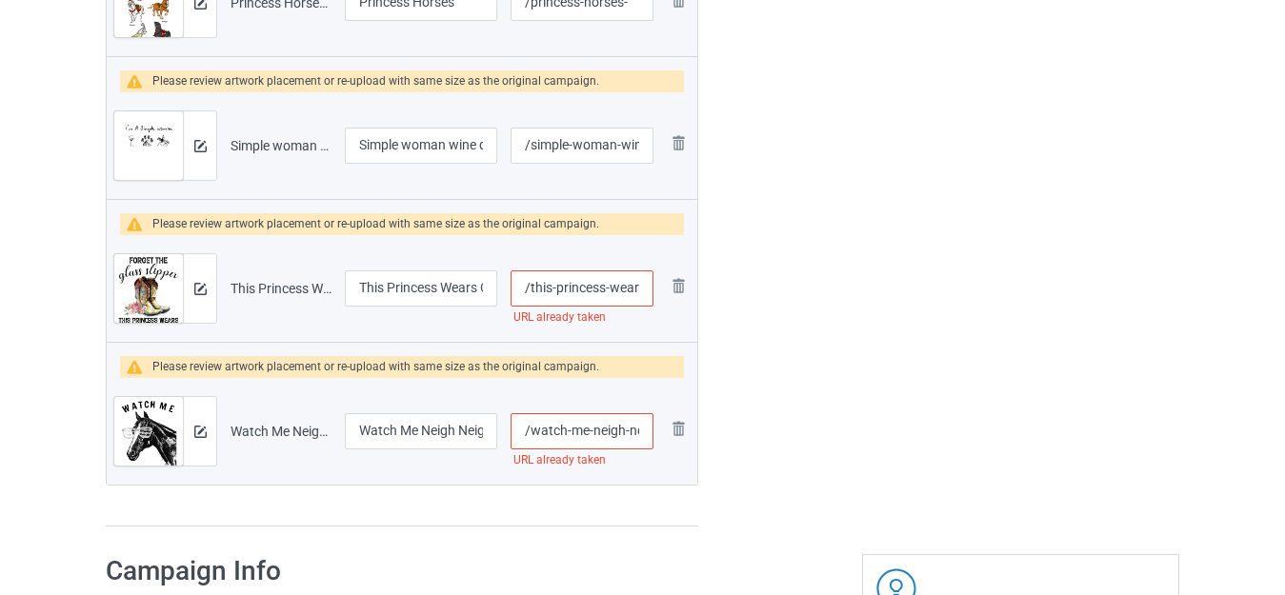
scroll to position [2324, 0]
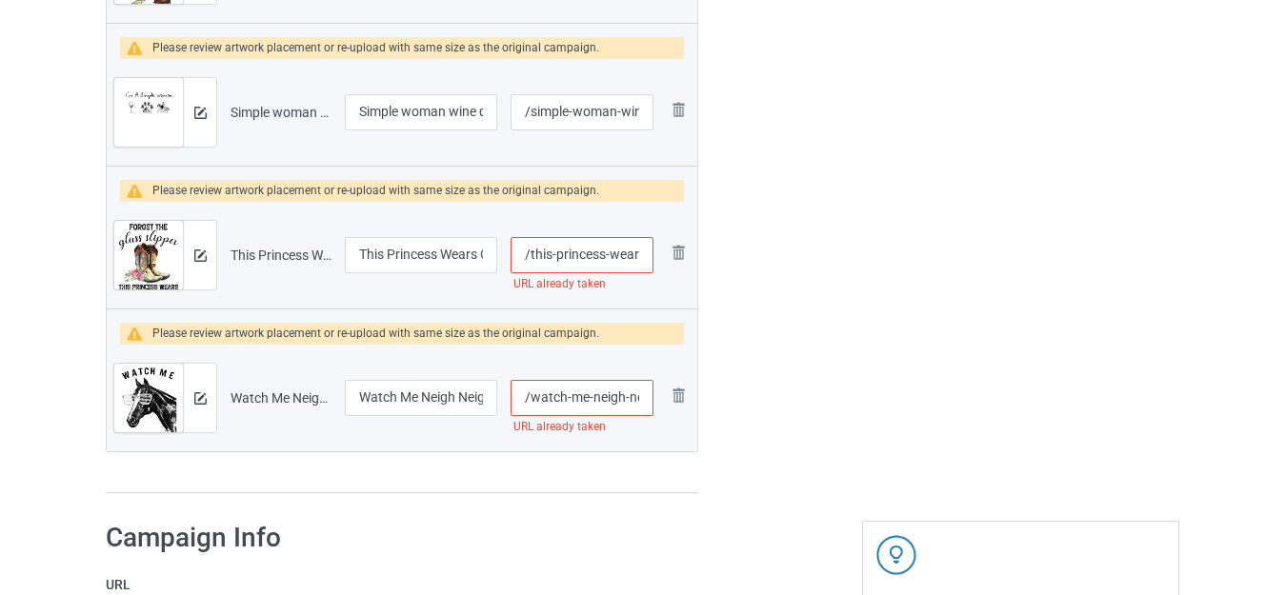
click at [609, 251] on input "/this-princess-wears-cowboy-boots" at bounding box center [582, 255] width 143 height 36
type input "/this-princess--wears-cowboy-boots"
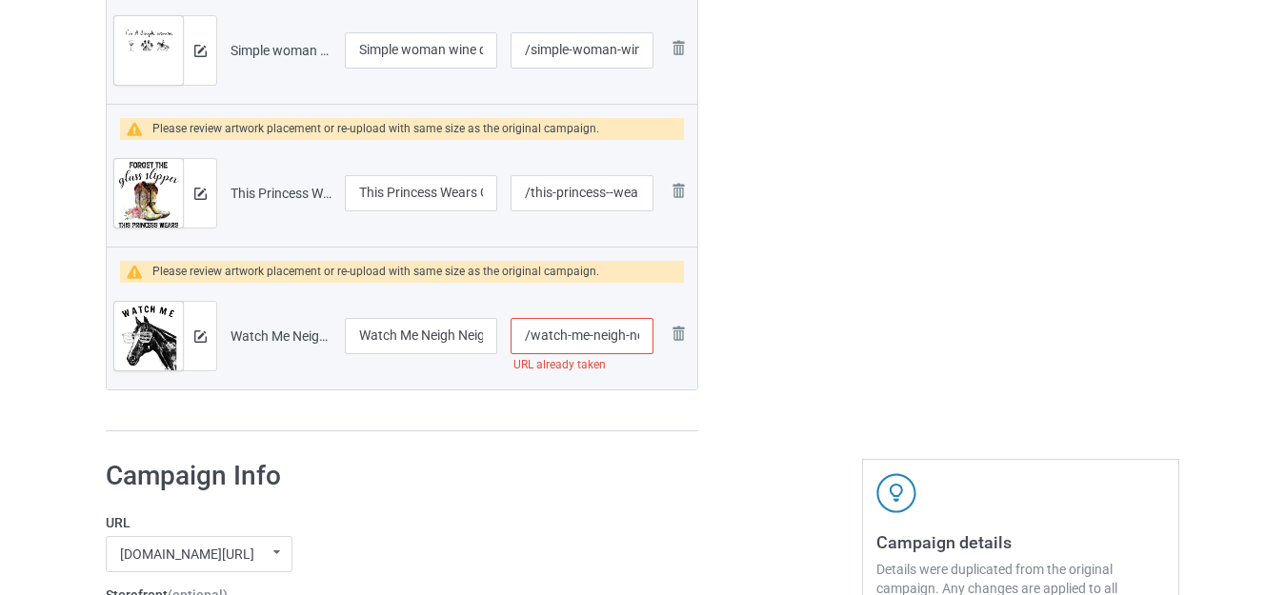
scroll to position [0, 0]
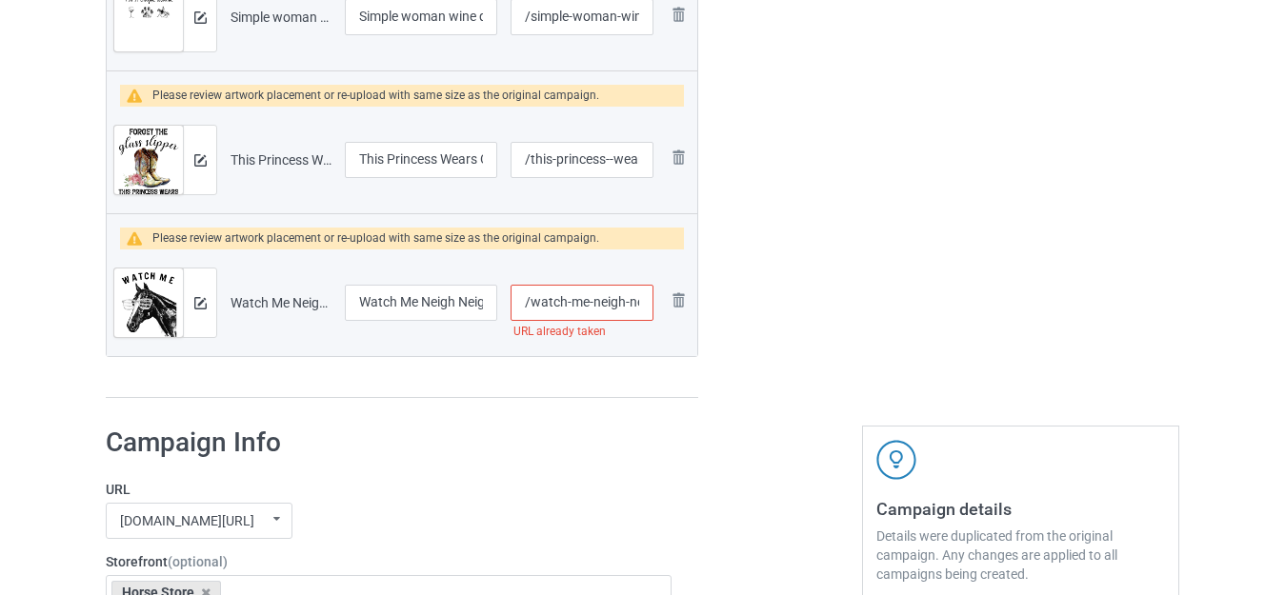
click at [623, 301] on input "/watch-me-neigh-neigh" at bounding box center [582, 303] width 143 height 36
type input "/watch-me-neigh--neigh"
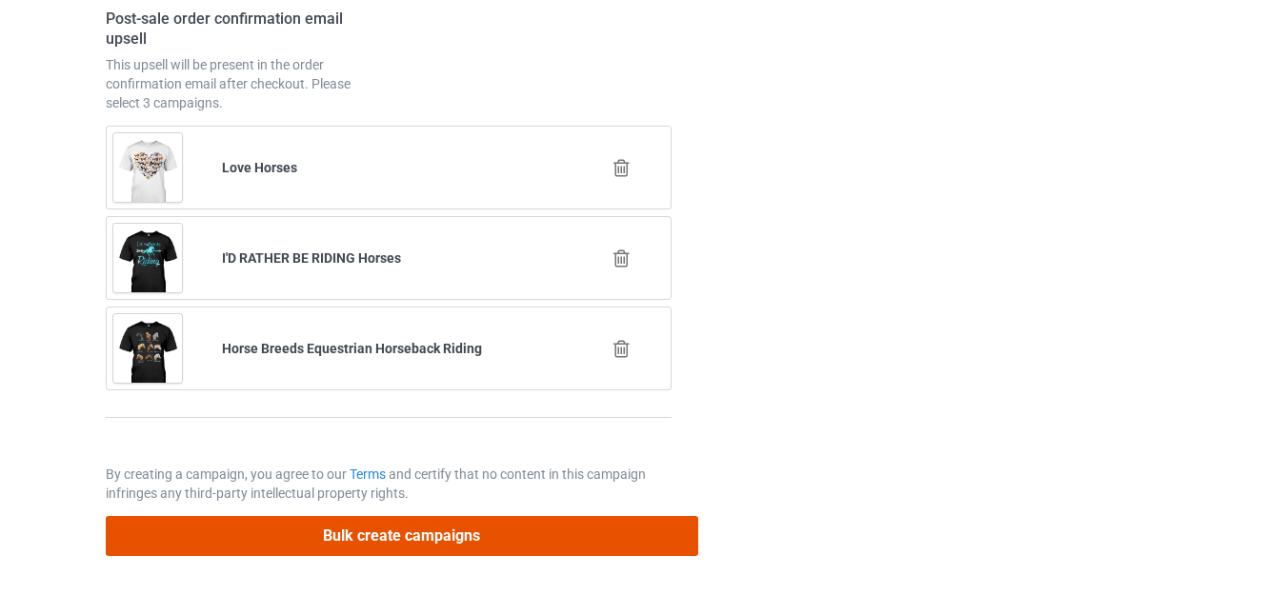
click at [472, 534] on button "Bulk create campaigns" at bounding box center [402, 535] width 593 height 39
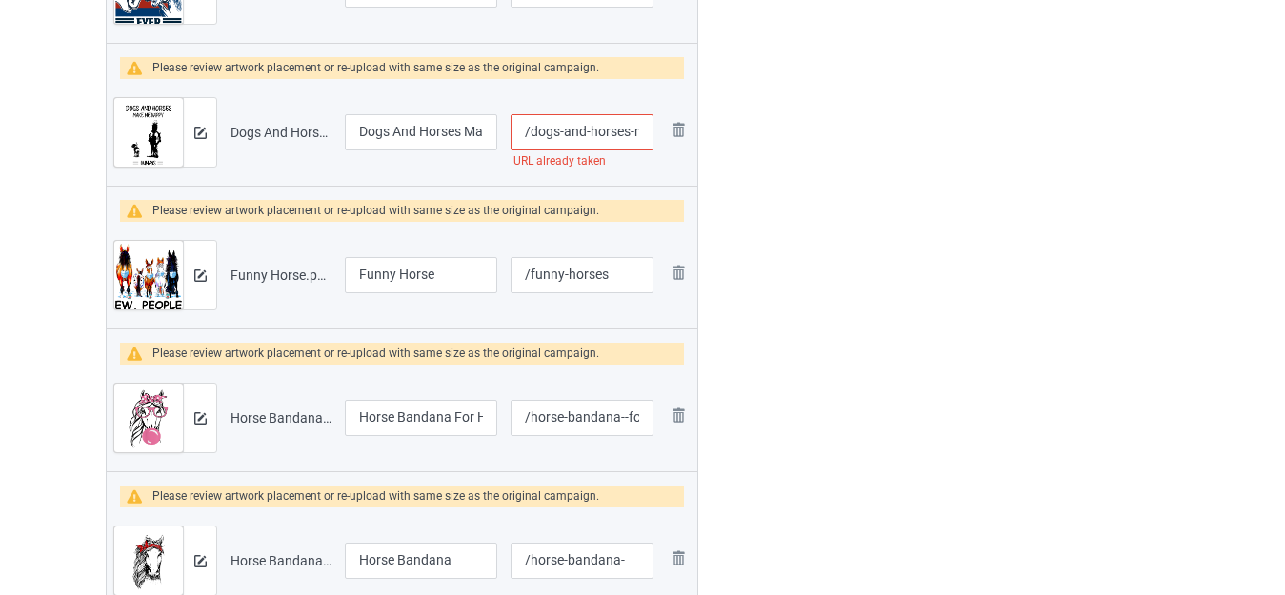
click at [634, 128] on input "/dogs-and-horses-make-me-happyy" at bounding box center [582, 132] width 143 height 36
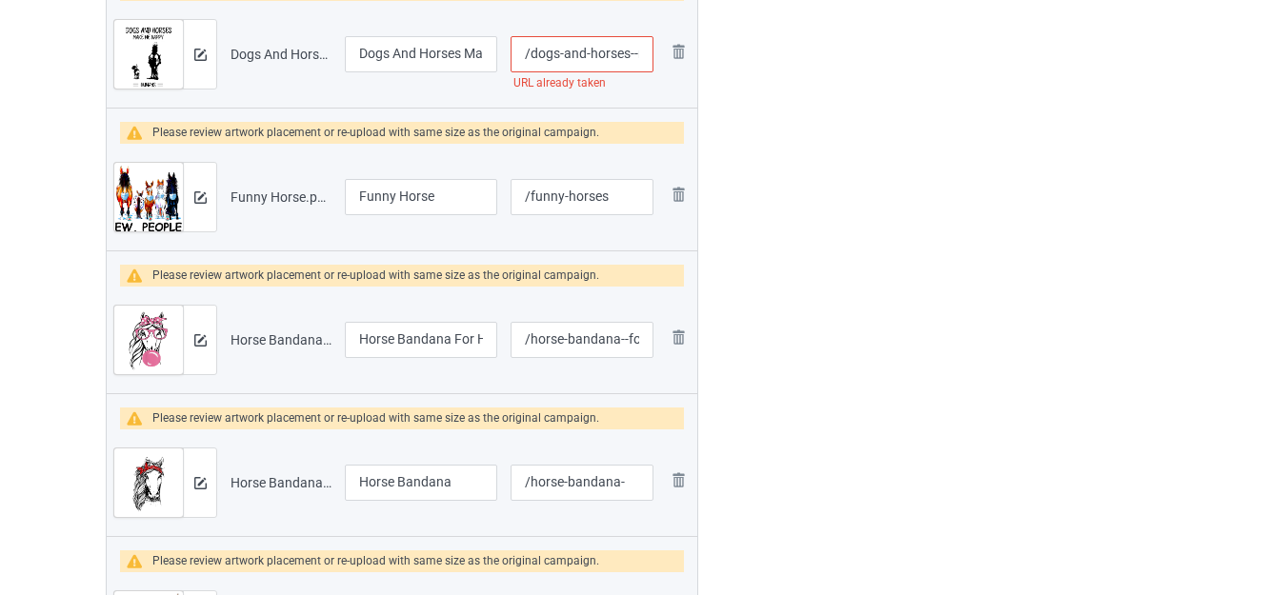
scroll to position [589, 0]
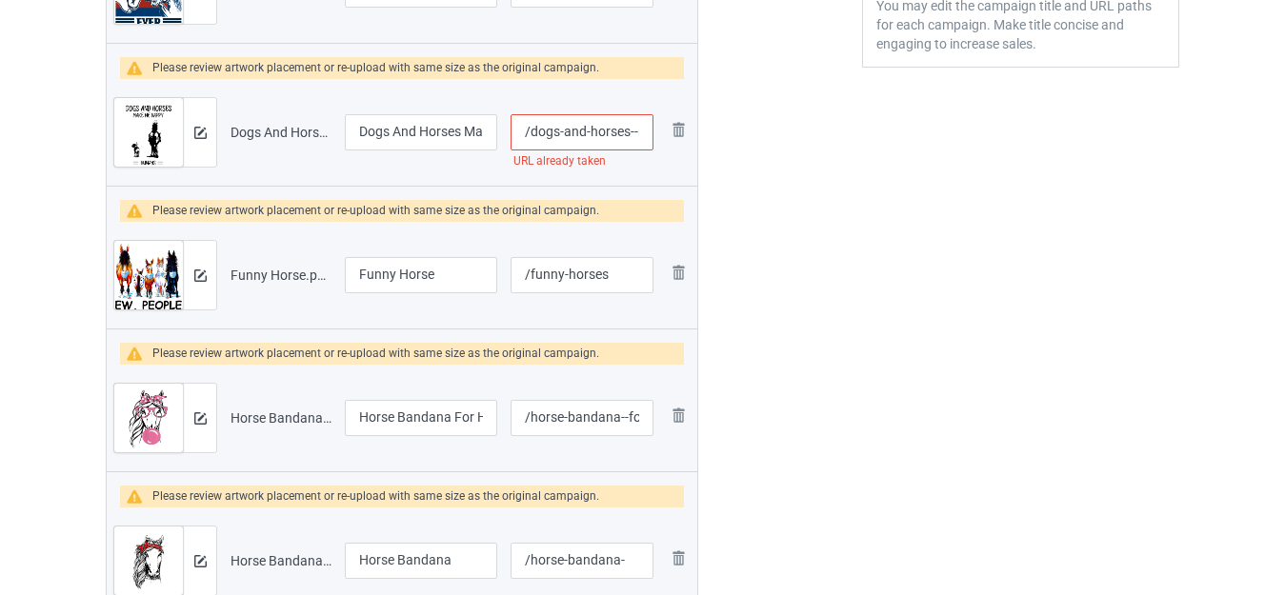
type input "/dogs-and-horses--make-me-happyy"
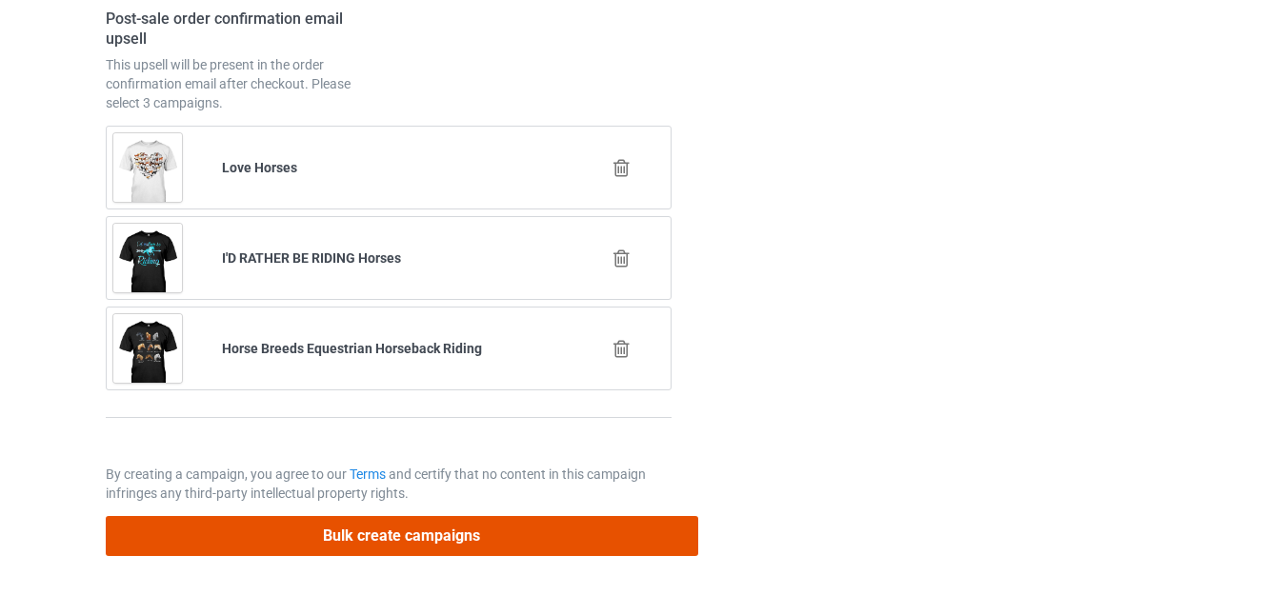
click at [396, 536] on button "Bulk create campaigns" at bounding box center [402, 535] width 593 height 39
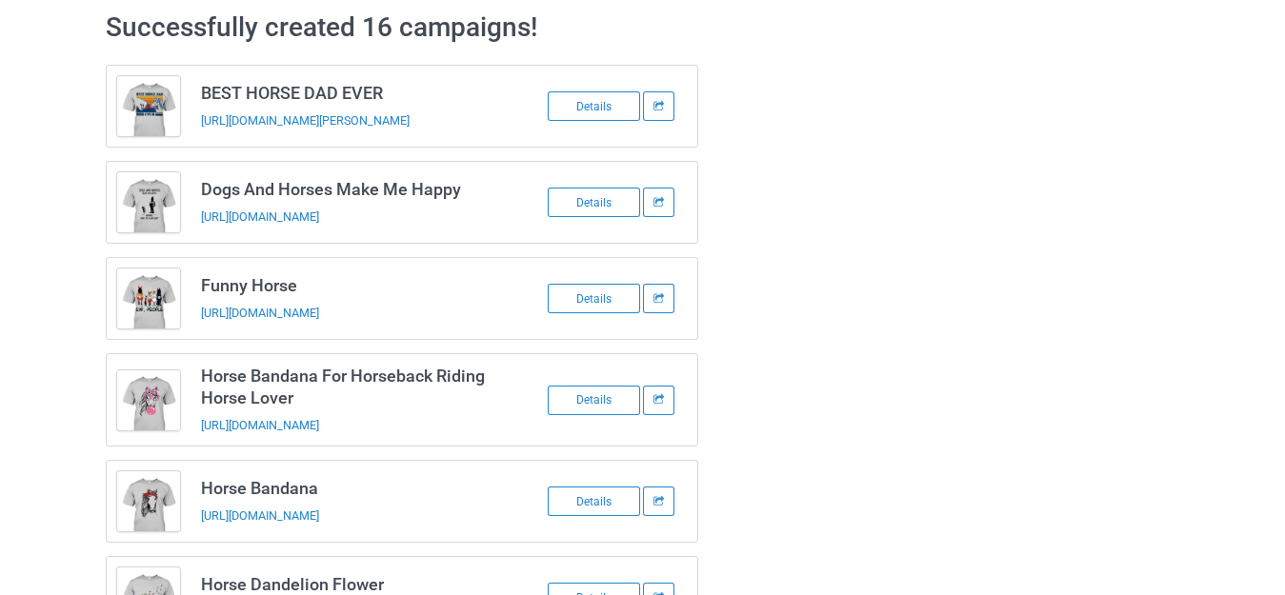
scroll to position [0, 0]
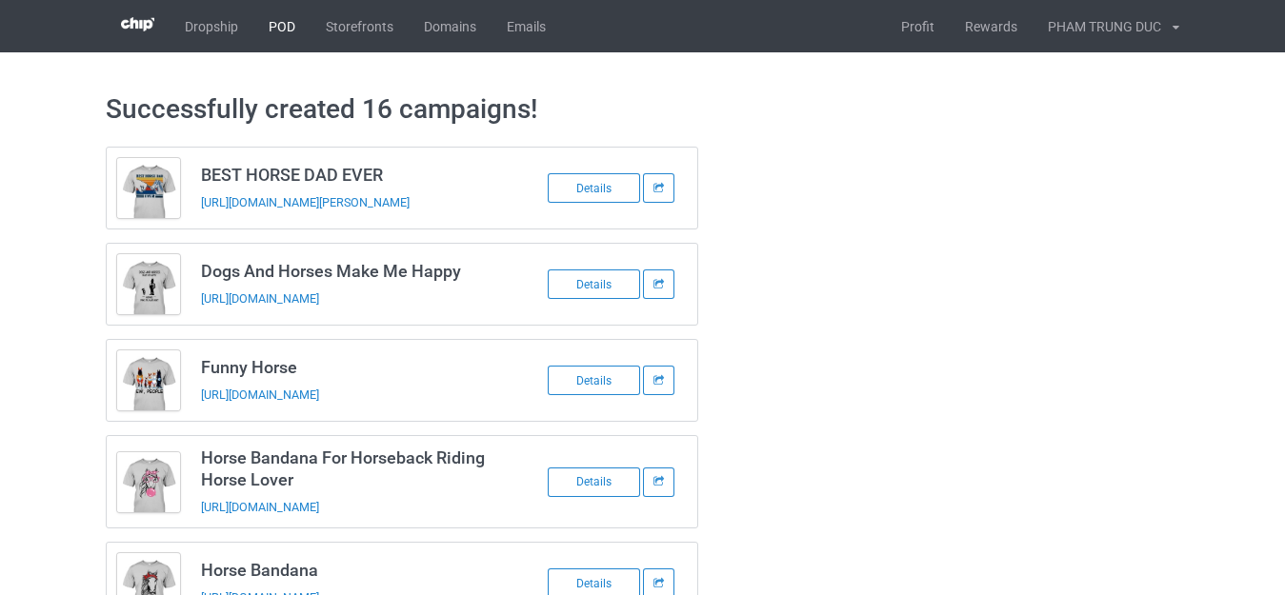
click at [287, 22] on link "POD" at bounding box center [281, 26] width 57 height 52
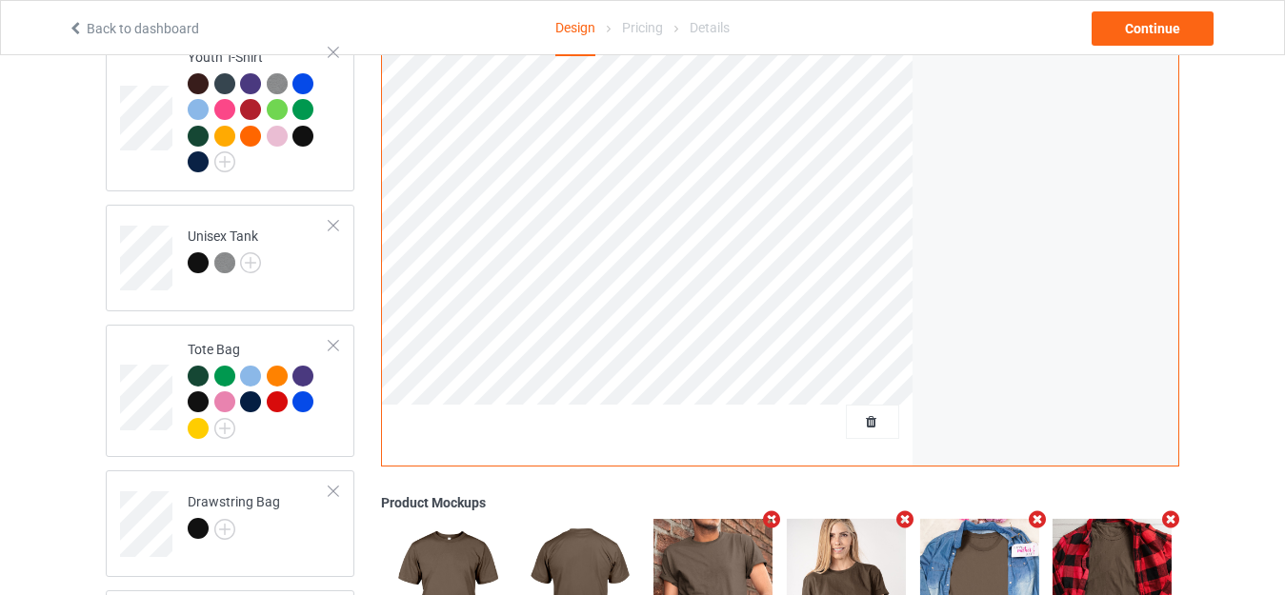
scroll to position [1334, 0]
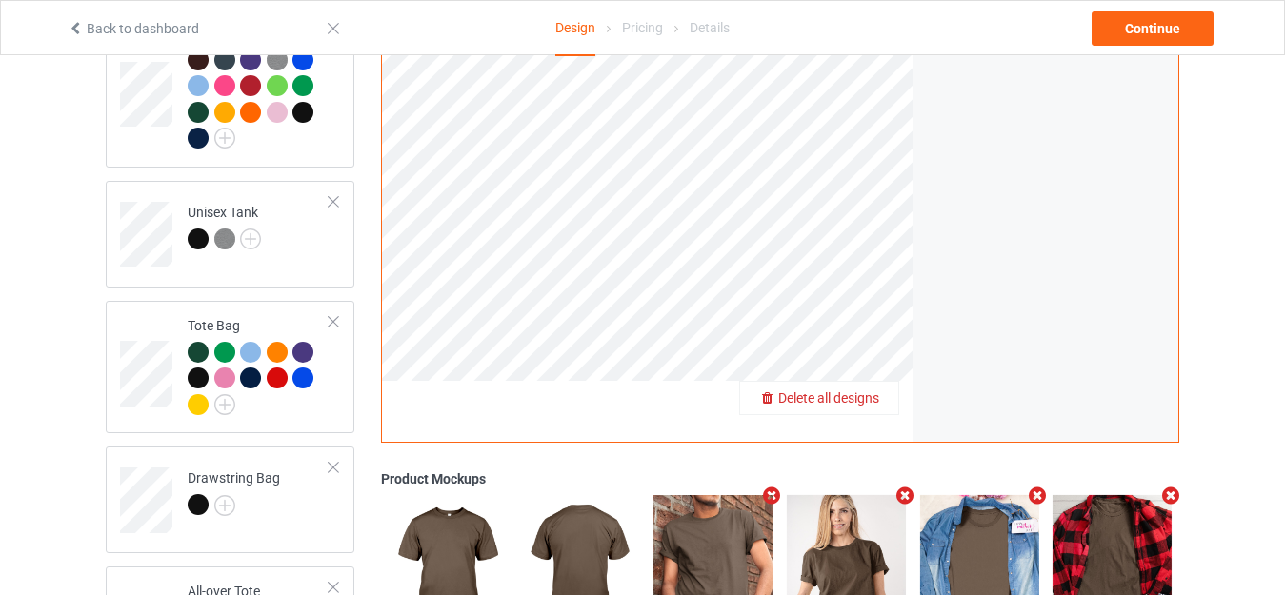
click at [872, 391] on span "Delete all designs" at bounding box center [828, 398] width 101 height 15
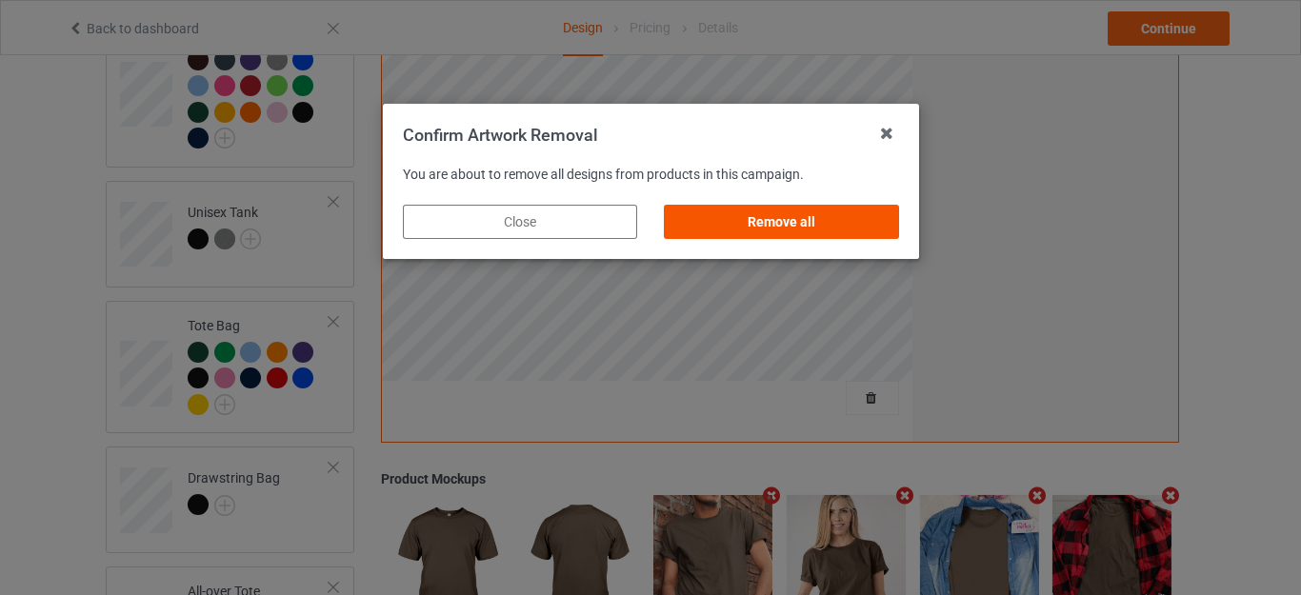
click at [795, 221] on div "Remove all" at bounding box center [781, 222] width 234 height 34
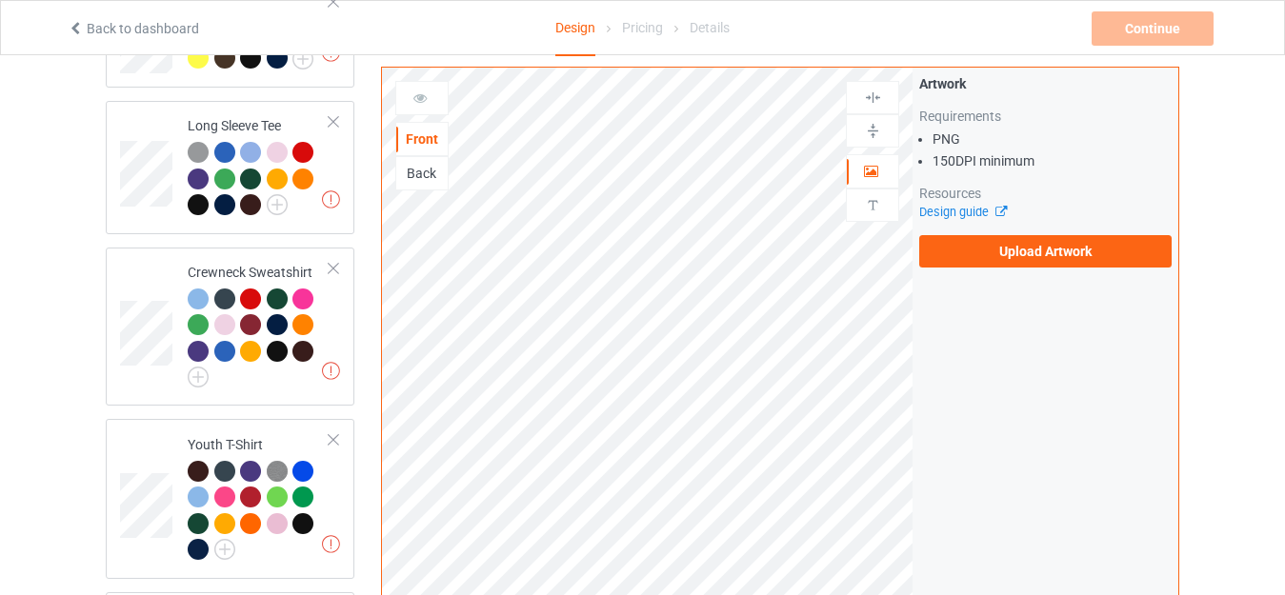
scroll to position [725, 0]
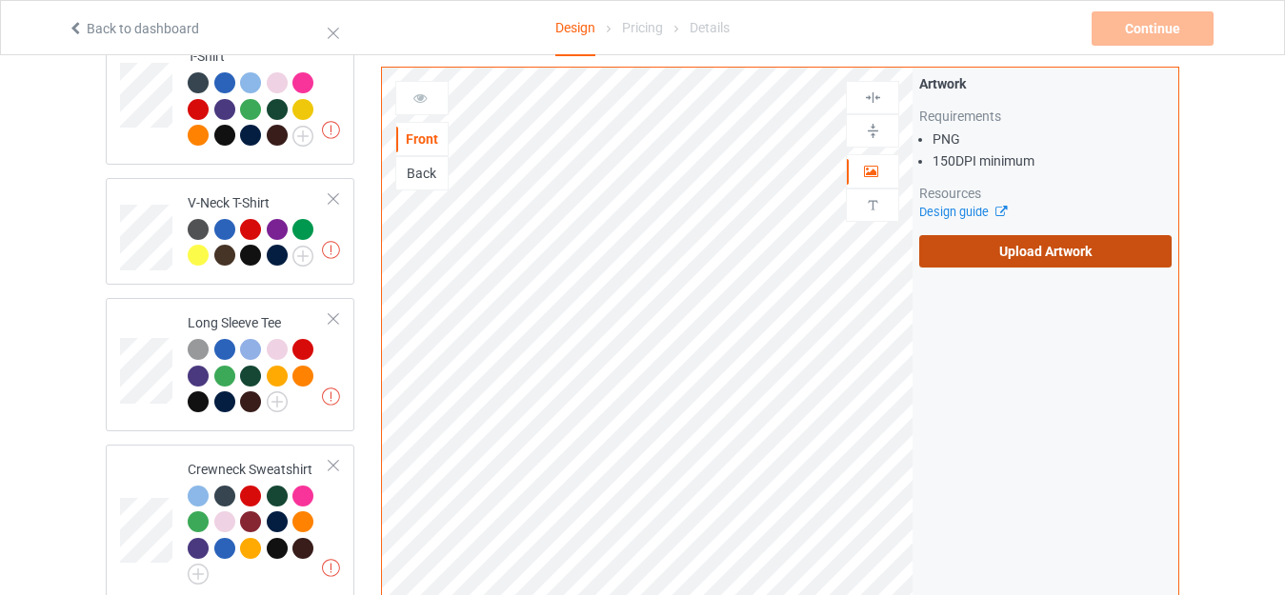
click at [1004, 246] on label "Upload Artwork" at bounding box center [1045, 251] width 252 height 32
click at [0, 0] on input "Upload Artwork" at bounding box center [0, 0] width 0 height 0
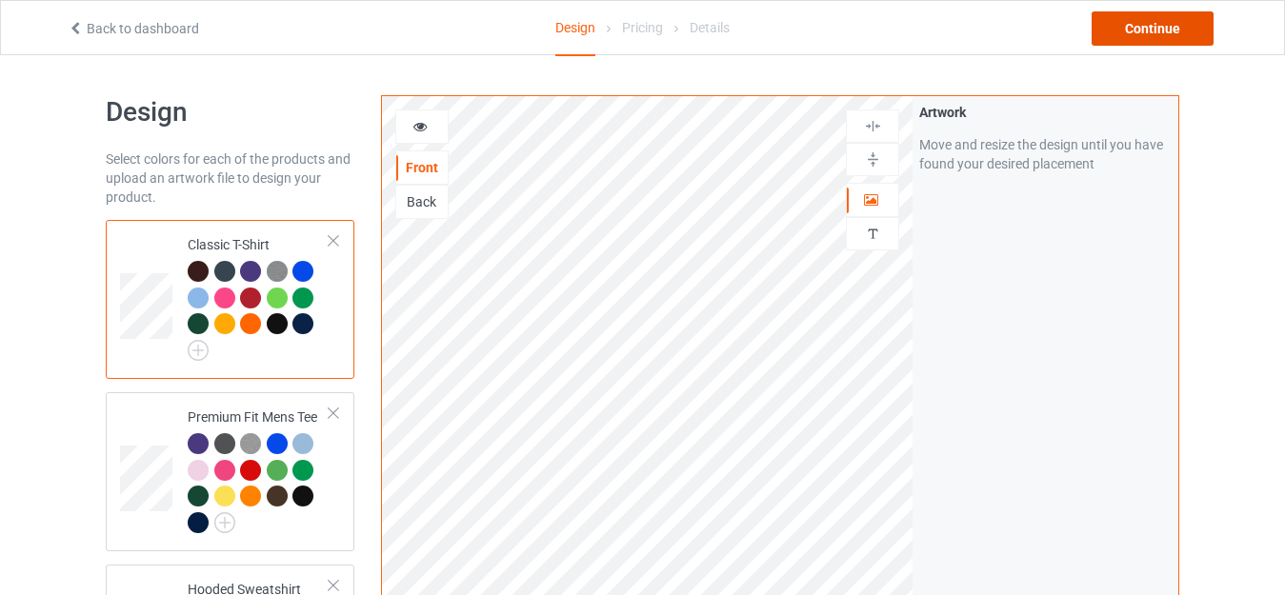
click at [1126, 26] on div "Continue" at bounding box center [1153, 28] width 122 height 34
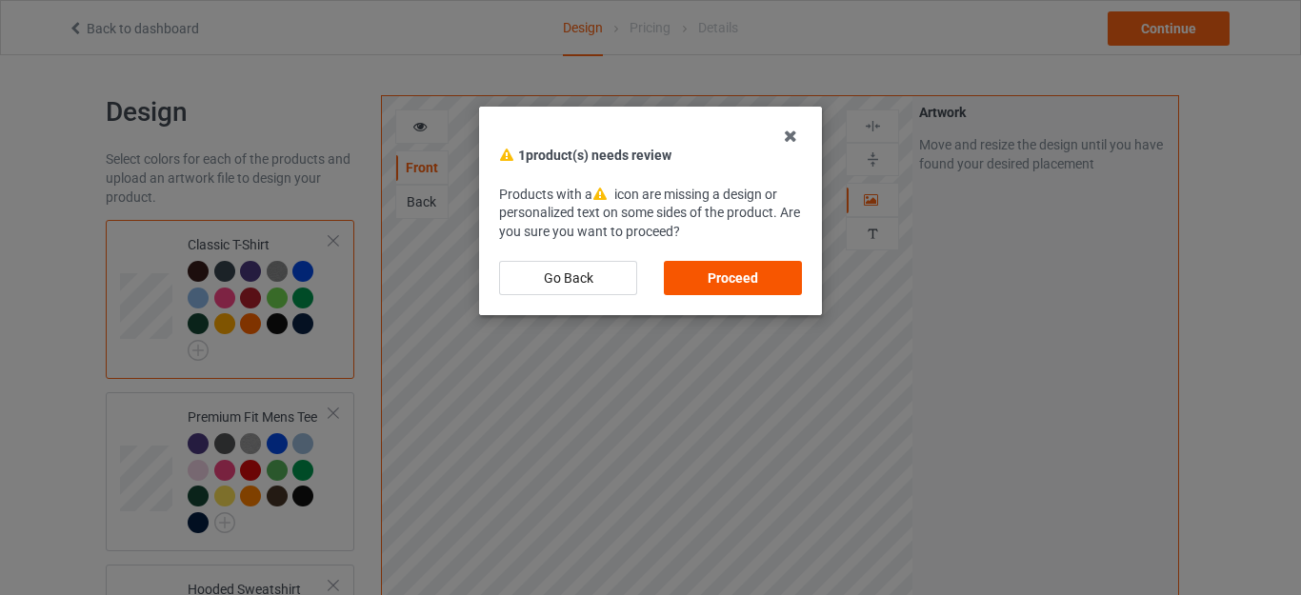
click at [713, 270] on div "Proceed" at bounding box center [733, 278] width 138 height 34
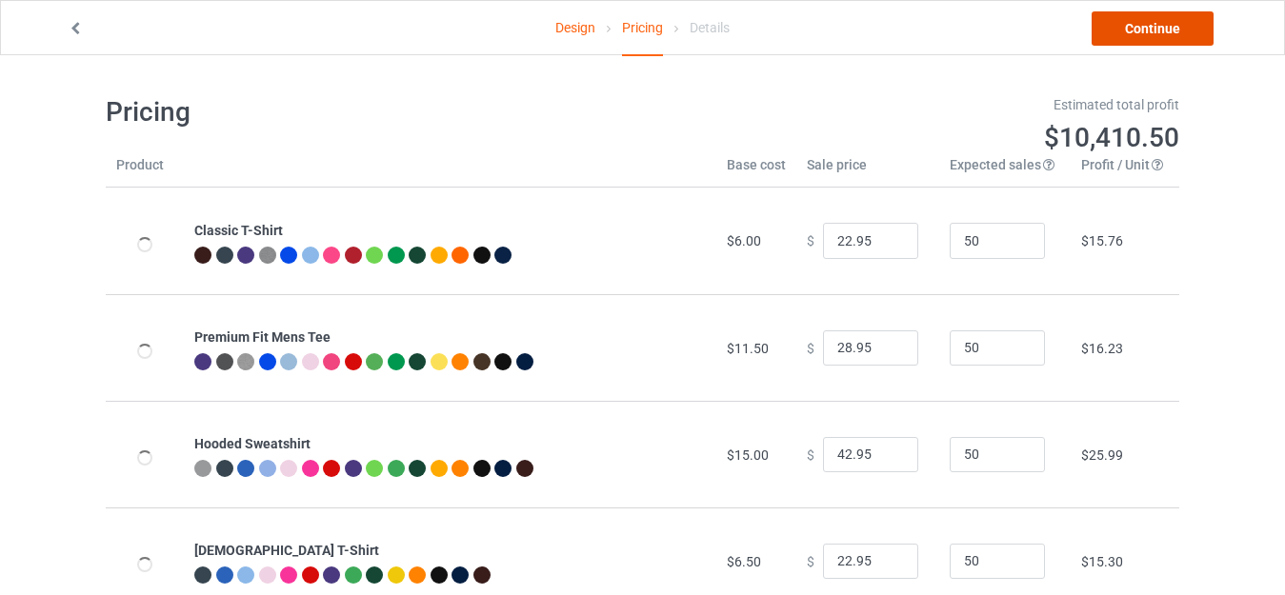
click at [1144, 28] on link "Continue" at bounding box center [1153, 28] width 122 height 34
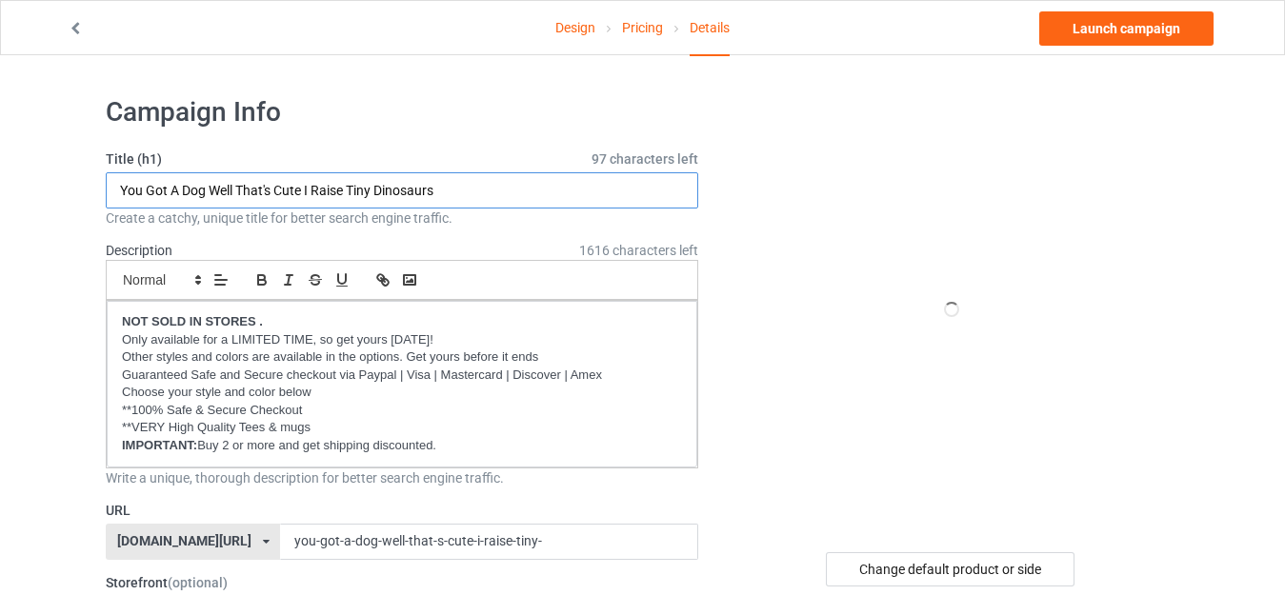
click at [459, 181] on input "You Got A Dog Well That's Cute I Raise Tiny Dinosaurs" at bounding box center [402, 190] width 593 height 36
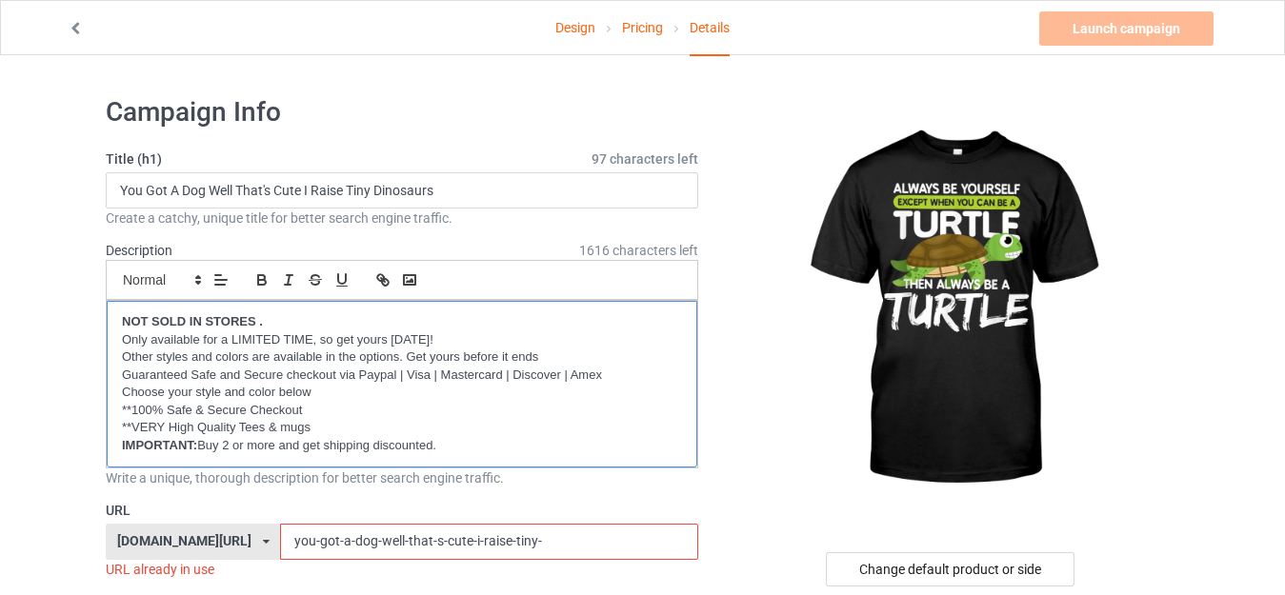
click at [260, 318] on strong "NOT SOLD IN STORES ." at bounding box center [192, 321] width 141 height 14
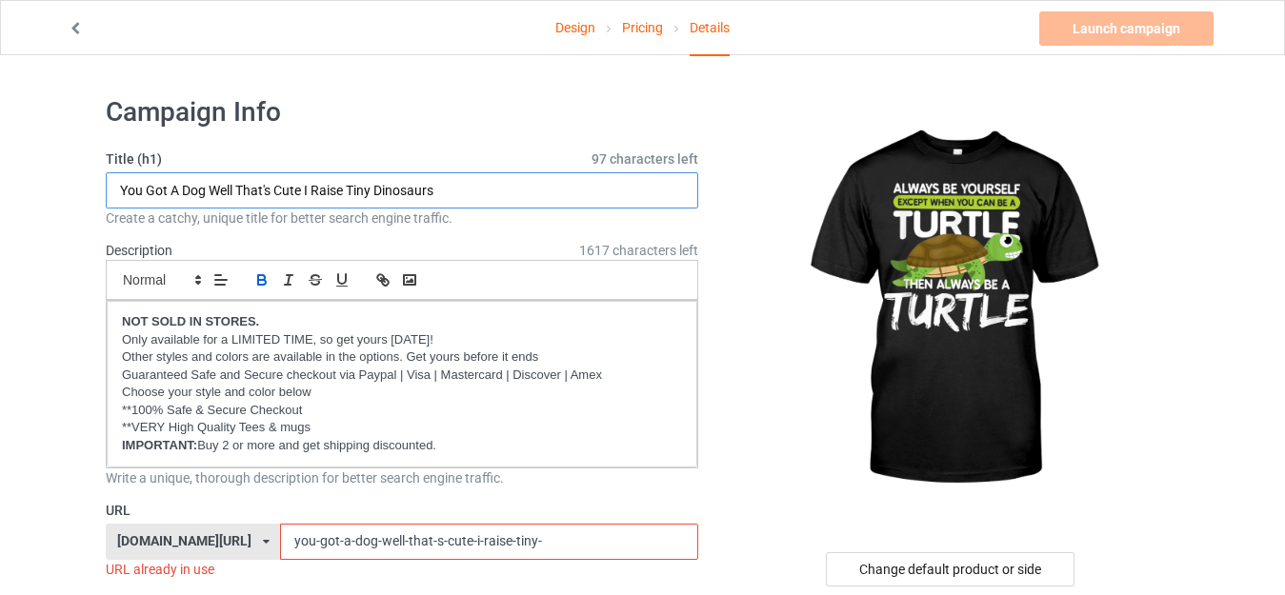
click at [453, 186] on input "You Got A Dog Well That's Cute I Raise Tiny Dinosaurs" at bounding box center [402, 190] width 593 height 36
paste input "Always Be Yourself Except You Can Be A Turtle.png"
drag, startPoint x: 397, startPoint y: 190, endPoint x: 549, endPoint y: 192, distance: 151.5
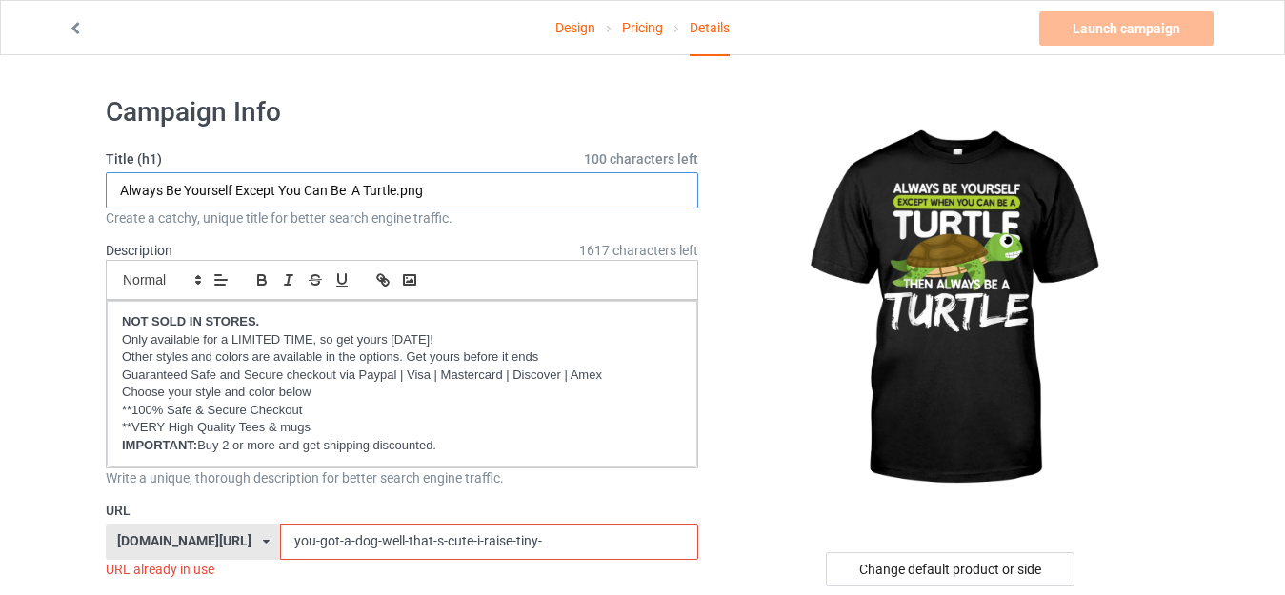
click at [549, 192] on input "Always Be Yourself Except You Can Be A Turtle.png" at bounding box center [402, 190] width 593 height 36
click at [306, 191] on input "Always Be Yourself Except You Can Be A Turtle" at bounding box center [402, 190] width 593 height 36
drag, startPoint x: 279, startPoint y: 190, endPoint x: 454, endPoint y: 190, distance: 175.3
click at [454, 190] on input "Always Be Yourself Except You Can Be A Turtle" at bounding box center [402, 190] width 593 height 36
type input "Always Be Yourself Except You Can Be A Turtle"
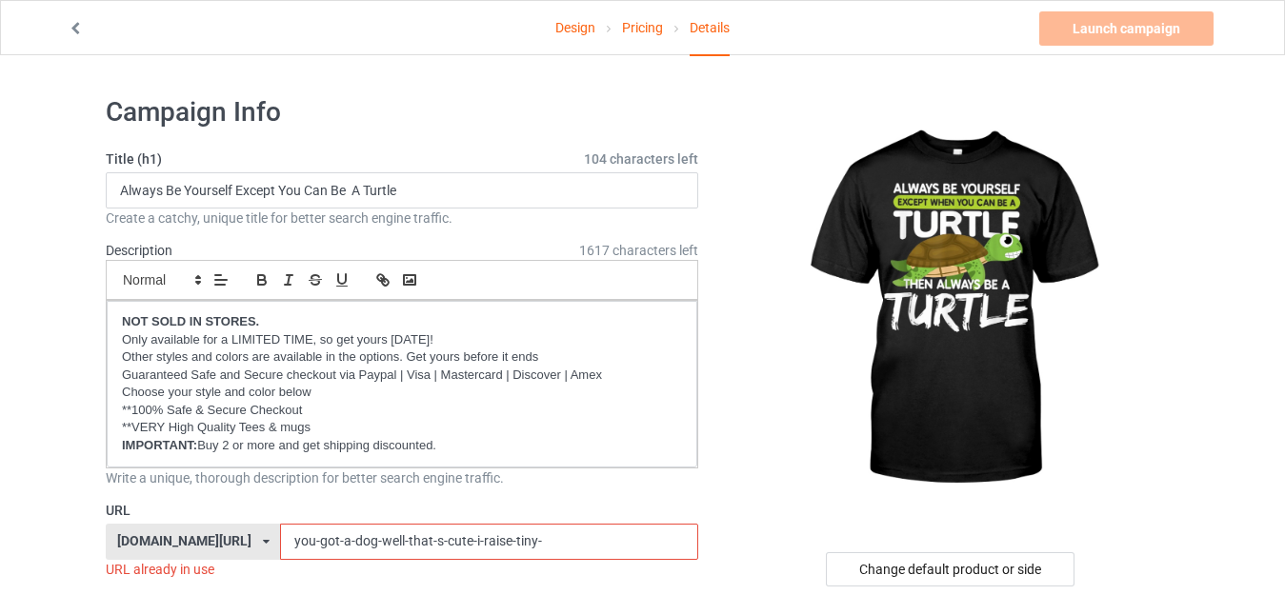
click at [522, 542] on input "you-got-a-dog-well-that-s-cute-i-raise-tiny-" at bounding box center [488, 542] width 417 height 36
paste input "You Can Be A Turtle"
click at [282, 538] on input "You Can Be A Turtle" at bounding box center [488, 542] width 417 height 36
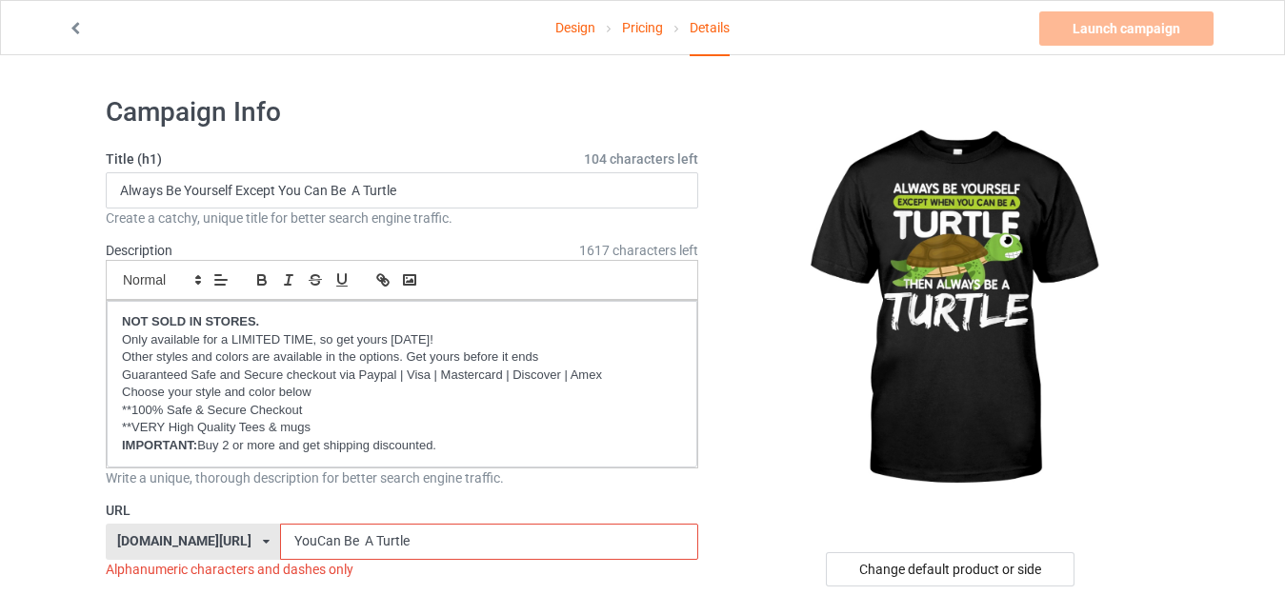
click at [306, 535] on input "YouCan Be A Turtle" at bounding box center [488, 542] width 417 height 36
click at [326, 536] on input "YouCanBe A Turtle" at bounding box center [488, 542] width 417 height 36
click at [335, 536] on input "YouCanBe A Turtle" at bounding box center [488, 542] width 417 height 36
click at [389, 543] on input "YouCanBe ATurtle" at bounding box center [488, 542] width 417 height 36
click at [280, 539] on input "YouCanBe ATurtle" at bounding box center [488, 542] width 417 height 36
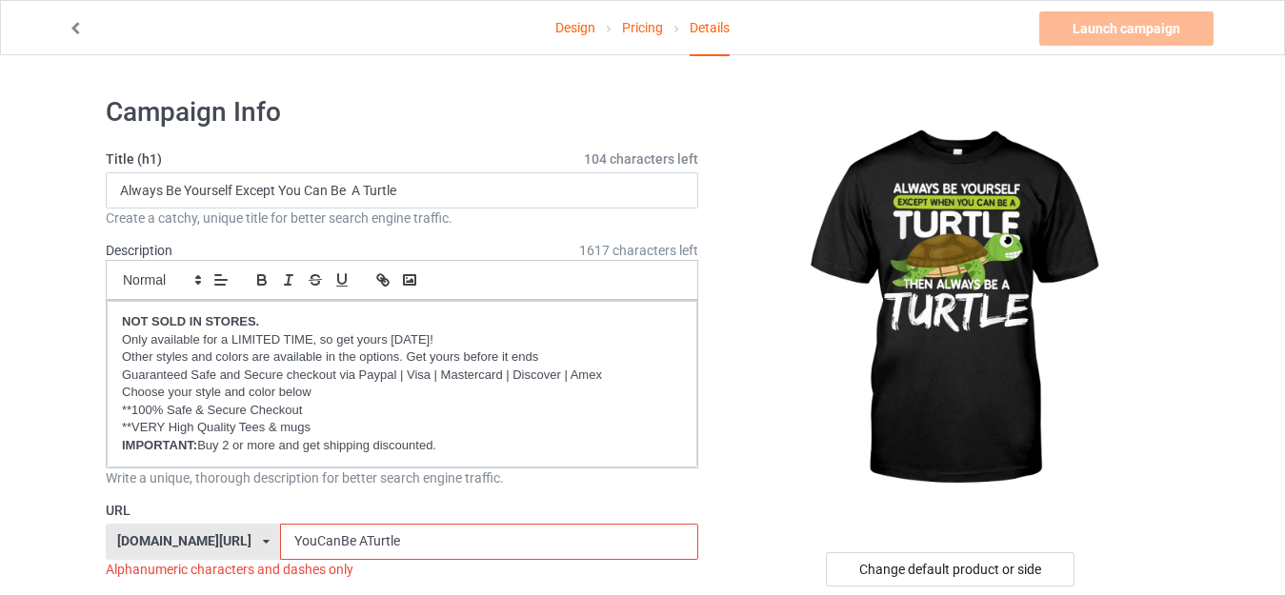
click at [743, 485] on div at bounding box center [952, 309] width 454 height 429
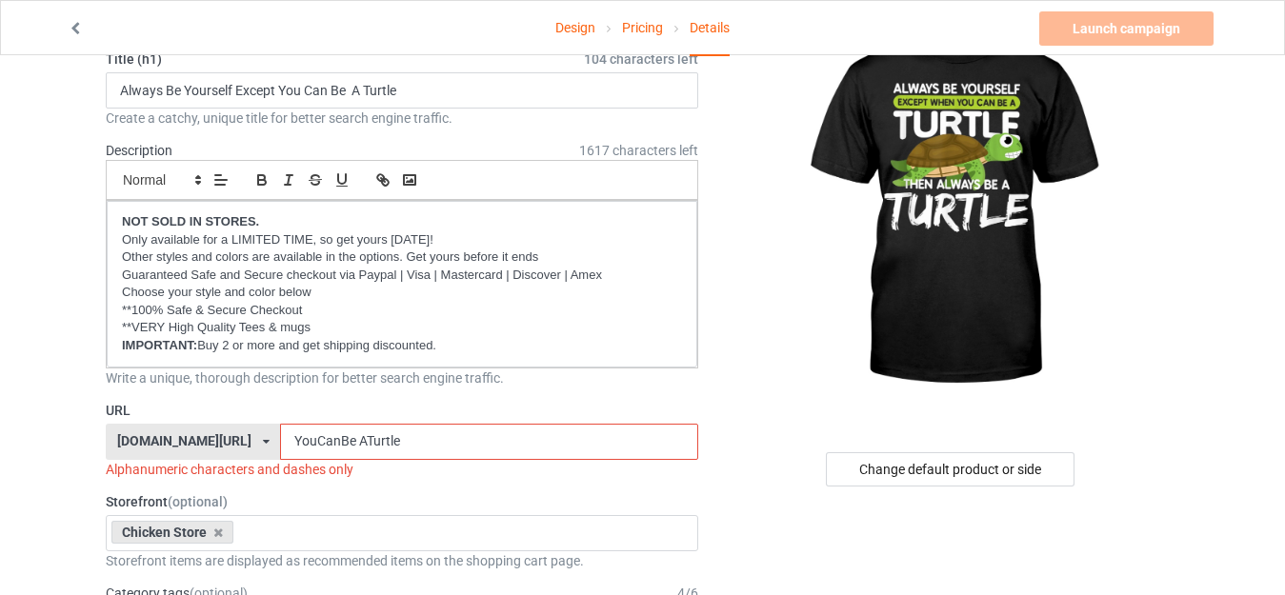
scroll to position [286, 0]
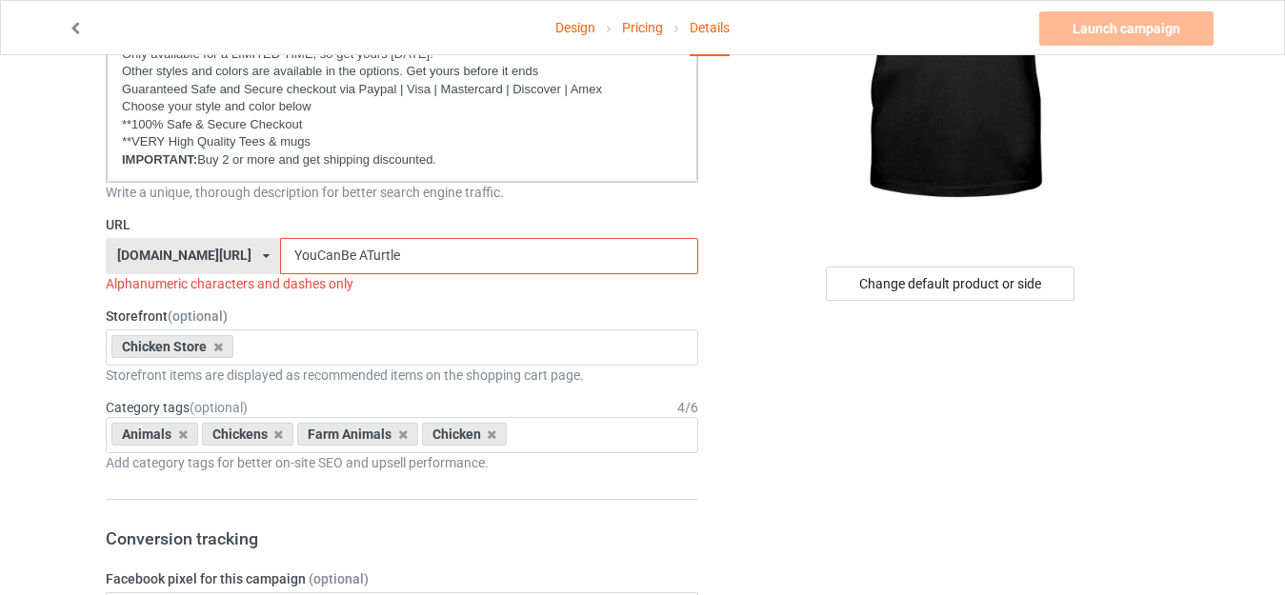
click at [374, 254] on input "YouCanBe ATurtle" at bounding box center [488, 256] width 417 height 36
click at [768, 296] on div "Change default product or side" at bounding box center [952, 284] width 454 height 34
drag, startPoint x: 264, startPoint y: 250, endPoint x: 243, endPoint y: 252, distance: 21.0
click at [243, 252] on div "teesbunny.com/ milkyshops.com/ teedinos.com/ teemeow.com/ teesbunny.com/ teechi…" at bounding box center [402, 256] width 593 height 36
click at [284, 249] on input "youCanBe ATurtles" at bounding box center [488, 256] width 417 height 36
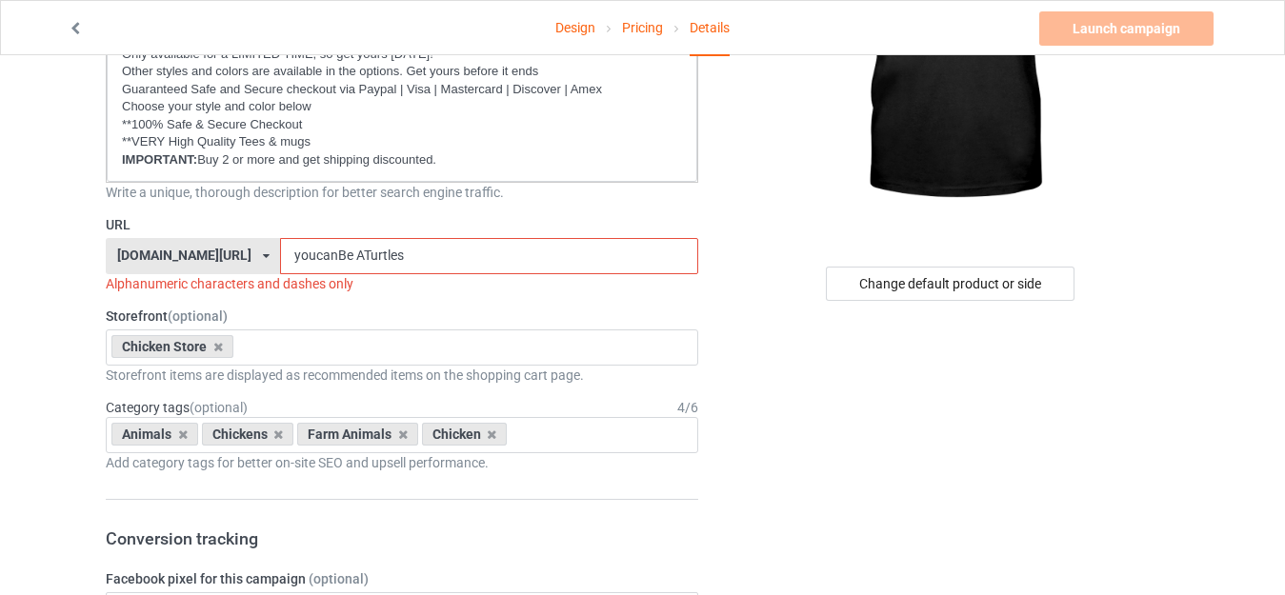
click at [306, 255] on input "youcanBe ATurtles" at bounding box center [488, 256] width 417 height 36
drag, startPoint x: 333, startPoint y: 247, endPoint x: 316, endPoint y: 249, distance: 17.3
click at [316, 249] on input "youcanbe ATurtles" at bounding box center [488, 256] width 417 height 36
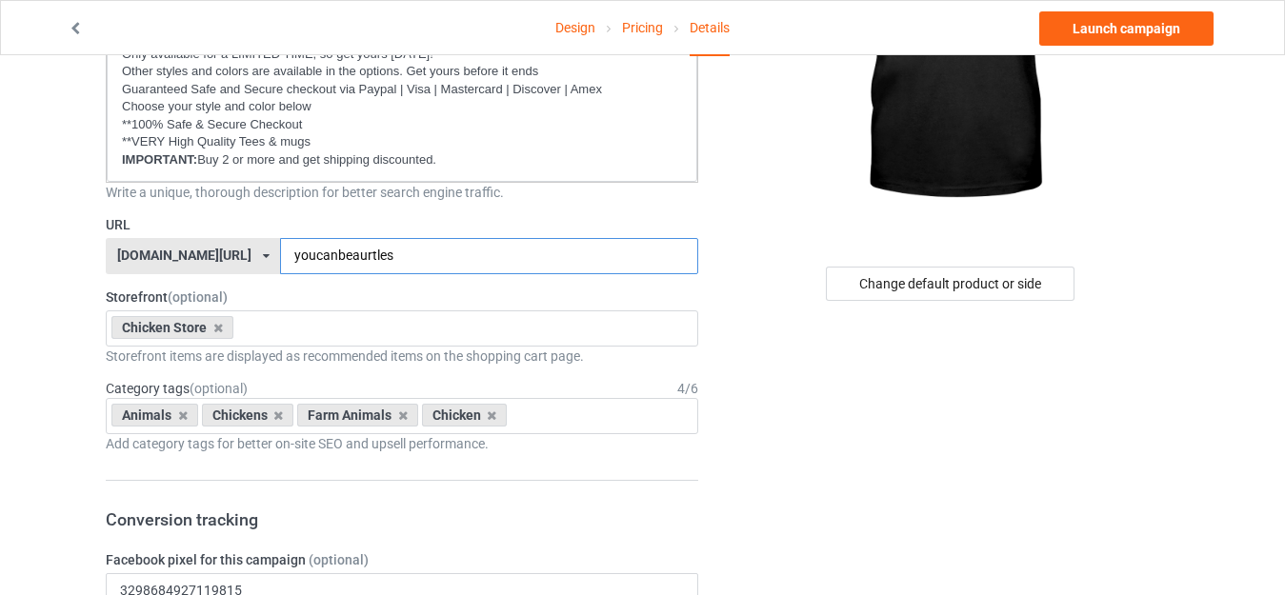
click at [389, 252] on input "youcanbeaurtles" at bounding box center [488, 256] width 417 height 36
type input "youcanbeaurtle"
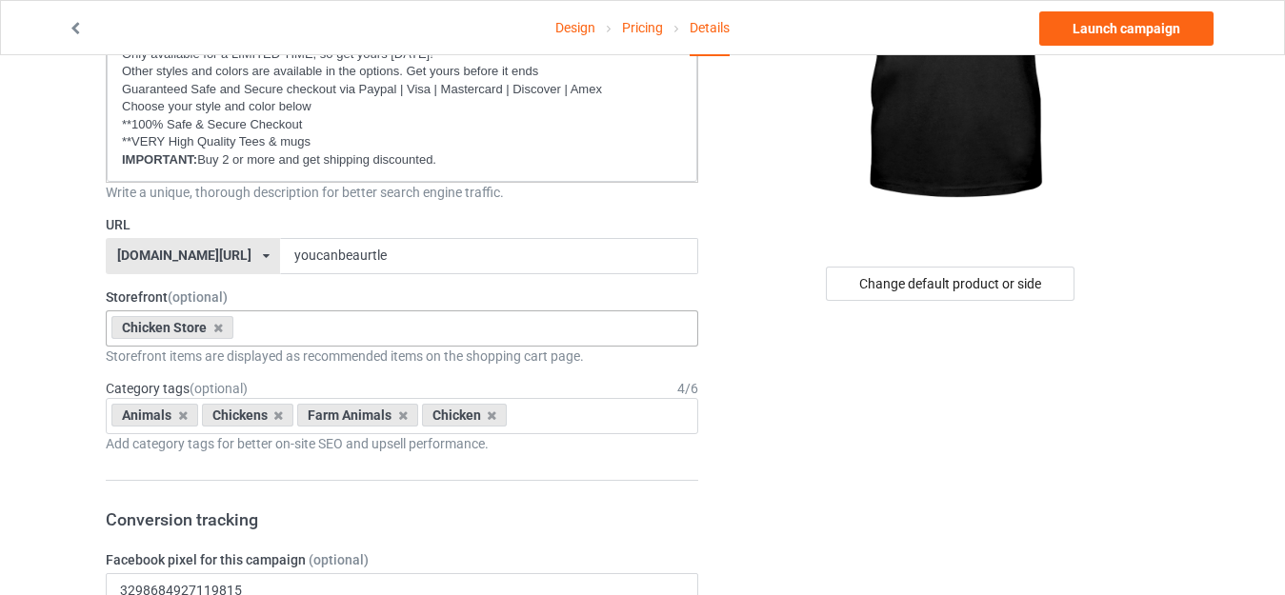
click at [213, 327] on icon at bounding box center [218, 328] width 10 height 12
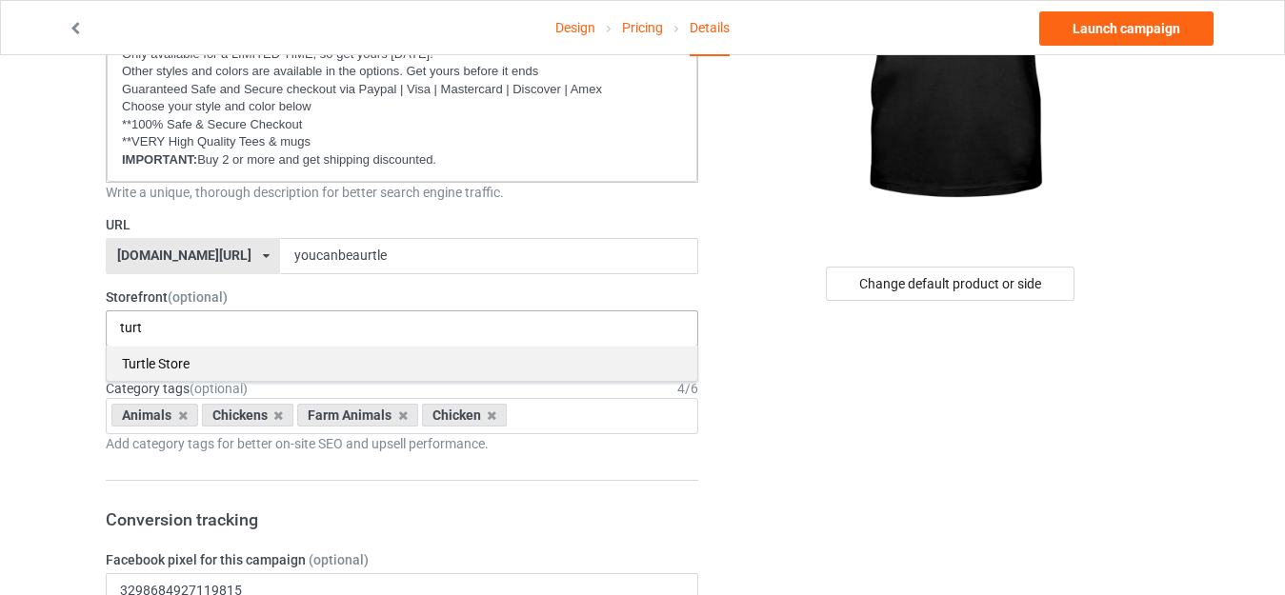
type input "turt"
click at [153, 366] on div "Turtle Store" at bounding box center [402, 363] width 591 height 35
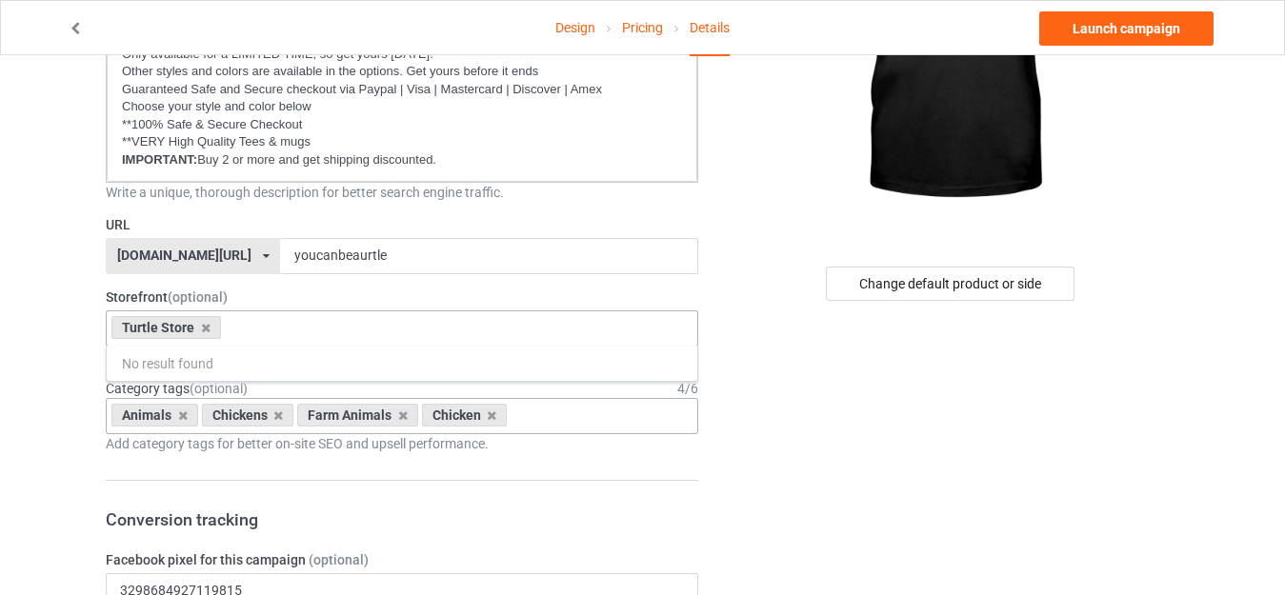
click at [178, 414] on icon at bounding box center [183, 416] width 10 height 12
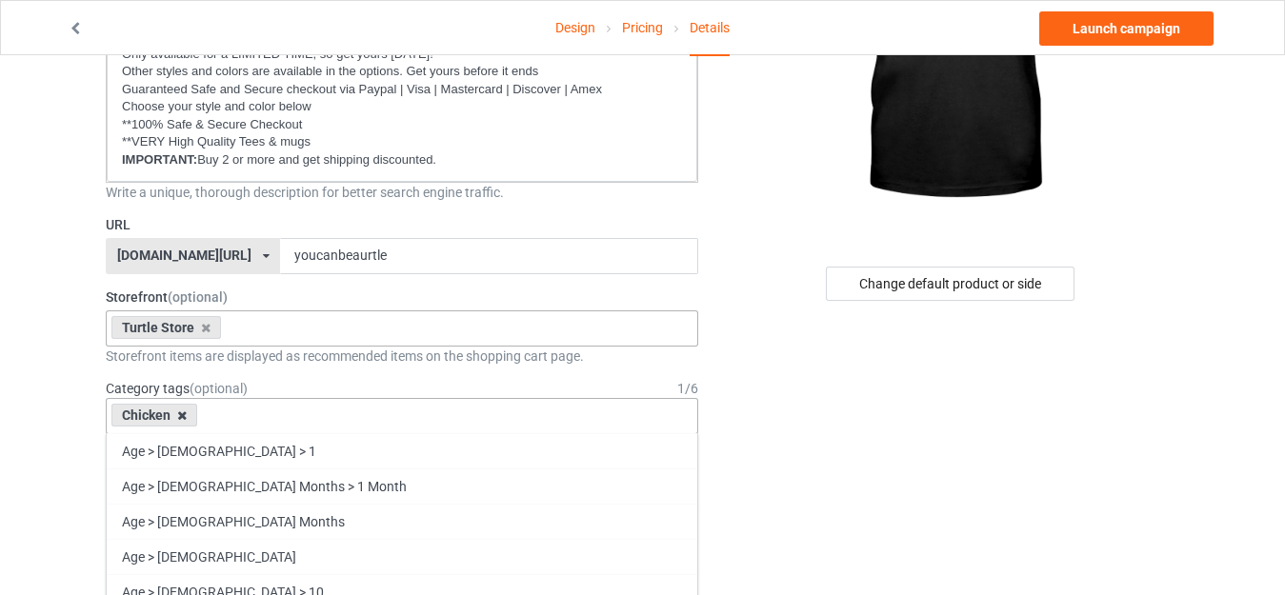
click at [184, 415] on icon at bounding box center [182, 416] width 10 height 12
click at [182, 414] on div "Age > 1-19 > 1 Age > 1-12 Months > 1 Month Age > 1-12 Months Age > 1-19 Age > 1…" at bounding box center [402, 416] width 593 height 36
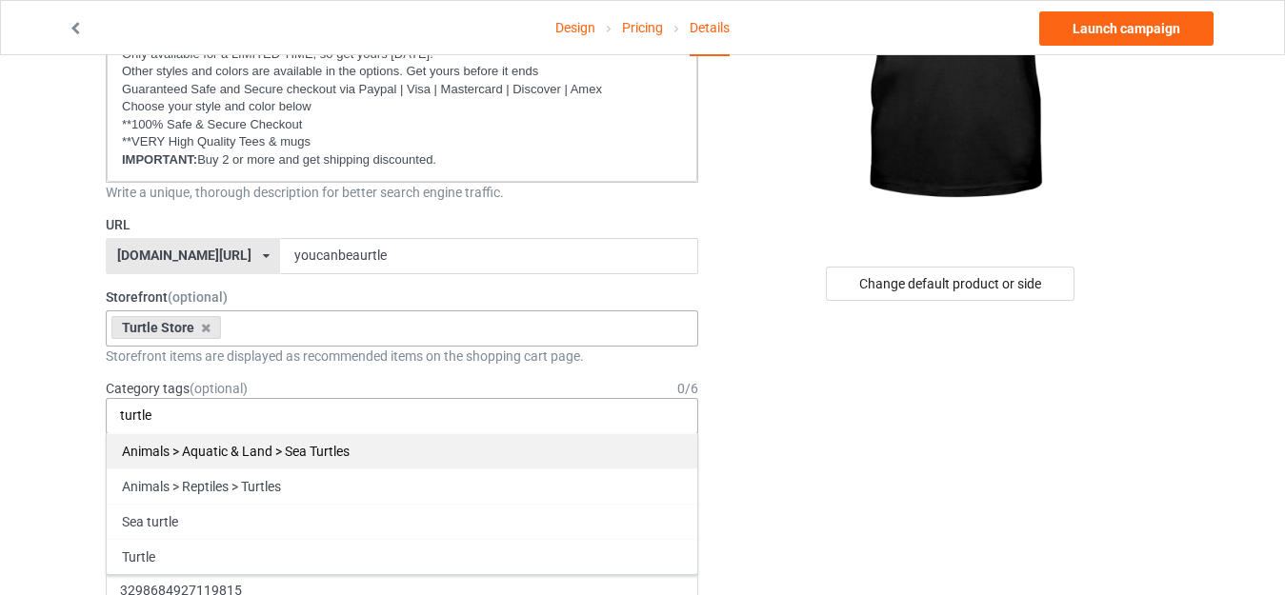
type input "turtle"
click at [247, 454] on div "Animals > Aquatic & Land > Sea Turtles" at bounding box center [402, 451] width 591 height 35
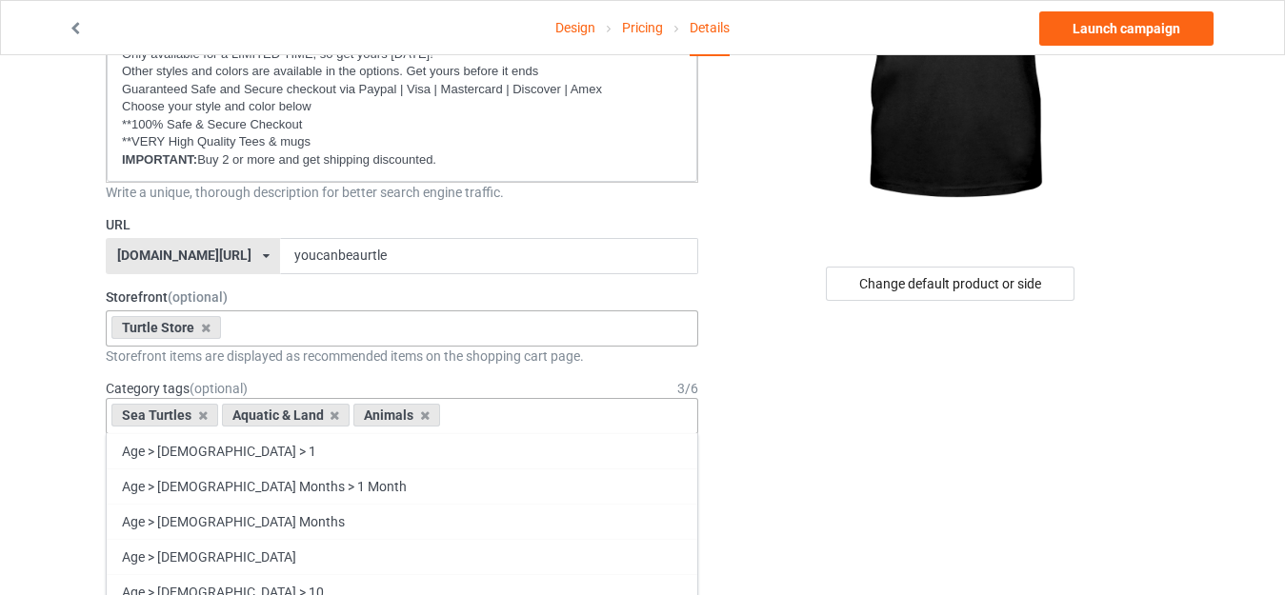
click at [472, 414] on input "text" at bounding box center [461, 416] width 30 height 16
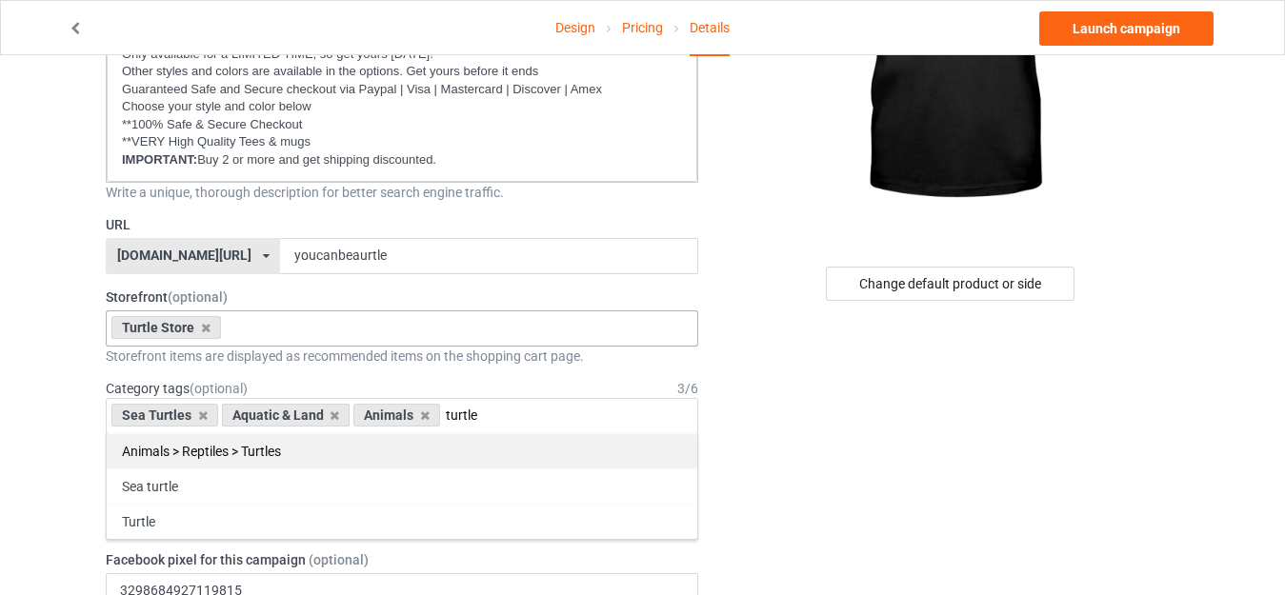
type input "turtle"
click at [258, 457] on div "Animals > Reptiles > Turtles" at bounding box center [402, 451] width 591 height 35
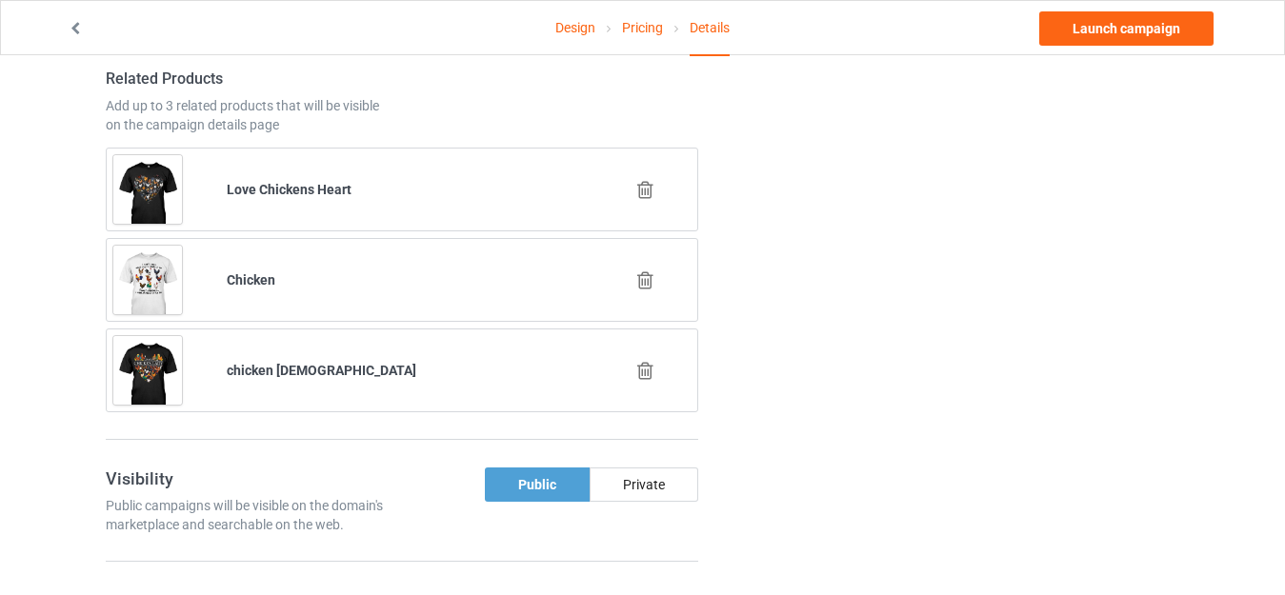
scroll to position [1239, 0]
click at [652, 179] on icon at bounding box center [646, 188] width 24 height 20
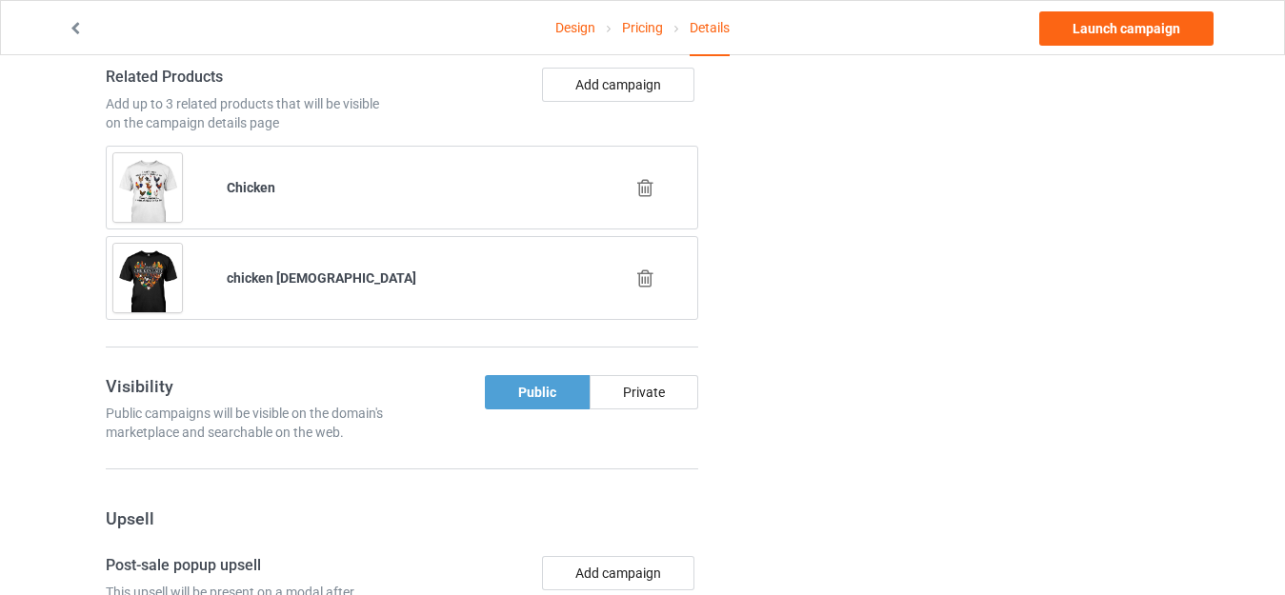
click at [646, 187] on icon at bounding box center [646, 188] width 24 height 20
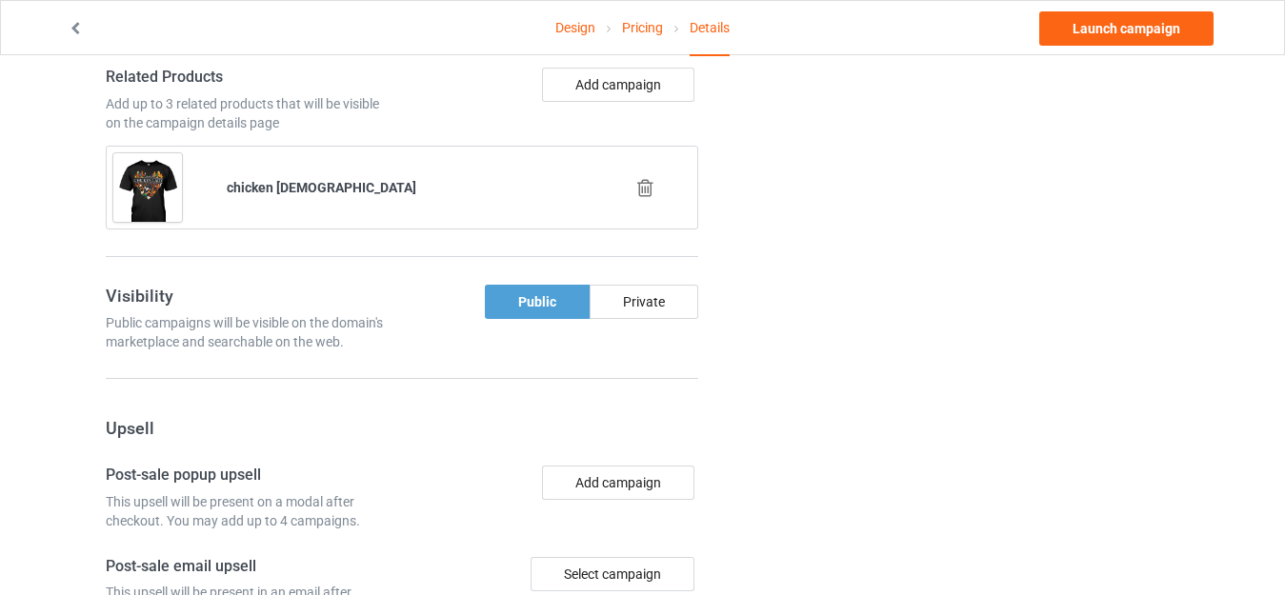
click at [642, 191] on icon at bounding box center [646, 188] width 24 height 20
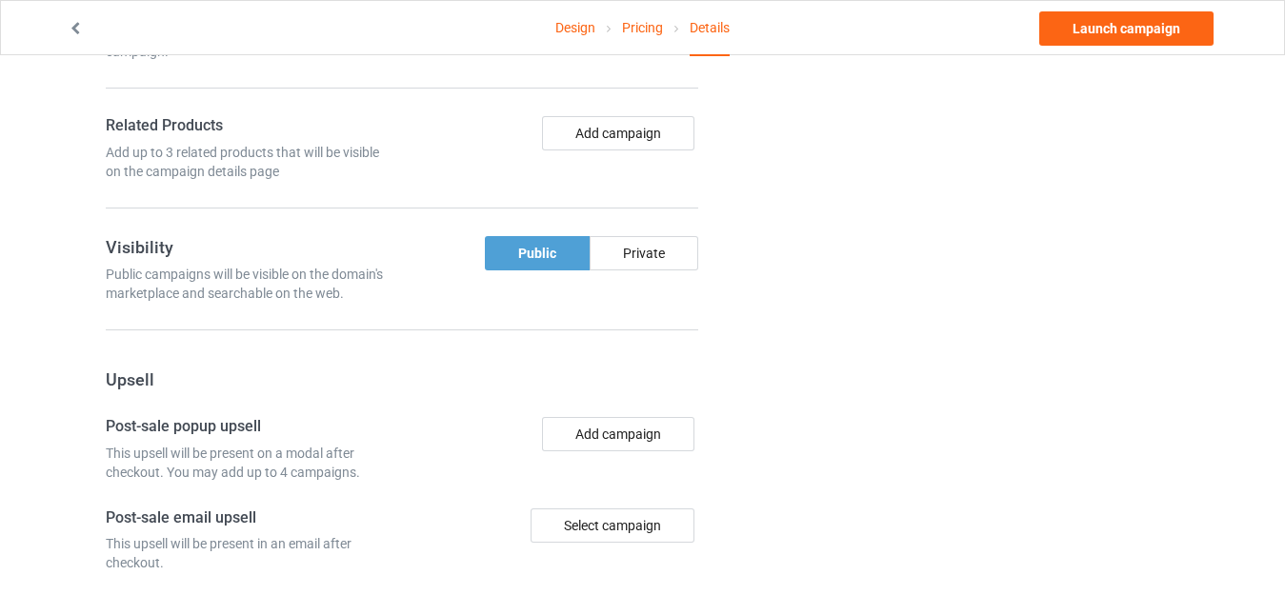
scroll to position [1143, 0]
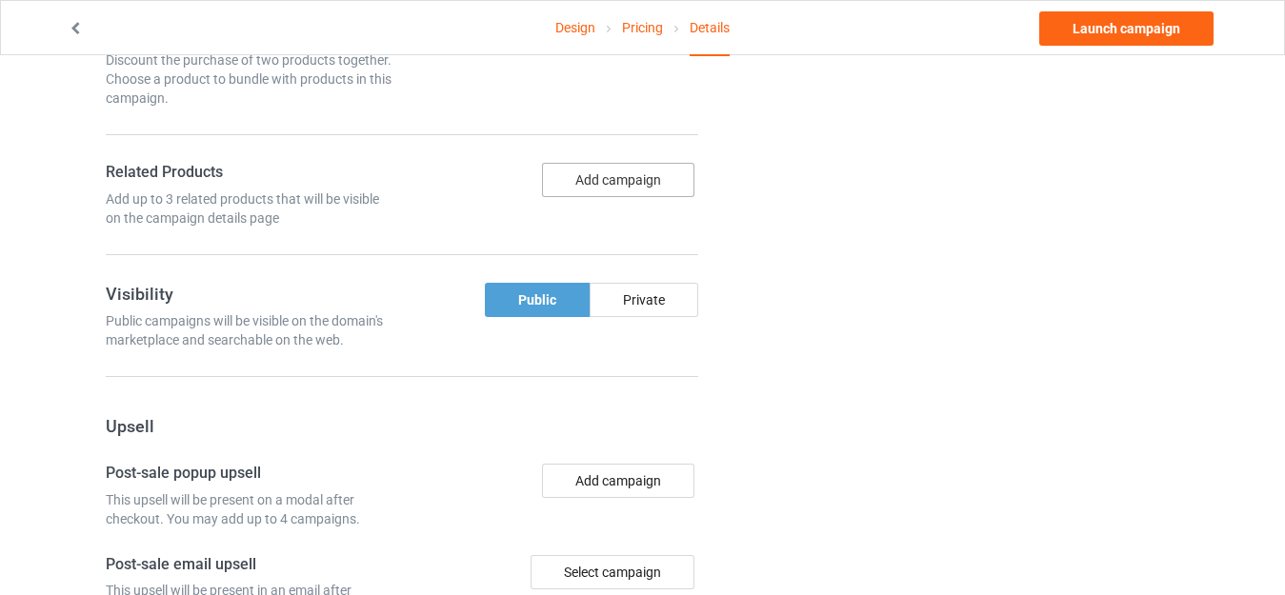
click at [604, 181] on button "Add campaign" at bounding box center [618, 180] width 152 height 34
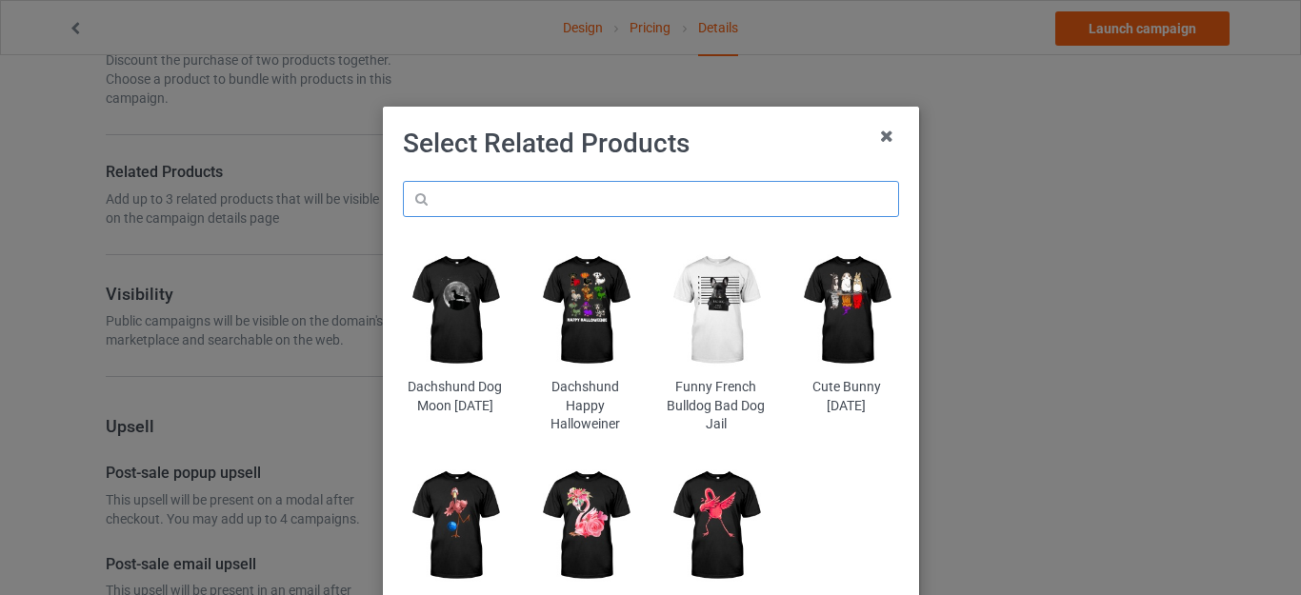
click at [478, 201] on input "text" at bounding box center [651, 199] width 496 height 36
click at [714, 148] on h1 "Select Related Products" at bounding box center [651, 144] width 496 height 34
click at [566, 210] on input "turtle" at bounding box center [651, 199] width 496 height 36
type input "turtle"
click at [706, 158] on h1 "Select Related Products" at bounding box center [651, 144] width 496 height 34
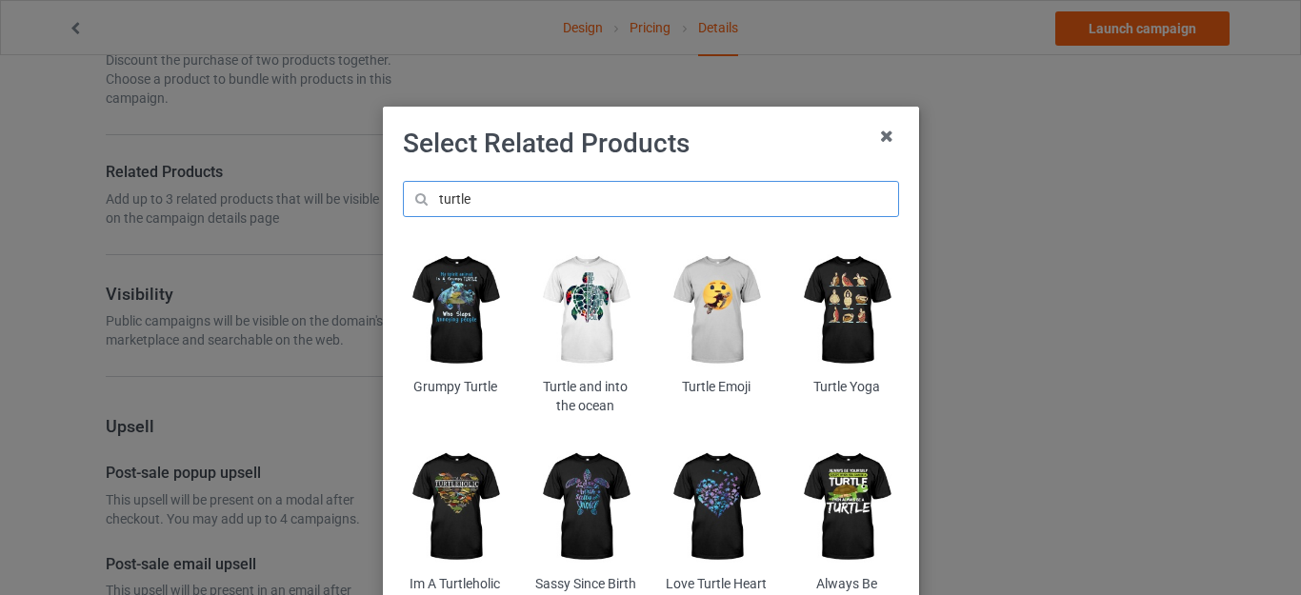
click at [481, 201] on input "turtle" at bounding box center [651, 199] width 496 height 36
click at [480, 201] on input "turtle" at bounding box center [651, 199] width 496 height 36
click at [455, 286] on img at bounding box center [455, 311] width 104 height 130
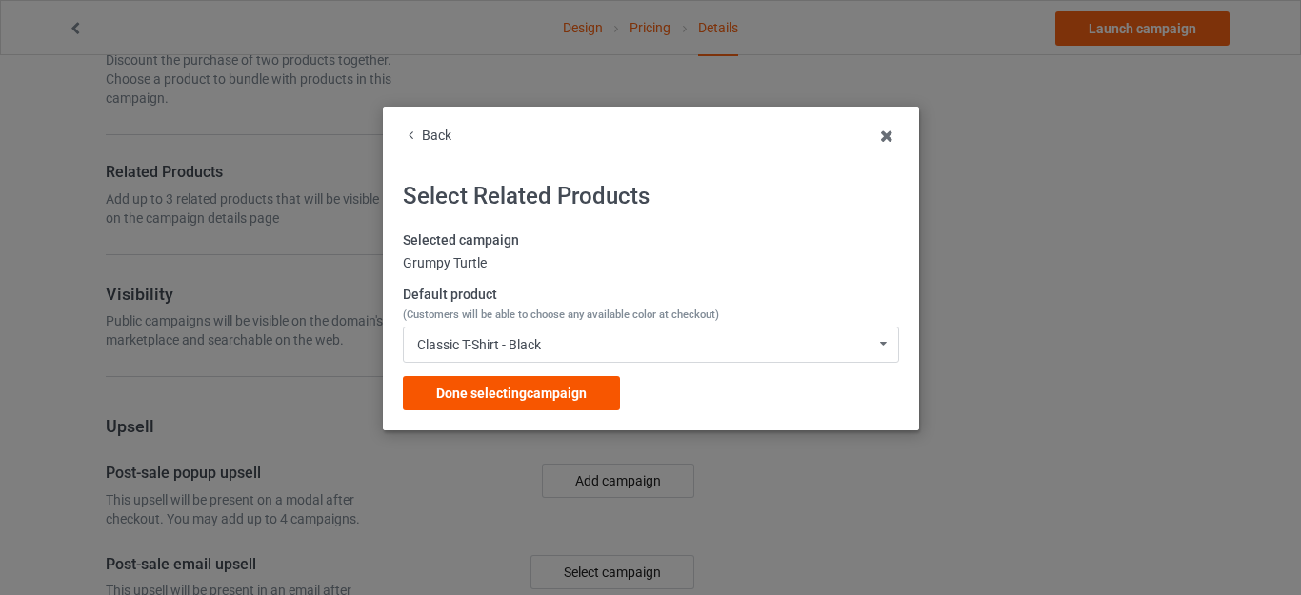
click at [534, 377] on div "Done selecting campaign" at bounding box center [511, 393] width 217 height 34
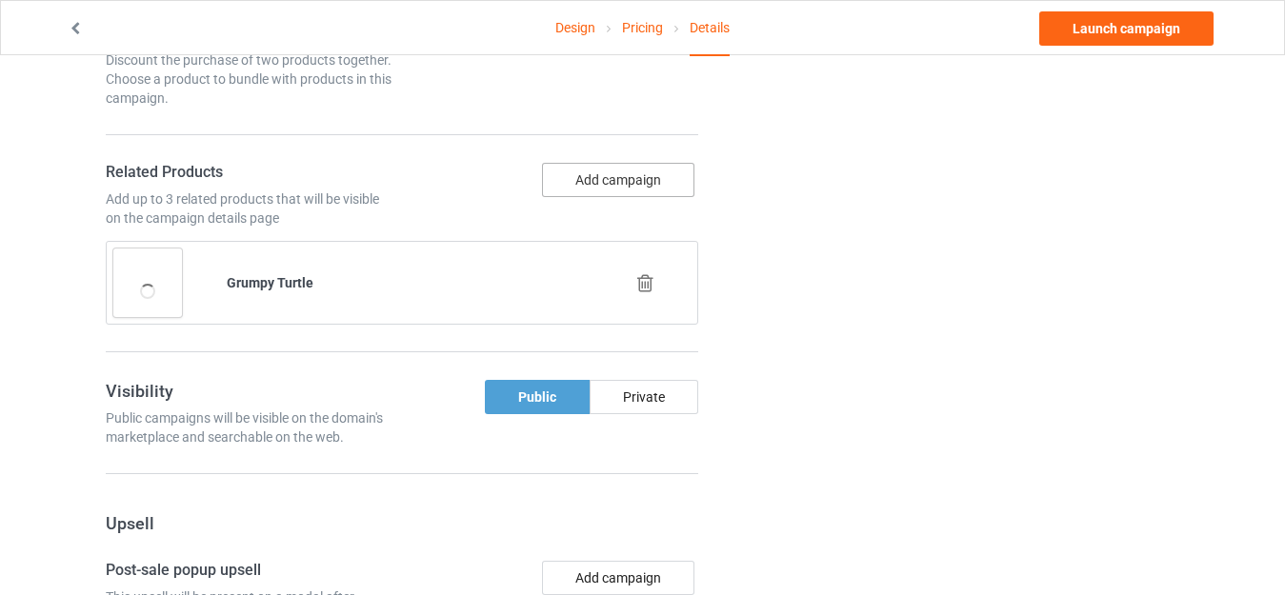
click at [595, 190] on button "Add campaign" at bounding box center [618, 180] width 152 height 34
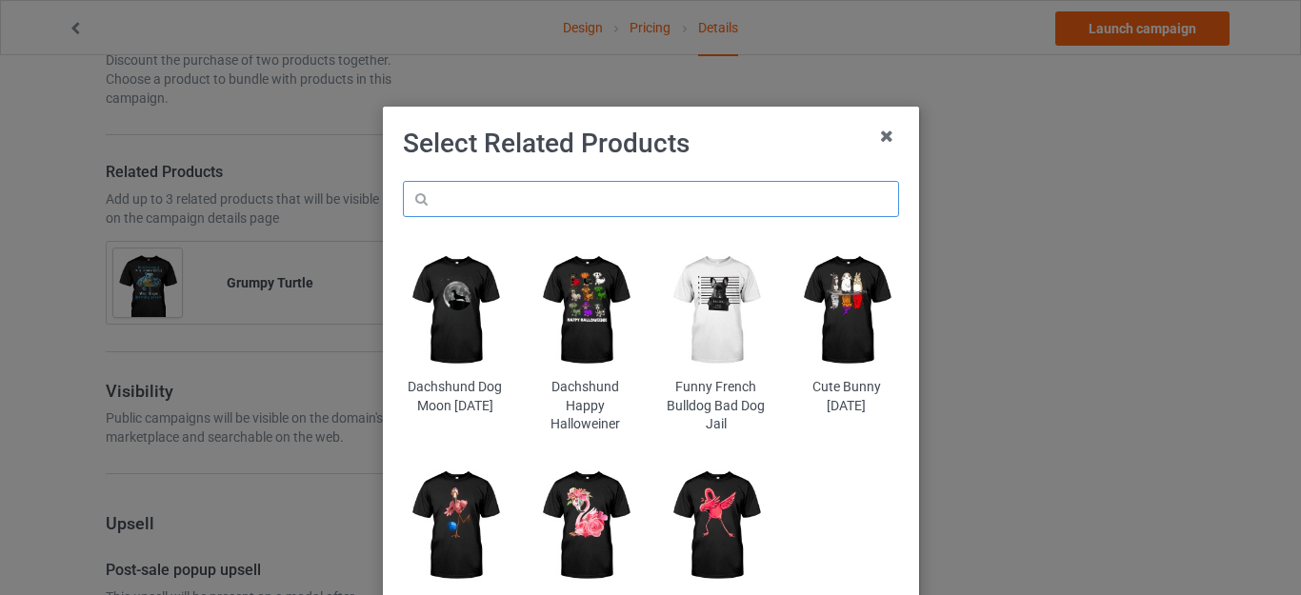
click at [555, 187] on input "text" at bounding box center [651, 199] width 496 height 36
paste input "turtle"
type input "turtle"
click at [728, 165] on div "Select Related Products turtle Dachshund Dog Moon Halloween Dachshund Happy Hal…" at bounding box center [651, 404] width 496 height 555
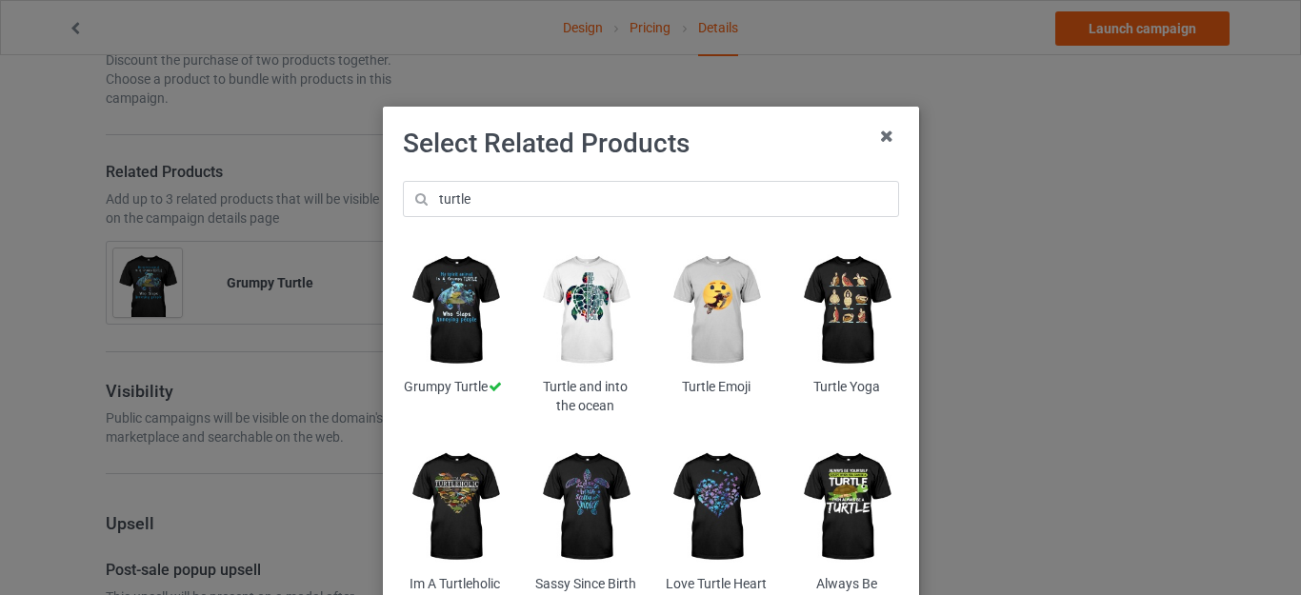
click at [449, 484] on img at bounding box center [455, 507] width 104 height 130
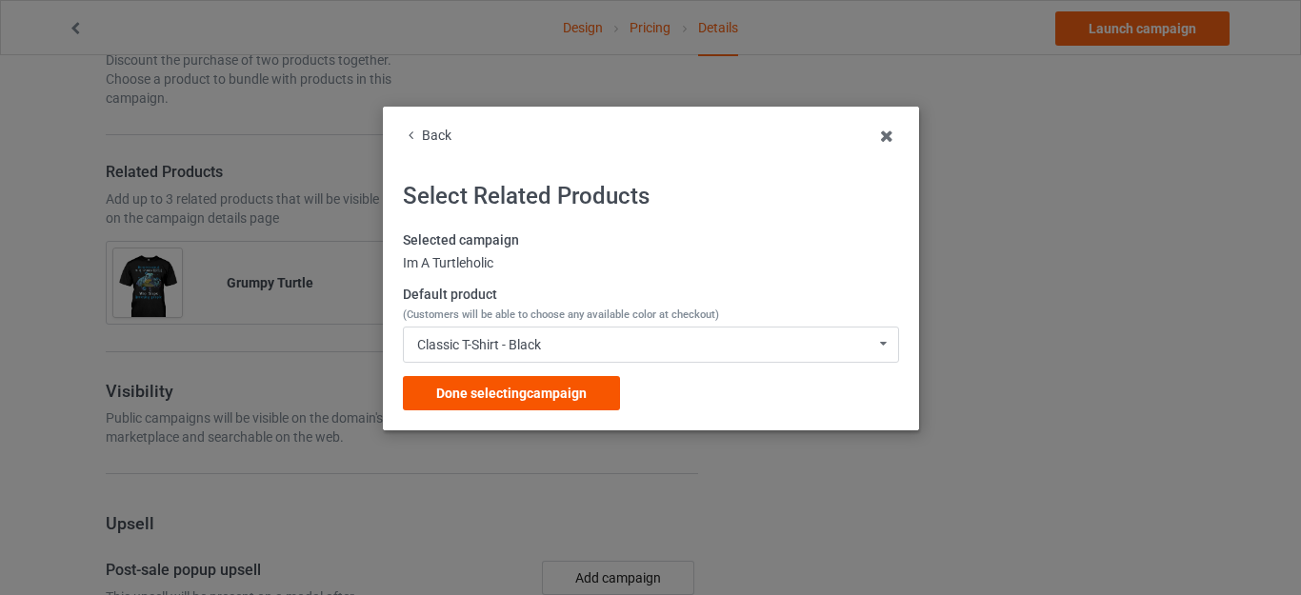
click at [514, 393] on span "Done selecting campaign" at bounding box center [511, 393] width 151 height 15
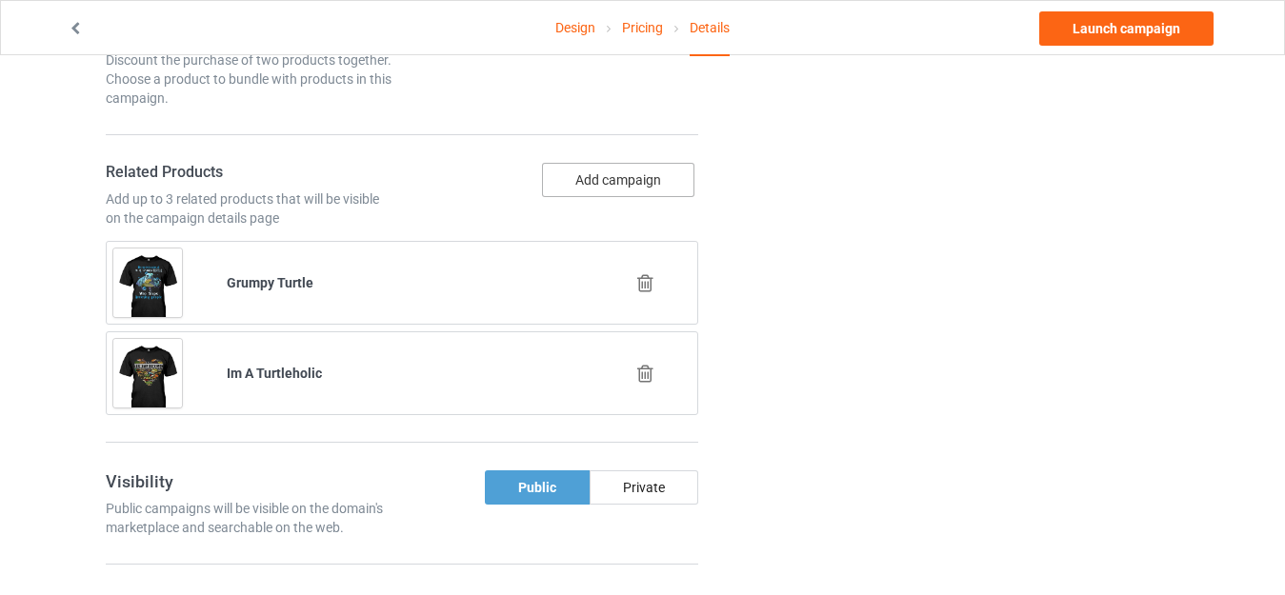
click at [611, 186] on button "Add campaign" at bounding box center [618, 180] width 152 height 34
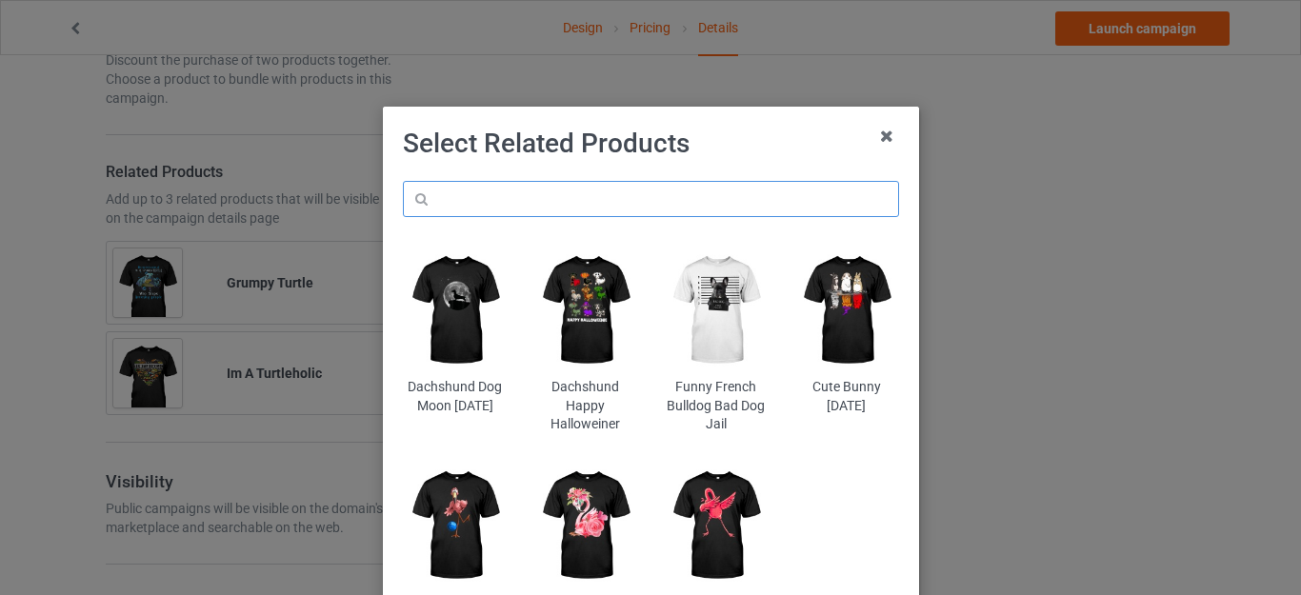
click at [570, 181] on input "text" at bounding box center [651, 199] width 496 height 36
paste input "turtle"
type input "turtle"
click at [774, 149] on h1 "Select Related Products" at bounding box center [651, 144] width 496 height 34
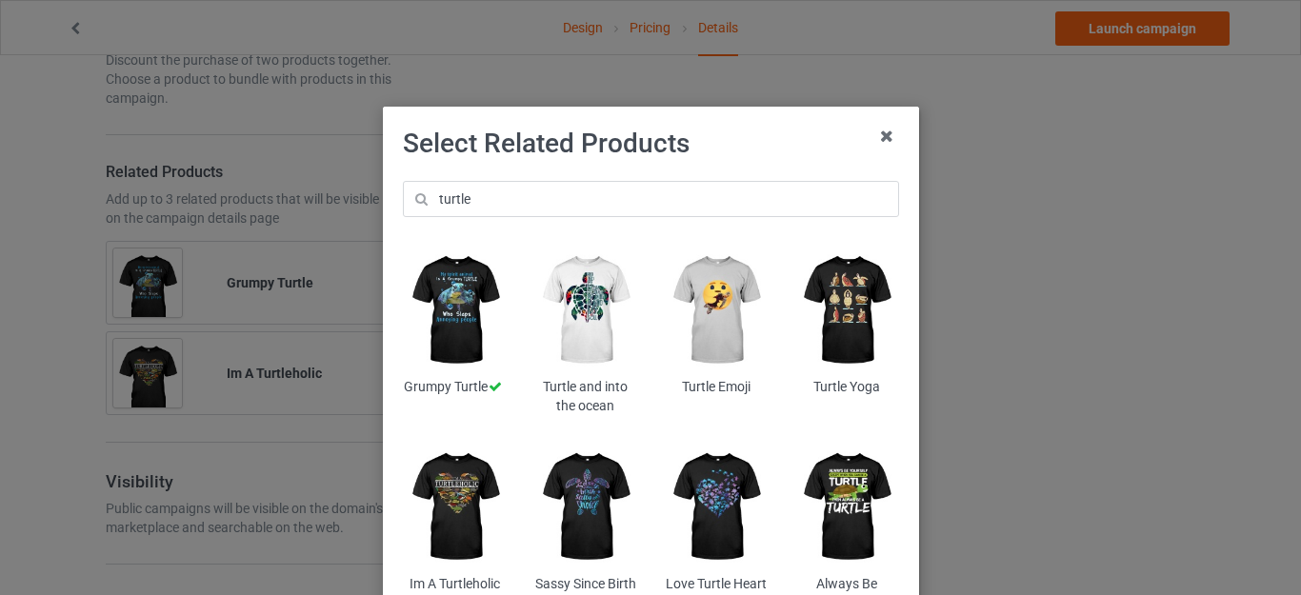
click at [852, 487] on img at bounding box center [847, 507] width 104 height 130
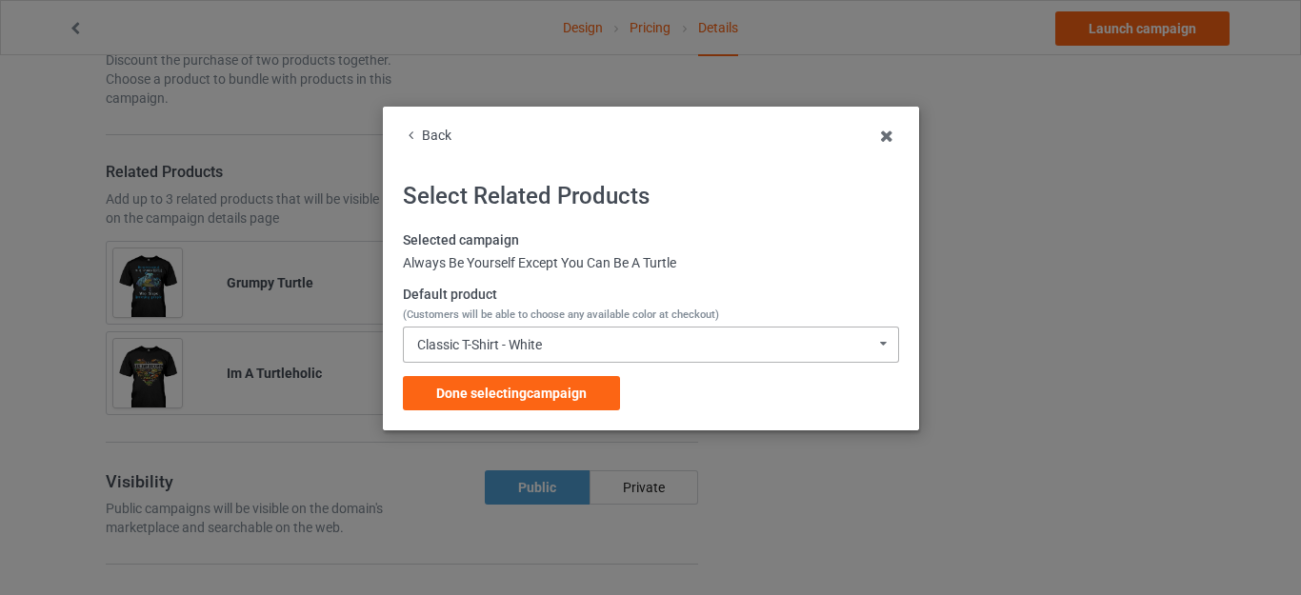
click at [521, 351] on div "Classic T-Shirt - White" at bounding box center [479, 344] width 125 height 13
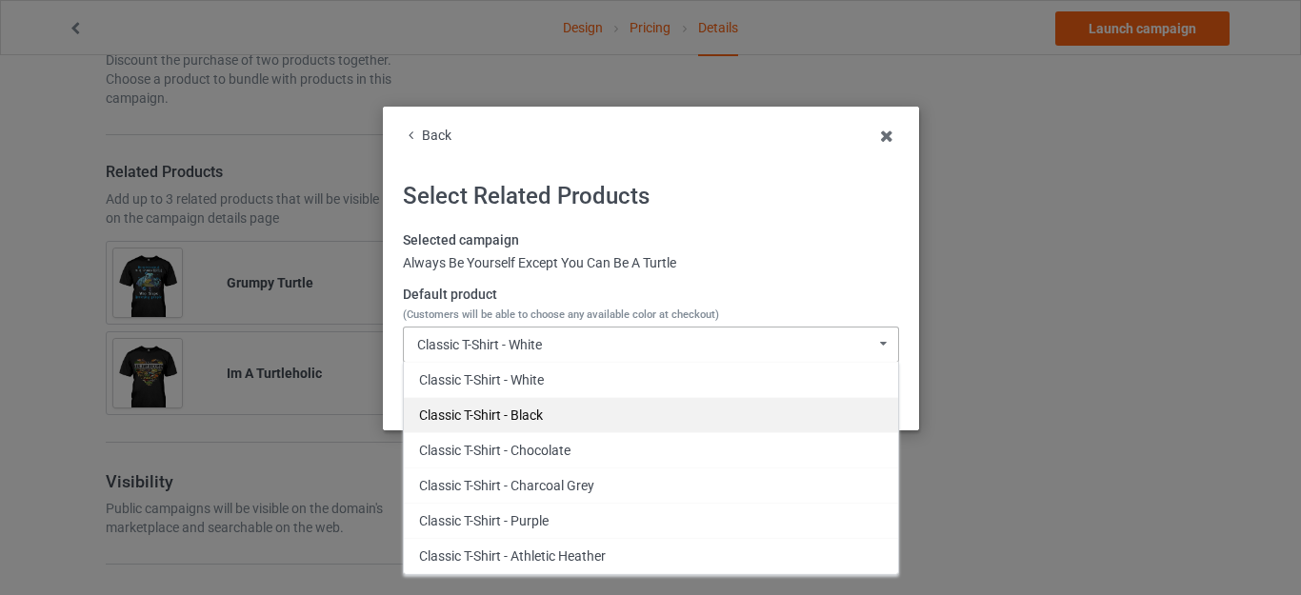
click at [515, 414] on div "Classic T-Shirt - Black" at bounding box center [651, 414] width 494 height 35
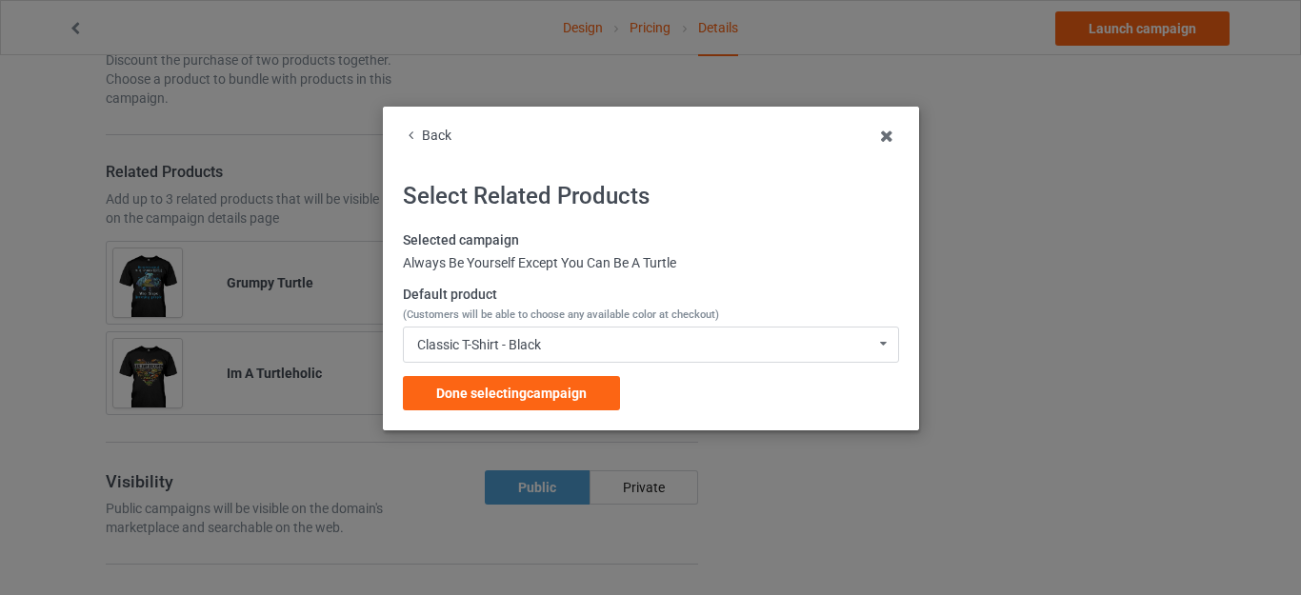
click at [528, 391] on span "Done selecting campaign" at bounding box center [511, 393] width 151 height 15
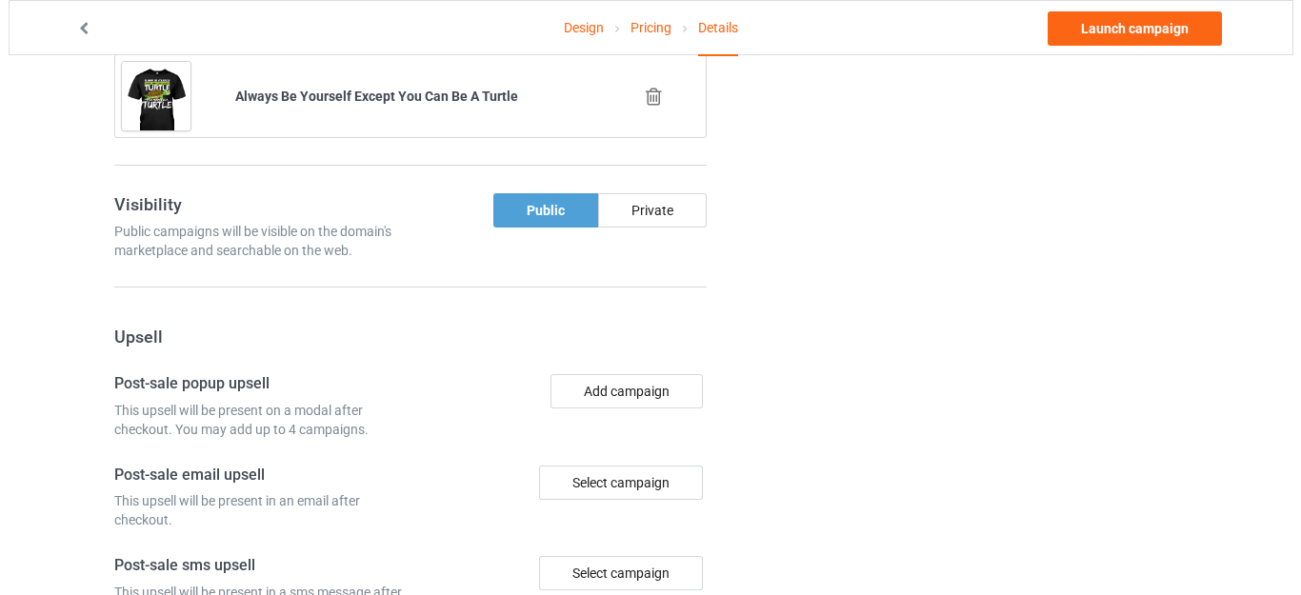
scroll to position [1620, 0]
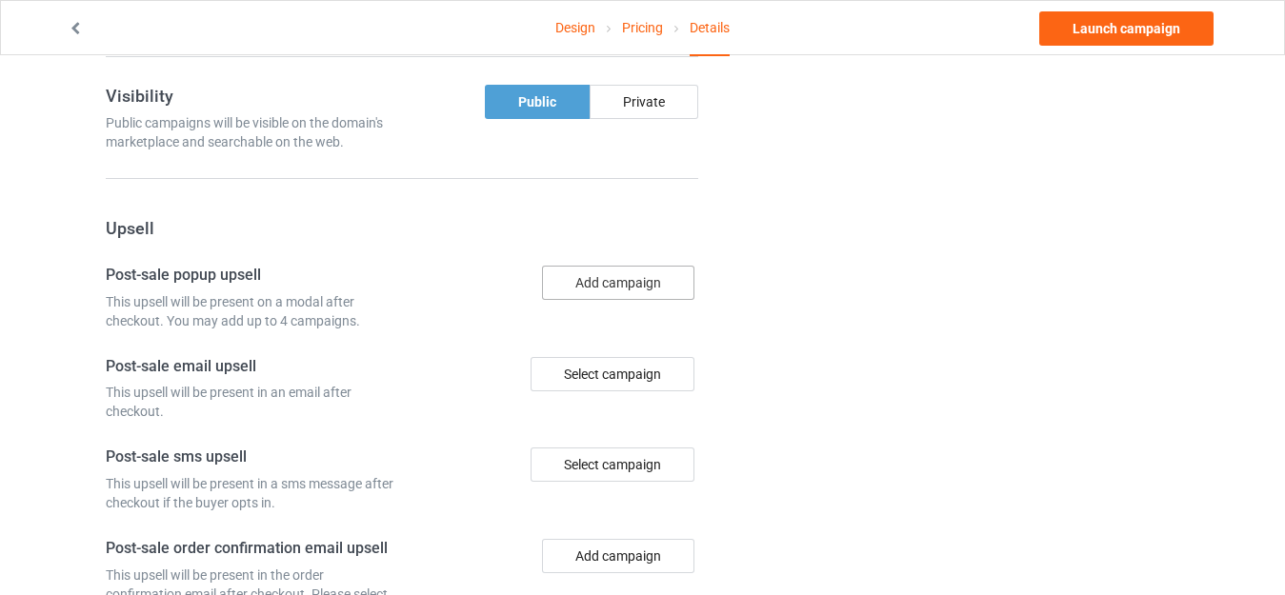
click at [608, 288] on button "Add campaign" at bounding box center [618, 283] width 152 height 34
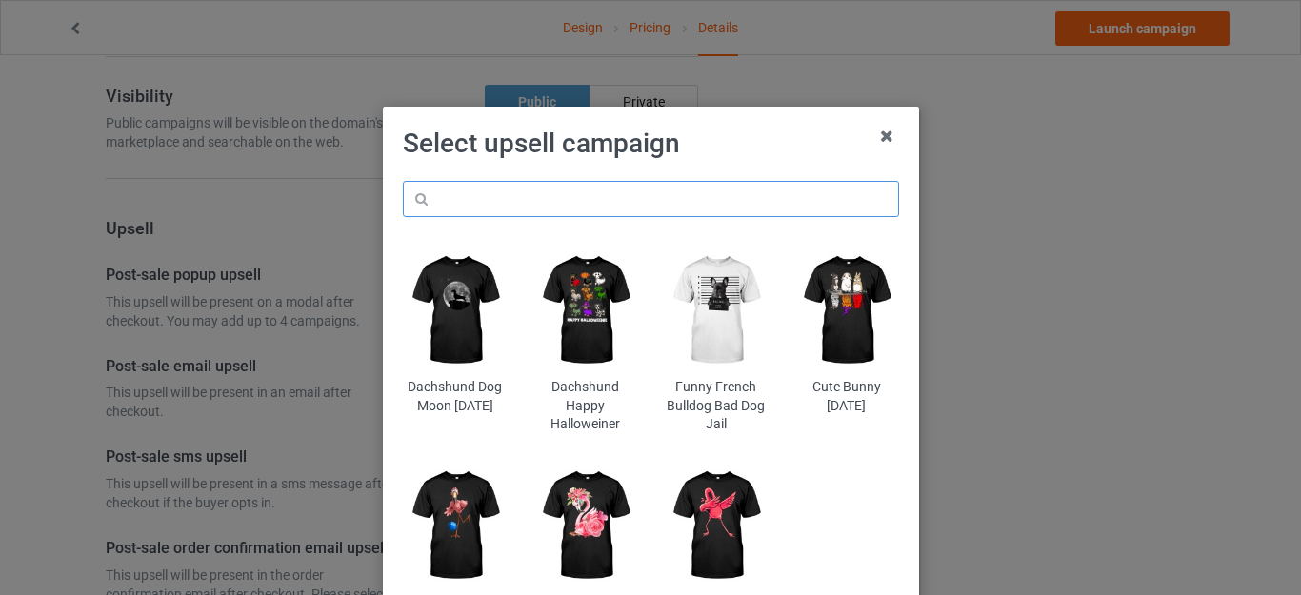
click at [546, 205] on input "text" at bounding box center [651, 199] width 496 height 36
paste input "turtle"
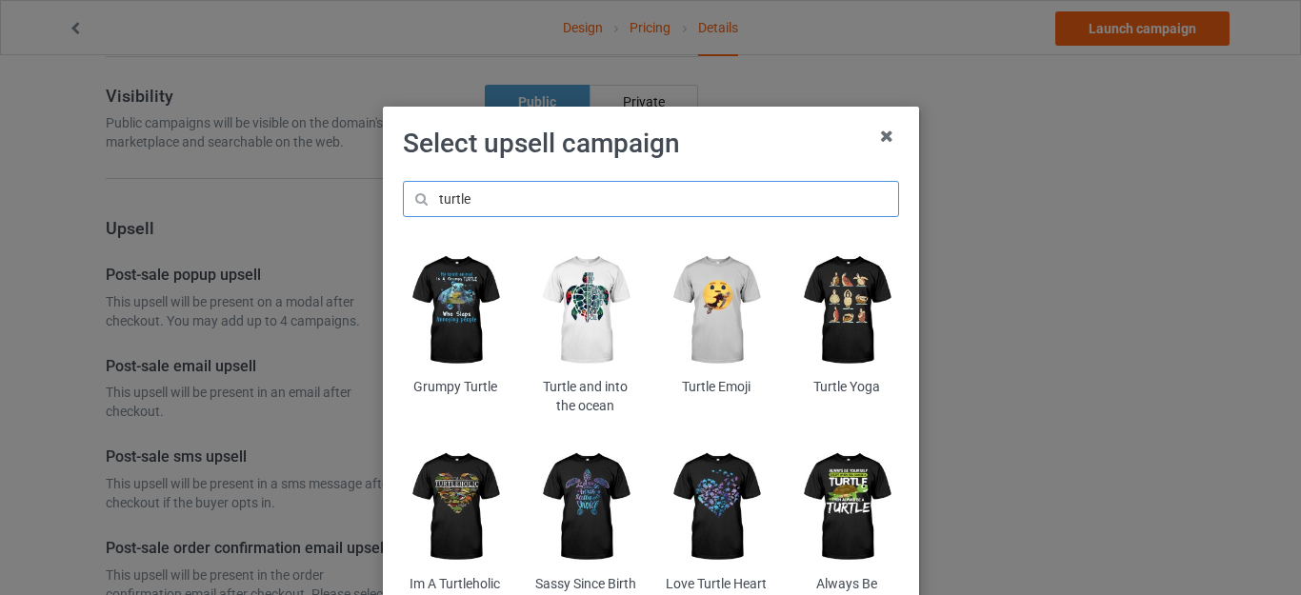
type input "turtle"
click at [586, 283] on img at bounding box center [586, 311] width 104 height 130
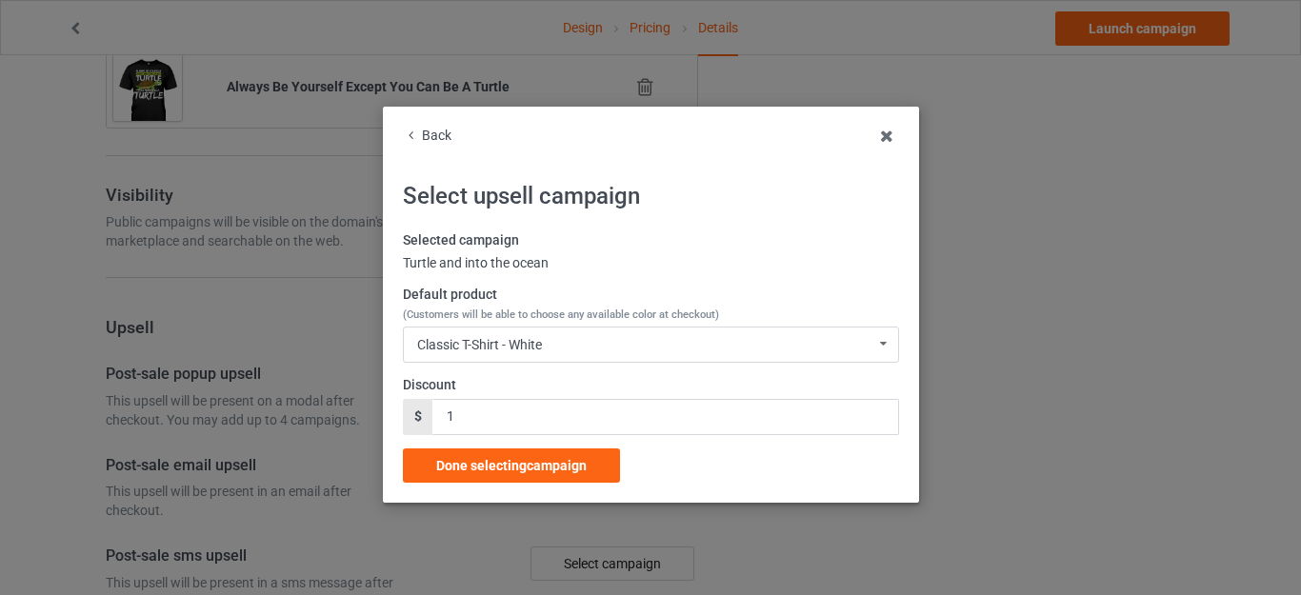
scroll to position [1620, 0]
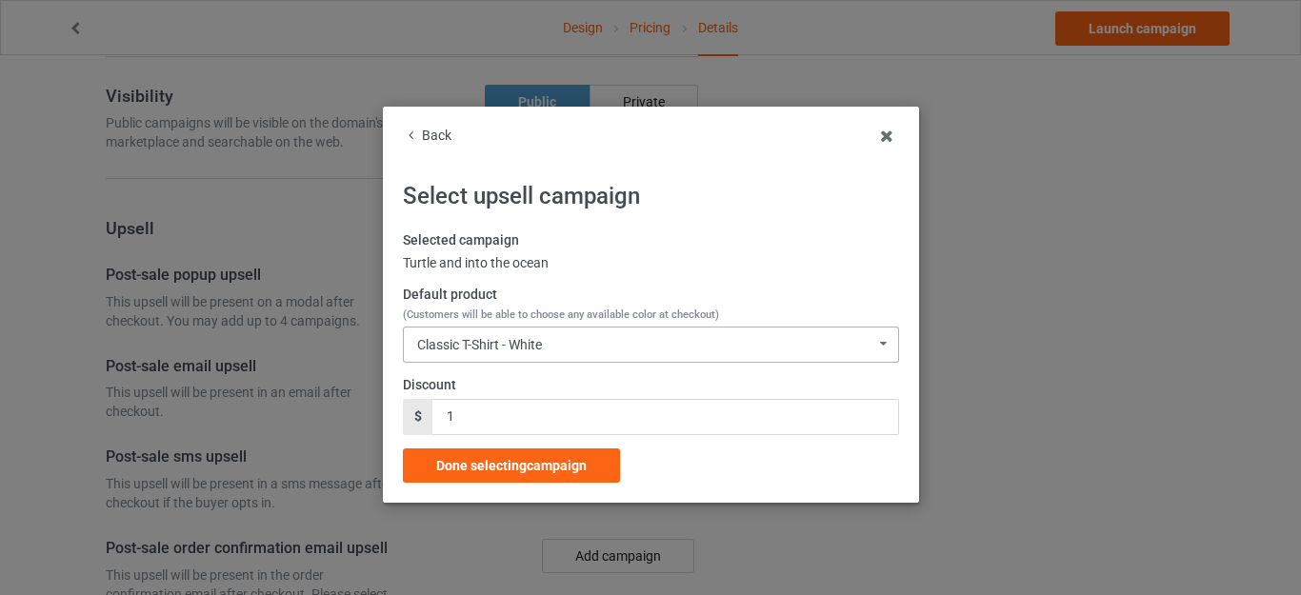
click at [516, 349] on div "Classic T-Shirt - White" at bounding box center [479, 344] width 125 height 13
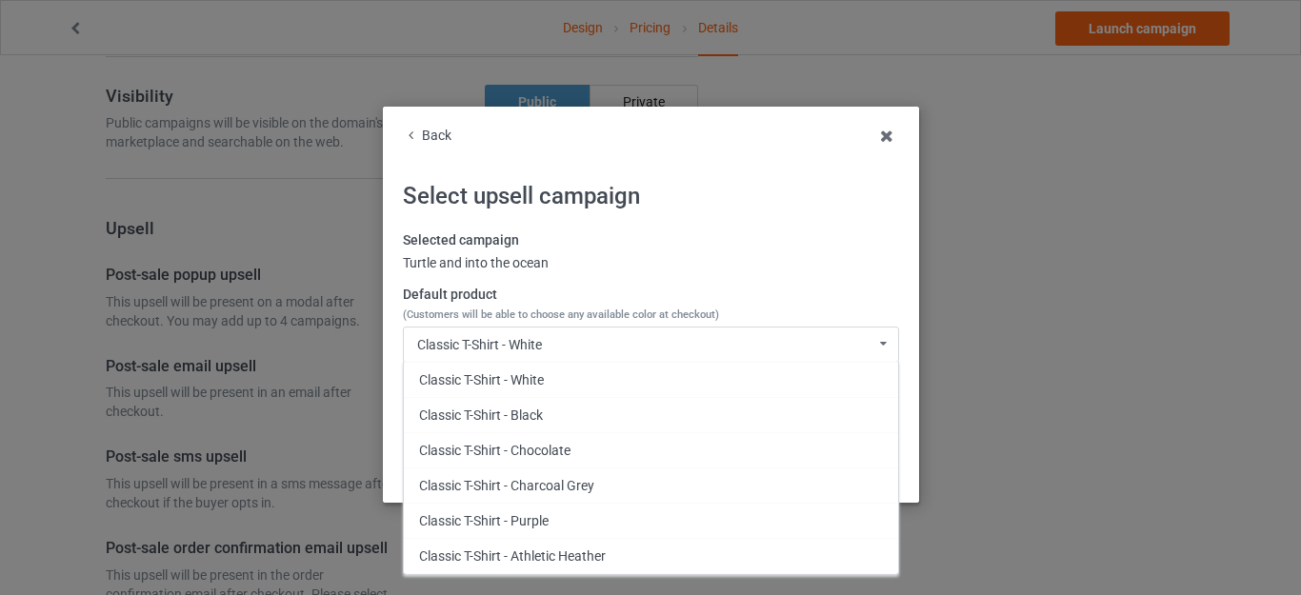
click at [643, 260] on div "Turtle and into the ocean" at bounding box center [651, 263] width 496 height 19
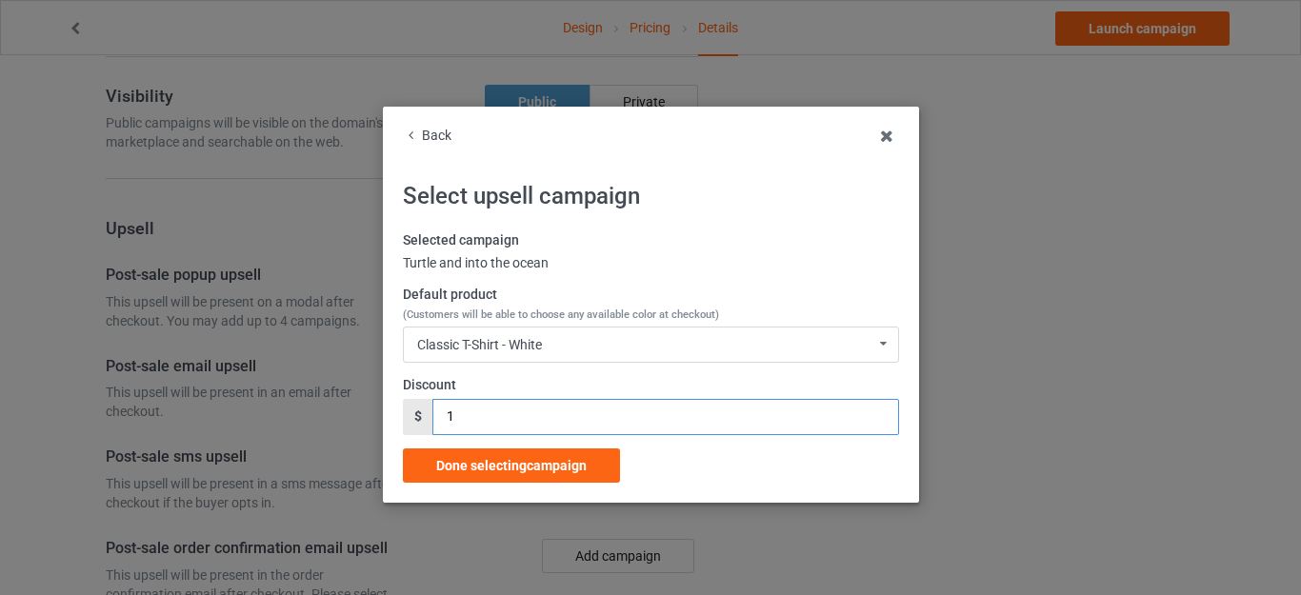
drag, startPoint x: 468, startPoint y: 425, endPoint x: 422, endPoint y: 422, distance: 45.8
click at [422, 422] on div "$ 1" at bounding box center [651, 417] width 496 height 36
type input "5"
click at [482, 456] on div "Done selecting campaign" at bounding box center [511, 466] width 217 height 34
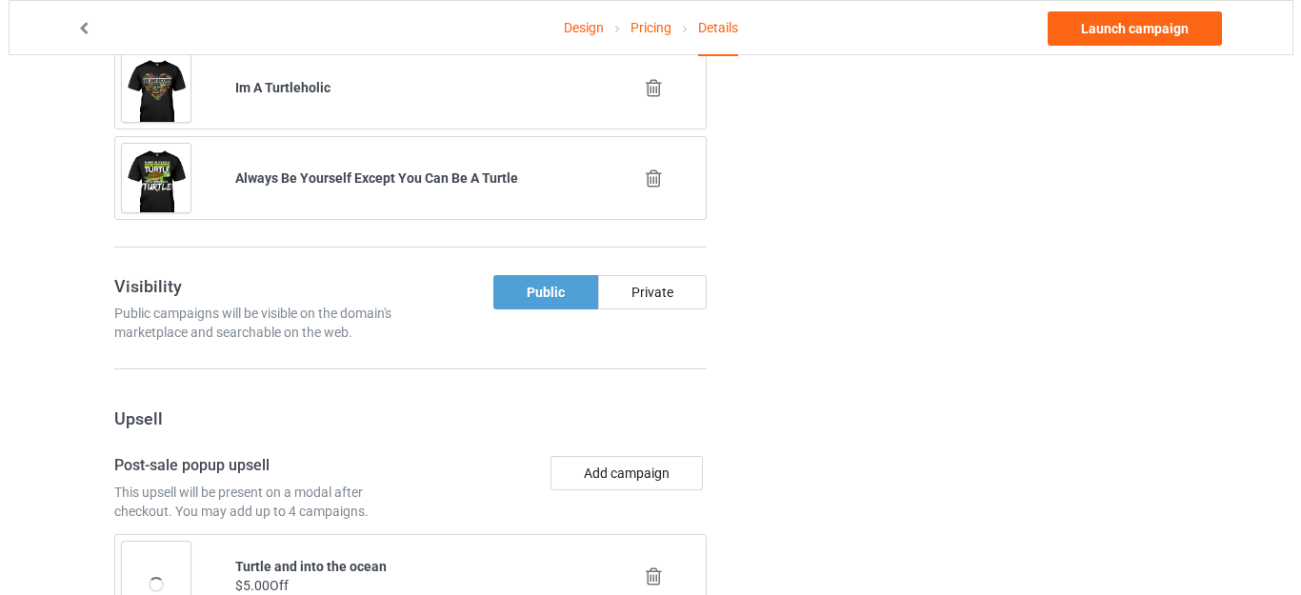
scroll to position [1707, 0]
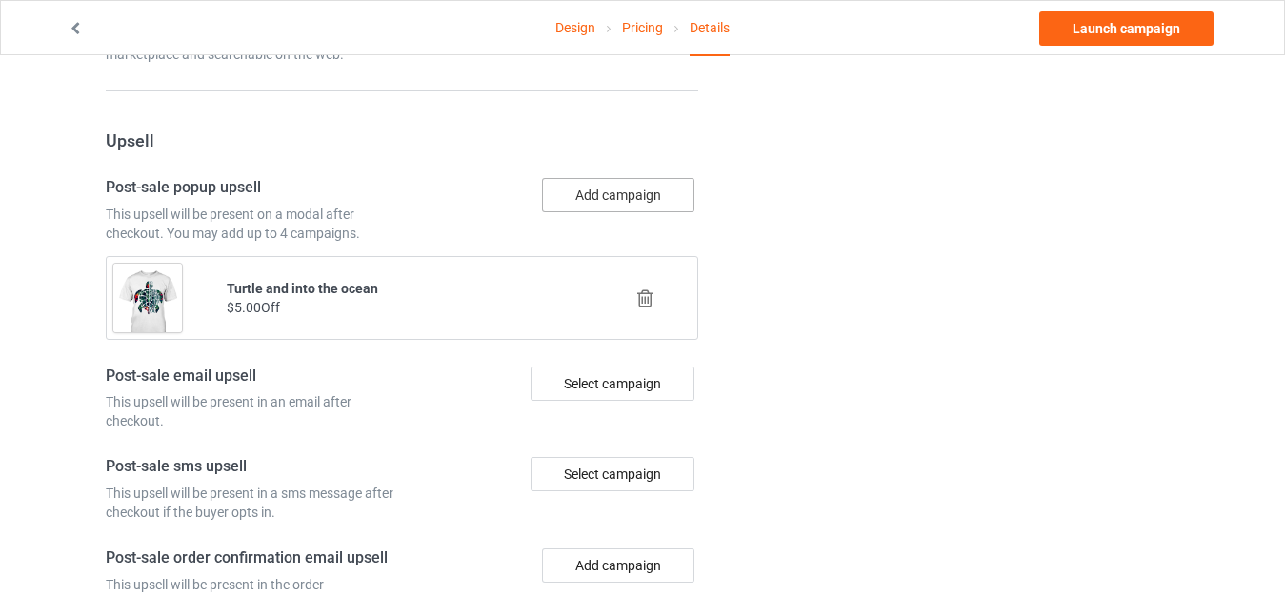
click at [619, 198] on button "Add campaign" at bounding box center [618, 195] width 152 height 34
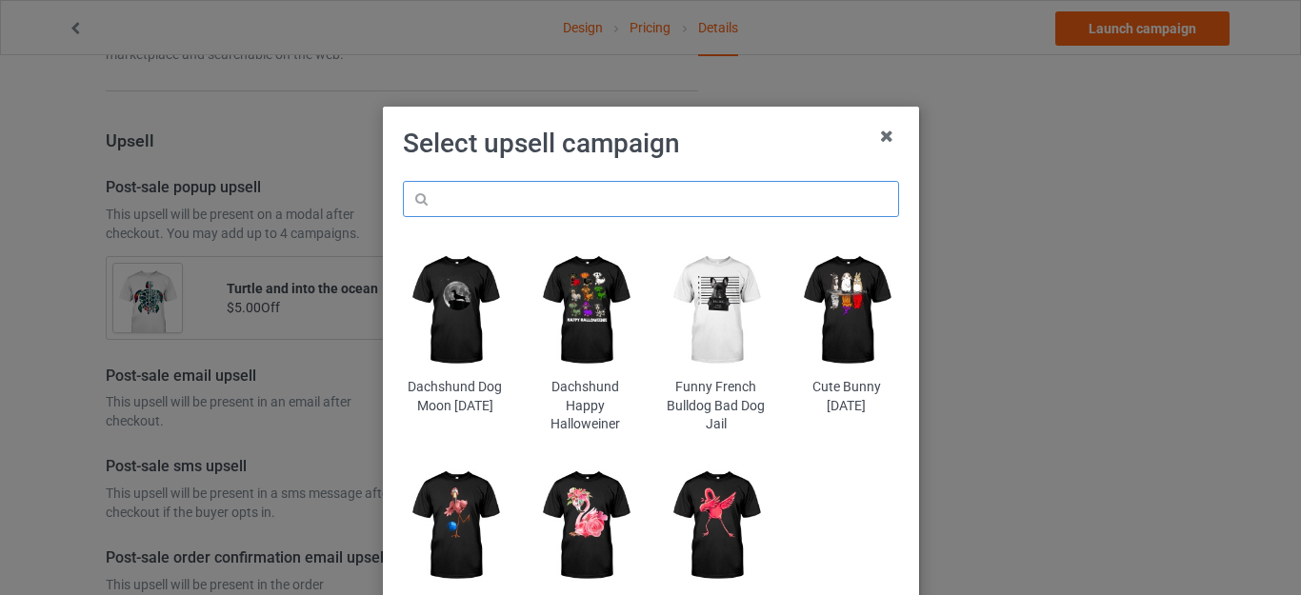
click at [518, 203] on input "text" at bounding box center [651, 199] width 496 height 36
paste input "turtle"
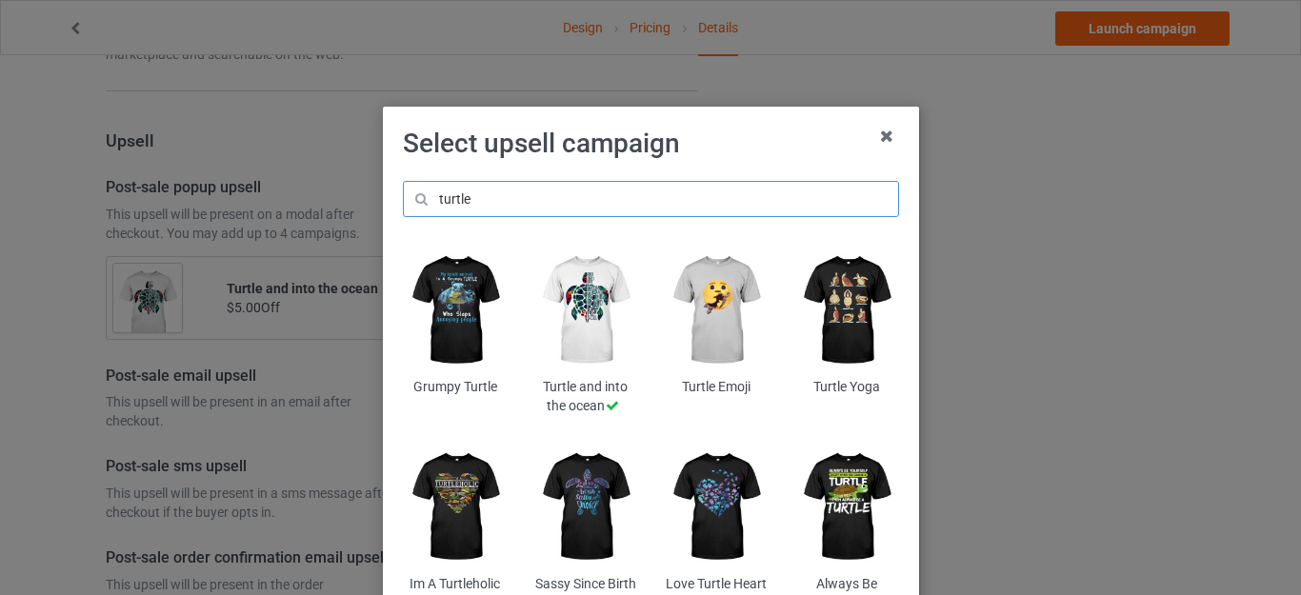
type input "turtle"
click at [839, 308] on img at bounding box center [847, 311] width 104 height 130
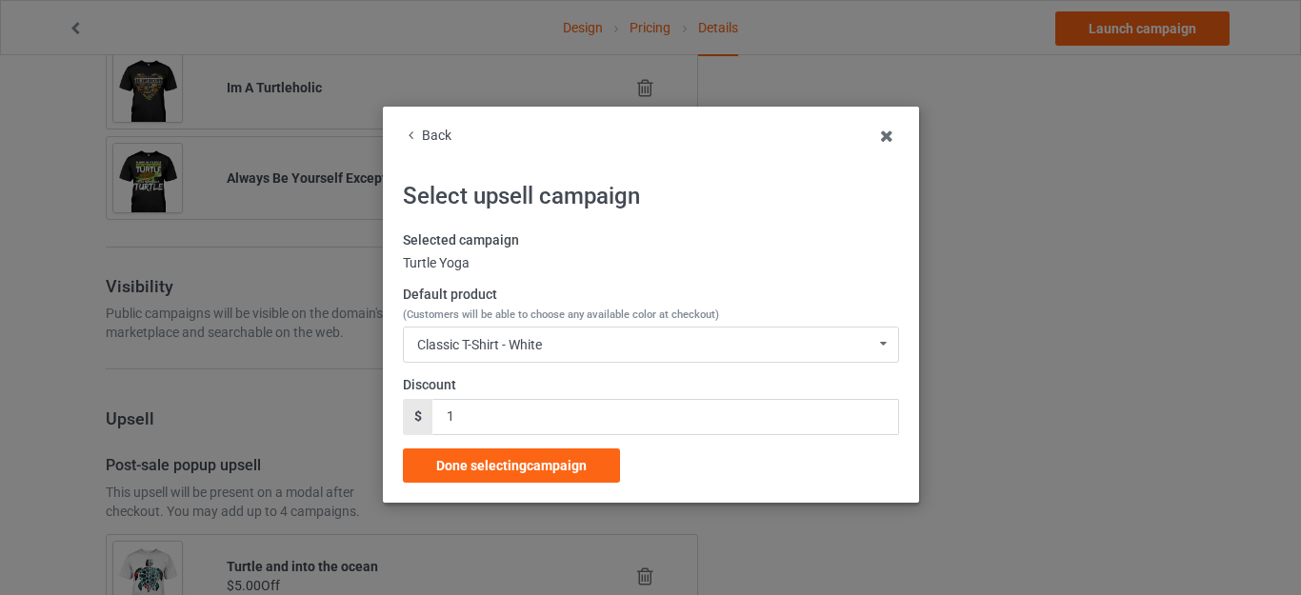
scroll to position [1707, 0]
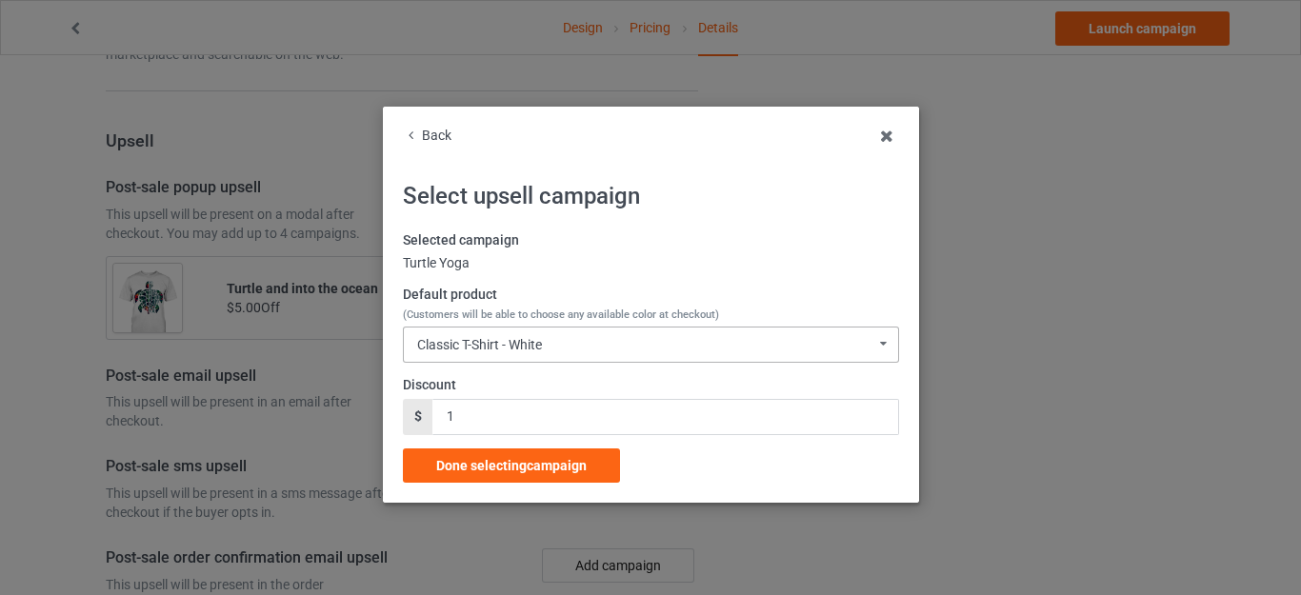
click at [502, 353] on div "Classic T-Shirt - White Classic T-Shirt - White Classic T-Shirt - Black Classic…" at bounding box center [651, 345] width 496 height 36
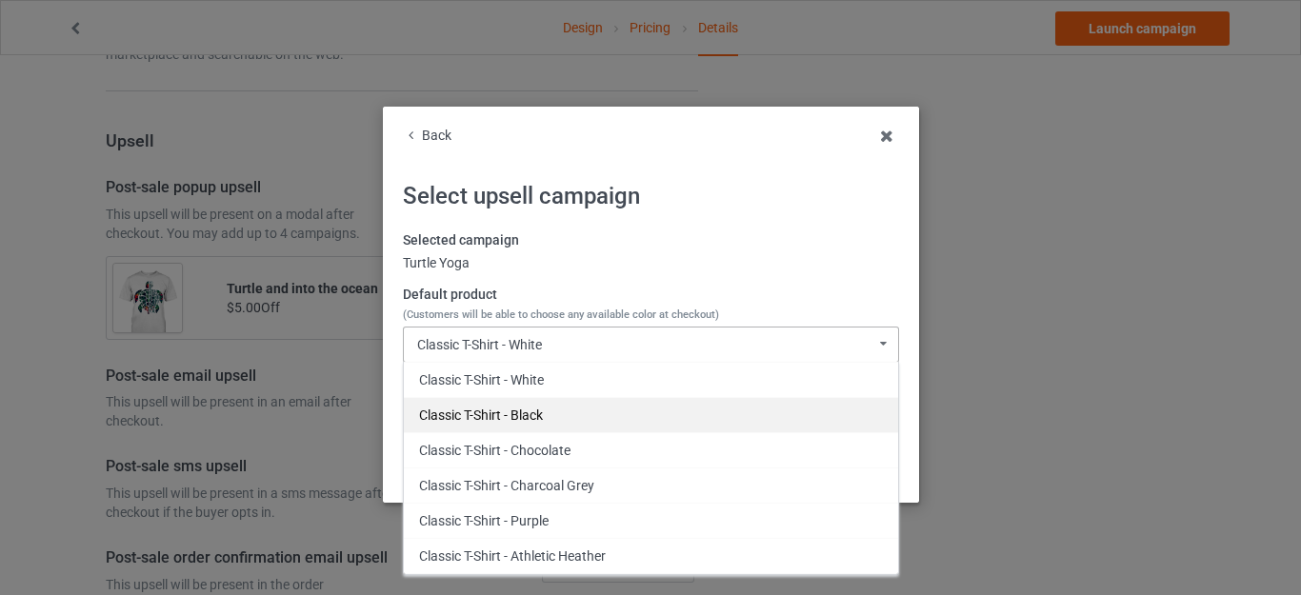
click at [500, 409] on div "Classic T-Shirt - Black" at bounding box center [651, 414] width 494 height 35
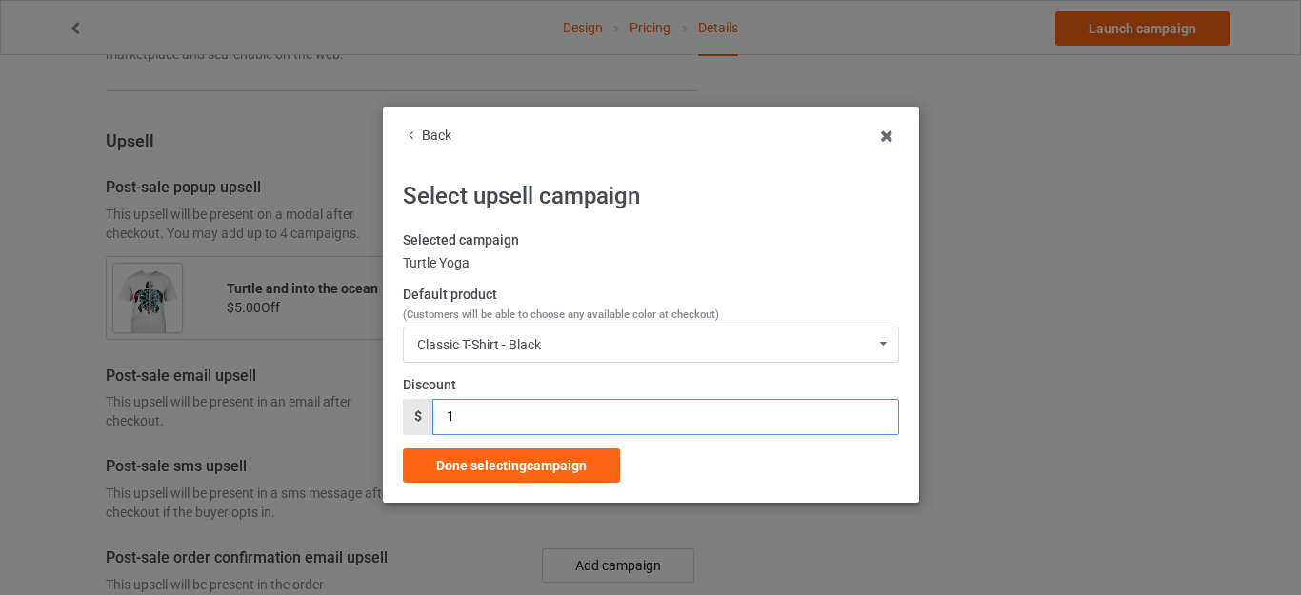
drag, startPoint x: 463, startPoint y: 408, endPoint x: 364, endPoint y: 409, distance: 99.1
click at [366, 409] on div "Back Select upsell campaign Selected campaign Turtle Yoga Default product (Cust…" at bounding box center [650, 297] width 1301 height 595
type input "5"
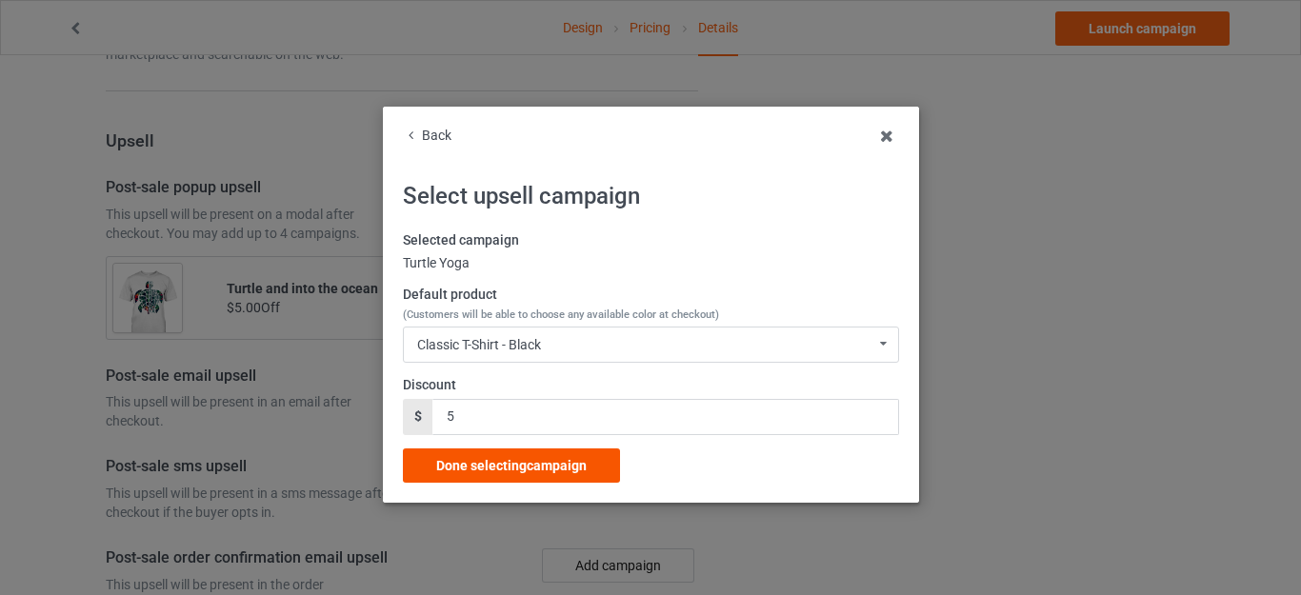
click at [521, 463] on span "Done selecting campaign" at bounding box center [511, 465] width 151 height 15
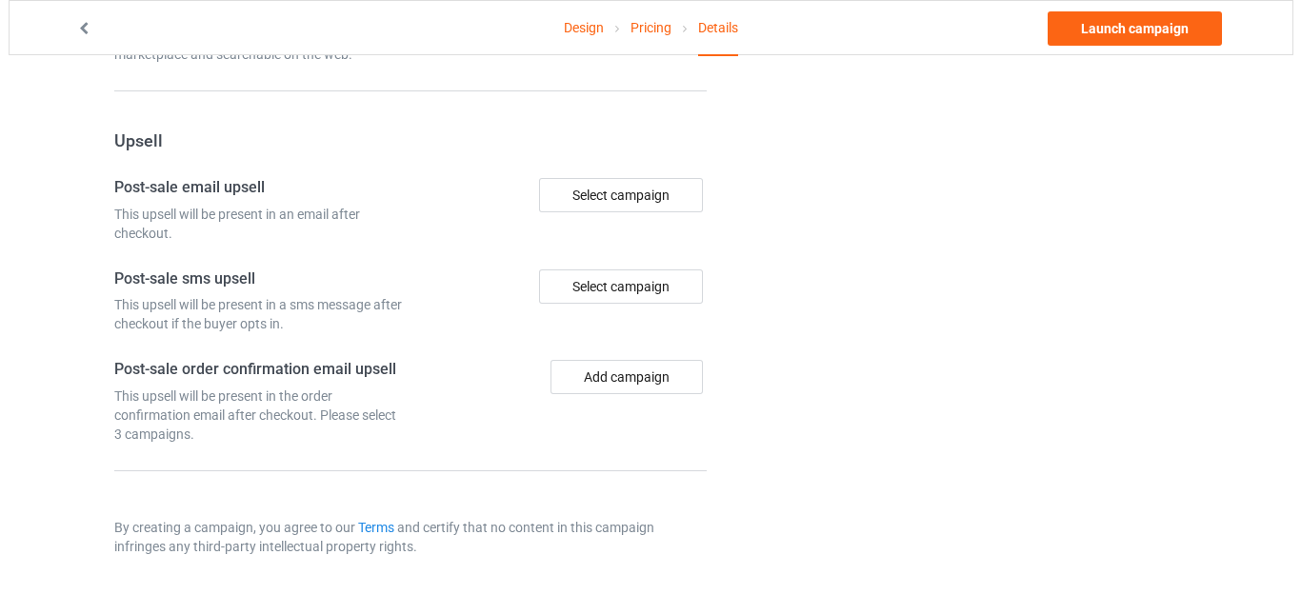
scroll to position [1707, 0]
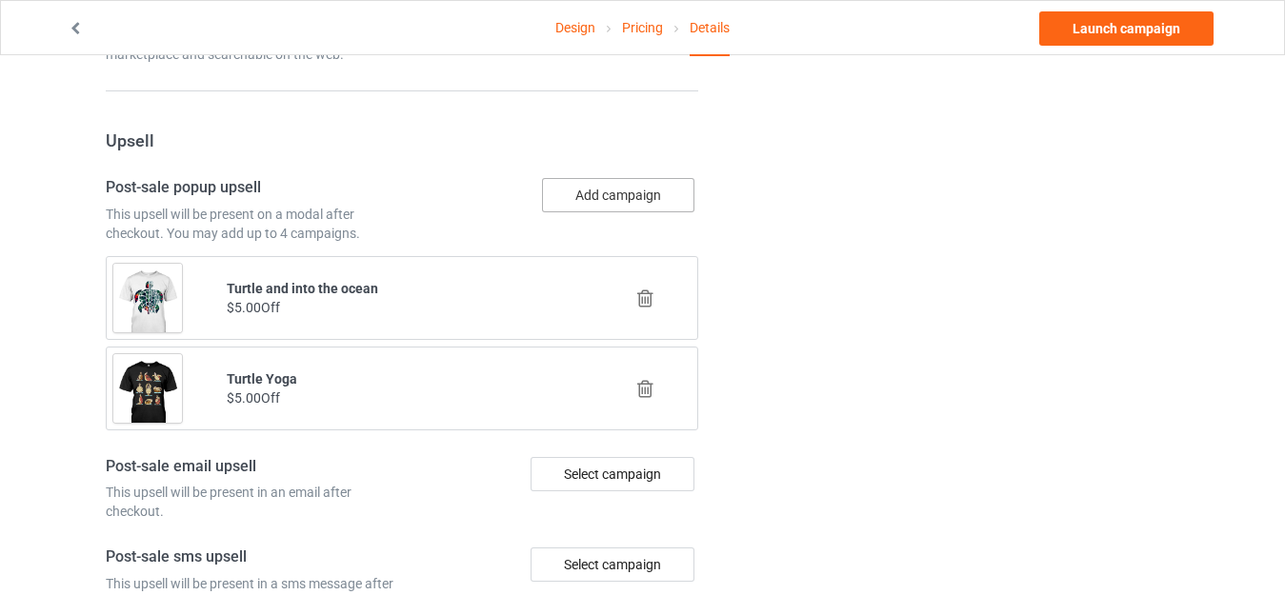
click at [594, 197] on button "Add campaign" at bounding box center [618, 195] width 152 height 34
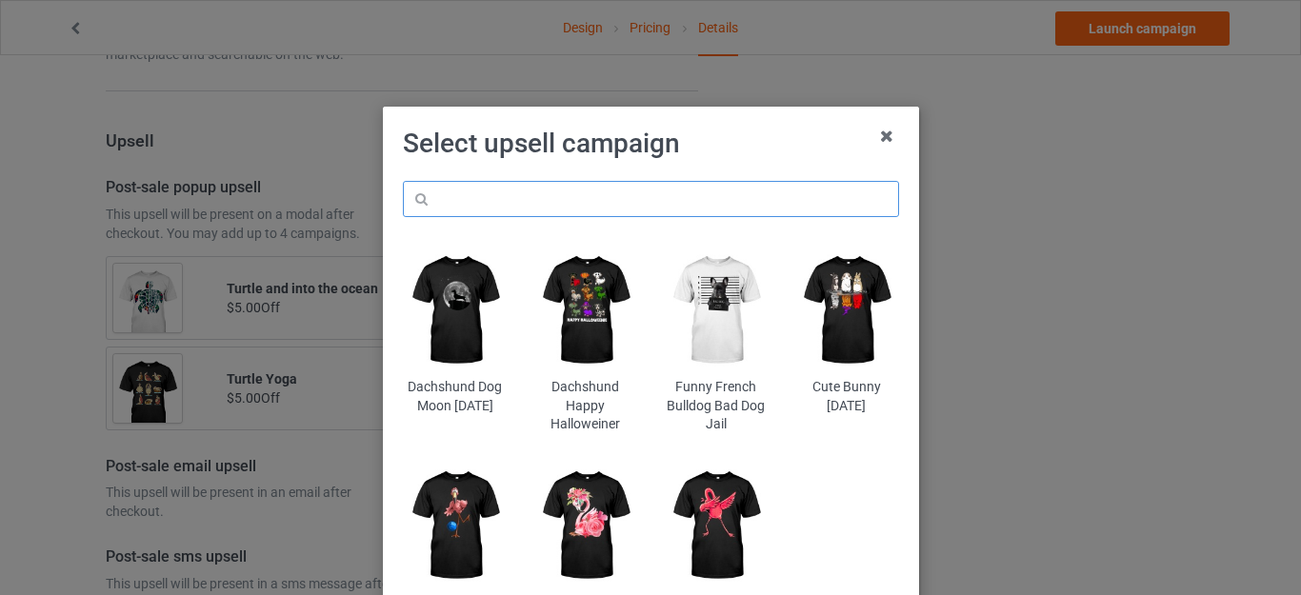
click at [541, 207] on input "text" at bounding box center [651, 199] width 496 height 36
paste input "turtle"
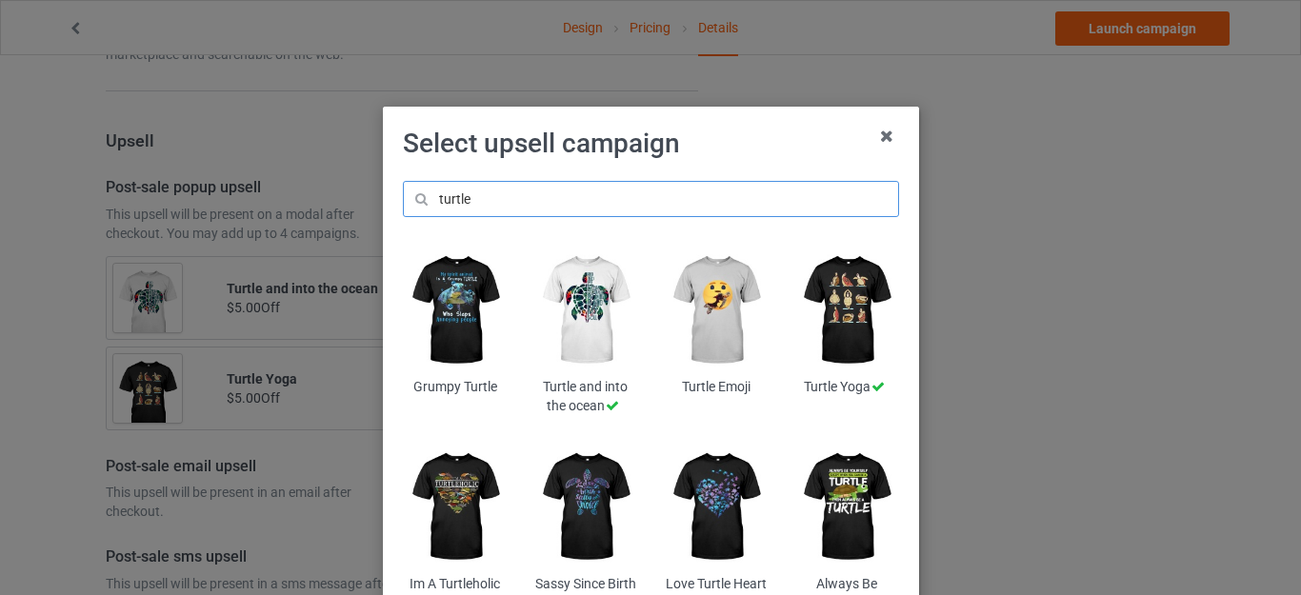
type input "turtle"
click at [687, 502] on img at bounding box center [716, 507] width 104 height 130
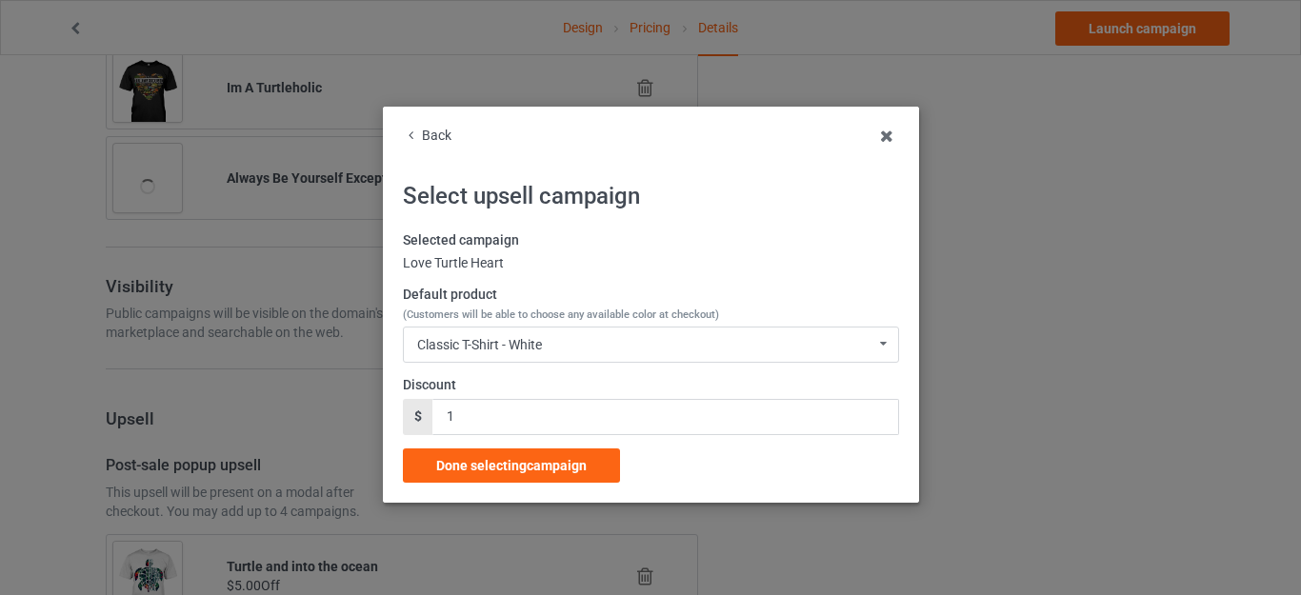
scroll to position [1707, 0]
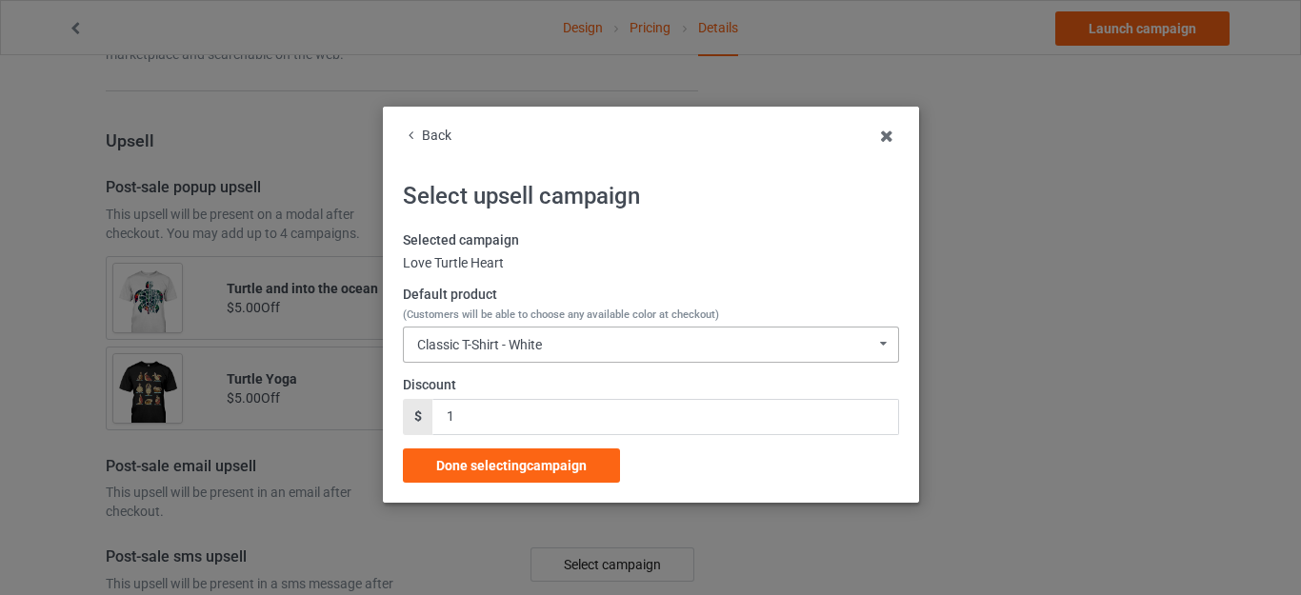
click at [527, 352] on div "Classic T-Shirt - White" at bounding box center [479, 344] width 125 height 13
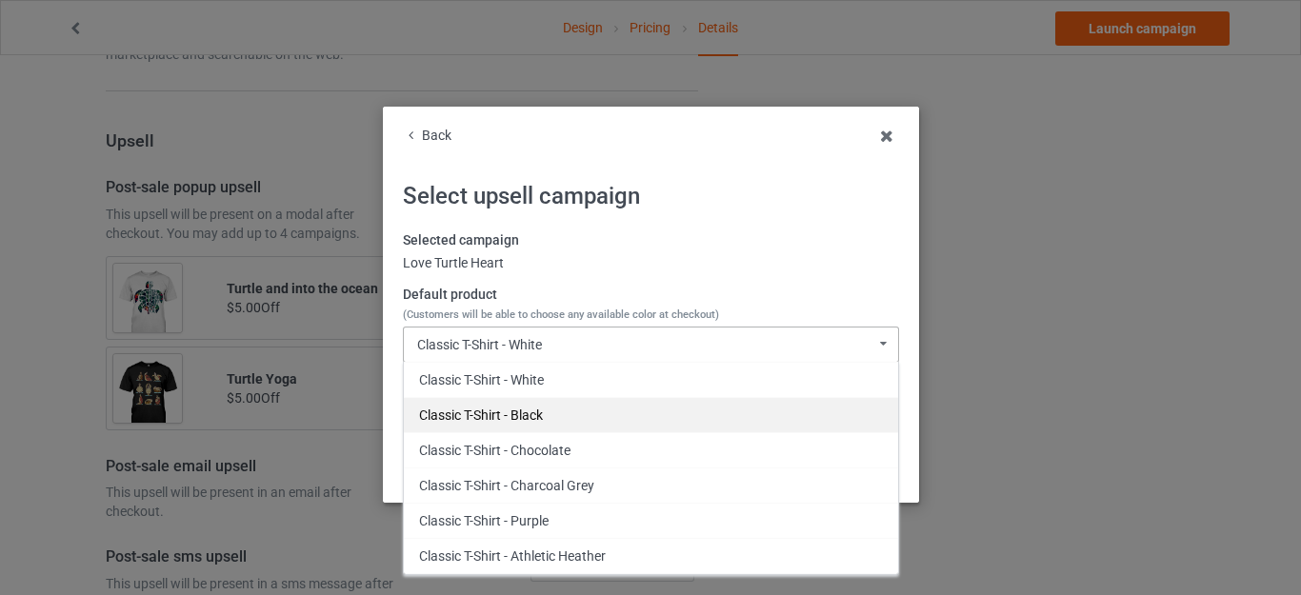
click at [515, 407] on div "Classic T-Shirt - Black" at bounding box center [651, 414] width 494 height 35
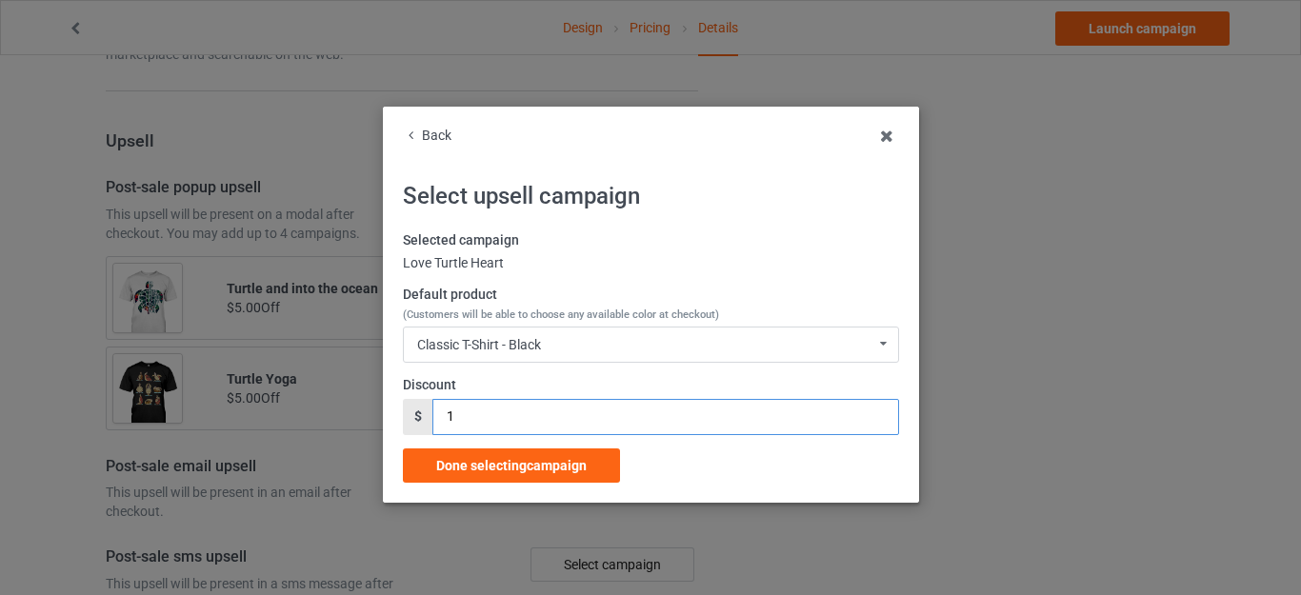
drag, startPoint x: 461, startPoint y: 408, endPoint x: 343, endPoint y: 397, distance: 118.6
click at [344, 400] on div "Back Select upsell campaign Selected campaign Love Turtle Heart Default product…" at bounding box center [650, 297] width 1301 height 595
type input "5"
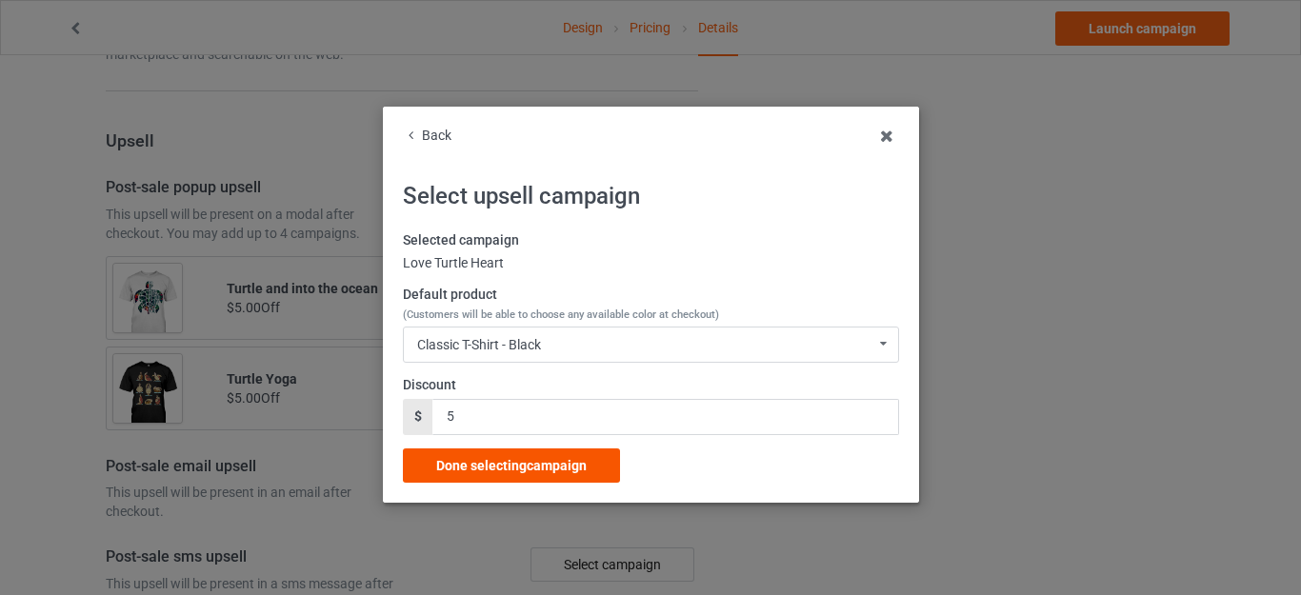
click at [517, 464] on span "Done selecting campaign" at bounding box center [511, 465] width 151 height 15
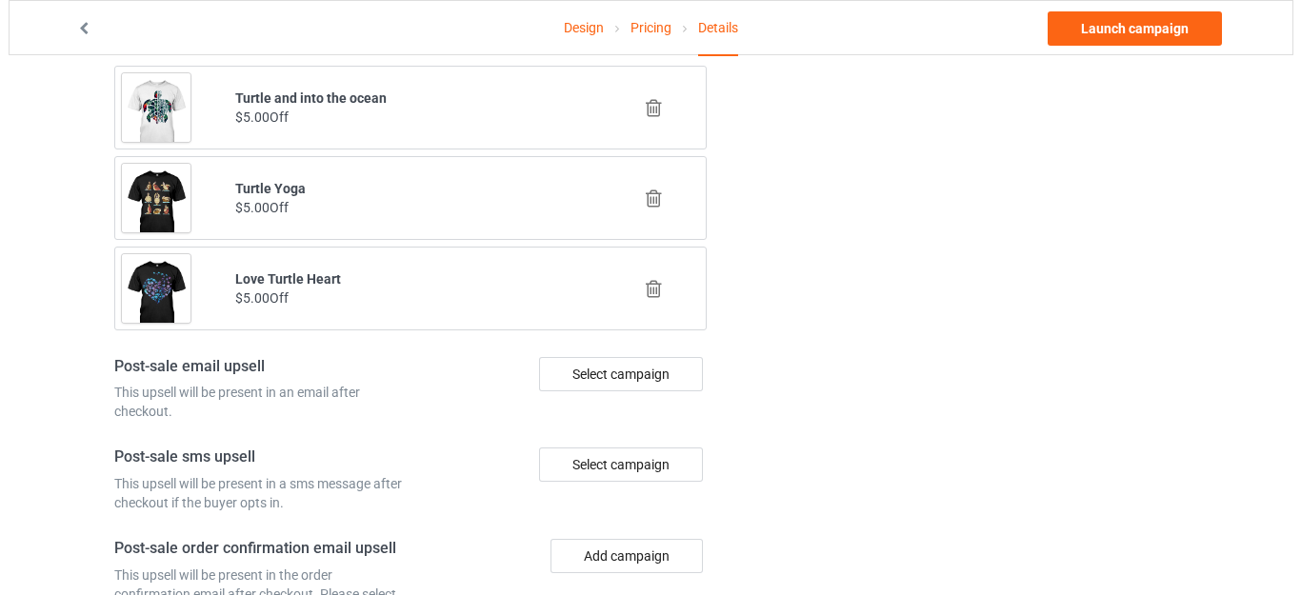
scroll to position [1803, 0]
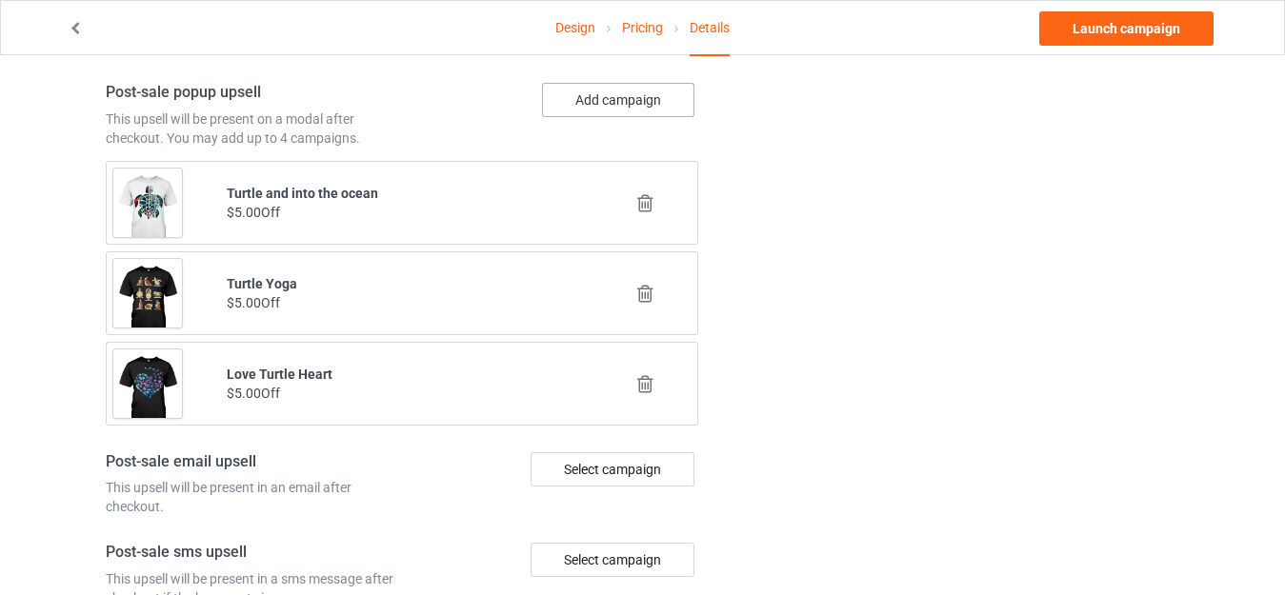
click at [603, 100] on button "Add campaign" at bounding box center [618, 100] width 152 height 34
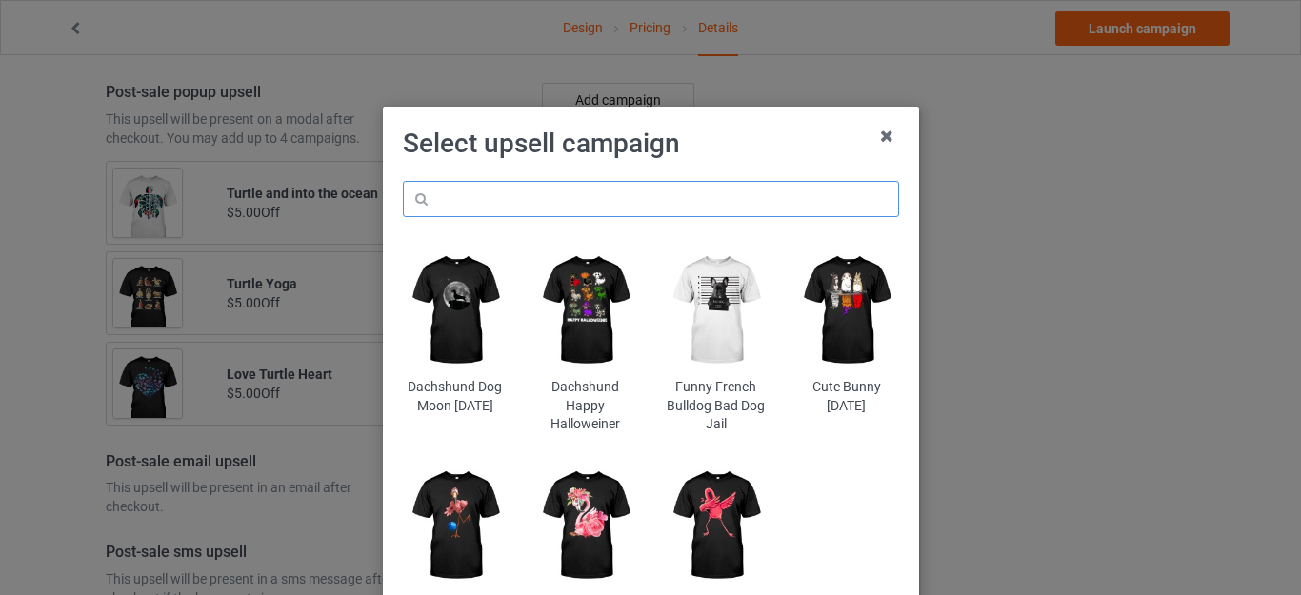
click at [514, 212] on input "text" at bounding box center [651, 199] width 496 height 36
paste input "turtle"
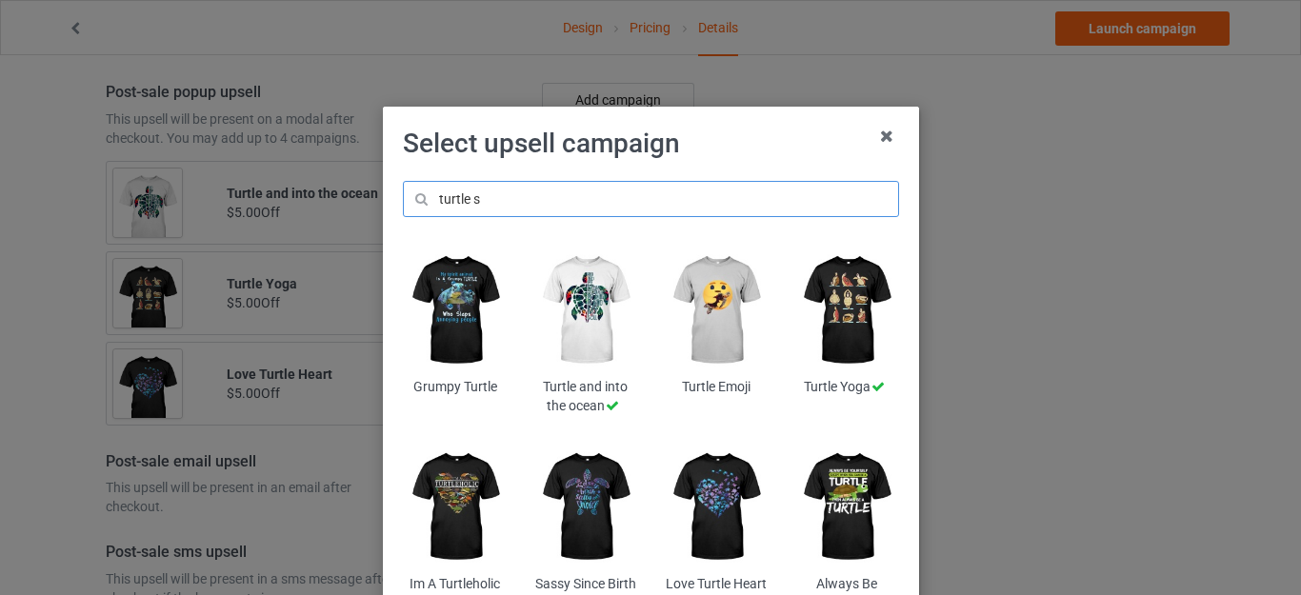
click at [467, 197] on input "turtle s" at bounding box center [651, 199] width 496 height 36
type input "turtles"
click at [739, 146] on h1 "Select upsell campaign" at bounding box center [651, 144] width 496 height 34
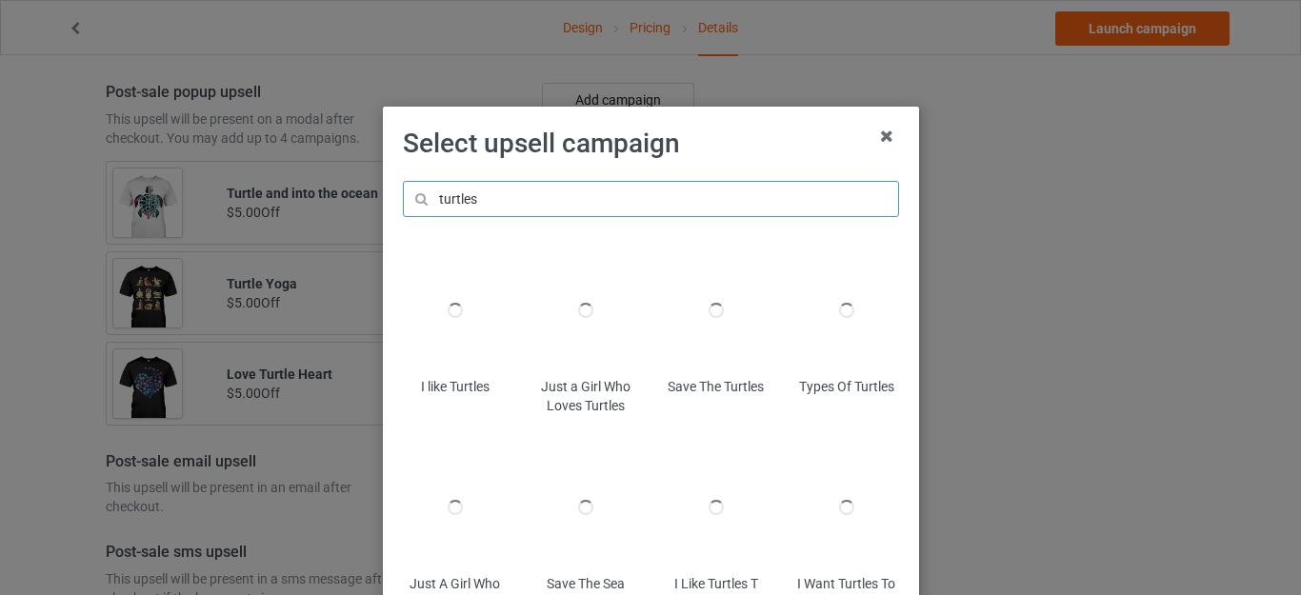
click at [544, 201] on input "turtles" at bounding box center [651, 199] width 496 height 36
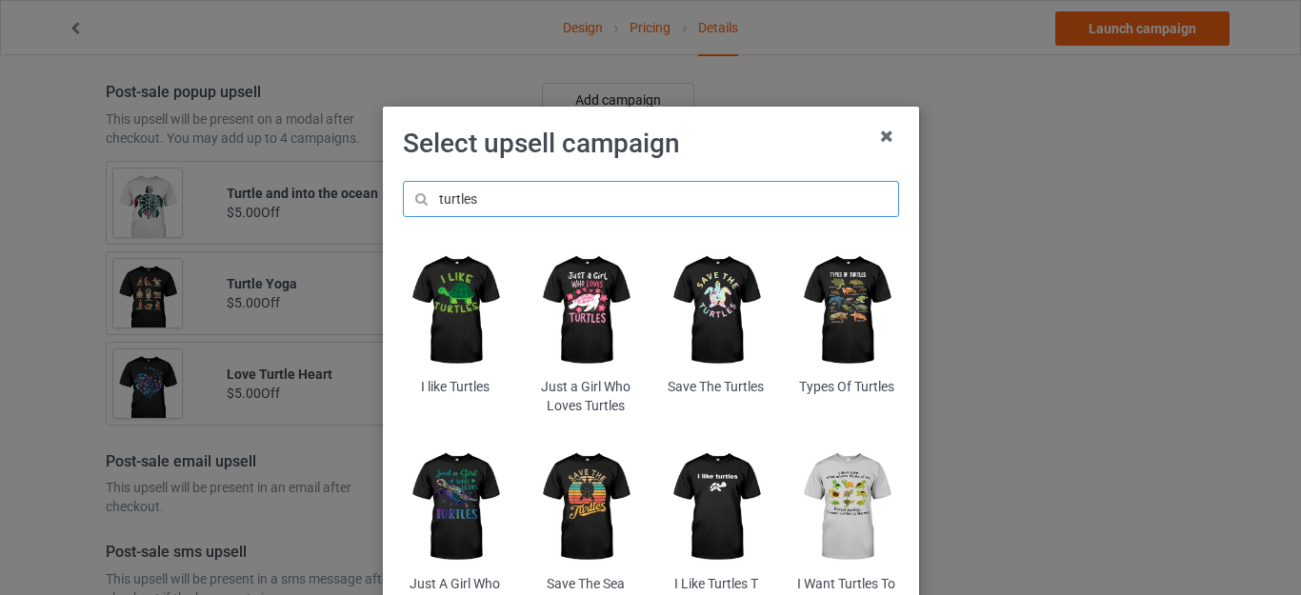
click at [489, 193] on input "turtles" at bounding box center [651, 199] width 496 height 36
click at [868, 290] on img at bounding box center [847, 311] width 104 height 130
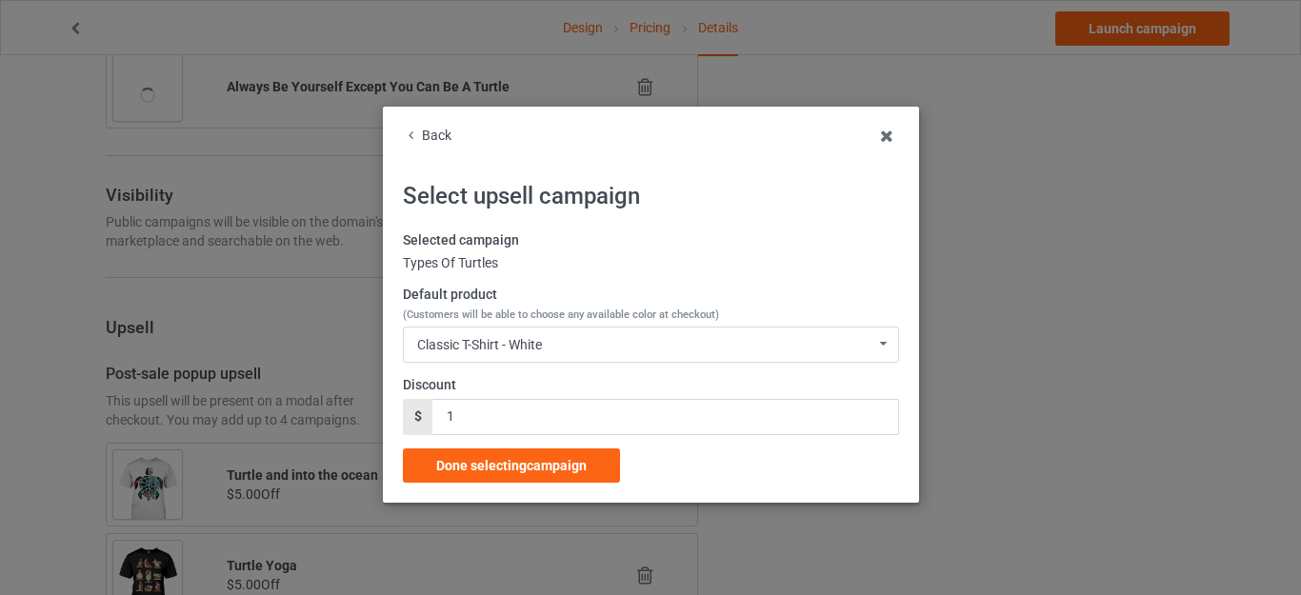
scroll to position [1803, 0]
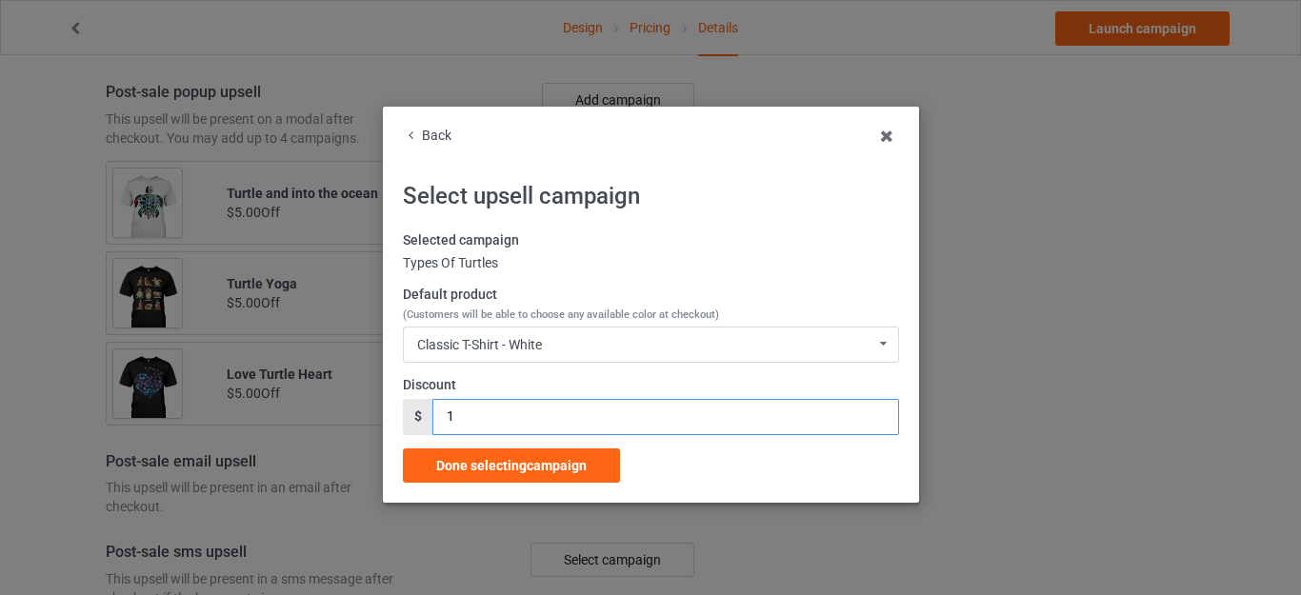
click at [474, 410] on input "1" at bounding box center [666, 417] width 466 height 36
click at [503, 345] on div "Classic T-Shirt - White" at bounding box center [479, 344] width 125 height 13
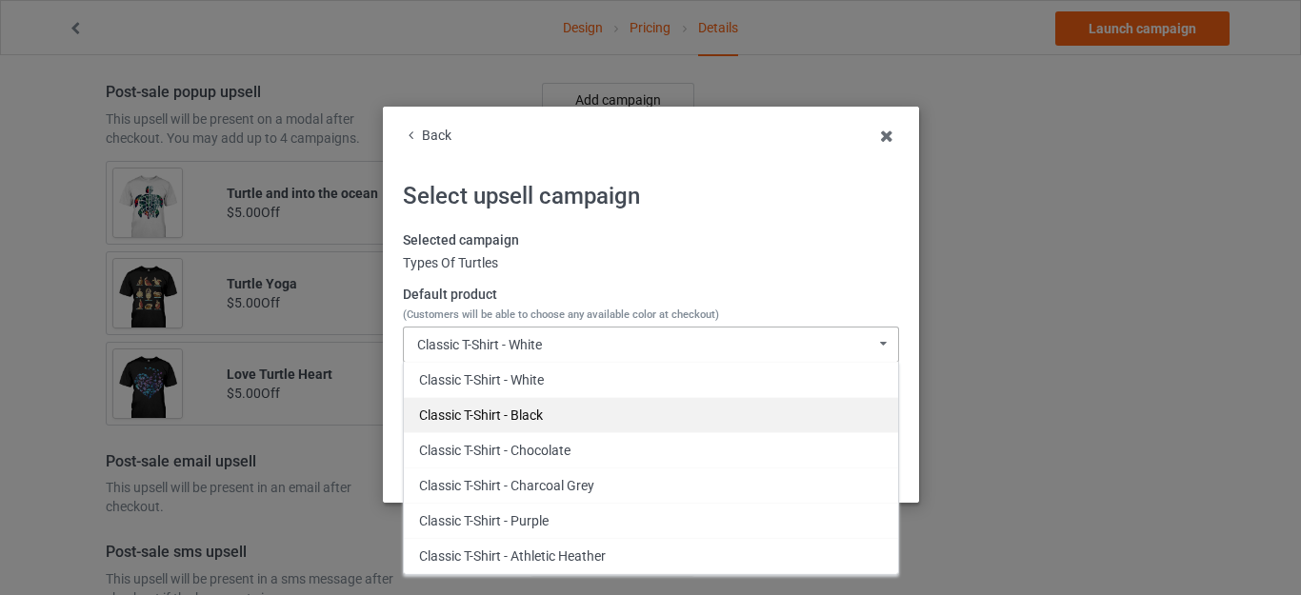
click at [492, 406] on div "Classic T-Shirt - Black" at bounding box center [651, 414] width 494 height 35
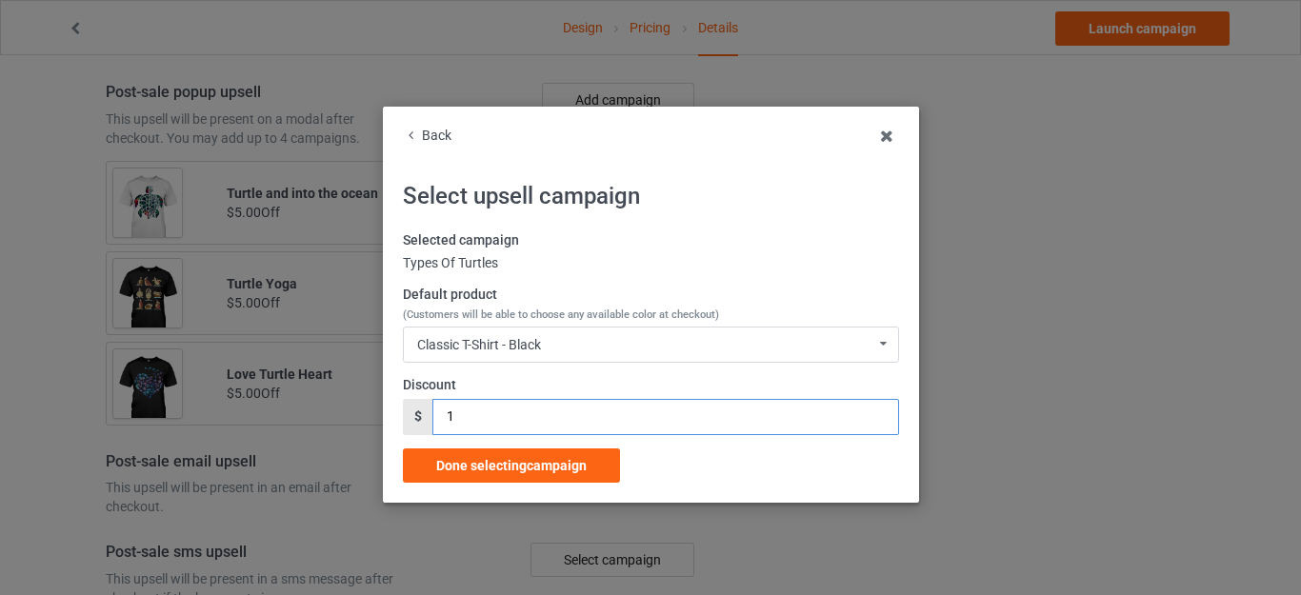
drag, startPoint x: 461, startPoint y: 413, endPoint x: 412, endPoint y: 411, distance: 49.6
click at [412, 411] on div "$ 1" at bounding box center [651, 417] width 496 height 36
type input "5"
click at [525, 458] on span "Done selecting campaign" at bounding box center [511, 465] width 151 height 15
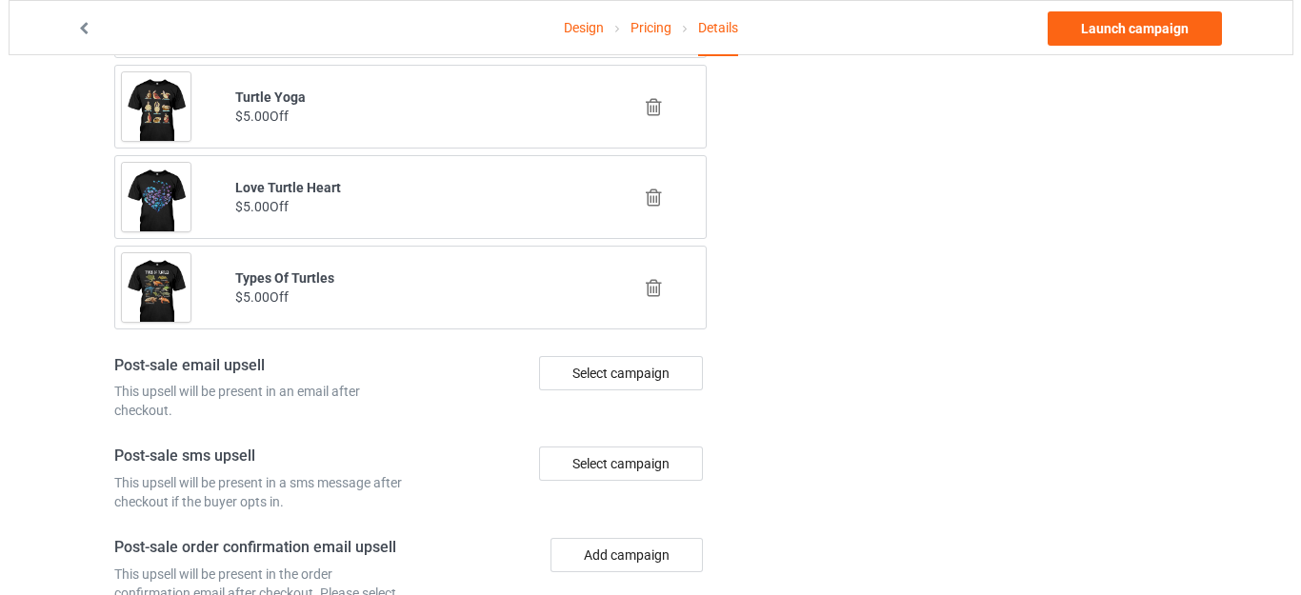
scroll to position [1993, 0]
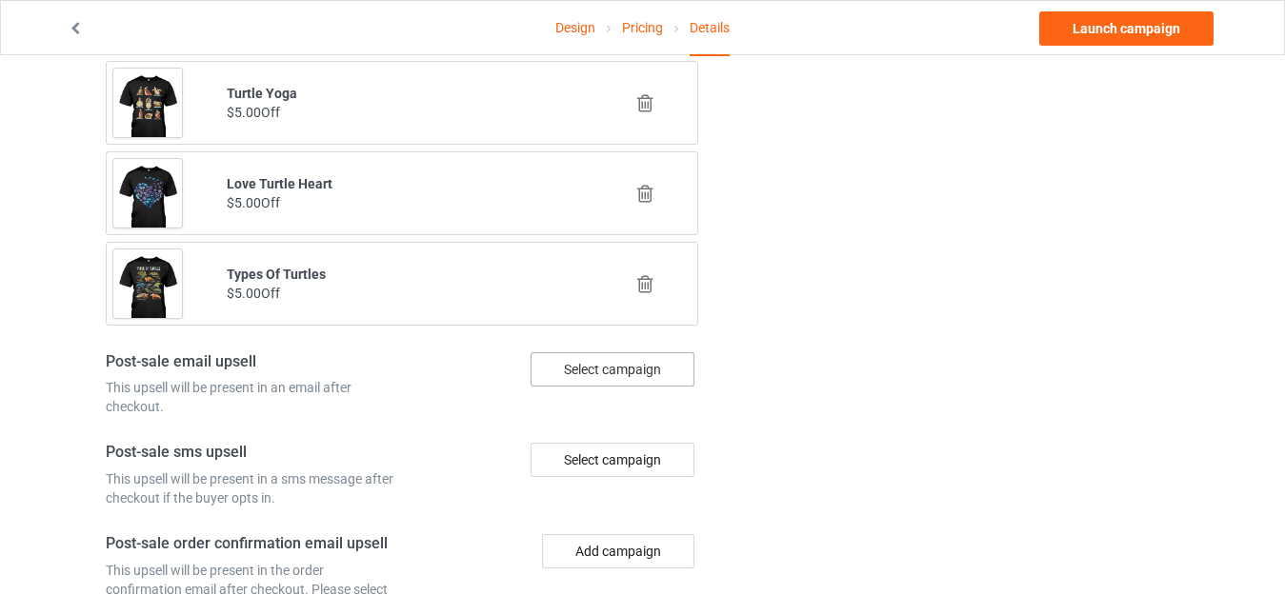
click at [630, 366] on div "Select campaign" at bounding box center [613, 370] width 164 height 34
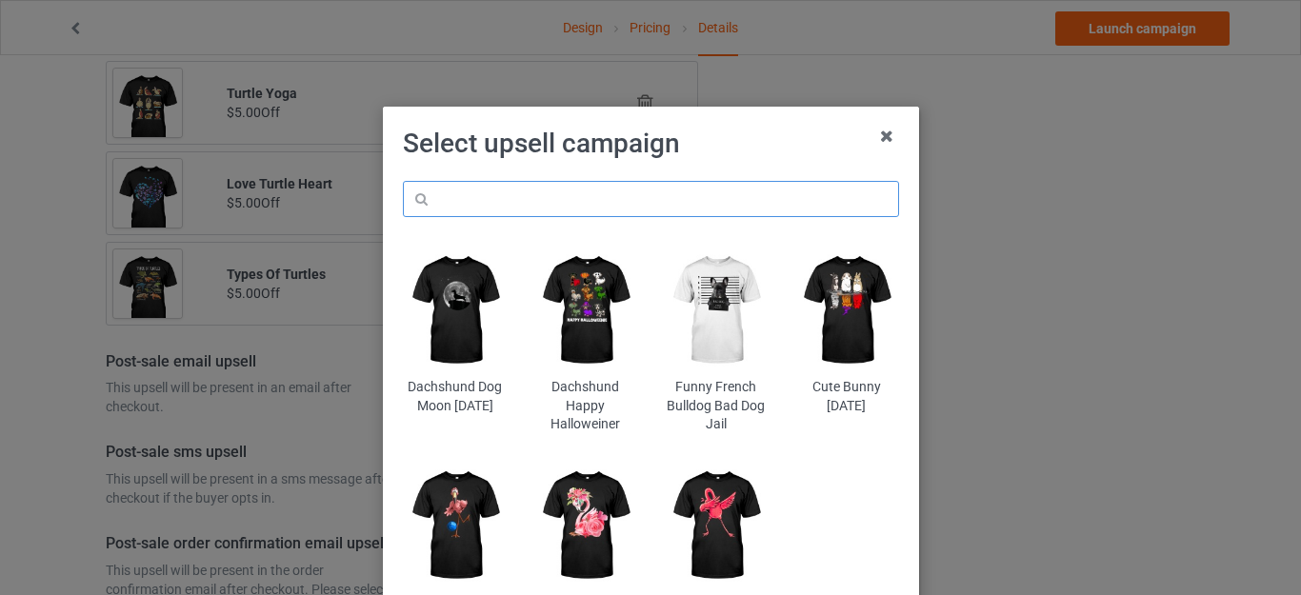
click at [583, 188] on input "text" at bounding box center [651, 199] width 496 height 36
paste input "turtles"
type input "turtles"
click at [777, 153] on h1 "Select upsell campaign" at bounding box center [651, 144] width 496 height 34
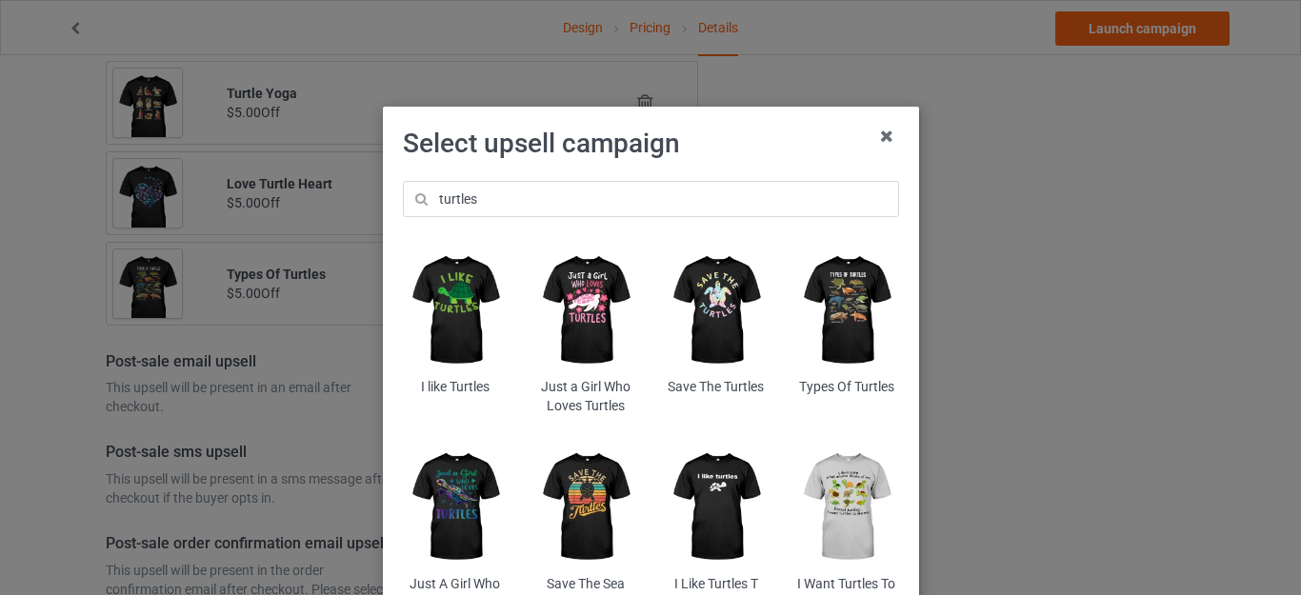
click at [839, 477] on img at bounding box center [847, 507] width 104 height 130
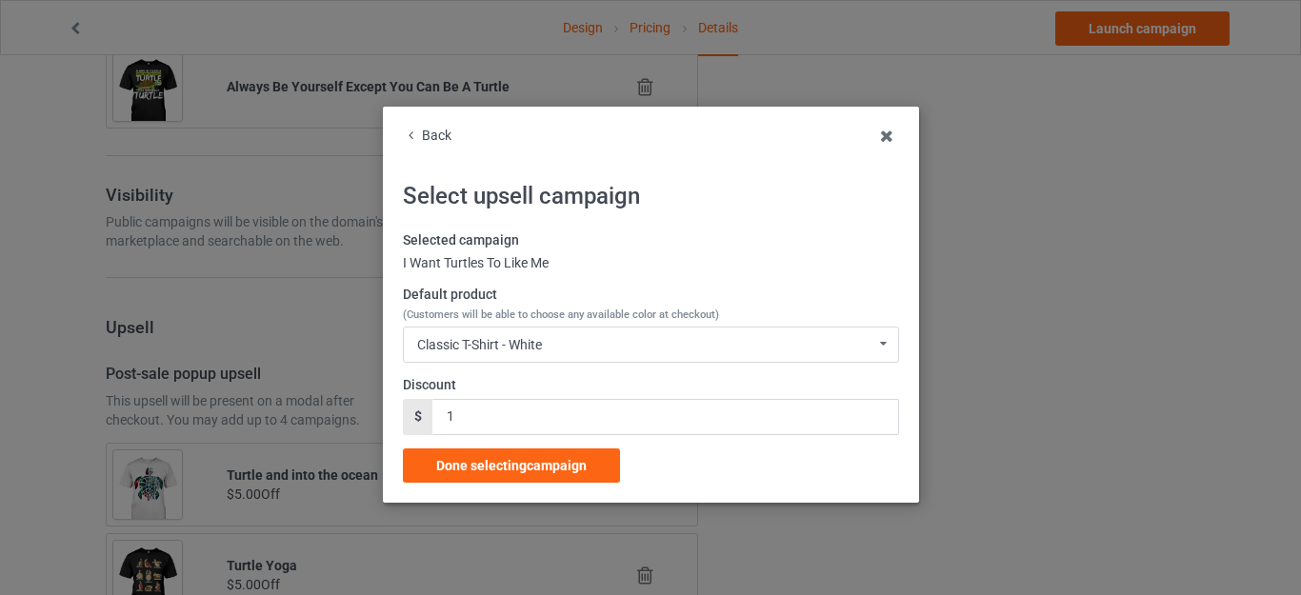
scroll to position [1993, 0]
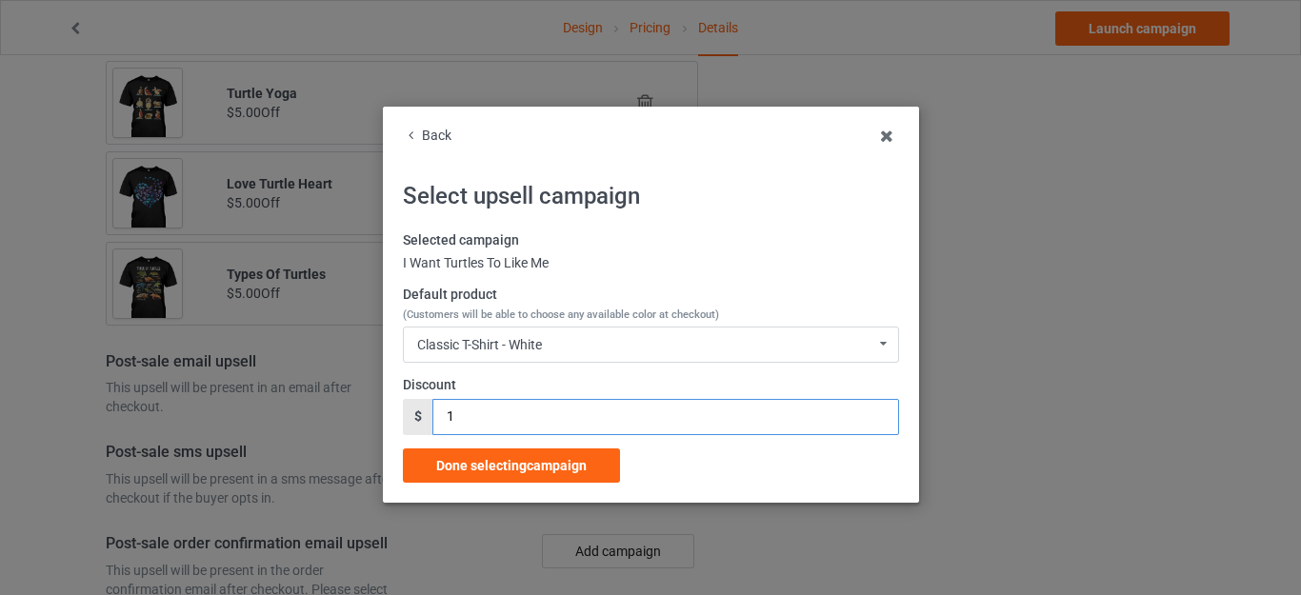
drag, startPoint x: 464, startPoint y: 408, endPoint x: 387, endPoint y: 406, distance: 77.2
click at [387, 409] on div "Back Select upsell campaign Selected campaign I Want Turtles To Like Me Default…" at bounding box center [651, 305] width 536 height 396
type input "5"
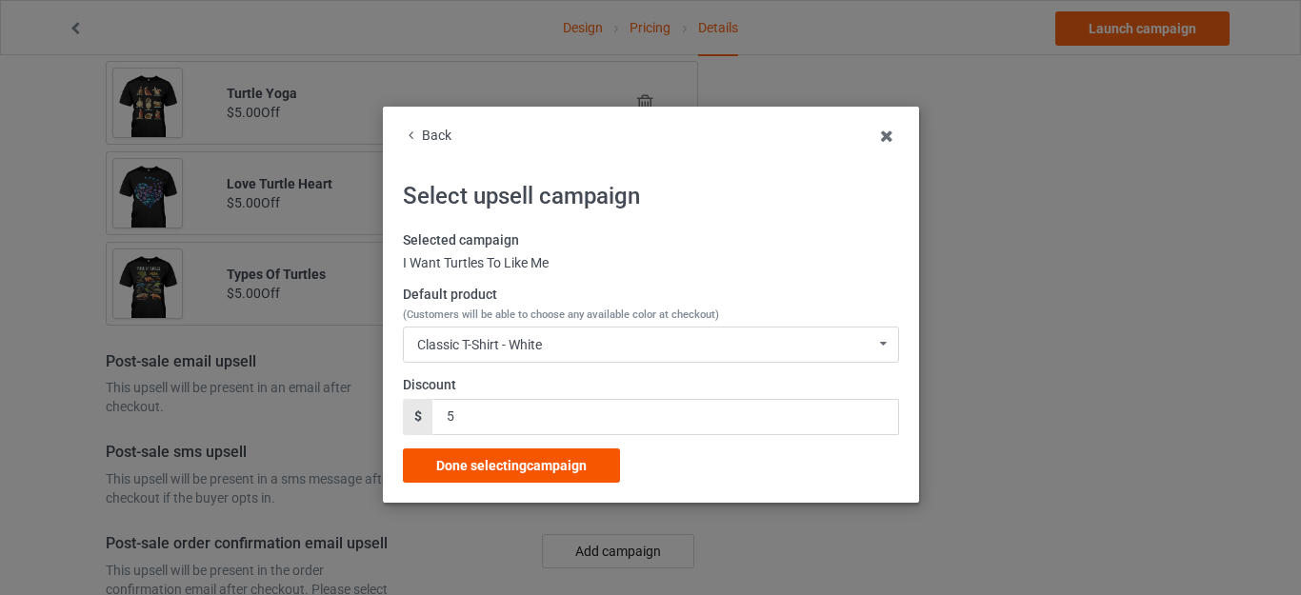
click at [537, 461] on span "Done selecting campaign" at bounding box center [511, 465] width 151 height 15
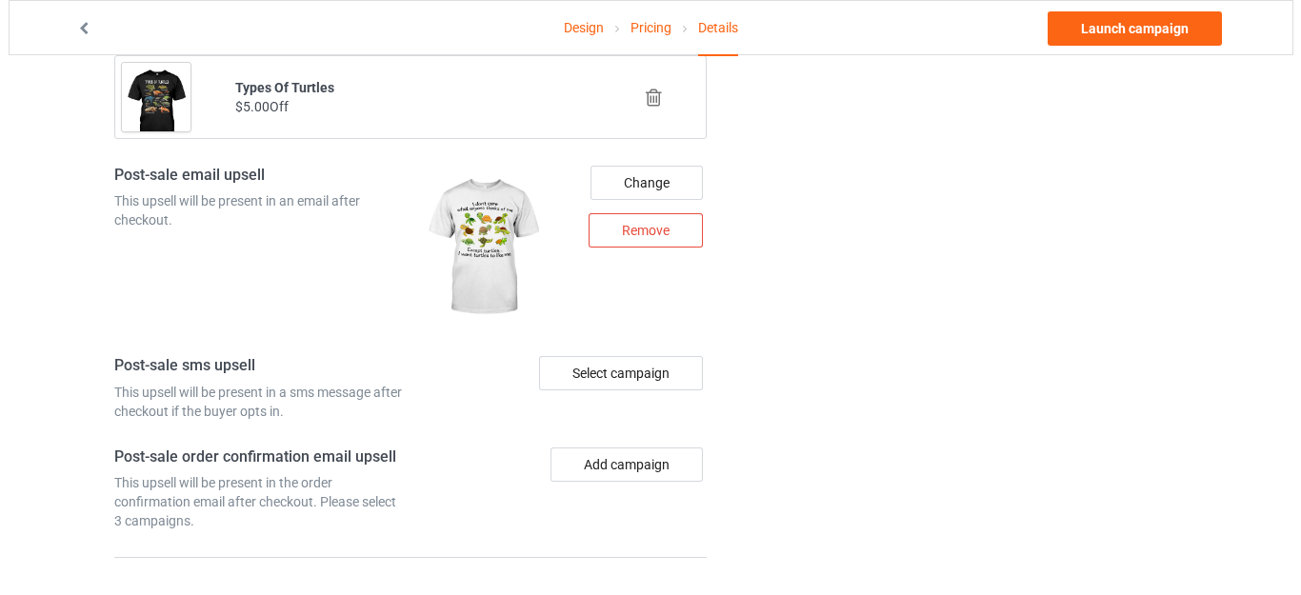
scroll to position [2185, 0]
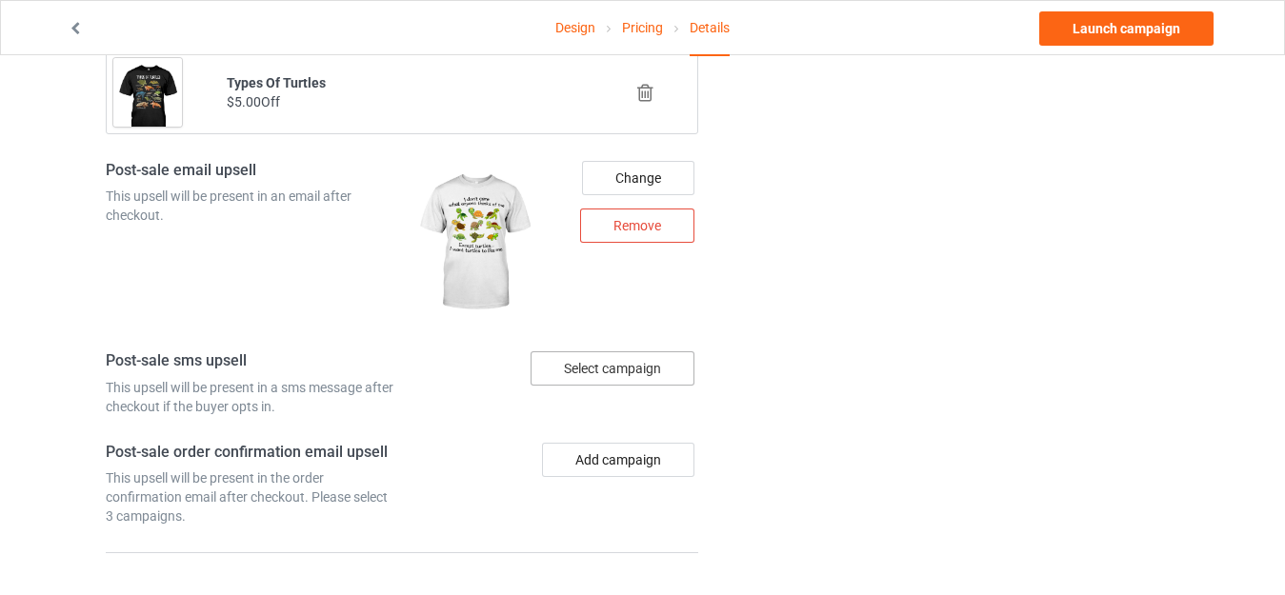
click at [596, 287] on div "Change Remove" at bounding box center [633, 243] width 158 height 191
click at [578, 356] on div "Select campaign" at bounding box center [613, 369] width 164 height 34
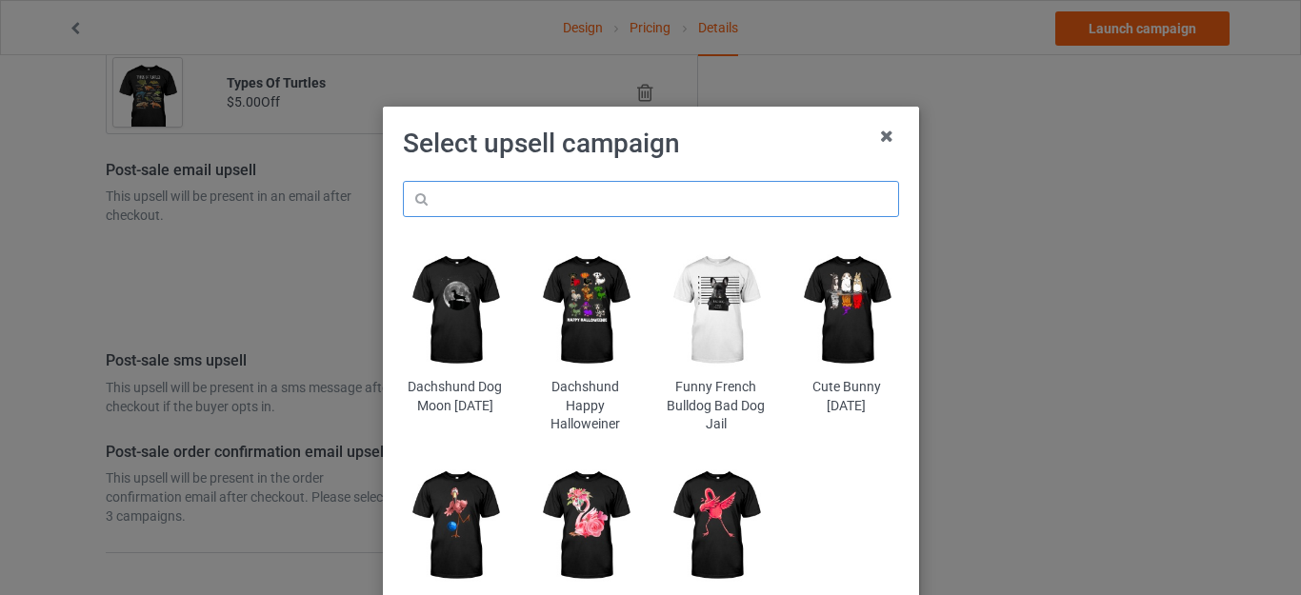
click at [504, 186] on input "text" at bounding box center [651, 199] width 496 height 36
paste input "turtles"
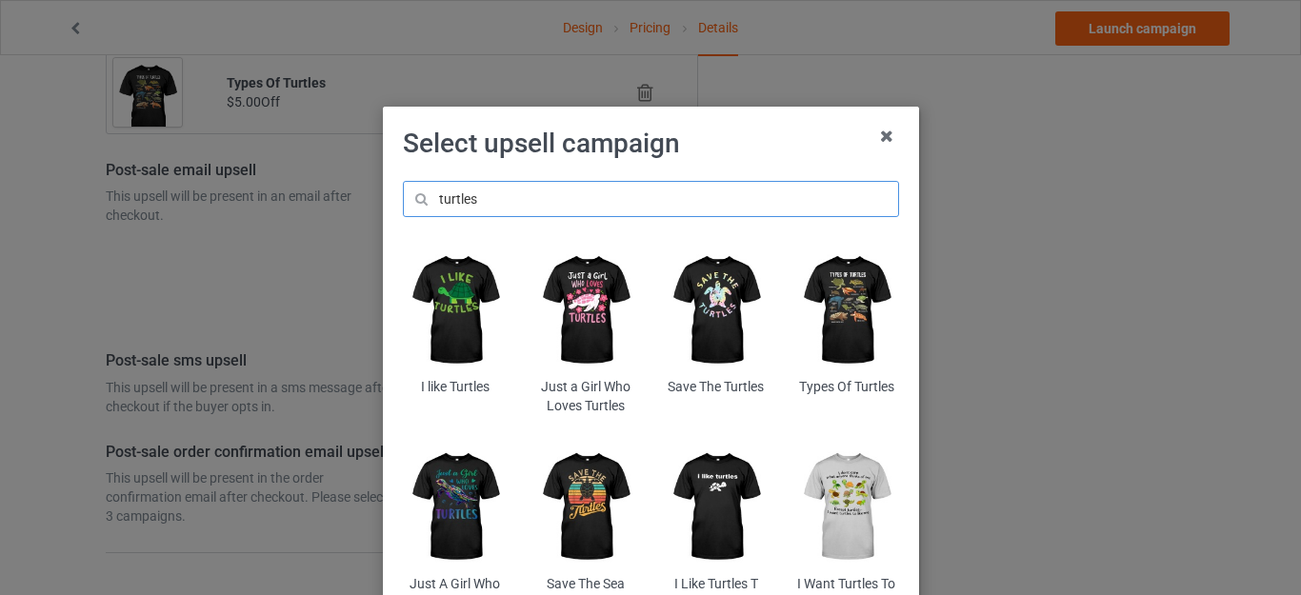
type input "turtles"
click at [445, 285] on img at bounding box center [455, 311] width 104 height 130
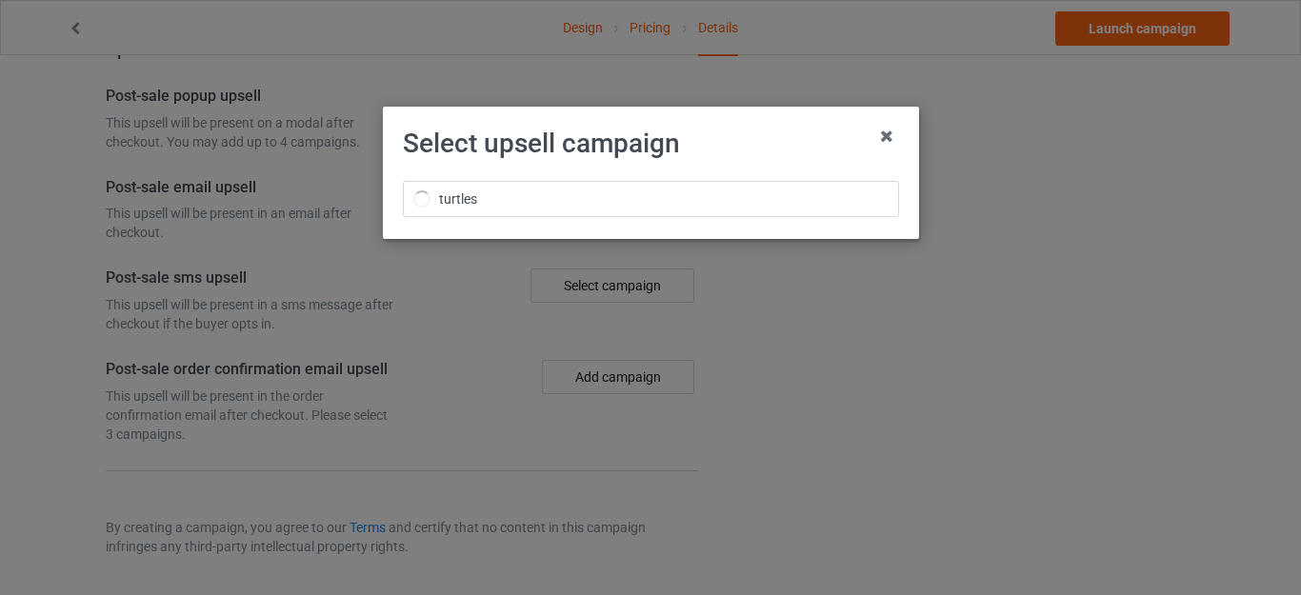
scroll to position [2185, 0]
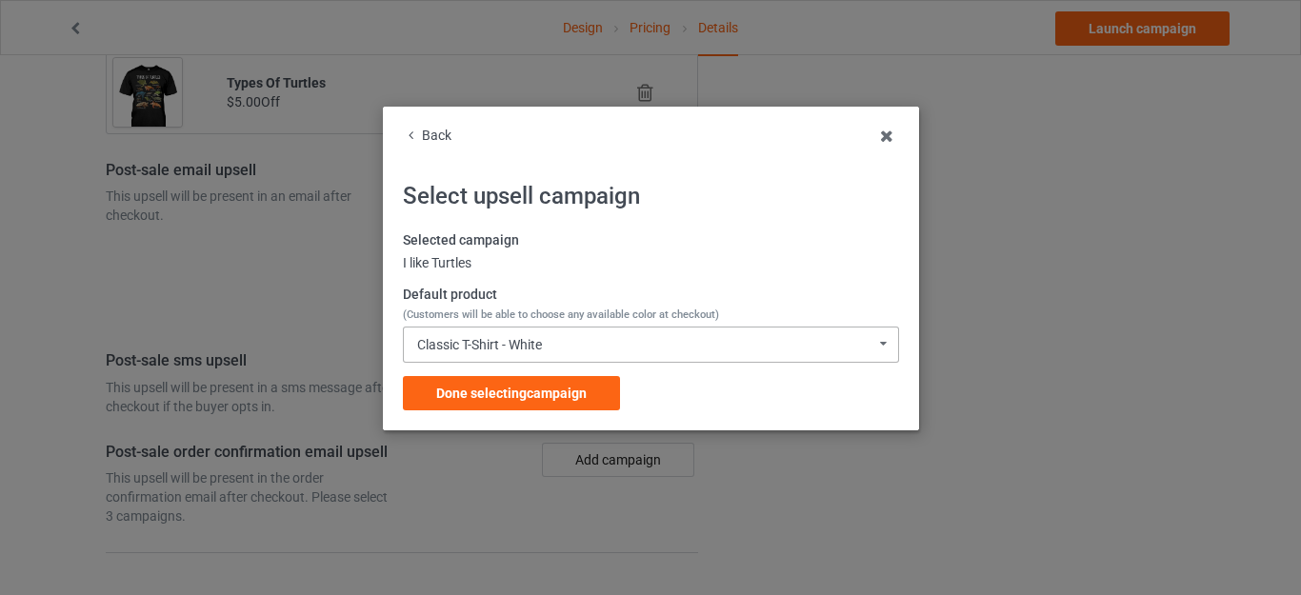
click at [536, 345] on div "Classic T-Shirt - White" at bounding box center [479, 344] width 125 height 13
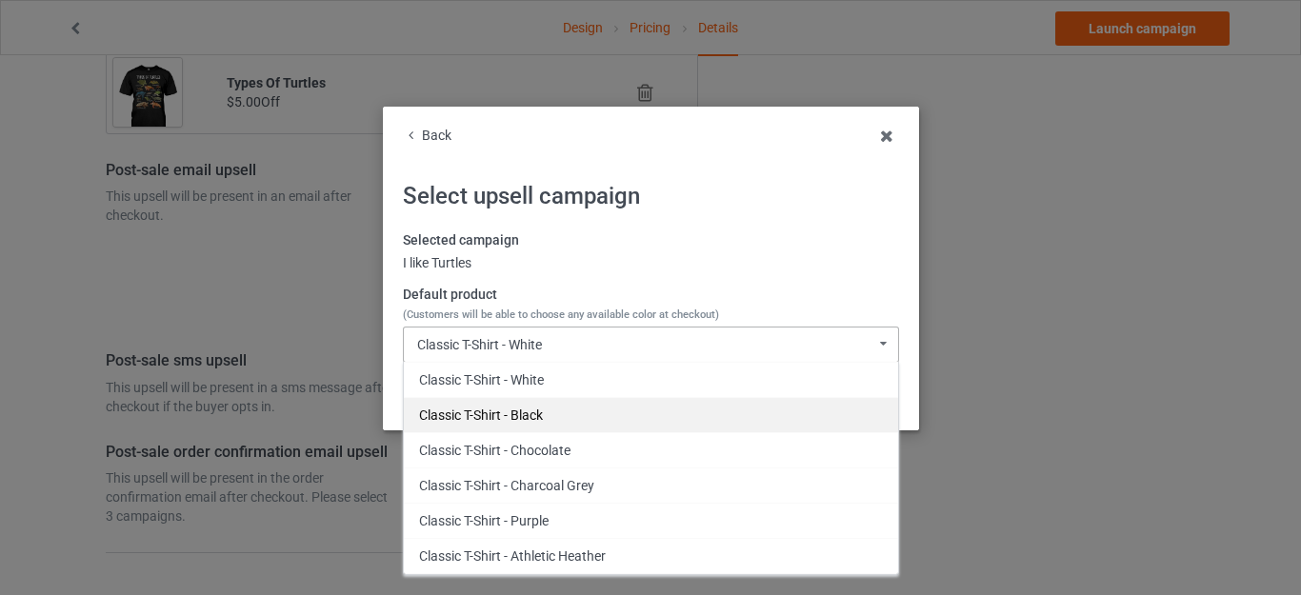
click at [517, 414] on div "Classic T-Shirt - Black" at bounding box center [651, 414] width 494 height 35
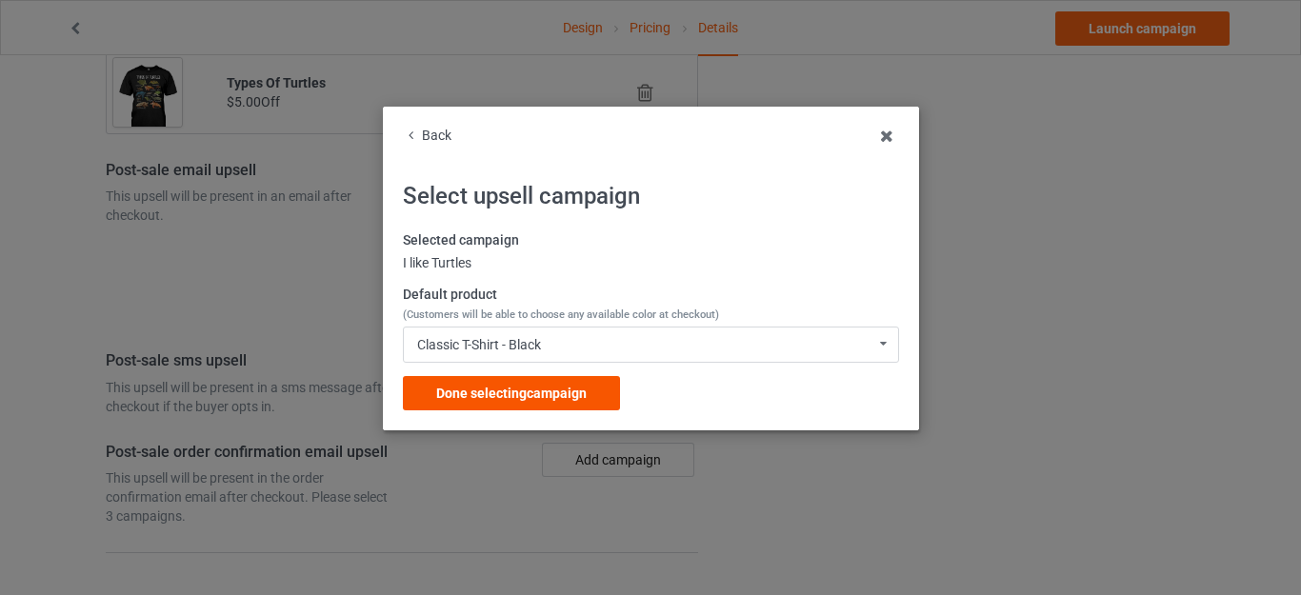
click at [526, 389] on span "Done selecting campaign" at bounding box center [511, 393] width 151 height 15
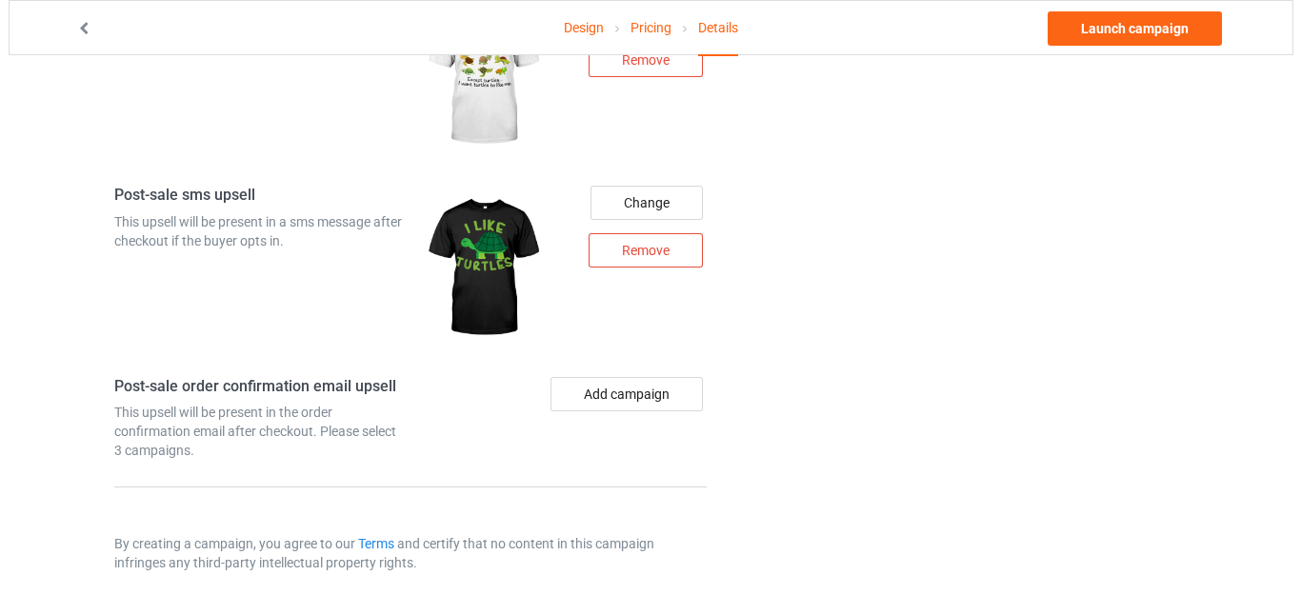
scroll to position [2367, 0]
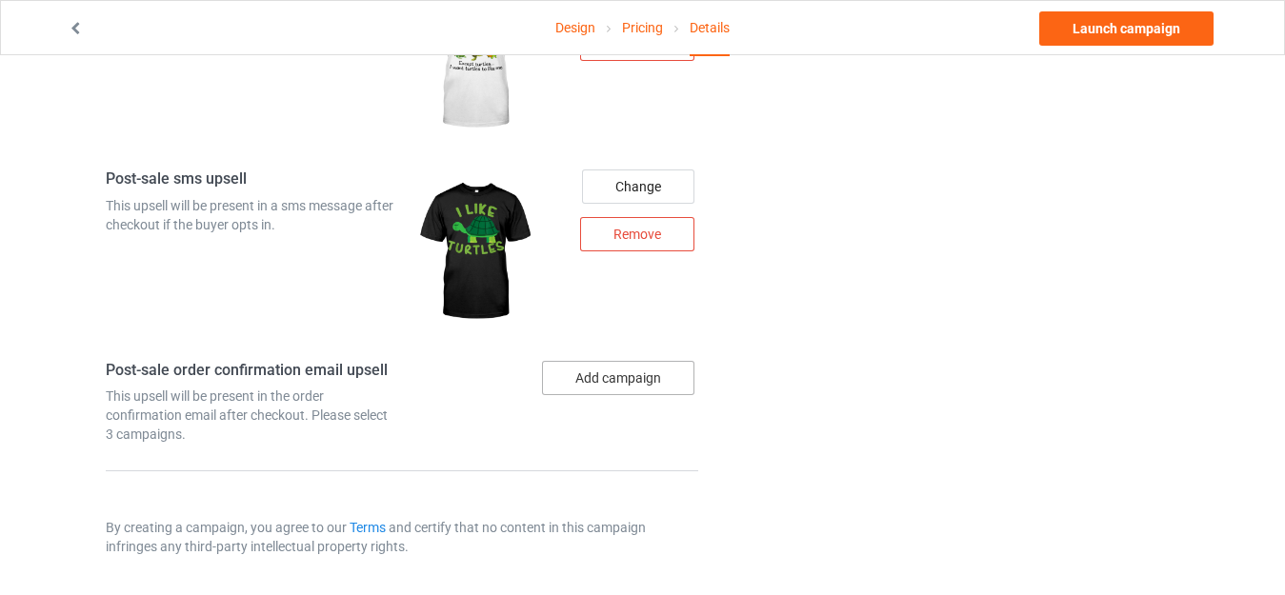
click at [595, 368] on button "Add campaign" at bounding box center [618, 378] width 152 height 34
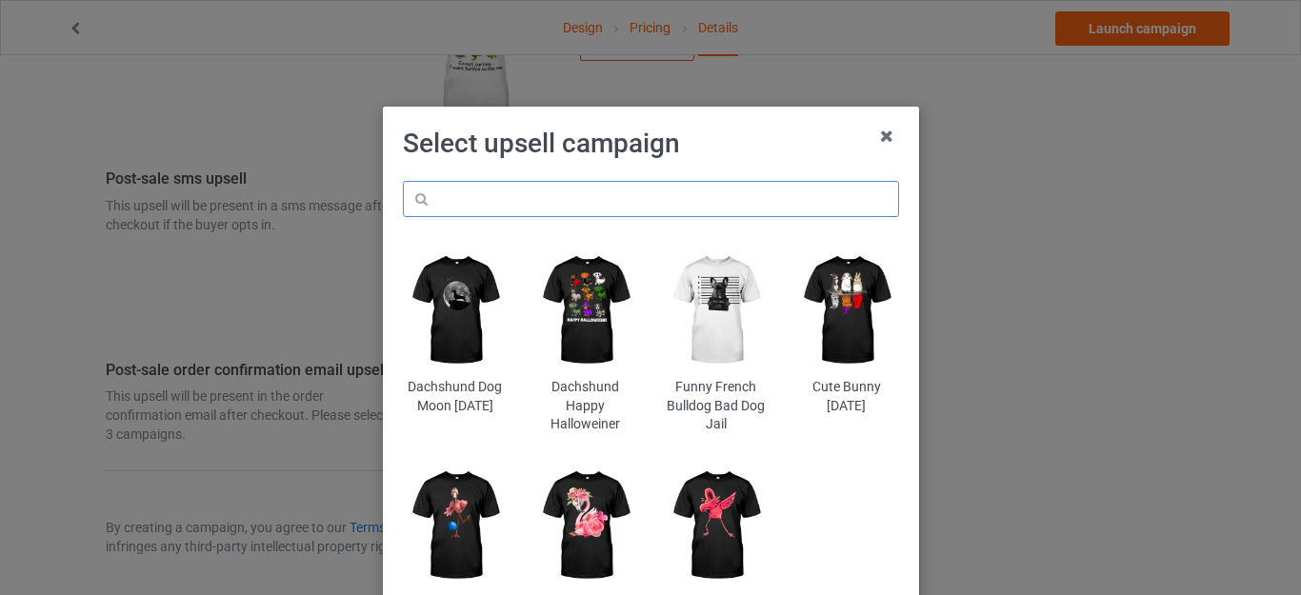
click at [476, 198] on input "text" at bounding box center [651, 199] width 496 height 36
paste input "turtles"
type input "turtles"
click at [721, 147] on h1 "Select upsell campaign" at bounding box center [651, 144] width 496 height 34
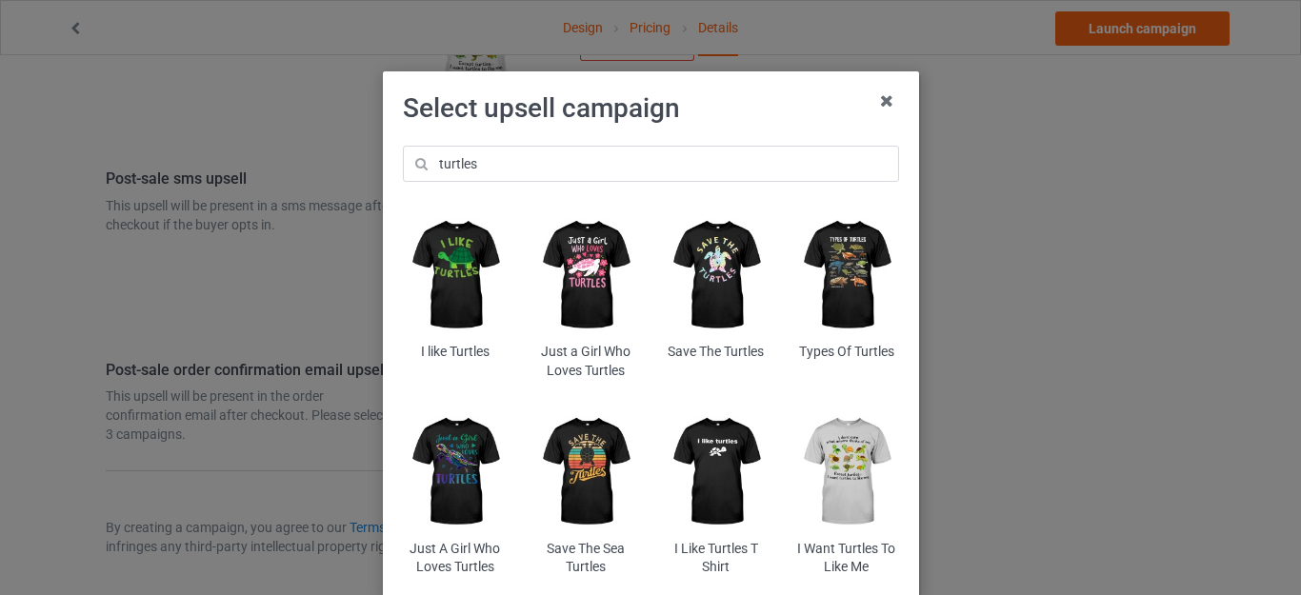
scroll to position [95, 0]
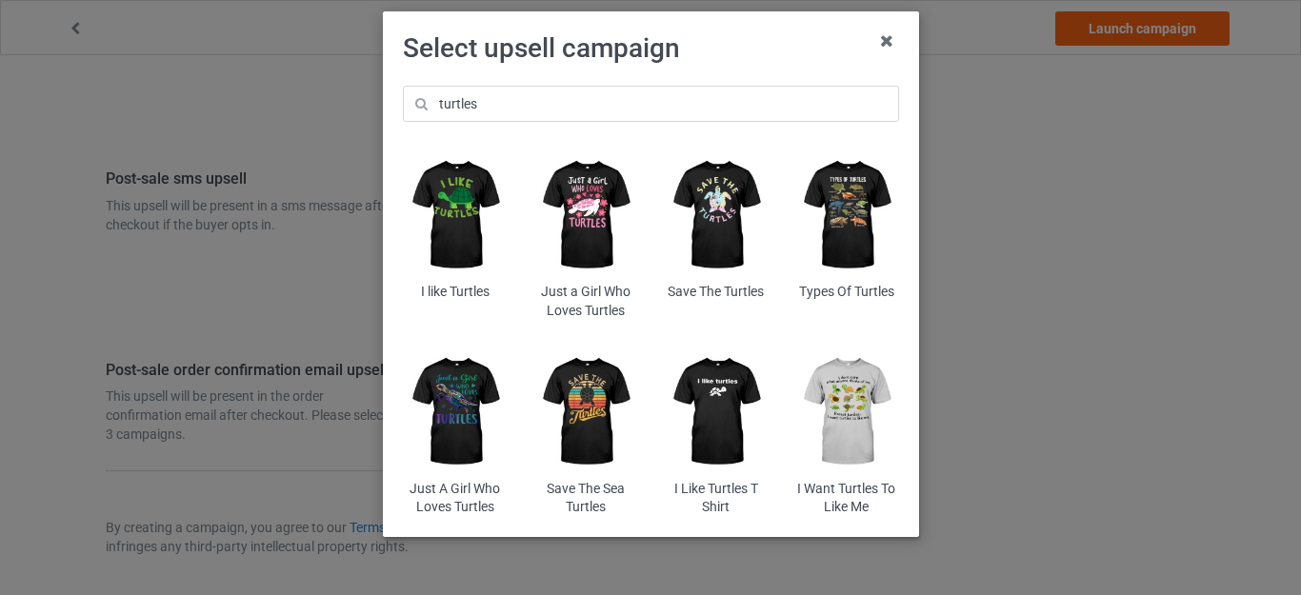
click at [575, 397] on img at bounding box center [586, 412] width 104 height 130
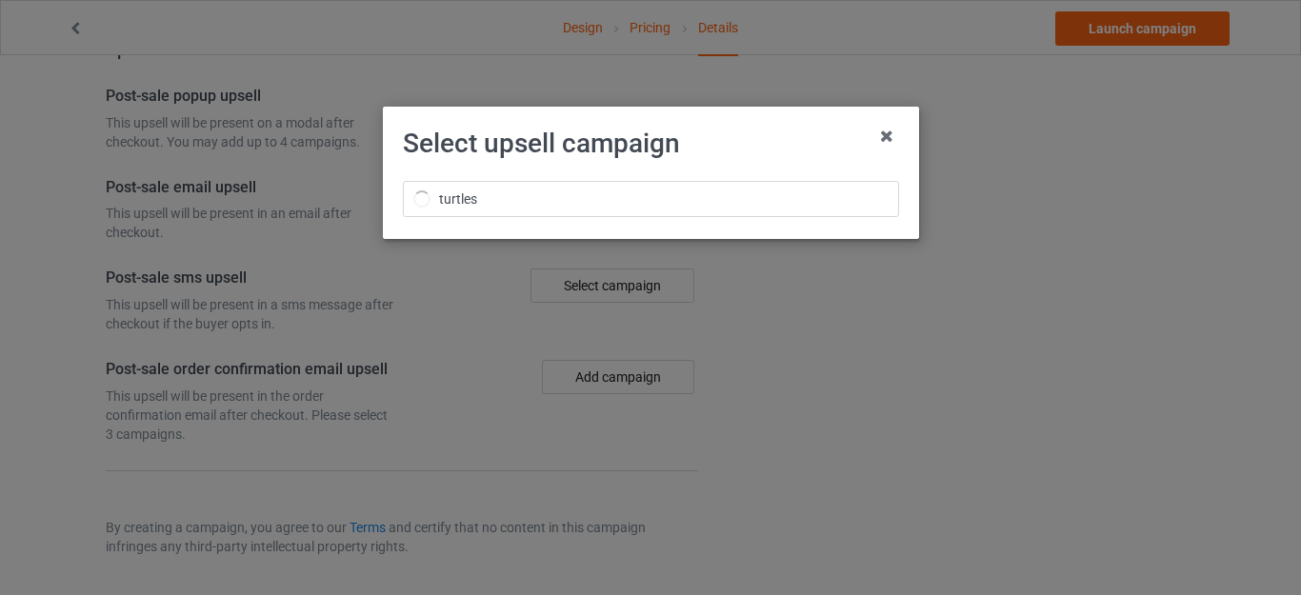
scroll to position [2367, 0]
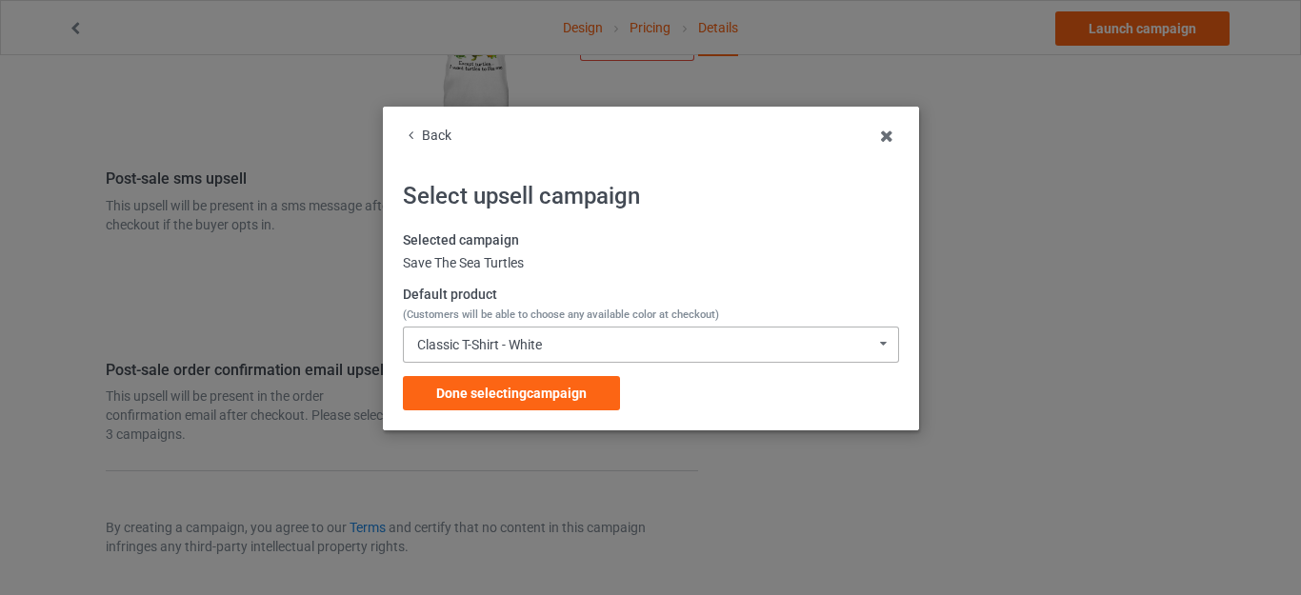
click at [530, 338] on div "Classic T-Shirt - White" at bounding box center [479, 344] width 125 height 13
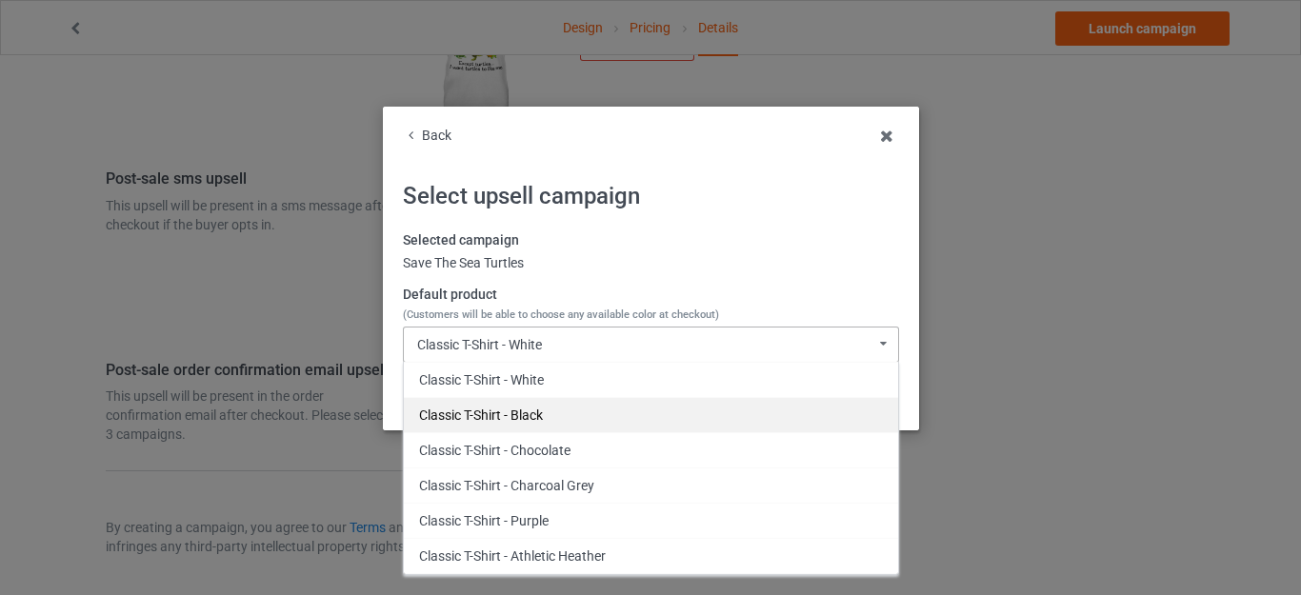
click at [528, 414] on div "Classic T-Shirt - Black" at bounding box center [651, 414] width 494 height 35
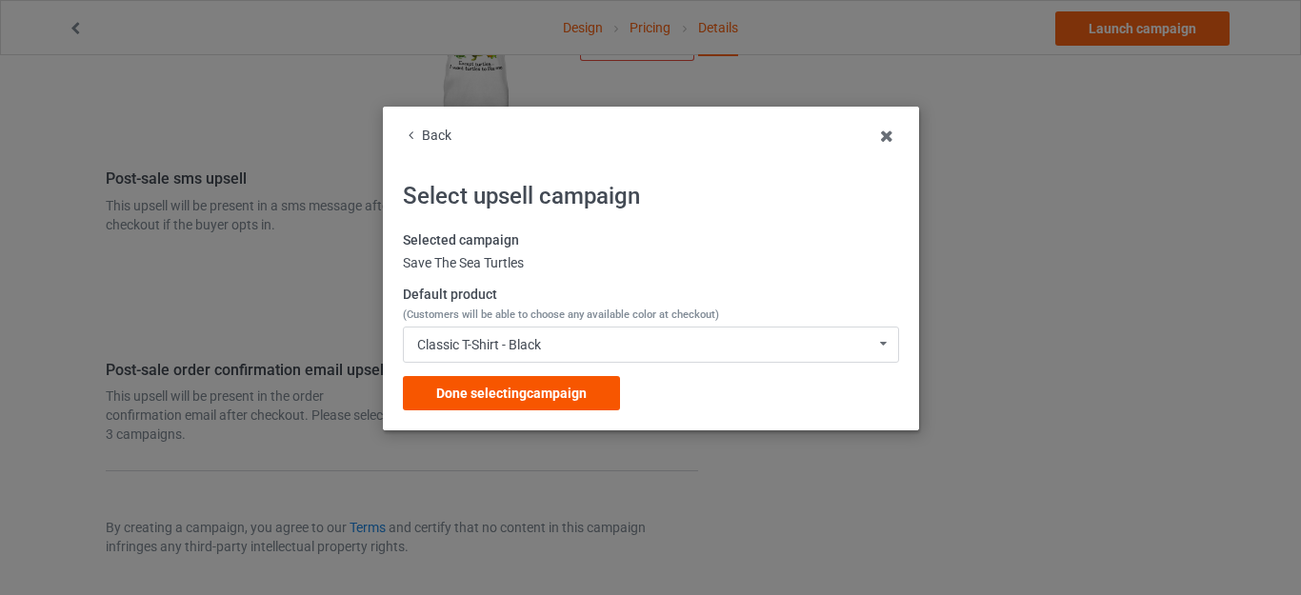
click at [524, 380] on div "Done selecting campaign" at bounding box center [511, 393] width 217 height 34
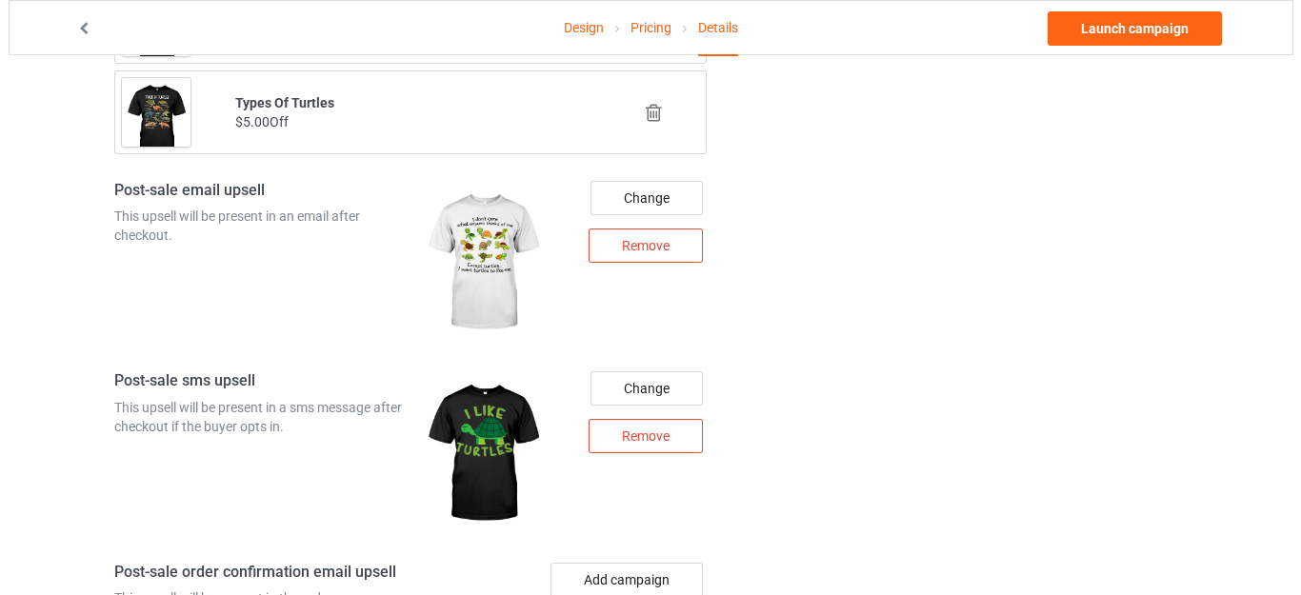
scroll to position [2464, 0]
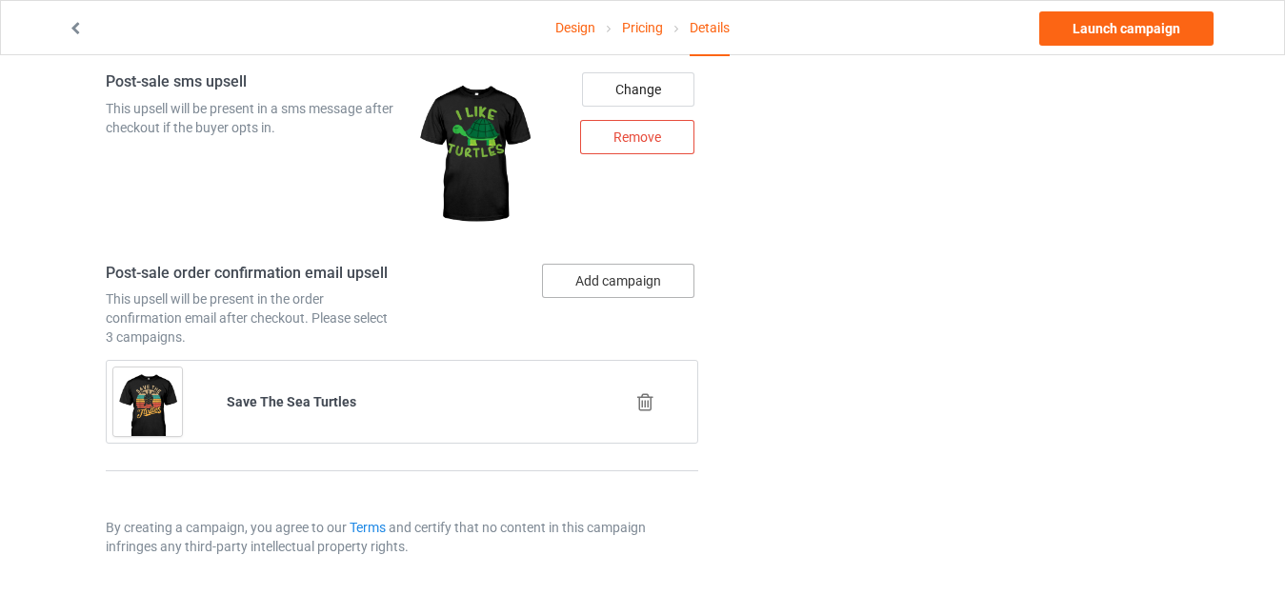
click at [596, 286] on button "Add campaign" at bounding box center [618, 281] width 152 height 34
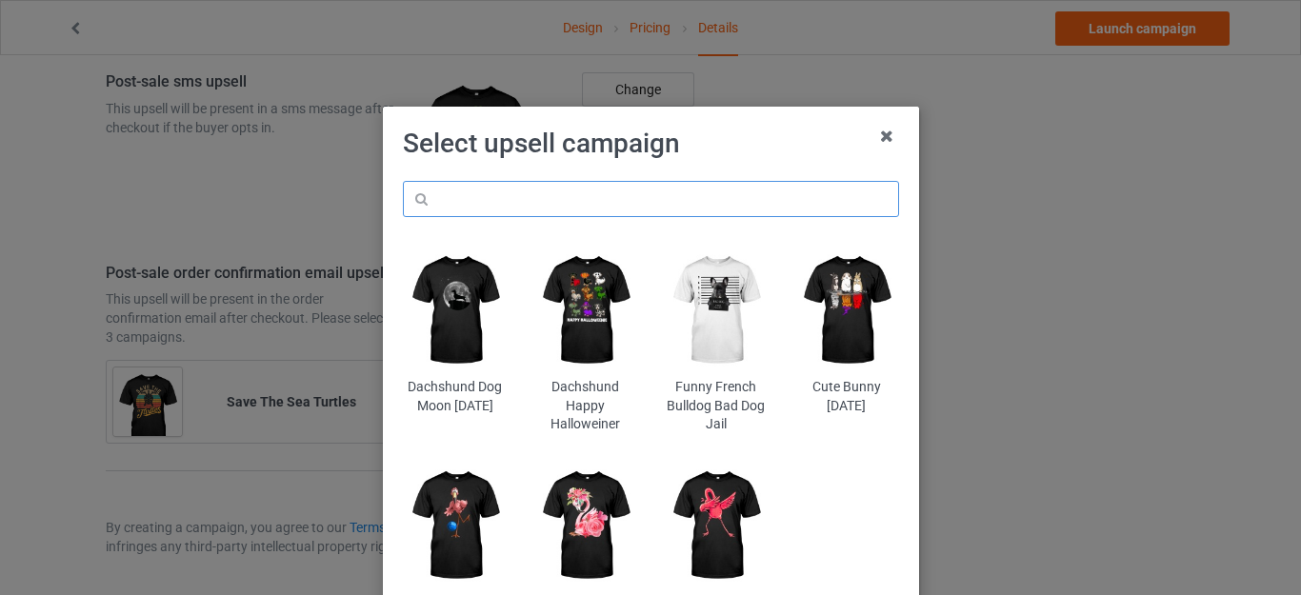
click at [539, 196] on input "text" at bounding box center [651, 199] width 496 height 36
paste input "turtles"
type input "turtles"
click at [755, 151] on h1 "Select upsell campaign" at bounding box center [651, 144] width 496 height 34
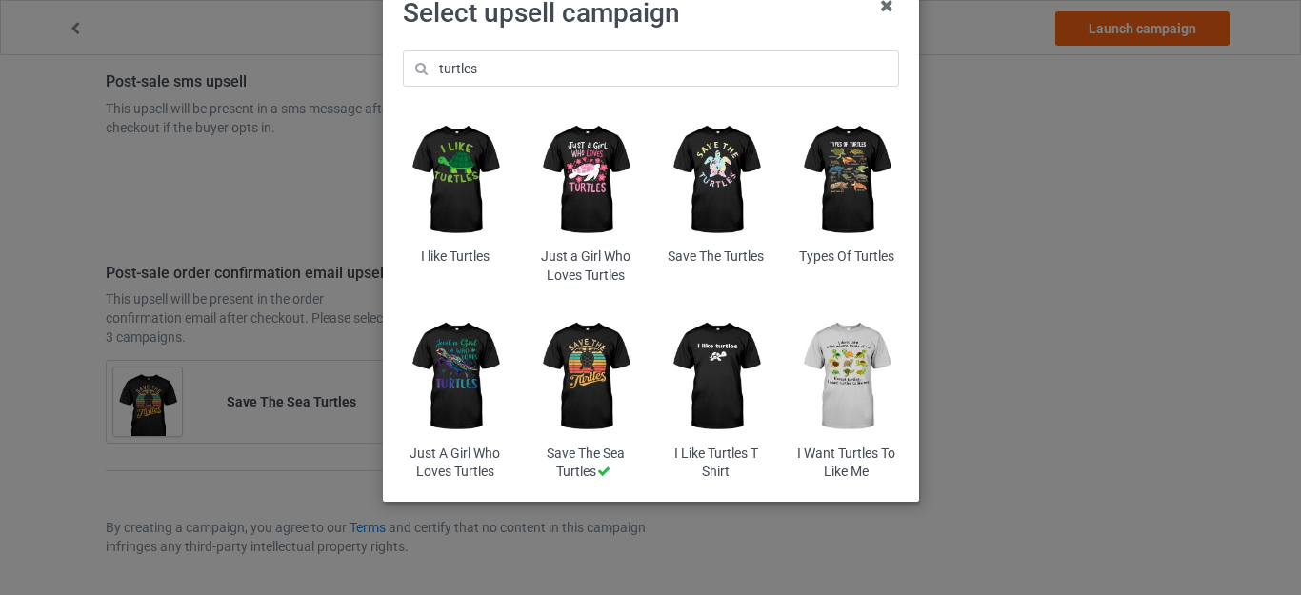
scroll to position [144, 0]
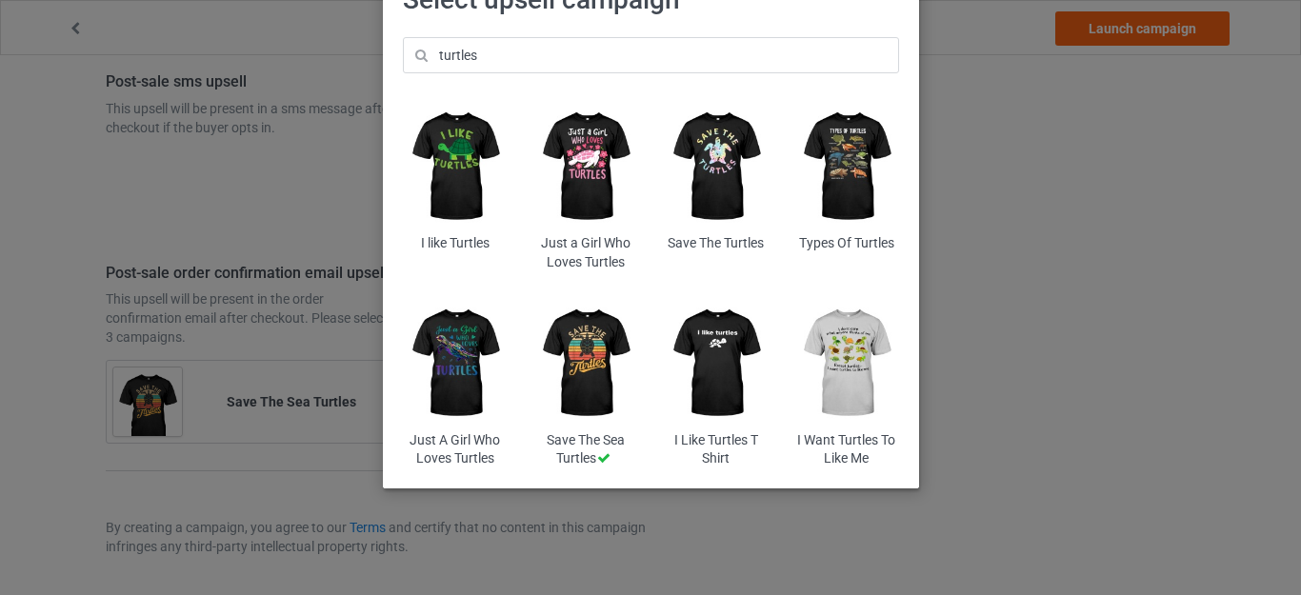
click at [455, 346] on img at bounding box center [455, 363] width 104 height 130
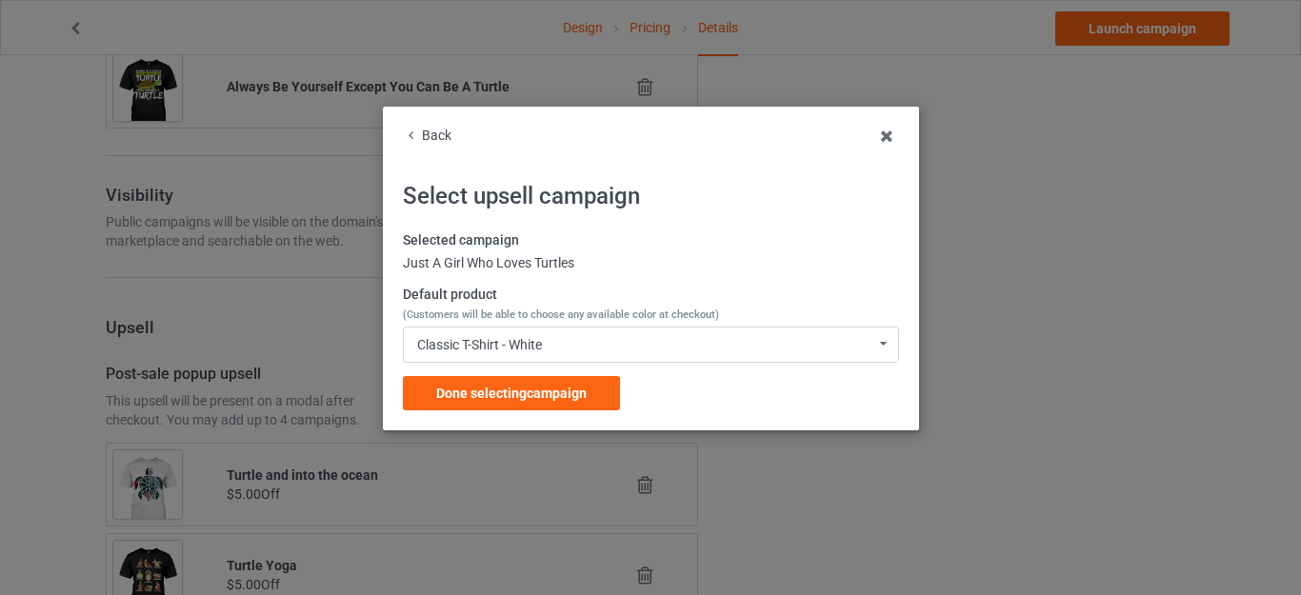
scroll to position [2464, 0]
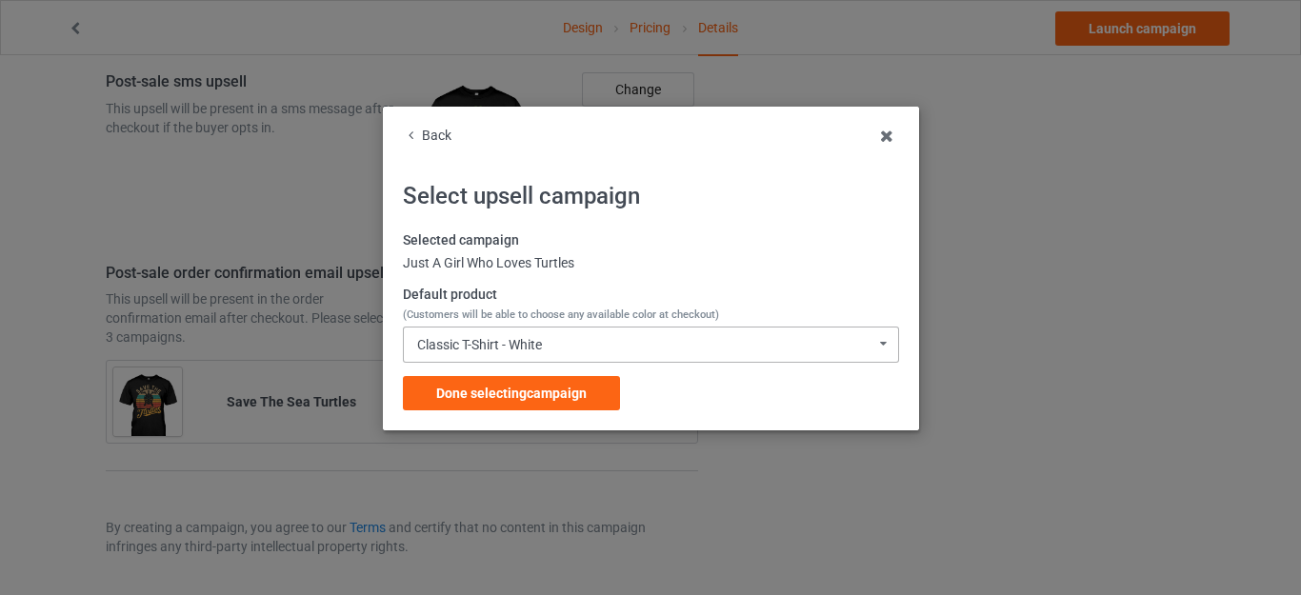
click at [555, 348] on div "Classic T-Shirt - White Classic T-Shirt - White Classic T-Shirt - Black Classic…" at bounding box center [651, 345] width 496 height 36
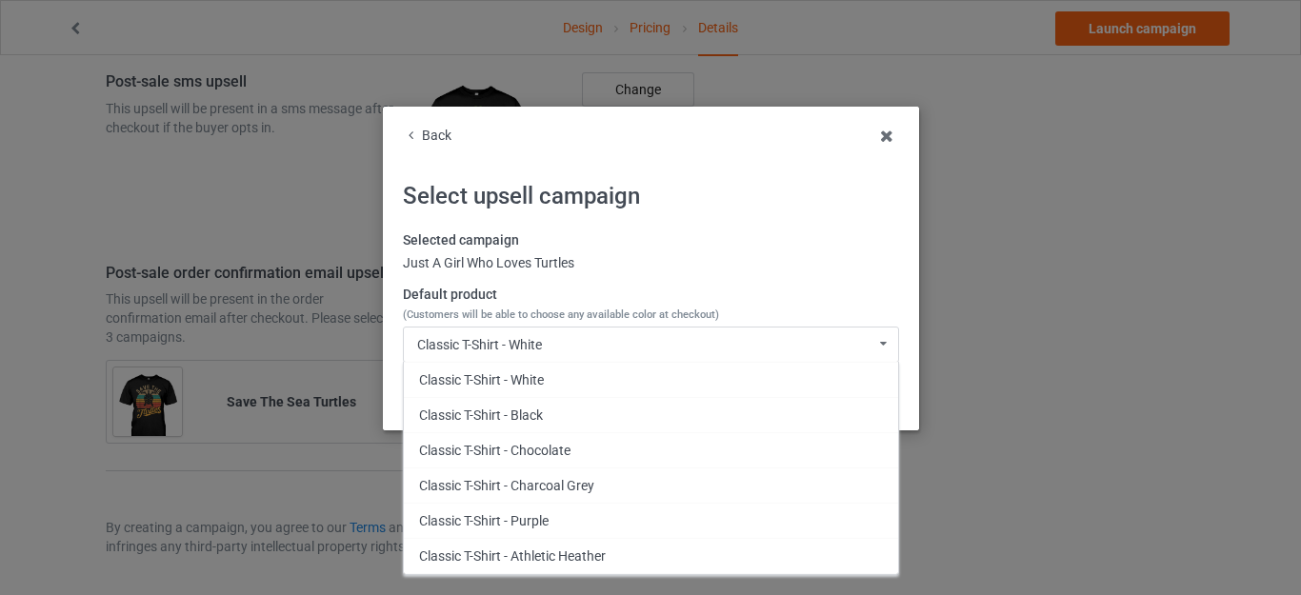
click at [533, 409] on div "Classic T-Shirt - Black" at bounding box center [651, 414] width 494 height 35
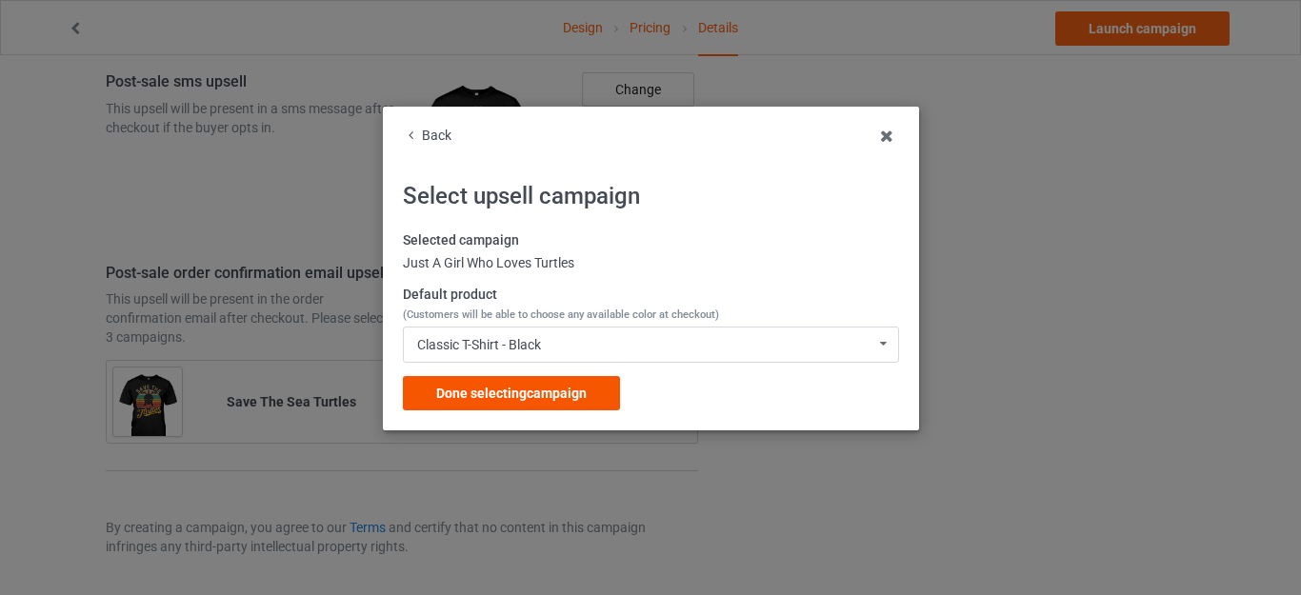
click at [533, 385] on div "Done selecting campaign" at bounding box center [511, 393] width 217 height 34
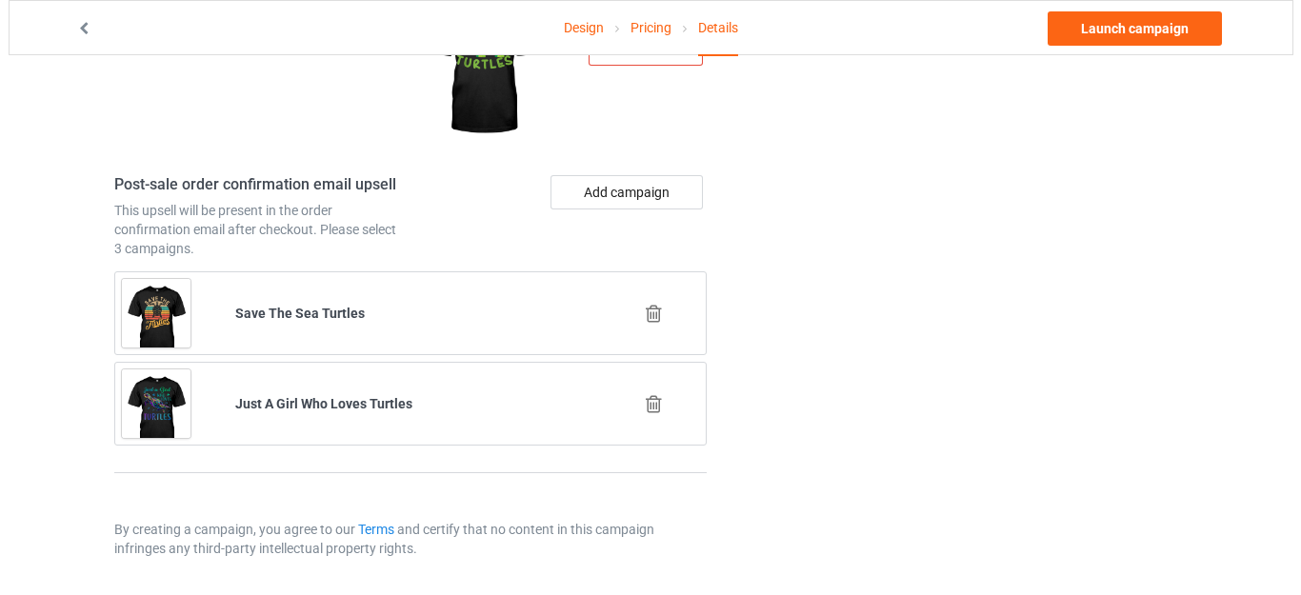
scroll to position [2554, 0]
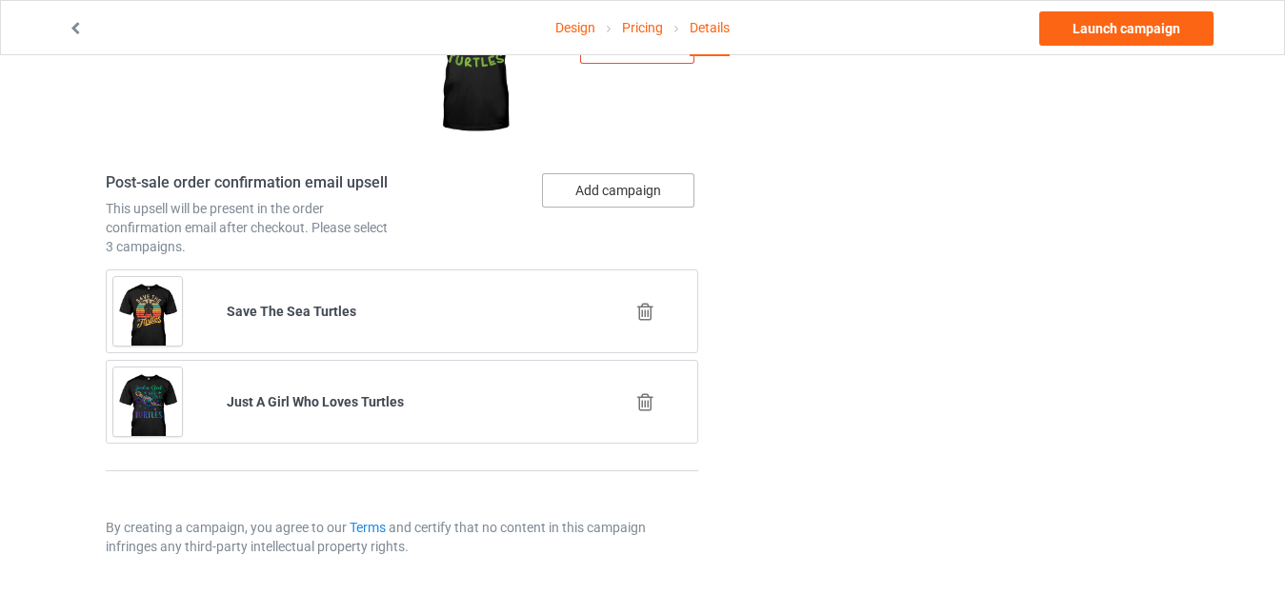
click at [606, 197] on button "Add campaign" at bounding box center [618, 190] width 152 height 34
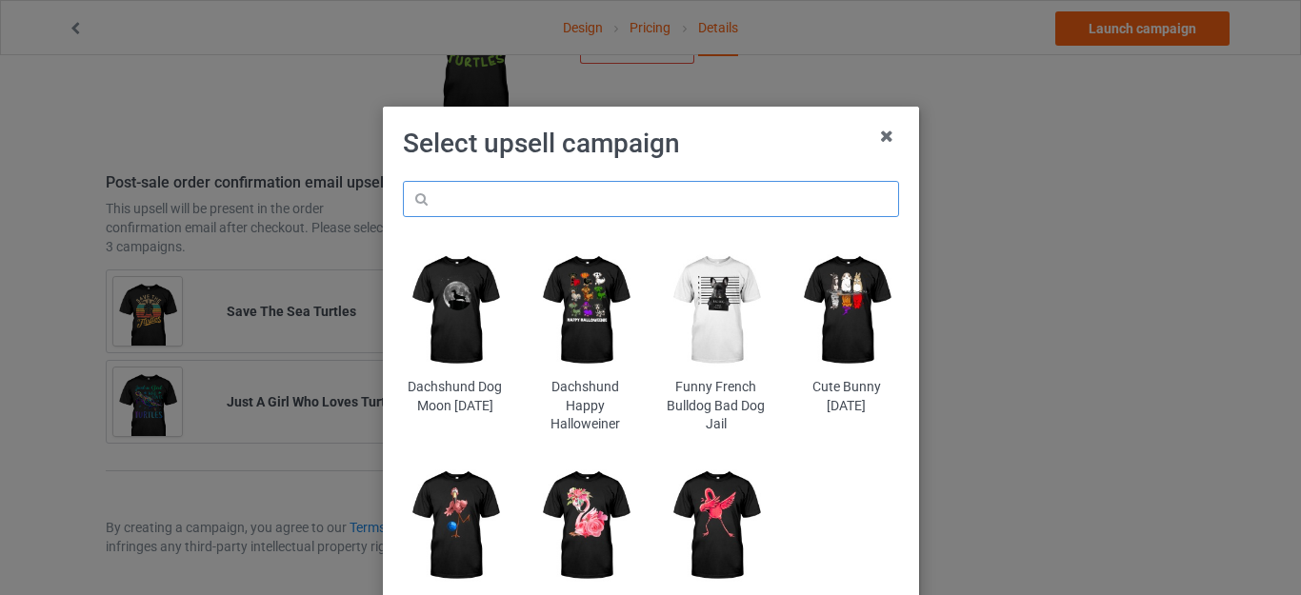
click at [514, 197] on input "text" at bounding box center [651, 199] width 496 height 36
paste input "turtles"
type input "turtles"
click at [706, 156] on h1 "Select upsell campaign" at bounding box center [651, 144] width 496 height 34
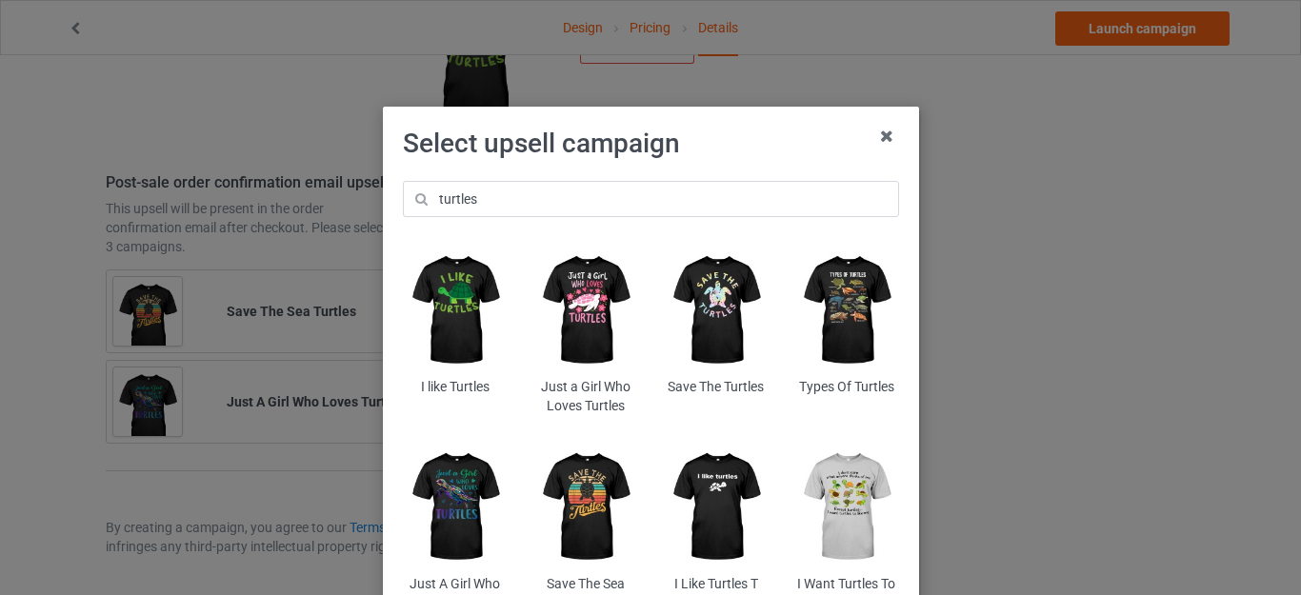
scroll to position [144, 0]
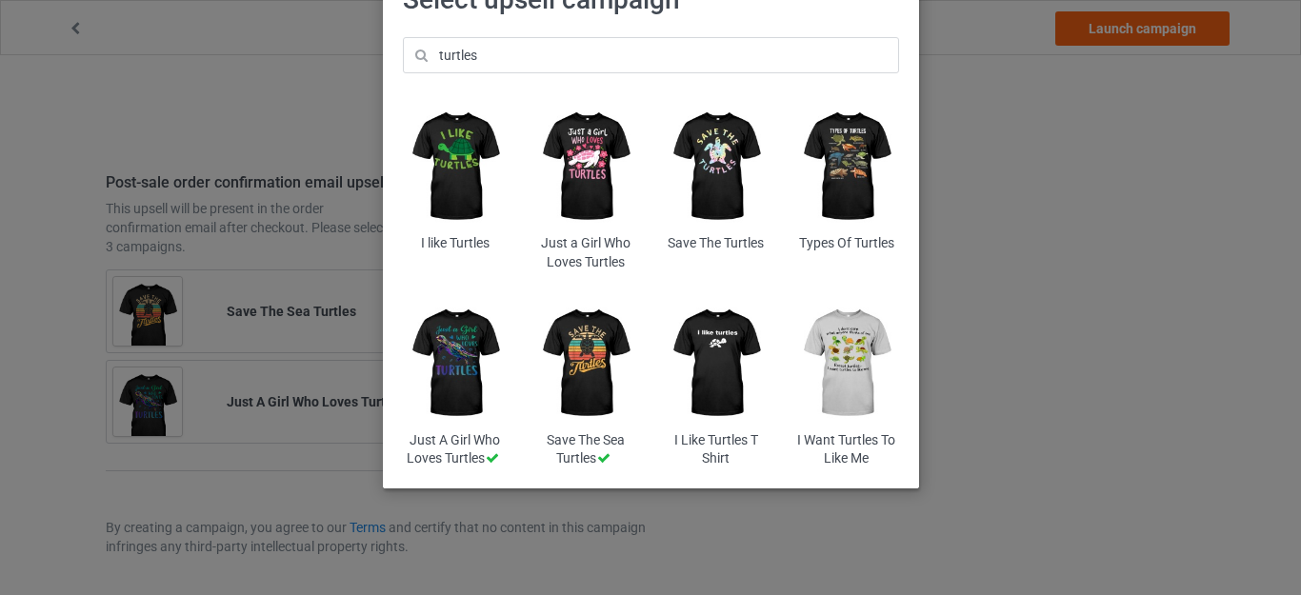
click at [837, 363] on img at bounding box center [847, 363] width 104 height 130
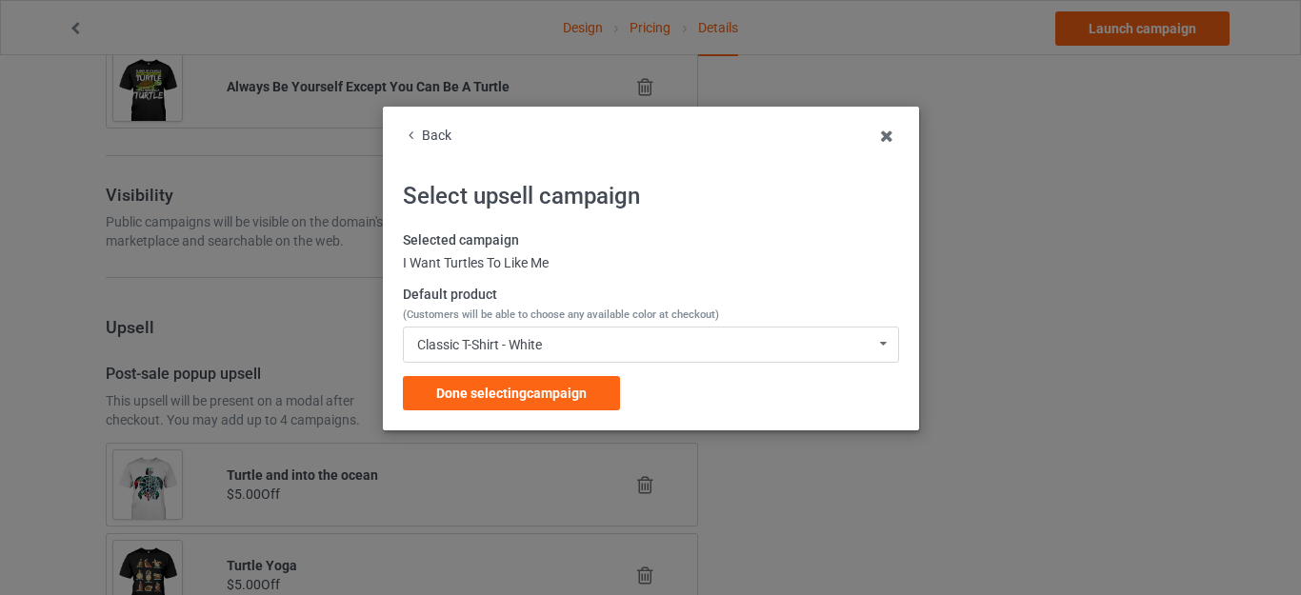
scroll to position [2554, 0]
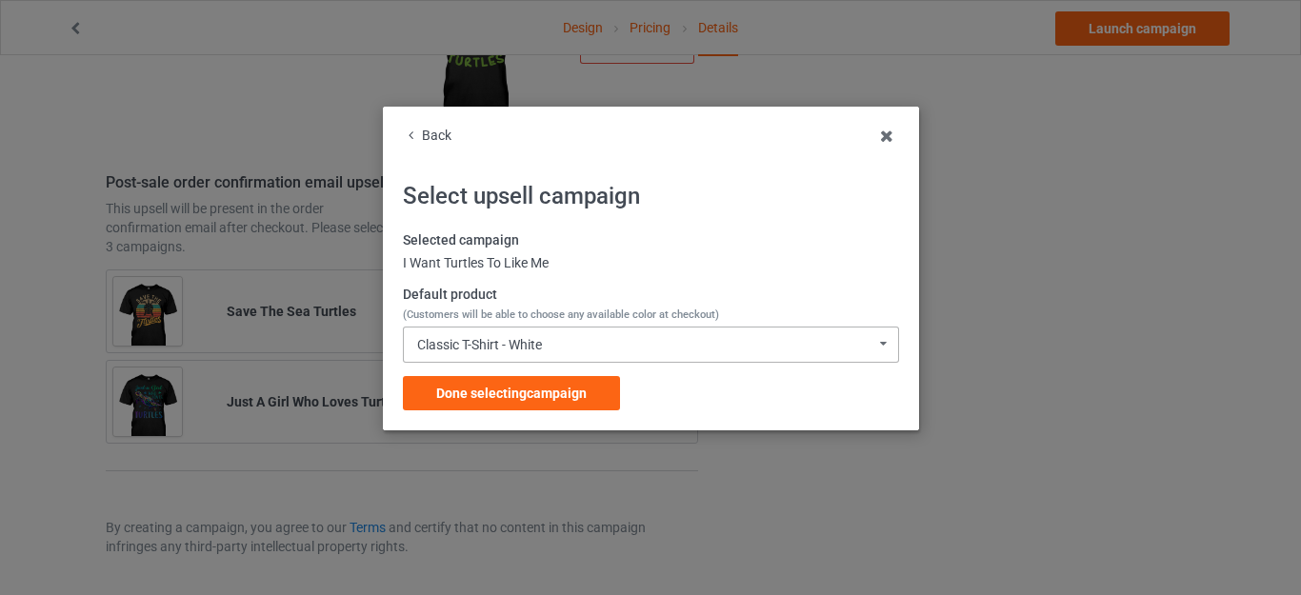
click at [539, 338] on div "Classic T-Shirt - White" at bounding box center [479, 344] width 125 height 13
click at [684, 214] on div "Back Select upsell campaign Selected campaign I Want Turtles To Like Me Default…" at bounding box center [651, 269] width 496 height 284
click at [524, 392] on span "Done selecting campaign" at bounding box center [511, 393] width 151 height 15
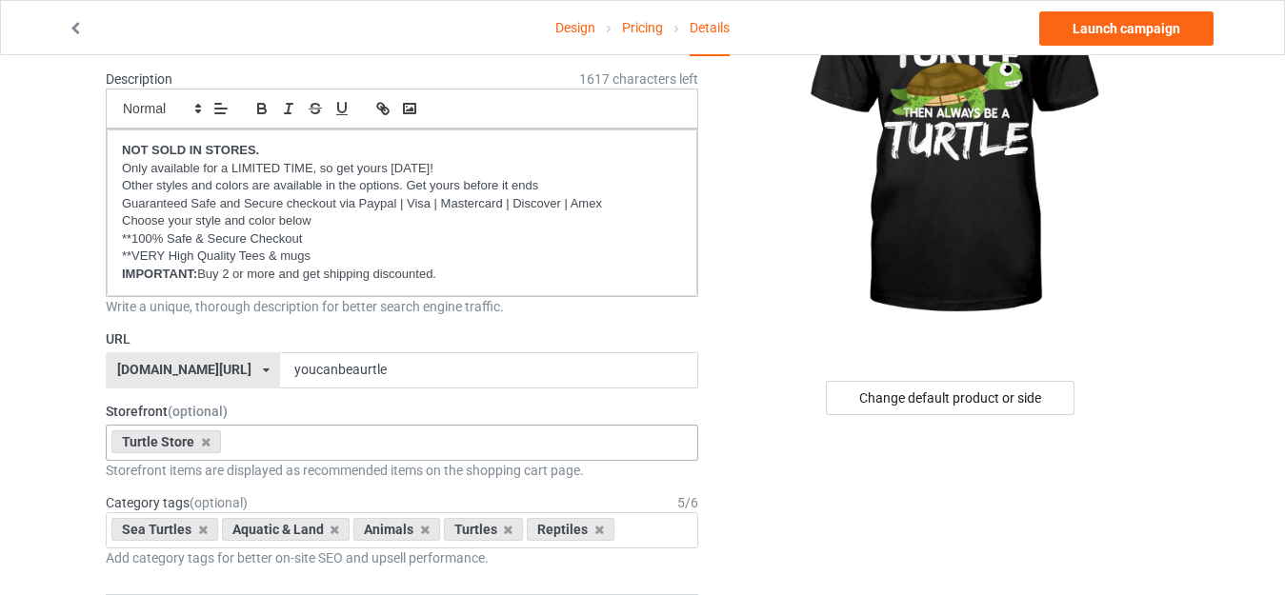
scroll to position [168, 0]
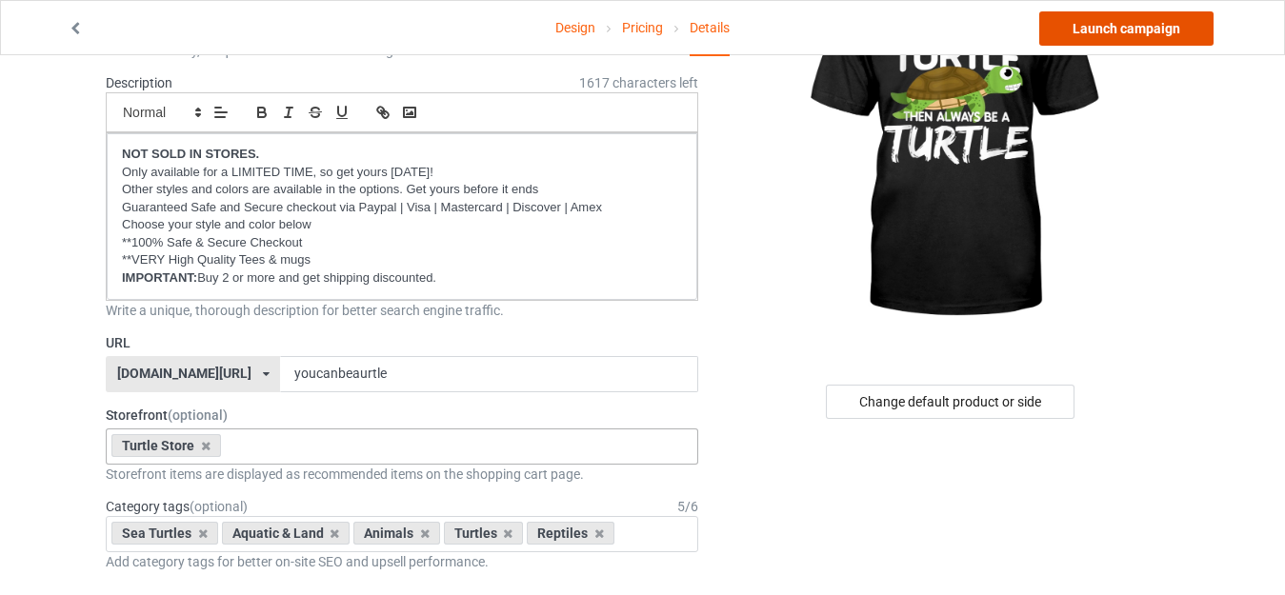
click at [1133, 26] on link "Launch campaign" at bounding box center [1126, 28] width 174 height 34
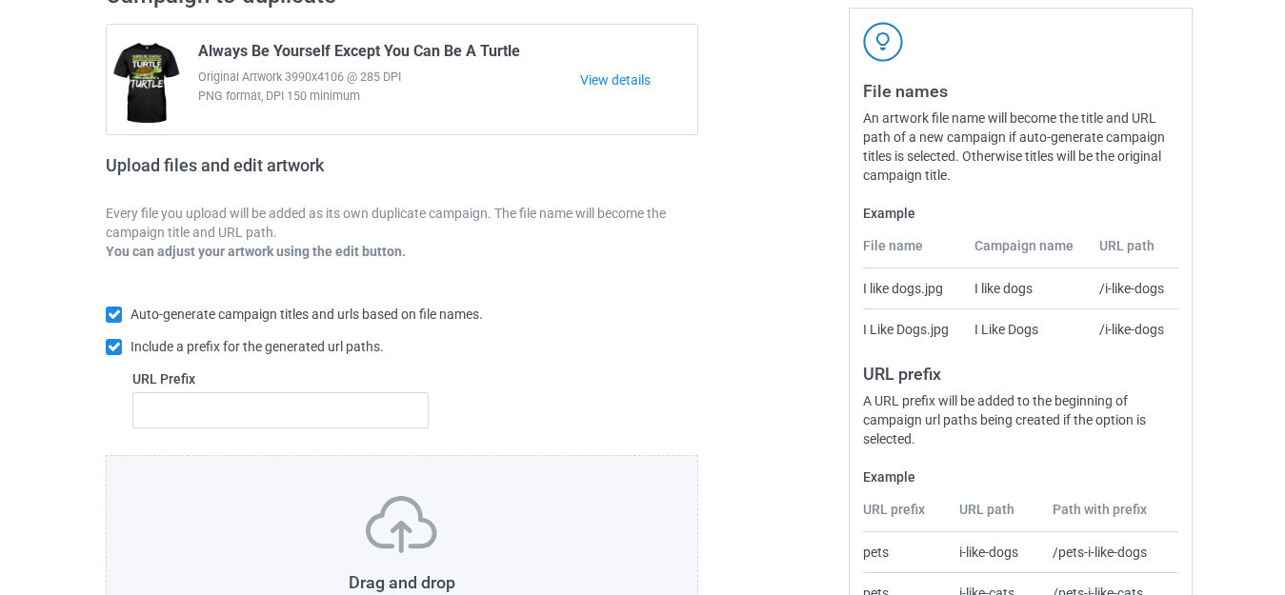
scroll to position [333, 0]
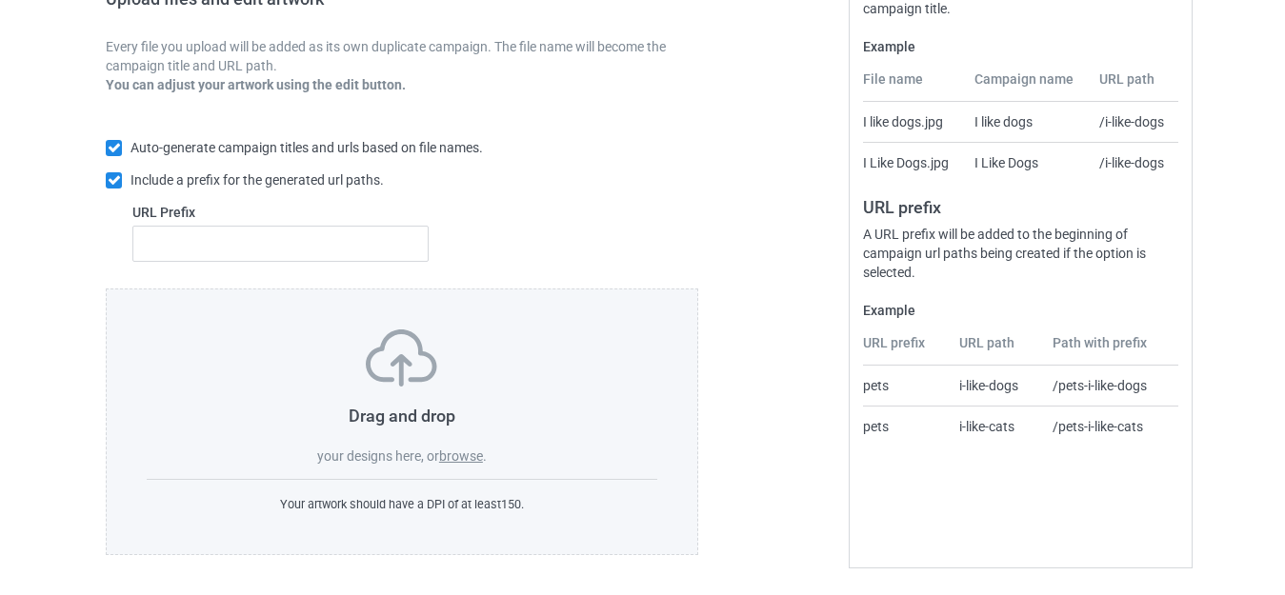
click at [470, 458] on label "browse" at bounding box center [461, 456] width 44 height 15
click at [0, 0] on input "browse" at bounding box center [0, 0] width 0 height 0
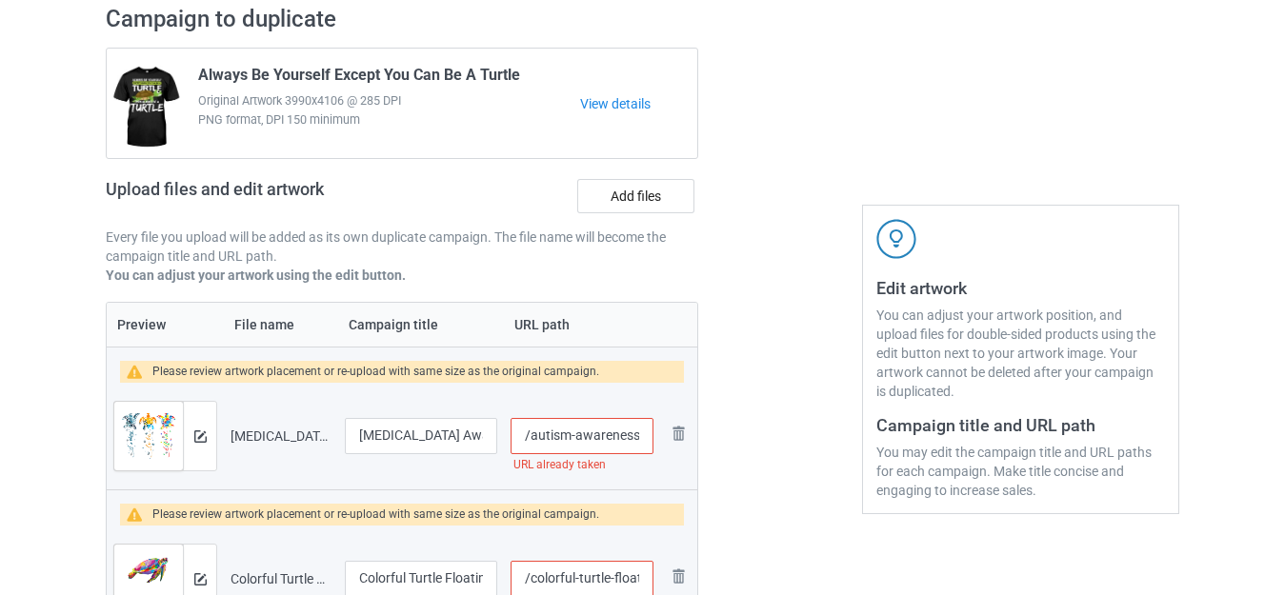
scroll to position [0, 185]
drag, startPoint x: 640, startPoint y: 432, endPoint x: 653, endPoint y: 439, distance: 14.5
click at [653, 439] on input "/autism-awareness-its-ok-to-be-different-sea-turtle" at bounding box center [582, 436] width 143 height 36
click at [611, 437] on input "/autism-awareness-its-ok-to-be-different-sea-turtle" at bounding box center [582, 436] width 143 height 36
click at [602, 433] on input "/autism-awareness-its-ok-to-be-different-sea-turtle" at bounding box center [582, 436] width 143 height 36
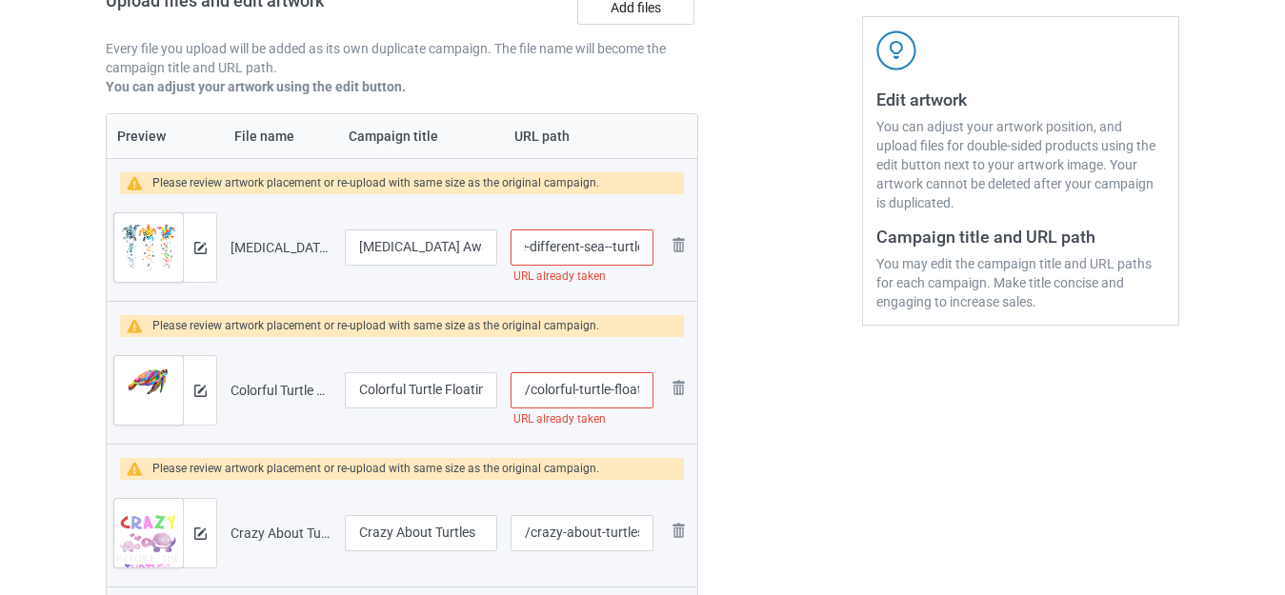
scroll to position [333, 0]
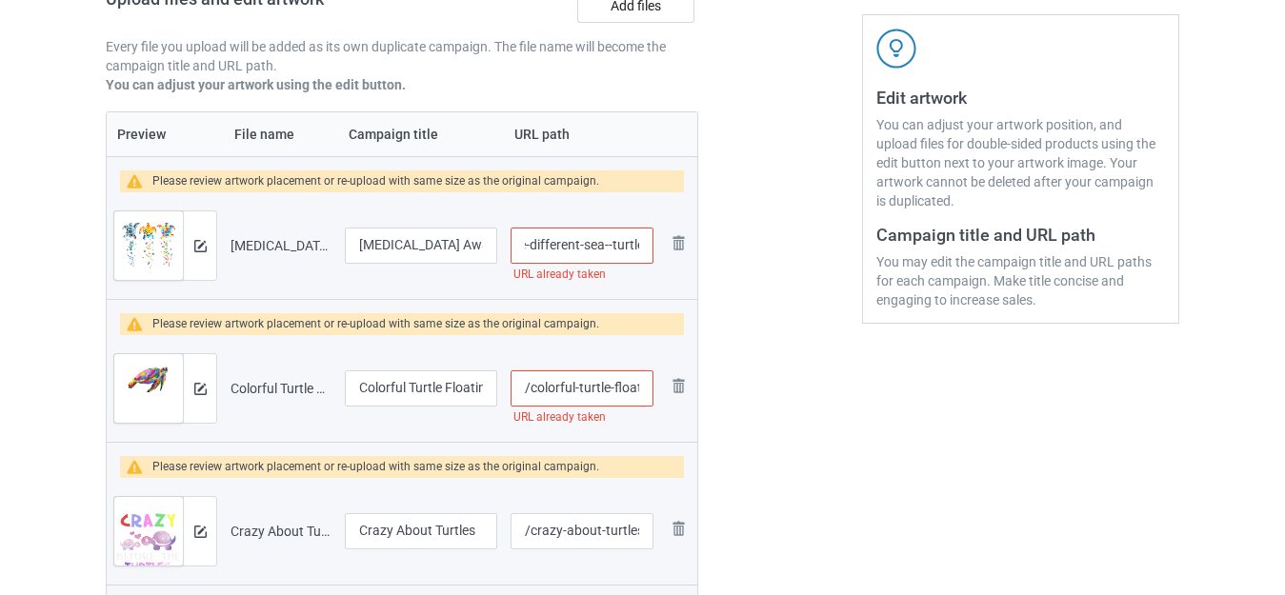
drag, startPoint x: 630, startPoint y: 241, endPoint x: 645, endPoint y: 246, distance: 16.0
click at [645, 246] on input "/autism-awareness-its-ok-to-be-different-sea--turtle" at bounding box center [582, 246] width 143 height 36
click at [605, 244] on input "/autism-awareness-its-ok-to-be-different-sea--turtle" at bounding box center [582, 246] width 143 height 36
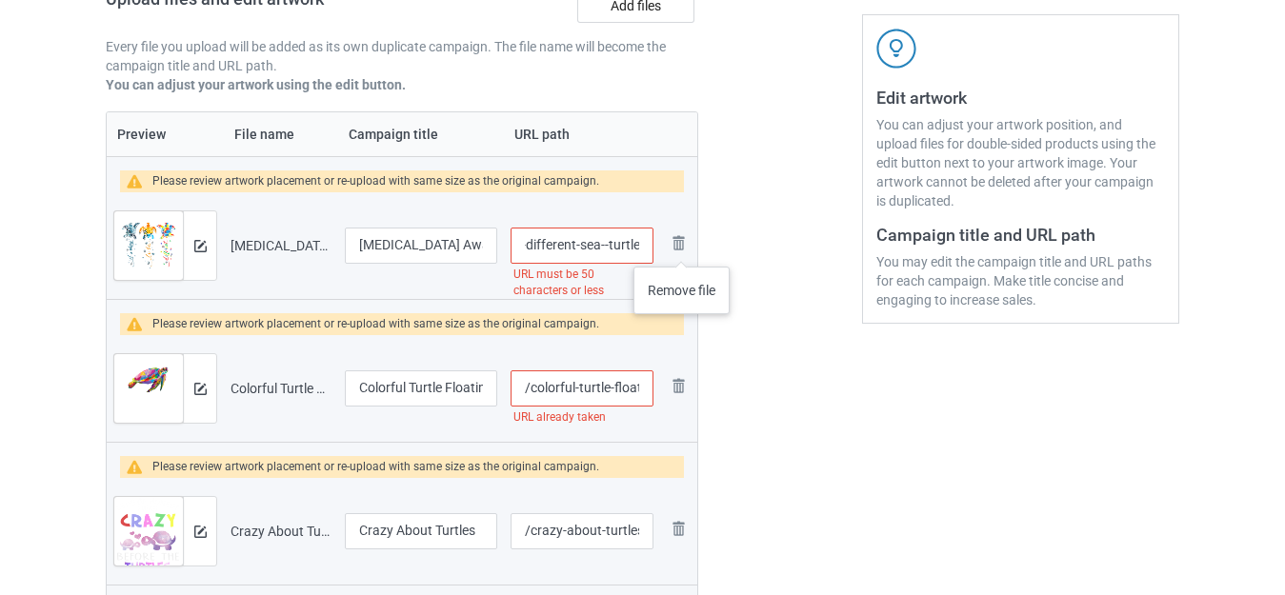
drag, startPoint x: 599, startPoint y: 243, endPoint x: 696, endPoint y: 252, distance: 97.6
click at [695, 252] on tr "Preview and edit artwork Autism Awareness Its Ok To Be Different Sea Turtle.png…" at bounding box center [402, 245] width 591 height 107
type input "/autism-awareness-its-ok-to-be-different-sea-"
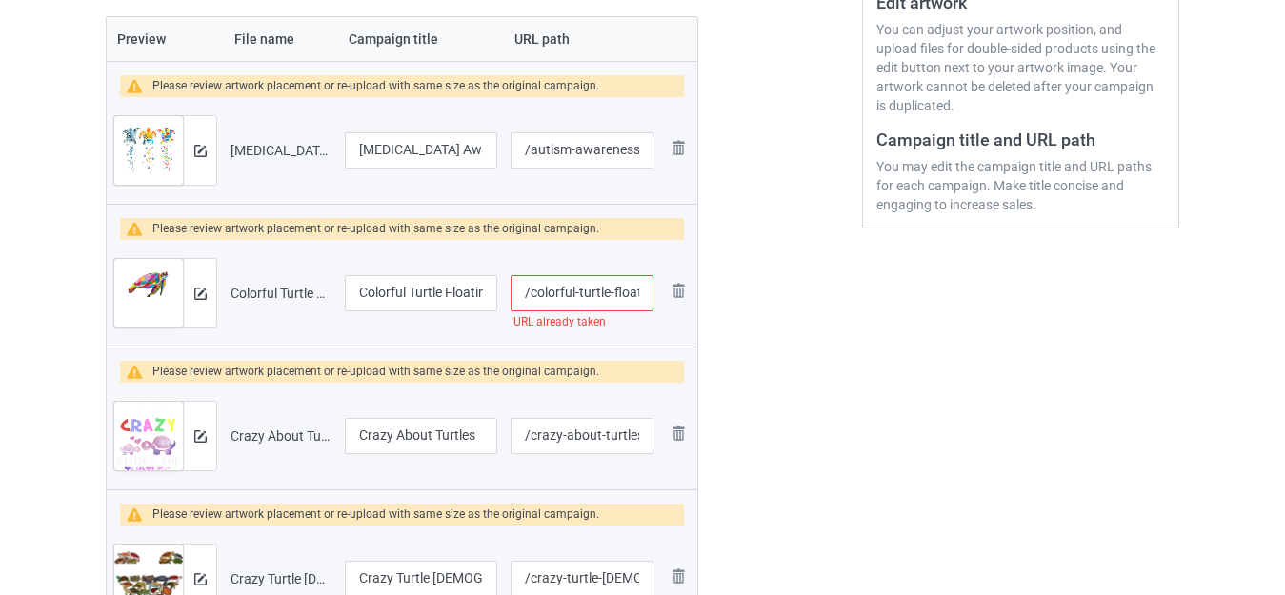
scroll to position [0, 81]
drag, startPoint x: 627, startPoint y: 293, endPoint x: 641, endPoint y: 299, distance: 15.4
click at [641, 299] on input "/colorful-turtle-floating-sea-turtle" at bounding box center [582, 293] width 143 height 36
click at [601, 290] on input "/colorful-turtle-floating-sea-turtle" at bounding box center [582, 293] width 143 height 36
click at [604, 292] on input "/colorful-turtle-floating-sea-turtle" at bounding box center [582, 293] width 143 height 36
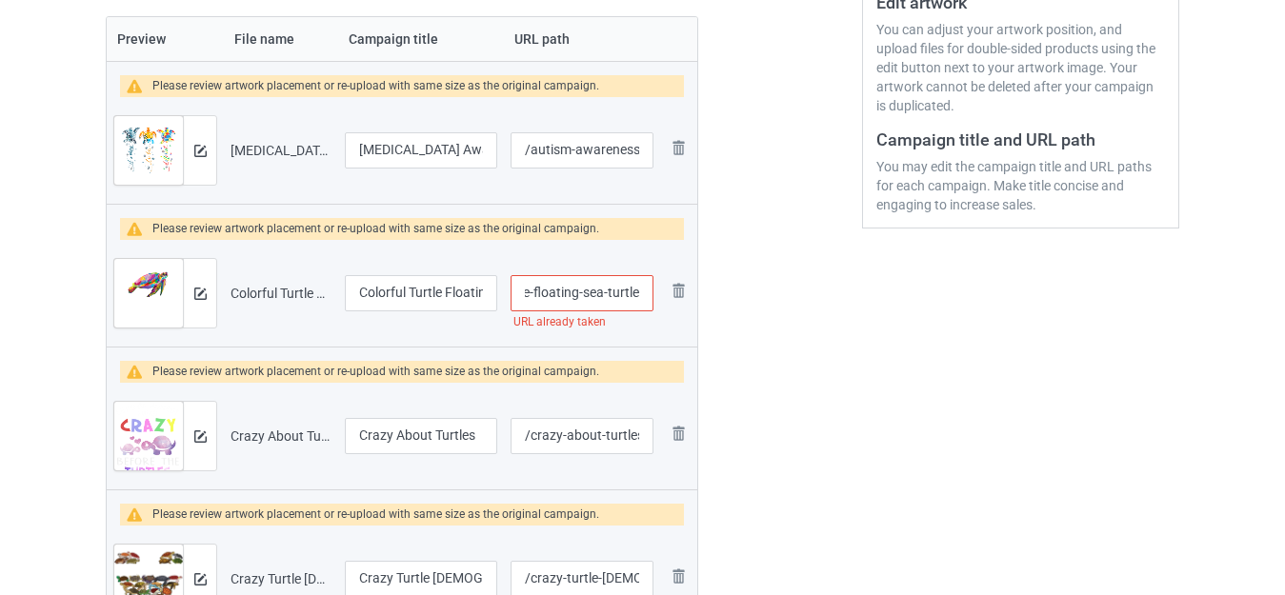
click at [647, 295] on input "/colorful-turtle-floating-sea-turtle" at bounding box center [582, 293] width 143 height 36
type input "/colorful-turtle-floating-sea-turtle-"
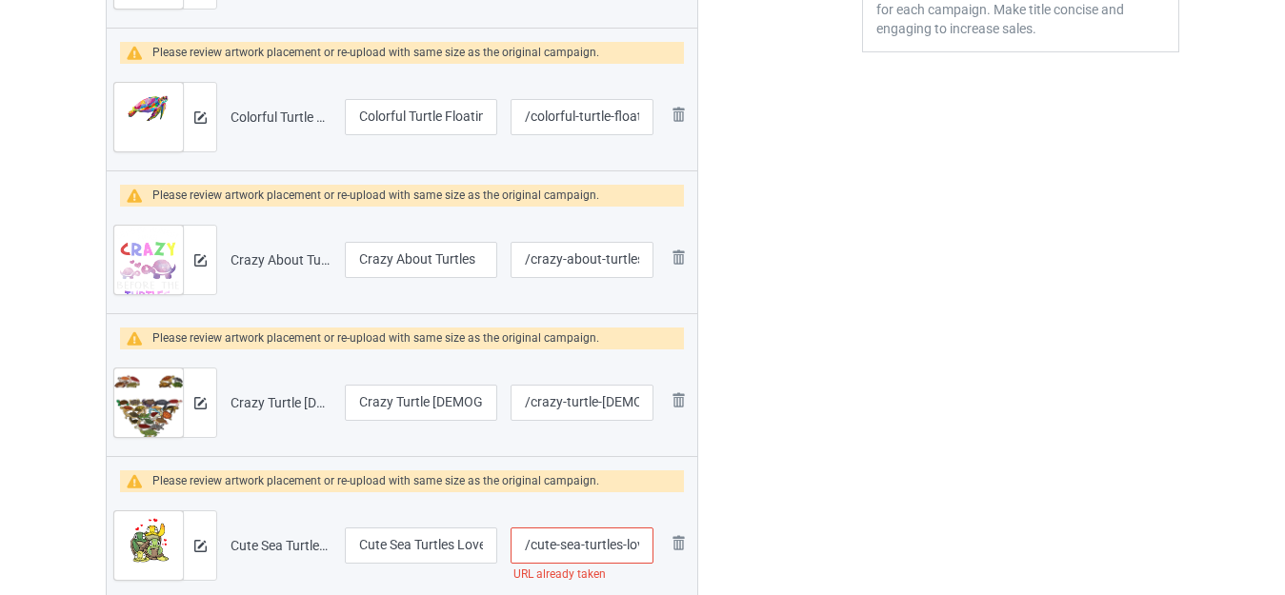
scroll to position [714, 0]
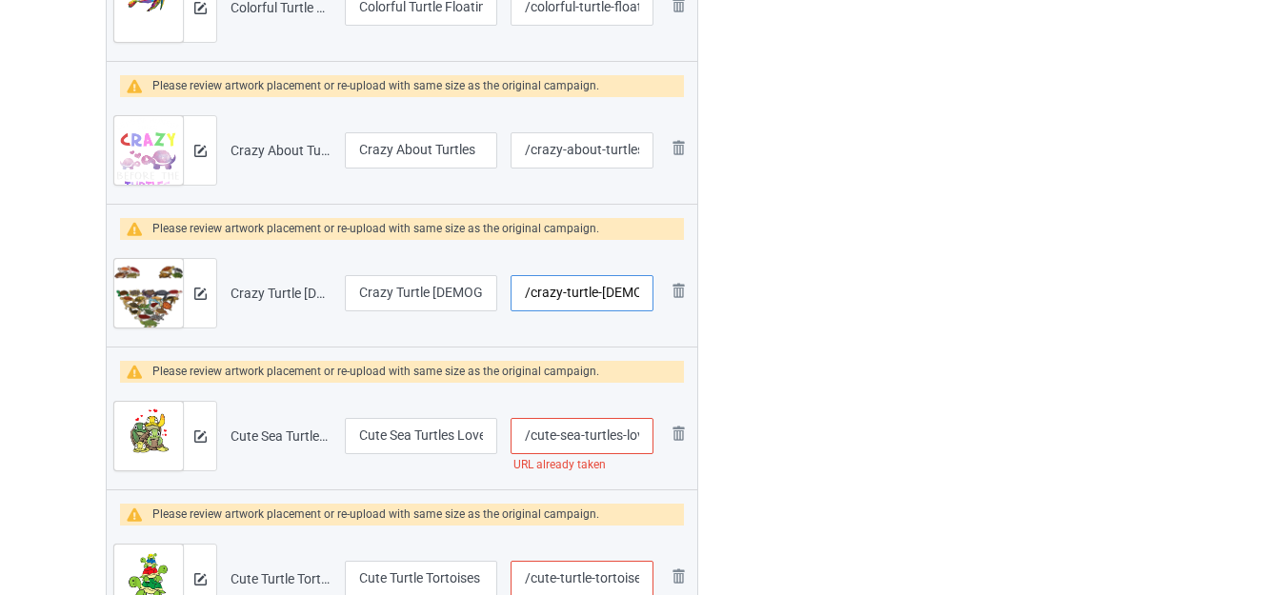
click at [627, 294] on input "/crazy-turtle-lady" at bounding box center [582, 293] width 143 height 36
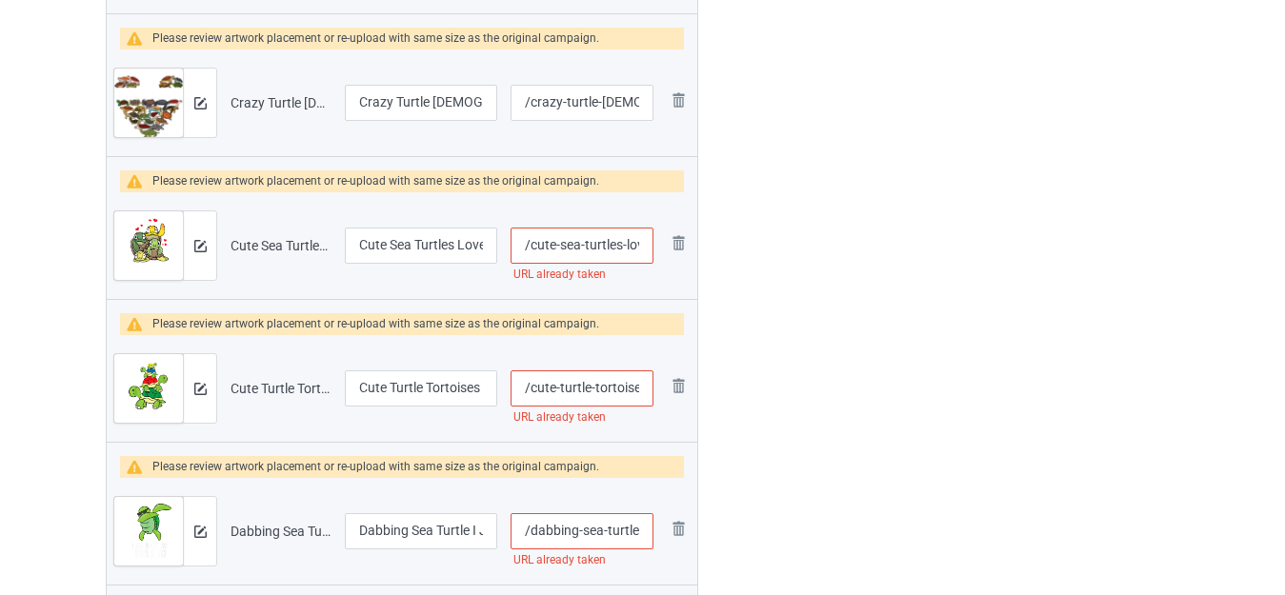
scroll to position [0, 10]
drag, startPoint x: 625, startPoint y: 245, endPoint x: 636, endPoint y: 250, distance: 12.4
click at [636, 250] on input "/cute-sea-turtles-love" at bounding box center [582, 246] width 143 height 36
click at [620, 249] on input "/cute-sea-turtles-love" at bounding box center [582, 246] width 143 height 36
type input "/cute-sea-turtles-l-ove"
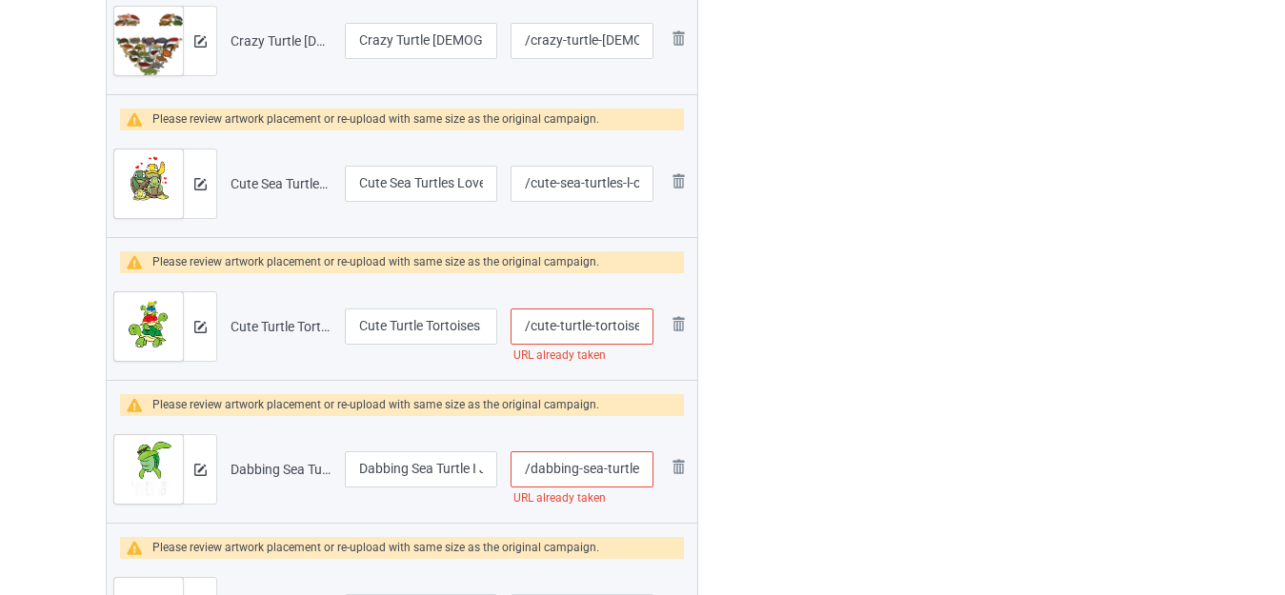
scroll to position [999, 0]
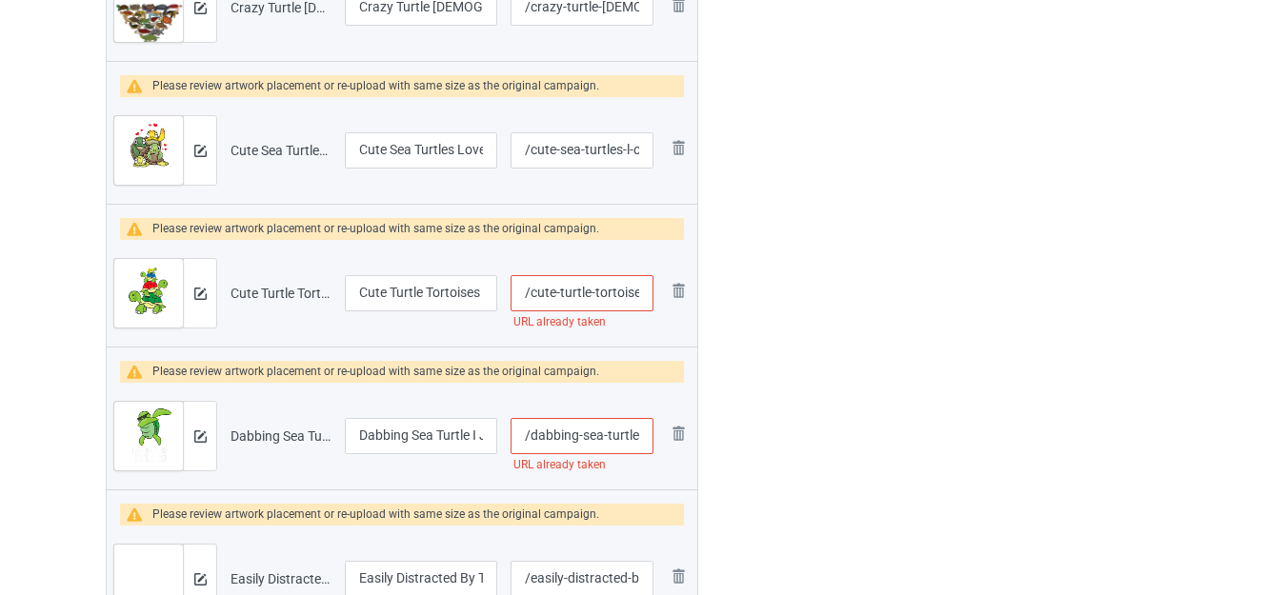
click at [615, 293] on input "/cute-turtle-tortoises-love-turtles" at bounding box center [582, 293] width 143 height 36
click at [597, 292] on input "/cute-turtle-tortoises-love-turtles" at bounding box center [582, 293] width 143 height 36
type input "/cute-turtle--tortoises-love-turtles"
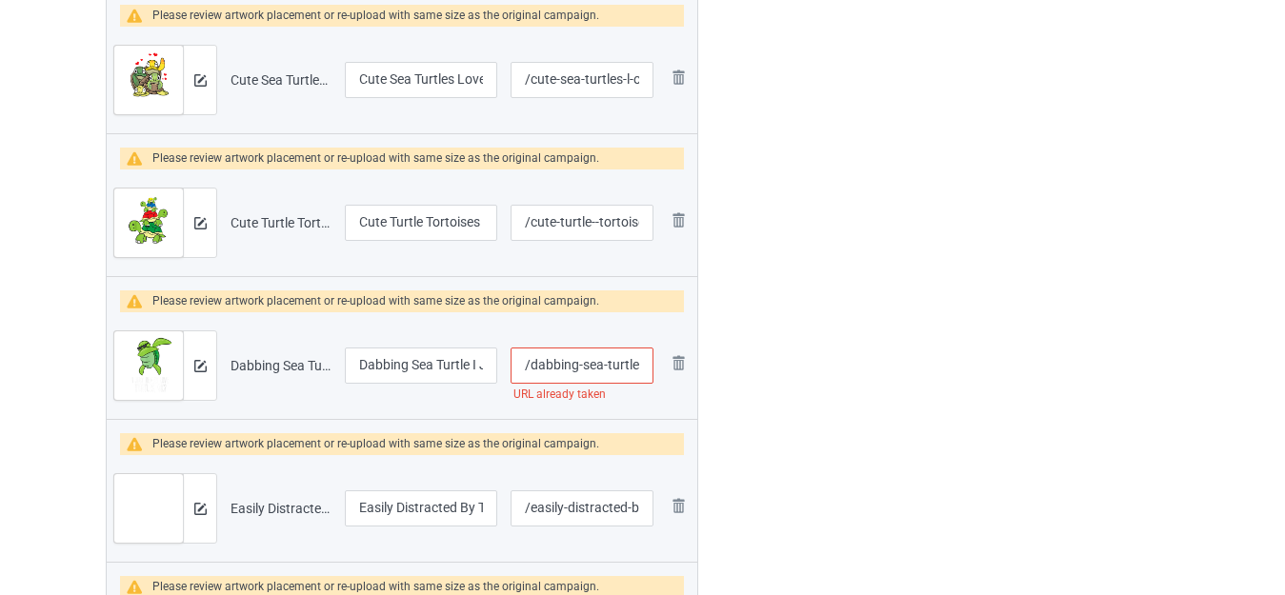
scroll to position [1190, 0]
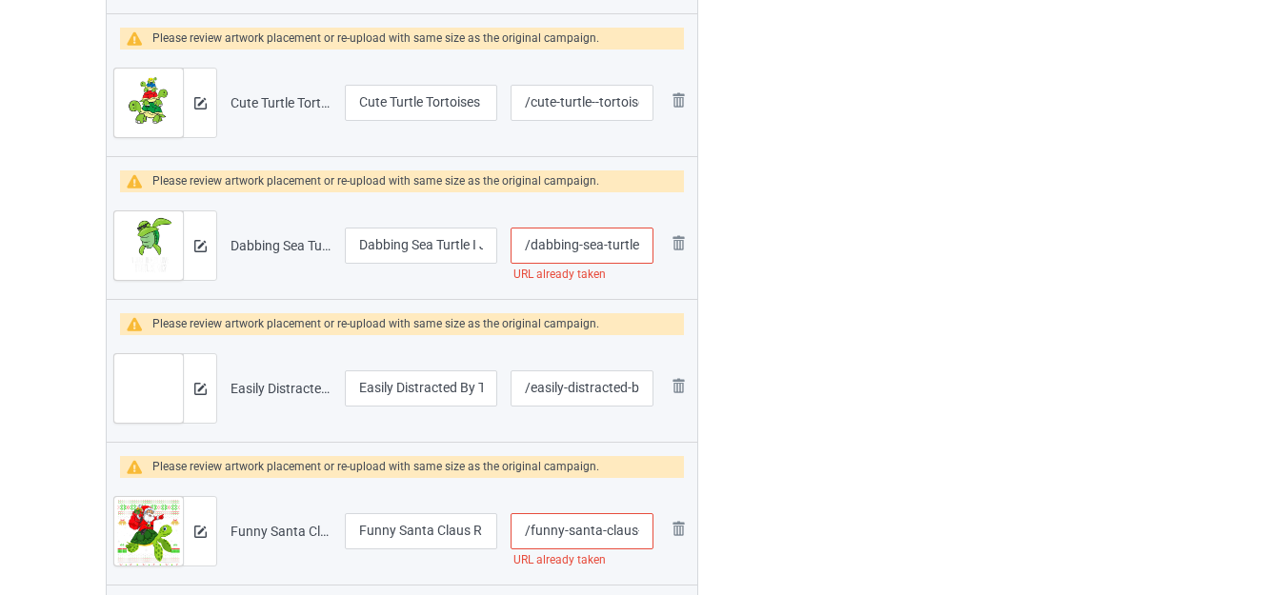
click at [605, 247] on input "/dabbing-sea-turtle-i-just-really-love-turtles-ok" at bounding box center [582, 246] width 143 height 36
type input "/dabbing-sea--turtle-i-just-really-love-turtles-ok"
click at [778, 264] on div at bounding box center [780, 506] width 137 height 3127
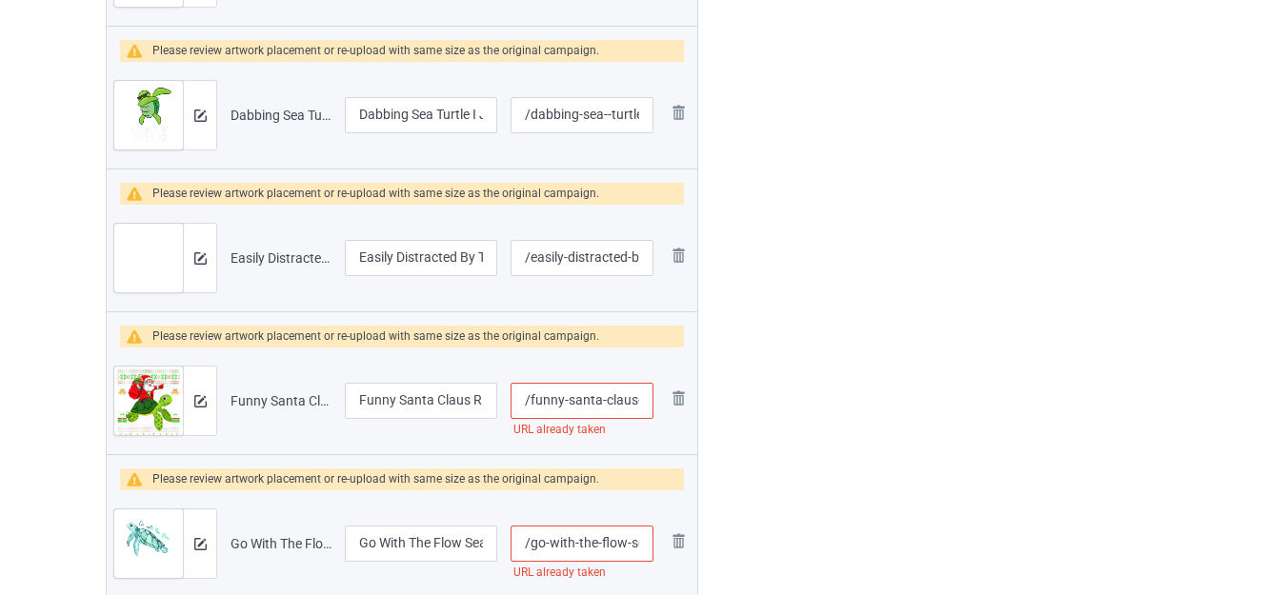
scroll to position [1381, 0]
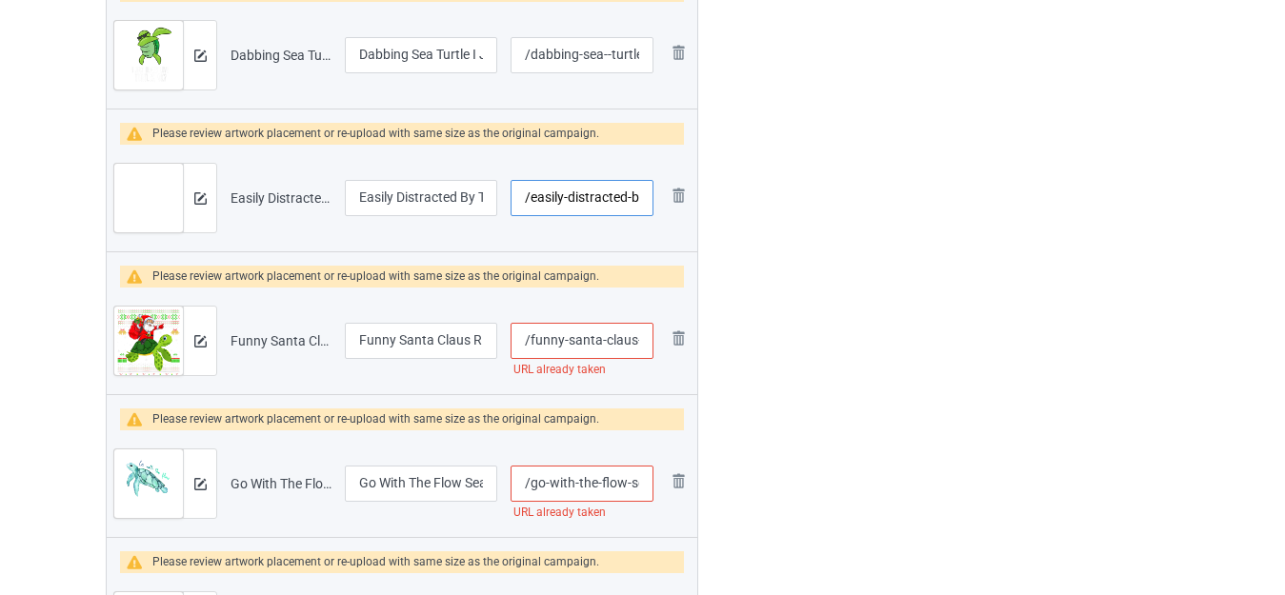
click at [564, 196] on input "/easily-distracted-by-turtles-and-dogs" at bounding box center [582, 198] width 143 height 36
type input "/easily--distracted-by-turtles-and-dogs"
click at [739, 220] on div at bounding box center [780, 316] width 137 height 3127
click at [603, 338] on input "/funny-santa-claus-riding-sea-turtle" at bounding box center [582, 341] width 143 height 36
type input "/funny-santa--claus-riding-sea-turtle"
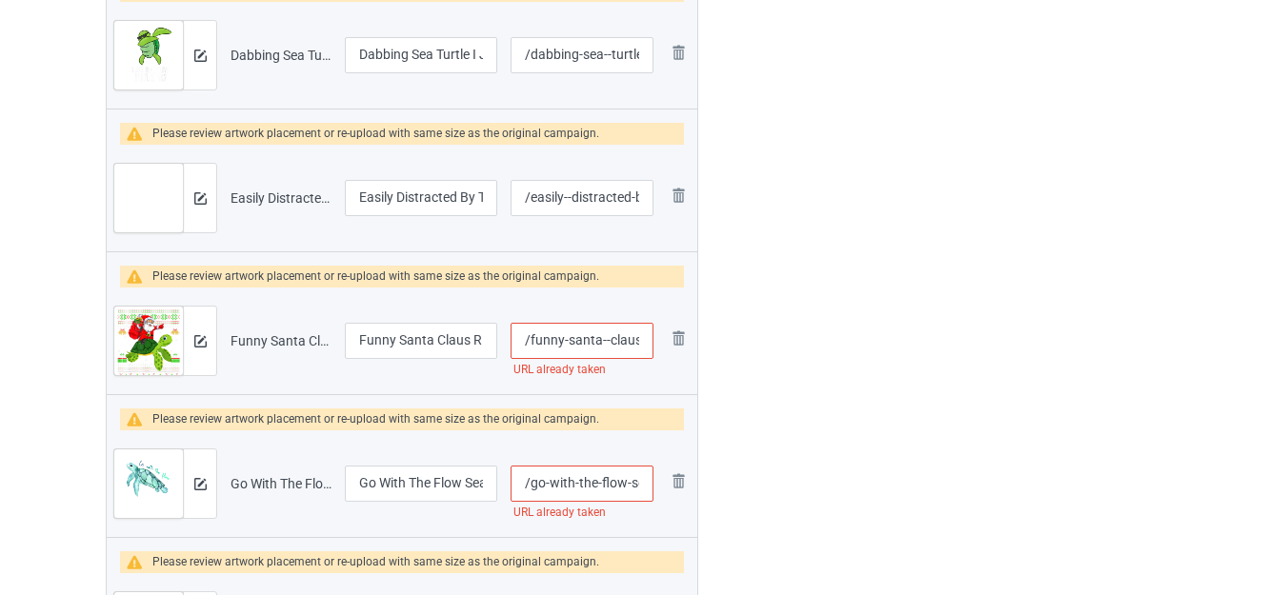
click at [763, 325] on div at bounding box center [780, 316] width 137 height 3127
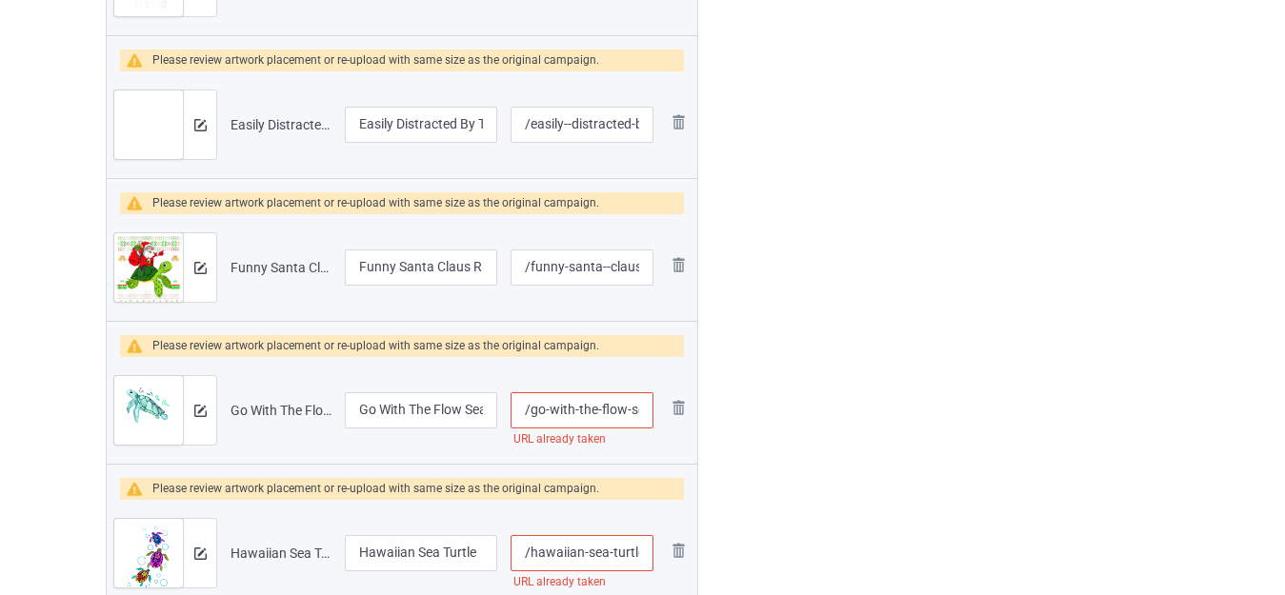
scroll to position [1476, 0]
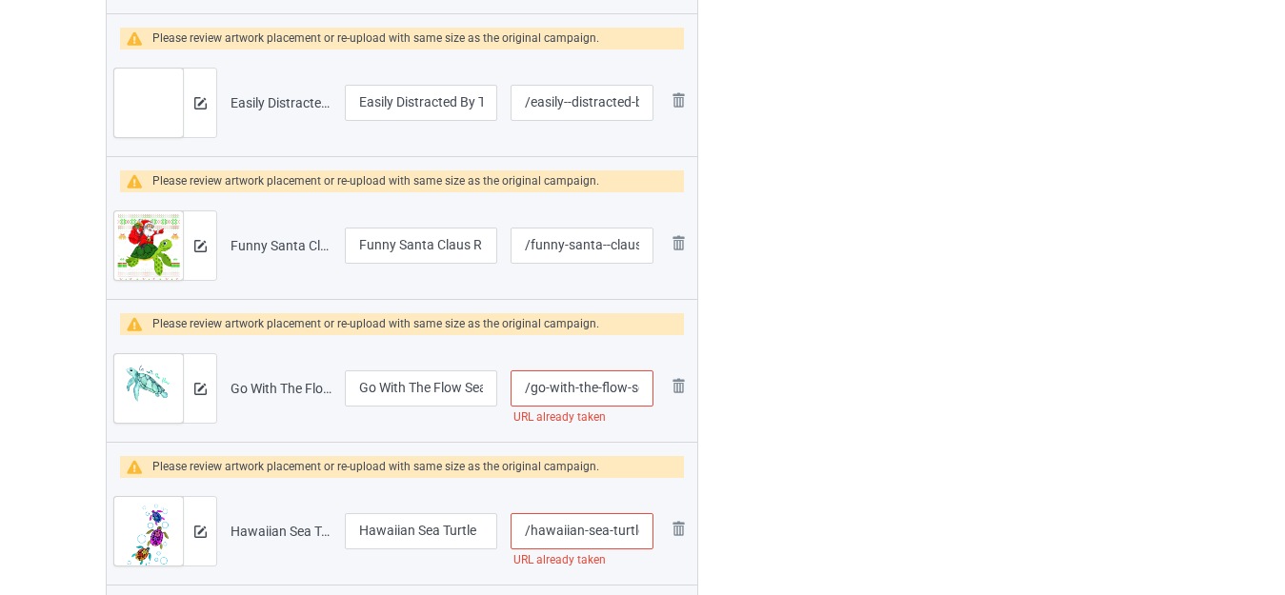
click at [600, 383] on input "/go-with-the-flow-sea-turtle" at bounding box center [582, 389] width 143 height 36
type input "/go-with-the--flow-sea-turtle"
click at [796, 365] on div at bounding box center [780, 221] width 137 height 3127
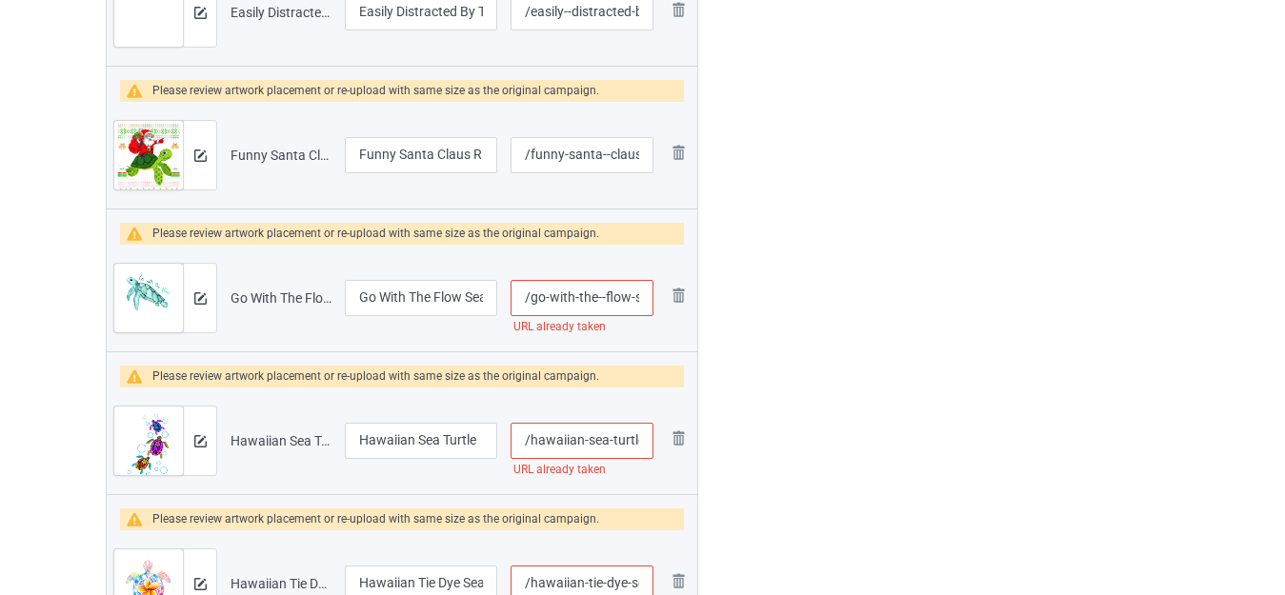
scroll to position [1762, 0]
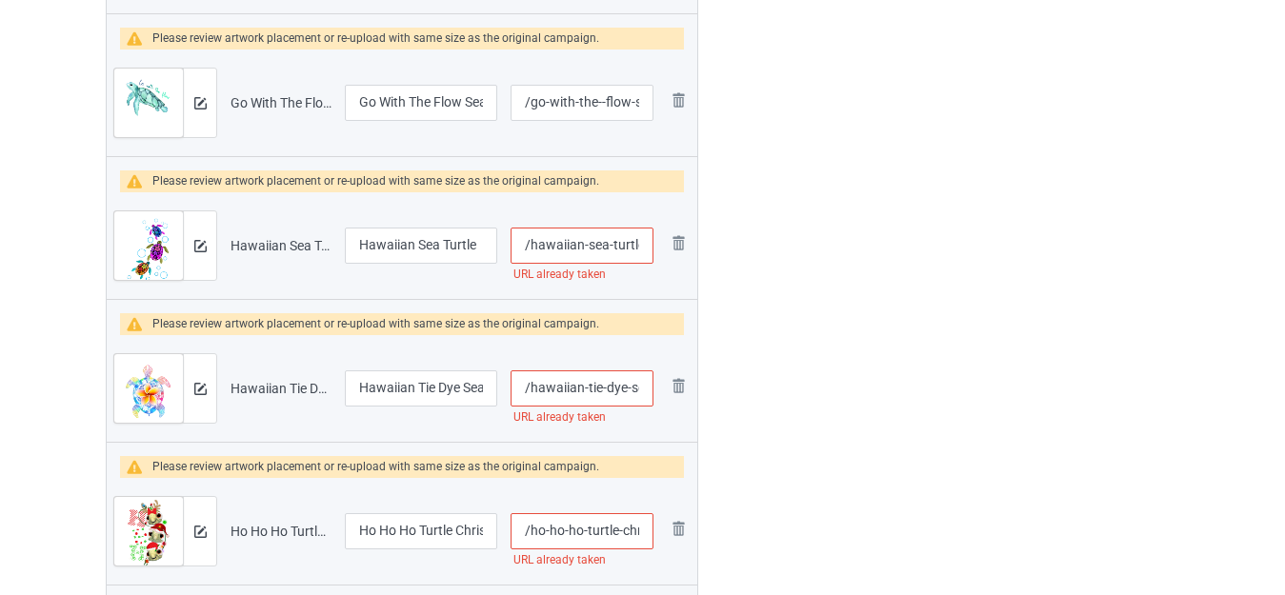
click at [610, 242] on input "/hawaiian-sea-turtle" at bounding box center [582, 246] width 143 height 36
type input "/hawaiian-sea--turtle"
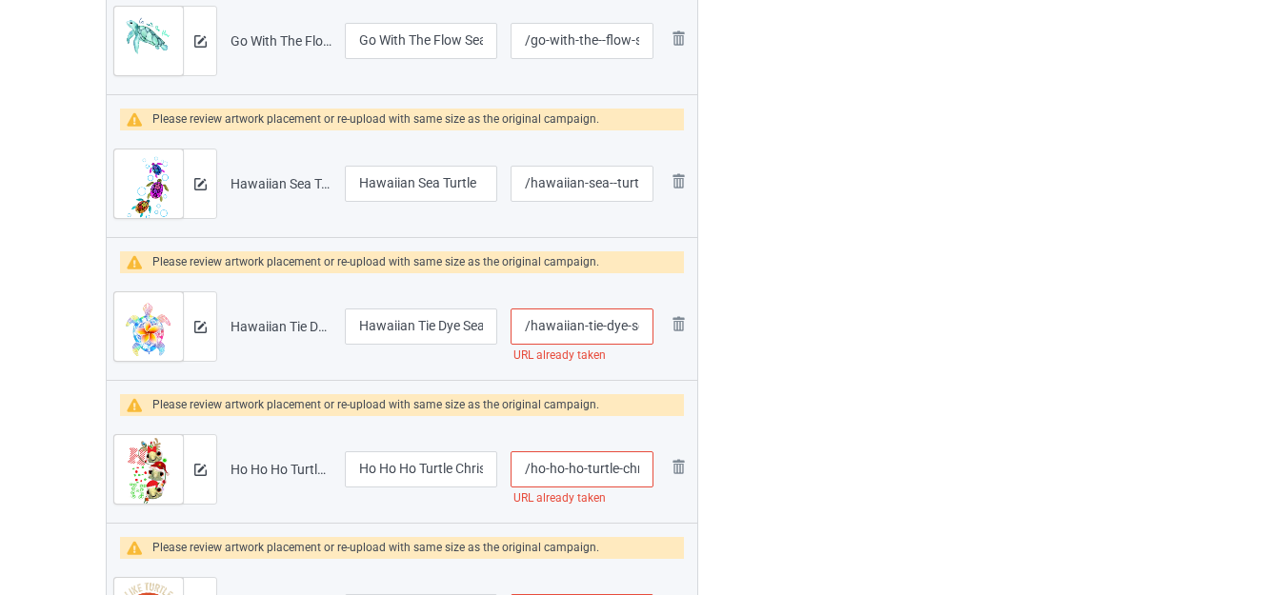
scroll to position [1857, 0]
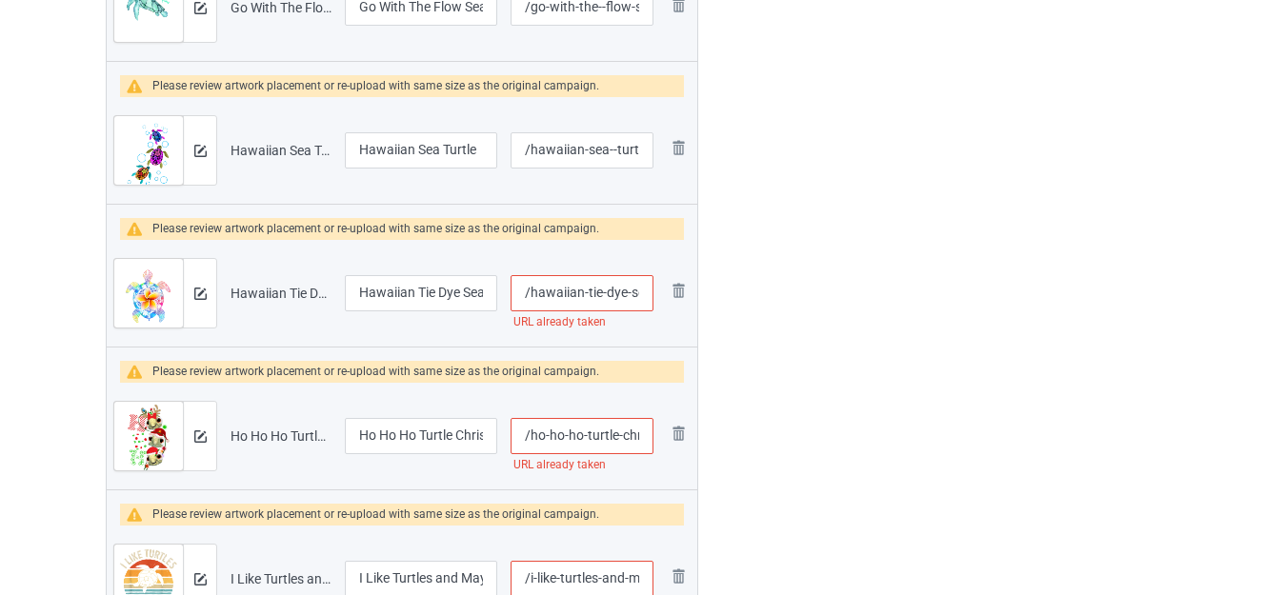
click at [605, 292] on input "/hawaiian-tie-dye-sea-turtle" at bounding box center [582, 293] width 143 height 36
type input "/hawaiian-tie--dye-sea-turtle"
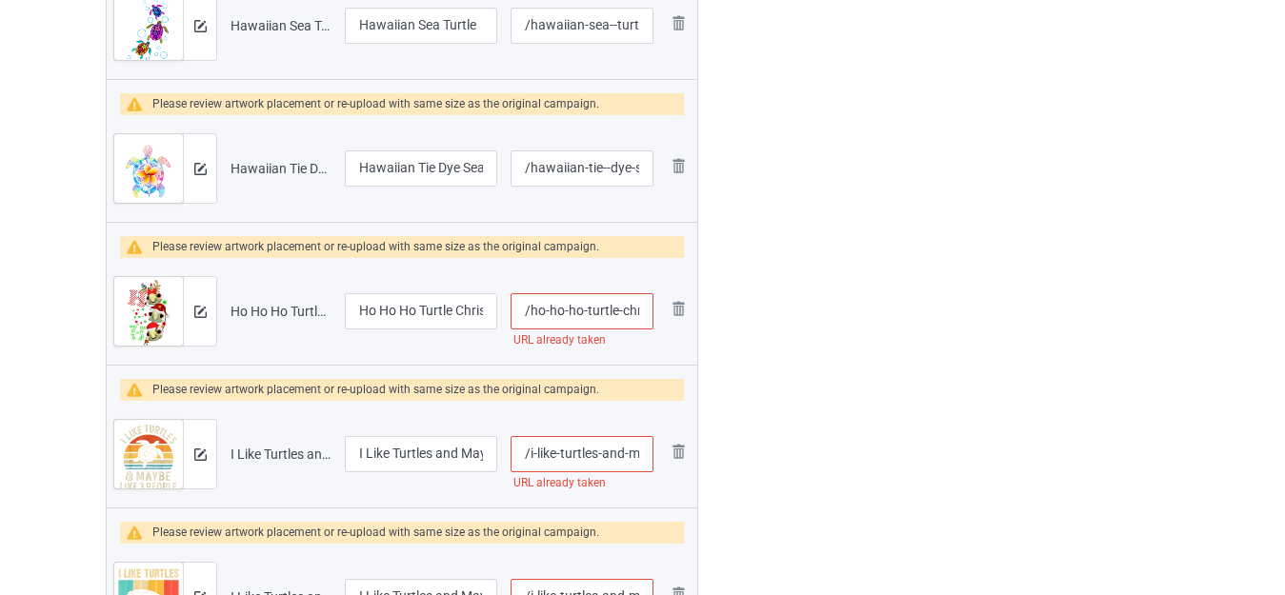
scroll to position [2048, 0]
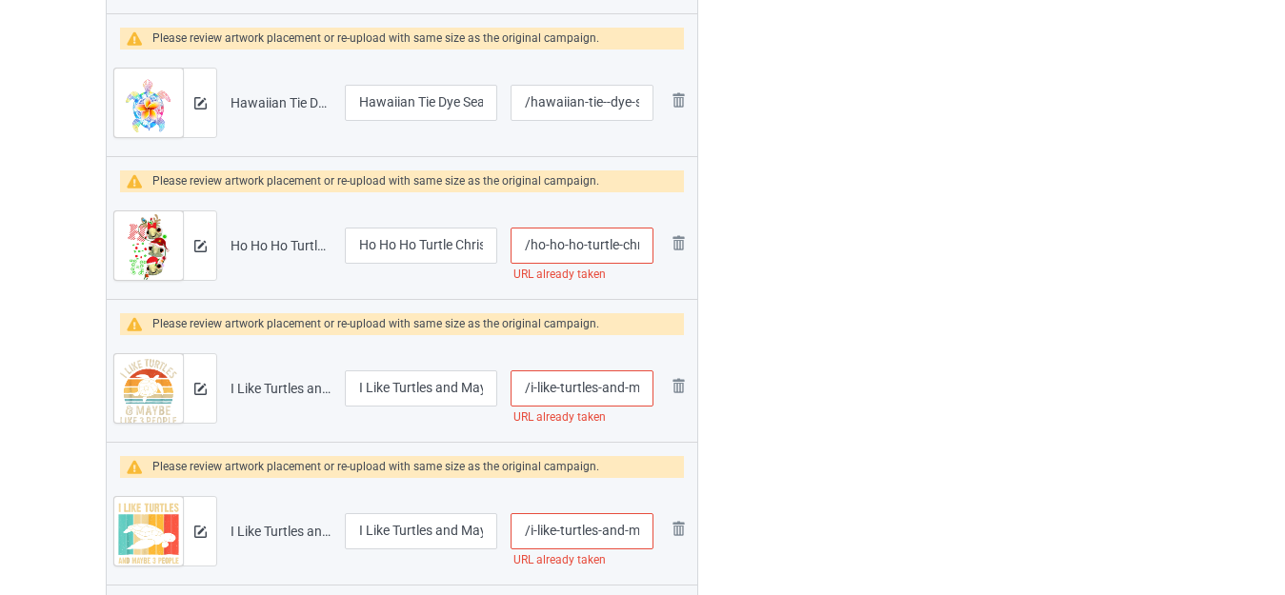
click at [581, 247] on input "/ho-ho-ho-turtle-christmas" at bounding box center [582, 246] width 143 height 36
type input "/ho-ho-ho--turtle-christmas"
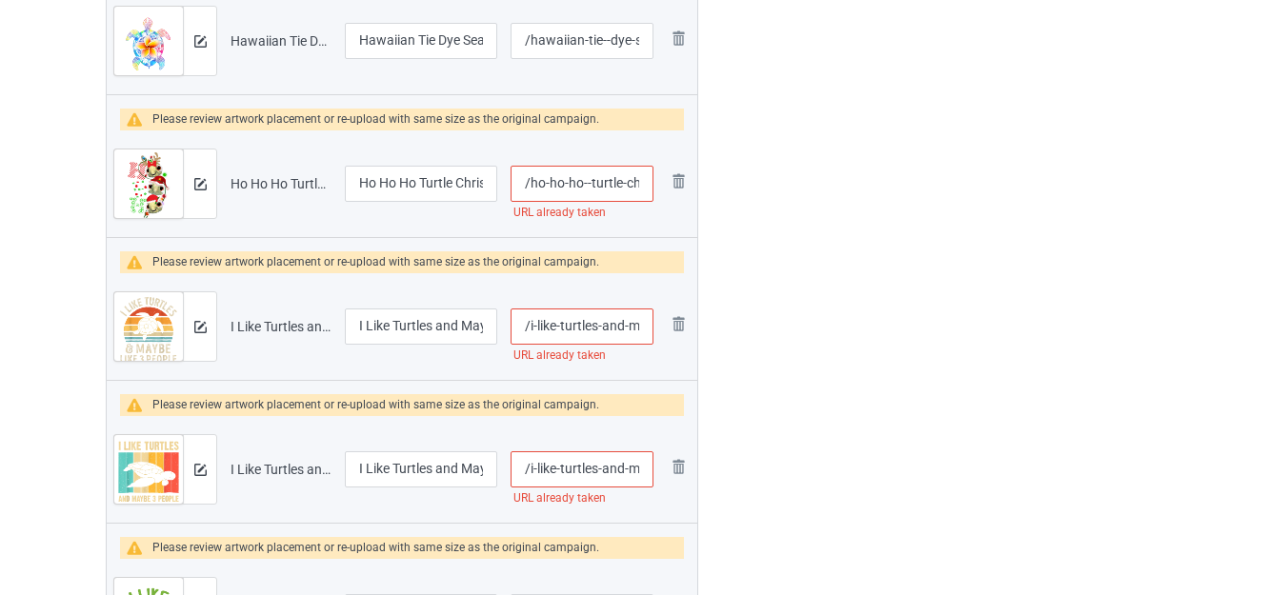
scroll to position [2143, 0]
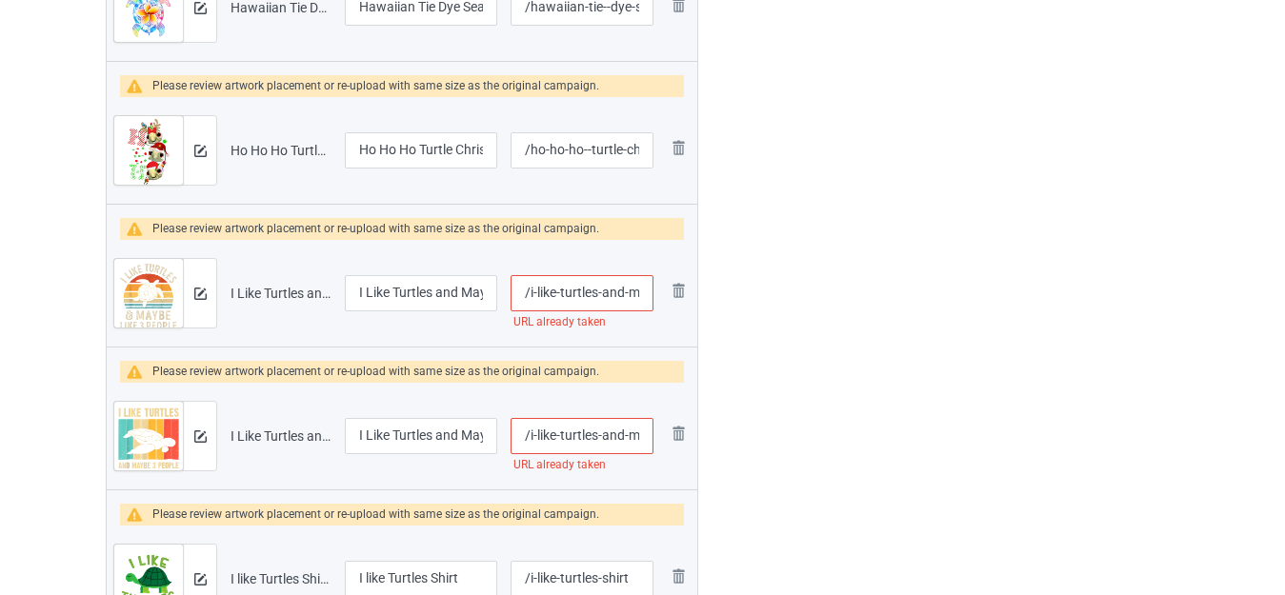
click at [600, 295] on input "/i-like-turtles-and-maybe-3-people" at bounding box center [582, 293] width 143 height 36
type input "/i-like-turtles--and-maybe-3-people"
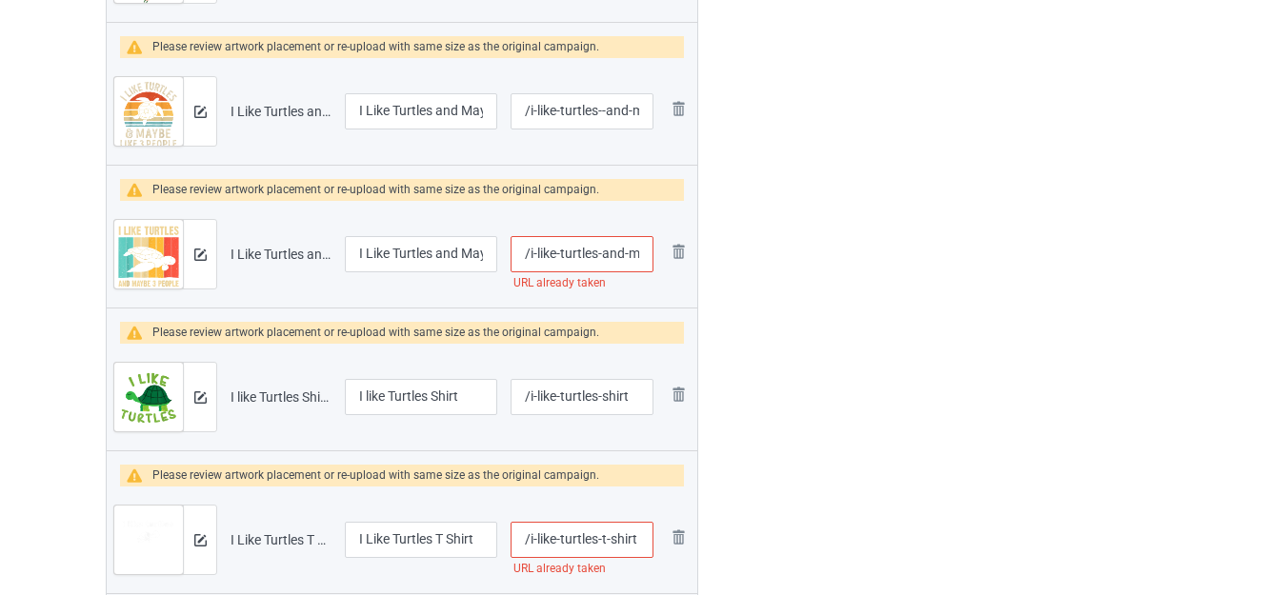
scroll to position [2333, 0]
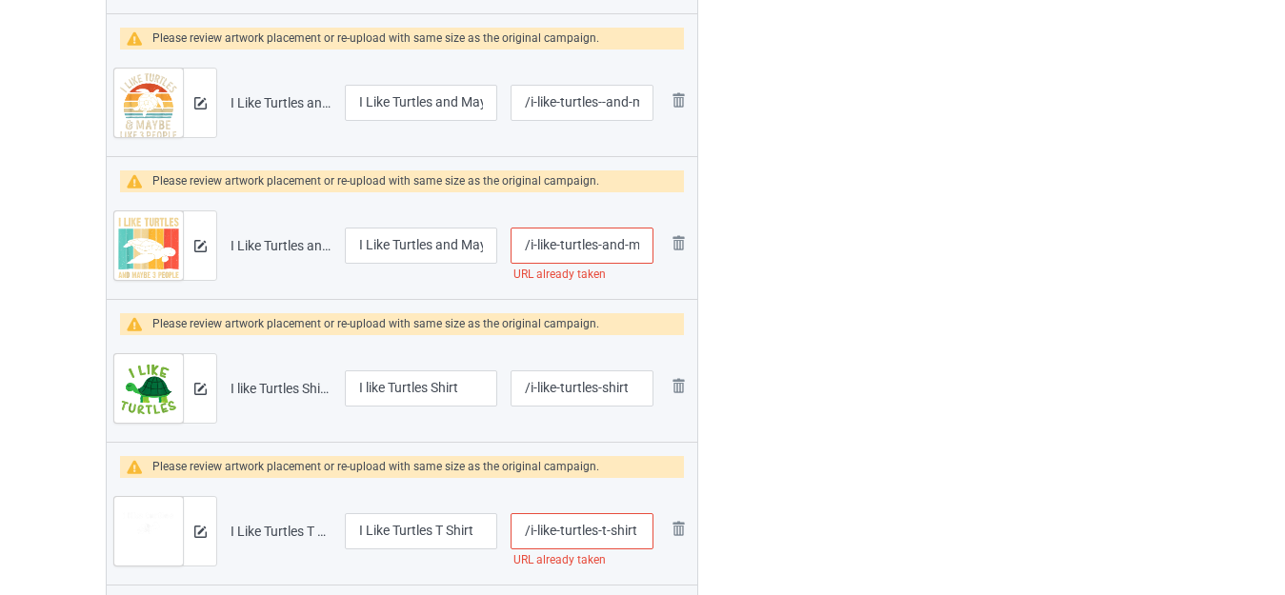
click at [600, 241] on input "/i-like-turtles-and-maybe-three-people" at bounding box center [582, 246] width 143 height 36
type input "/i-like-turtles--and-maybe-three-people"
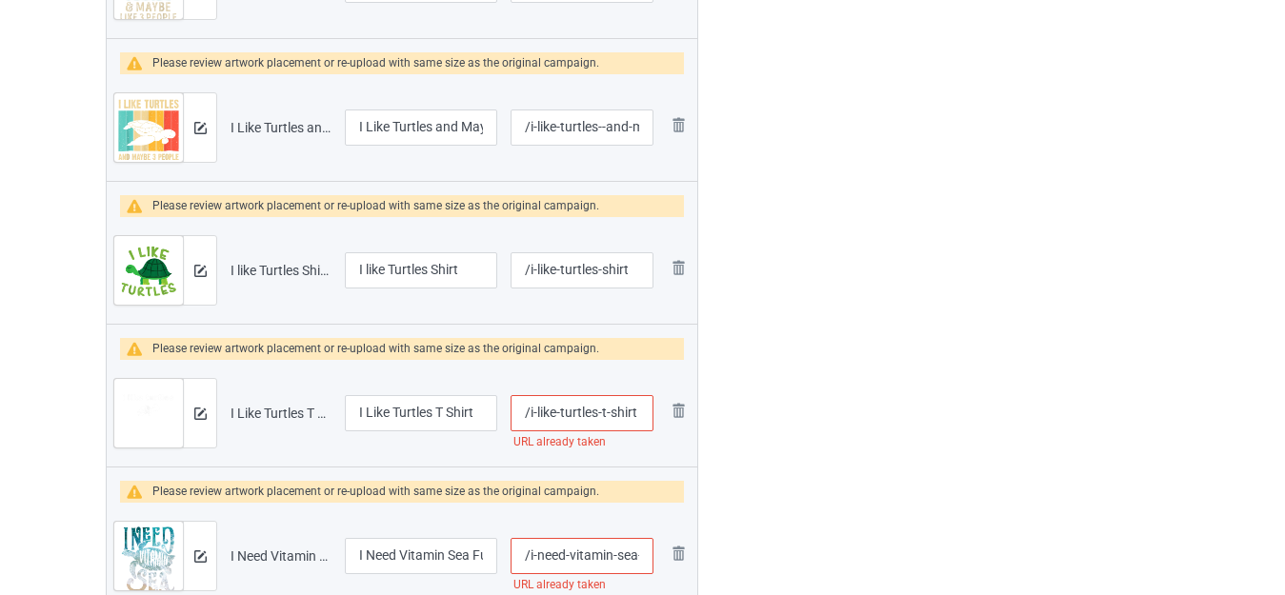
scroll to position [2524, 0]
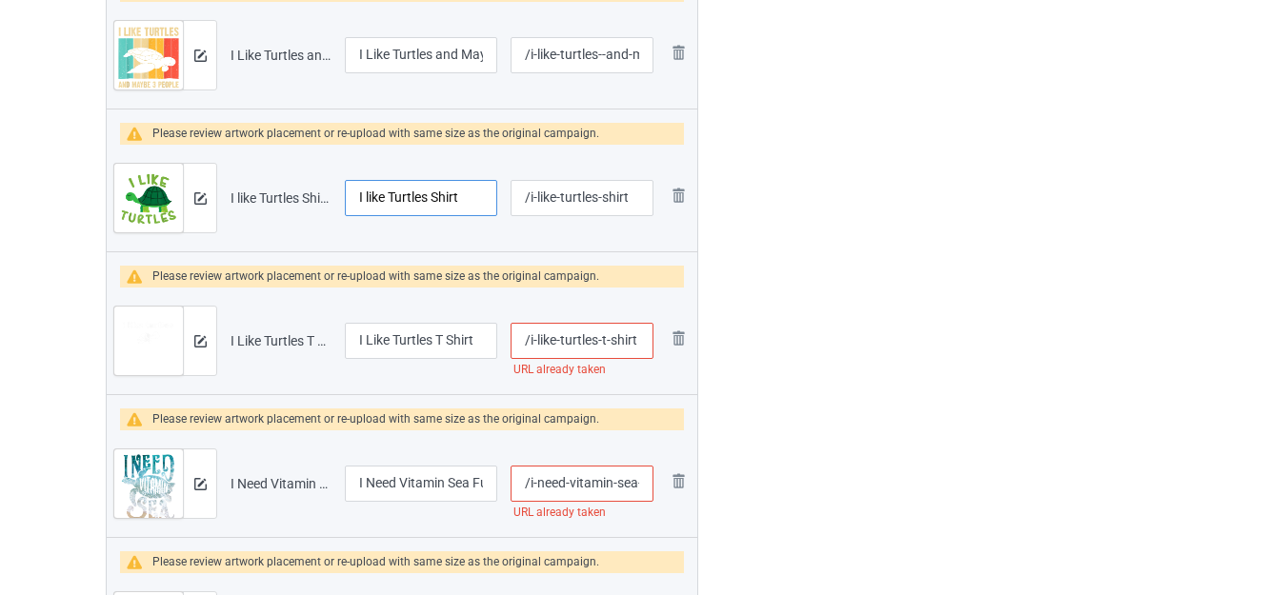
drag, startPoint x: 430, startPoint y: 200, endPoint x: 483, endPoint y: 201, distance: 53.4
click at [483, 201] on input "I like Turtles Shirt" at bounding box center [421, 198] width 152 height 36
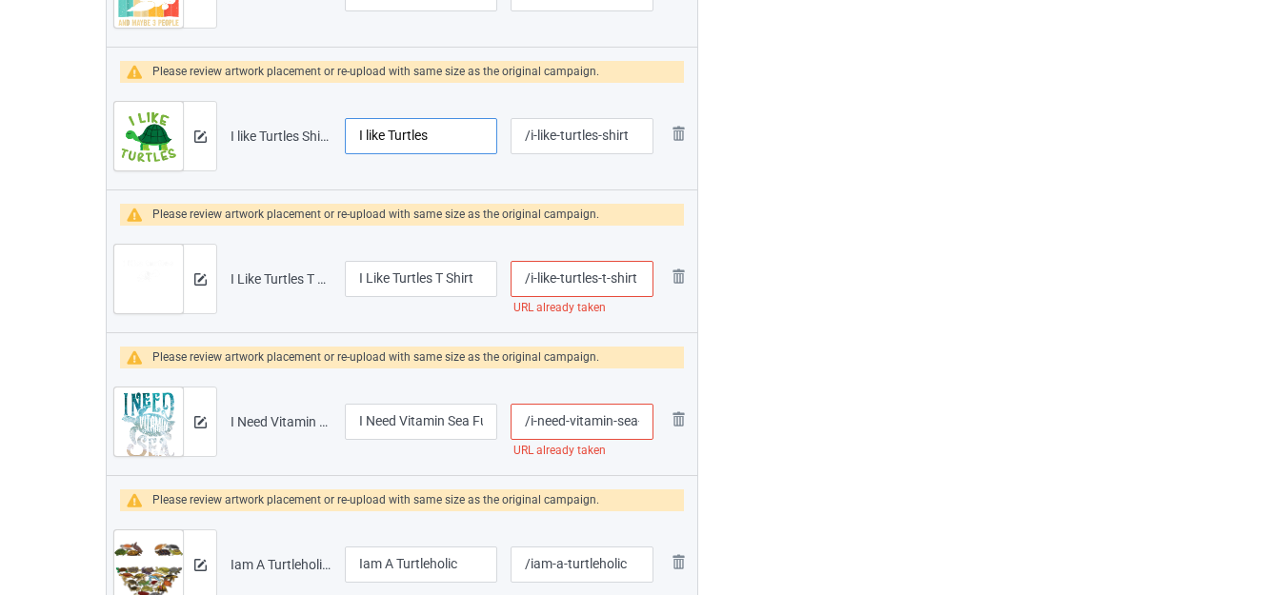
scroll to position [2619, 0]
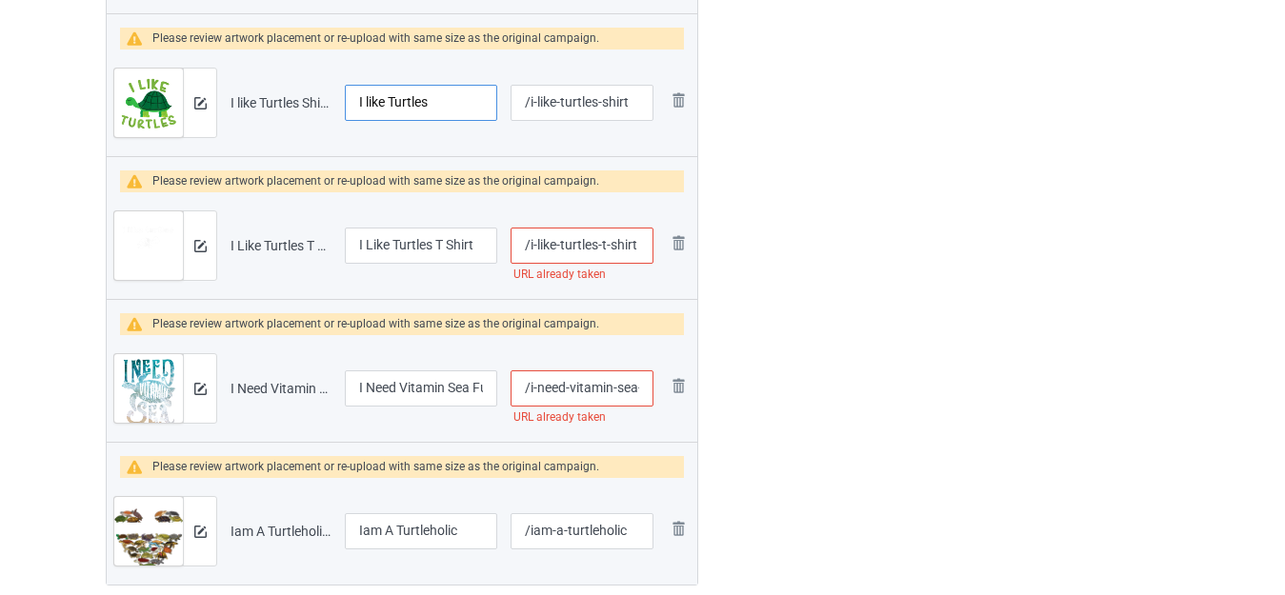
type input "I like Turtles"
drag, startPoint x: 435, startPoint y: 241, endPoint x: 489, endPoint y: 241, distance: 53.4
click at [489, 241] on input "I Like Turtles T Shirt" at bounding box center [421, 246] width 152 height 36
type input "I Like Turtles"
click at [600, 246] on input "/i-like-turtles-t-shirt" at bounding box center [582, 246] width 143 height 36
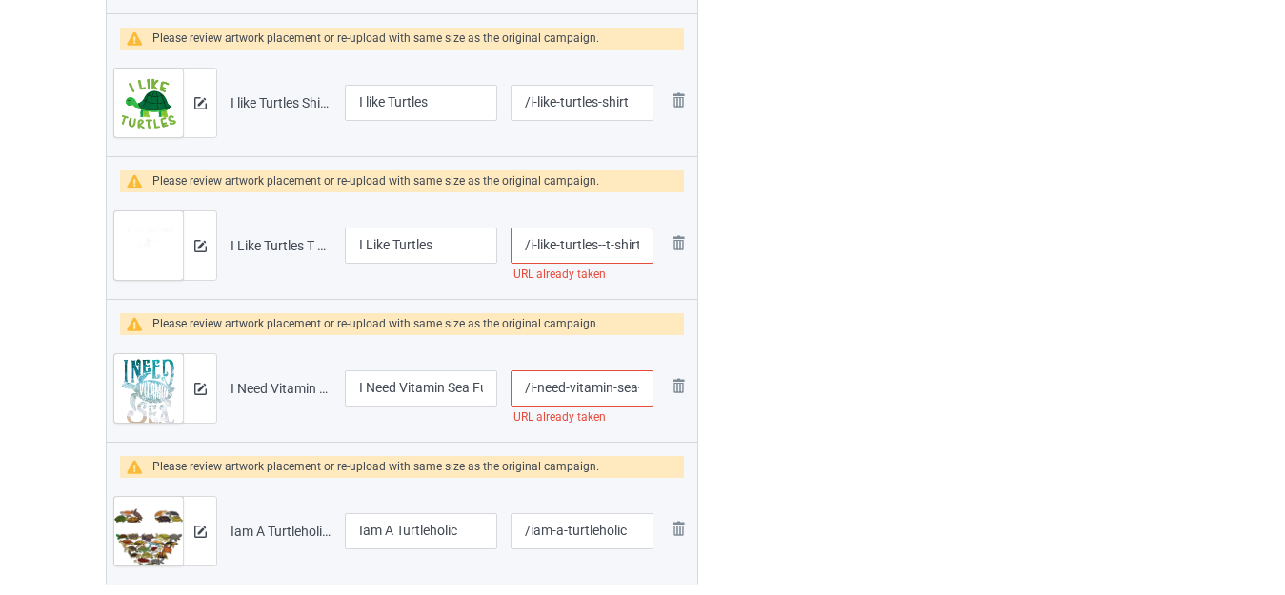
type input "/i-like-turtles--t-shirt"
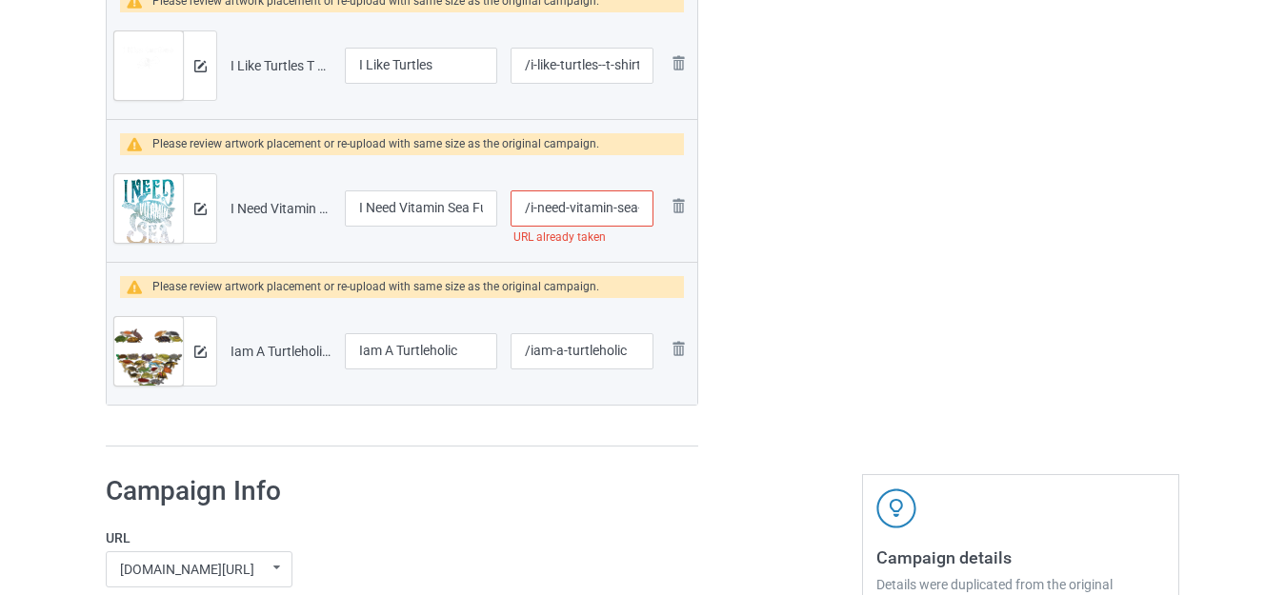
scroll to position [2810, 0]
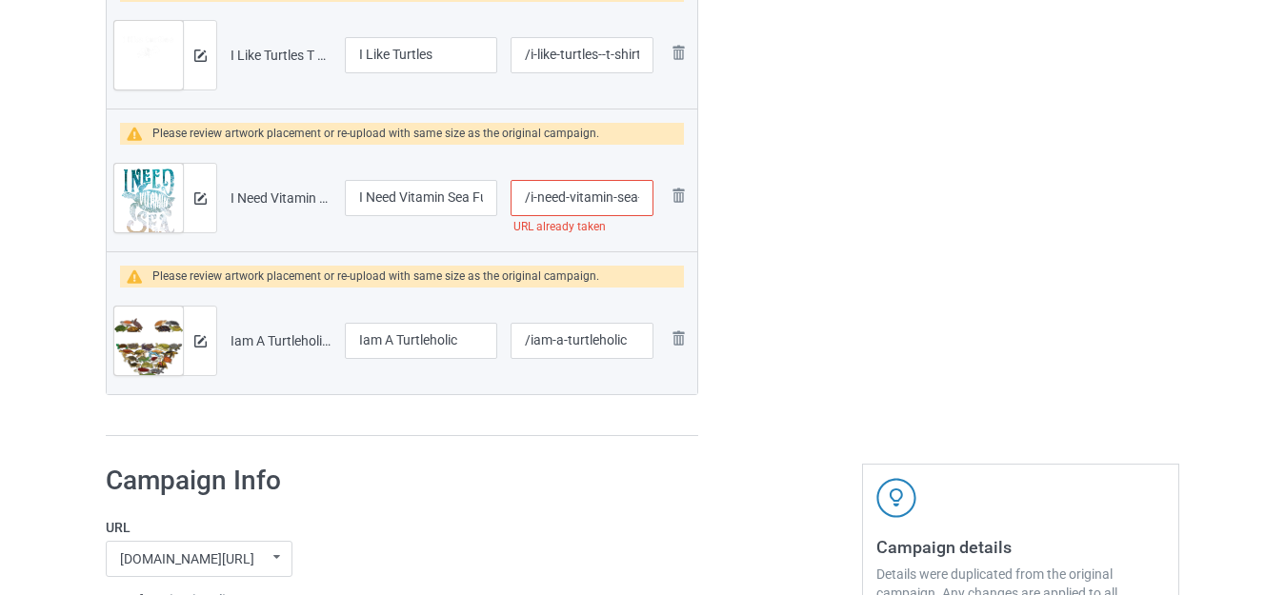
click at [611, 198] on input "/i-need-vitamin-sea-funny-seaturtle" at bounding box center [582, 198] width 143 height 36
type input "/i-need-vitamin--sea-funny-seaturtle"
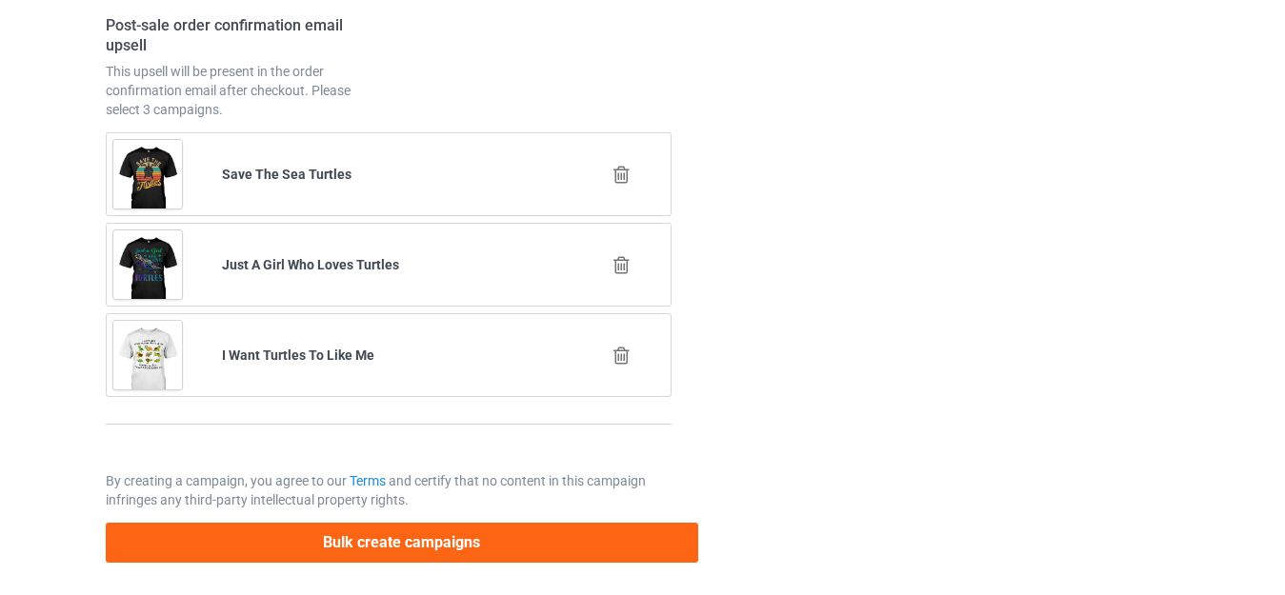
scroll to position [5574, 0]
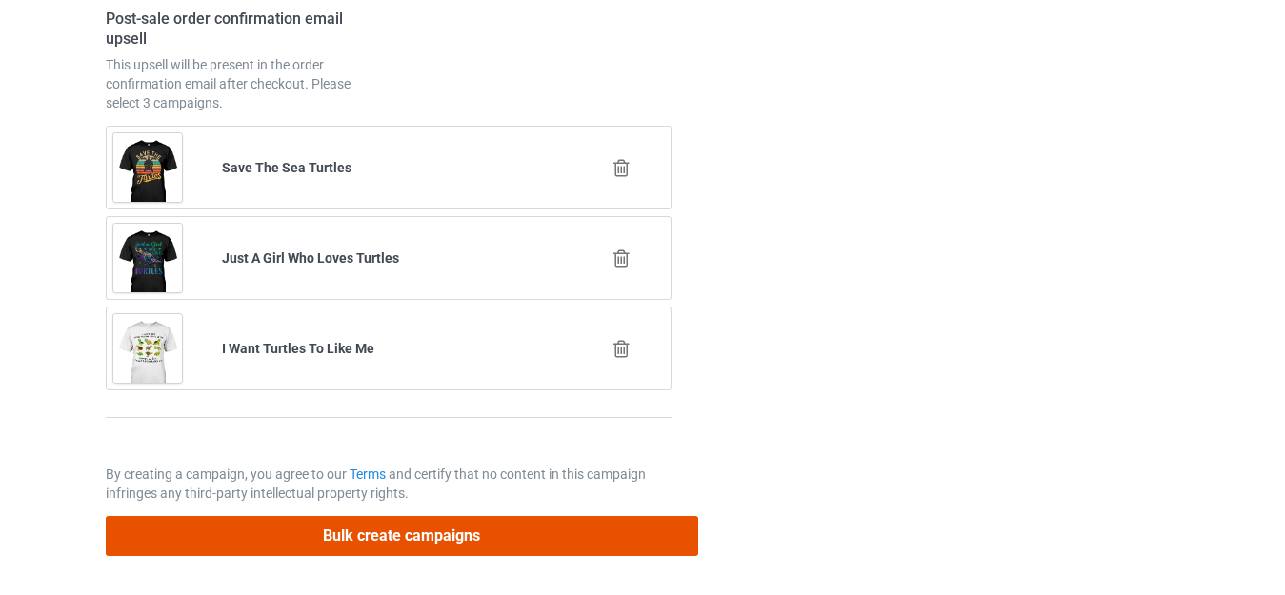
click at [471, 534] on button "Bulk create campaigns" at bounding box center [402, 535] width 593 height 39
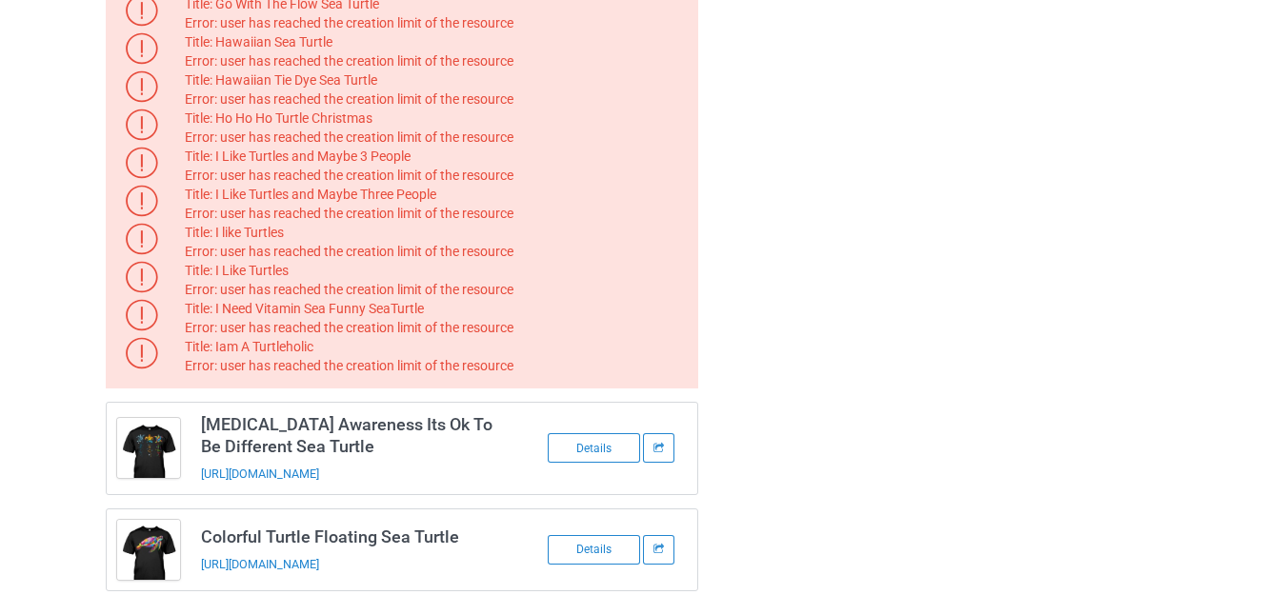
scroll to position [0, 0]
